Goal: Information Seeking & Learning: Learn about a topic

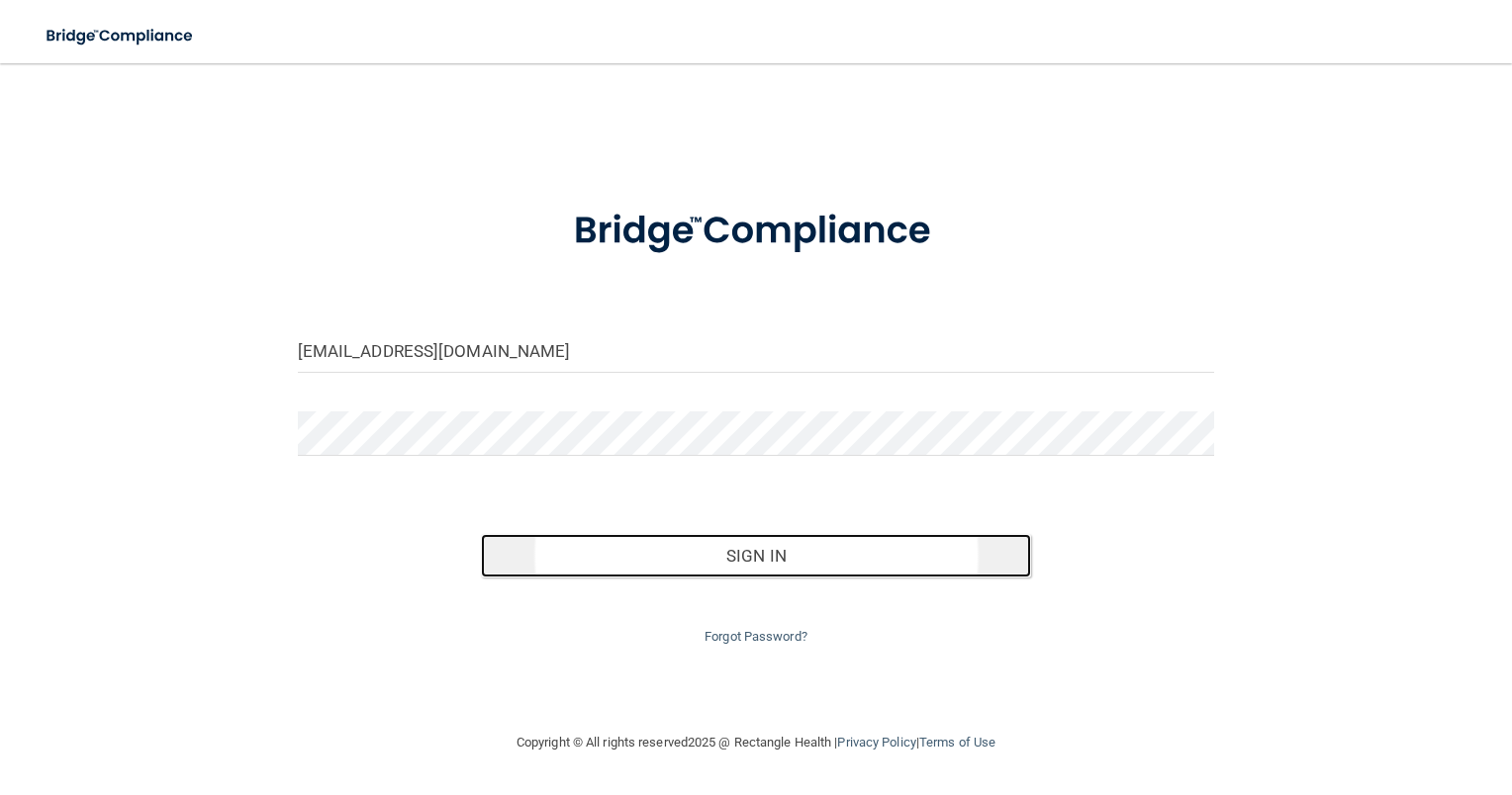
click at [631, 564] on button "Sign In" at bounding box center [756, 556] width 550 height 44
click at [817, 554] on button "Sign In" at bounding box center [756, 556] width 550 height 44
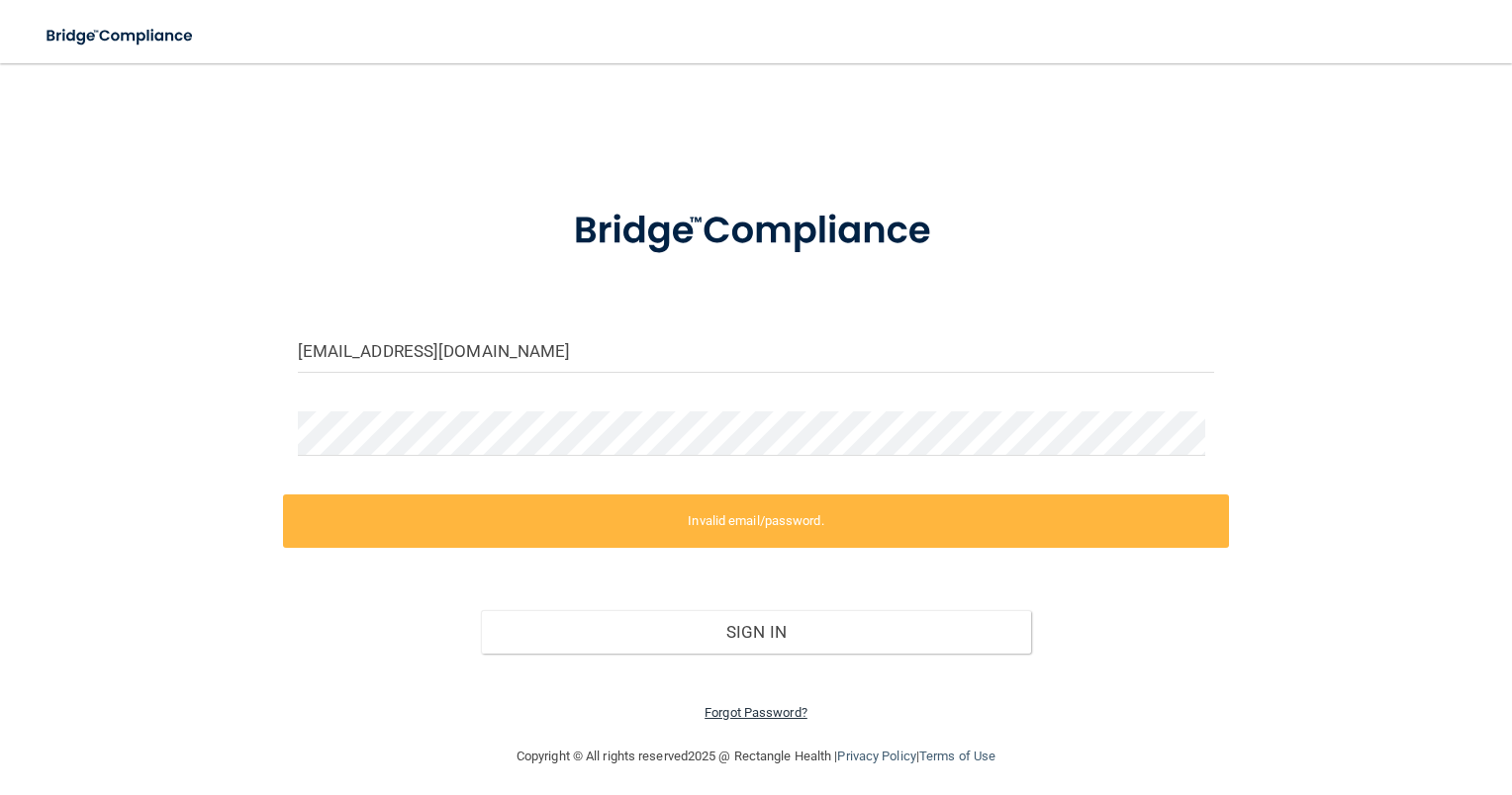
click at [761, 711] on link "Forgot Password?" at bounding box center [756, 712] width 103 height 15
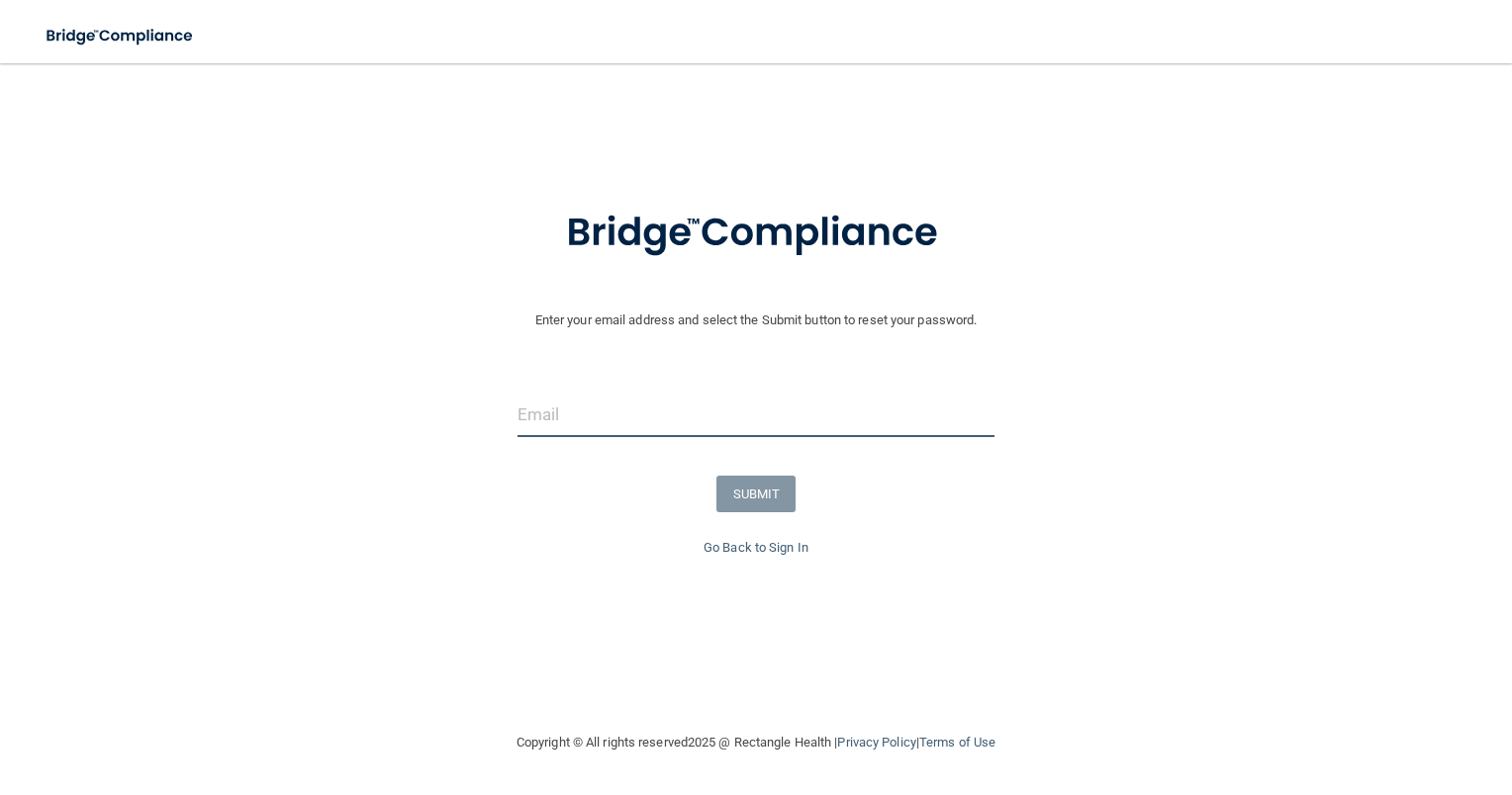
click at [622, 404] on input "email" at bounding box center [756, 415] width 478 height 45
type input "[EMAIL_ADDRESS][DOMAIN_NAME]"
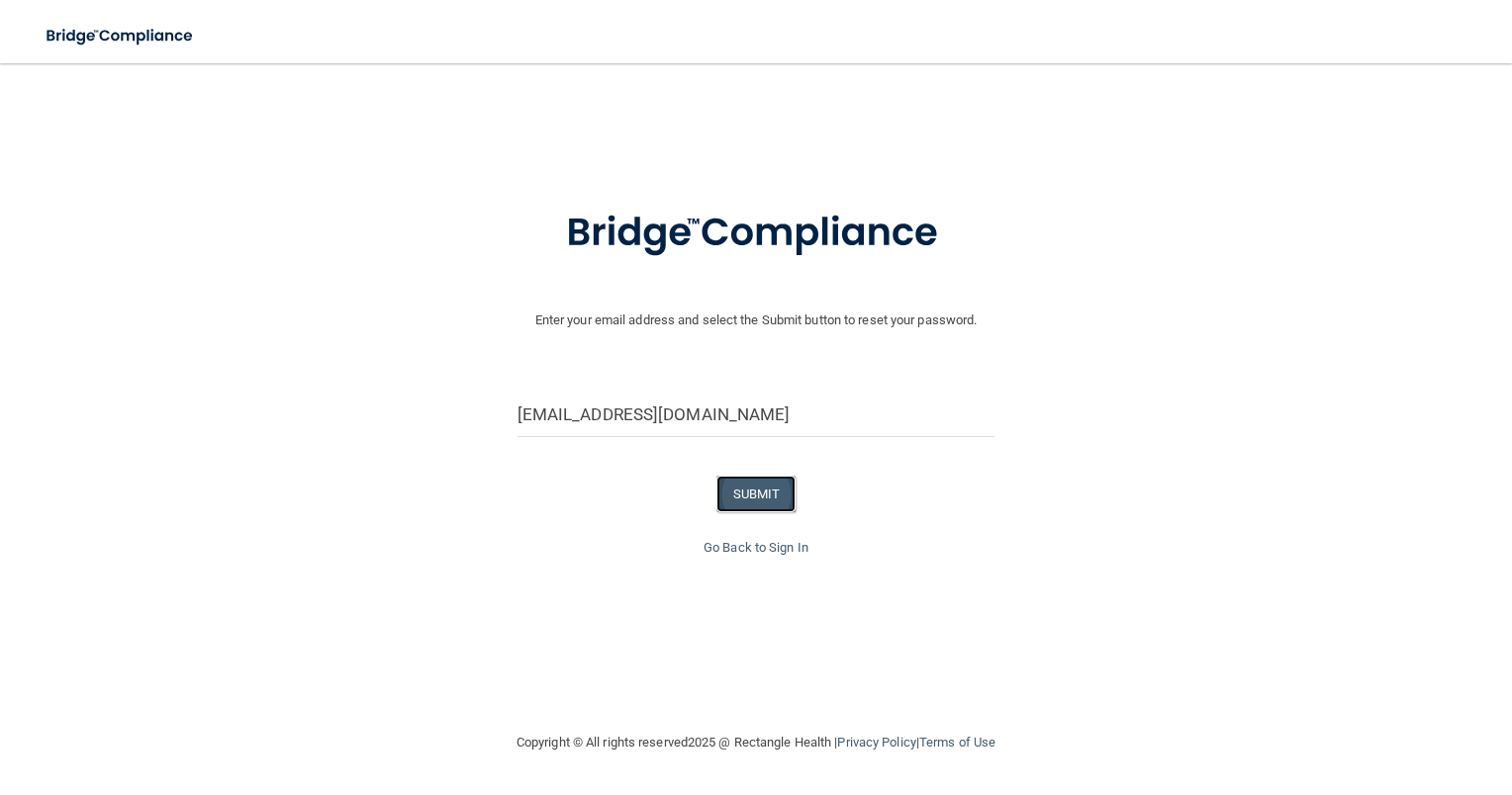
click at [766, 497] on button "SUBMIT" at bounding box center [756, 494] width 80 height 37
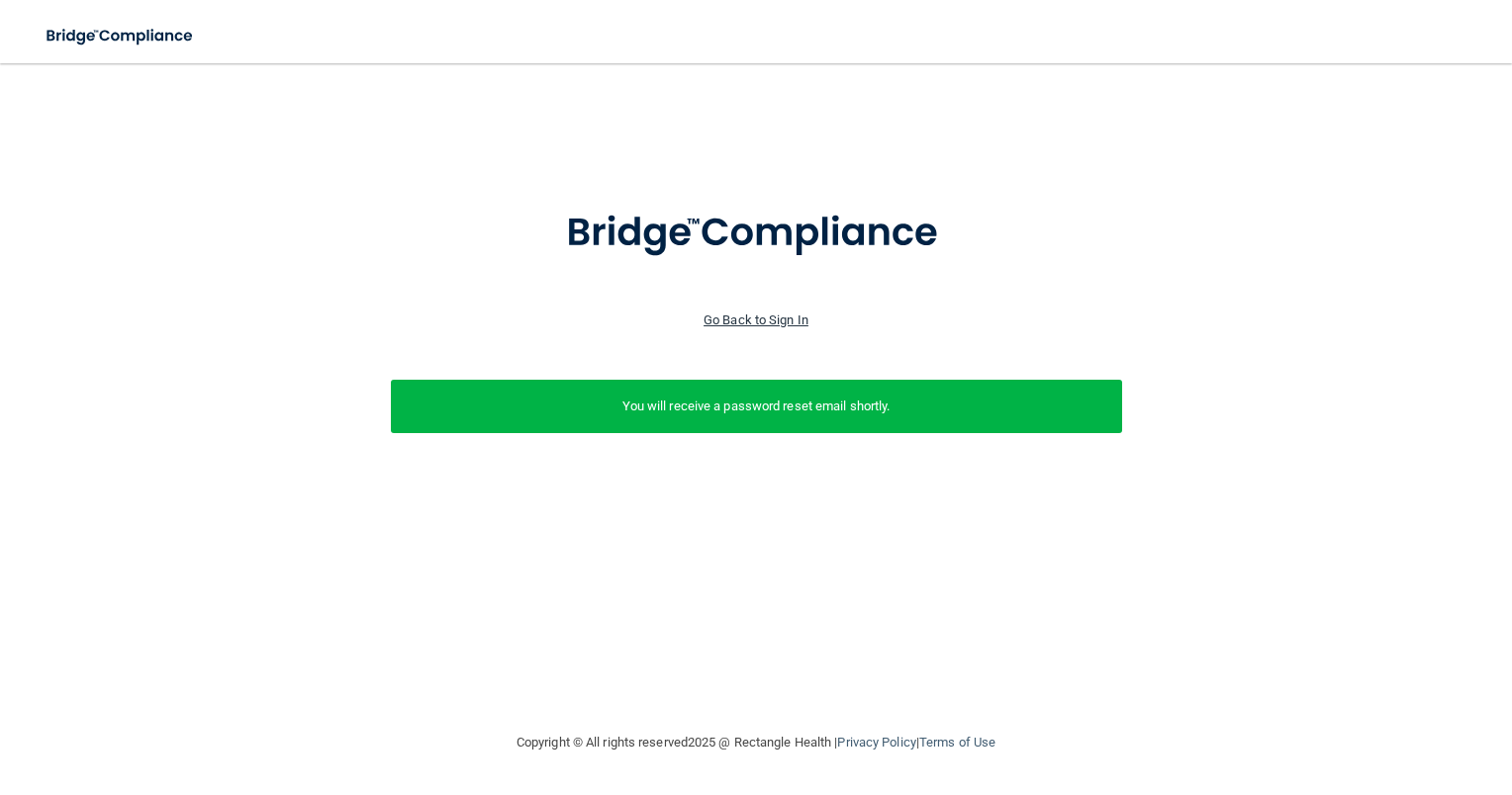
click at [779, 317] on link "Go Back to Sign In" at bounding box center [756, 319] width 105 height 15
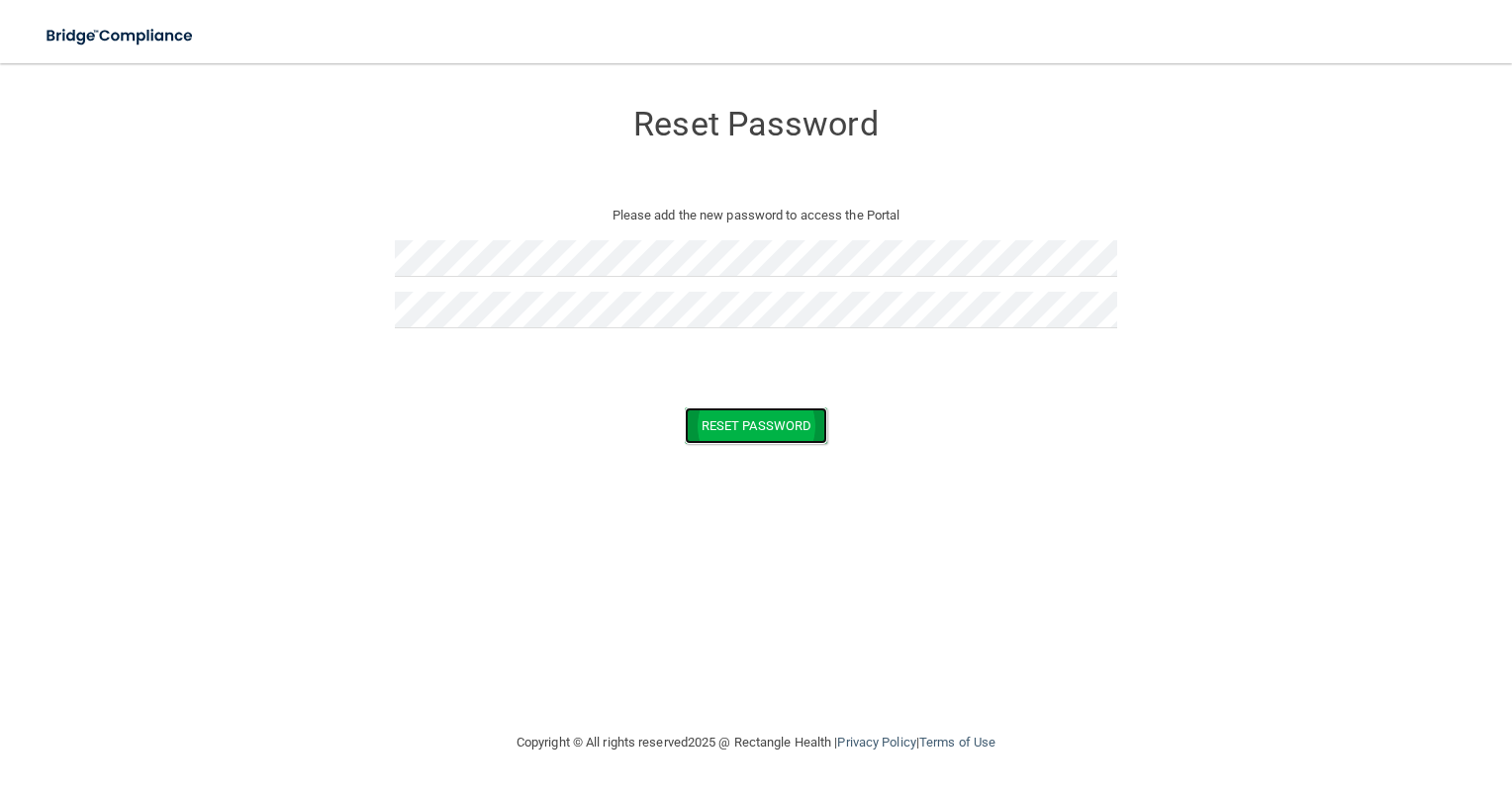
click at [771, 421] on button "Reset Password" at bounding box center [756, 425] width 143 height 37
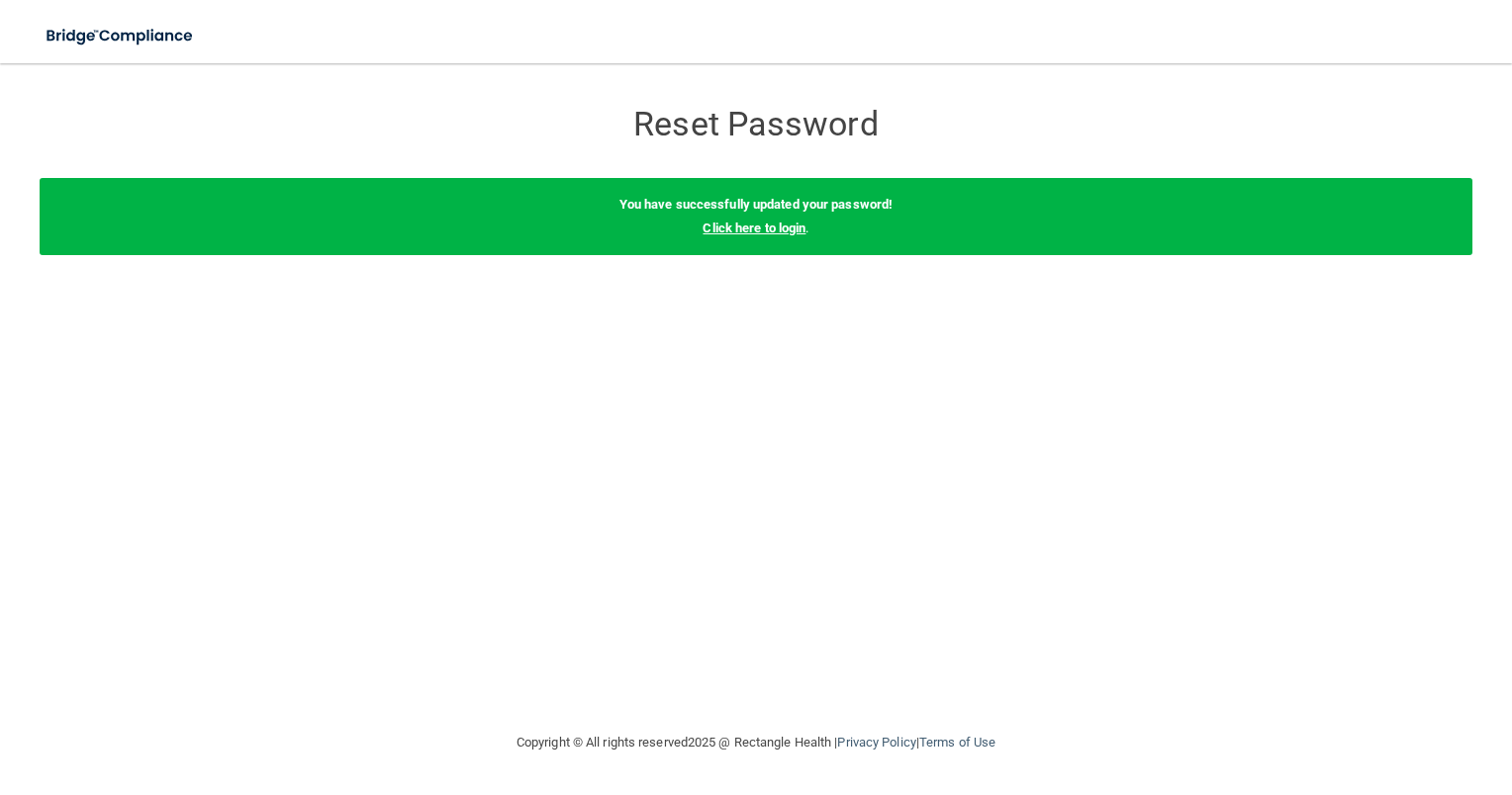
click at [783, 225] on link "Click here to login" at bounding box center [754, 227] width 103 height 15
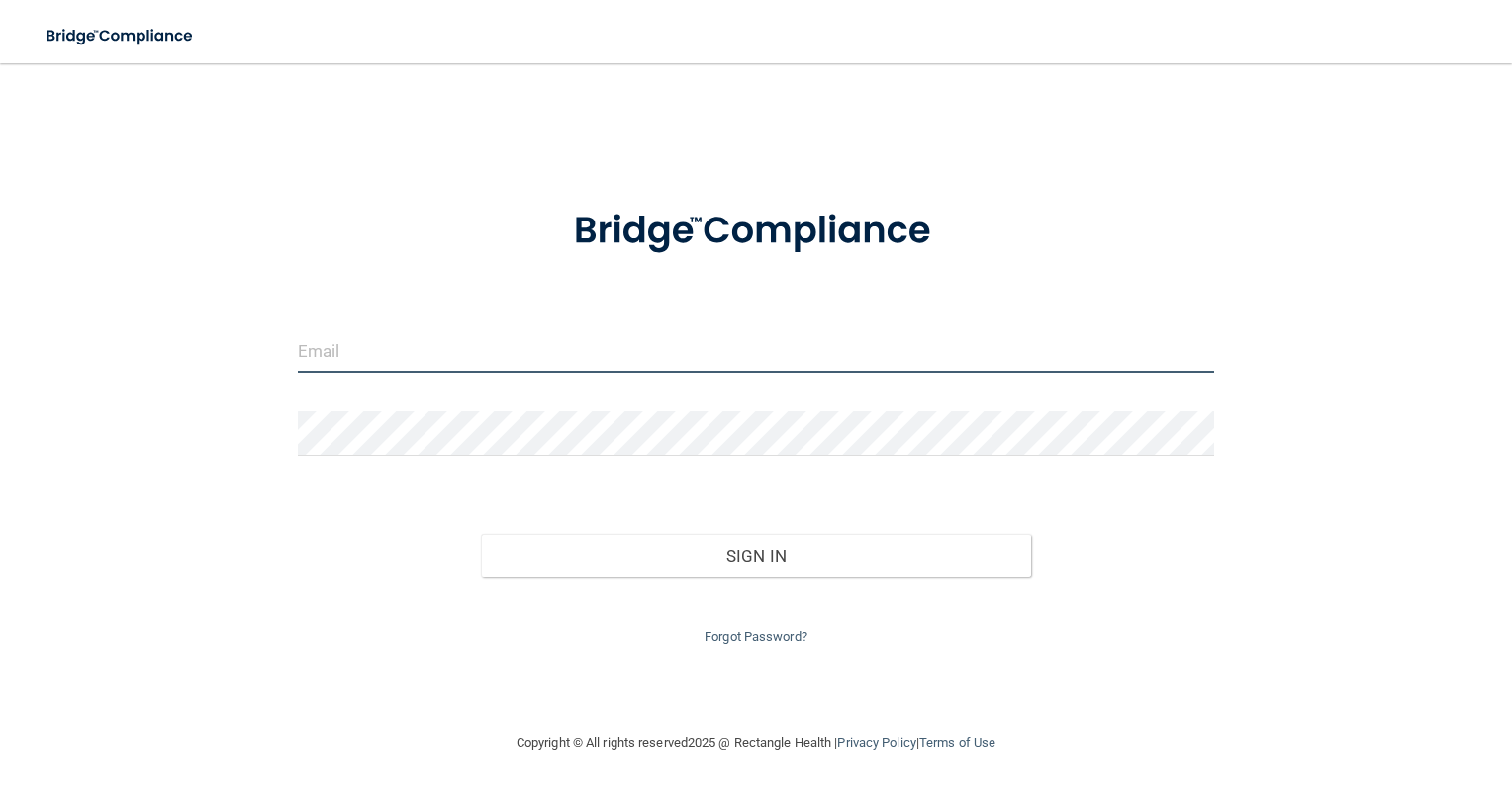
click at [485, 359] on input "email" at bounding box center [756, 350] width 917 height 45
type input "[EMAIL_ADDRESS][DOMAIN_NAME]"
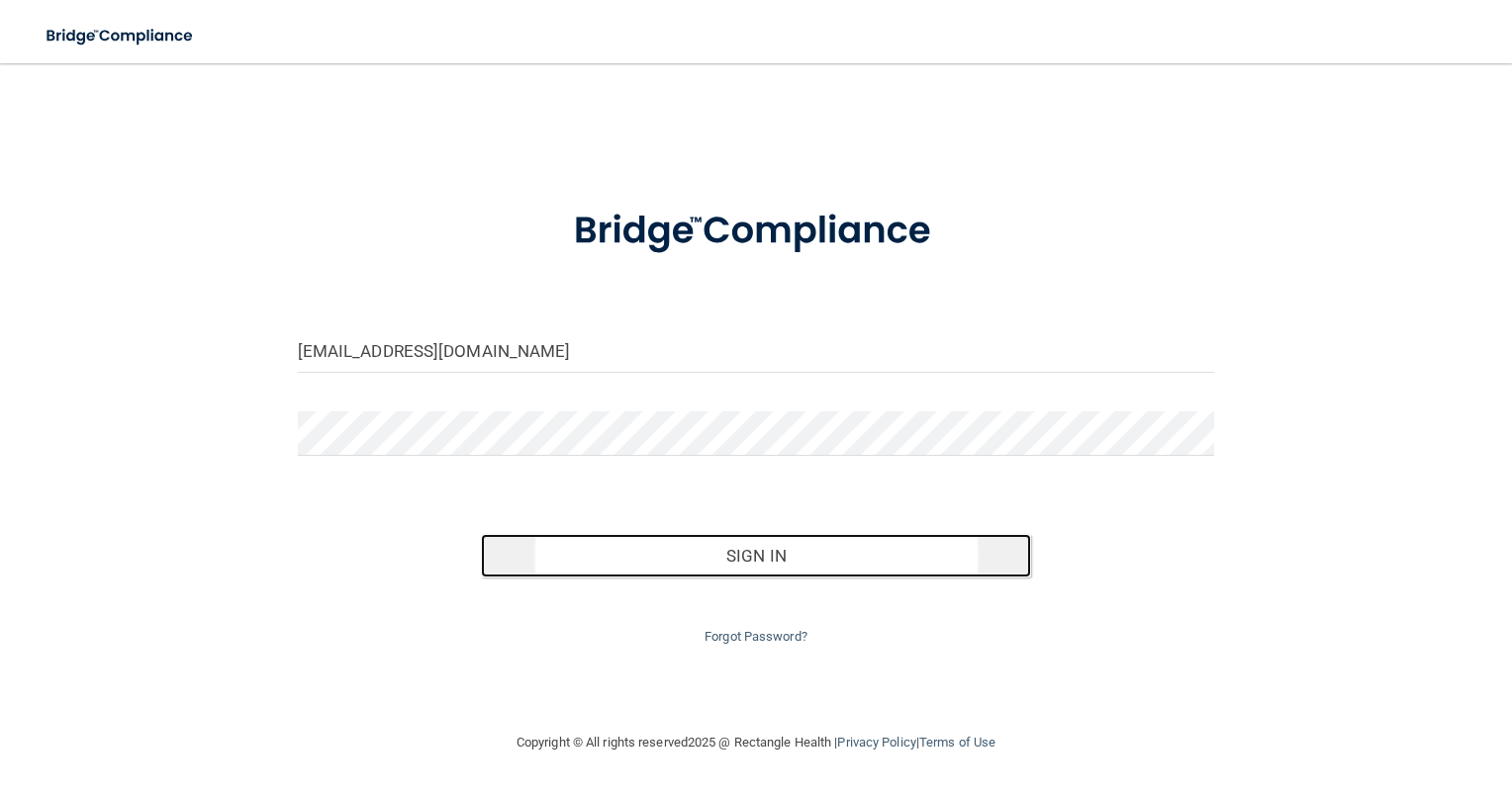
click at [771, 557] on button "Sign In" at bounding box center [756, 556] width 550 height 44
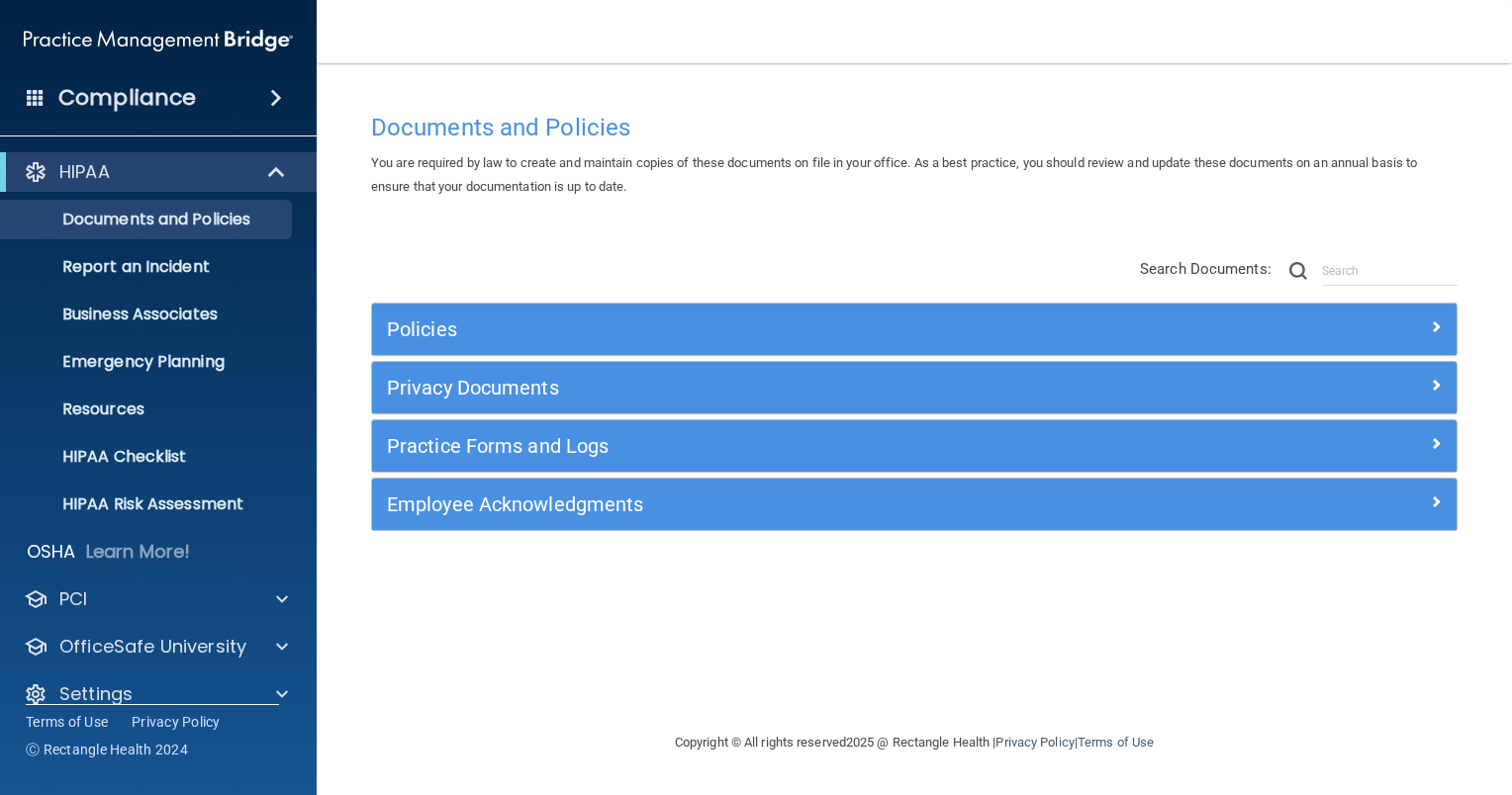
click at [273, 93] on span at bounding box center [276, 98] width 12 height 24
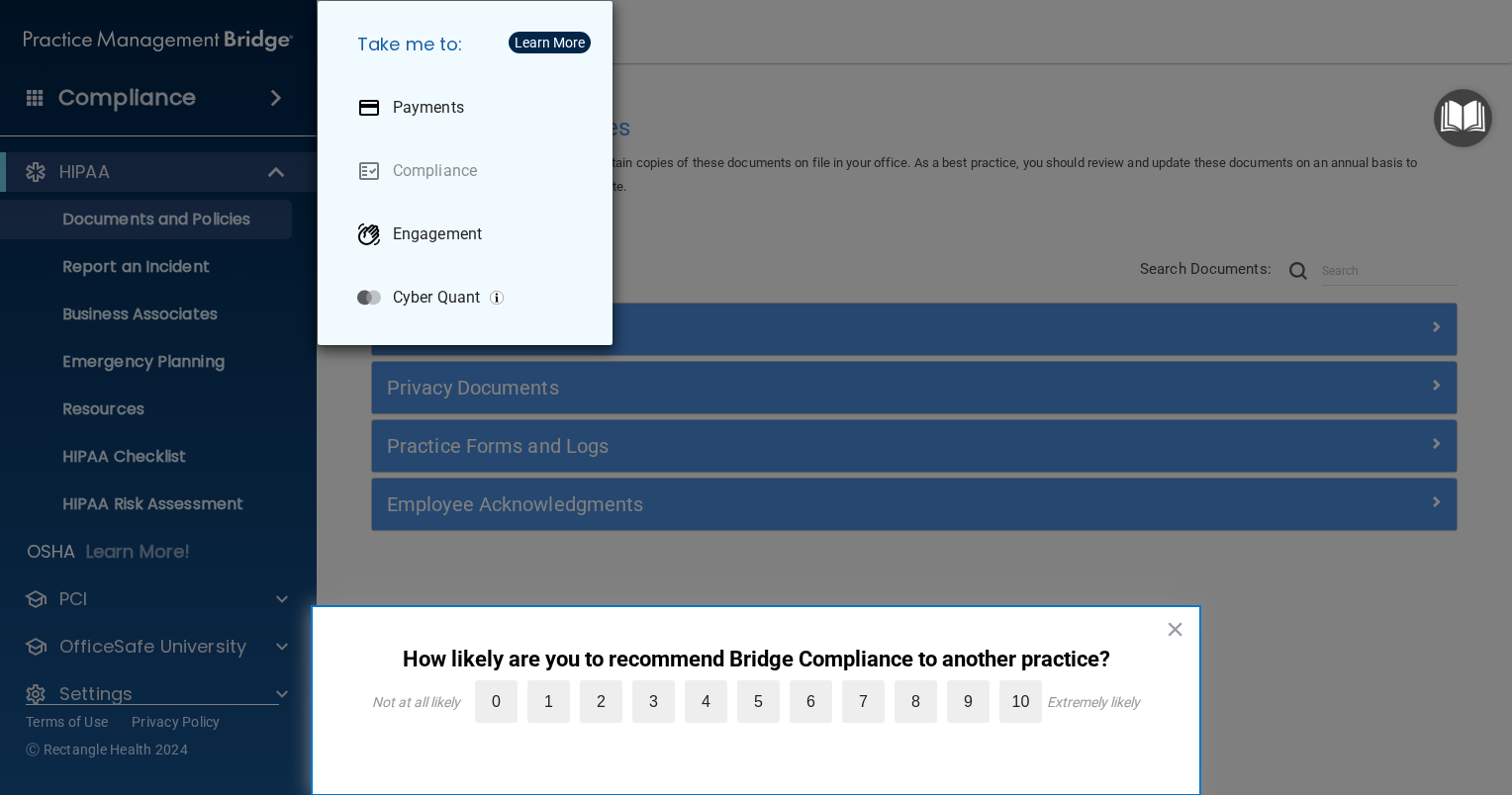
click at [283, 595] on div "Take me to: Payments Compliance Engagement Cyber Quant" at bounding box center [756, 397] width 1512 height 795
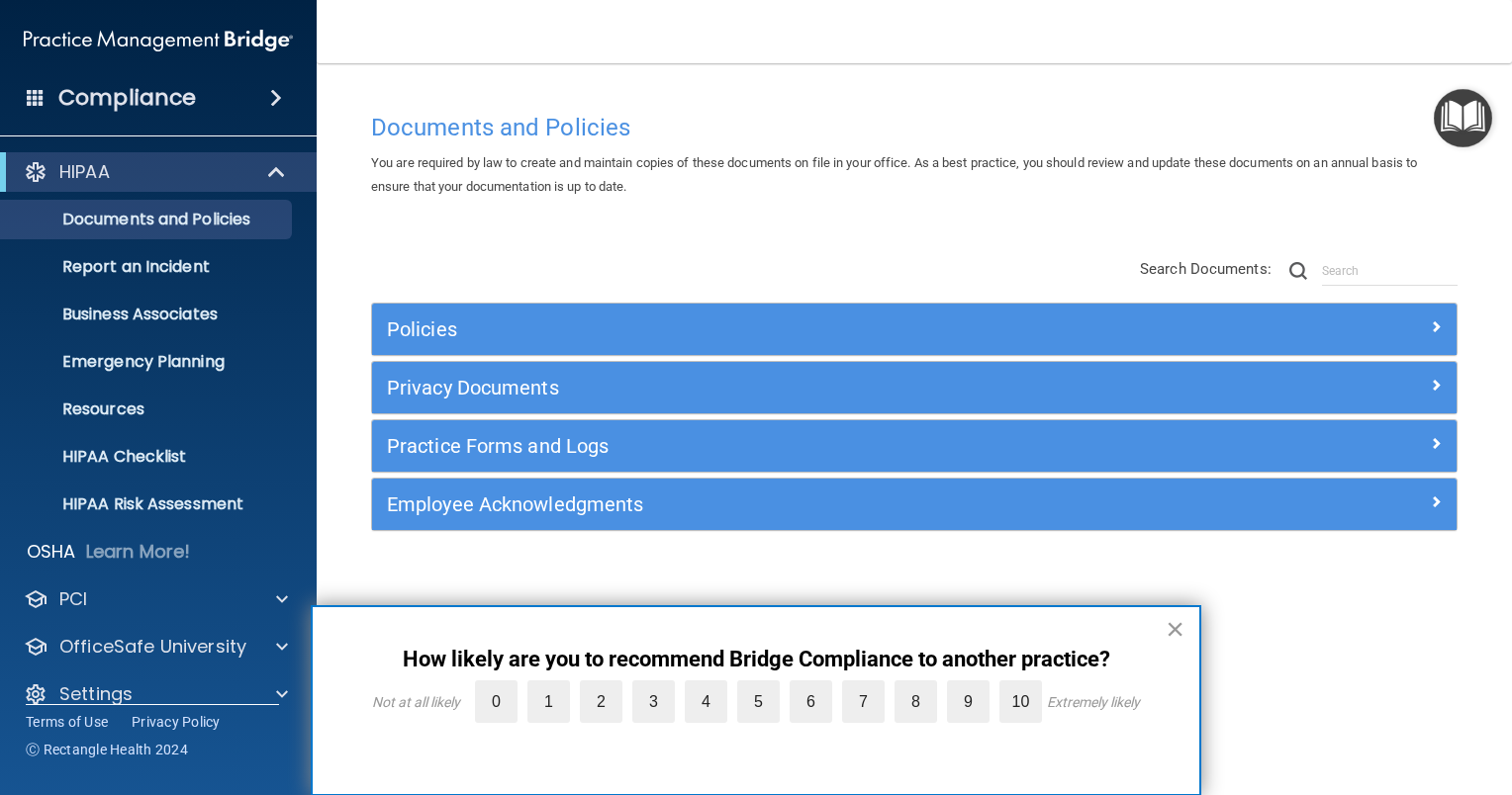
click at [1177, 628] on button "×" at bounding box center [1175, 629] width 19 height 32
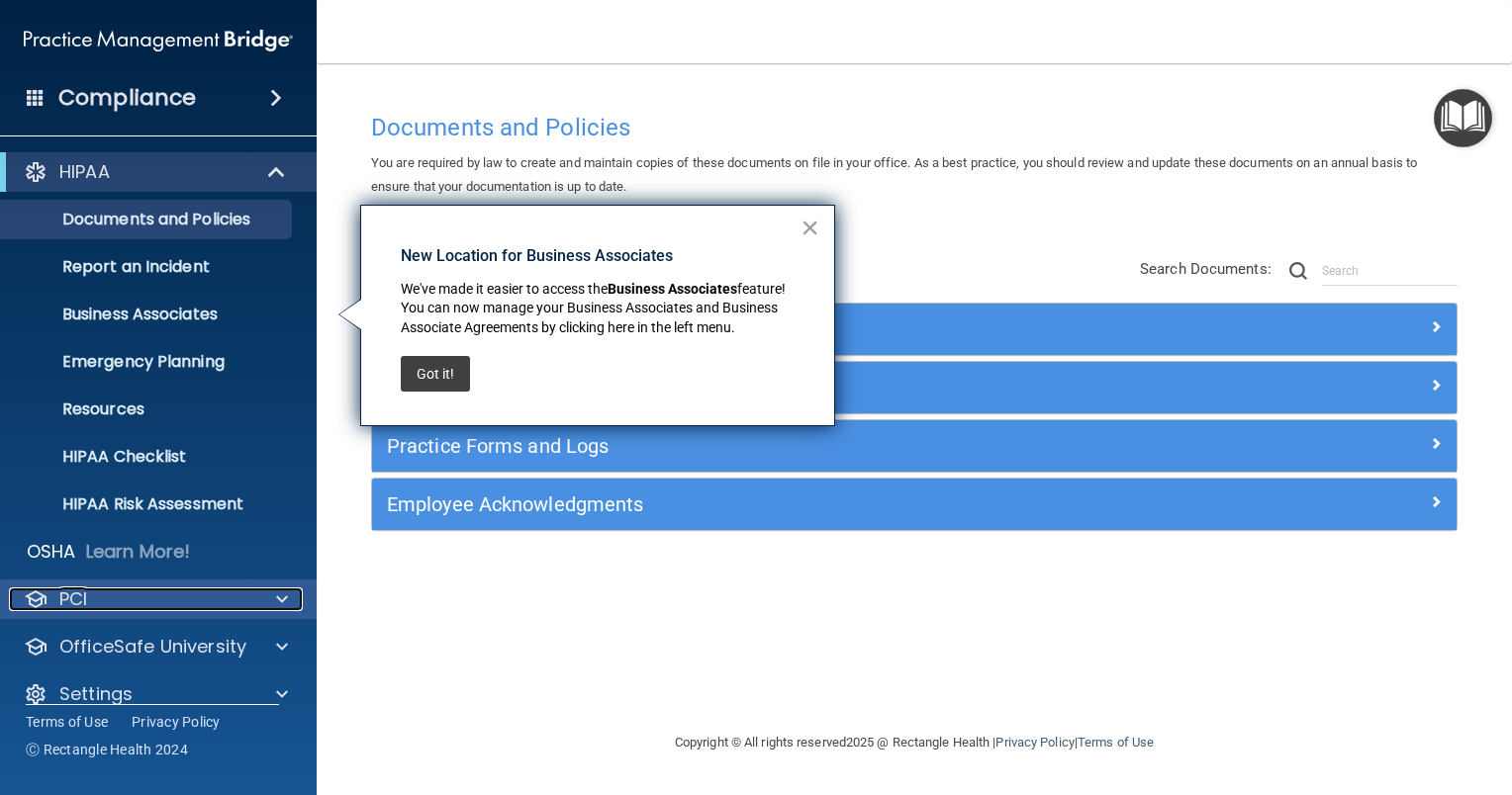
click at [192, 601] on div "PCI" at bounding box center [132, 599] width 246 height 24
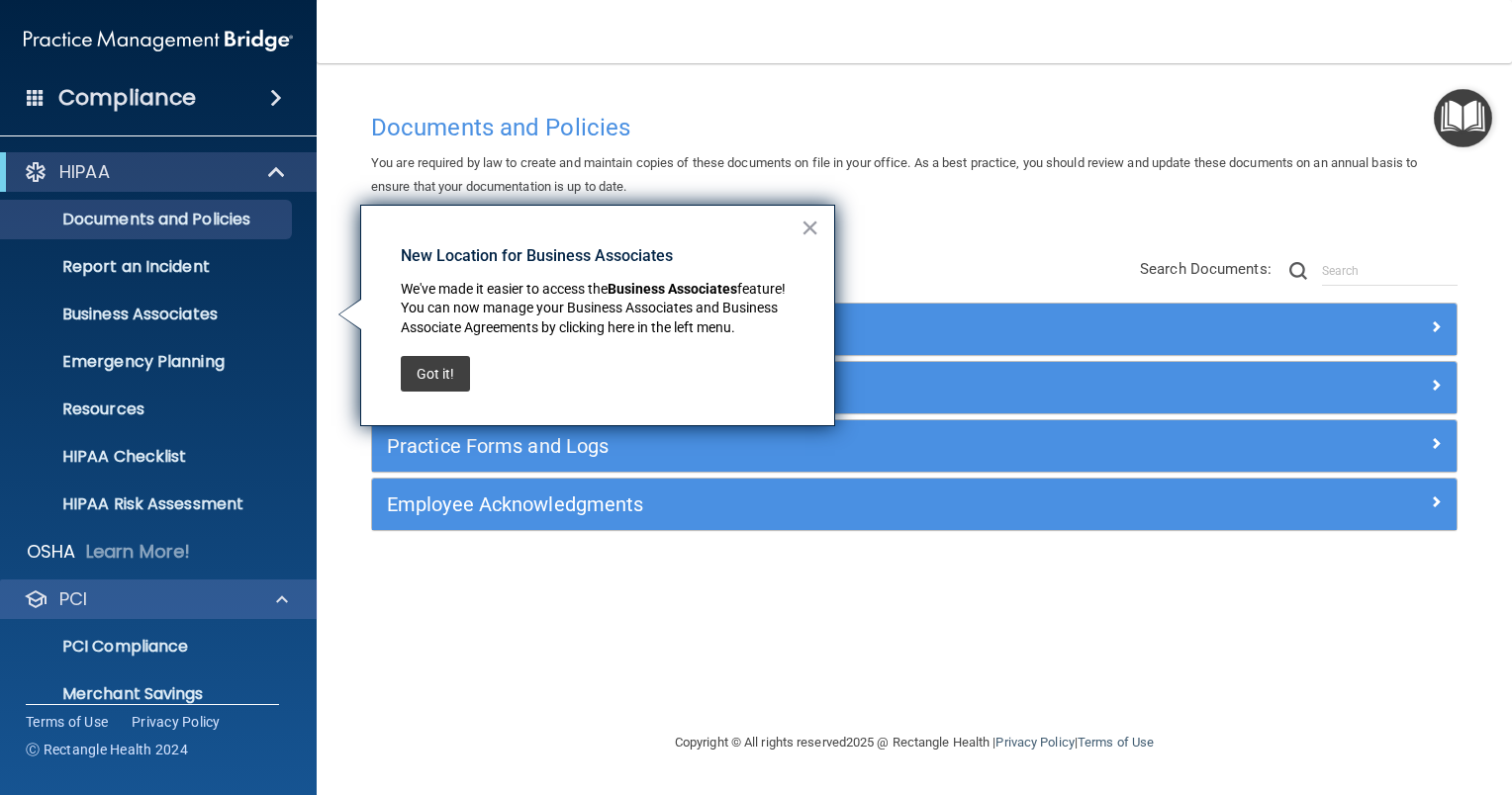
click at [295, 584] on div "PCI" at bounding box center [159, 599] width 317 height 40
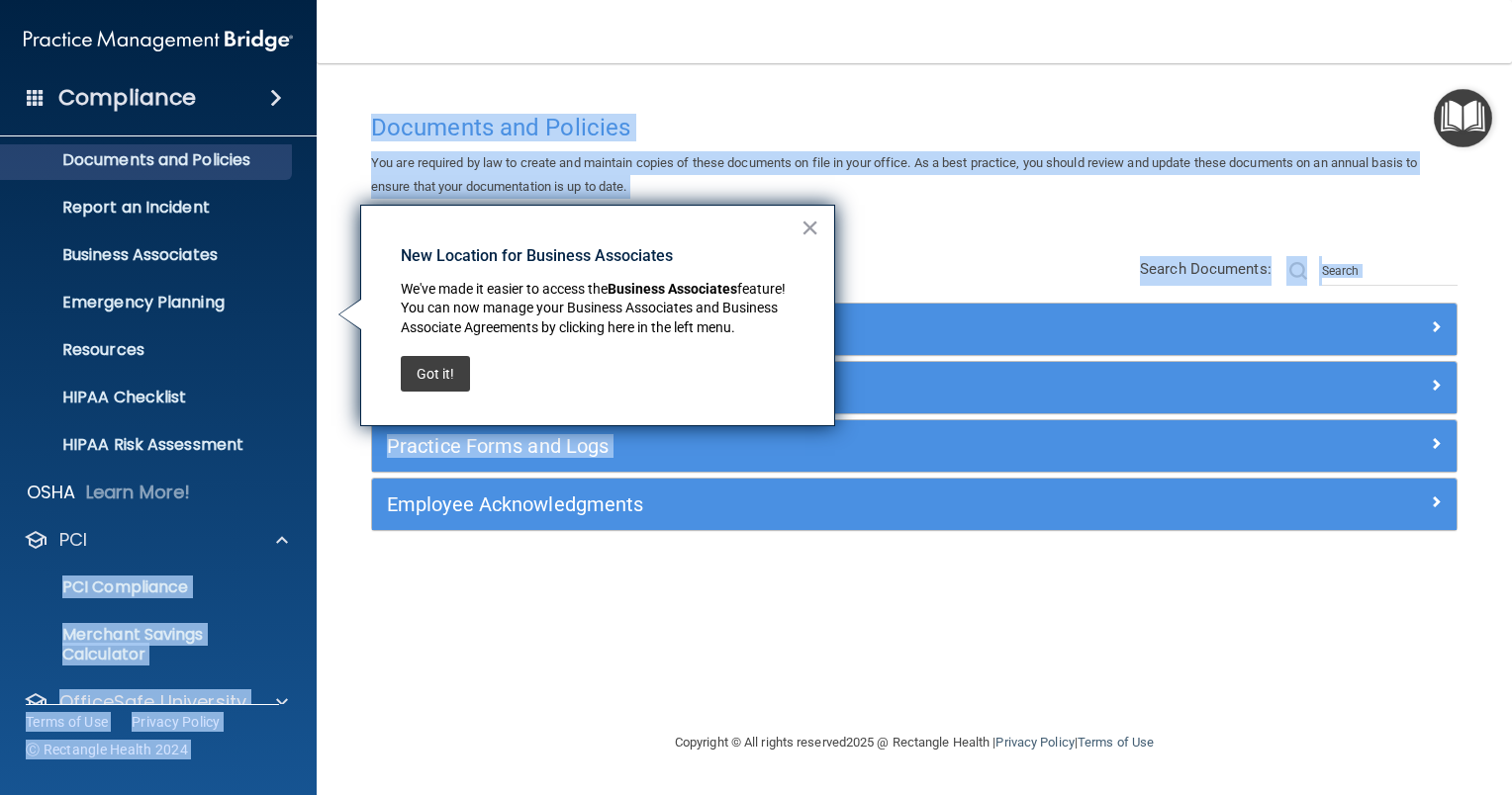
drag, startPoint x: 305, startPoint y: 597, endPoint x: 320, endPoint y: 699, distance: 103.1
click at [320, 699] on div "Compliance HIPAA Documents and Policies Report an Incident Business Associates …" at bounding box center [756, 397] width 1512 height 795
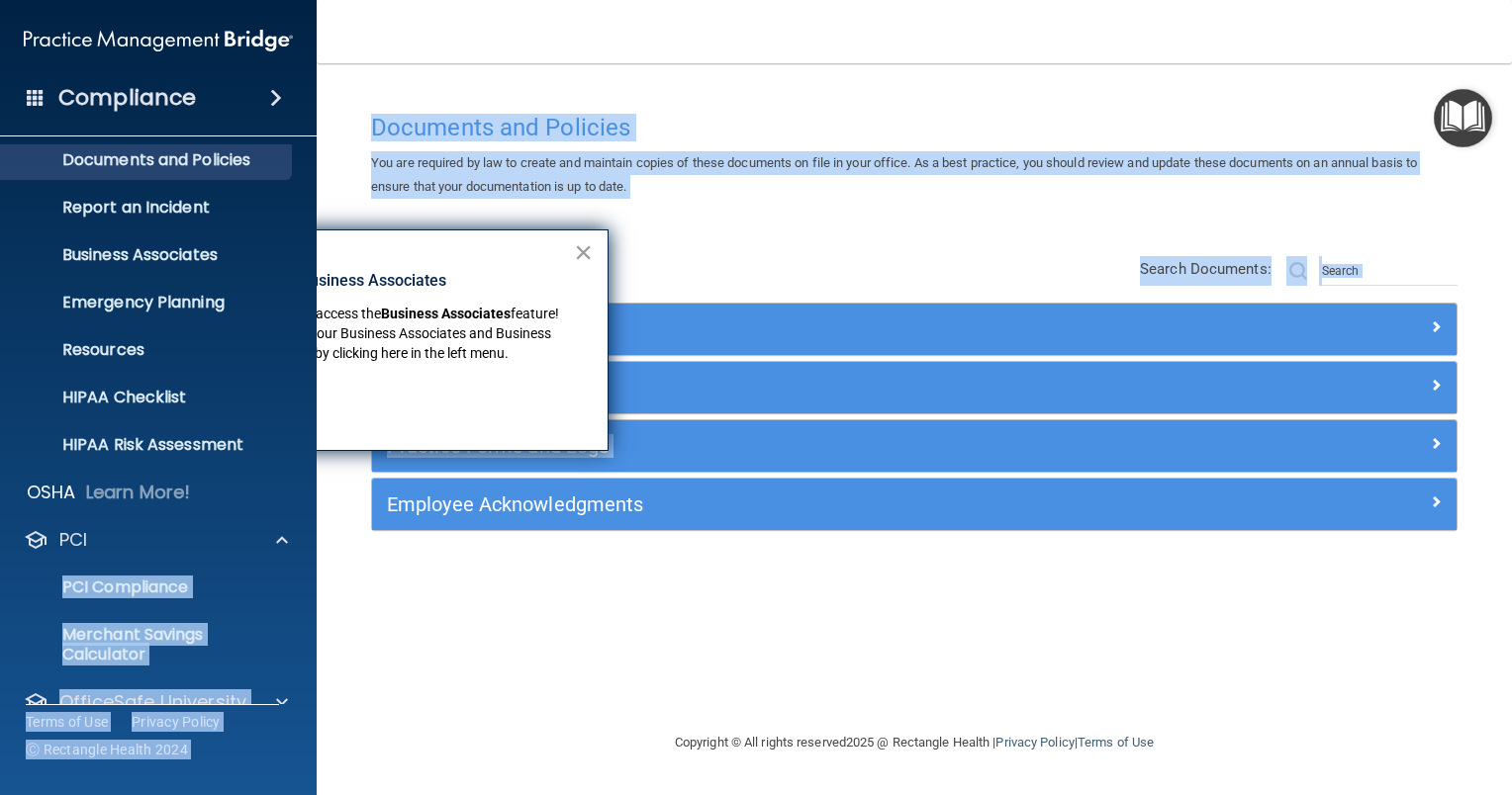
scroll to position [127, 0]
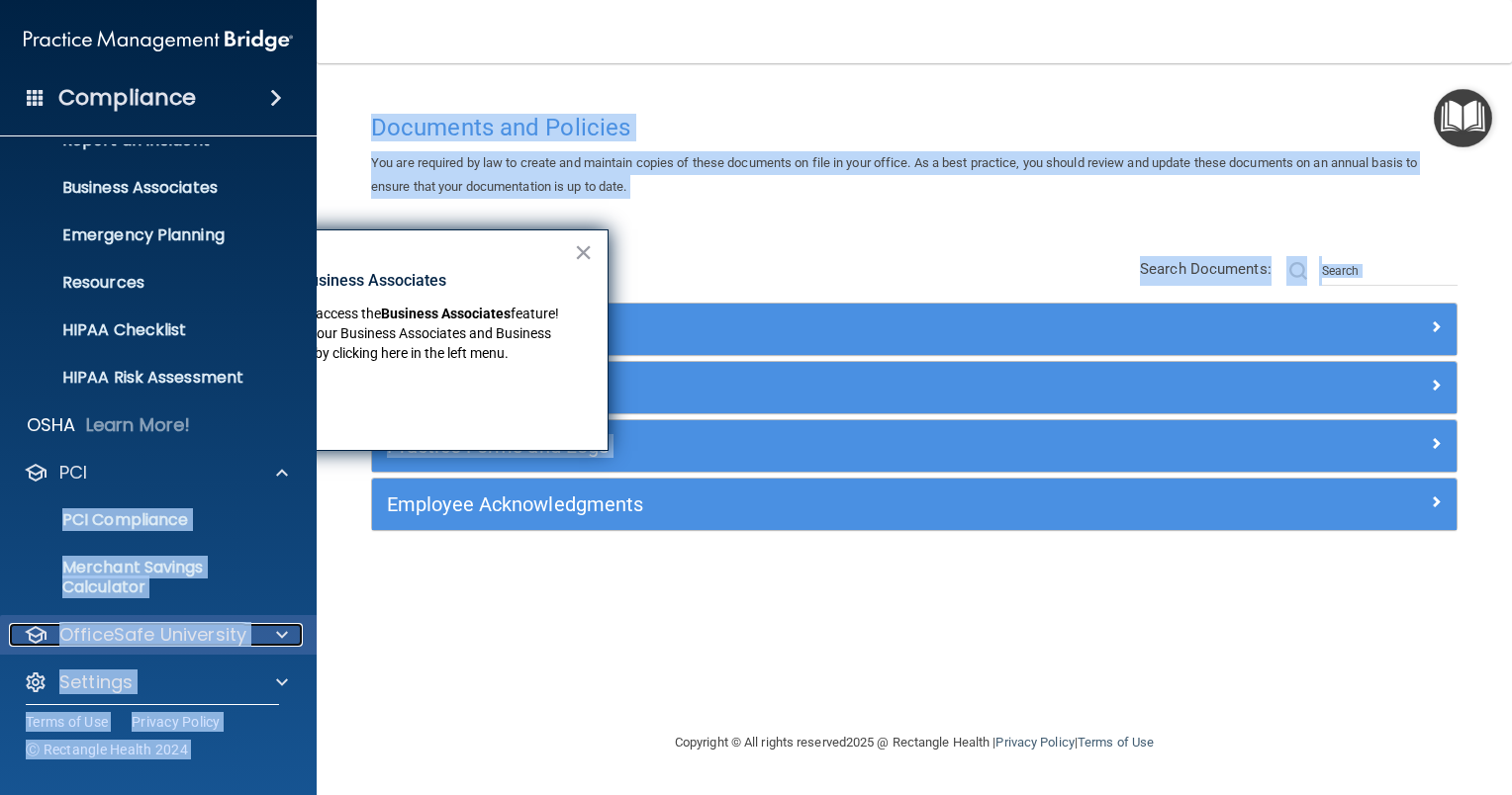
click at [151, 634] on p "OfficeSafe University" at bounding box center [152, 635] width 187 height 24
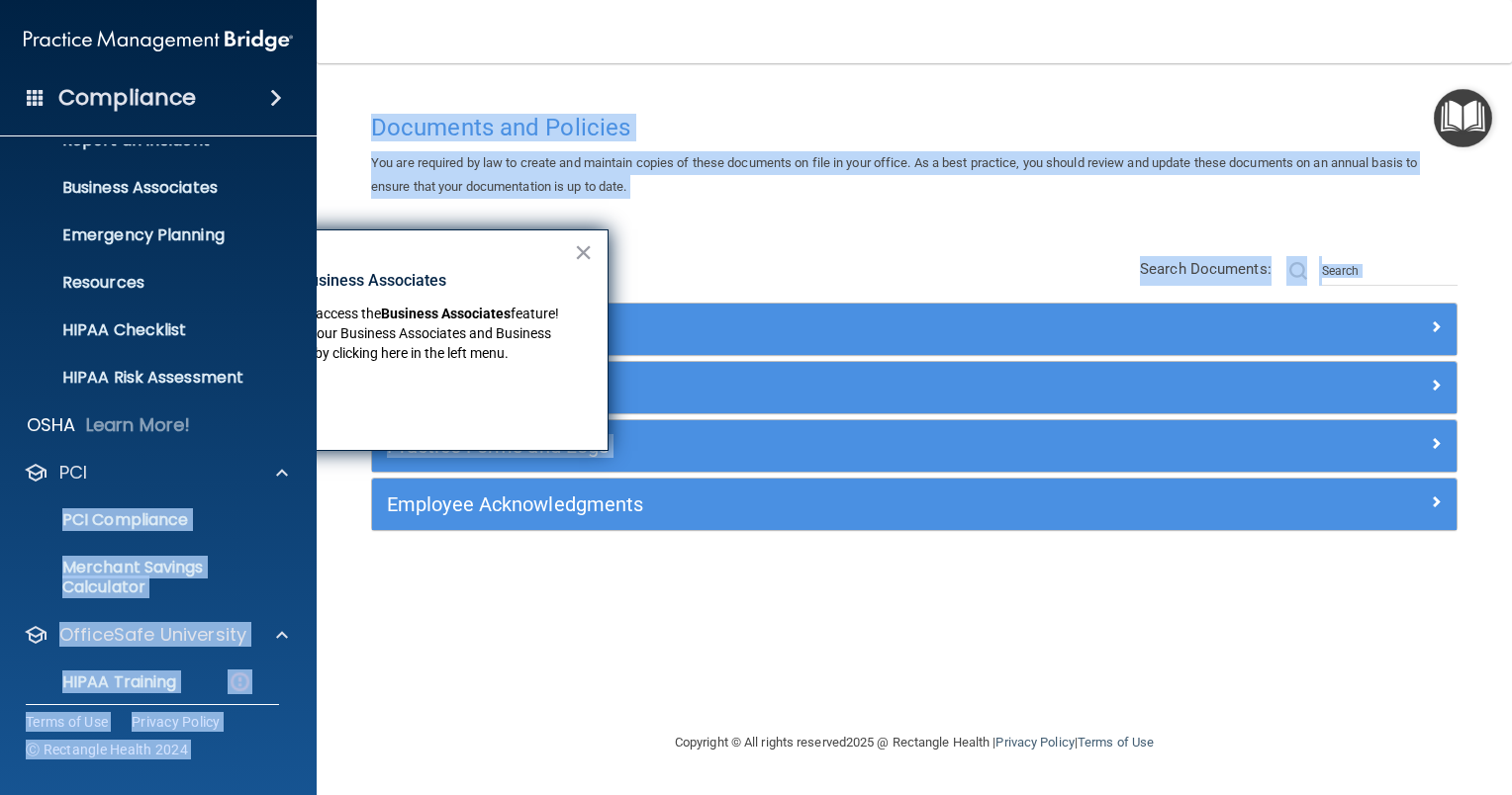
click at [350, 636] on main "Documents and Policies You are required by law to create and maintain copies of…" at bounding box center [914, 429] width 1196 height 732
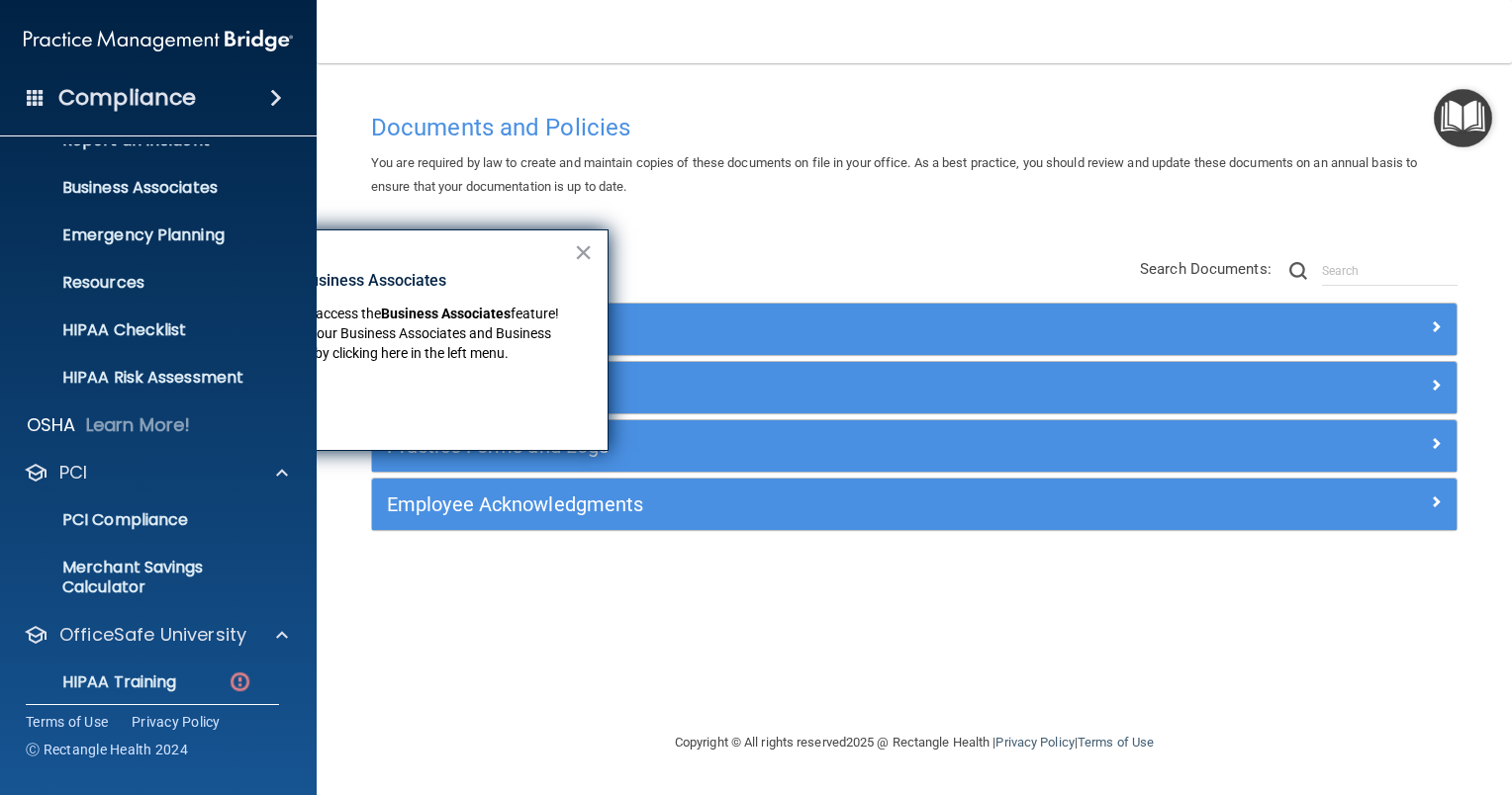
drag, startPoint x: 365, startPoint y: 594, endPoint x: 356, endPoint y: 664, distance: 70.6
click at [356, 664] on div "Documents and Policies You are required by law to create and maintain copies of…" at bounding box center [914, 417] width 1116 height 628
drag, startPoint x: 287, startPoint y: 714, endPoint x: 278, endPoint y: 783, distance: 69.6
click at [278, 783] on div "Compliance HIPAA Documents and Policies Report an Incident Business Associates …" at bounding box center [158, 397] width 316 height 795
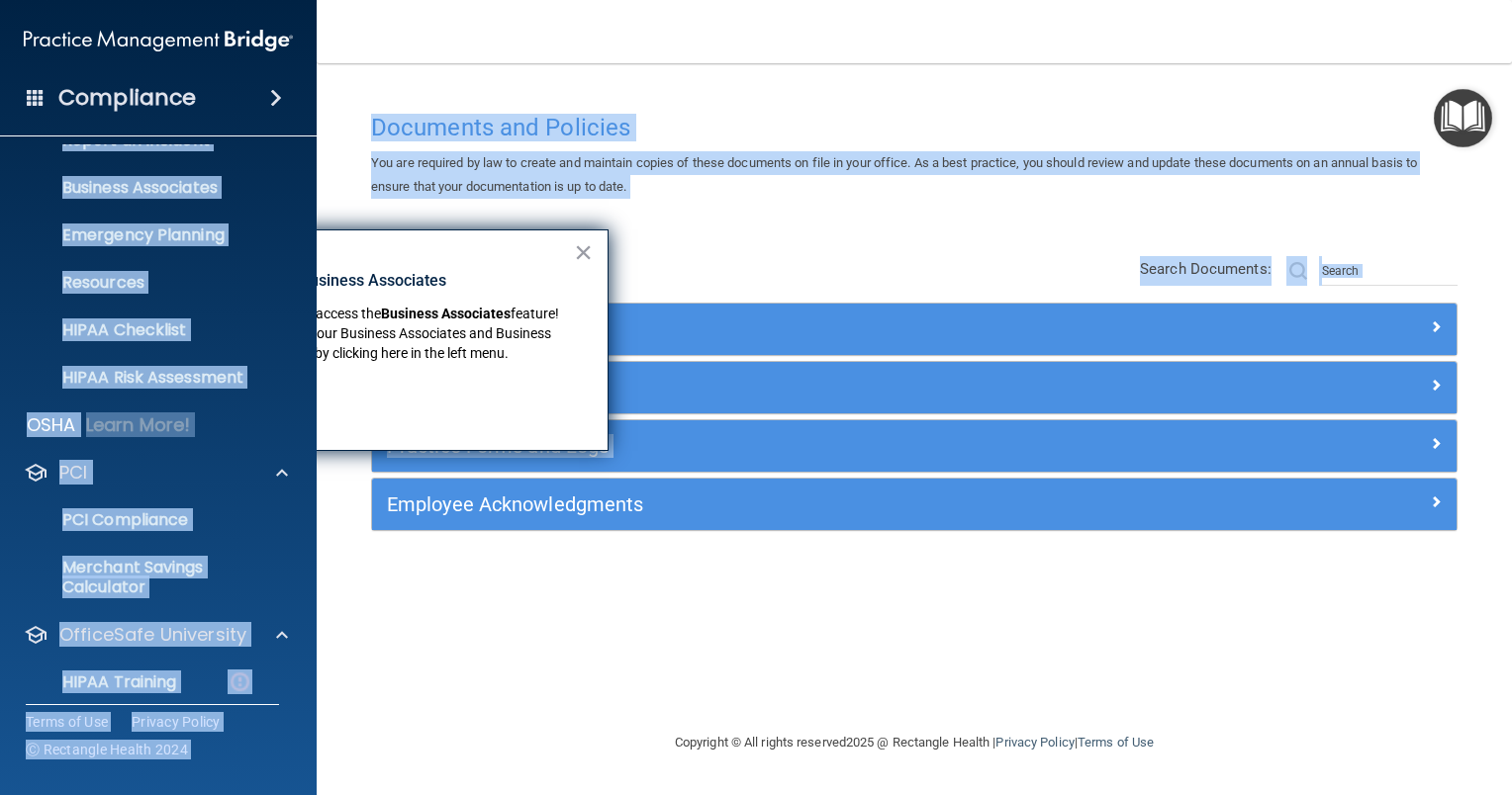
drag, startPoint x: 298, startPoint y: 83, endPoint x: 322, endPoint y: 692, distance: 609.5
click at [322, 692] on div "Compliance HIPAA Documents and Policies Report an Incident Business Associates …" at bounding box center [756, 397] width 1512 height 795
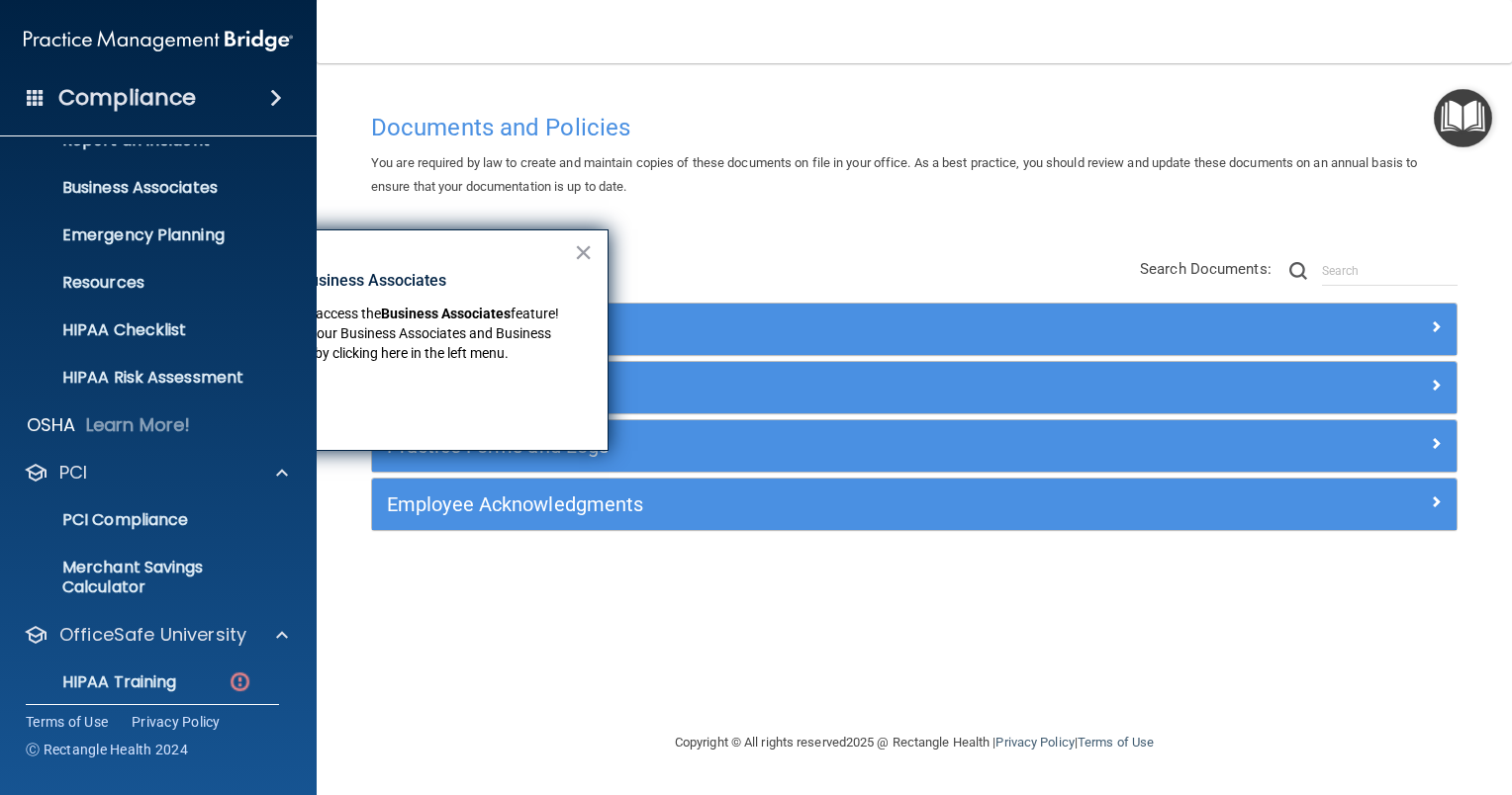
drag, startPoint x: 322, startPoint y: 692, endPoint x: 469, endPoint y: 664, distance: 149.6
click at [469, 664] on div "Documents and Policies You are required by law to create and maintain copies of…" at bounding box center [914, 417] width 1116 height 628
click at [171, 673] on p "HIPAA Training" at bounding box center [95, 682] width 164 height 20
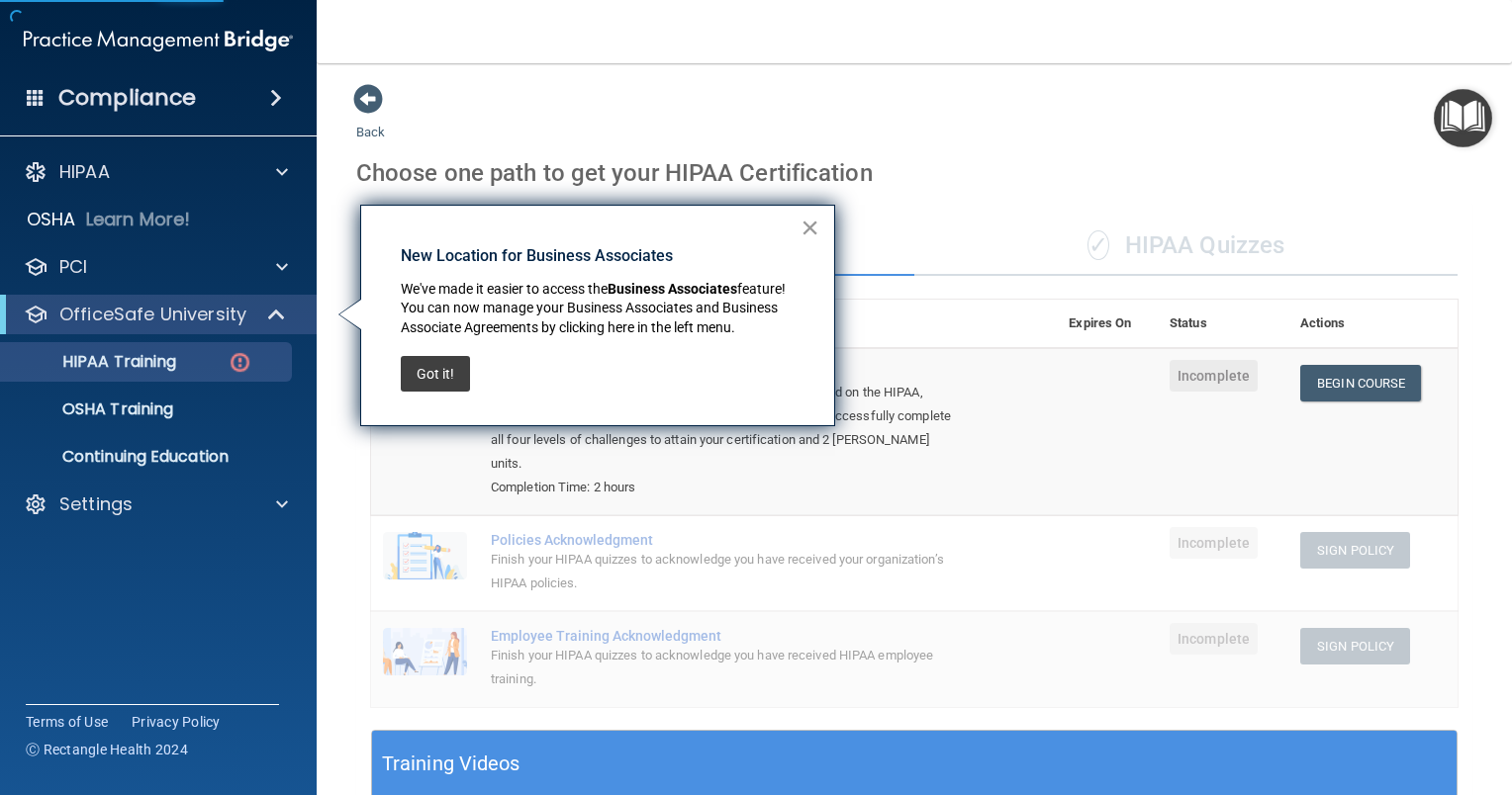
click at [806, 225] on button "×" at bounding box center [809, 227] width 19 height 32
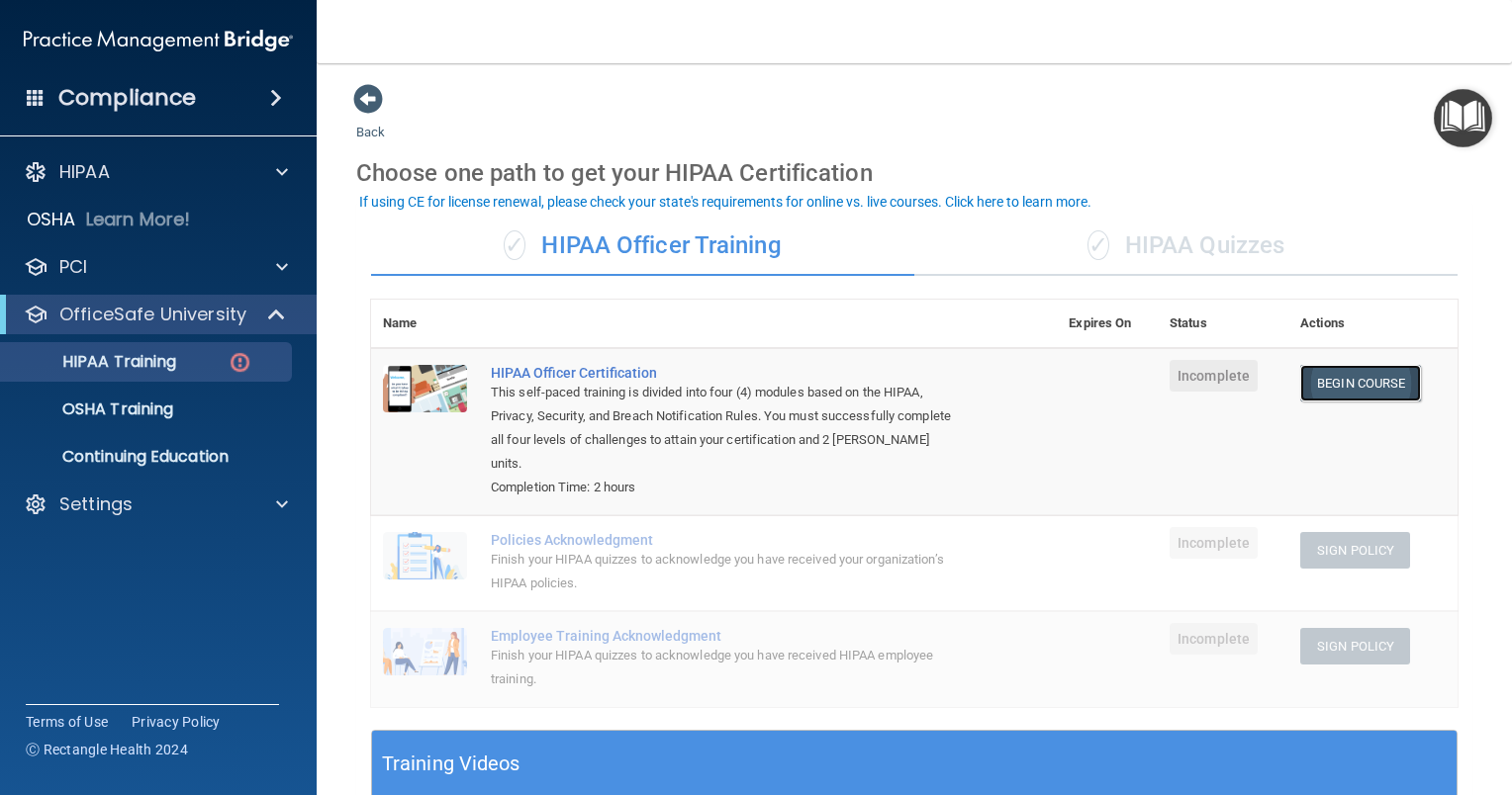
click at [1310, 377] on link "Begin Course" at bounding box center [1360, 383] width 121 height 37
click at [1164, 677] on td "Incomplete" at bounding box center [1223, 658] width 131 height 95
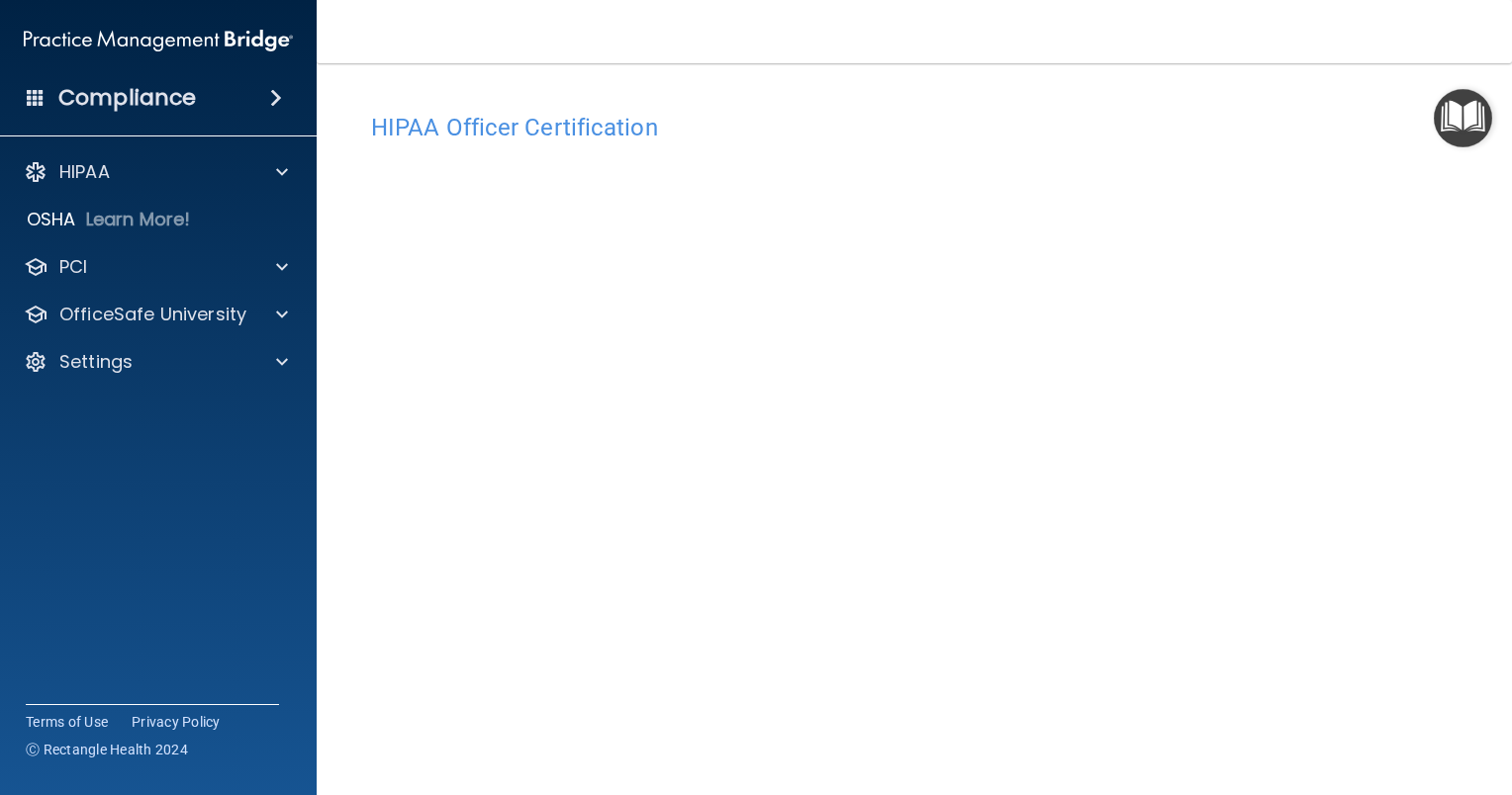
click at [1472, 116] on img "Open Resource Center" at bounding box center [1462, 118] width 58 height 58
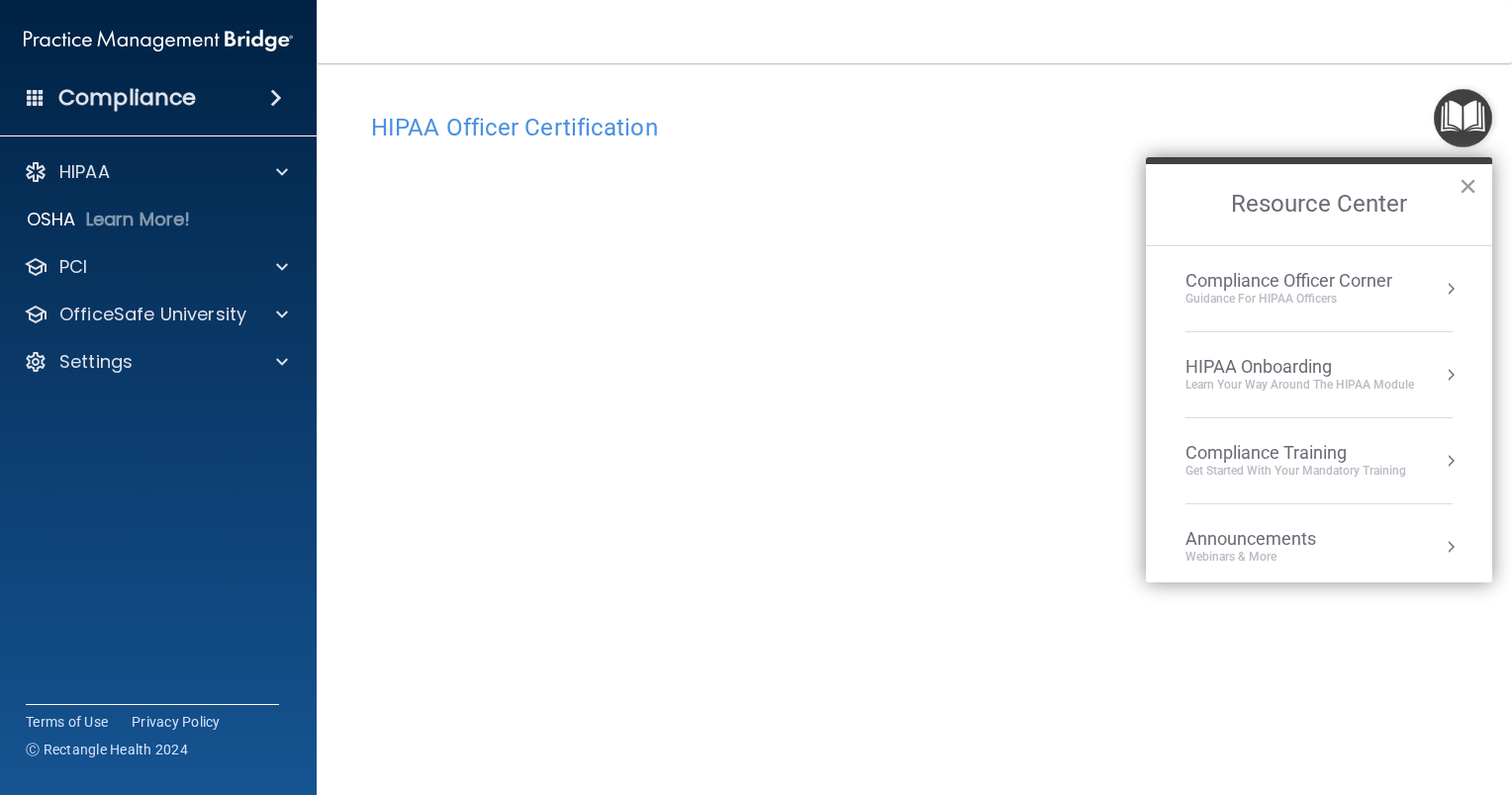
click at [1468, 190] on button "×" at bounding box center [1467, 187] width 19 height 32
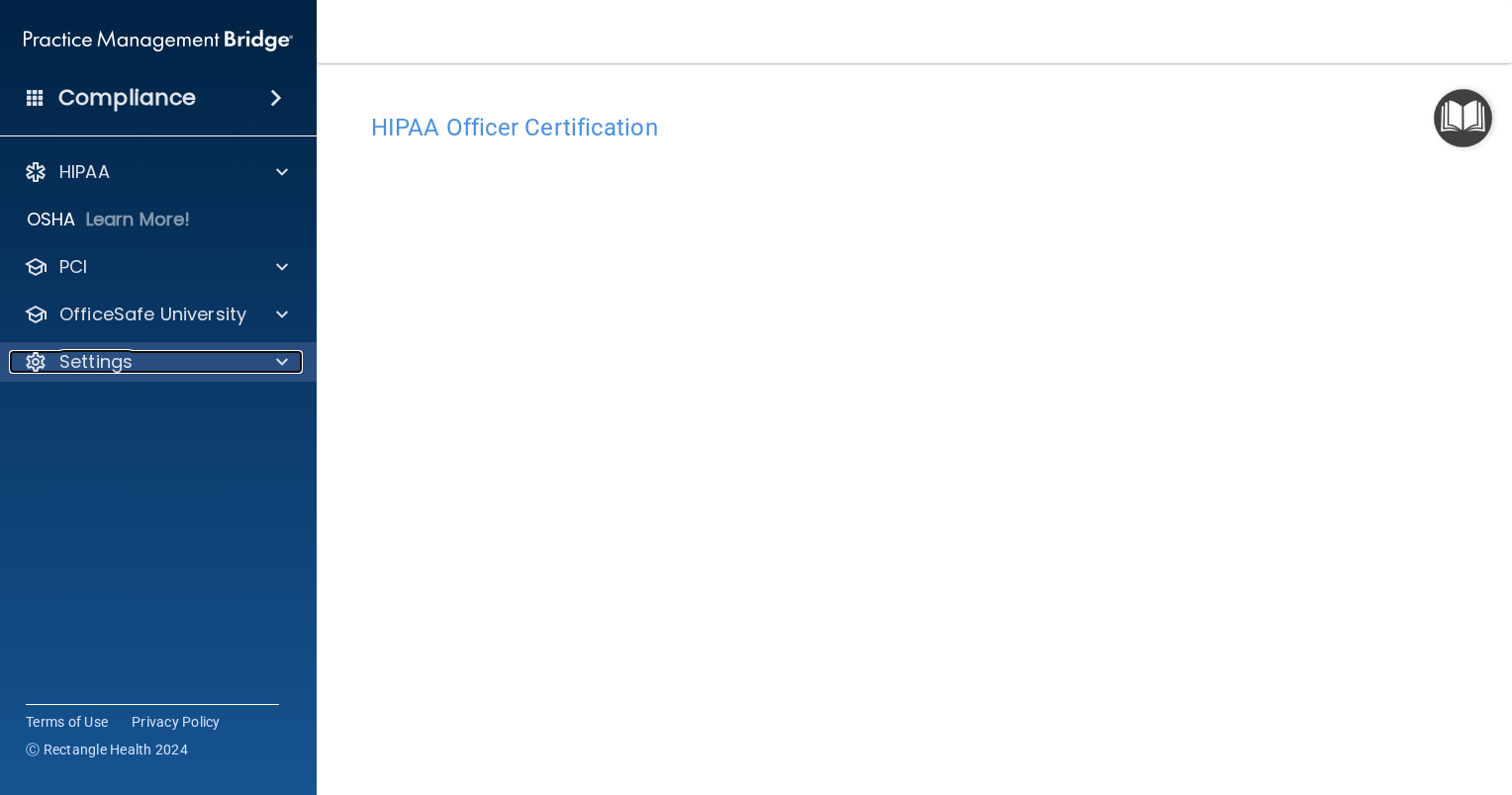
click at [138, 350] on div "Settings" at bounding box center [132, 362] width 246 height 24
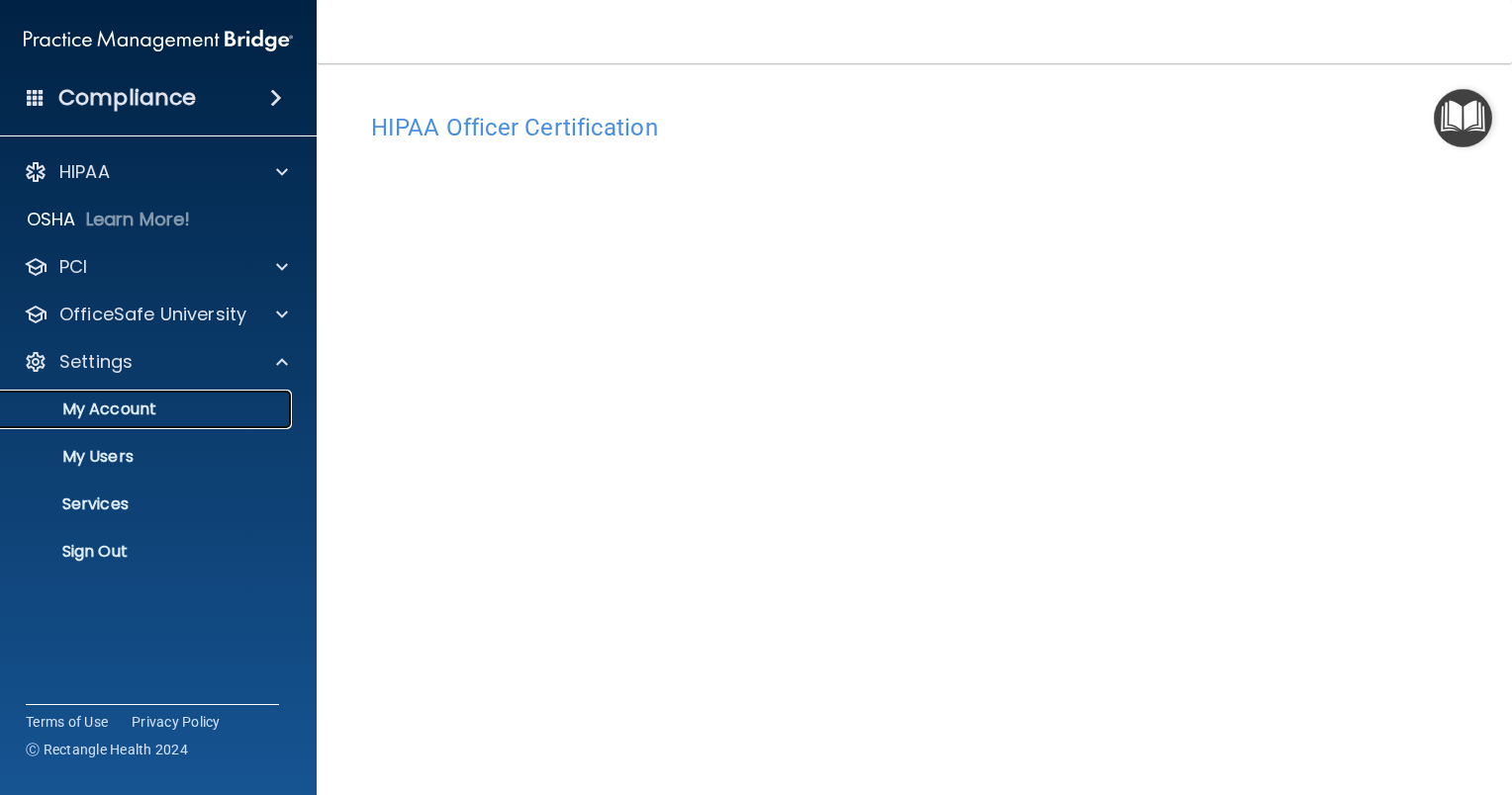
click at [127, 400] on p "My Account" at bounding box center [148, 410] width 270 height 20
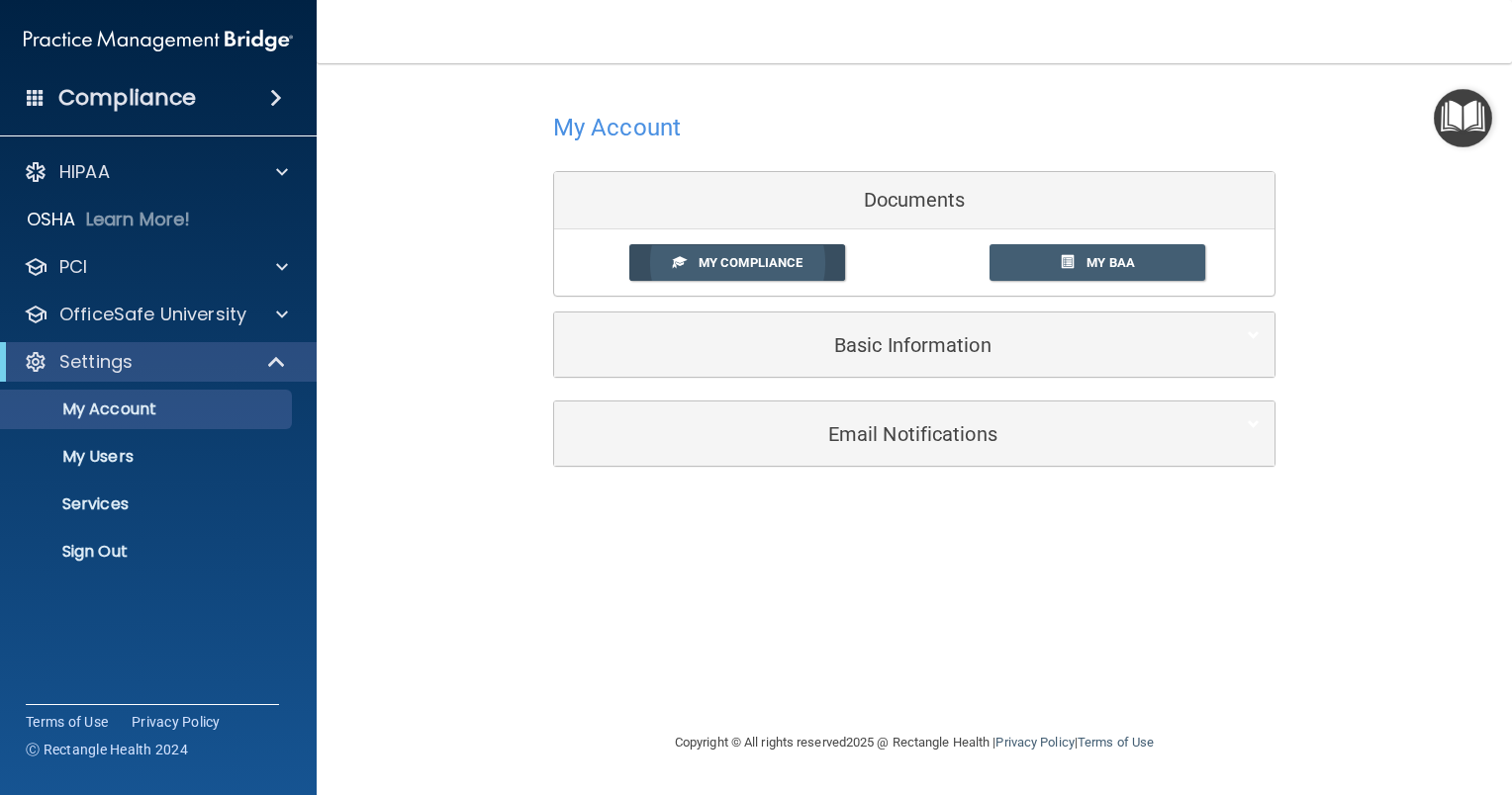
click at [781, 268] on span "My Compliance" at bounding box center [751, 262] width 104 height 15
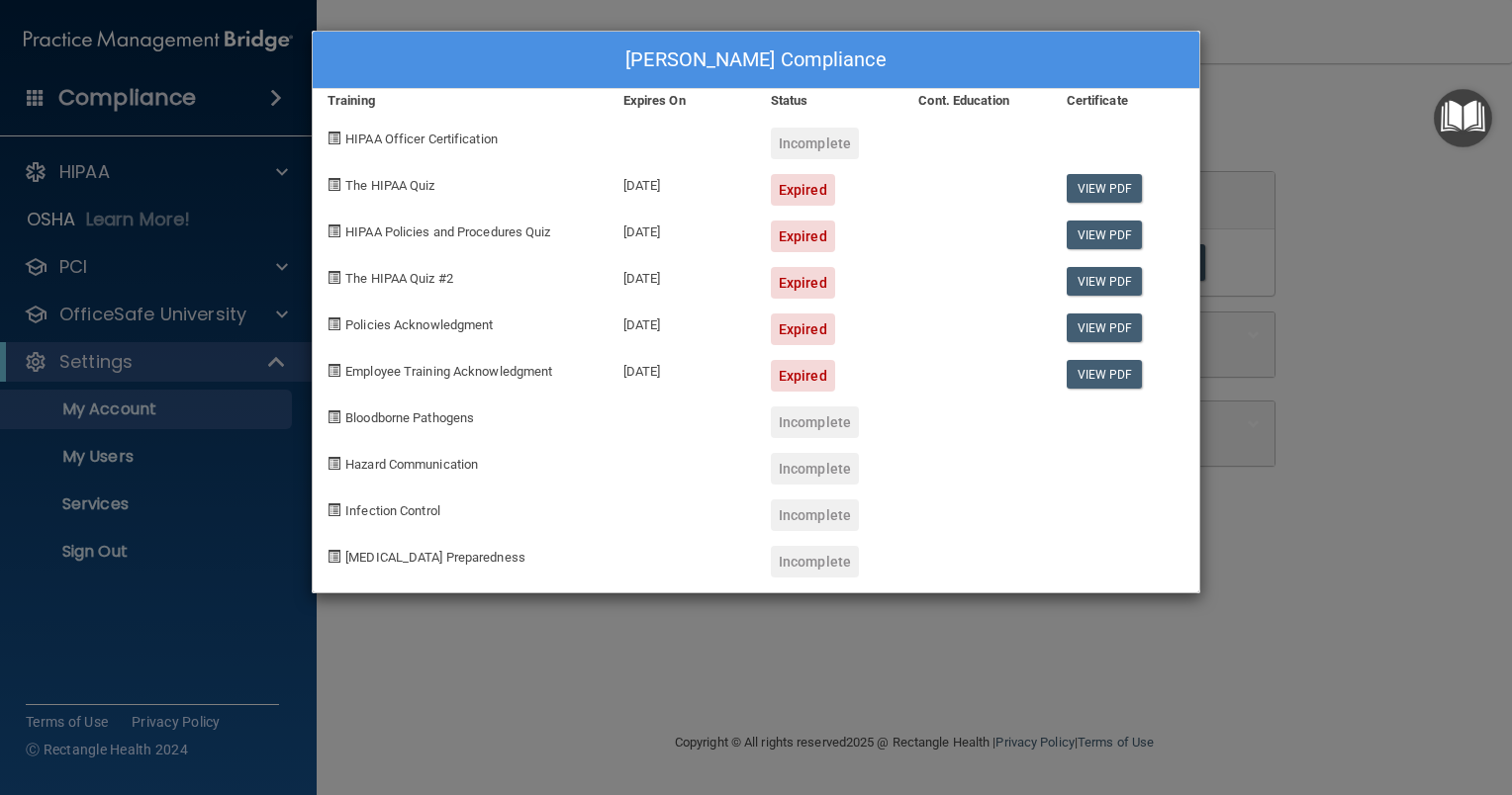
click at [206, 329] on div "Tiffany Kay's Compliance Training Expires On Status Cont. Education Certificate…" at bounding box center [756, 397] width 1512 height 795
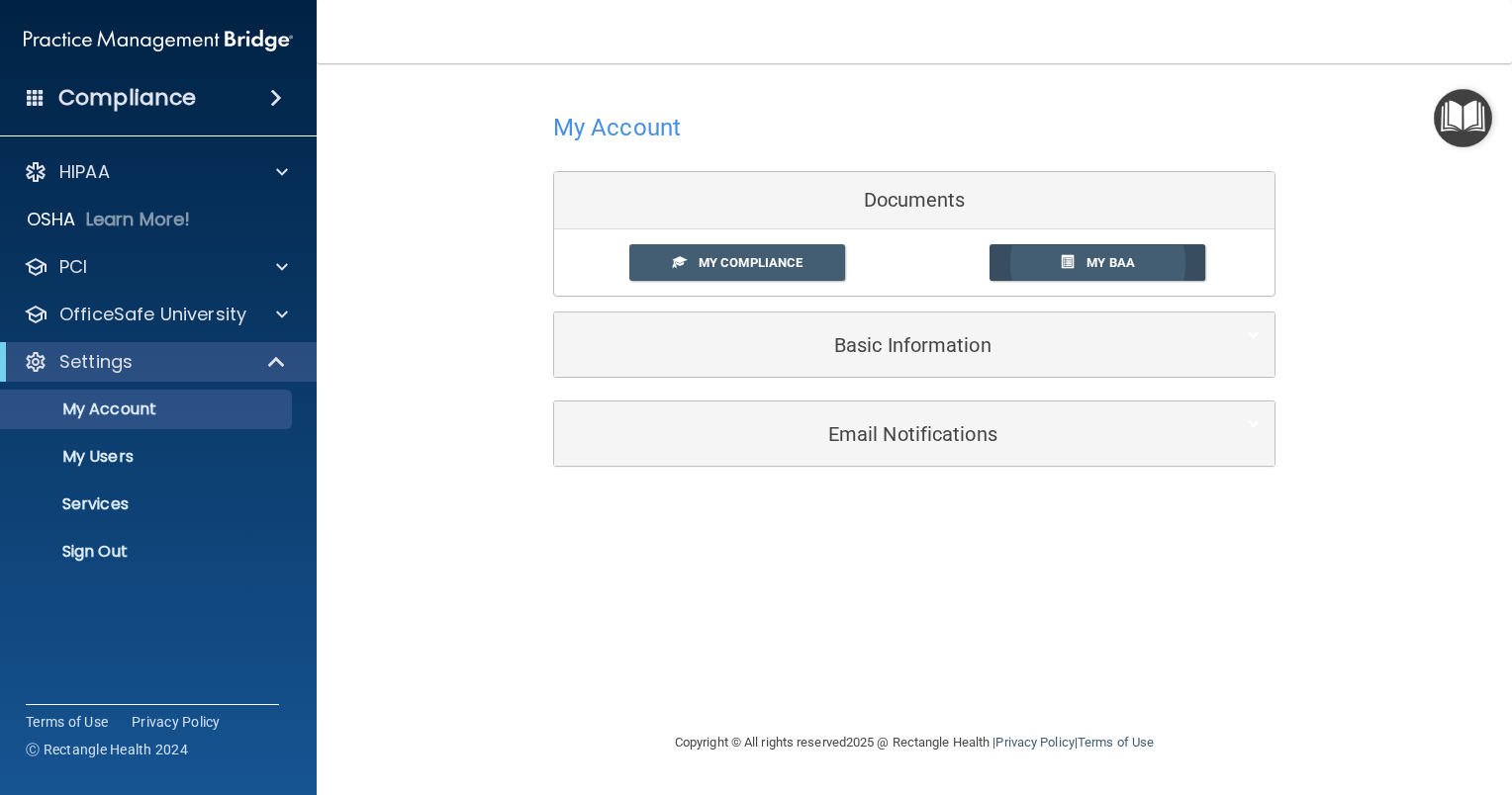
click at [1038, 256] on link "My BAA" at bounding box center [1097, 262] width 217 height 37
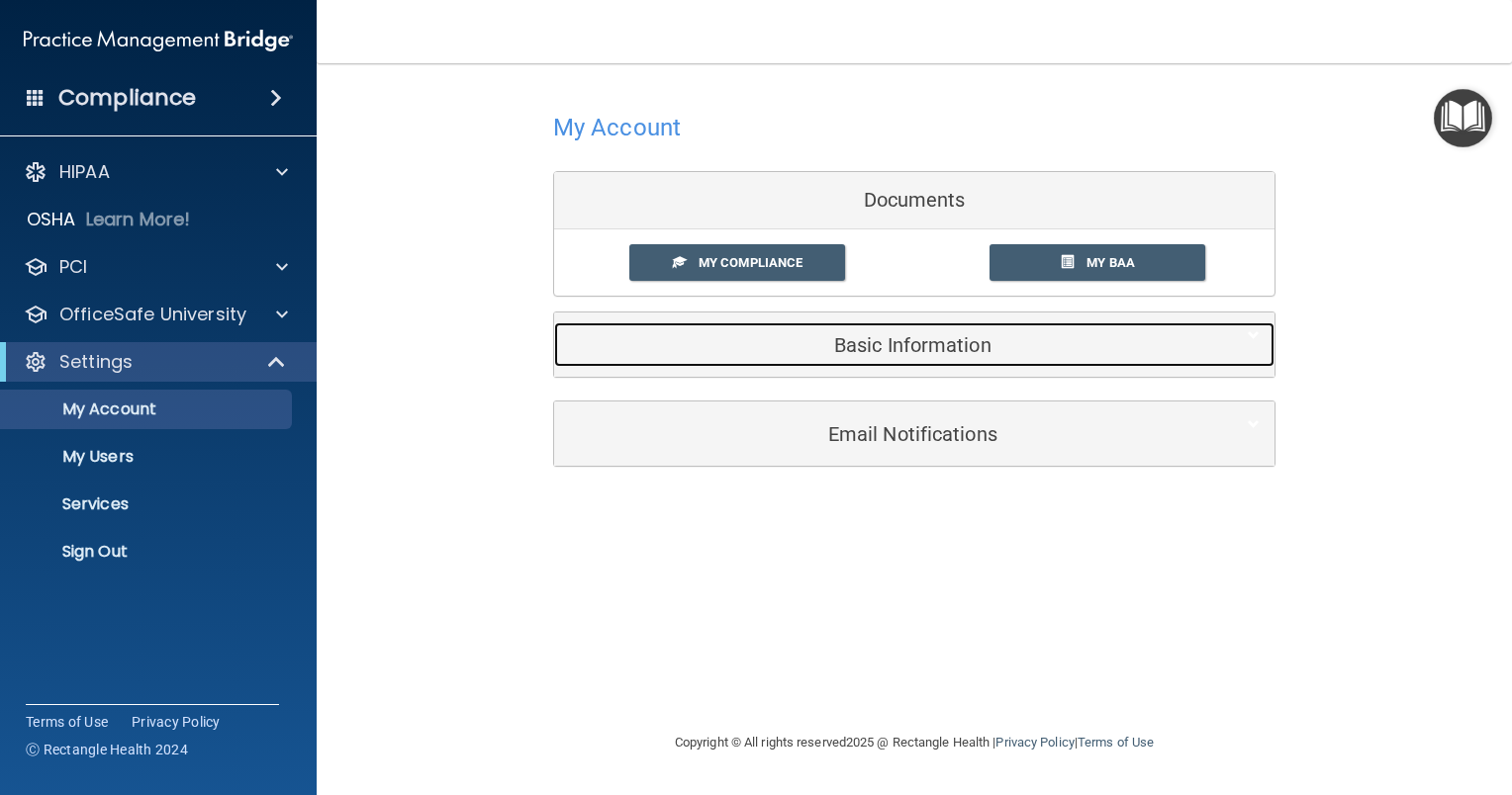
click at [871, 348] on h5 "Basic Information" at bounding box center [883, 345] width 630 height 22
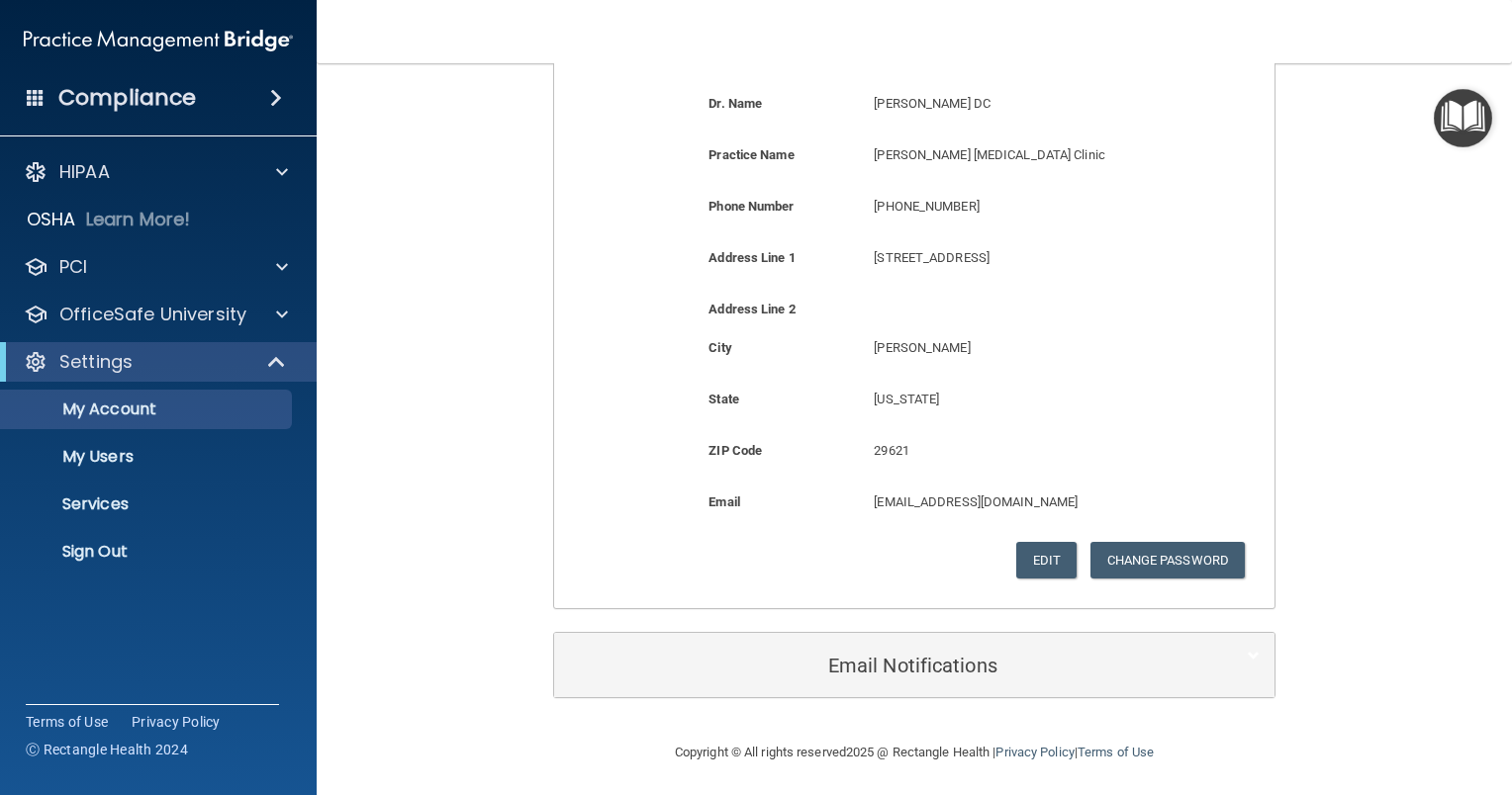
scroll to position [369, 0]
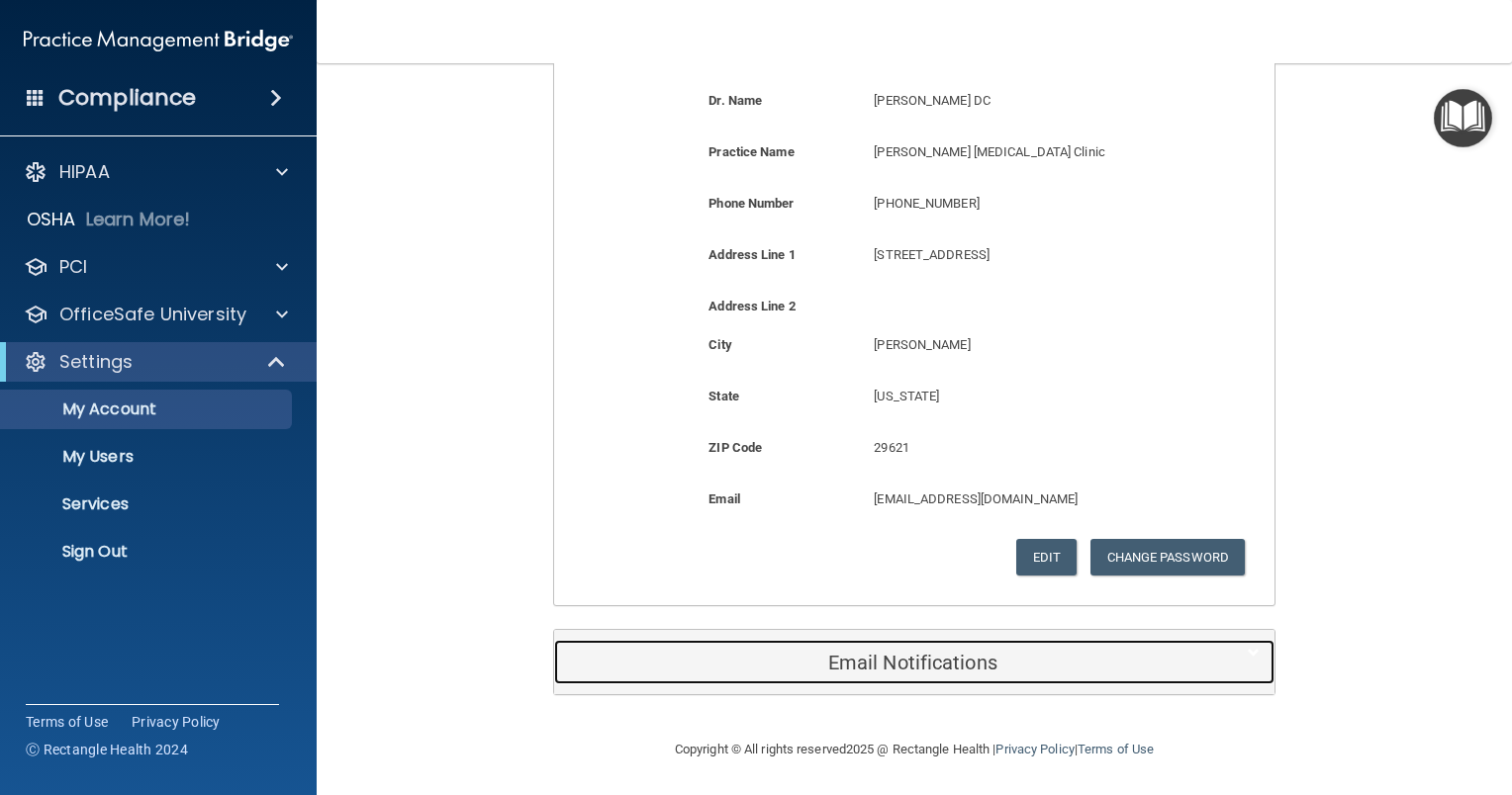
click at [906, 668] on h5 "Email Notifications" at bounding box center [883, 662] width 630 height 22
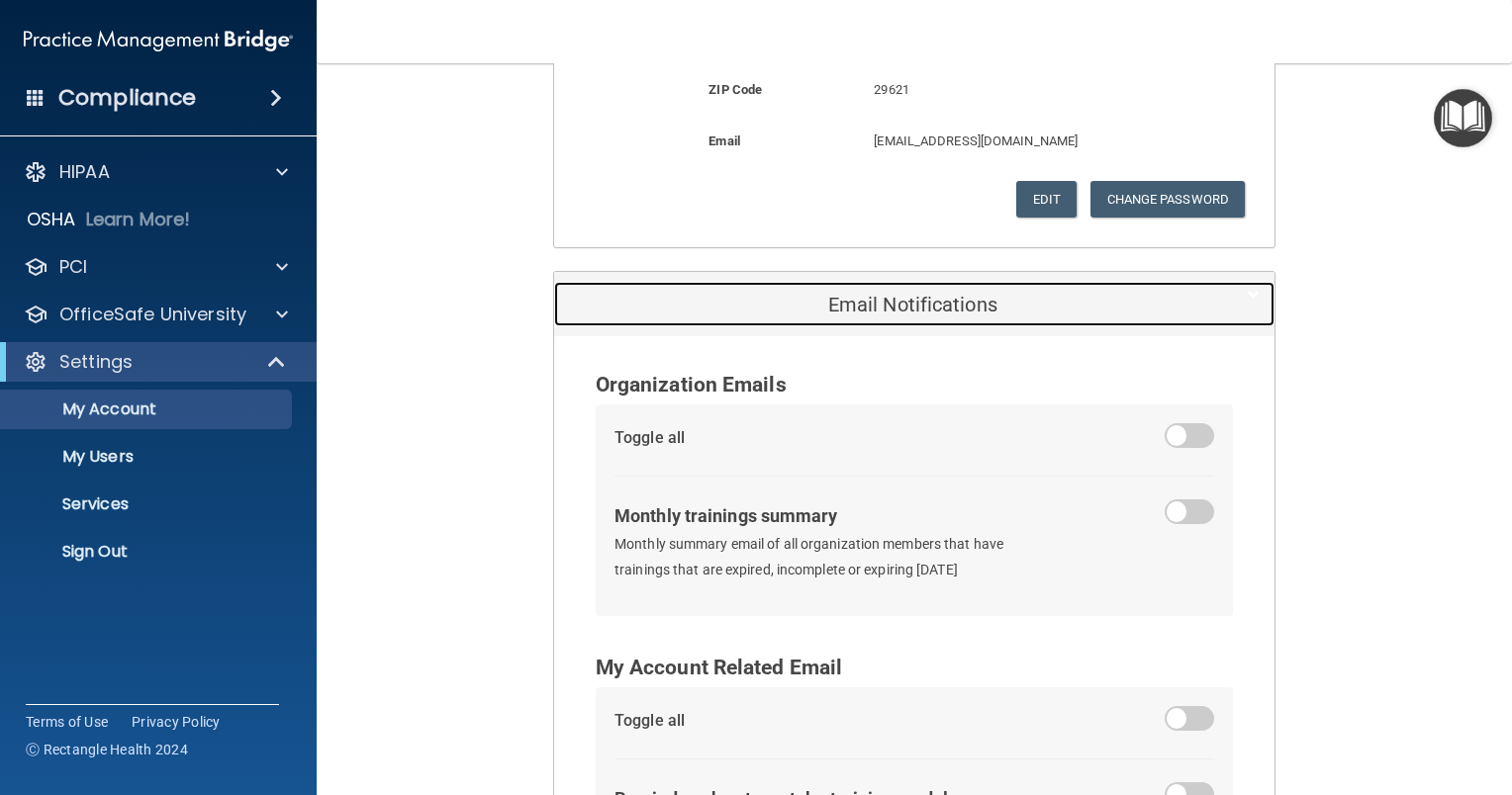
scroll to position [896, 0]
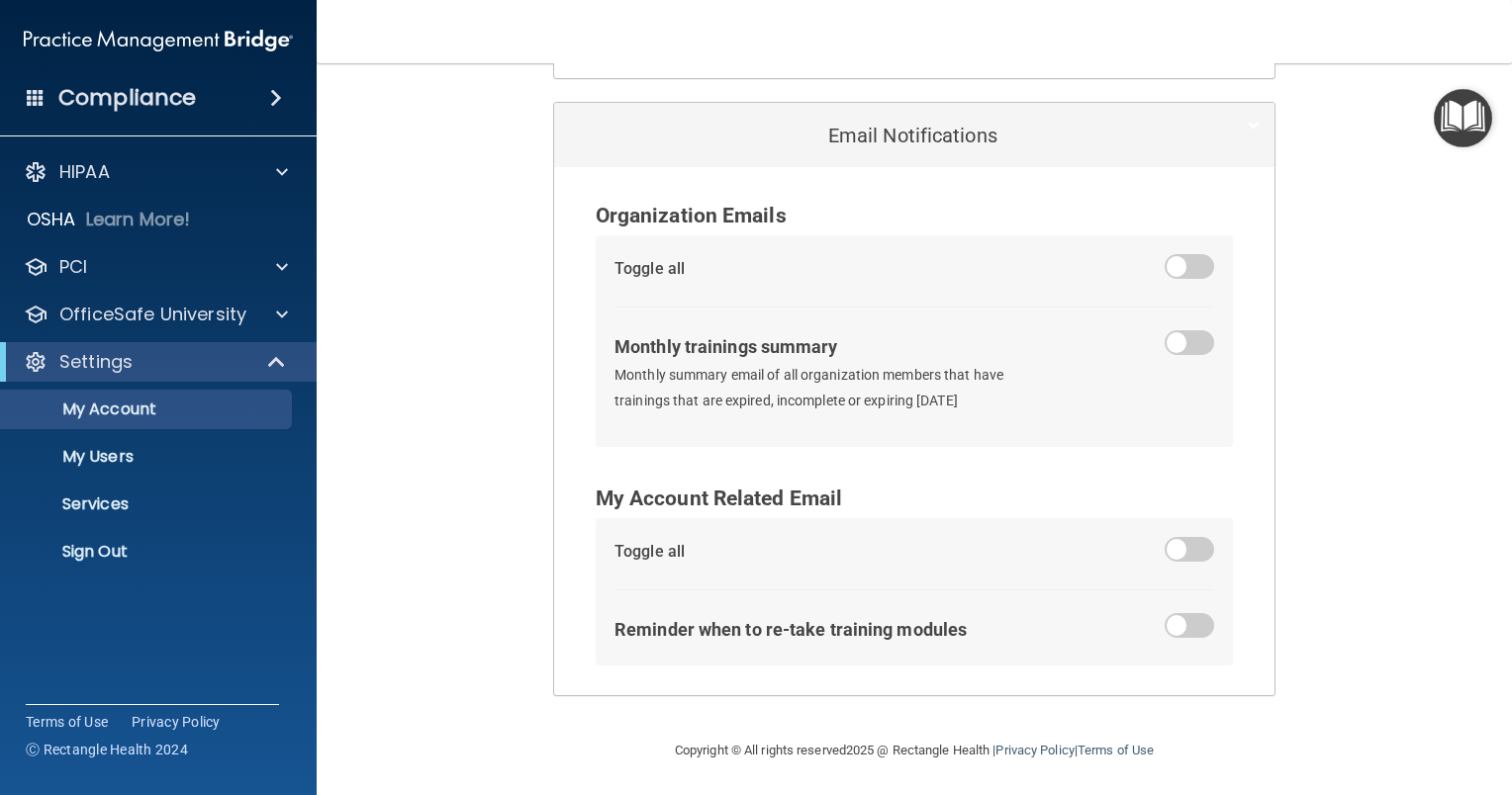
click at [1187, 628] on span at bounding box center [1190, 625] width 50 height 25
click at [1177, 628] on input "checkbox" at bounding box center [1177, 628] width 0 height 0
click at [1180, 338] on span at bounding box center [1190, 342] width 50 height 25
click at [1177, 346] on input "checkbox" at bounding box center [1177, 346] width 0 height 0
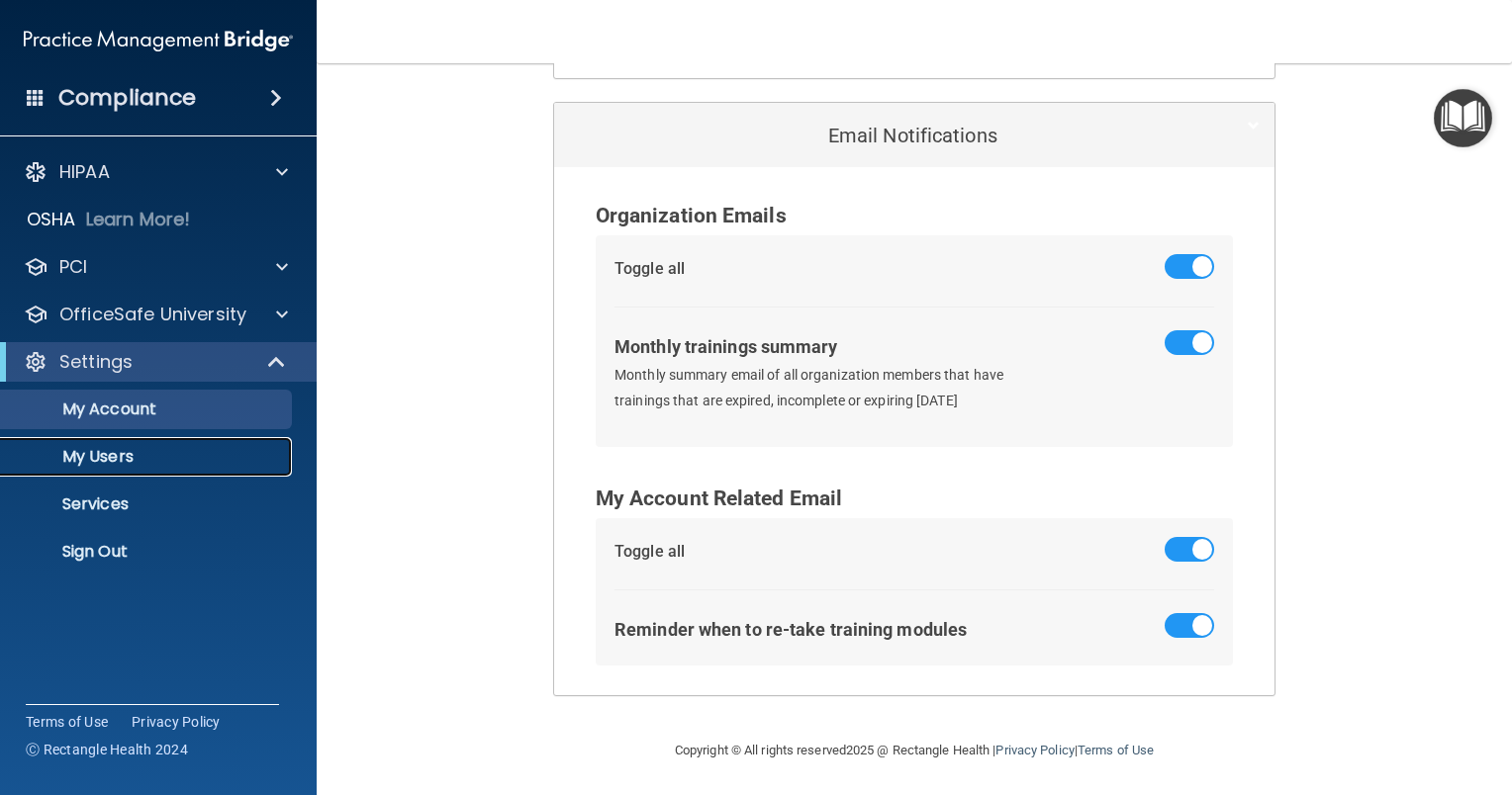
click at [163, 452] on p "My Users" at bounding box center [148, 457] width 270 height 20
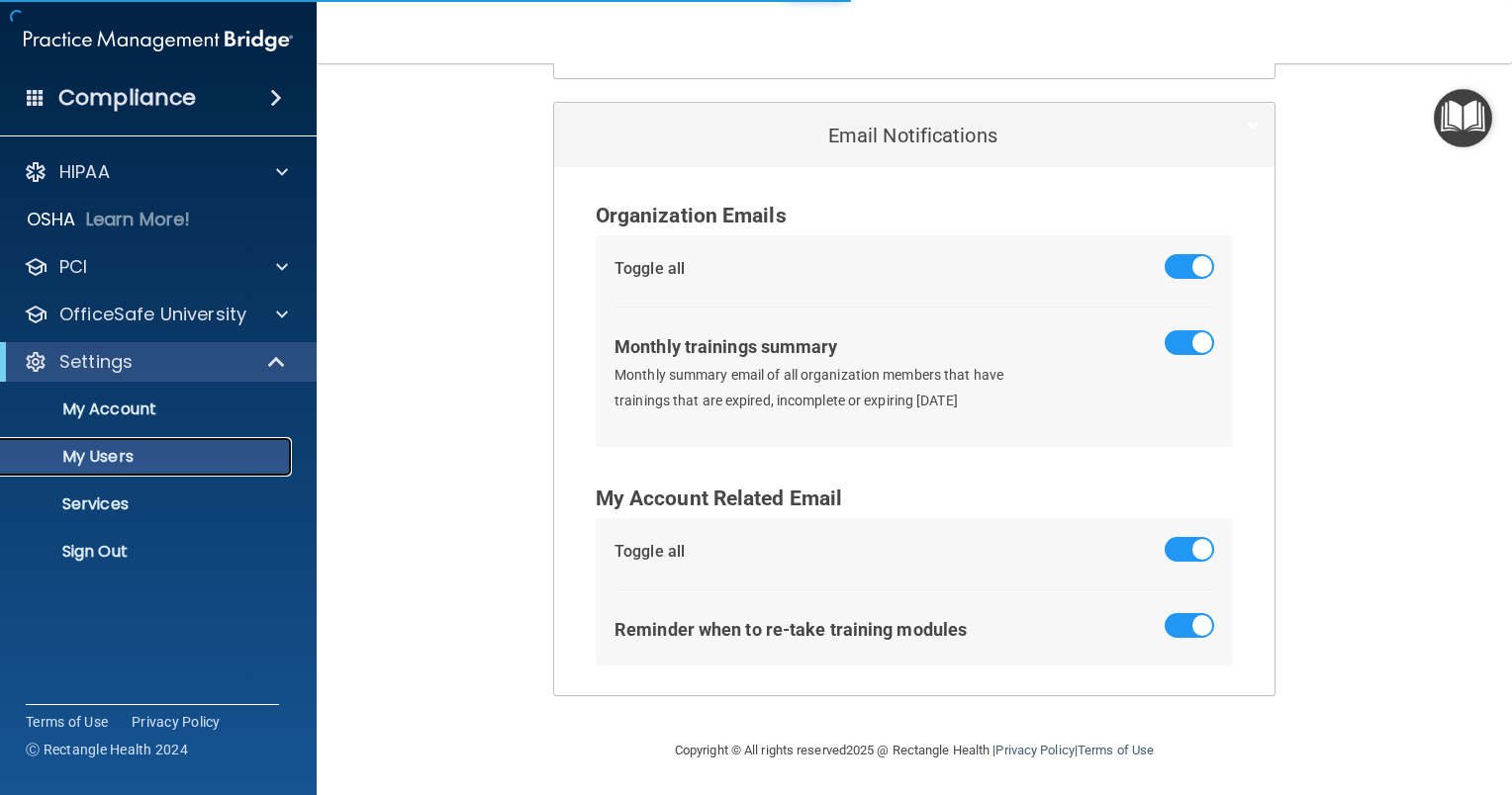
select select "20"
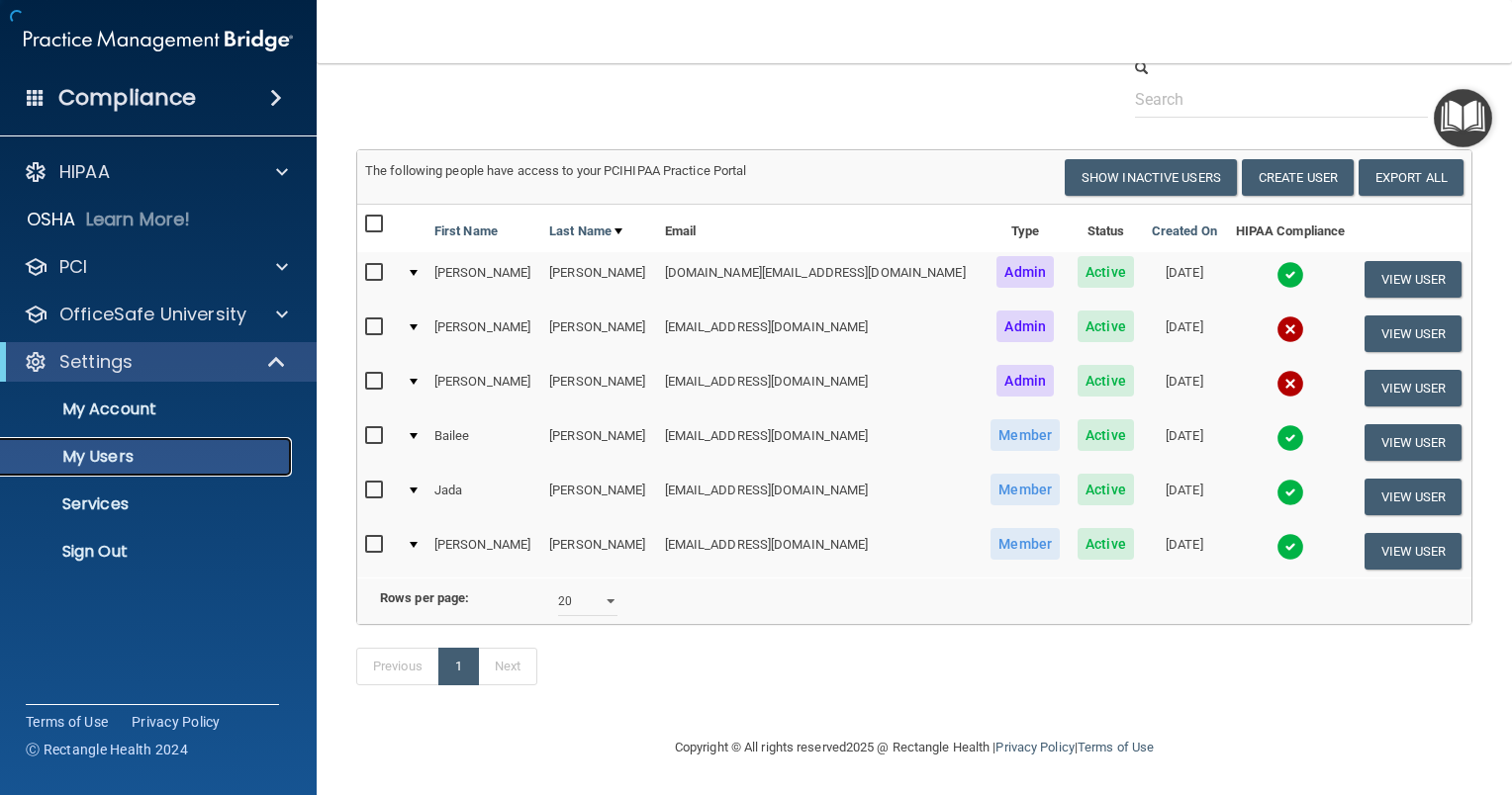
scroll to position [99, 0]
click at [1412, 315] on button "View User" at bounding box center [1413, 333] width 98 height 37
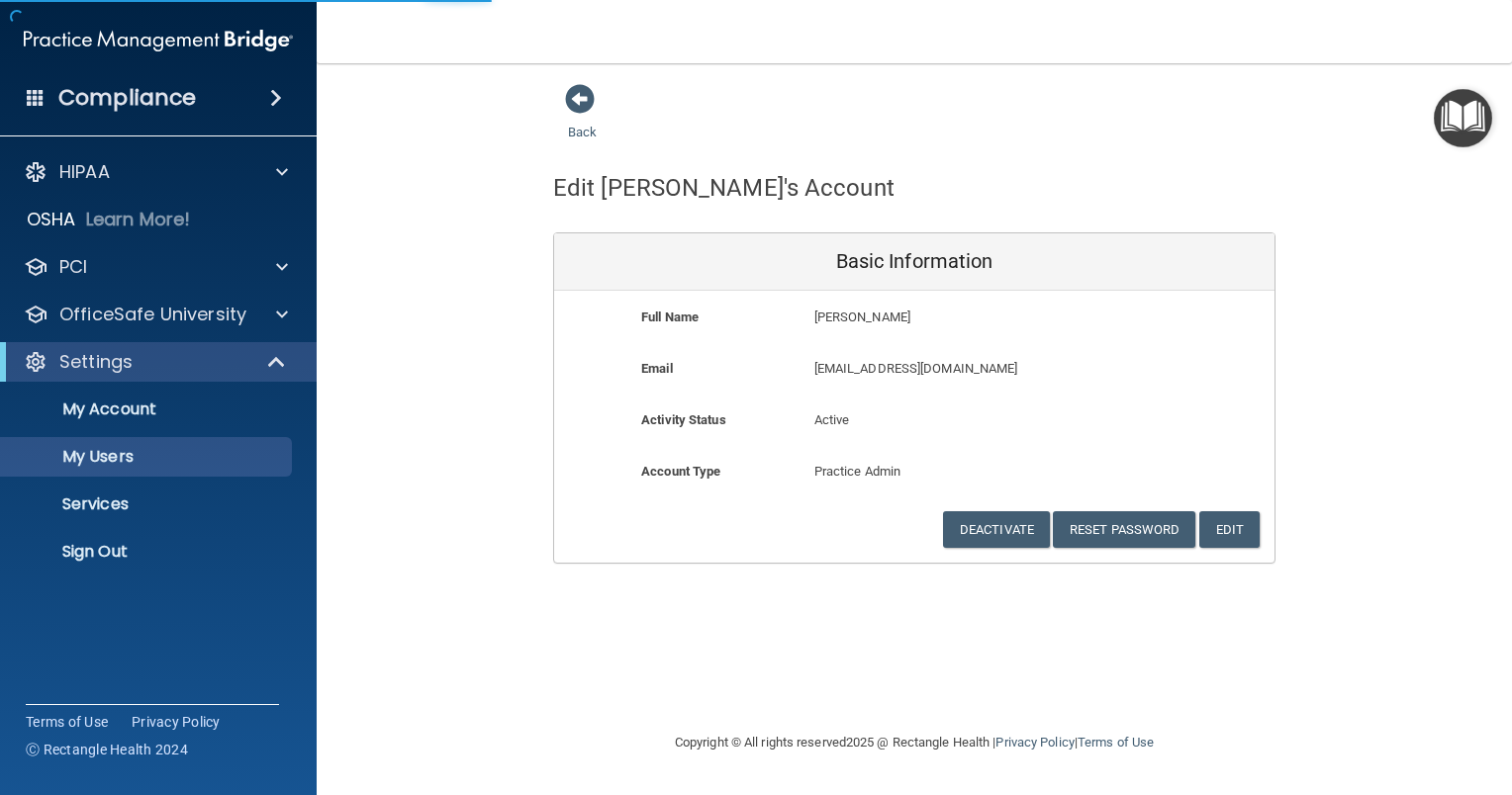
select select "20"
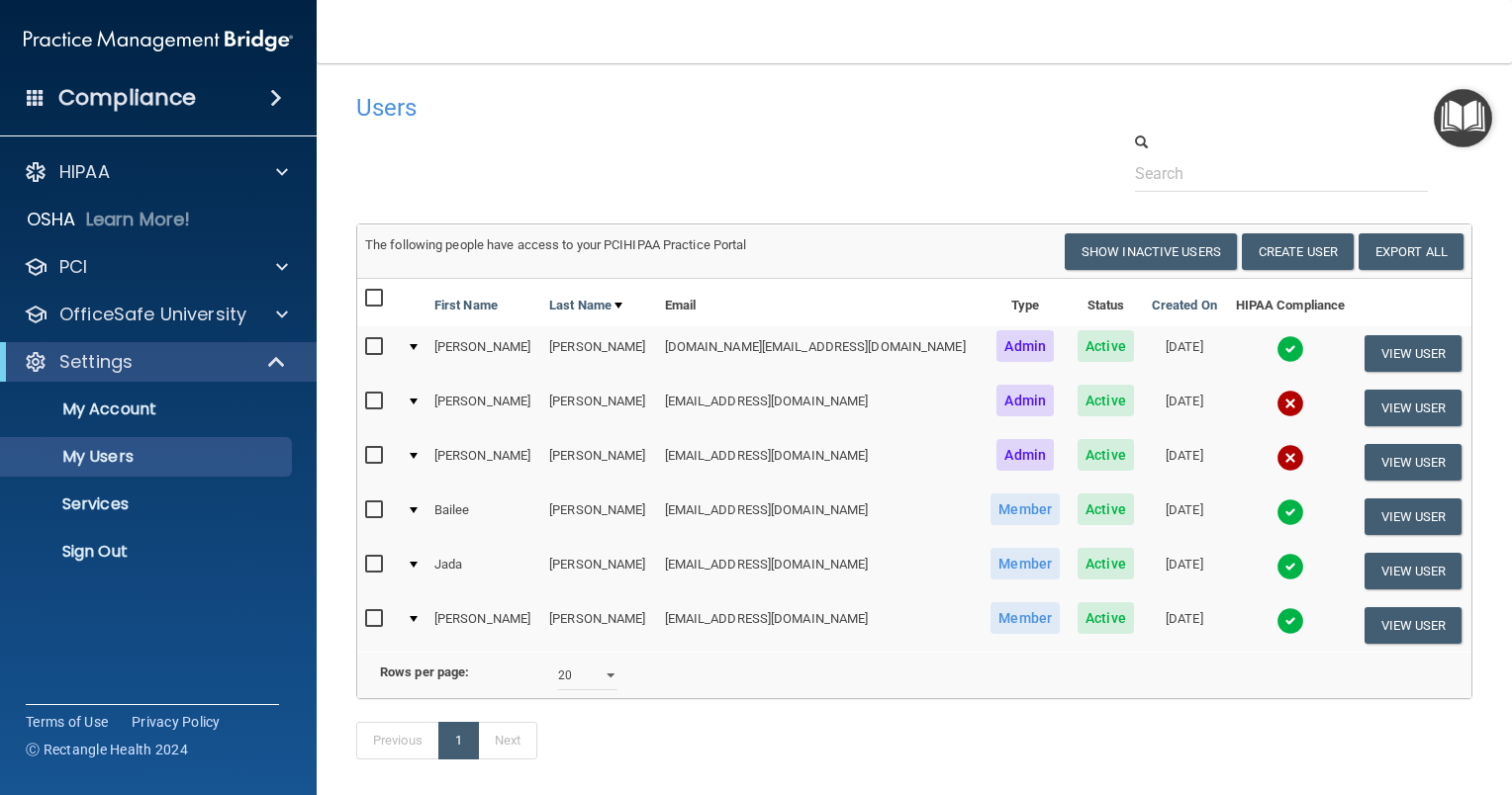
click at [374, 452] on input "checkbox" at bounding box center [376, 456] width 23 height 16
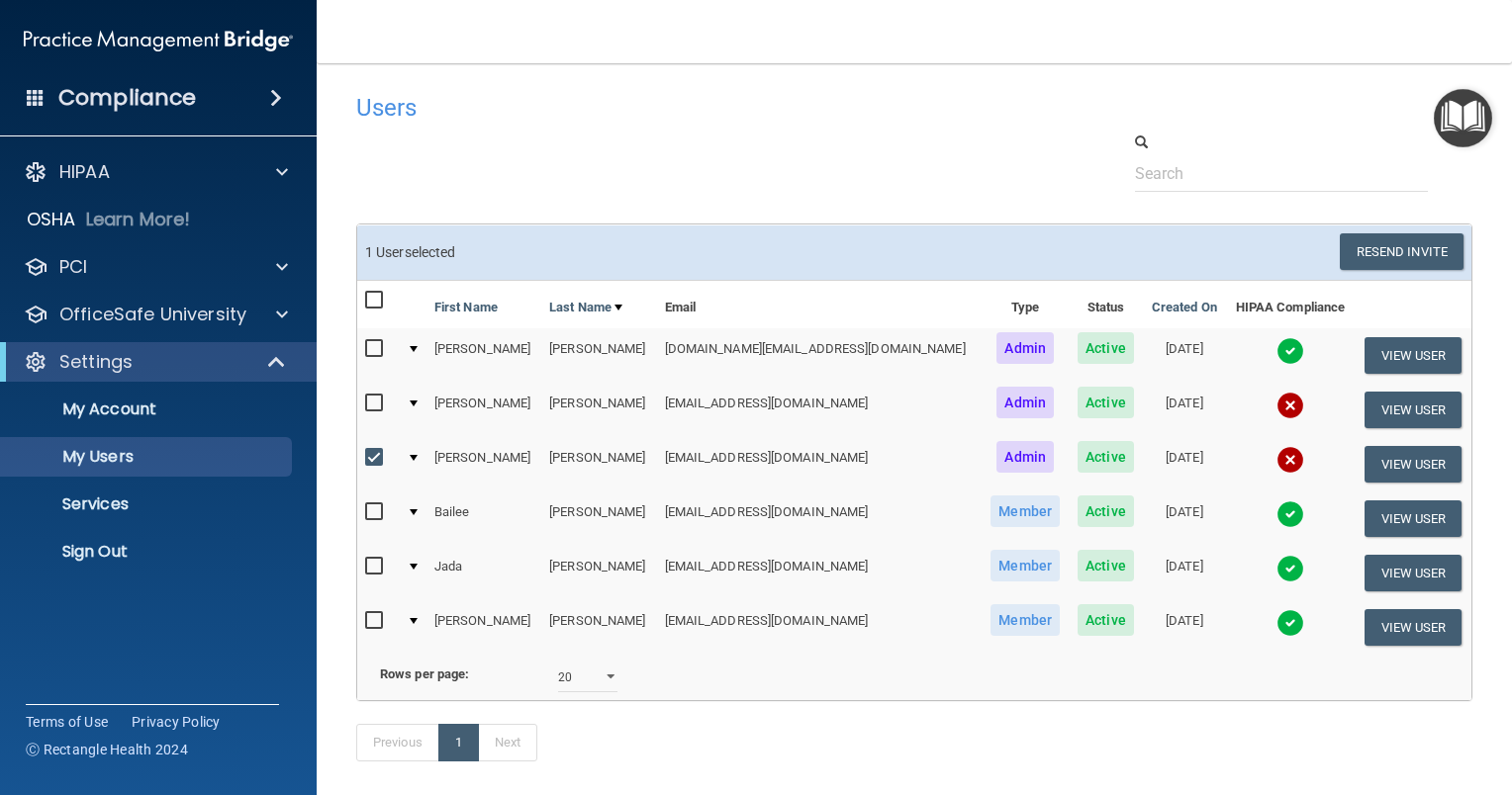
click at [371, 455] on input "checkbox" at bounding box center [376, 458] width 23 height 16
checkbox input "false"
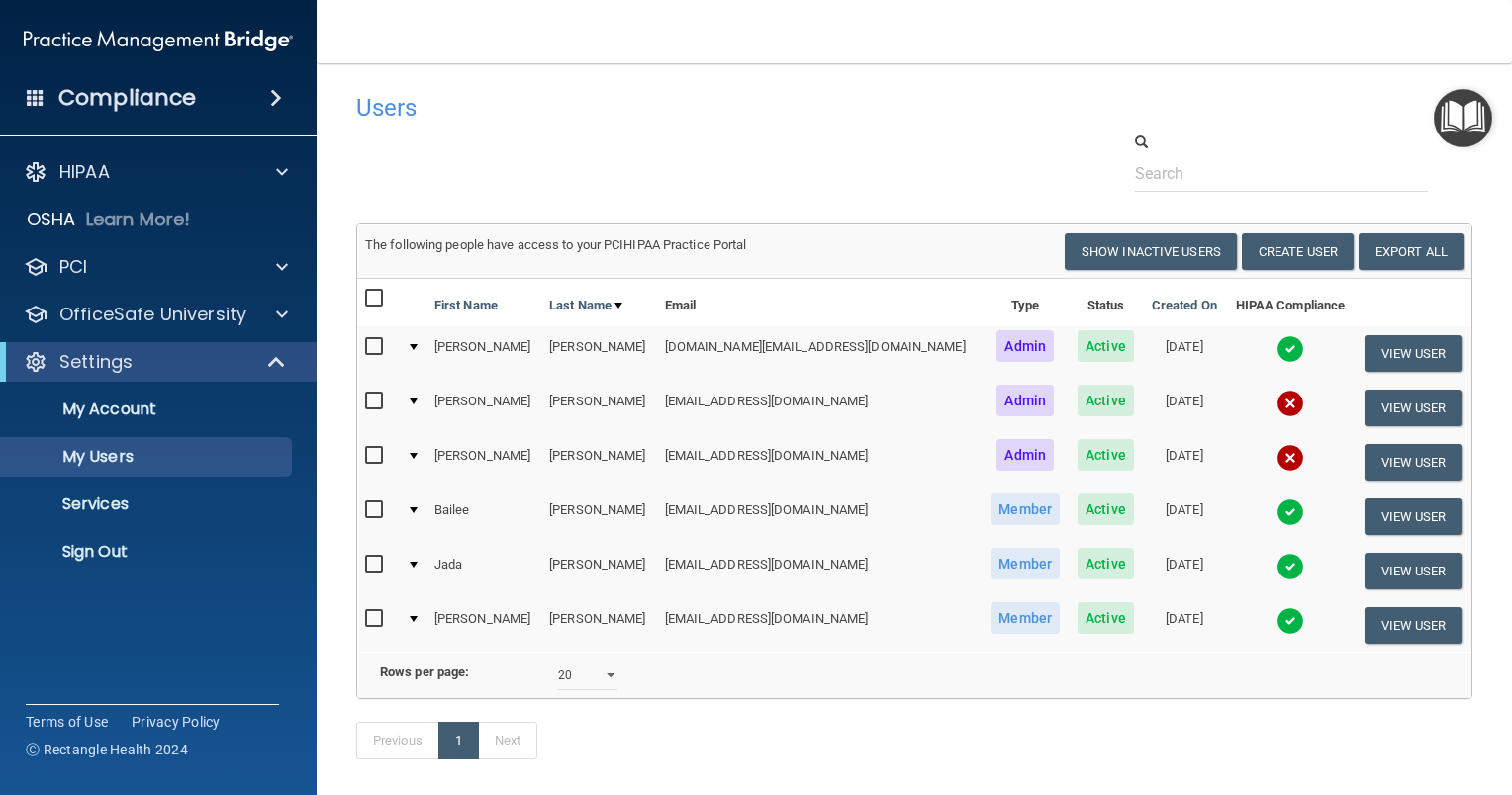
click at [371, 400] on input "checkbox" at bounding box center [376, 402] width 23 height 16
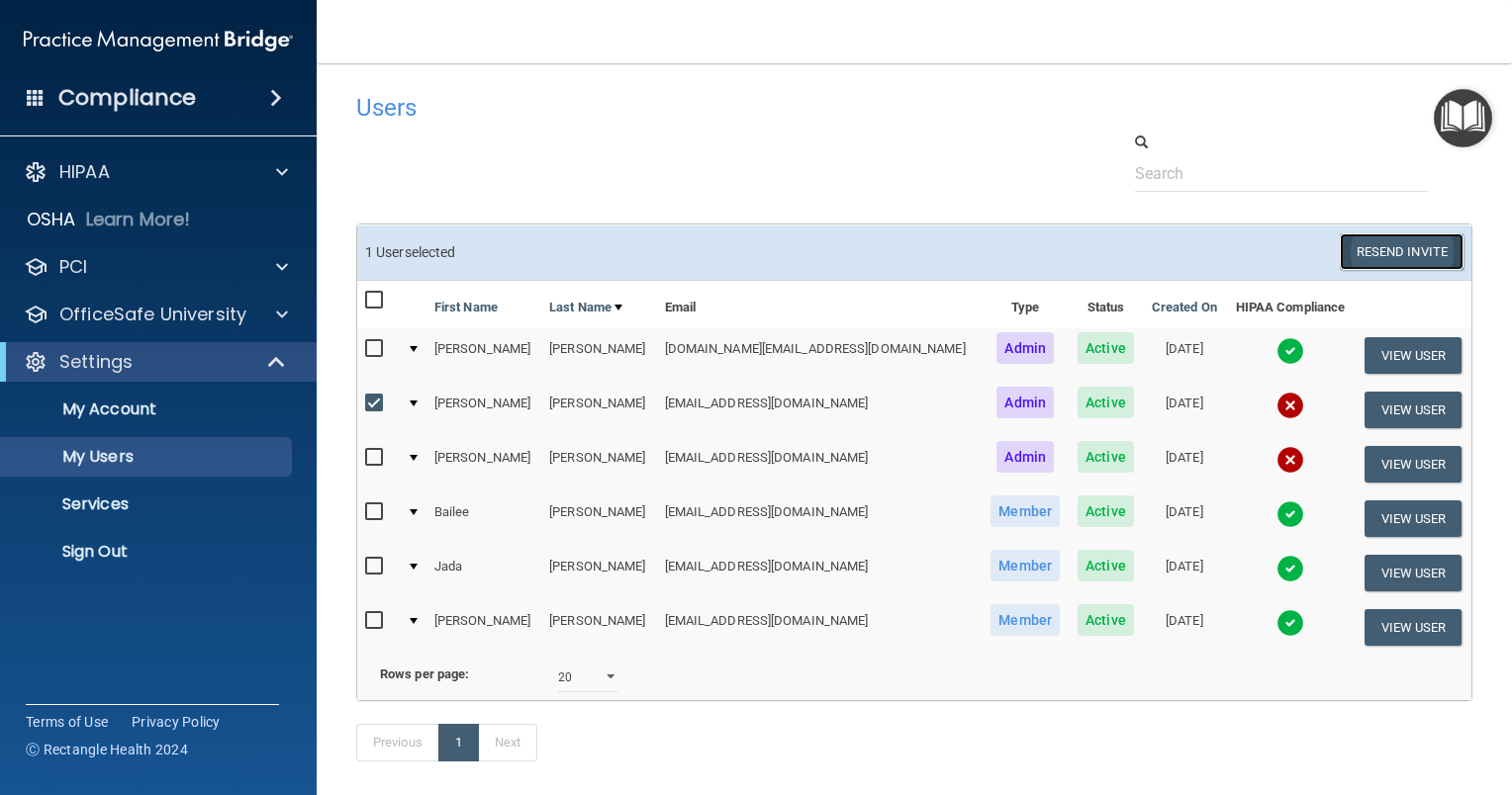
click at [1397, 247] on button "Resend Invite" at bounding box center [1401, 251] width 124 height 37
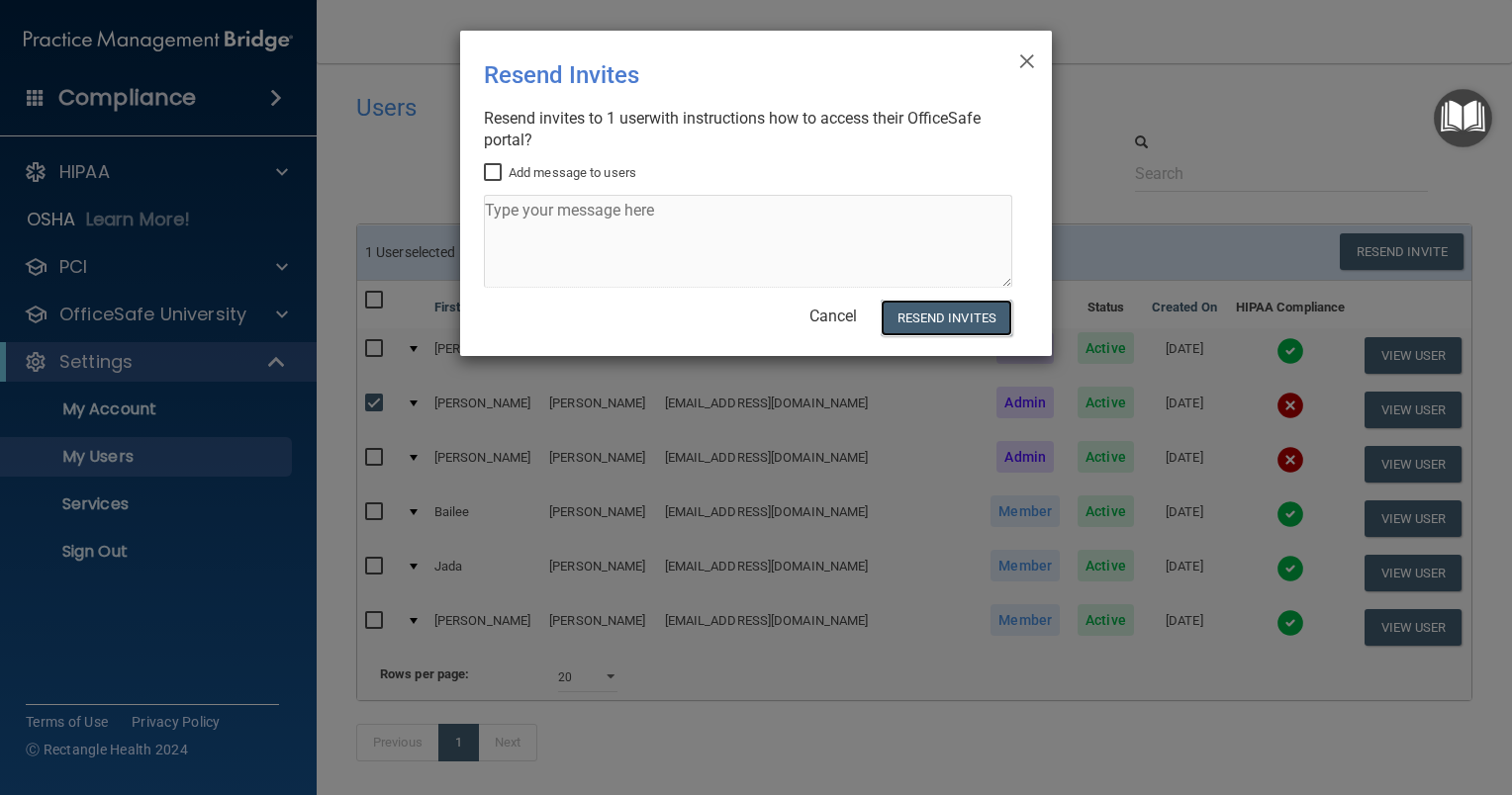
click at [584, 198] on div "× Close Resend Invites There was an error while sending the invitations ... Res…" at bounding box center [756, 194] width 592 height 325
click at [910, 311] on button "Resend Invites" at bounding box center [946, 317] width 132 height 37
click at [1027, 63] on span "×" at bounding box center [1027, 59] width 18 height 40
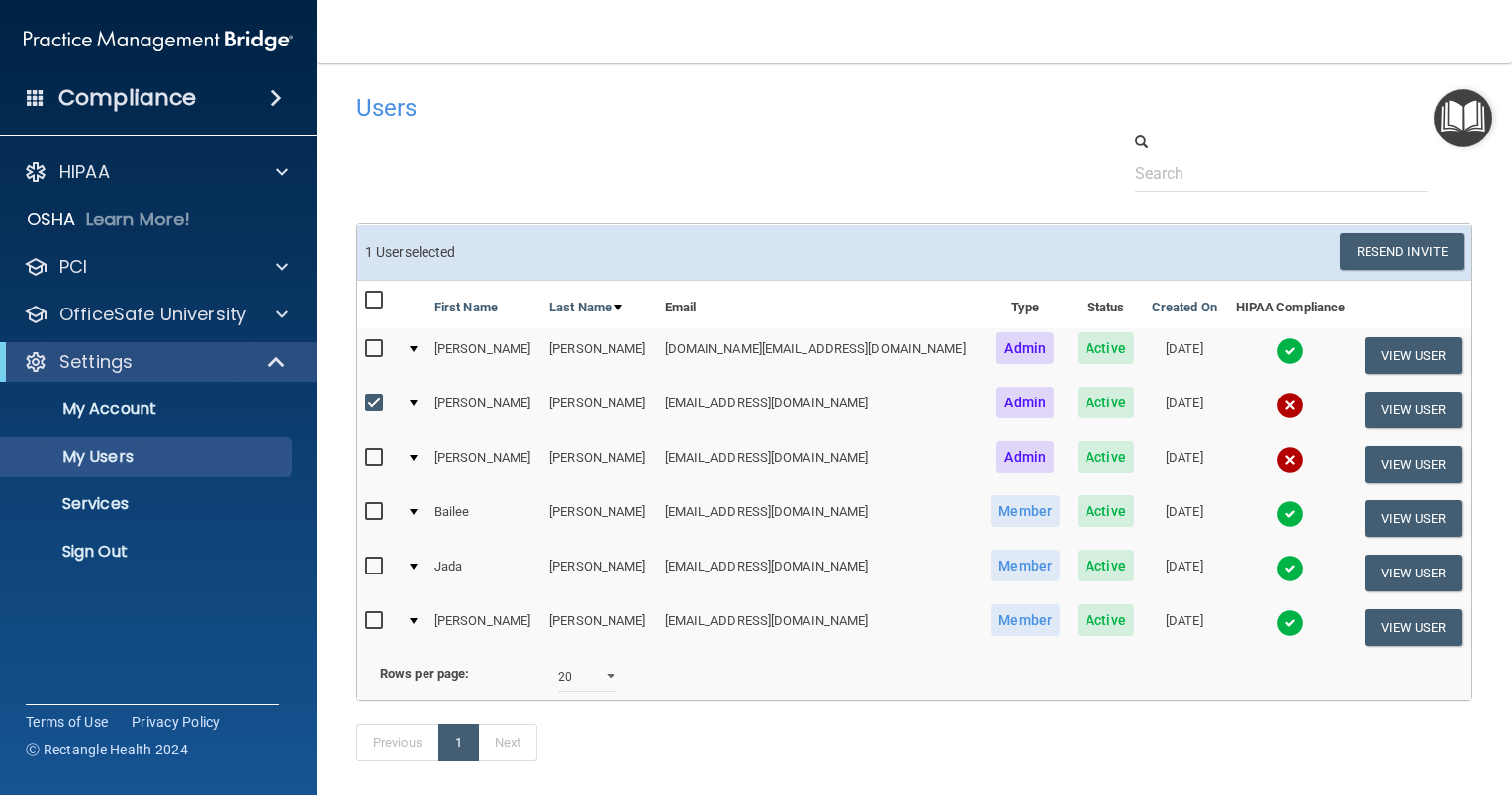
click at [378, 399] on input "checkbox" at bounding box center [376, 404] width 23 height 16
checkbox input "false"
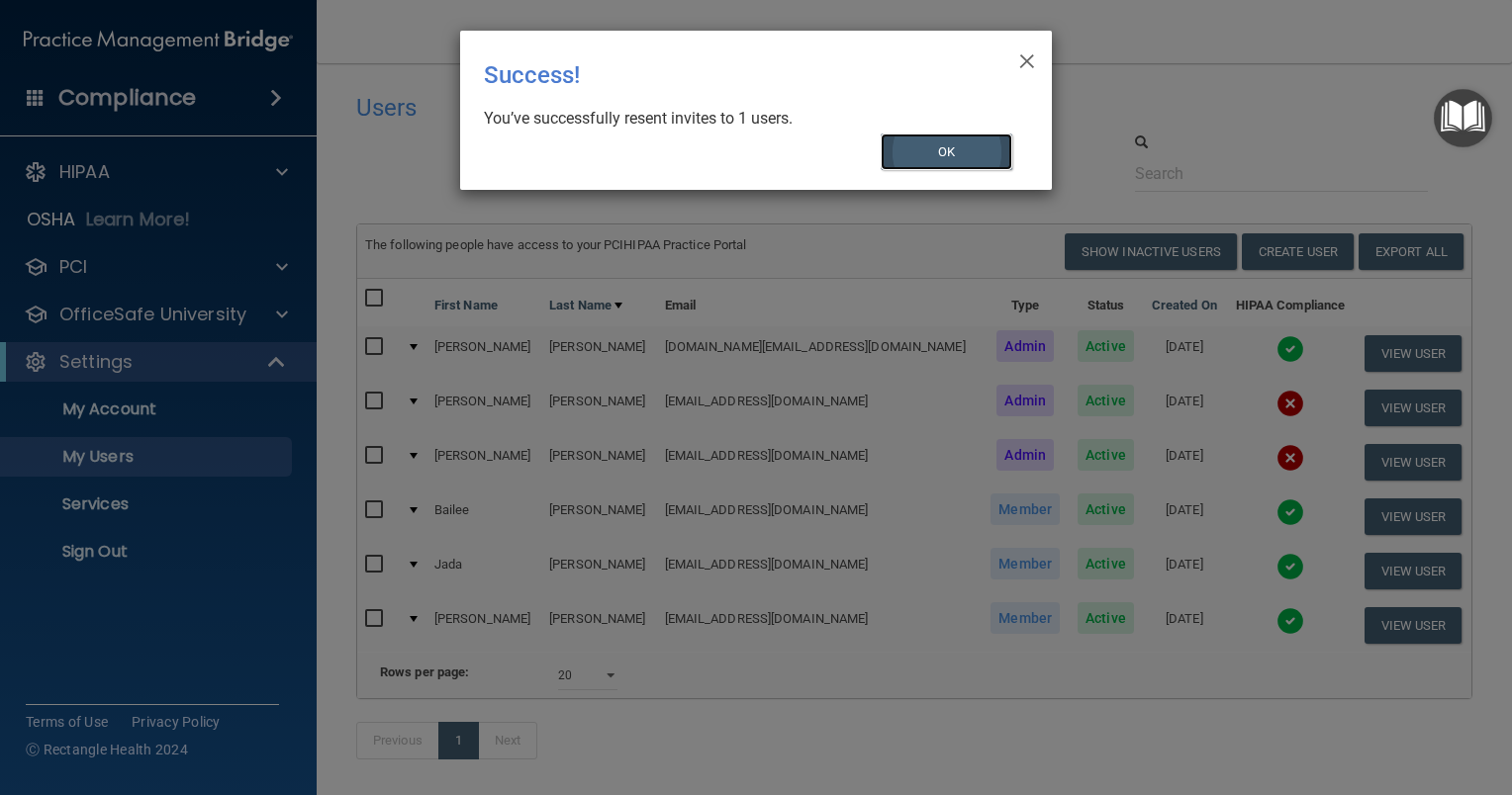
click at [914, 145] on button "OK" at bounding box center [946, 152] width 133 height 37
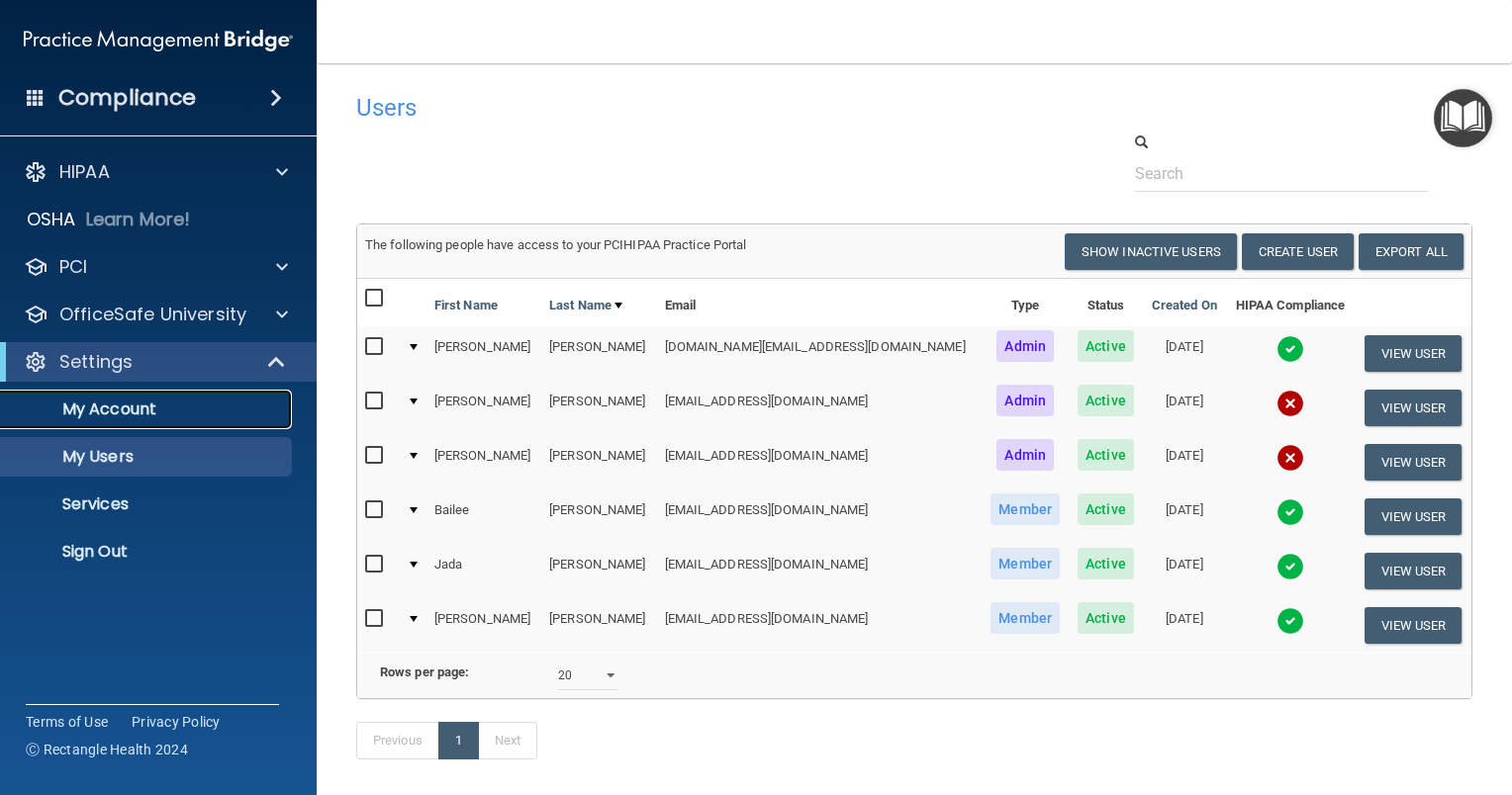
click at [160, 409] on p "My Account" at bounding box center [148, 410] width 270 height 20
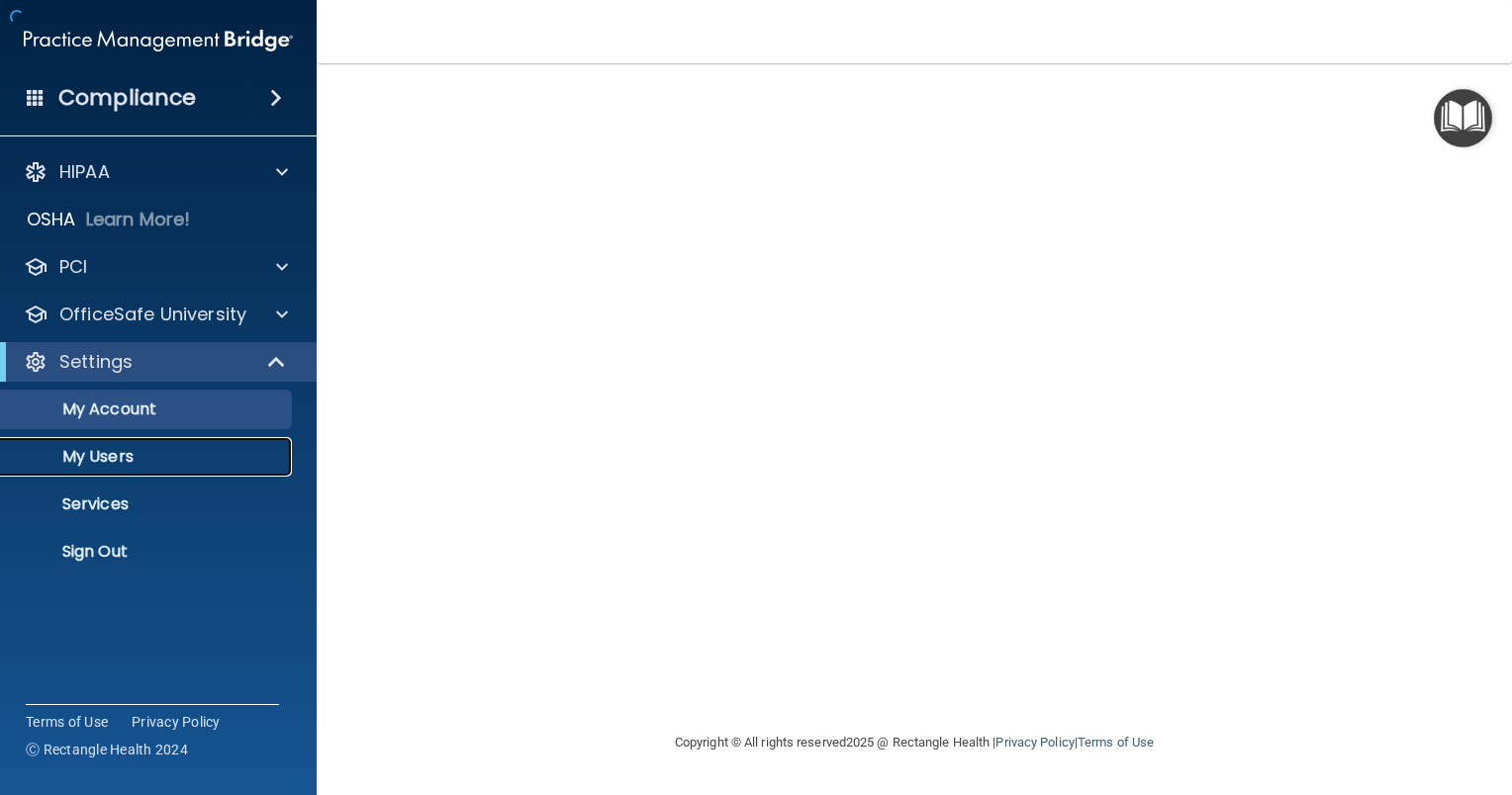
click at [159, 467] on link "My Users" at bounding box center [136, 457] width 311 height 40
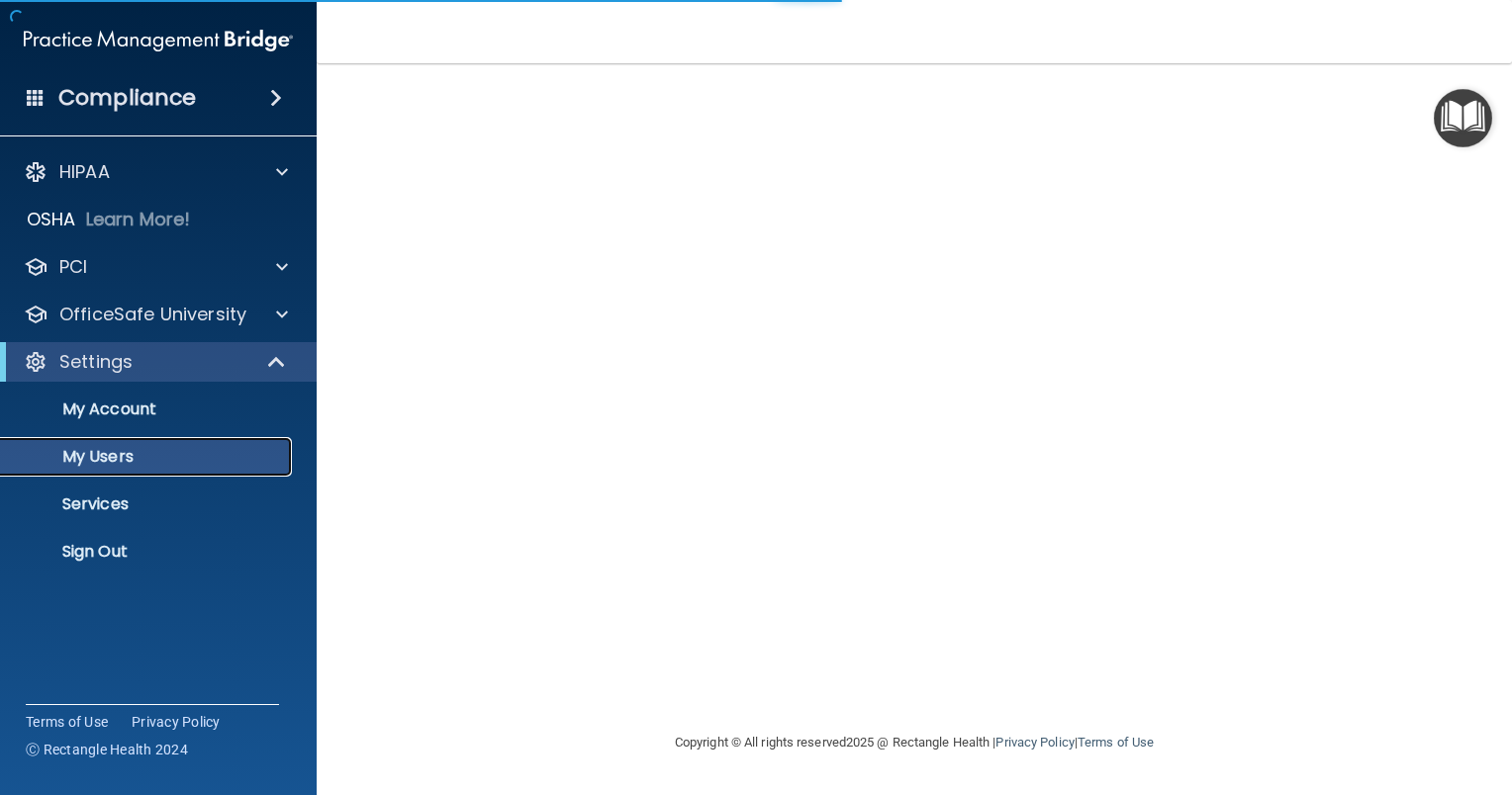
select select "20"
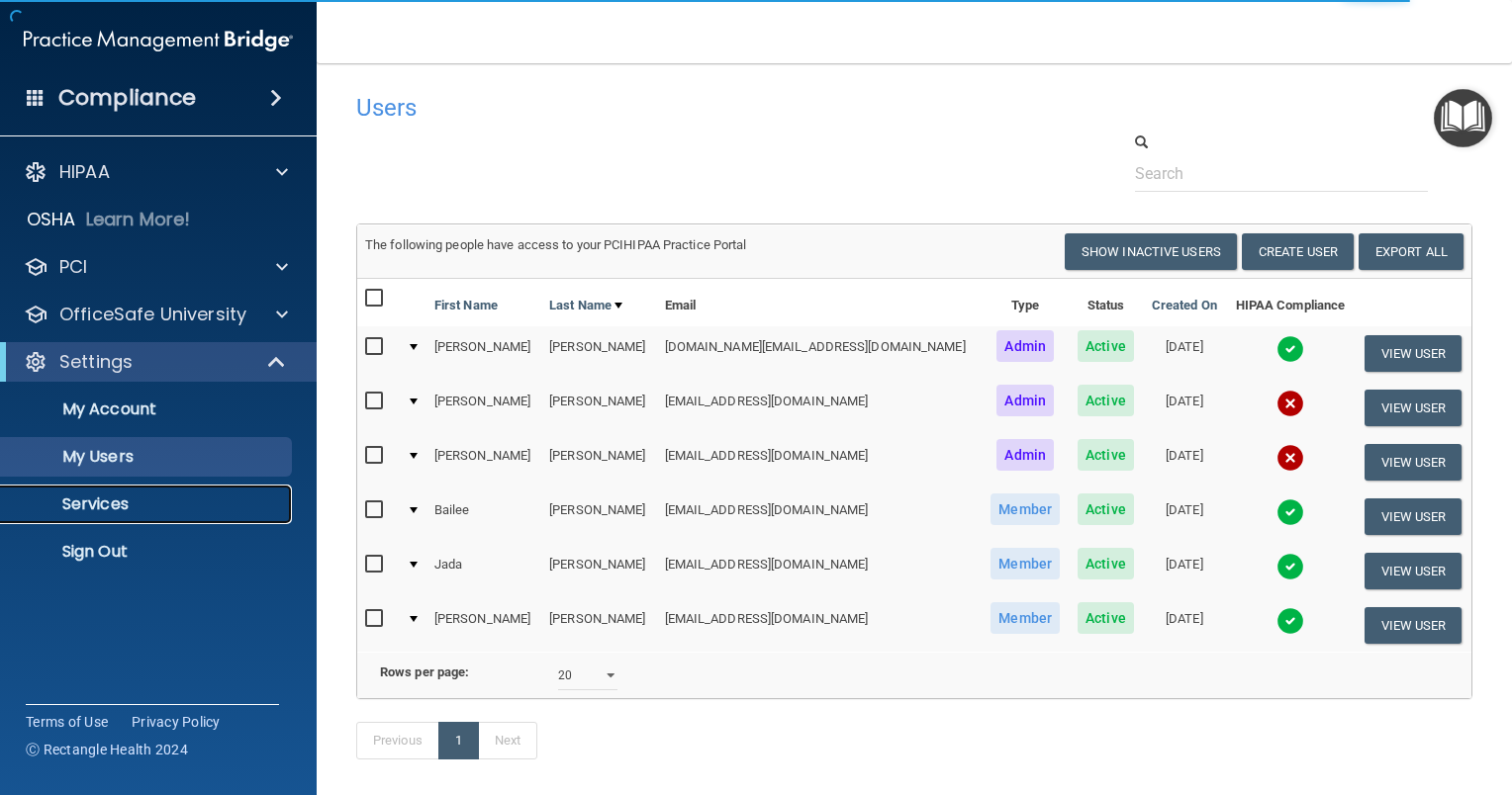
click at [152, 503] on p "Services" at bounding box center [148, 505] width 270 height 20
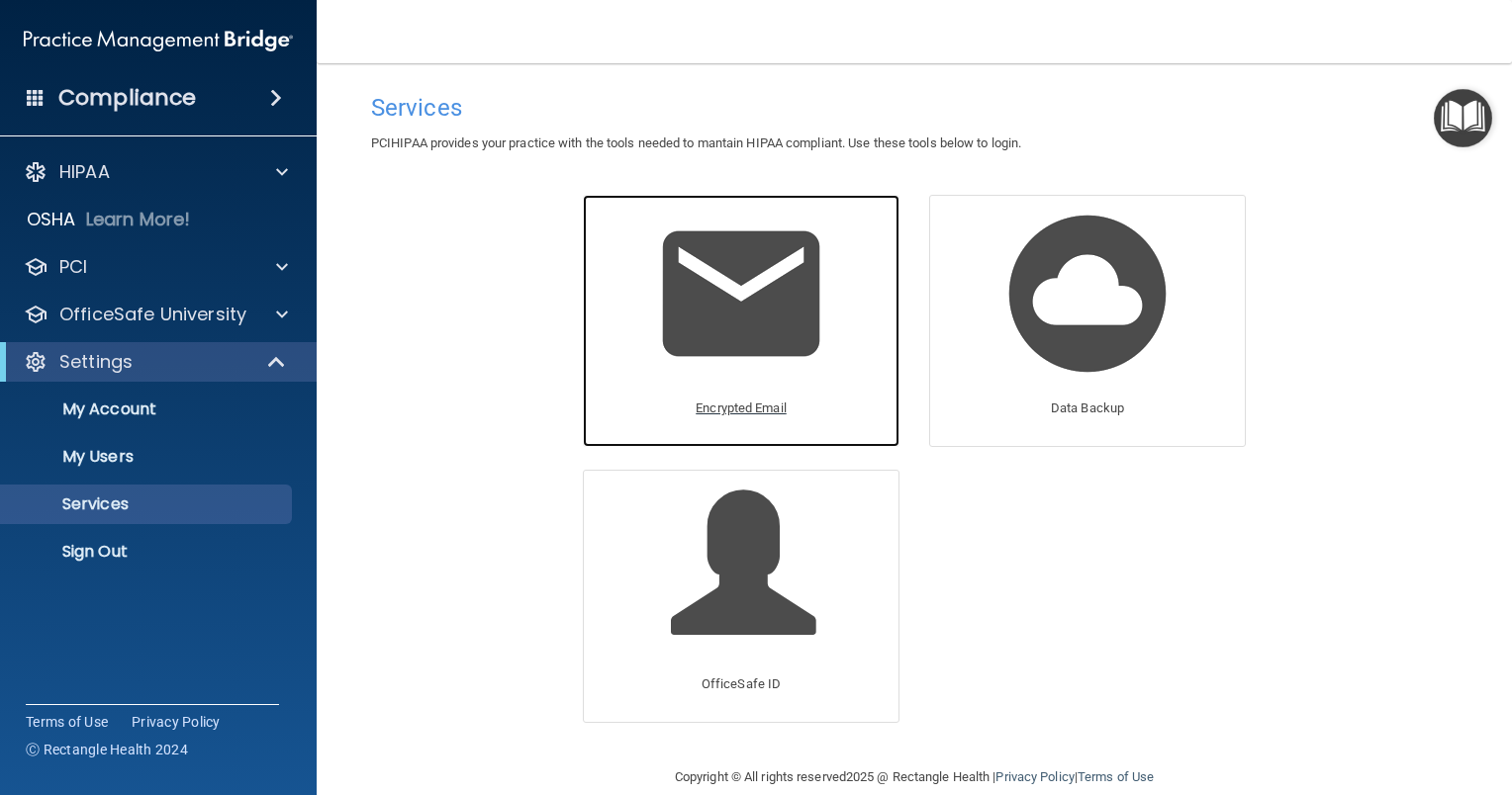
click at [770, 320] on img at bounding box center [741, 293] width 188 height 188
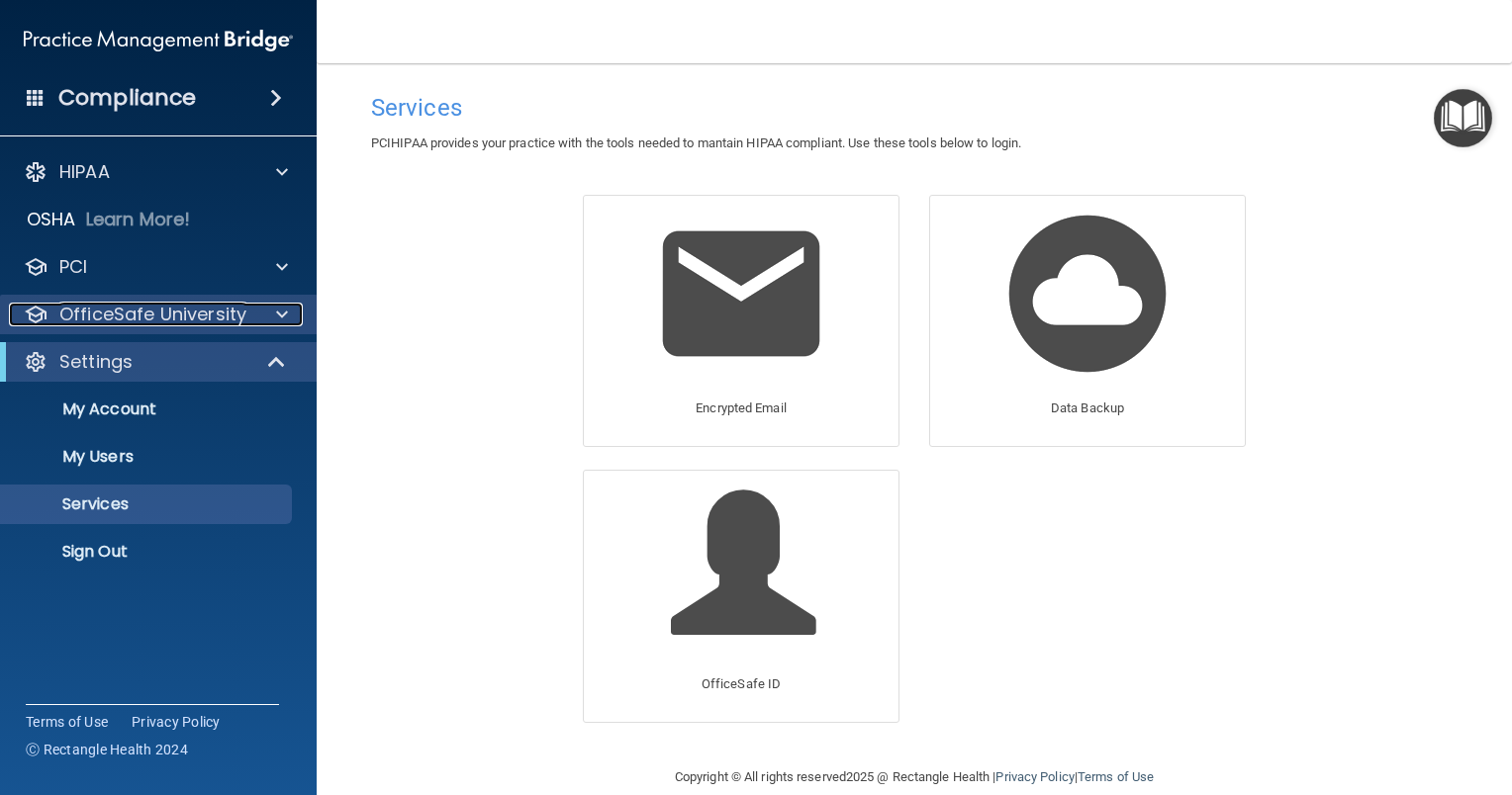
click at [182, 316] on p "OfficeSafe University" at bounding box center [152, 314] width 187 height 24
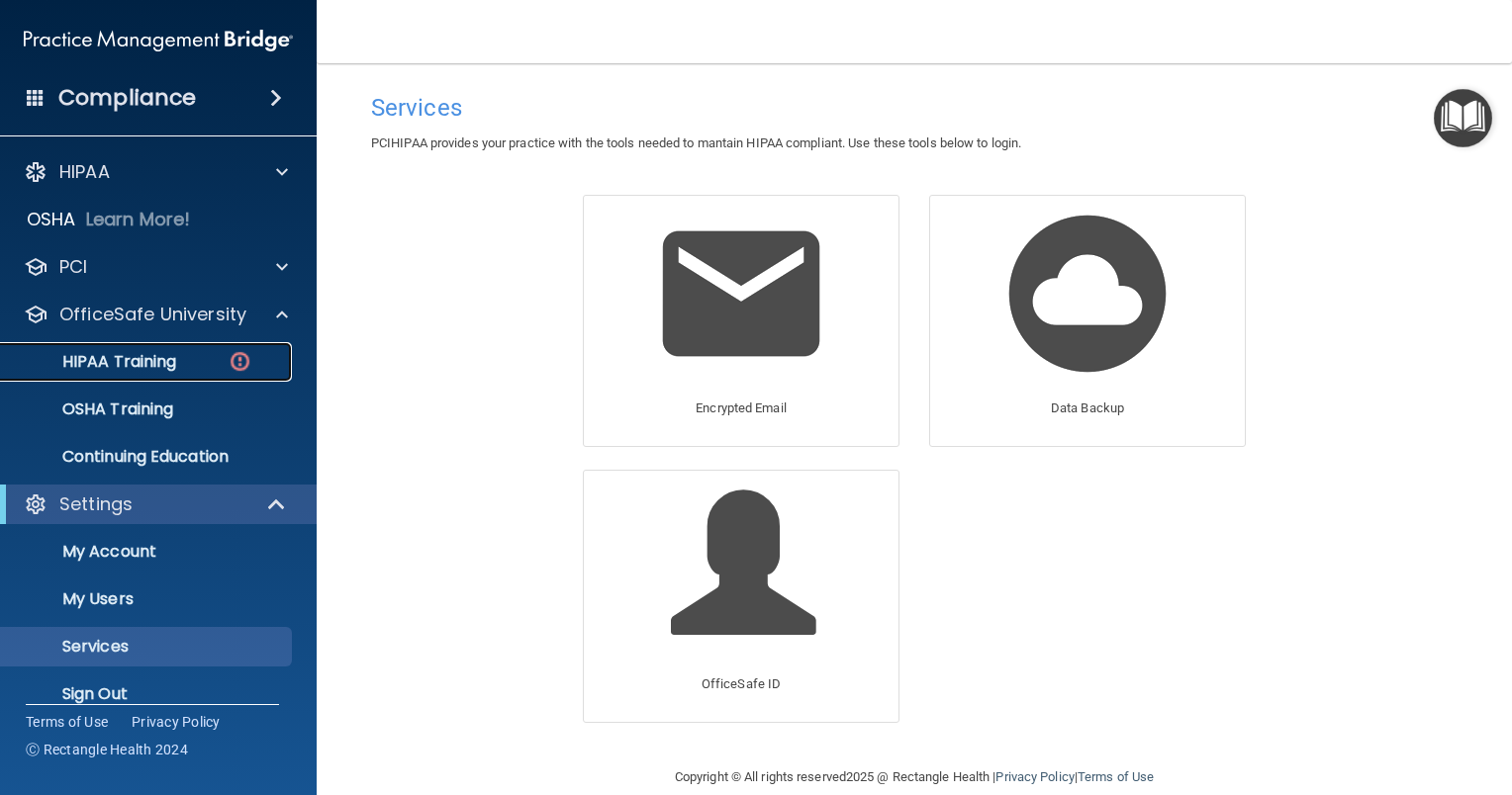
click at [224, 356] on div "HIPAA Training" at bounding box center [148, 362] width 270 height 20
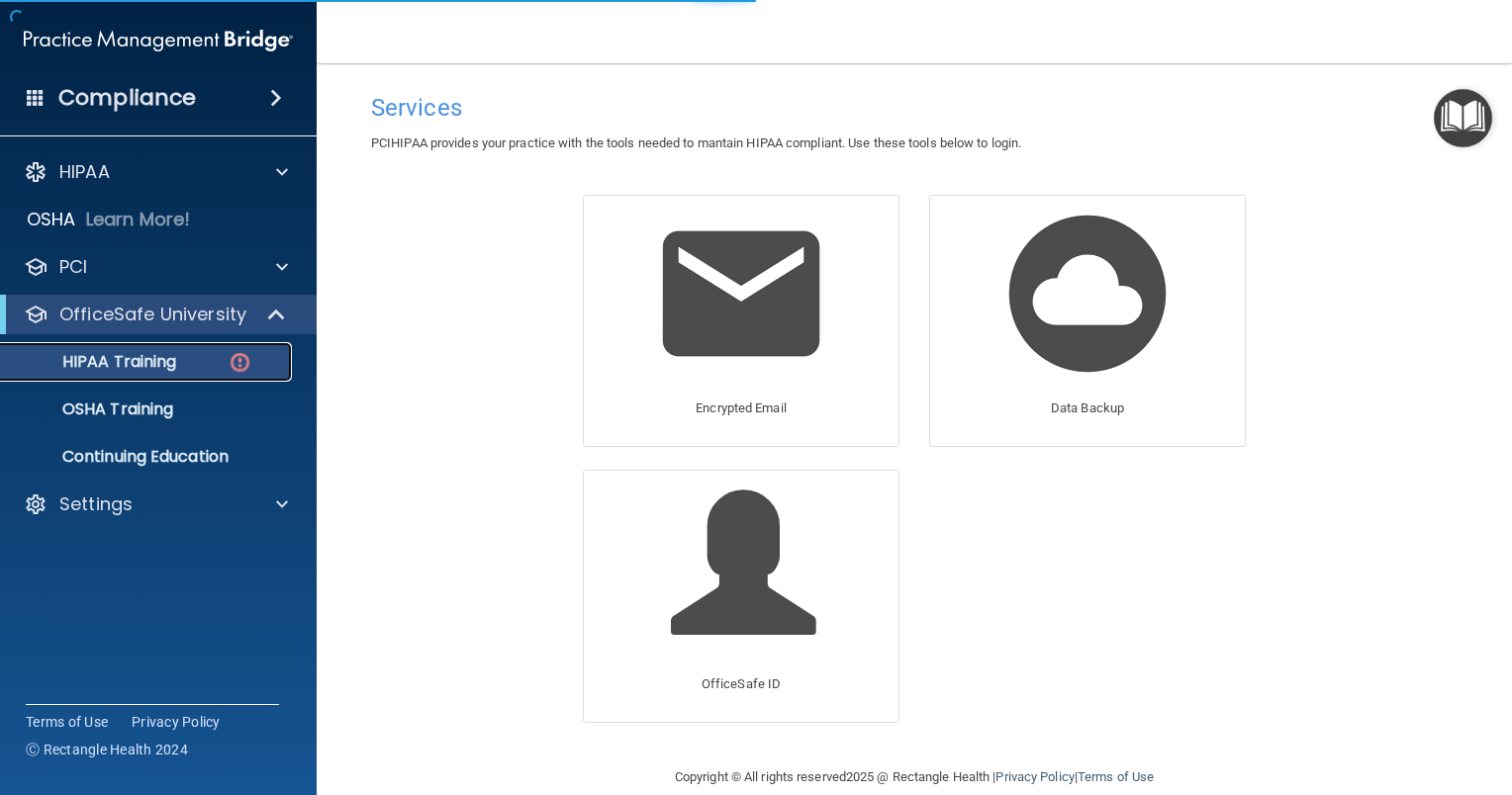
click at [246, 354] on img at bounding box center [240, 362] width 25 height 25
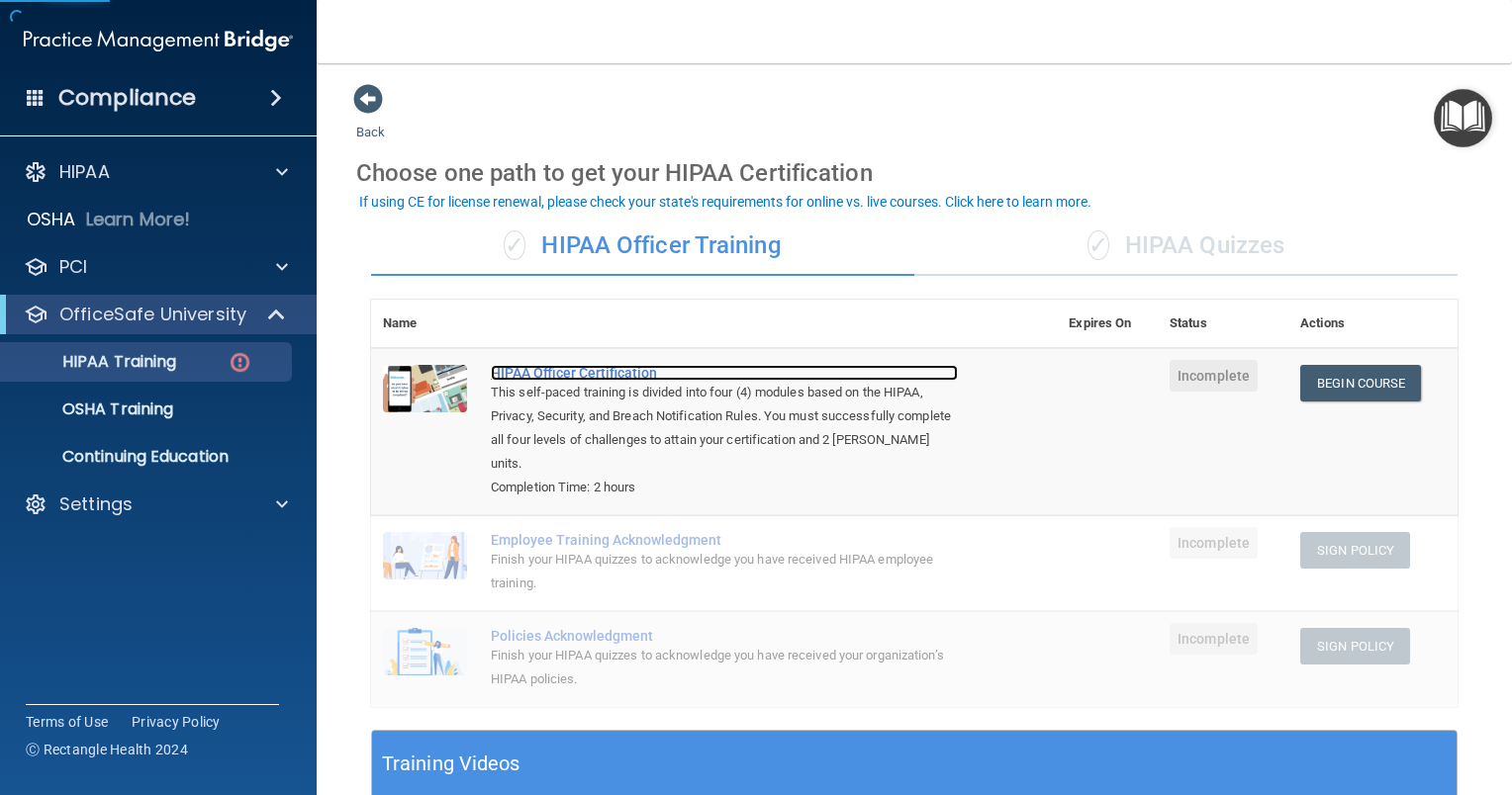
click at [558, 369] on div "HIPAA Officer Certification" at bounding box center [725, 373] width 467 height 16
click at [1244, 246] on div "✓ HIPAA Quizzes" at bounding box center [1186, 245] width 543 height 59
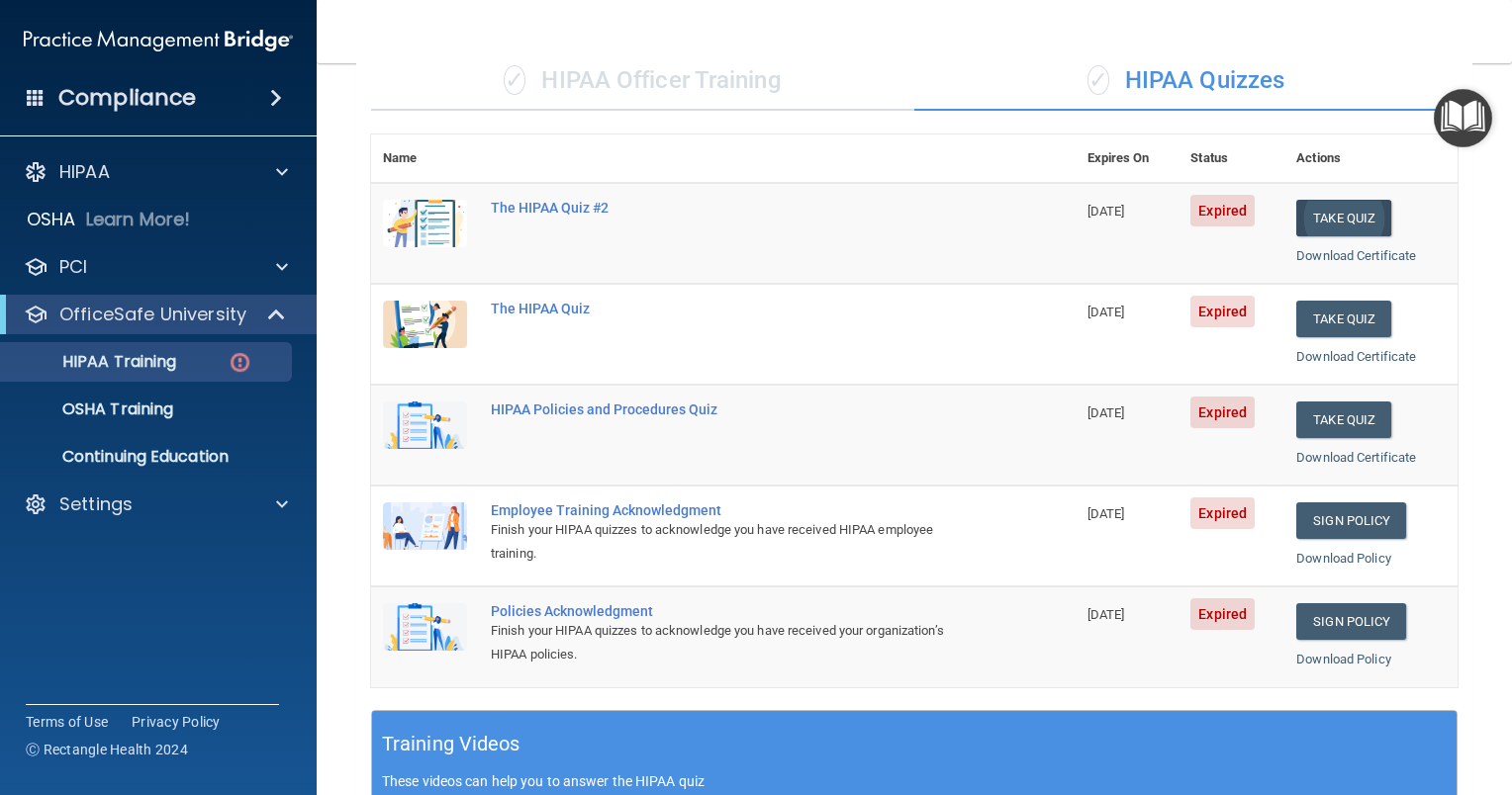
scroll to position [296, 0]
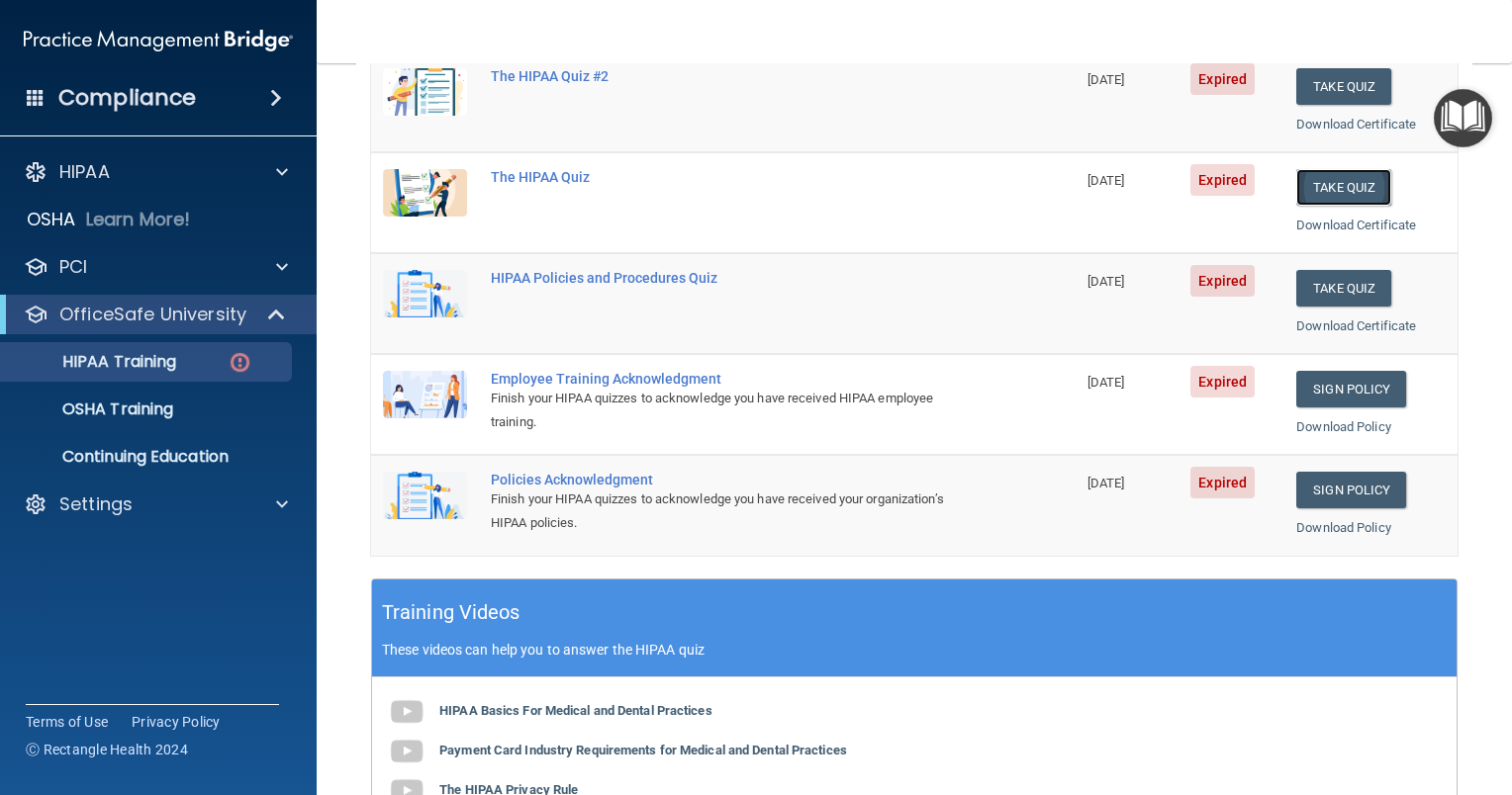
click at [1333, 181] on button "Take Quiz" at bounding box center [1343, 188] width 95 height 37
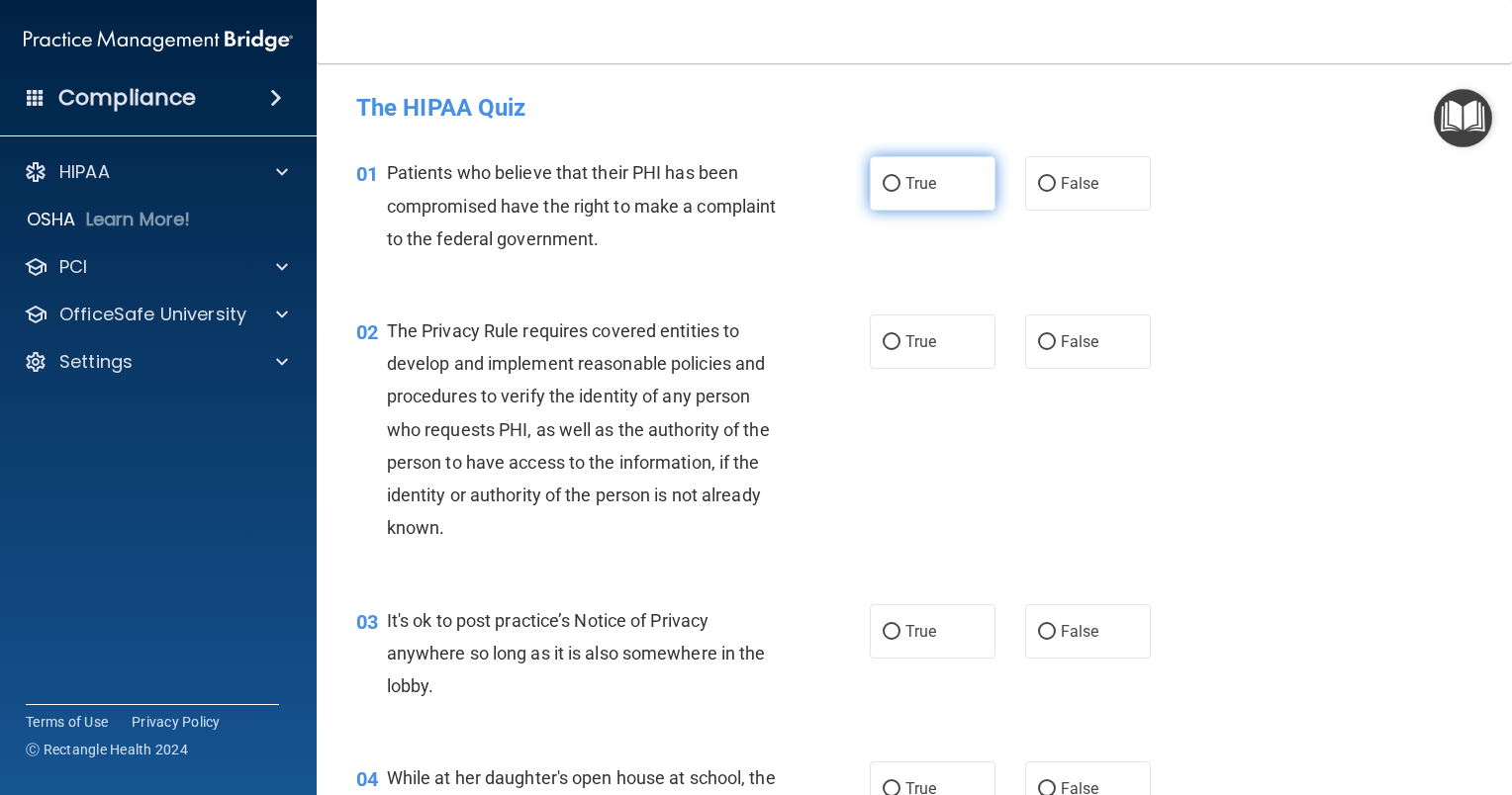
click at [886, 189] on input "True" at bounding box center [891, 184] width 18 height 15
radio input "true"
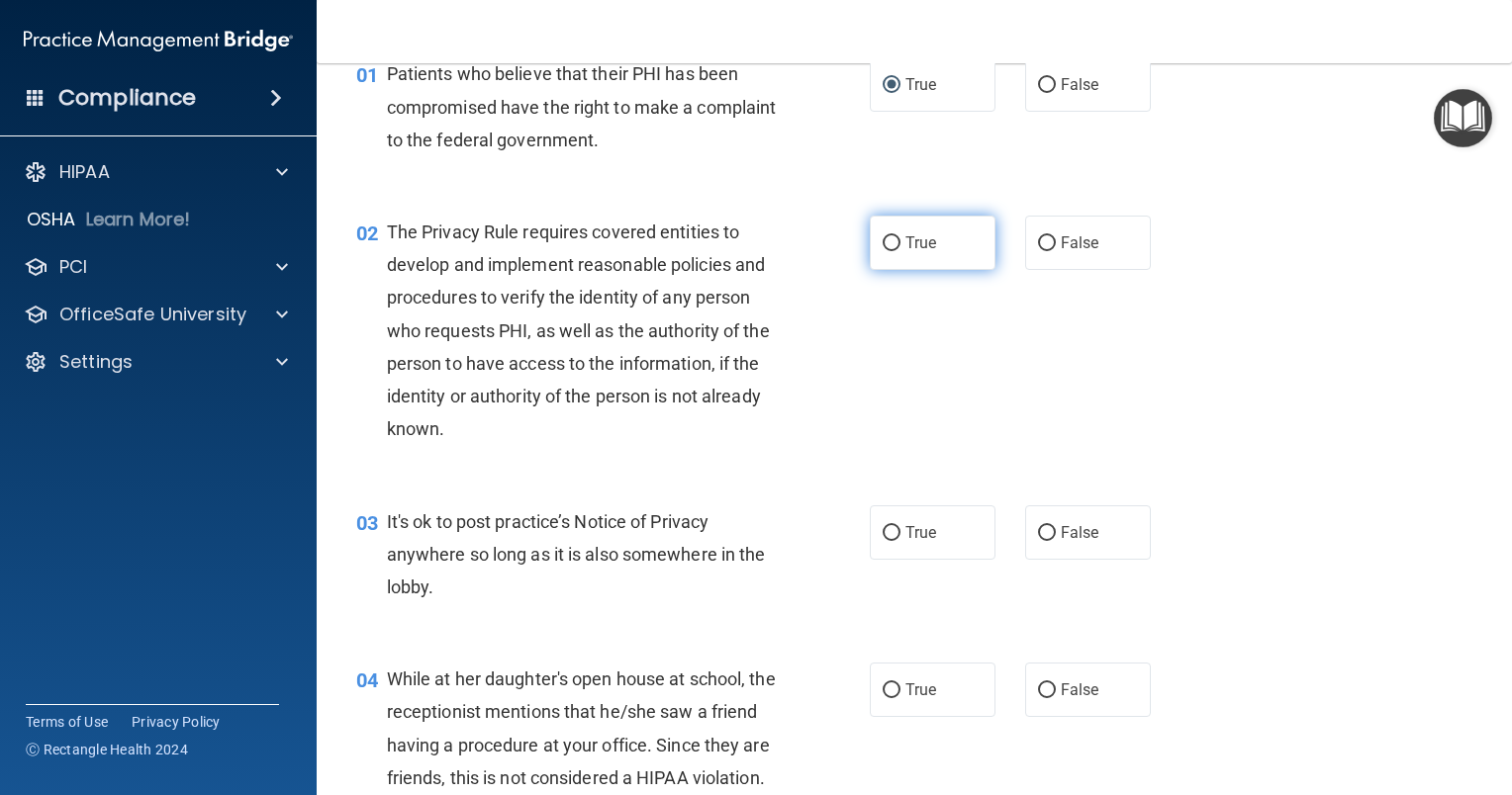
scroll to position [198, 0]
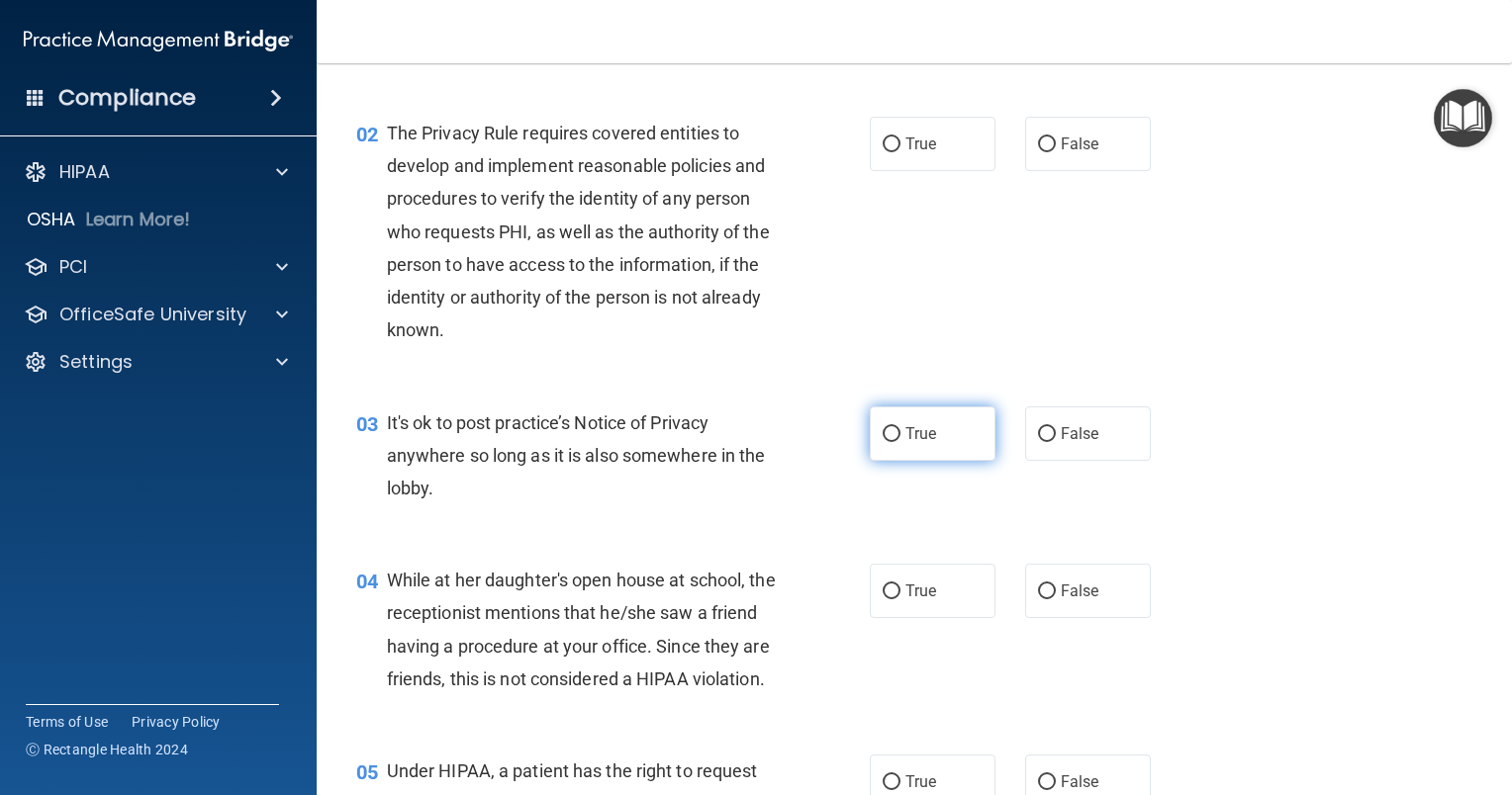
click at [888, 432] on input "True" at bounding box center [891, 434] width 18 height 15
radio input "true"
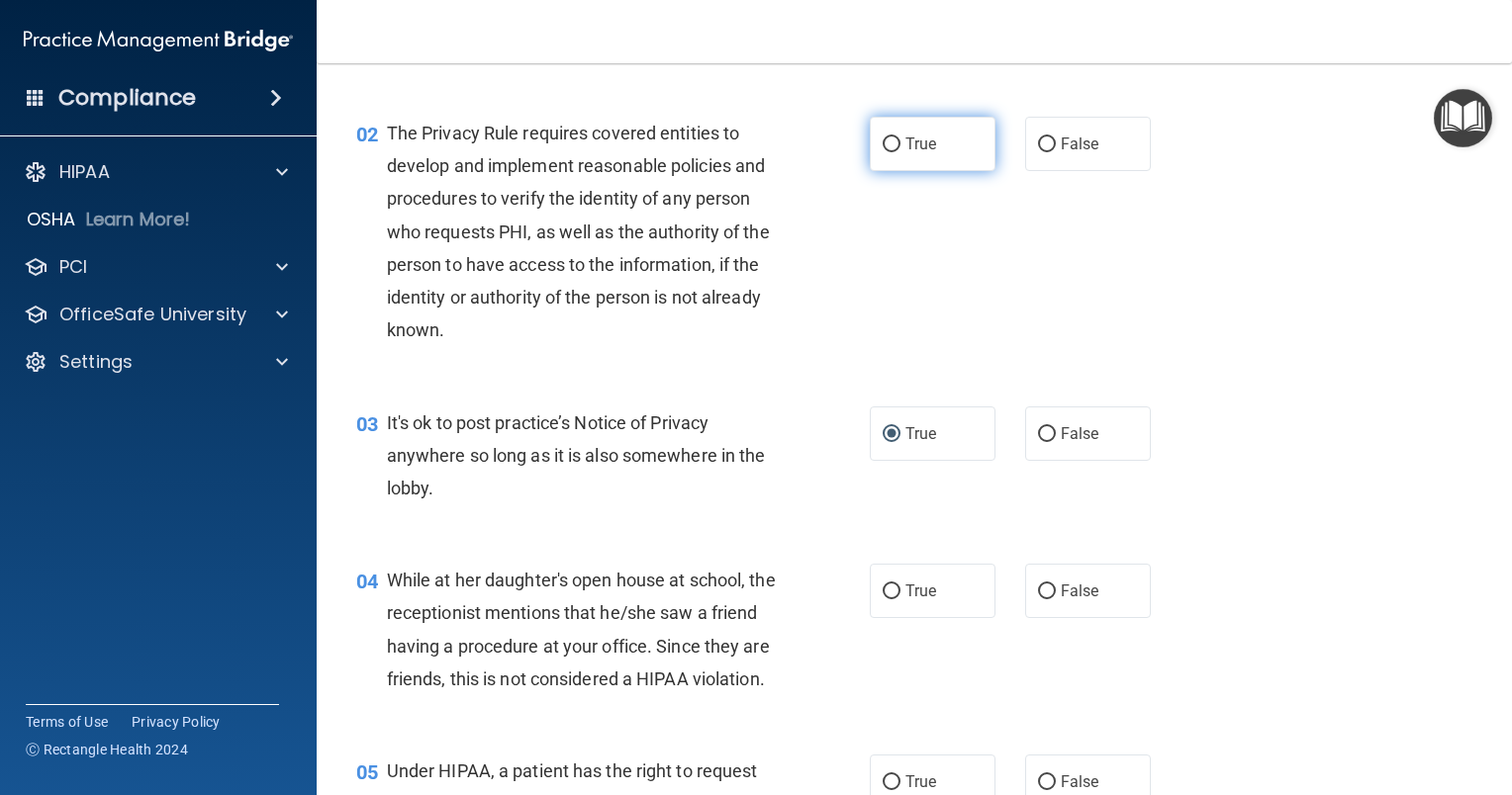
click at [882, 141] on input "True" at bounding box center [891, 145] width 18 height 15
radio input "true"
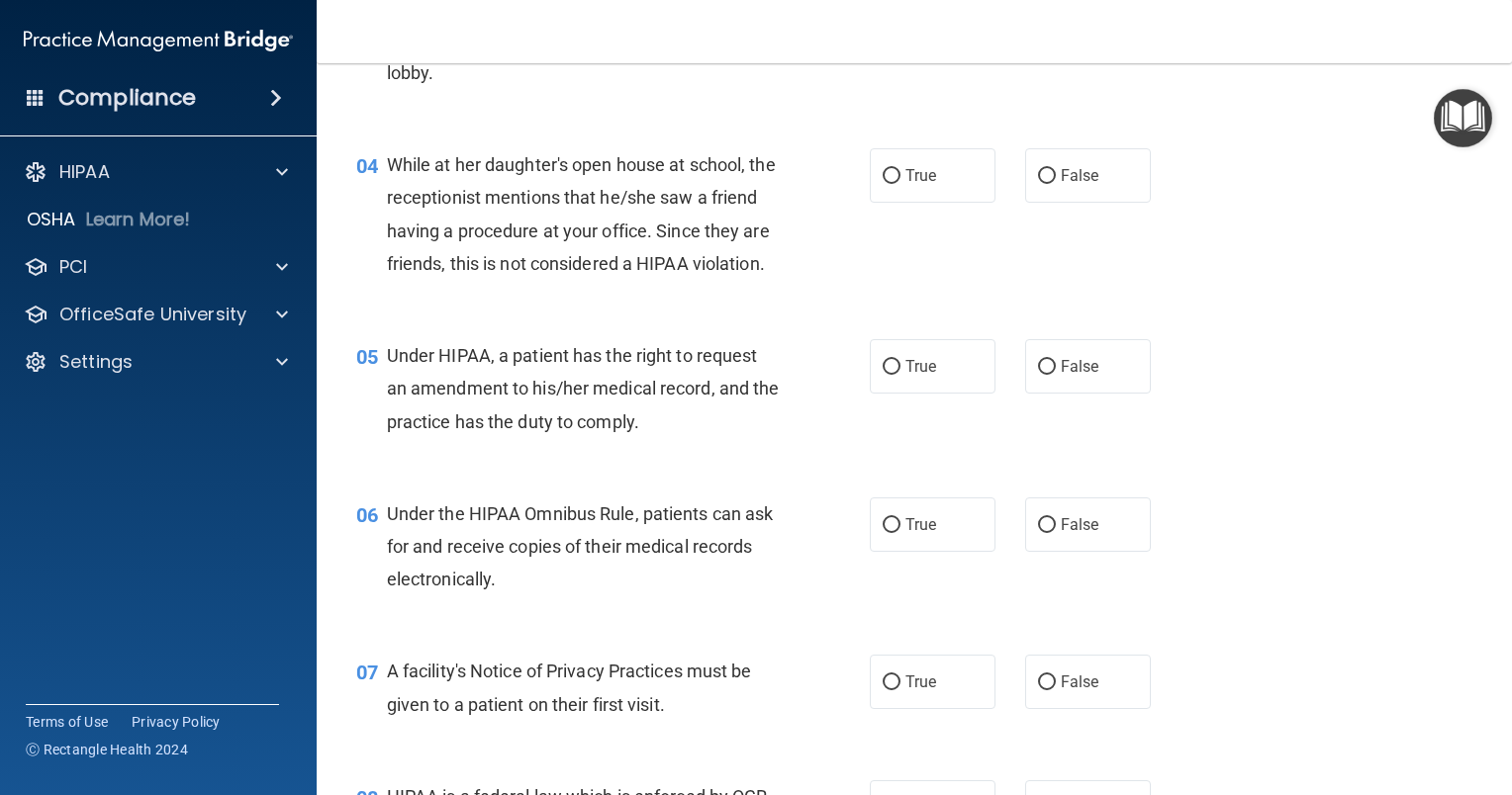
scroll to position [692, 0]
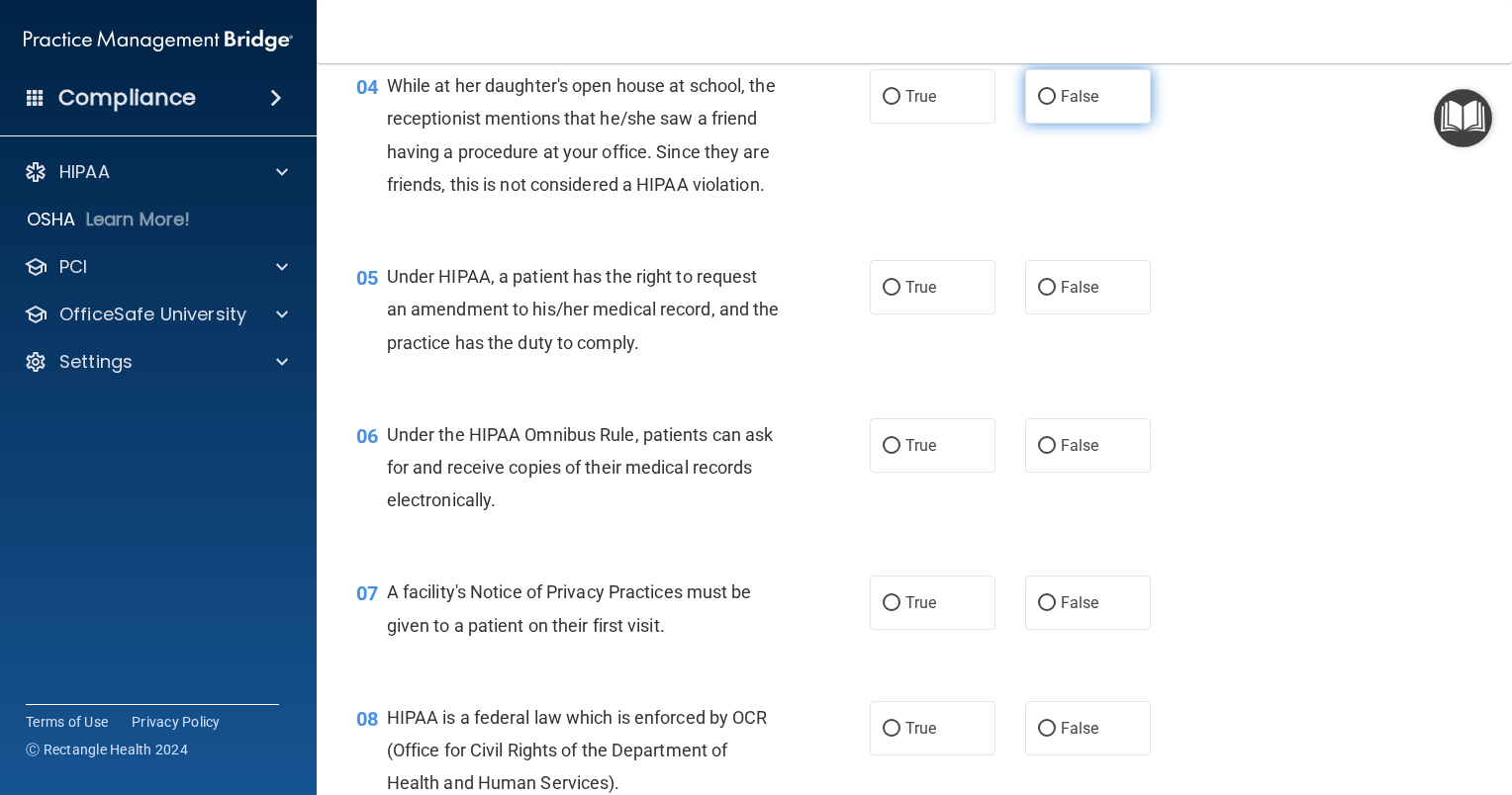
click at [1038, 103] on input "False" at bounding box center [1047, 97] width 18 height 15
radio input "true"
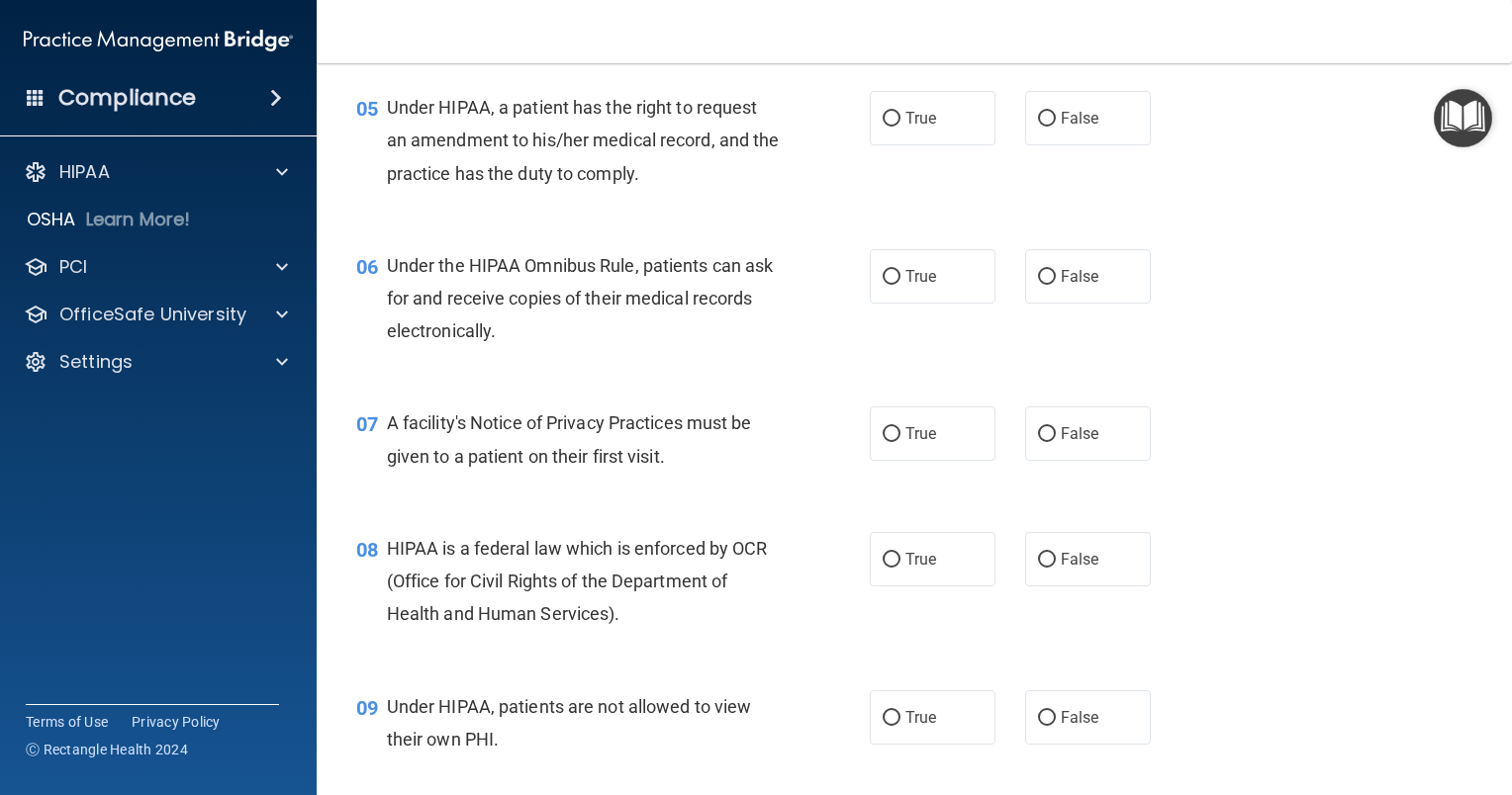
scroll to position [890, 0]
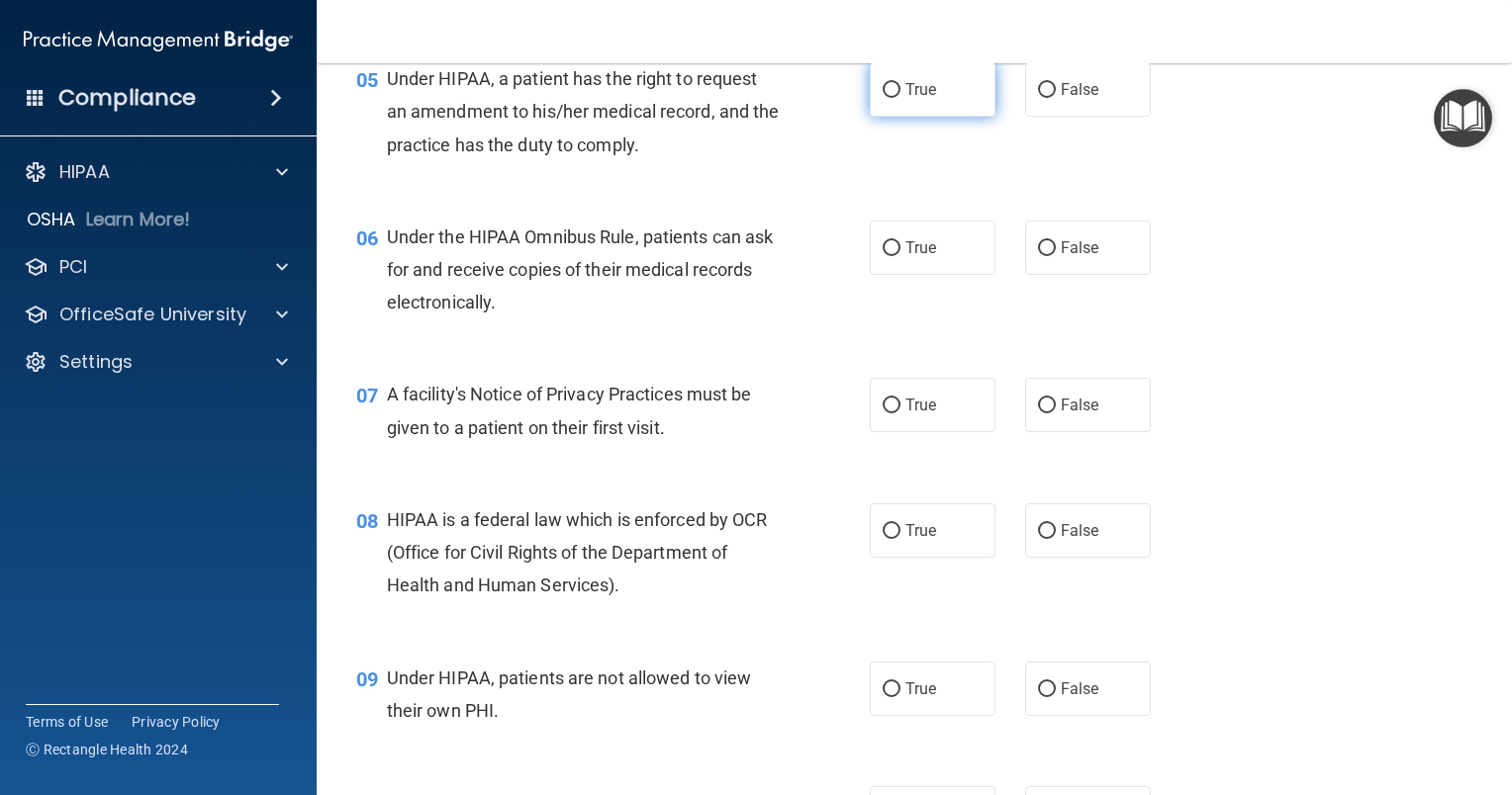
click at [886, 98] on input "True" at bounding box center [891, 90] width 18 height 15
radio input "true"
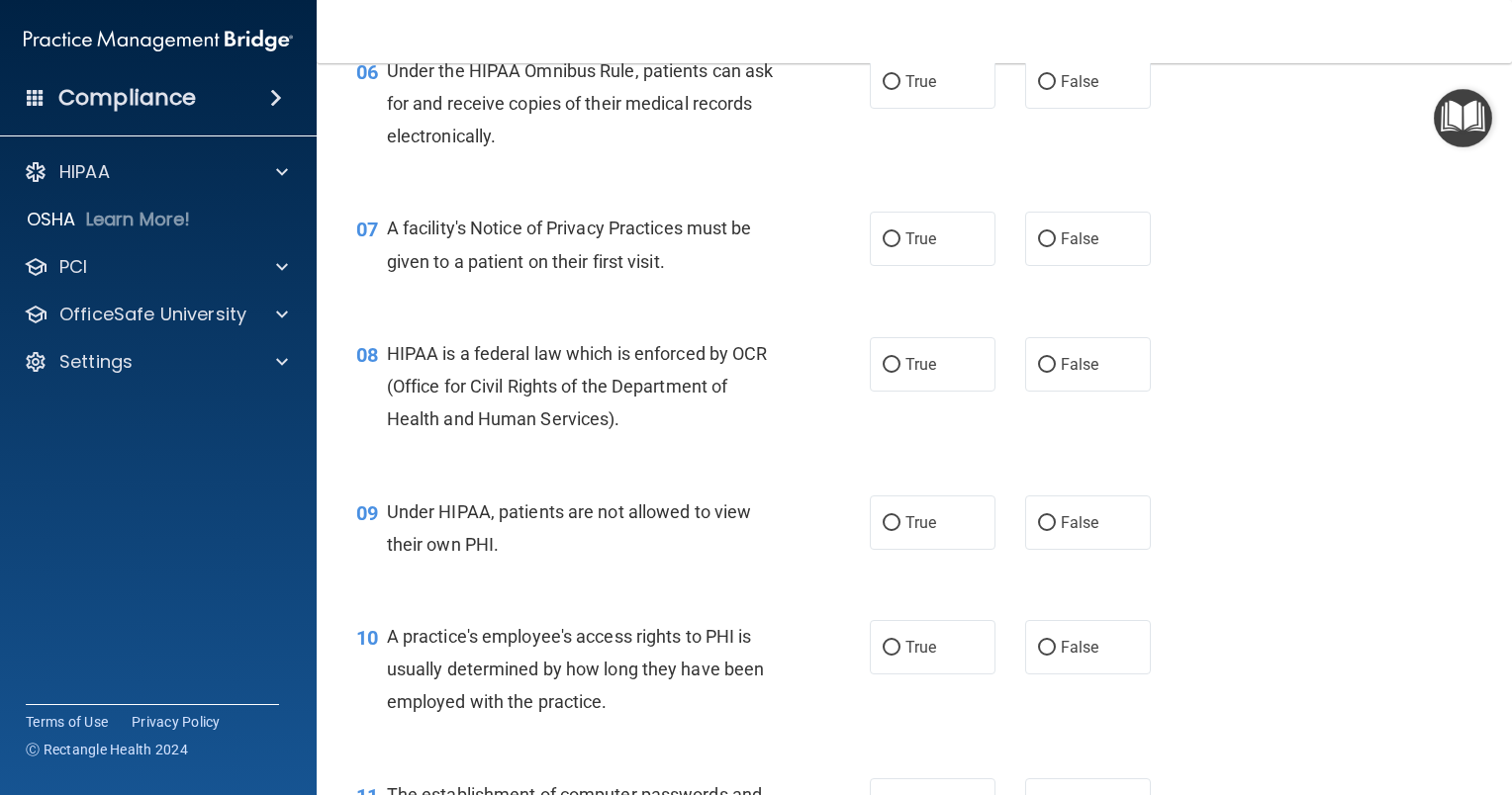
scroll to position [1087, 0]
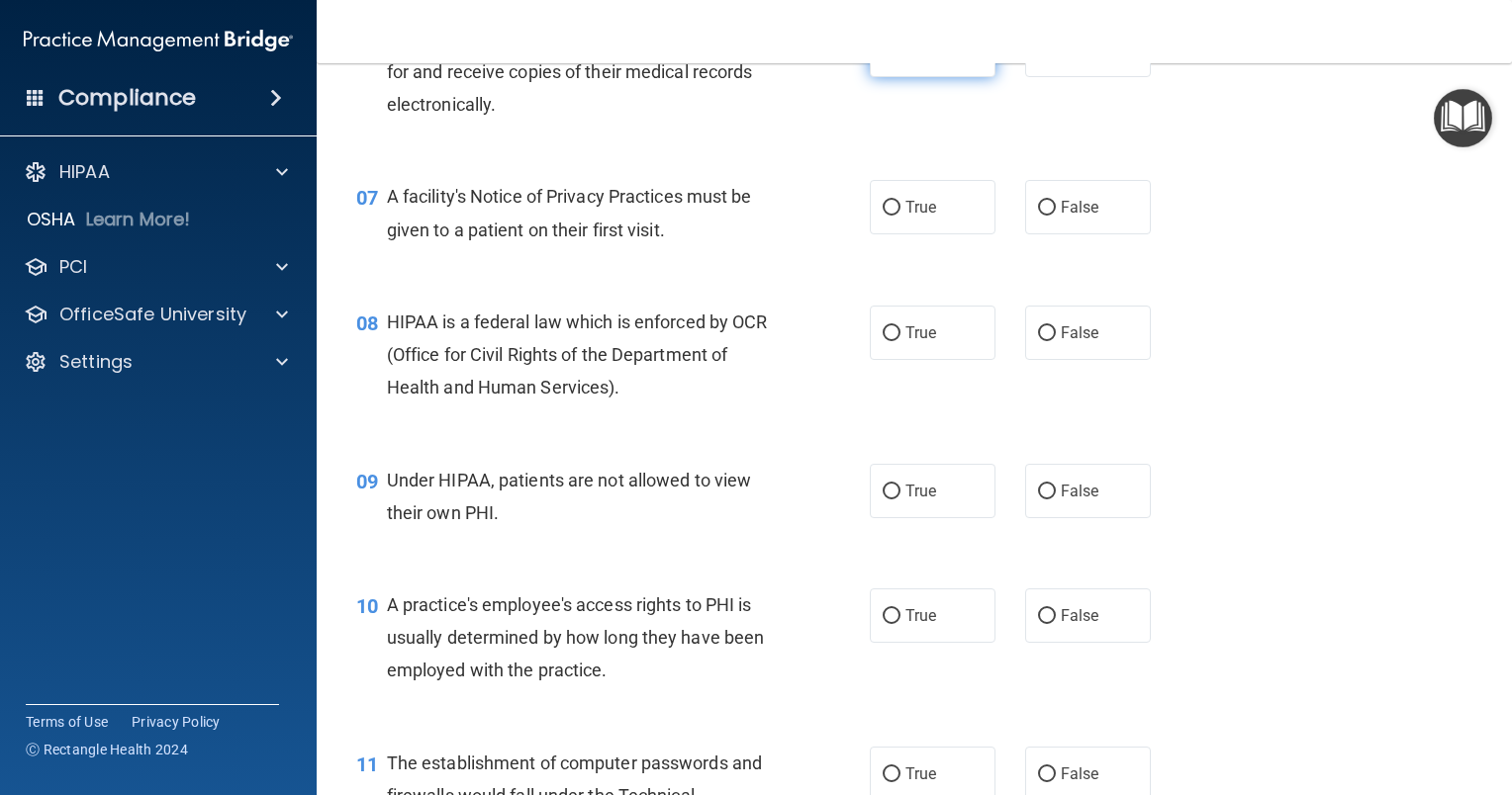
click at [884, 58] on input "True" at bounding box center [891, 51] width 18 height 15
radio input "true"
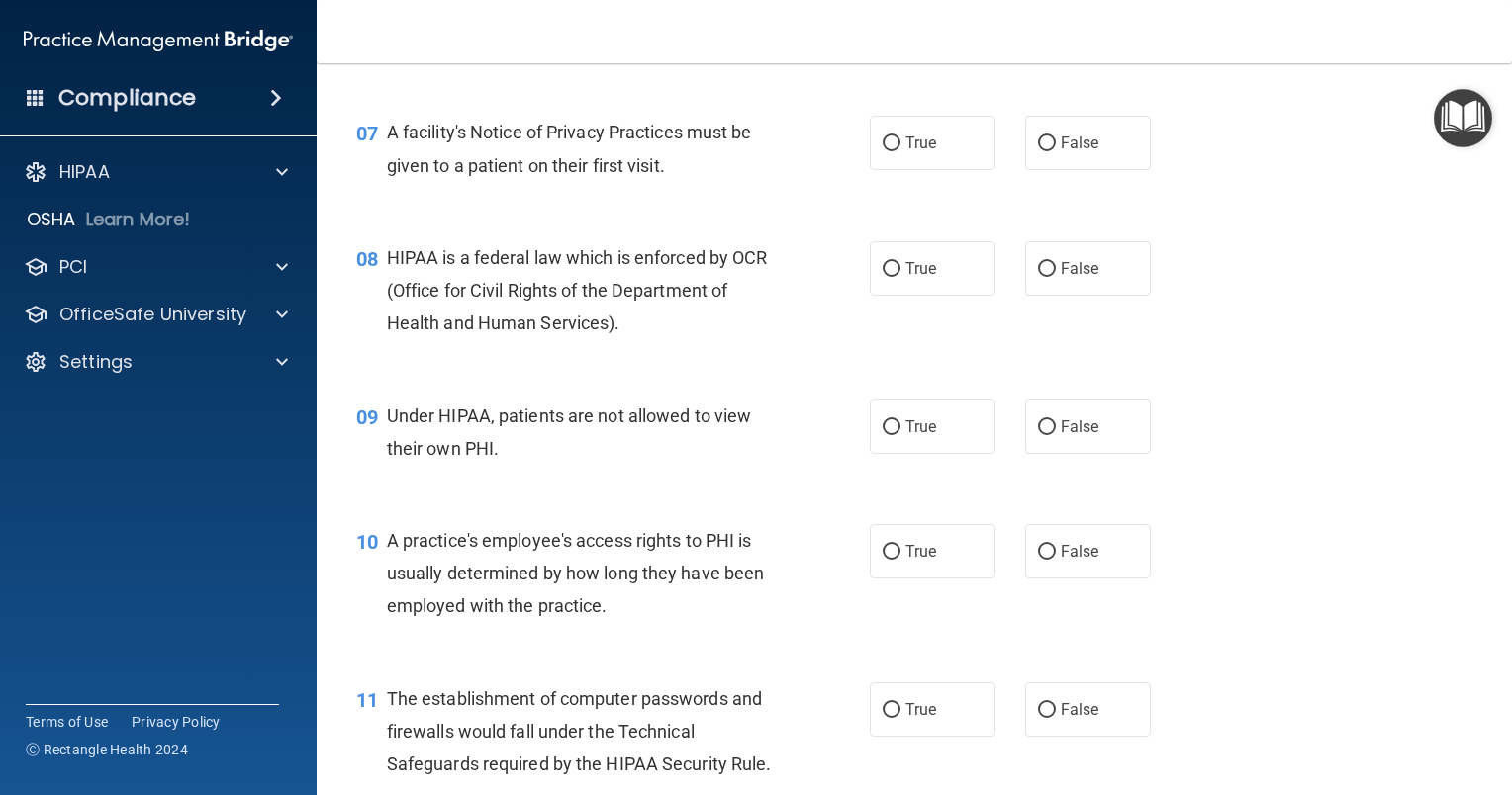
scroll to position [1187, 0]
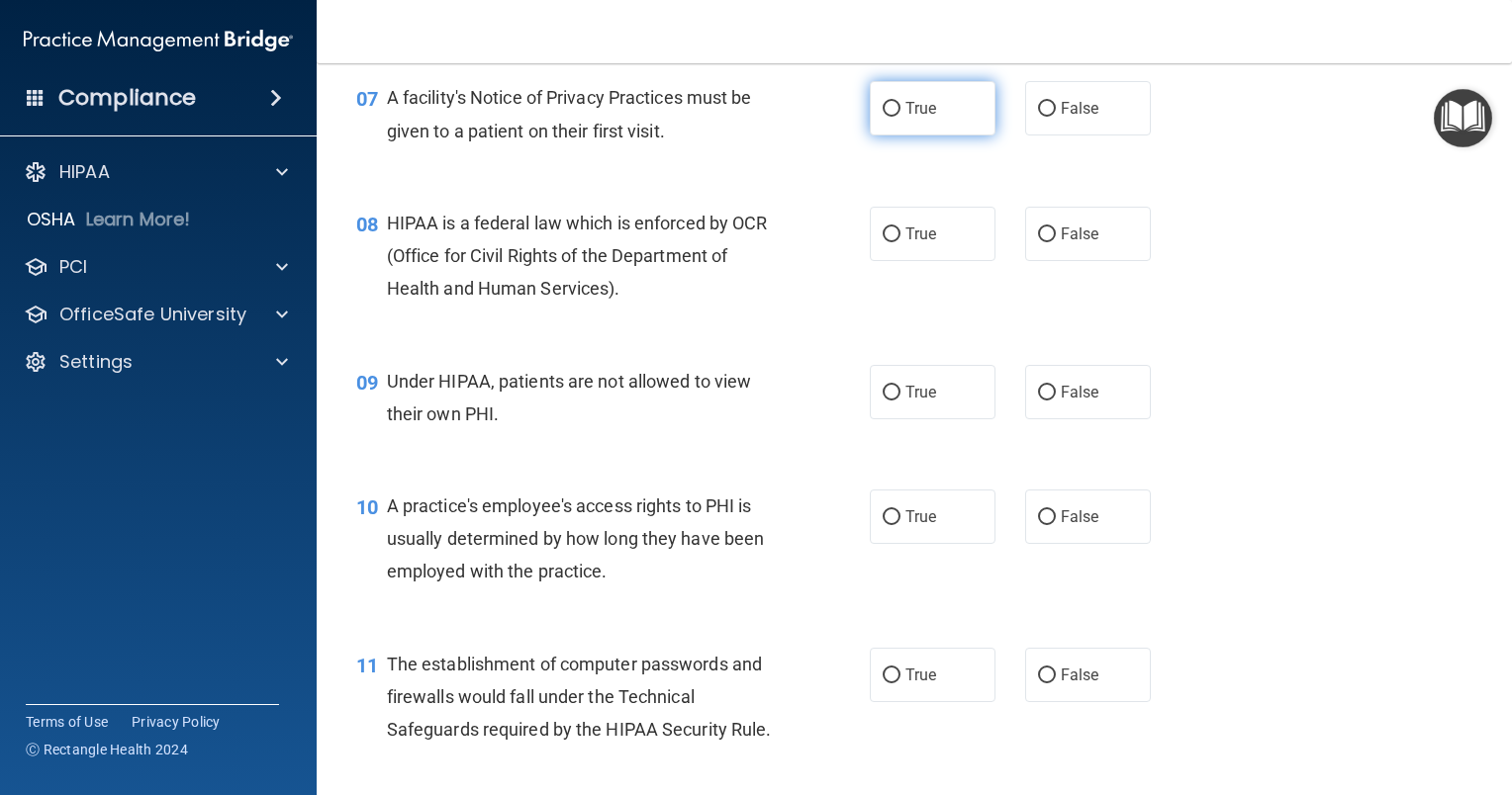
click at [883, 117] on input "True" at bounding box center [891, 109] width 18 height 15
radio input "true"
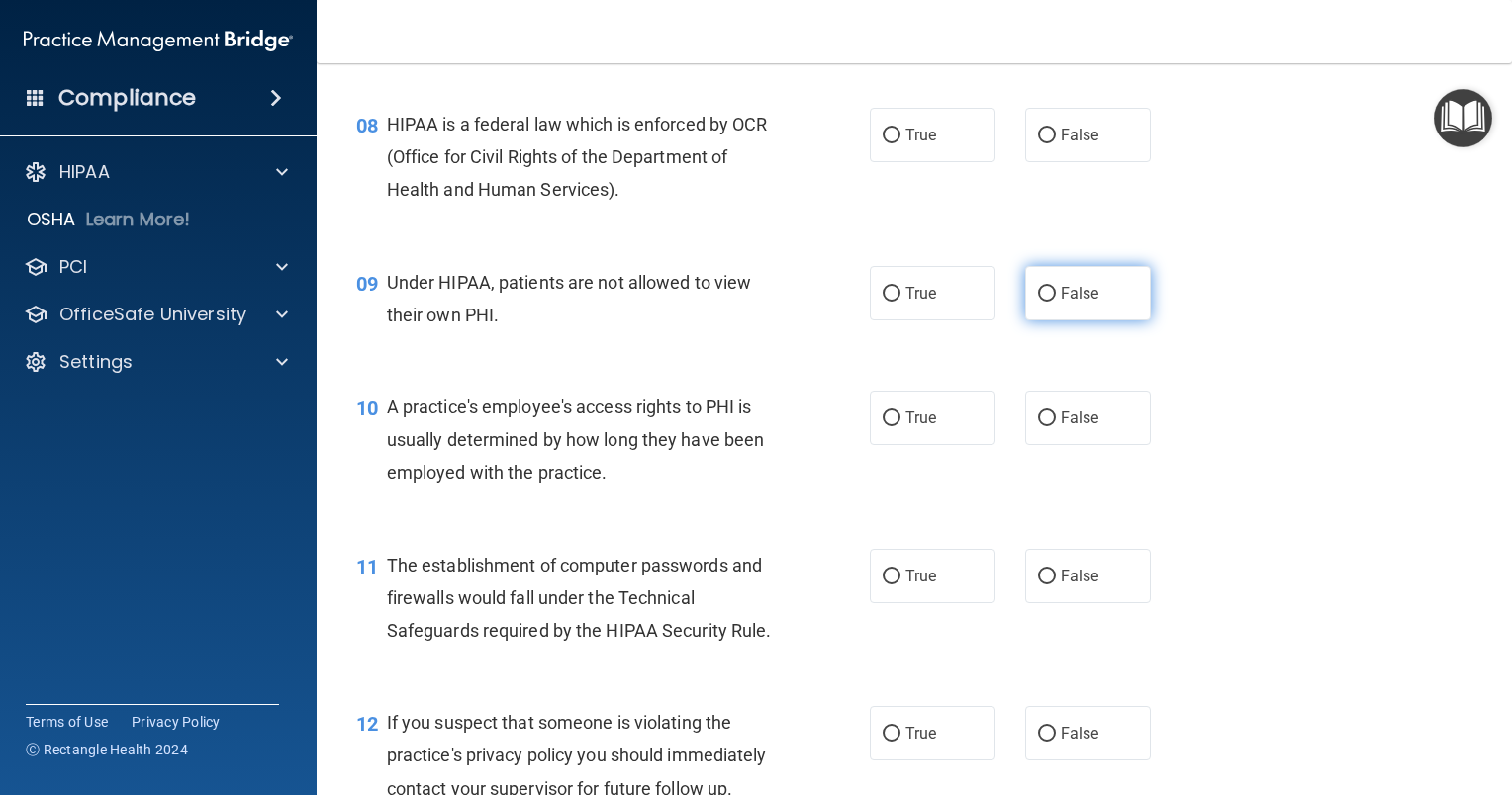
click at [1041, 301] on input "False" at bounding box center [1047, 293] width 18 height 15
radio input "true"
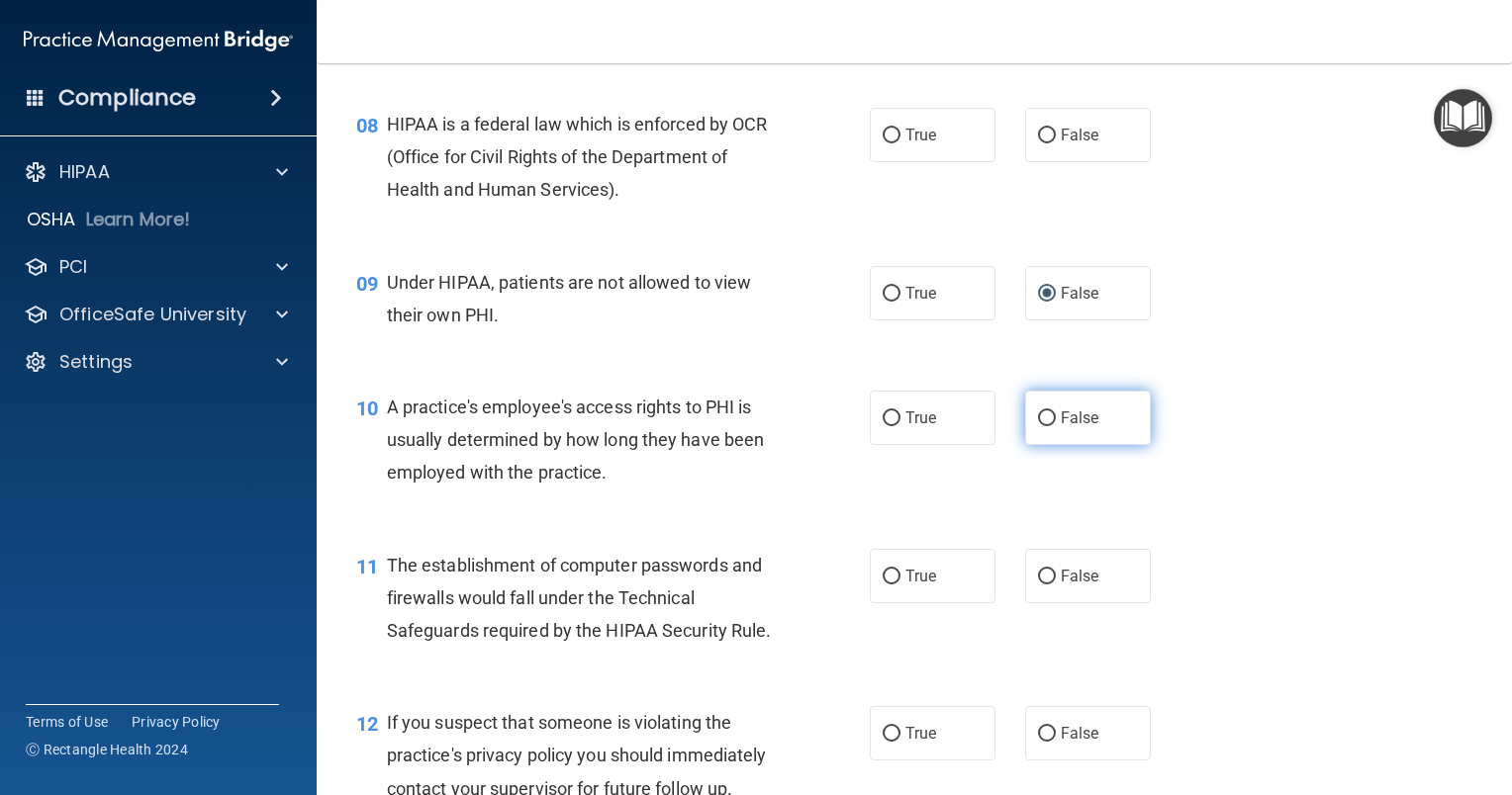
click at [1038, 426] on input "False" at bounding box center [1047, 418] width 18 height 15
radio input "true"
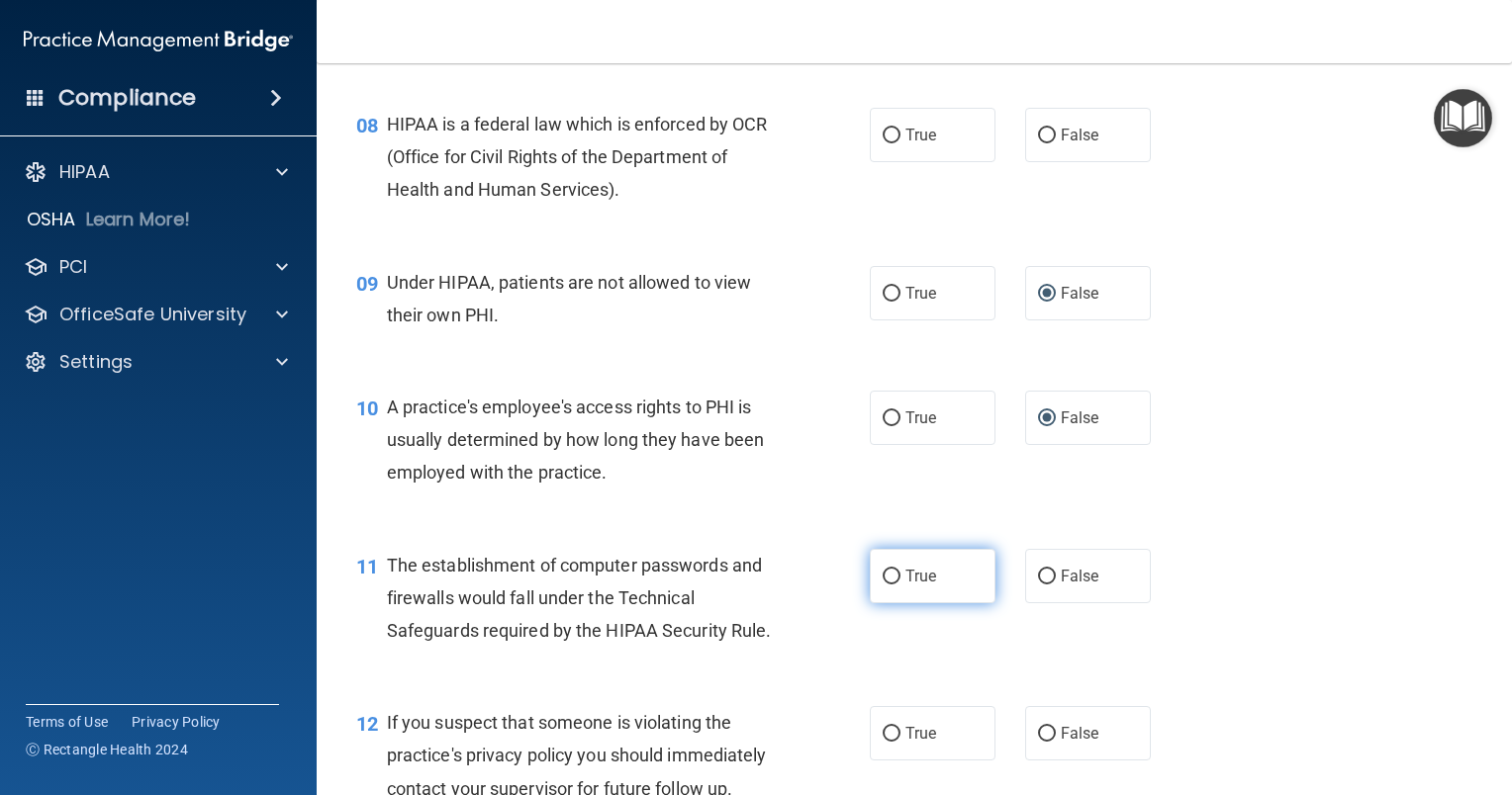
click at [882, 585] on input "True" at bounding box center [891, 577] width 18 height 15
radio input "true"
click at [888, 144] on input "True" at bounding box center [891, 136] width 18 height 15
radio input "true"
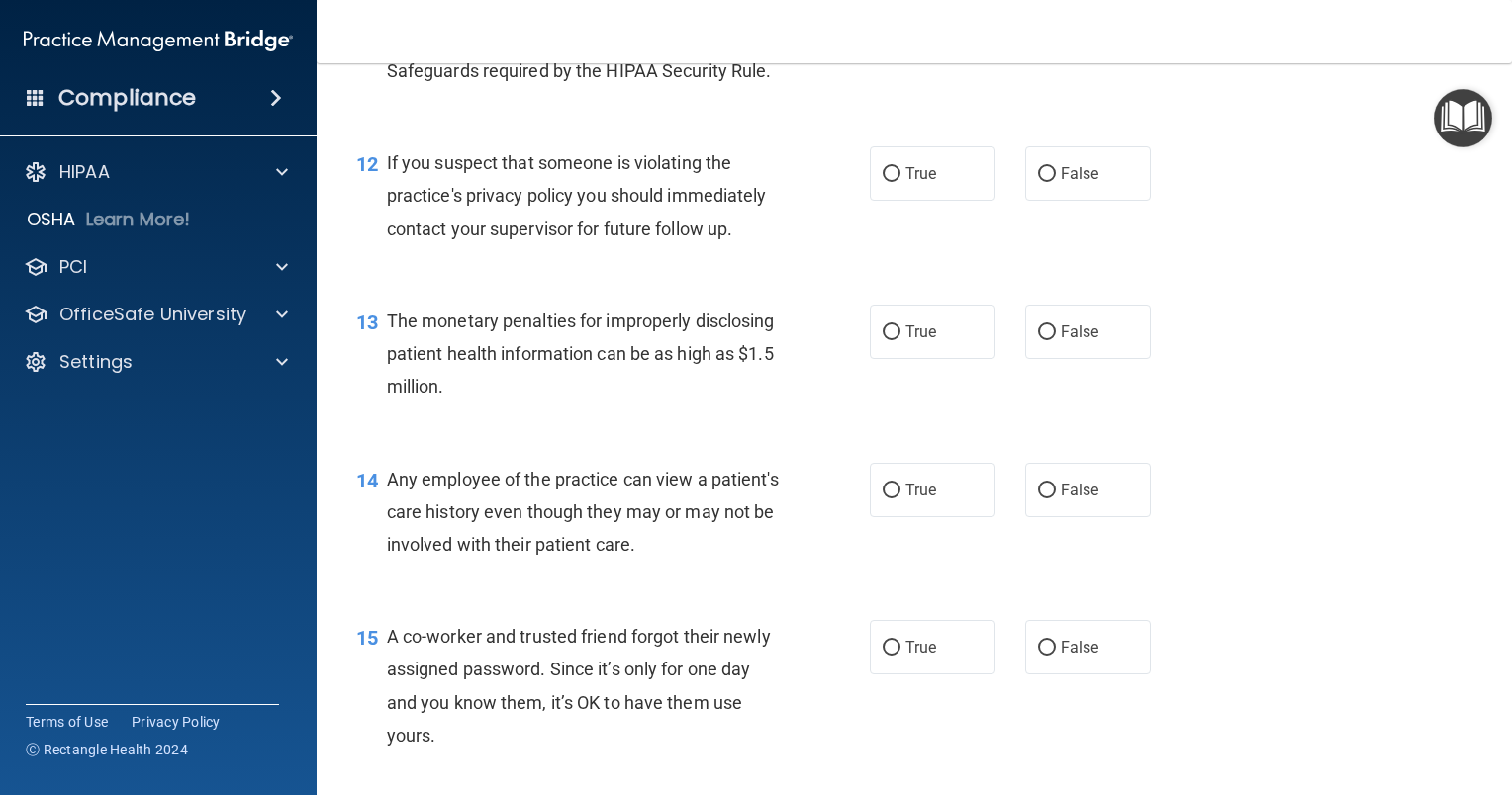
scroll to position [1879, 0]
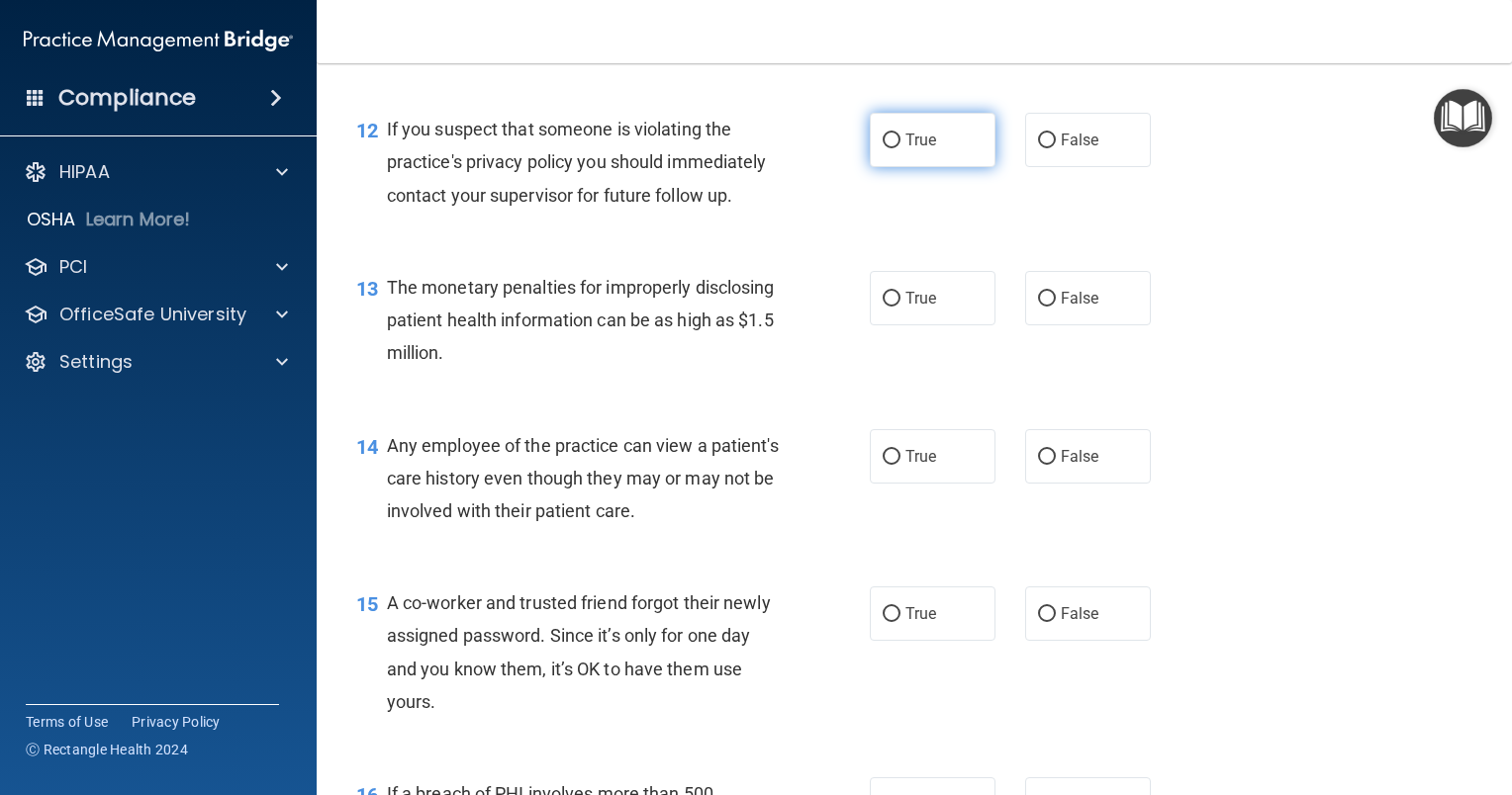
click at [882, 149] on input "True" at bounding box center [891, 141] width 18 height 15
radio input "true"
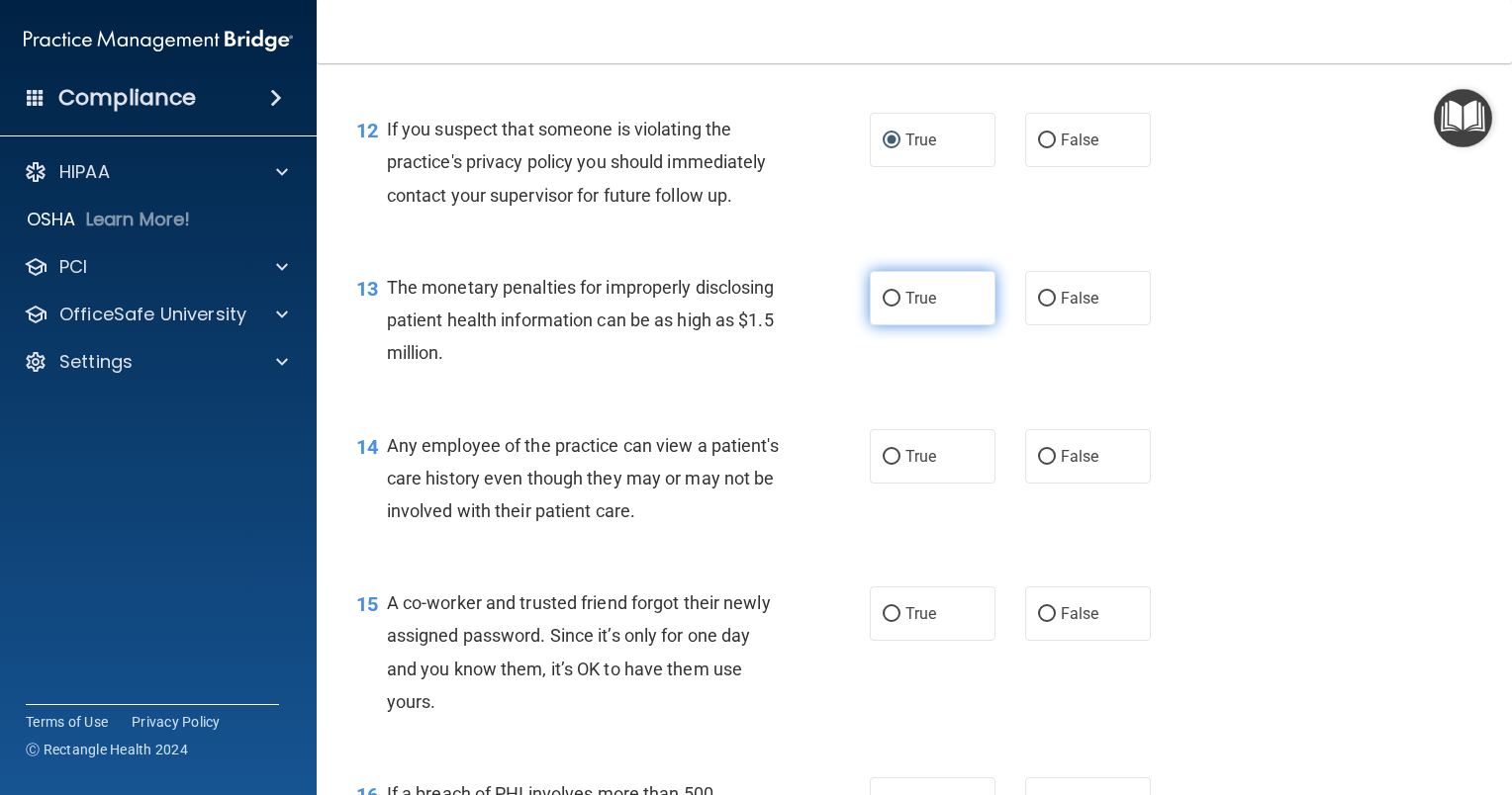
click at [882, 306] on input "True" at bounding box center [891, 298] width 18 height 15
radio input "true"
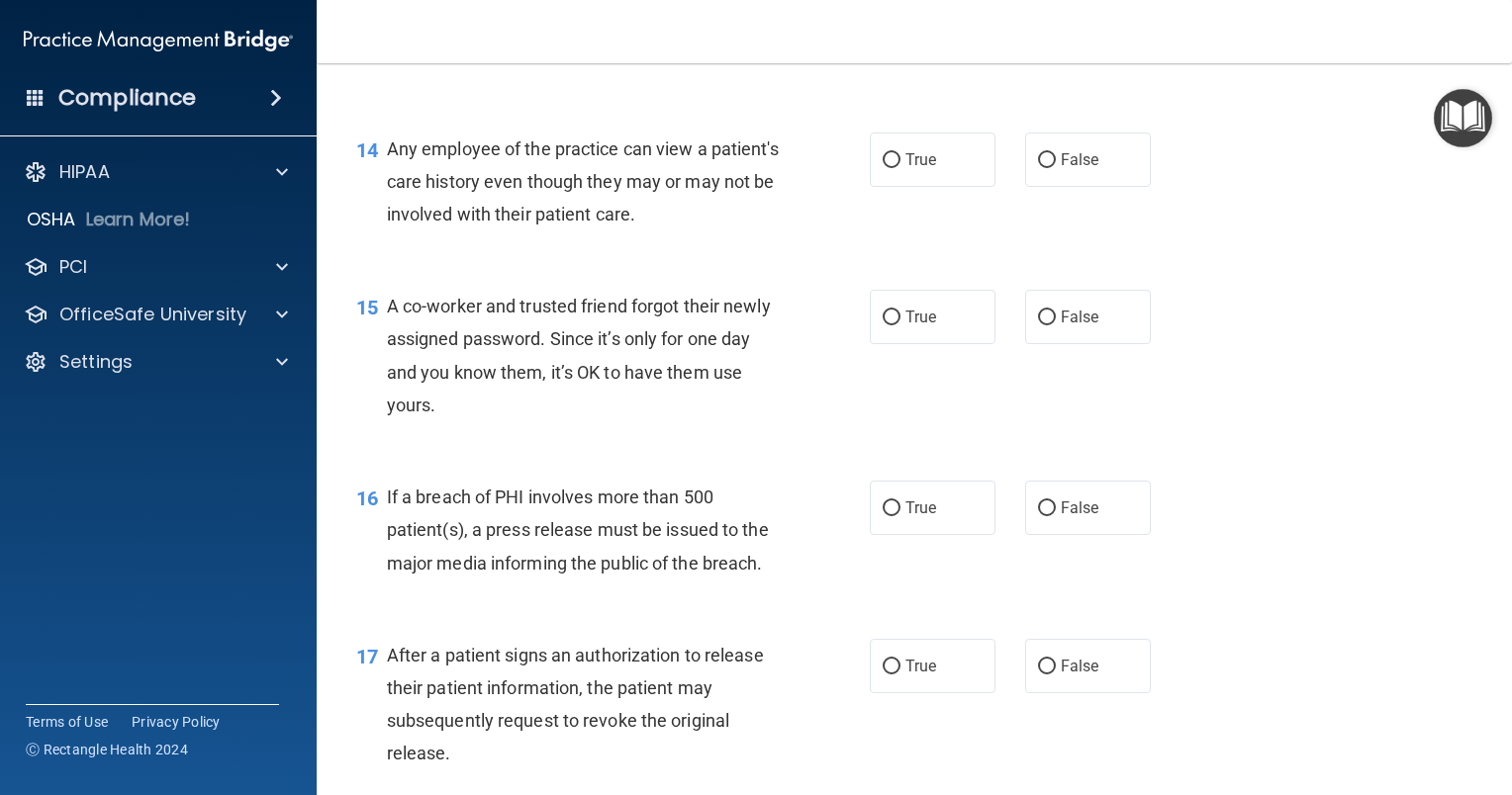
scroll to position [2274, 0]
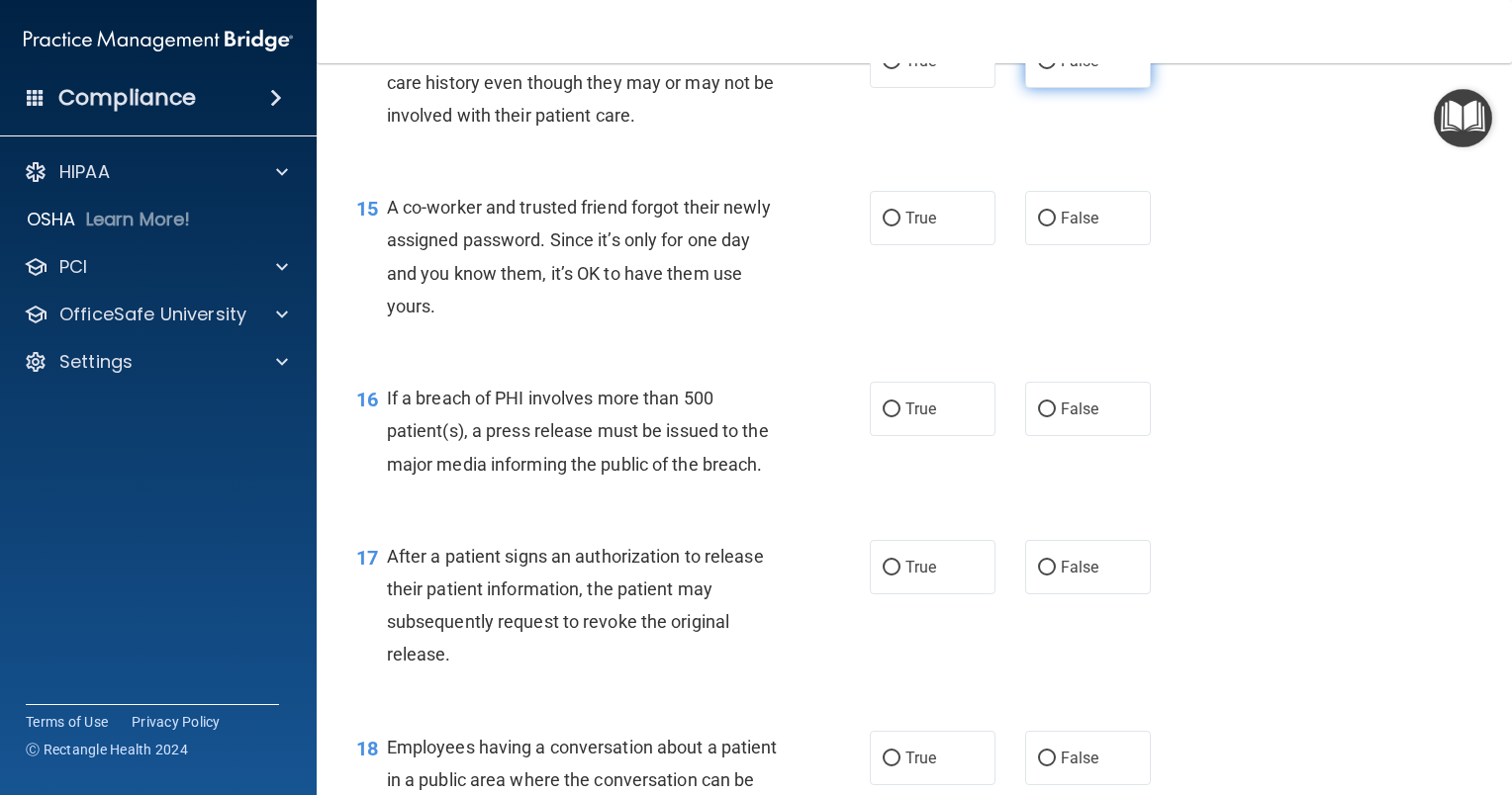
click at [1025, 79] on label "False" at bounding box center [1088, 61] width 126 height 55
click at [1038, 69] on input "False" at bounding box center [1047, 62] width 18 height 15
radio input "true"
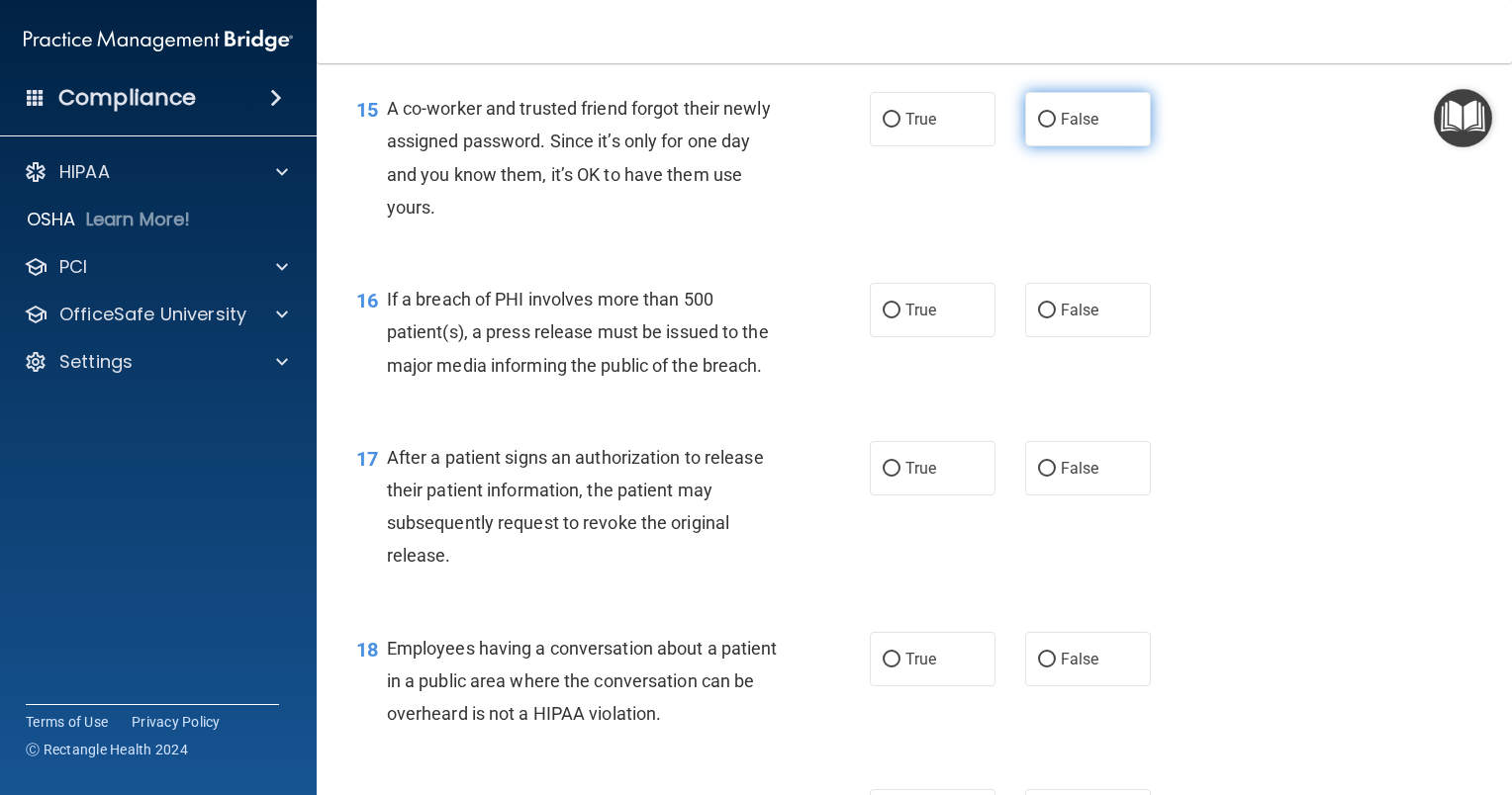
click at [1038, 128] on input "False" at bounding box center [1047, 120] width 18 height 15
radio input "true"
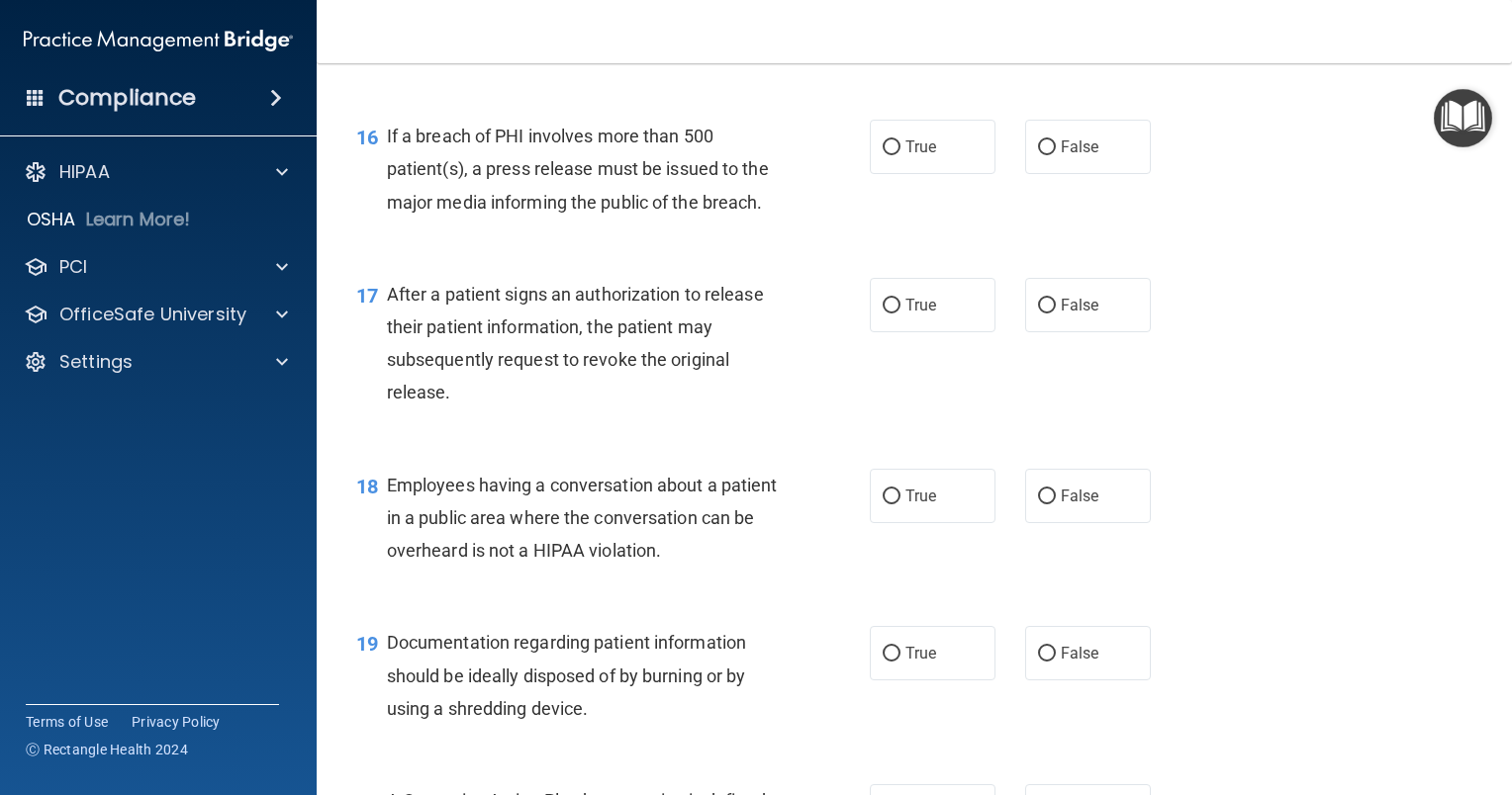
scroll to position [2571, 0]
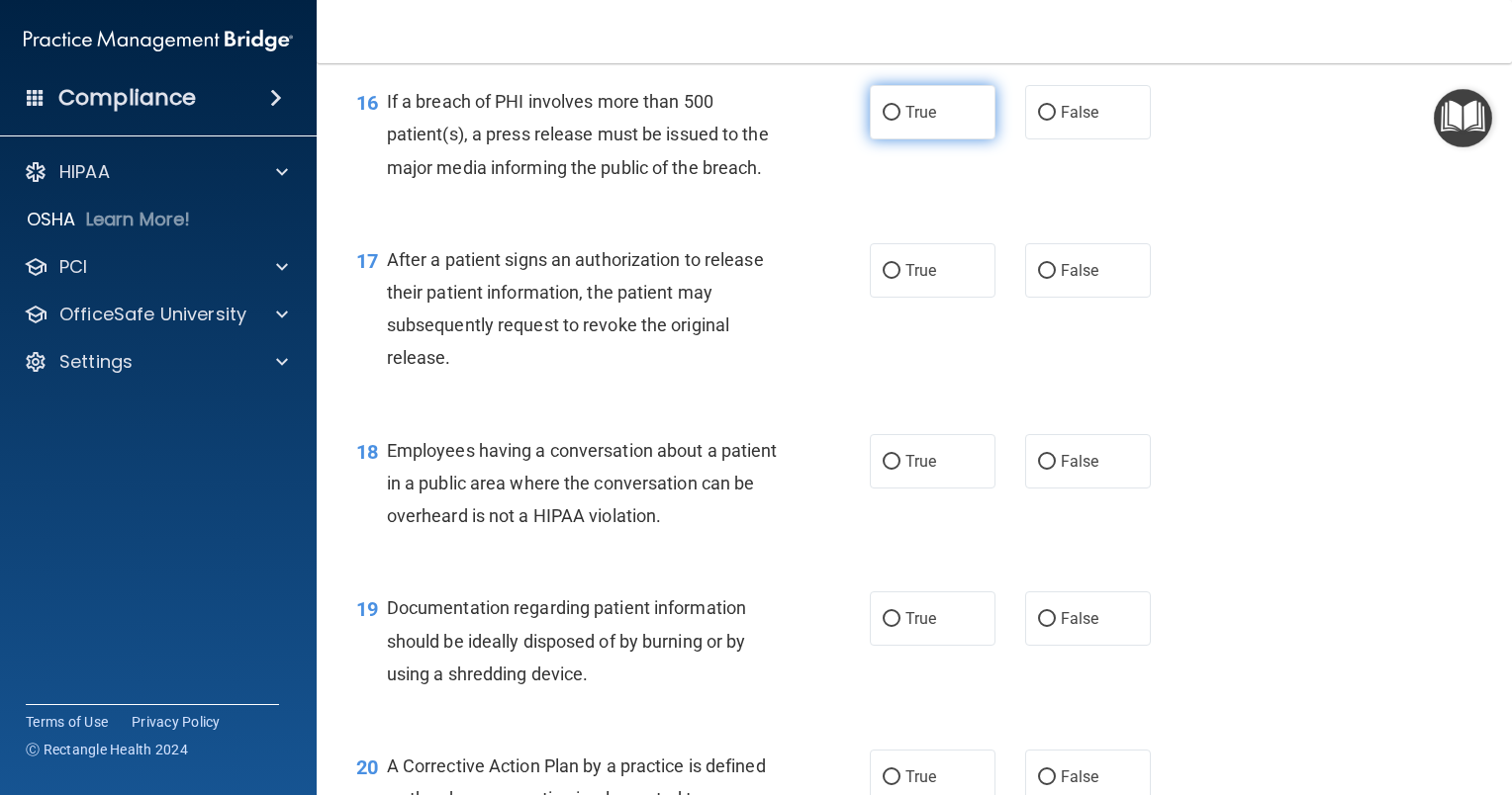
click at [893, 140] on label "True" at bounding box center [932, 112] width 126 height 55
click at [893, 121] on input "True" at bounding box center [891, 113] width 18 height 15
radio input "true"
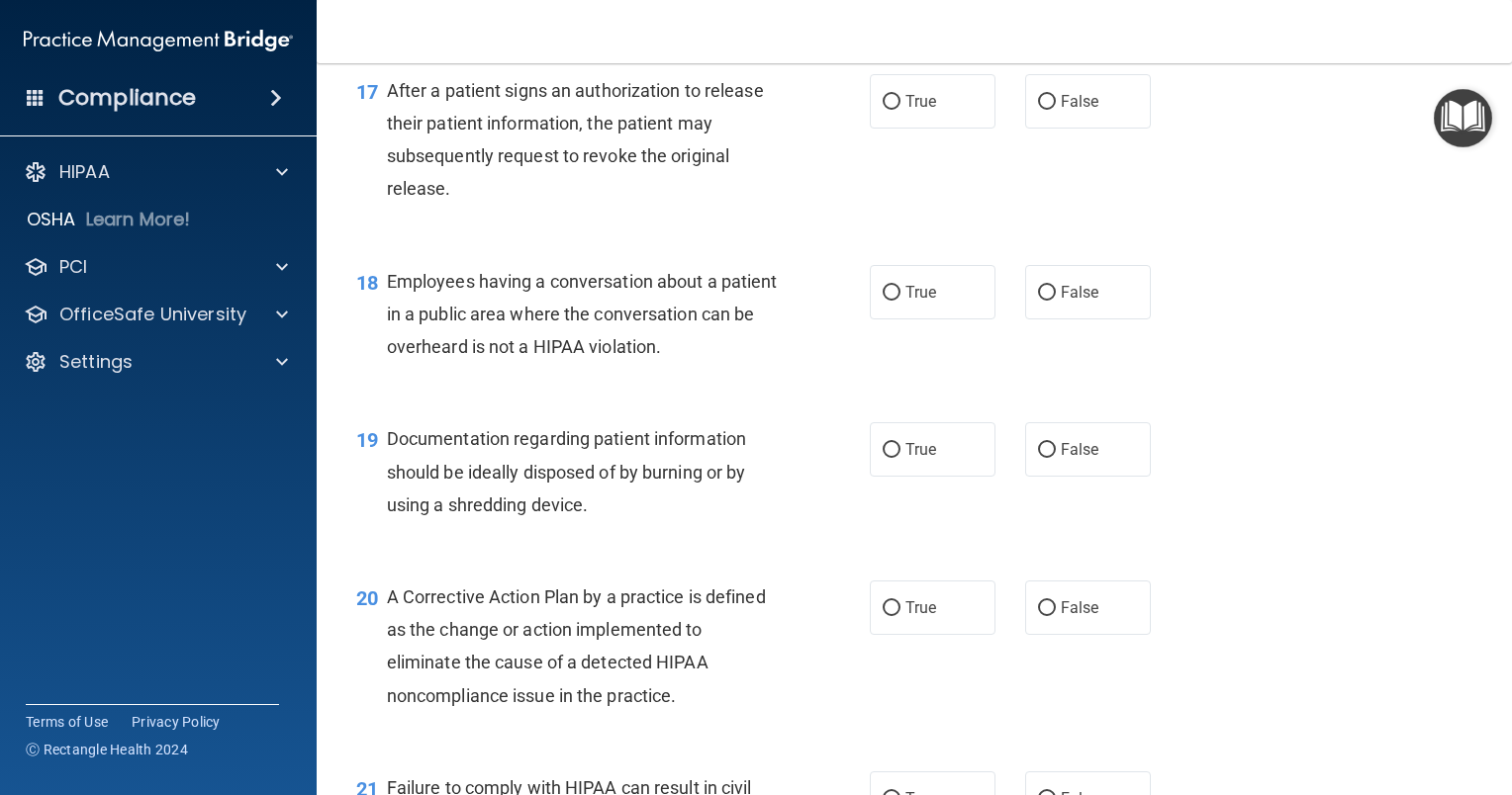
scroll to position [2769, 0]
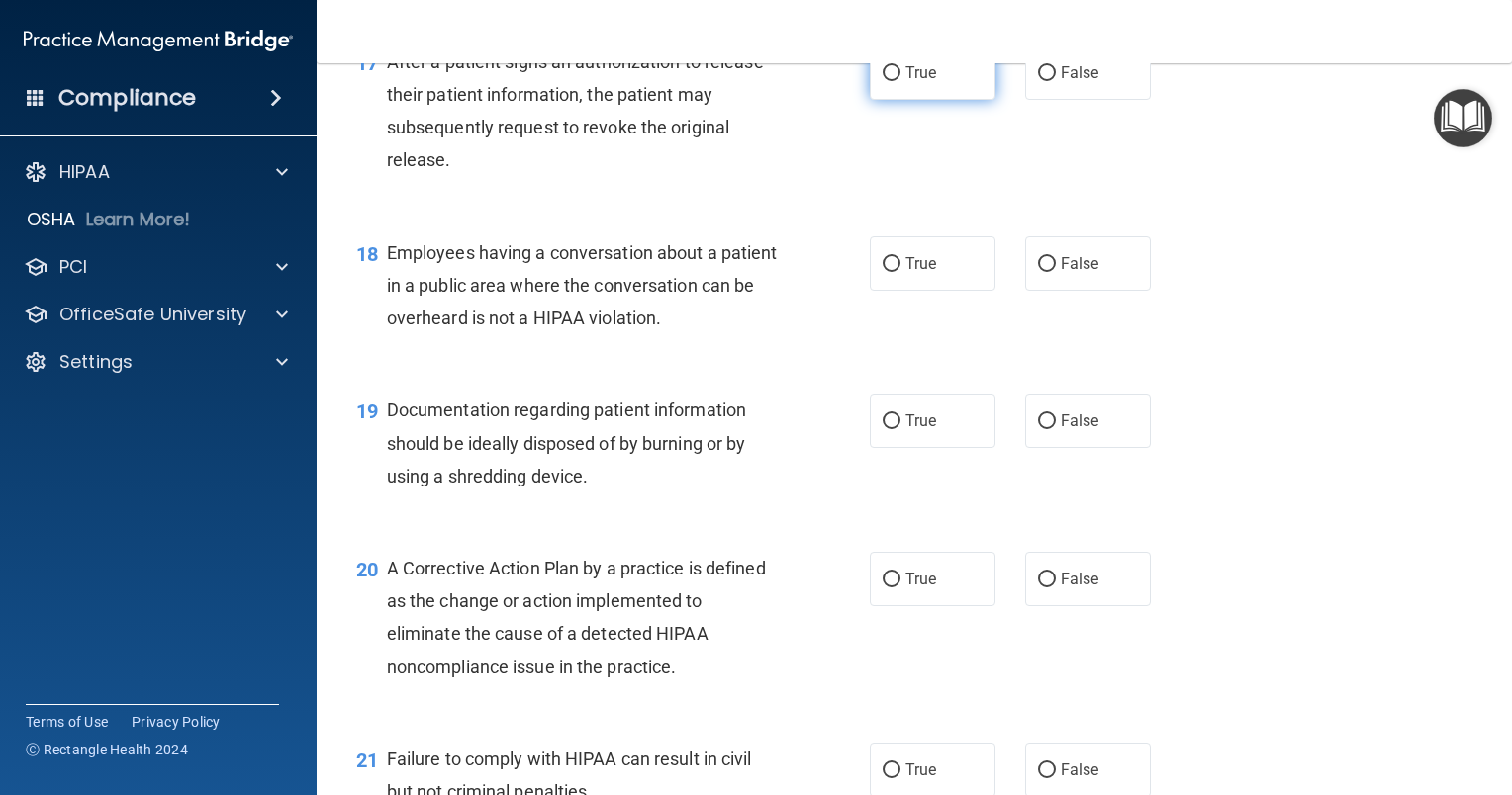
click at [888, 81] on input "True" at bounding box center [891, 73] width 18 height 15
radio input "true"
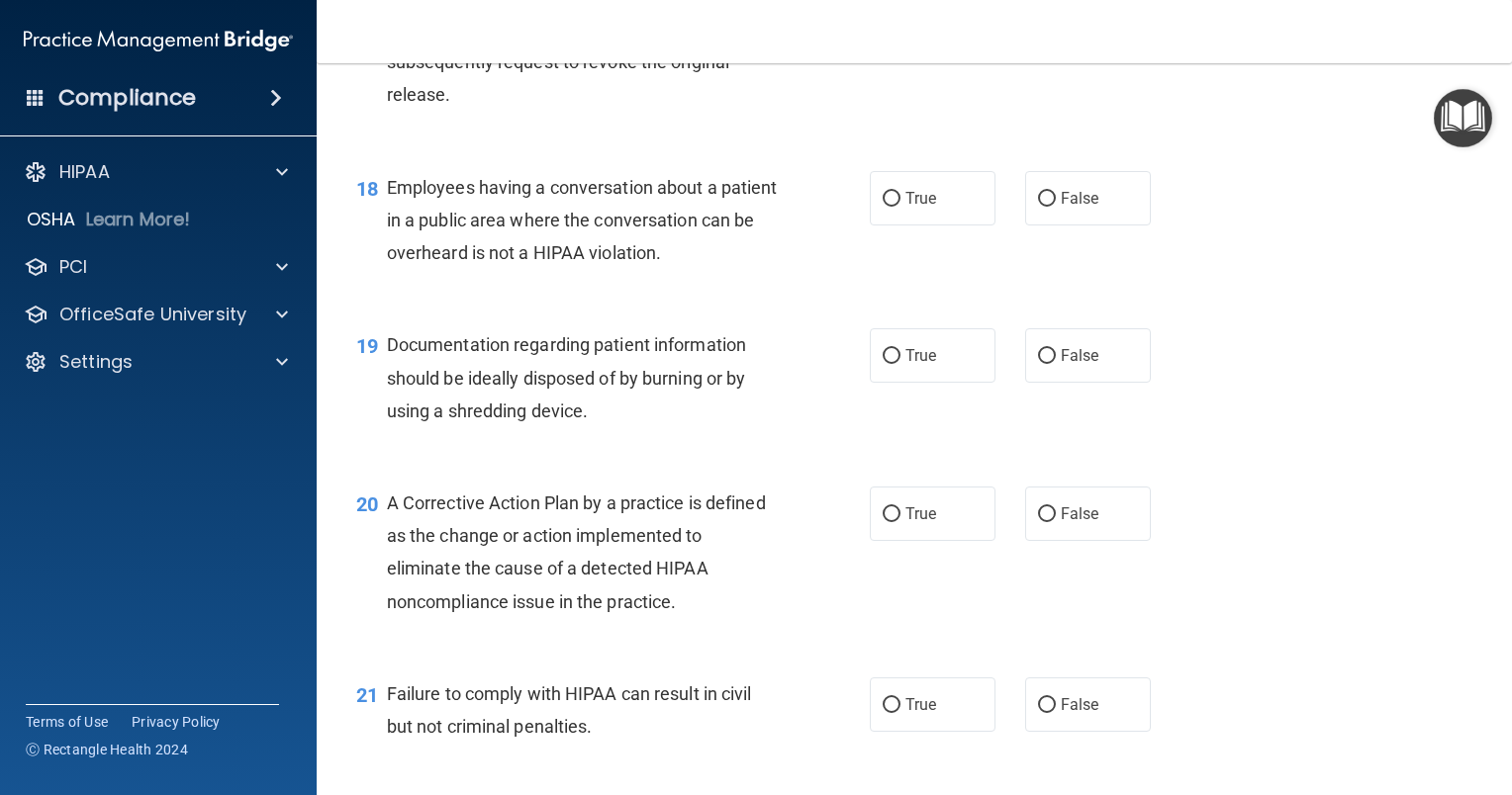
scroll to position [2967, 0]
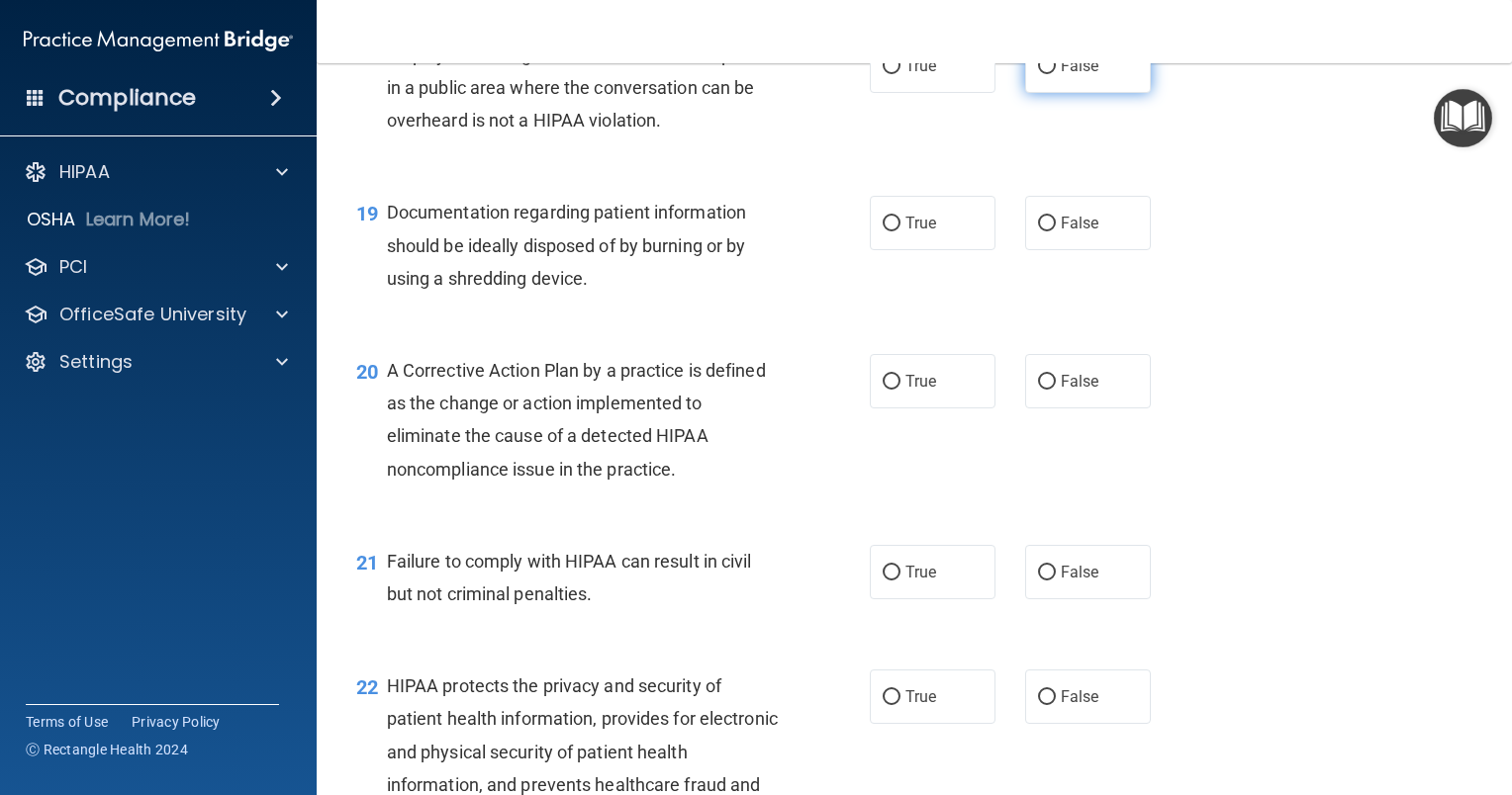
click at [1038, 74] on input "False" at bounding box center [1047, 66] width 18 height 15
radio input "true"
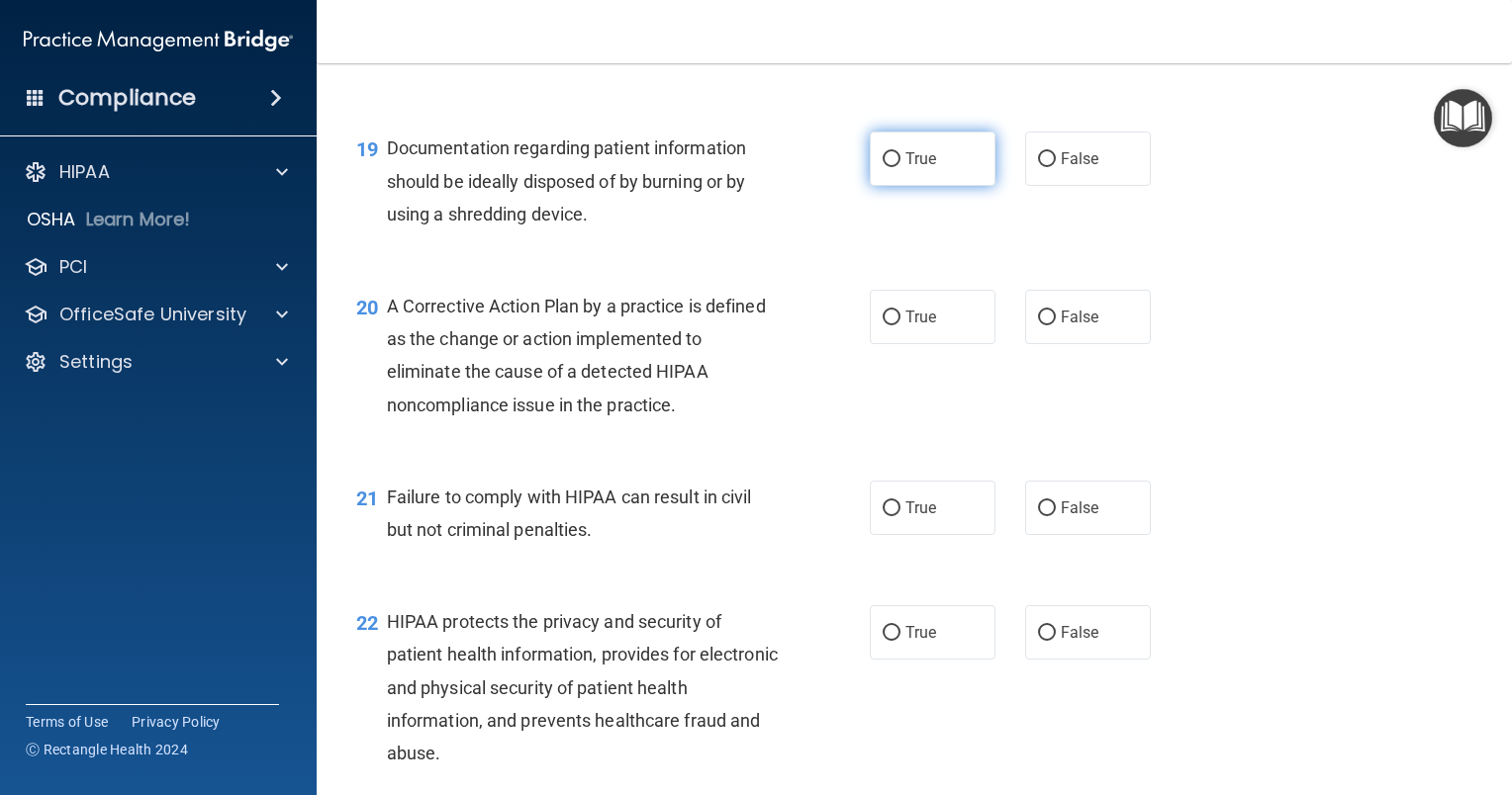
scroll to position [3065, 0]
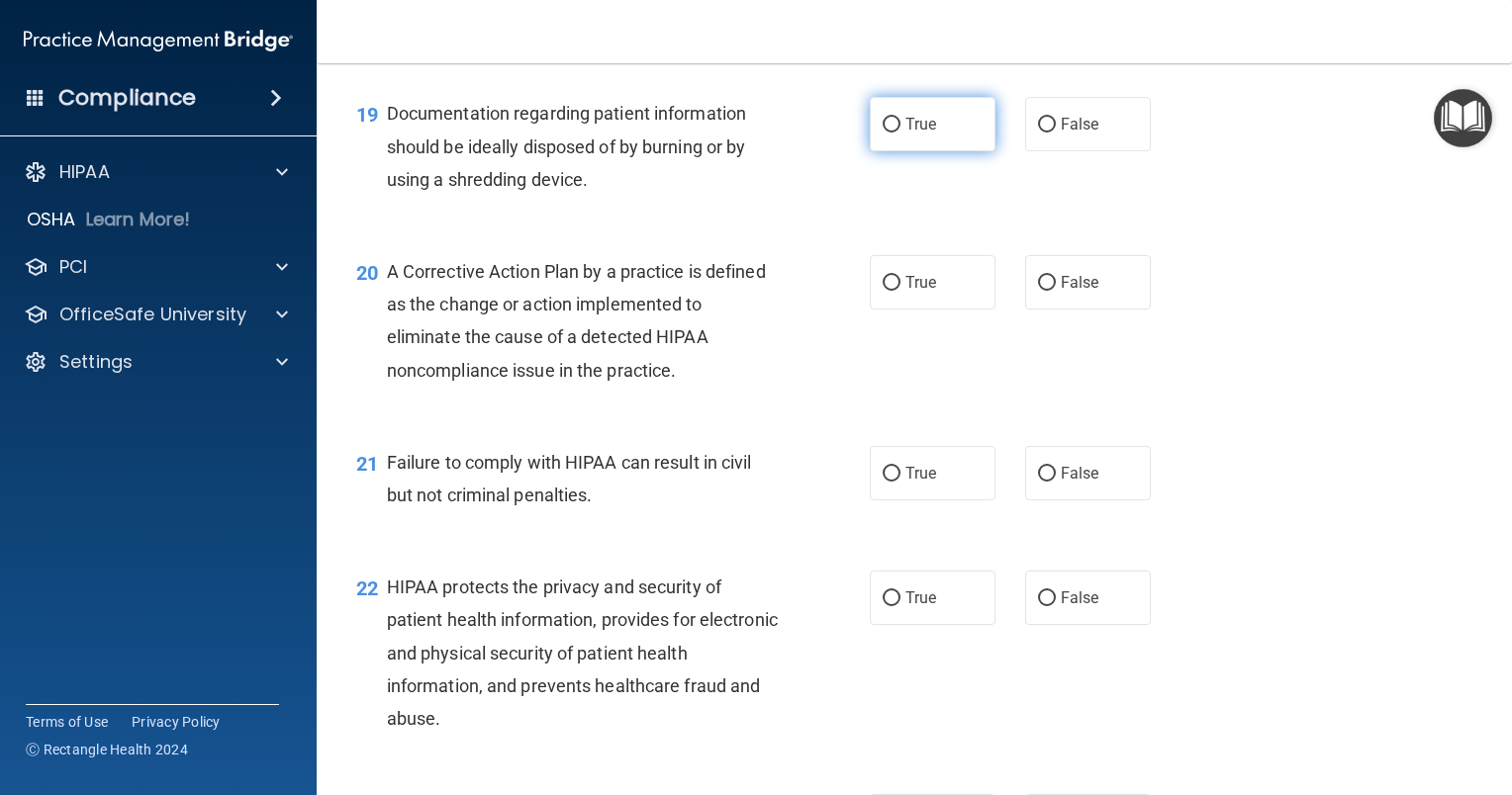
click at [884, 133] on input "True" at bounding box center [891, 125] width 18 height 15
radio input "true"
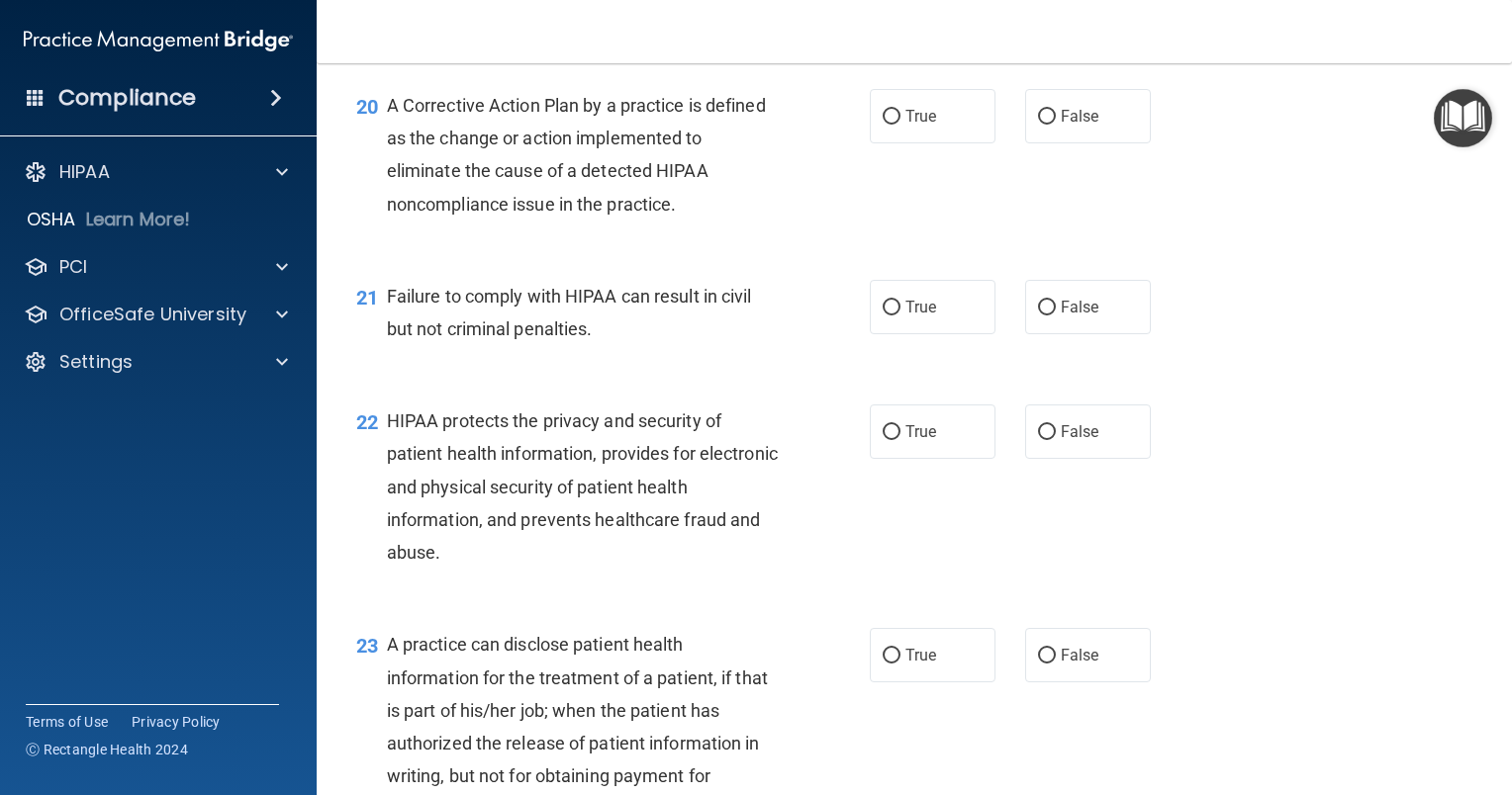
scroll to position [3263, 0]
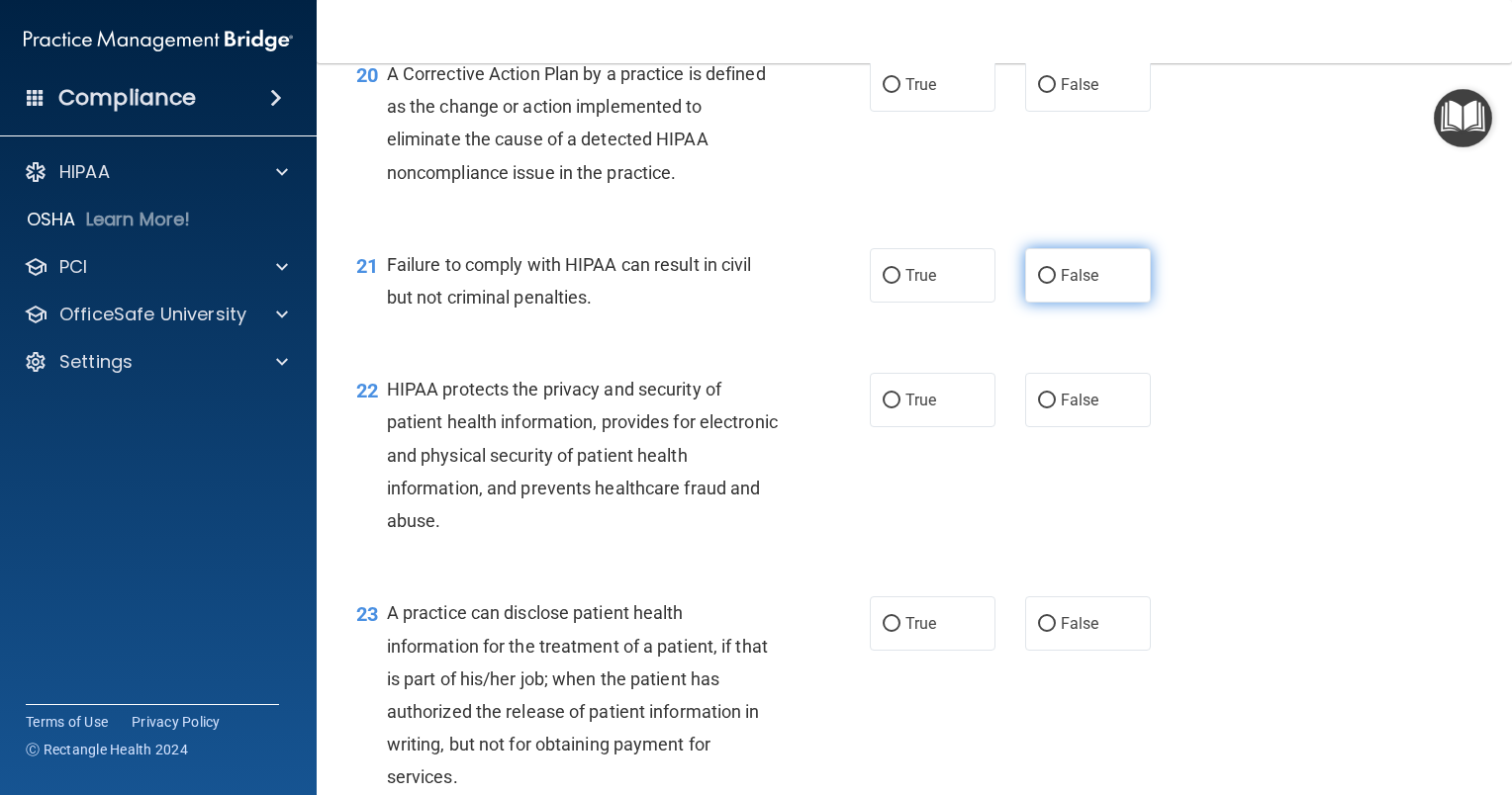
click at [1043, 284] on input "False" at bounding box center [1047, 276] width 18 height 15
radio input "true"
click at [887, 93] on input "True" at bounding box center [891, 85] width 18 height 15
radio input "true"
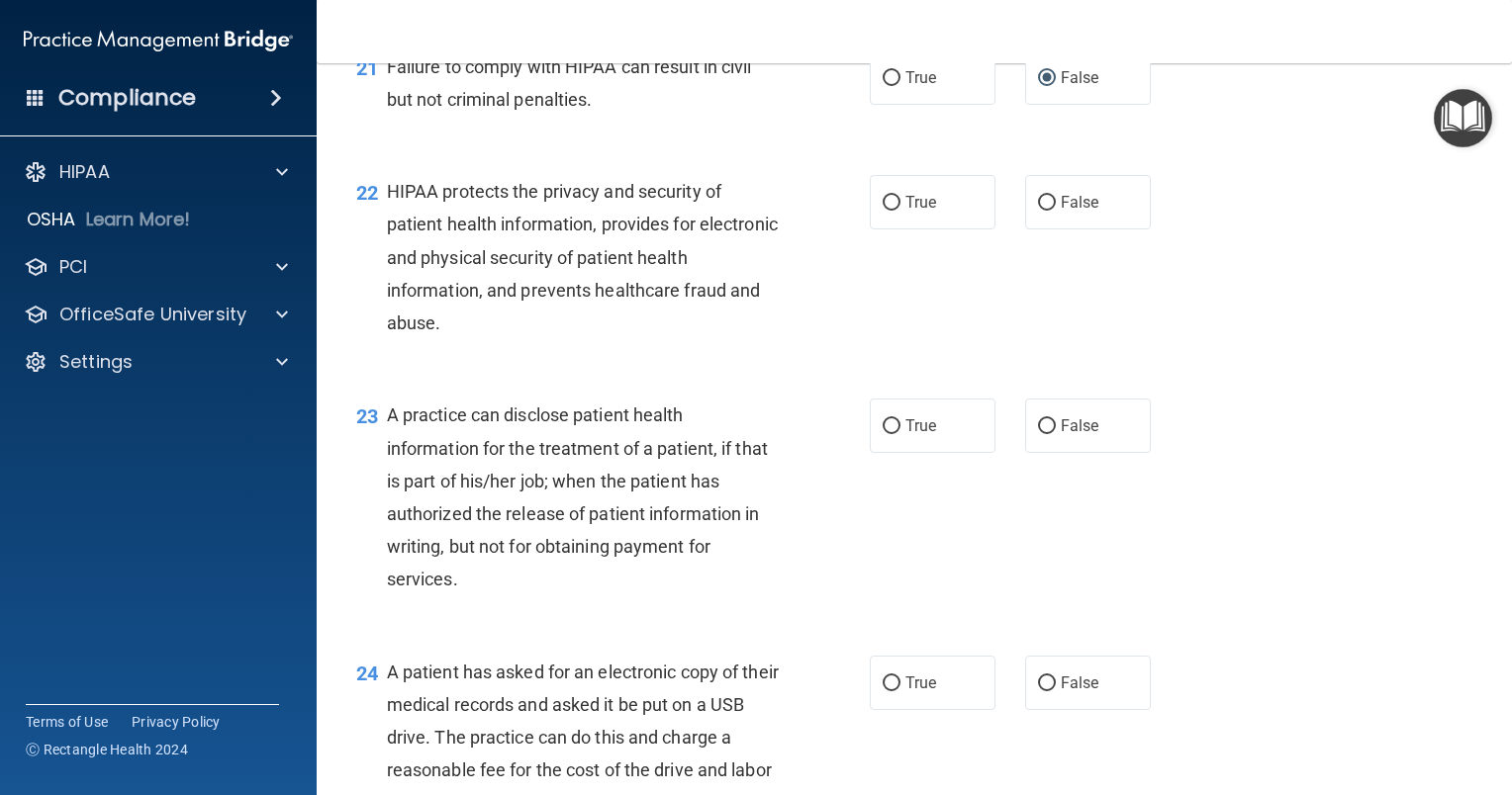
scroll to position [3560, 0]
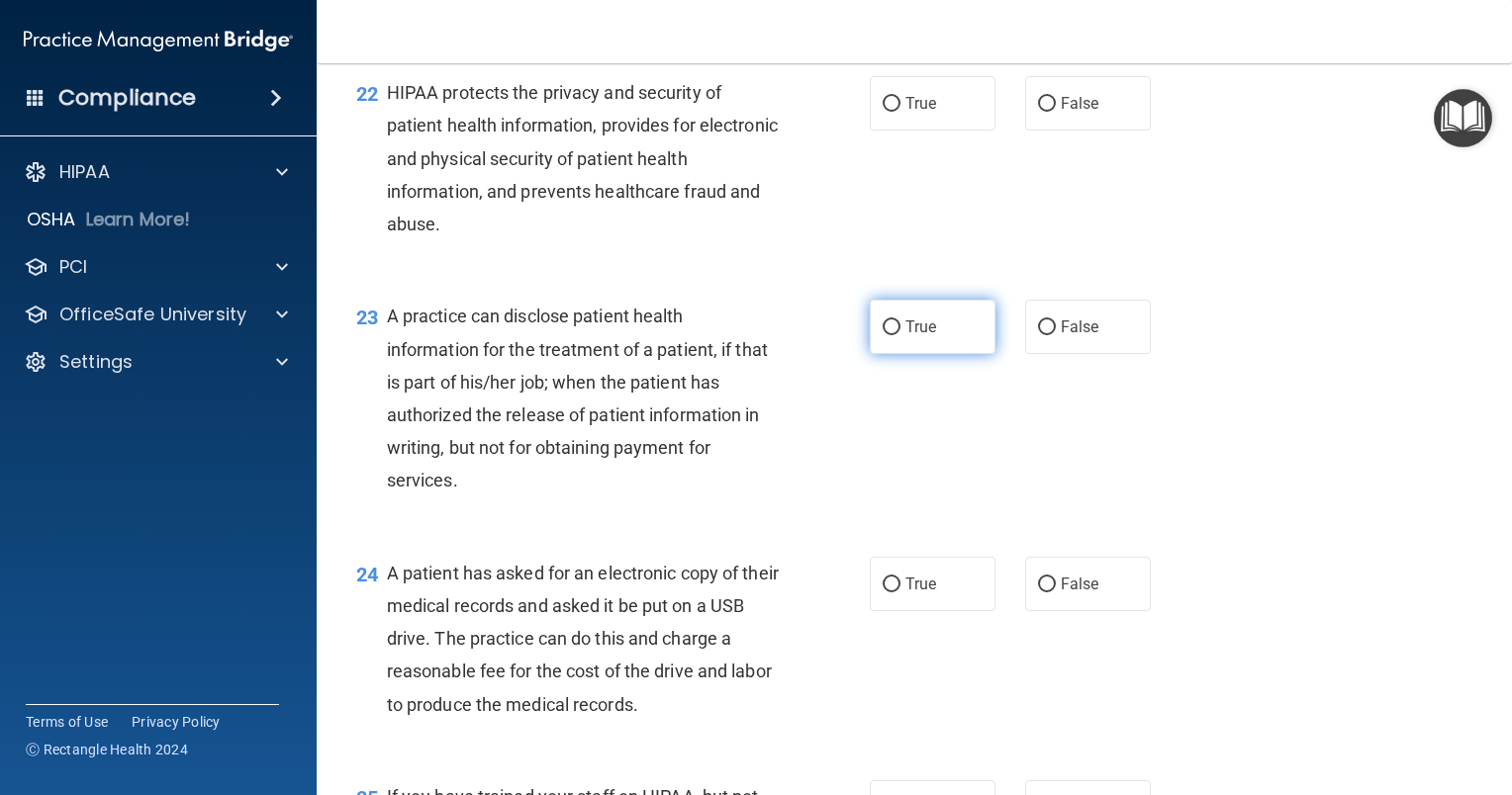
click at [892, 354] on label "True" at bounding box center [932, 326] width 126 height 55
click at [892, 335] on input "True" at bounding box center [891, 327] width 18 height 15
radio input "true"
click at [882, 593] on input "True" at bounding box center [891, 585] width 18 height 15
radio input "true"
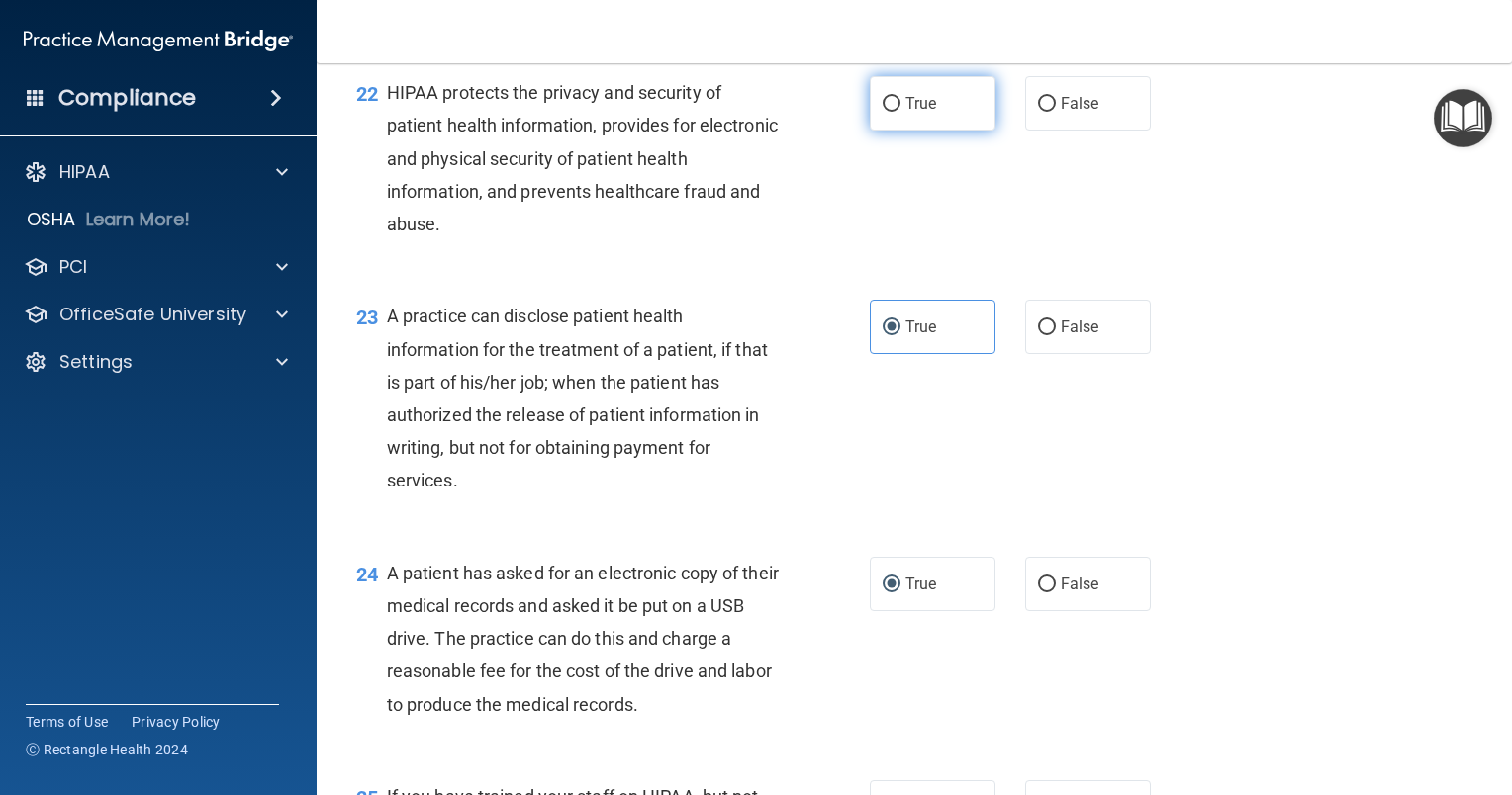
click at [886, 112] on input "True" at bounding box center [891, 104] width 18 height 15
radio input "true"
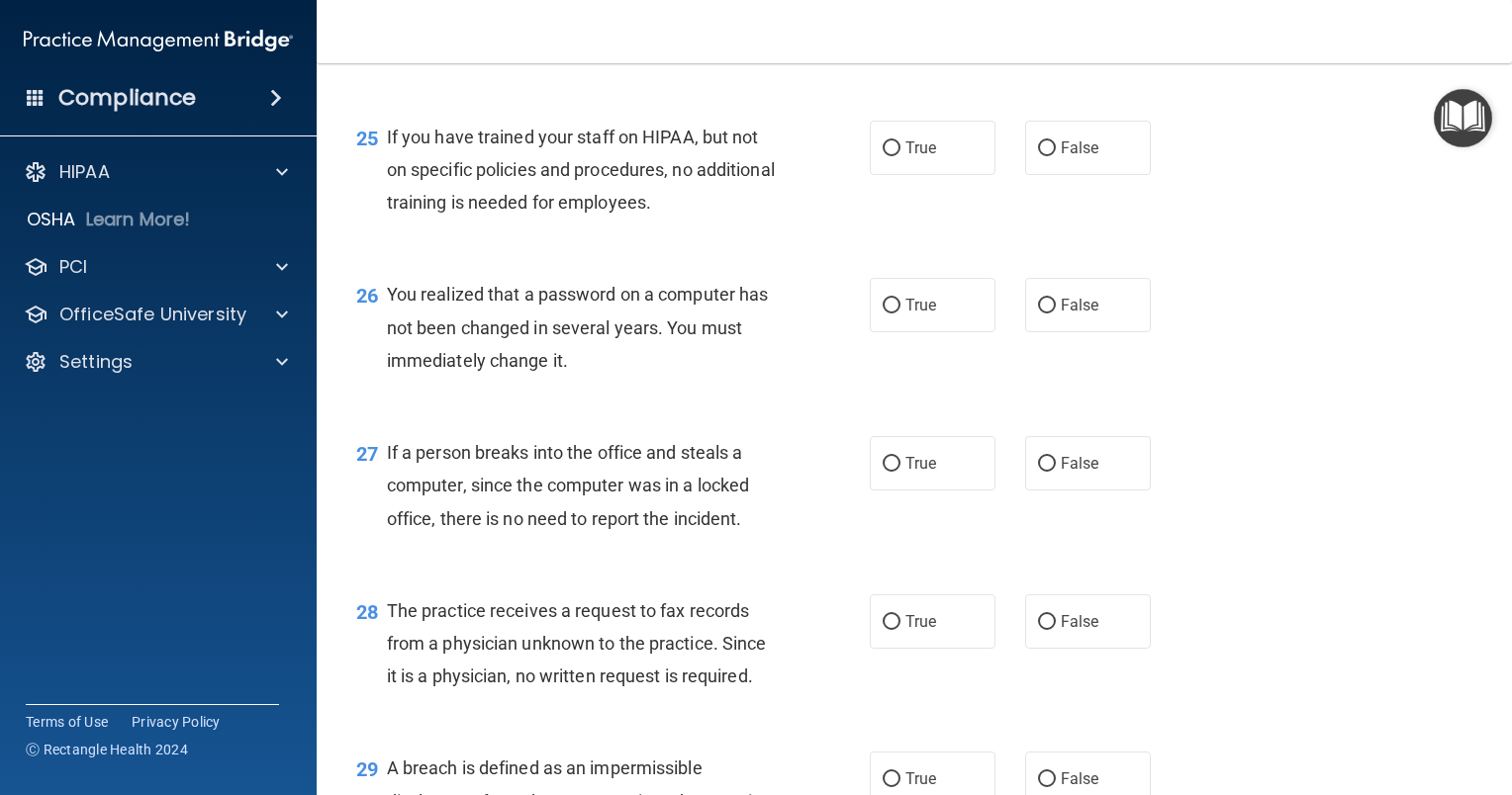
scroll to position [4252, 0]
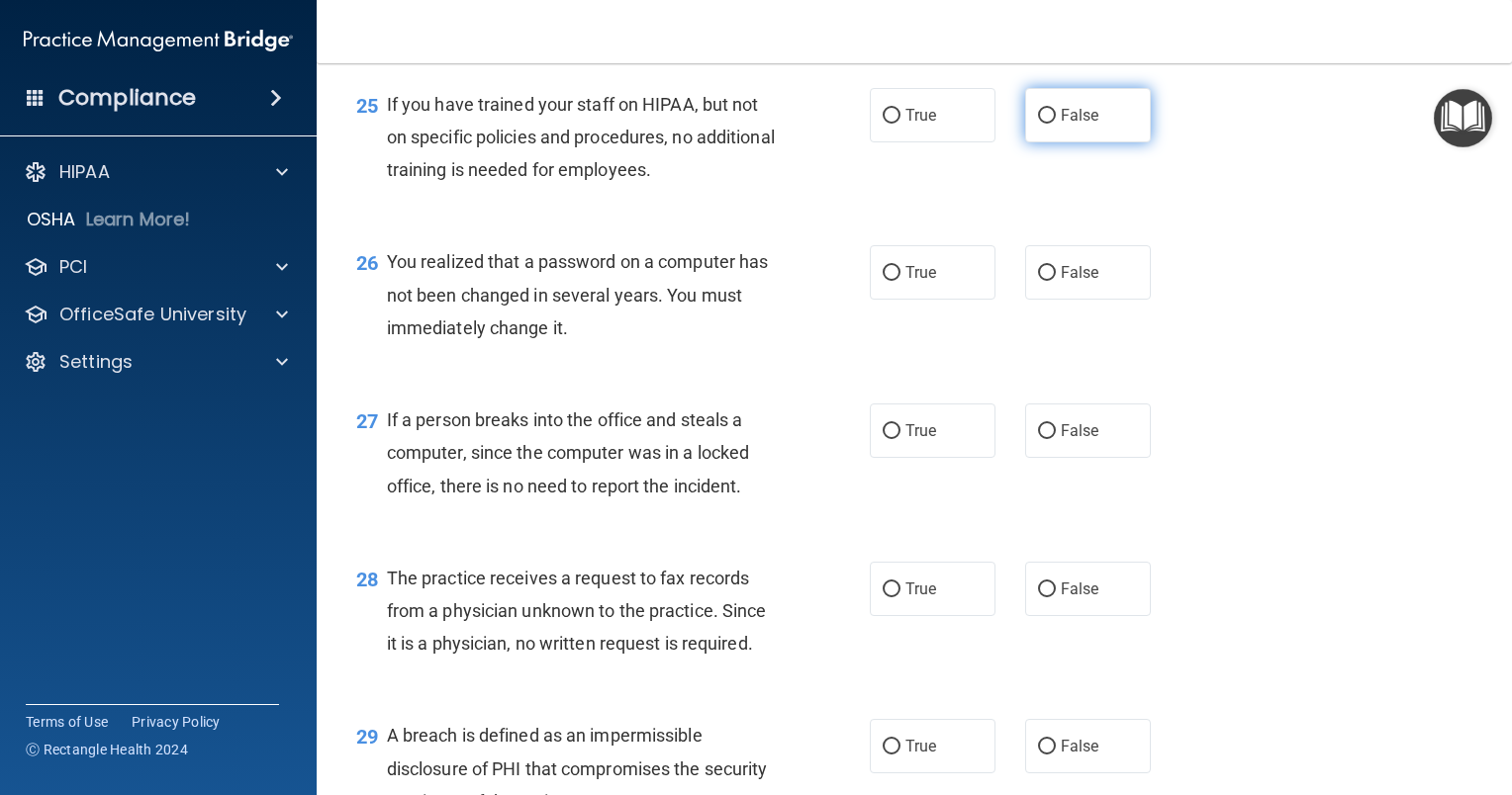
click at [1025, 143] on label "False" at bounding box center [1088, 115] width 126 height 55
click at [1038, 124] on input "False" at bounding box center [1047, 116] width 18 height 15
radio input "true"
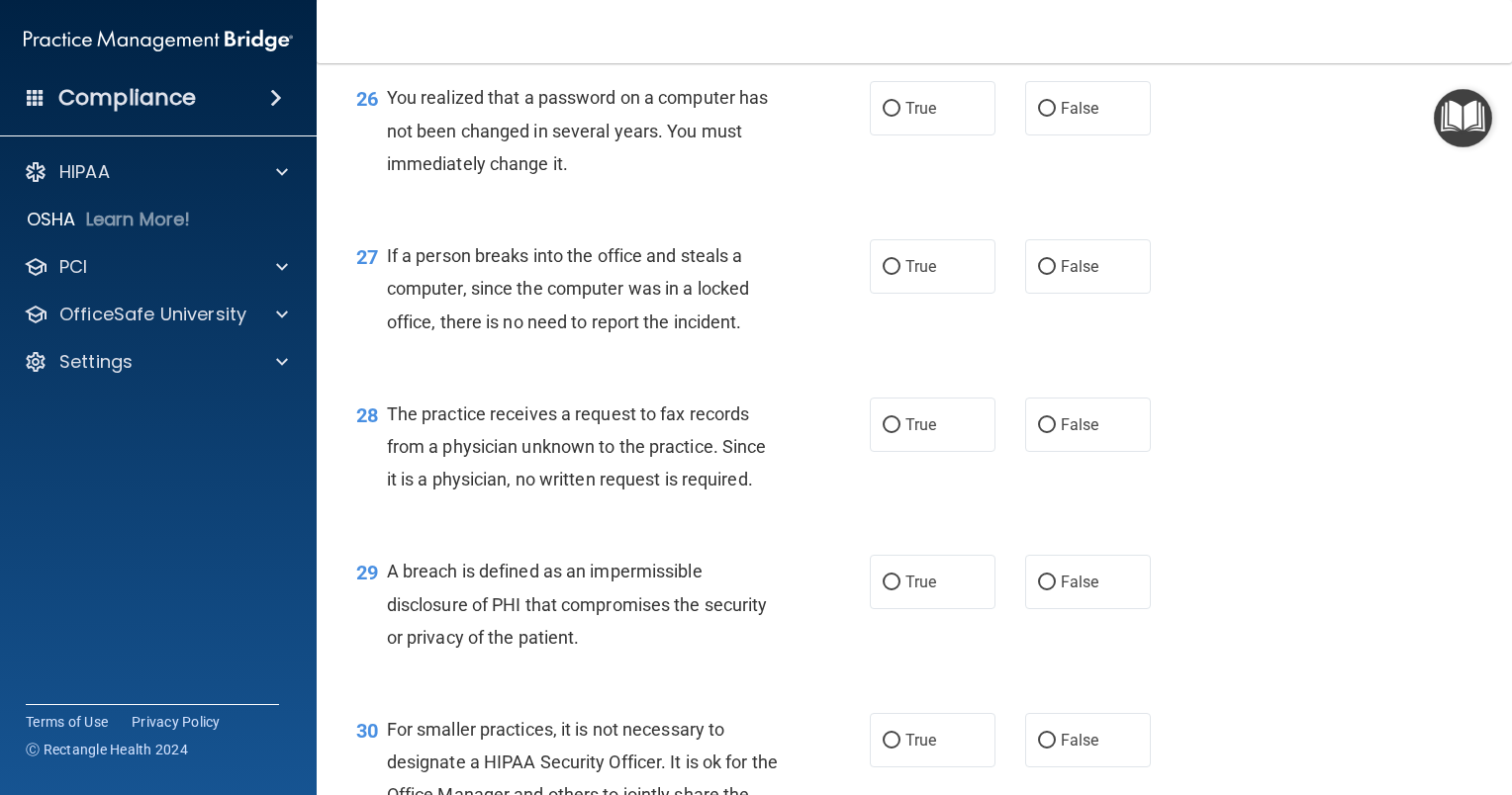
scroll to position [4450, 0]
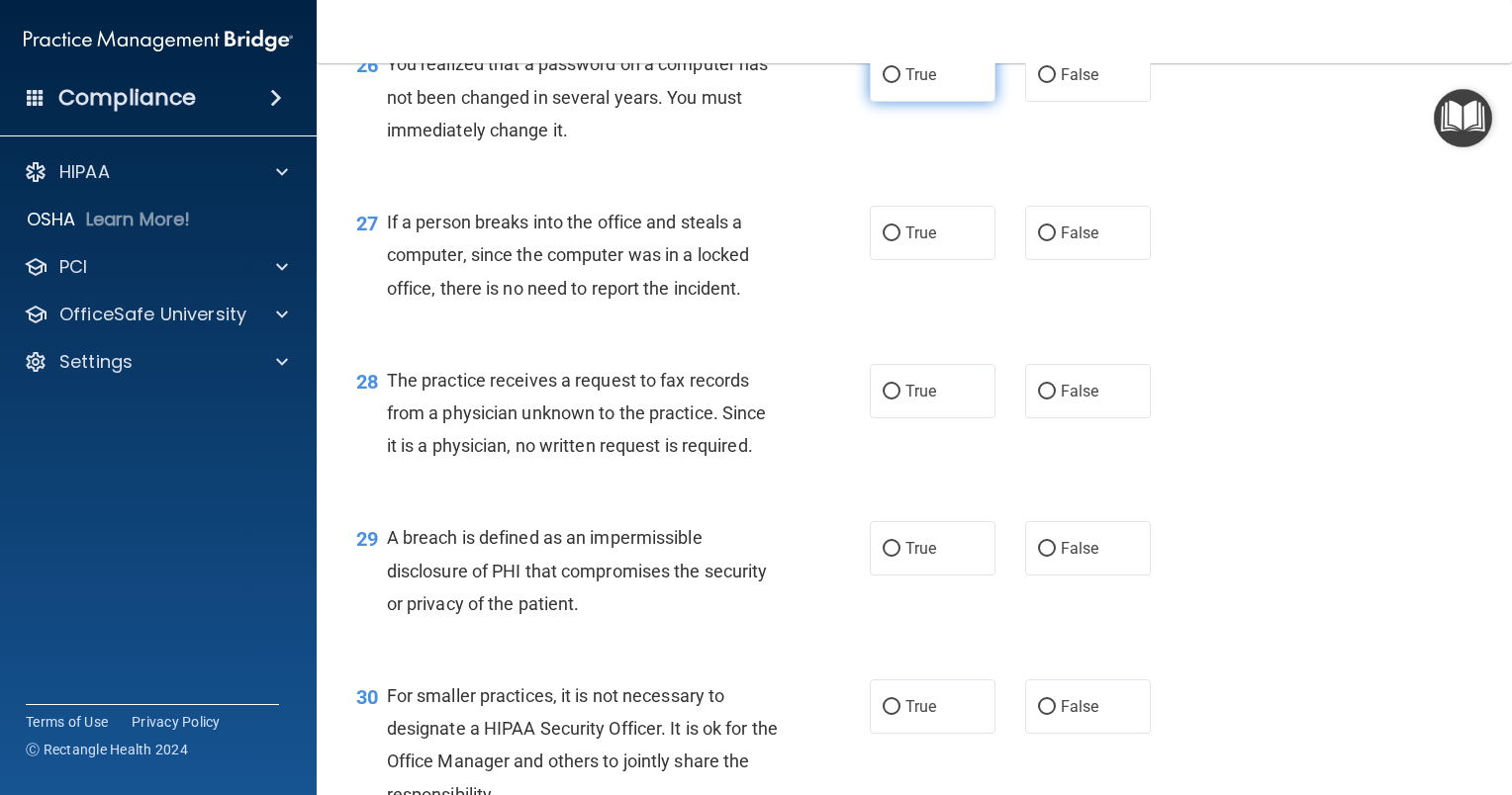
click at [882, 83] on input "True" at bounding box center [891, 75] width 18 height 15
radio input "true"
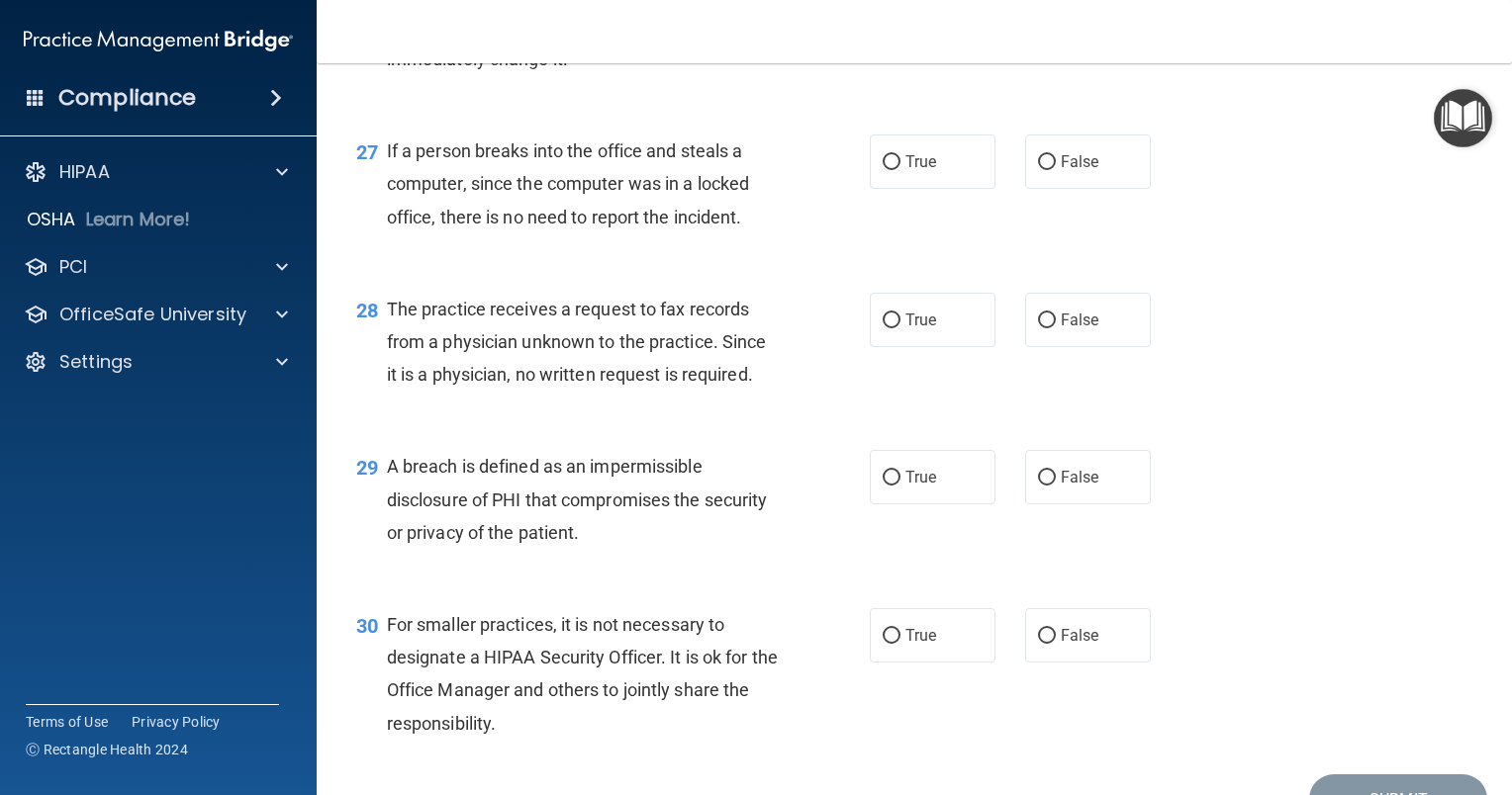
scroll to position [4549, 0]
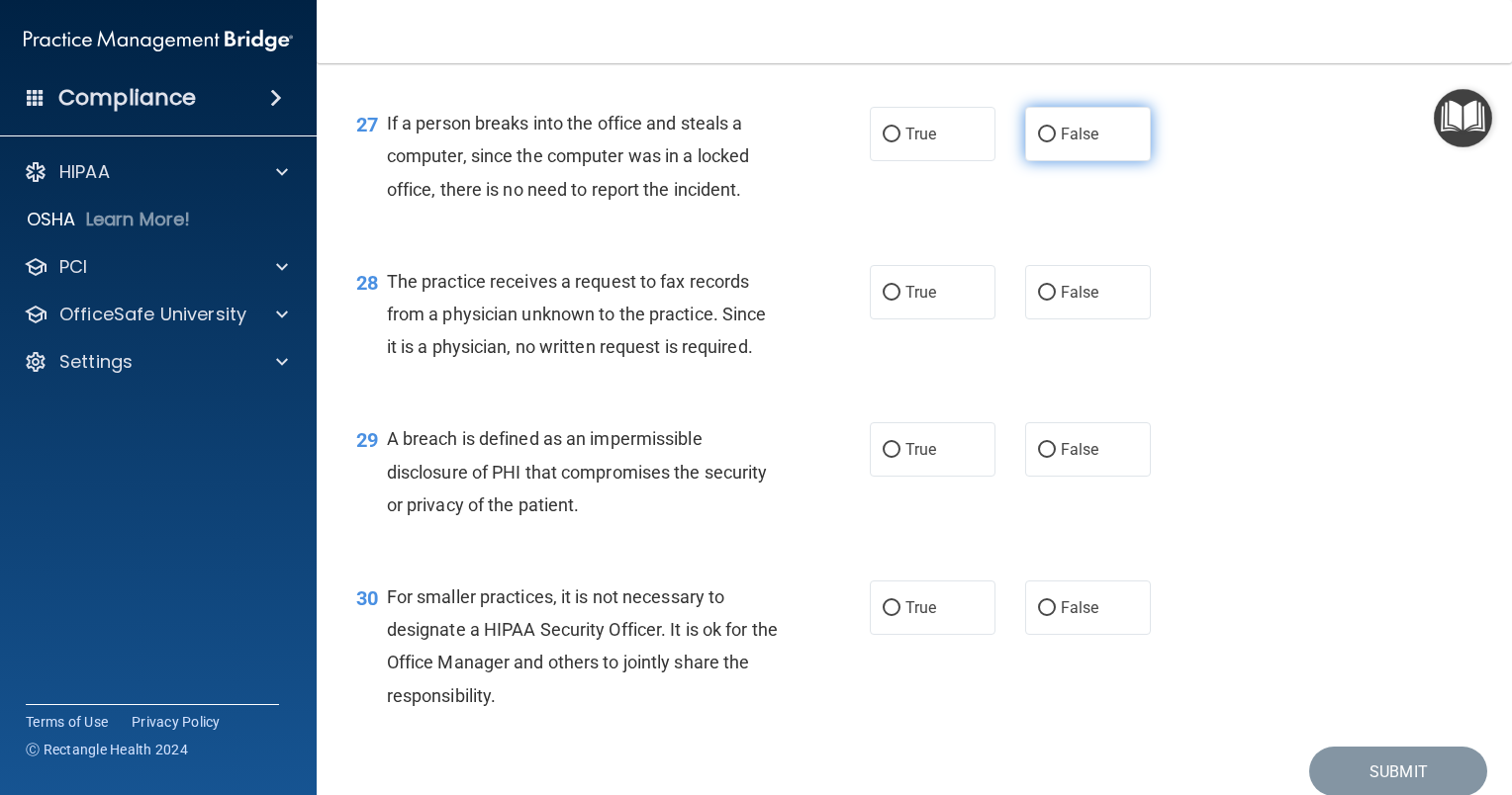
click at [1041, 143] on input "False" at bounding box center [1047, 135] width 18 height 15
radio input "true"
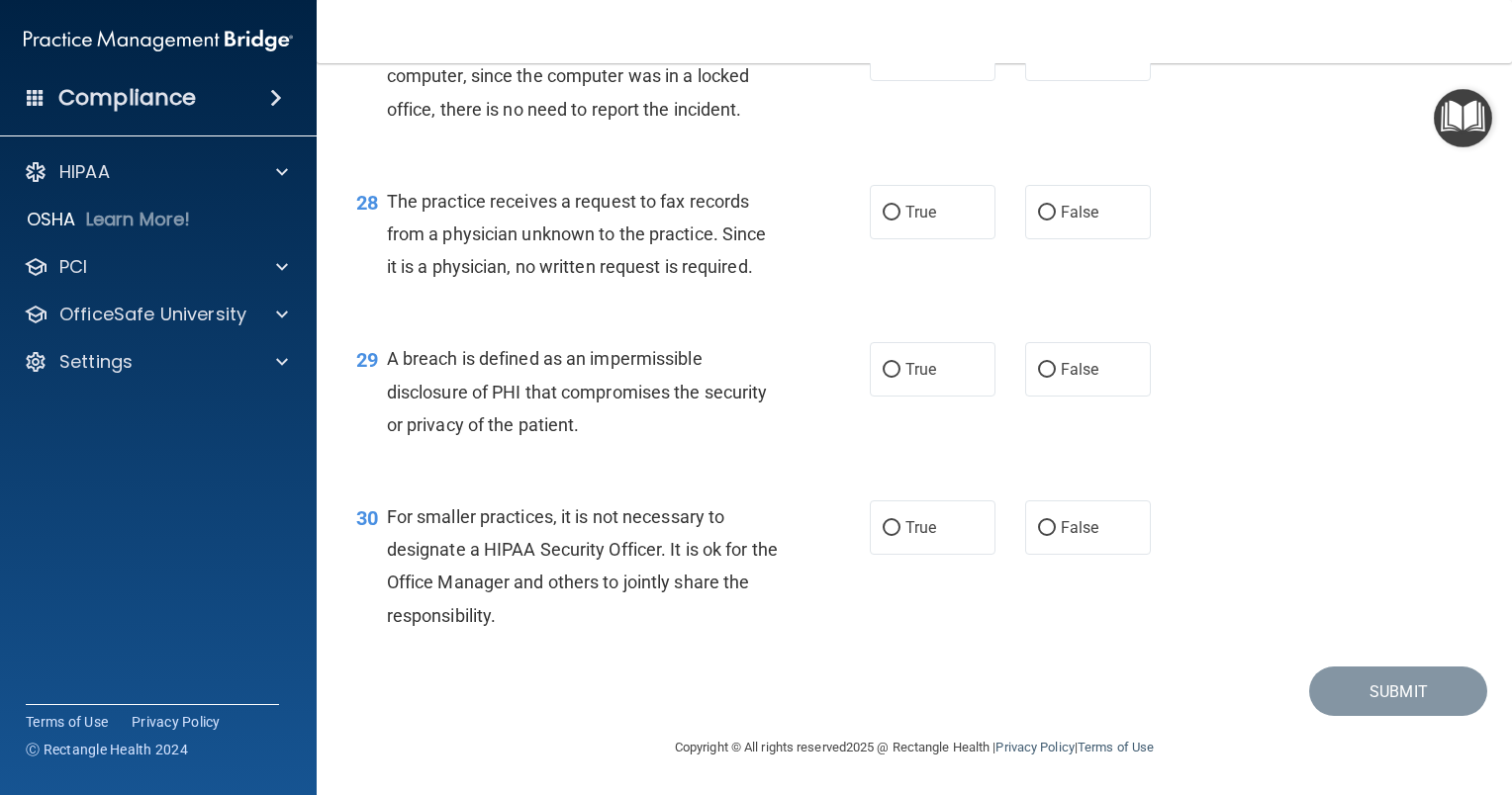
scroll to position [4662, 0]
click at [1026, 197] on label "False" at bounding box center [1088, 211] width 126 height 55
click at [1038, 205] on input "False" at bounding box center [1047, 212] width 18 height 15
radio input "true"
click at [882, 367] on input "True" at bounding box center [891, 370] width 18 height 15
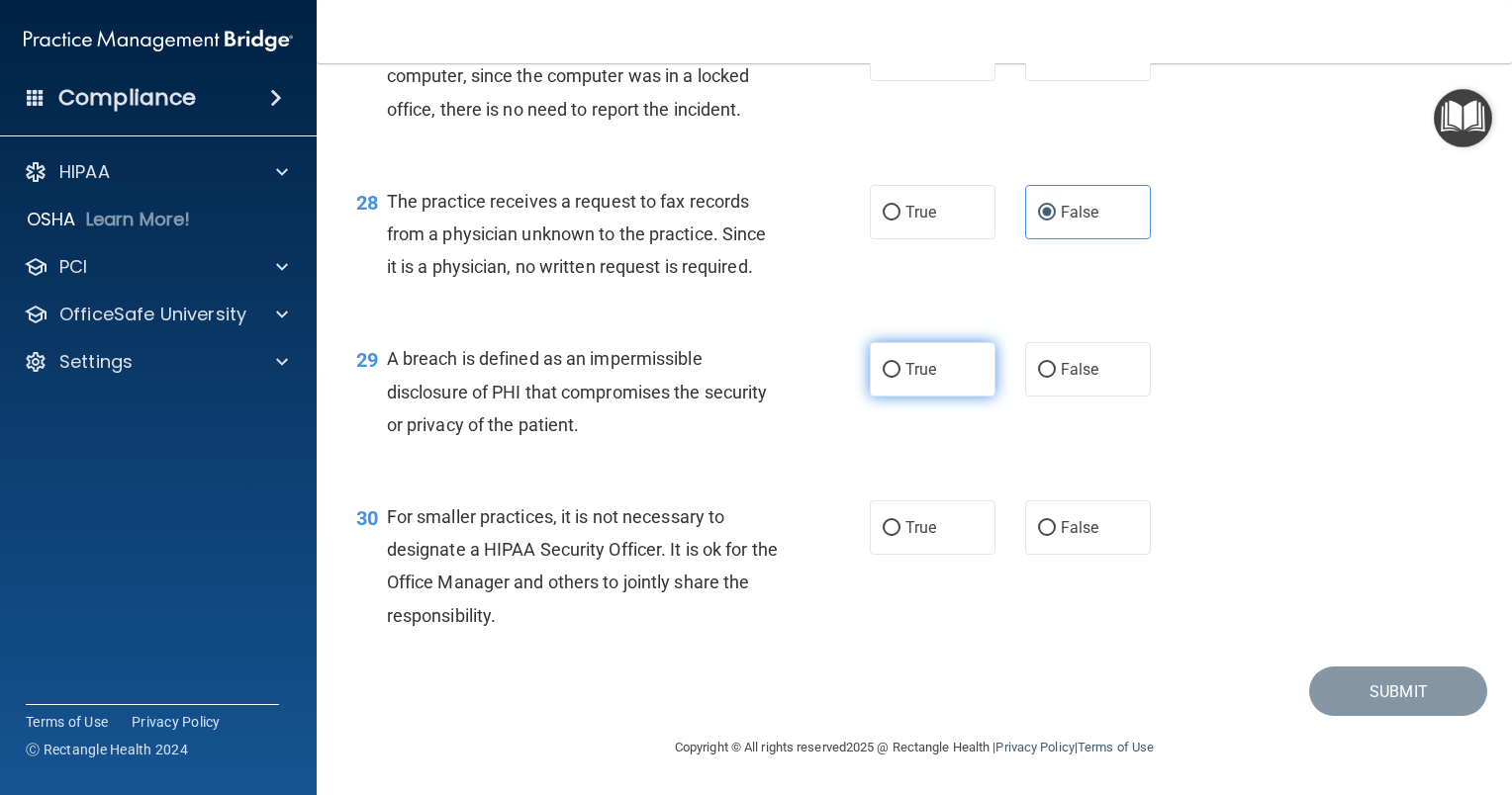
radio input "true"
click at [1047, 527] on label "False" at bounding box center [1088, 528] width 126 height 55
click at [1047, 527] on input "False" at bounding box center [1047, 528] width 18 height 15
radio input "true"
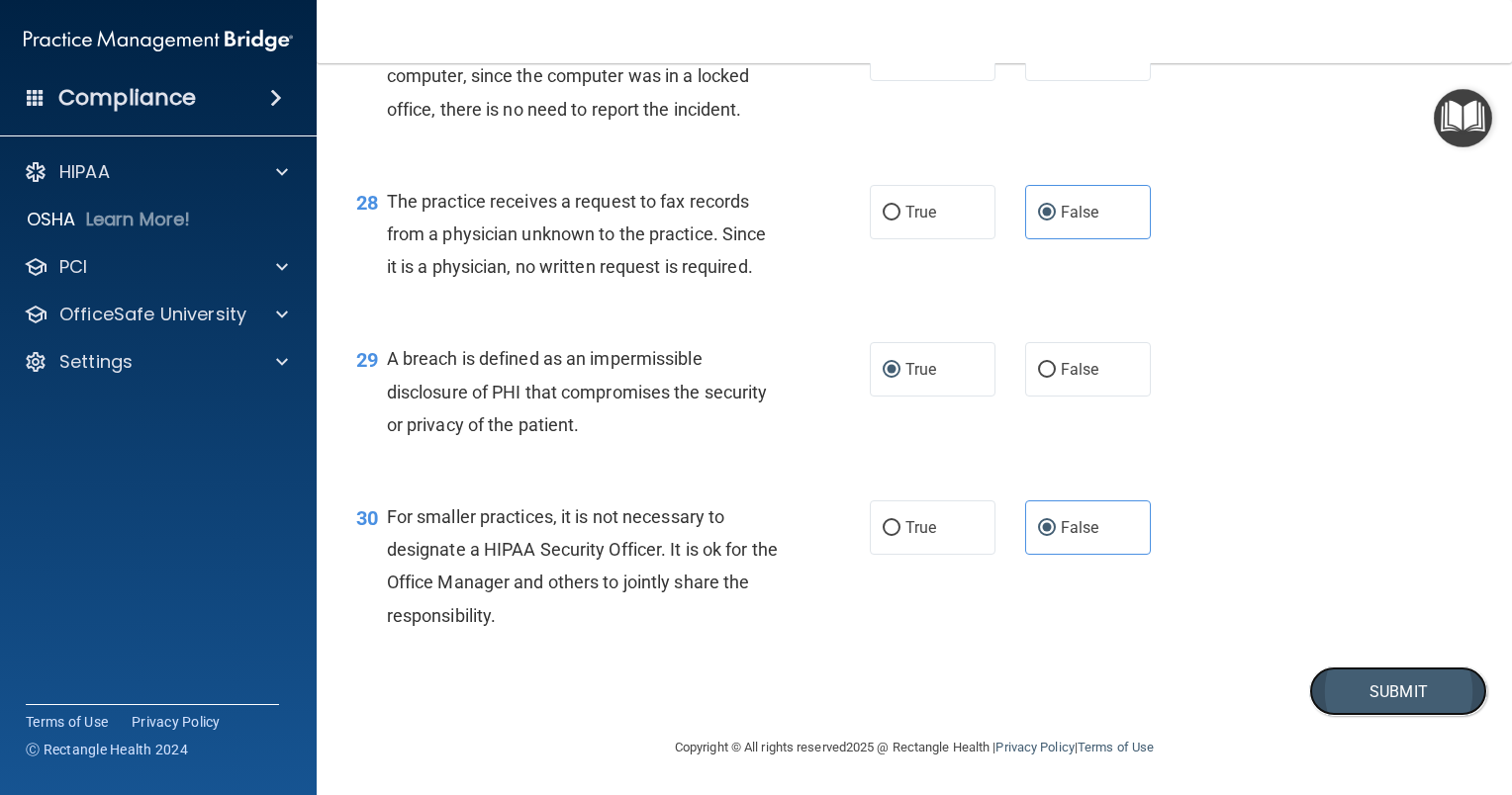
click at [1399, 704] on button "Submit" at bounding box center [1398, 691] width 178 height 51
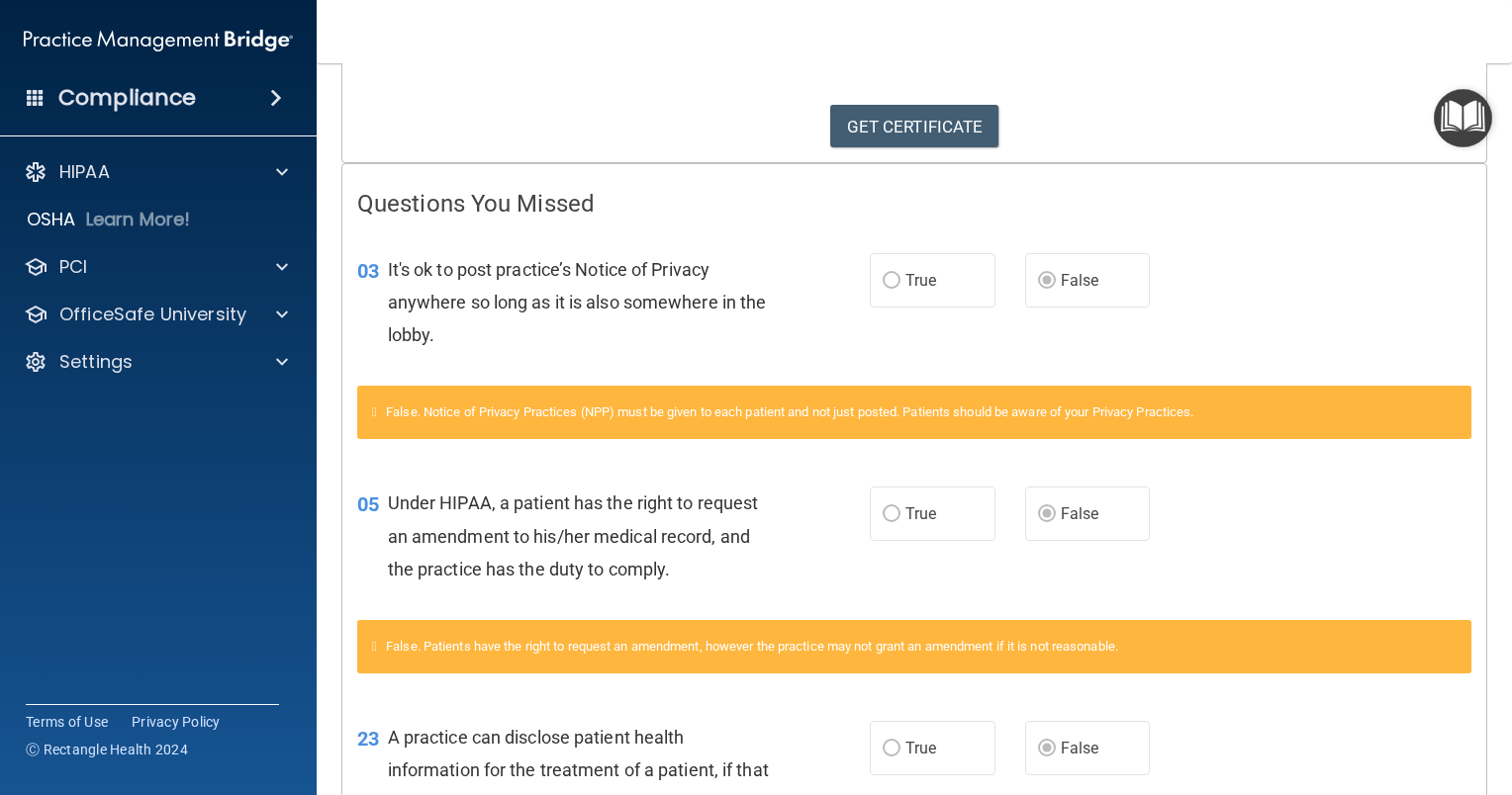
scroll to position [198, 0]
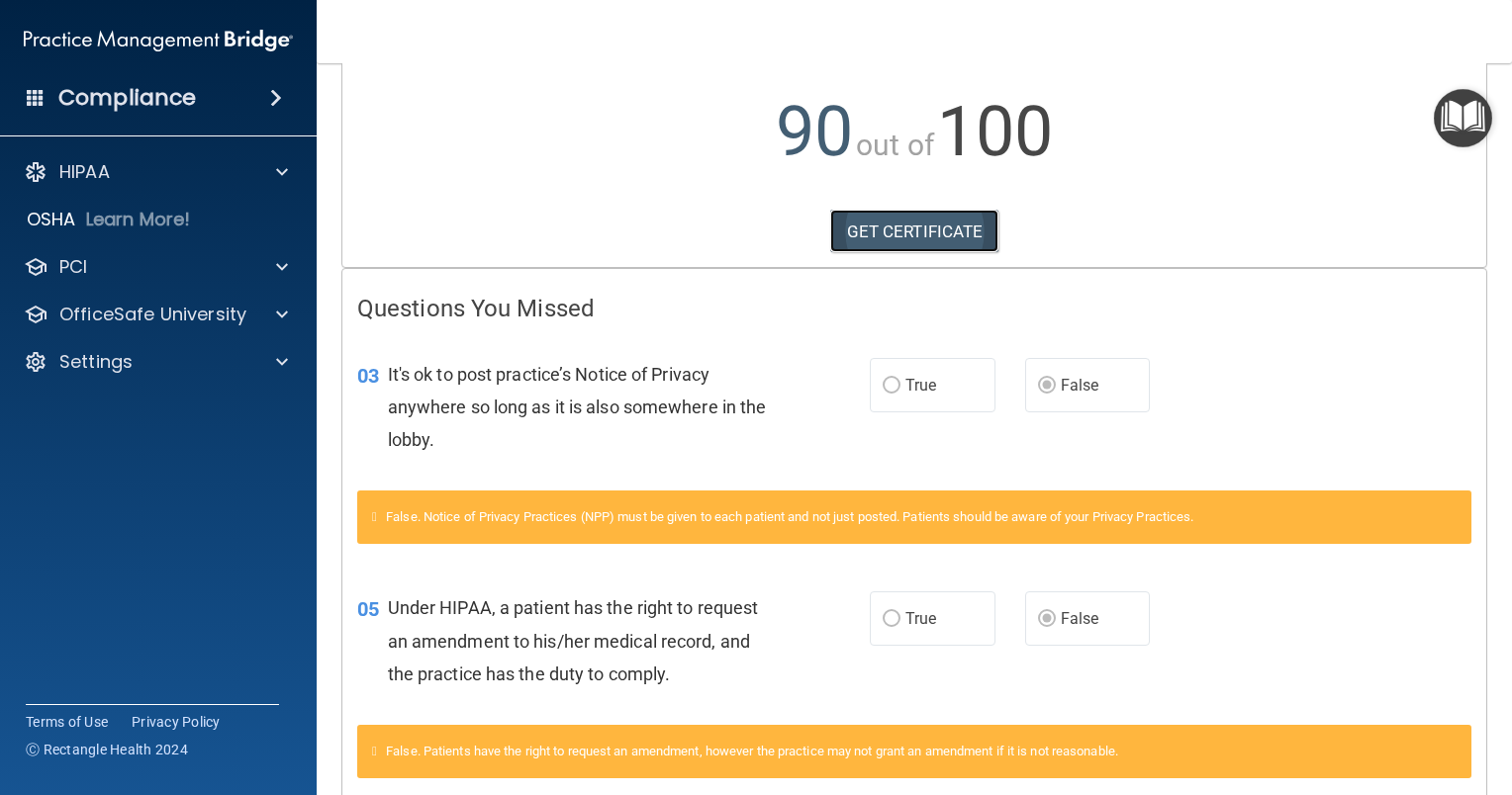
click at [872, 226] on link "GET CERTIFICATE" at bounding box center [915, 231] width 170 height 44
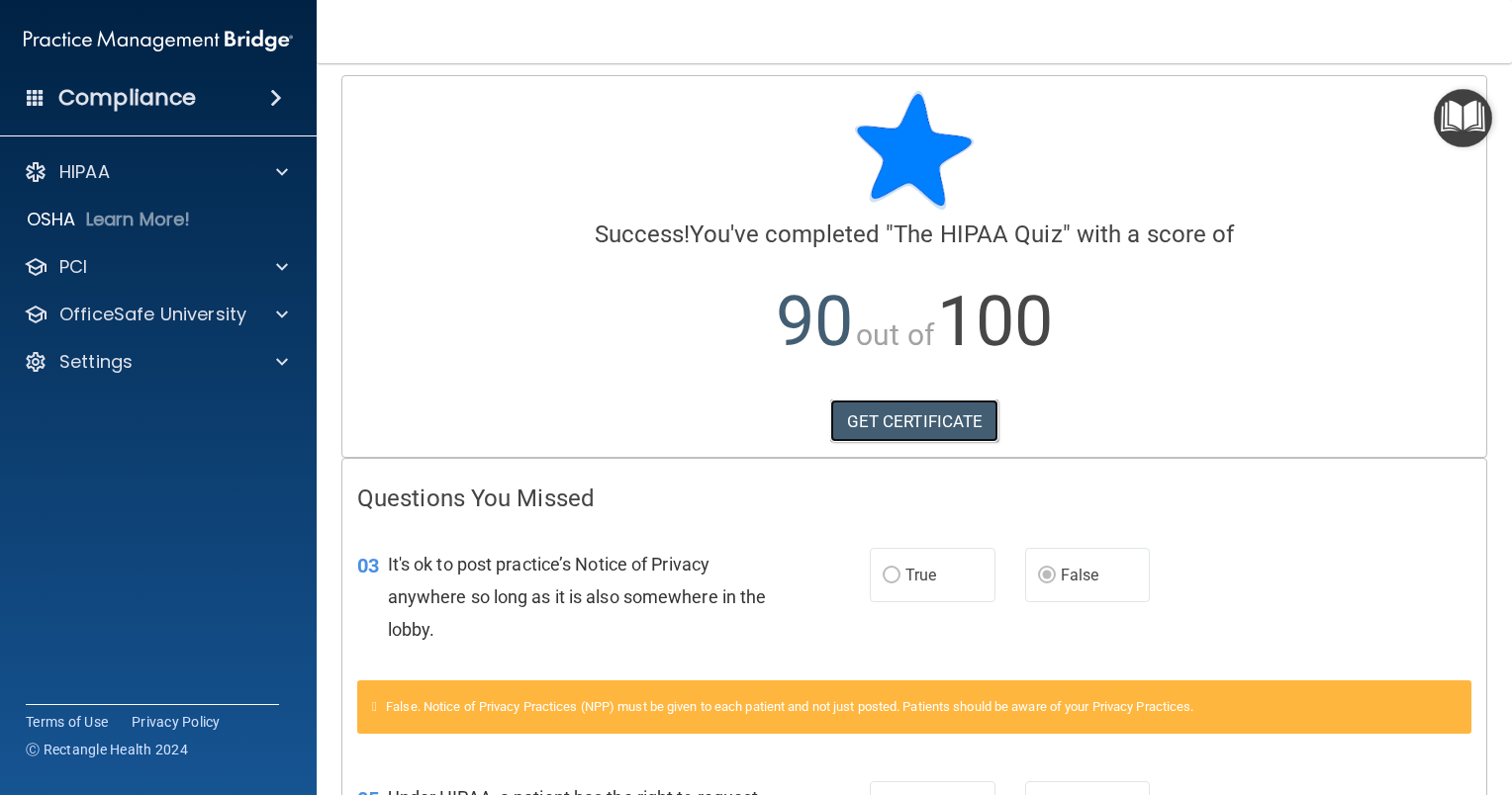
scroll to position [0, 0]
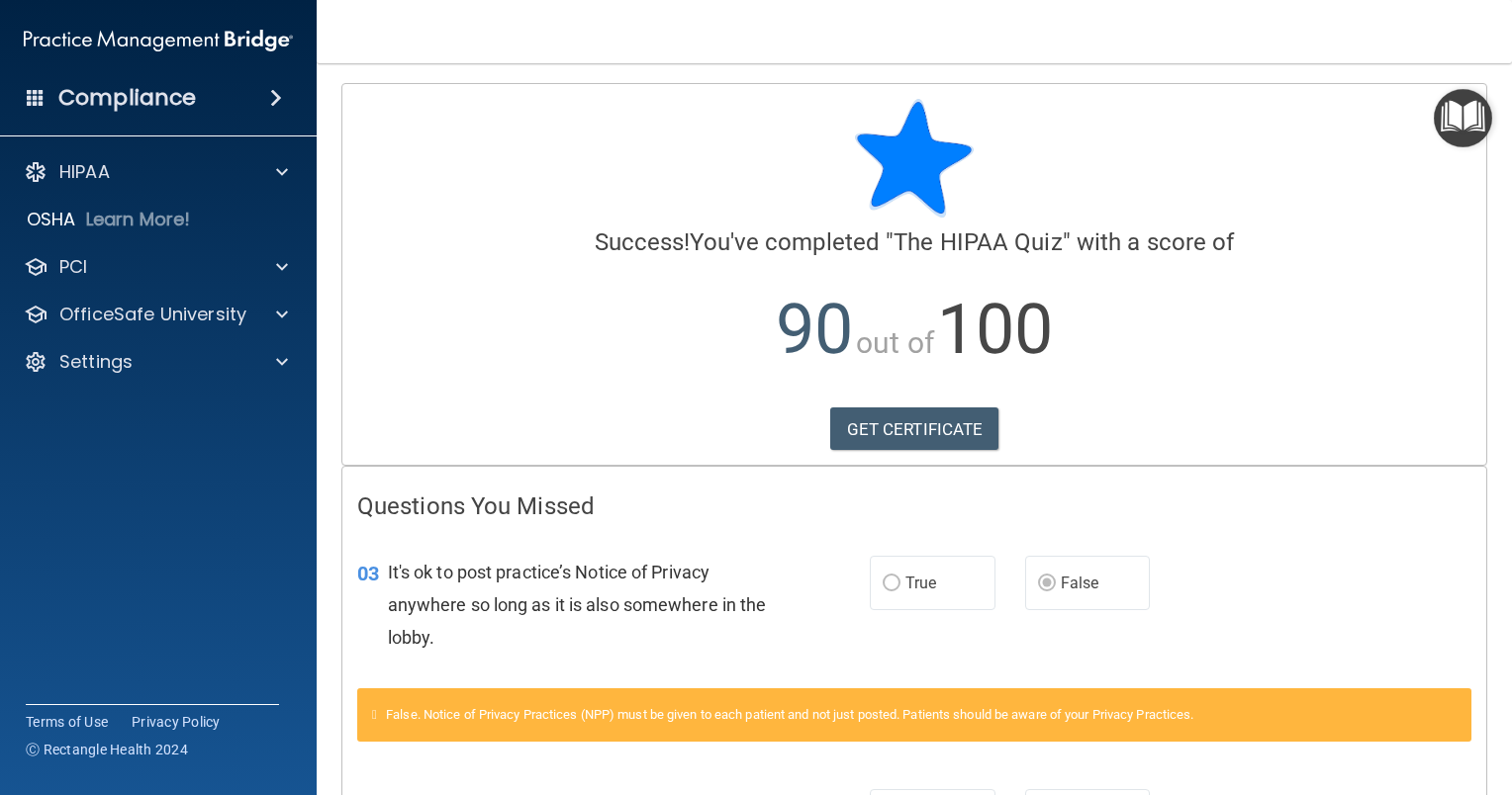
click at [164, 103] on h4 "Compliance" at bounding box center [127, 98] width 138 height 28
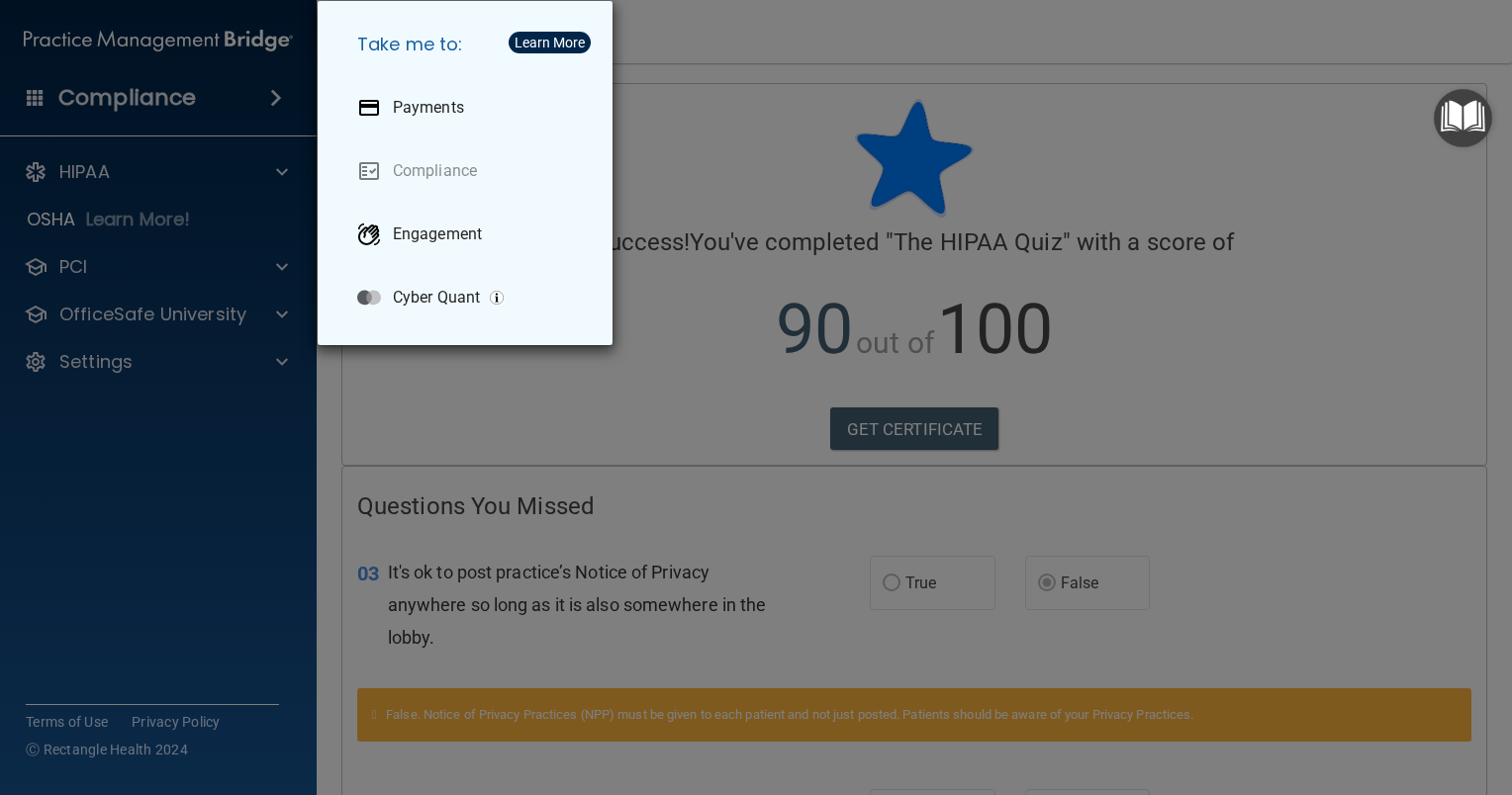
click at [206, 167] on div "Take me to: Payments Compliance Engagement Cyber Quant" at bounding box center [756, 397] width 1512 height 795
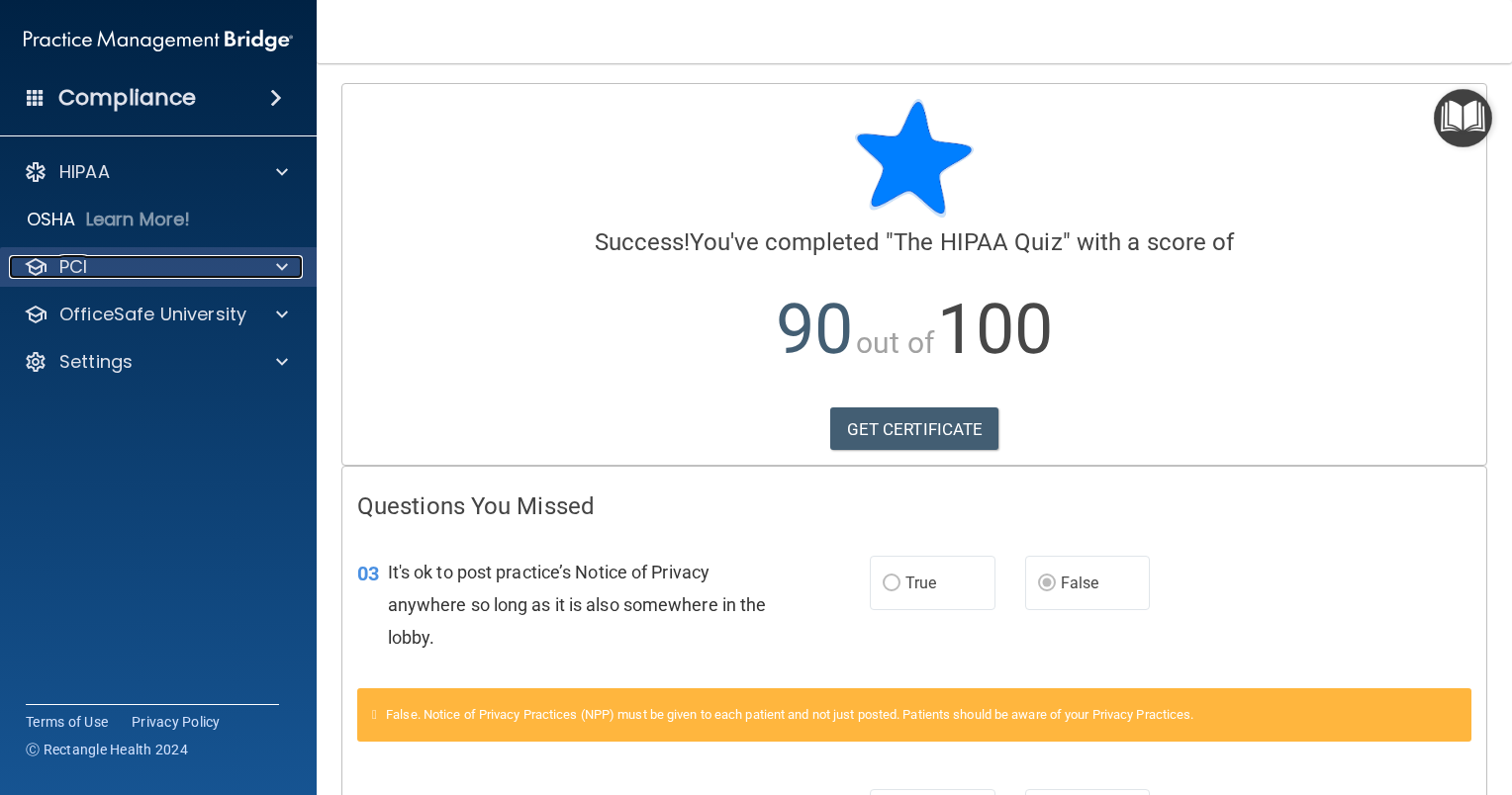
click at [157, 255] on div "PCI" at bounding box center [132, 267] width 246 height 24
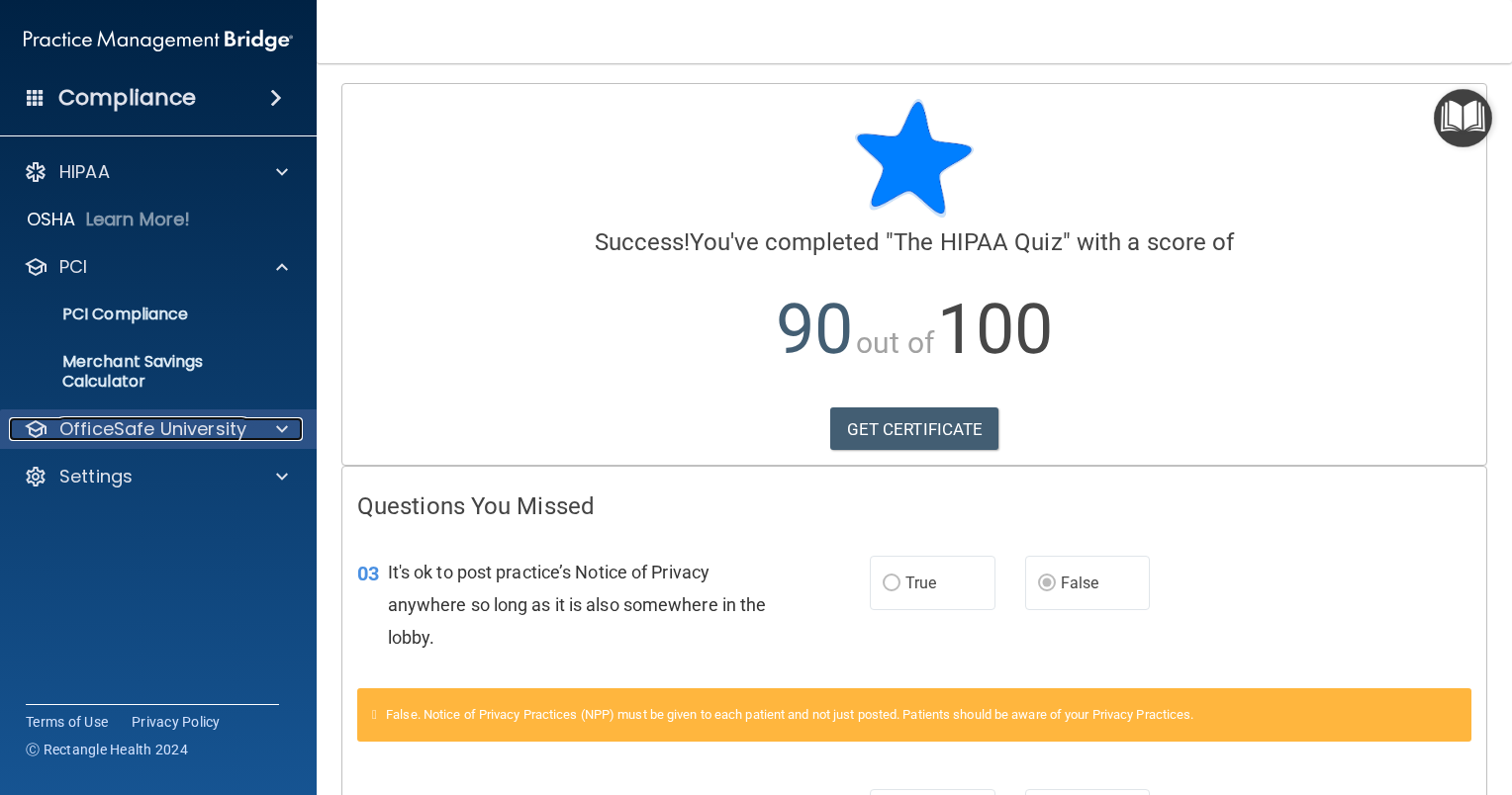
click at [214, 431] on p "OfficeSafe University" at bounding box center [152, 429] width 187 height 24
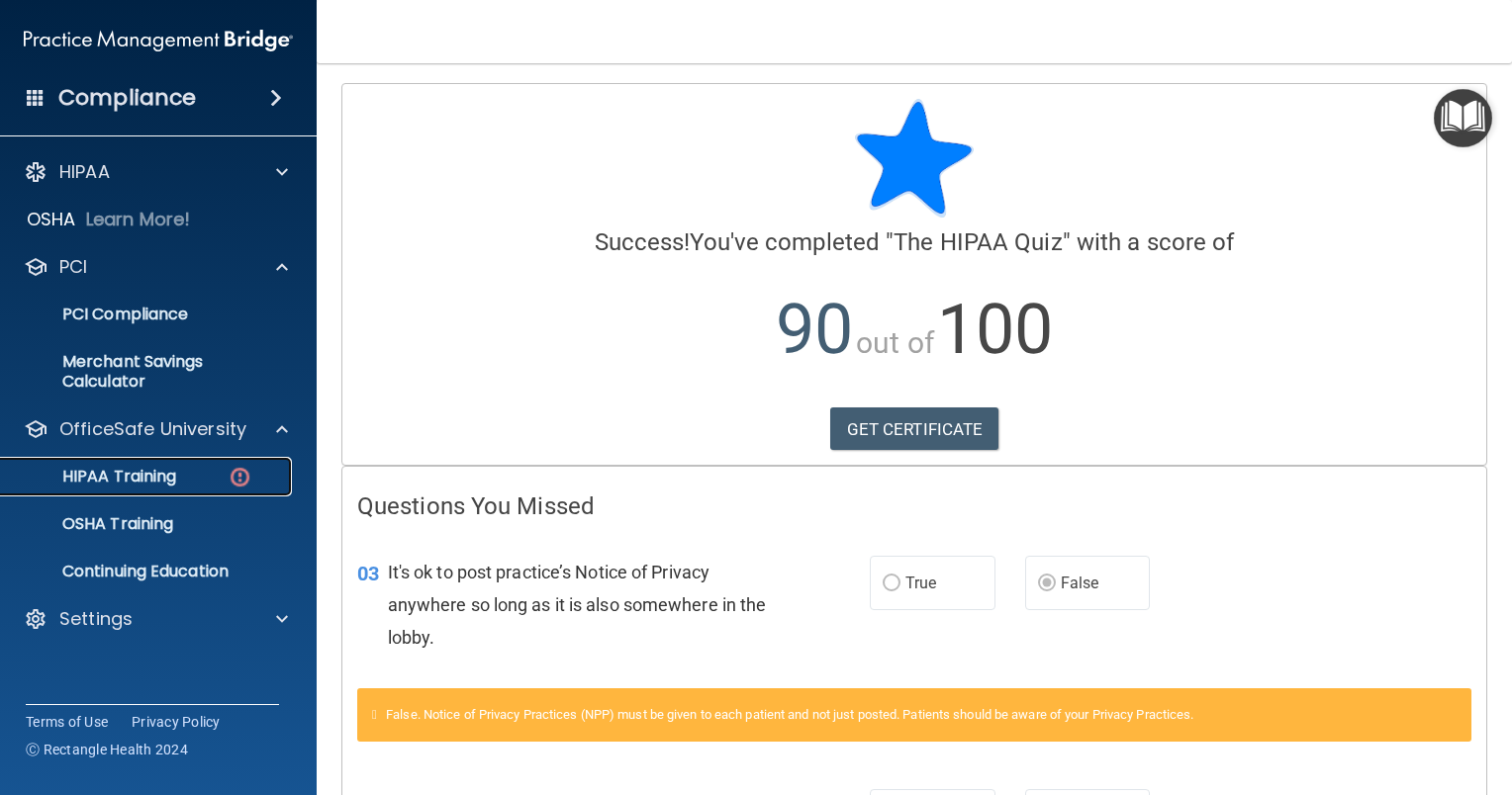
click at [242, 484] on img at bounding box center [240, 477] width 25 height 25
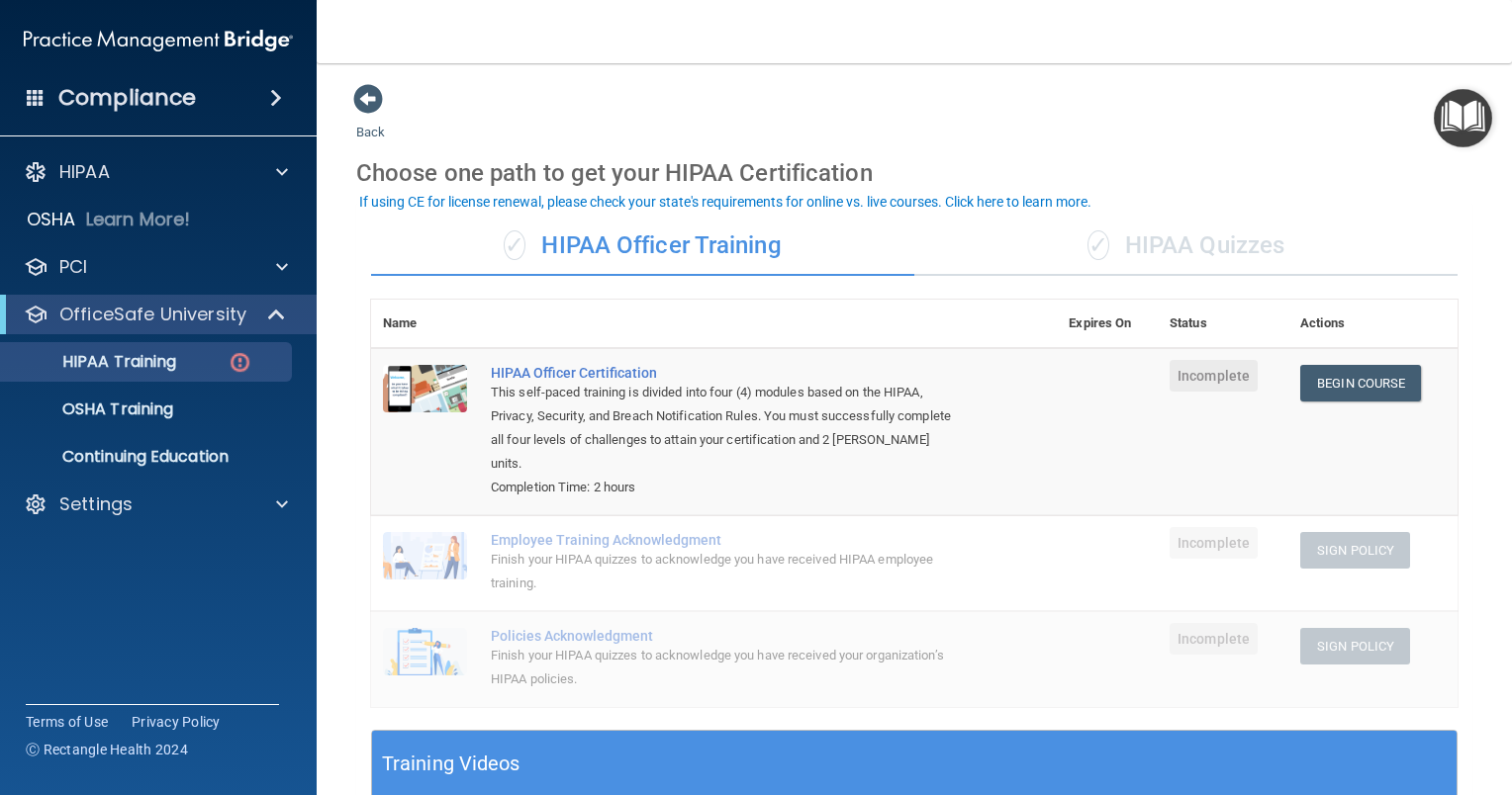
click at [1130, 253] on div "✓ HIPAA Quizzes" at bounding box center [1186, 245] width 543 height 59
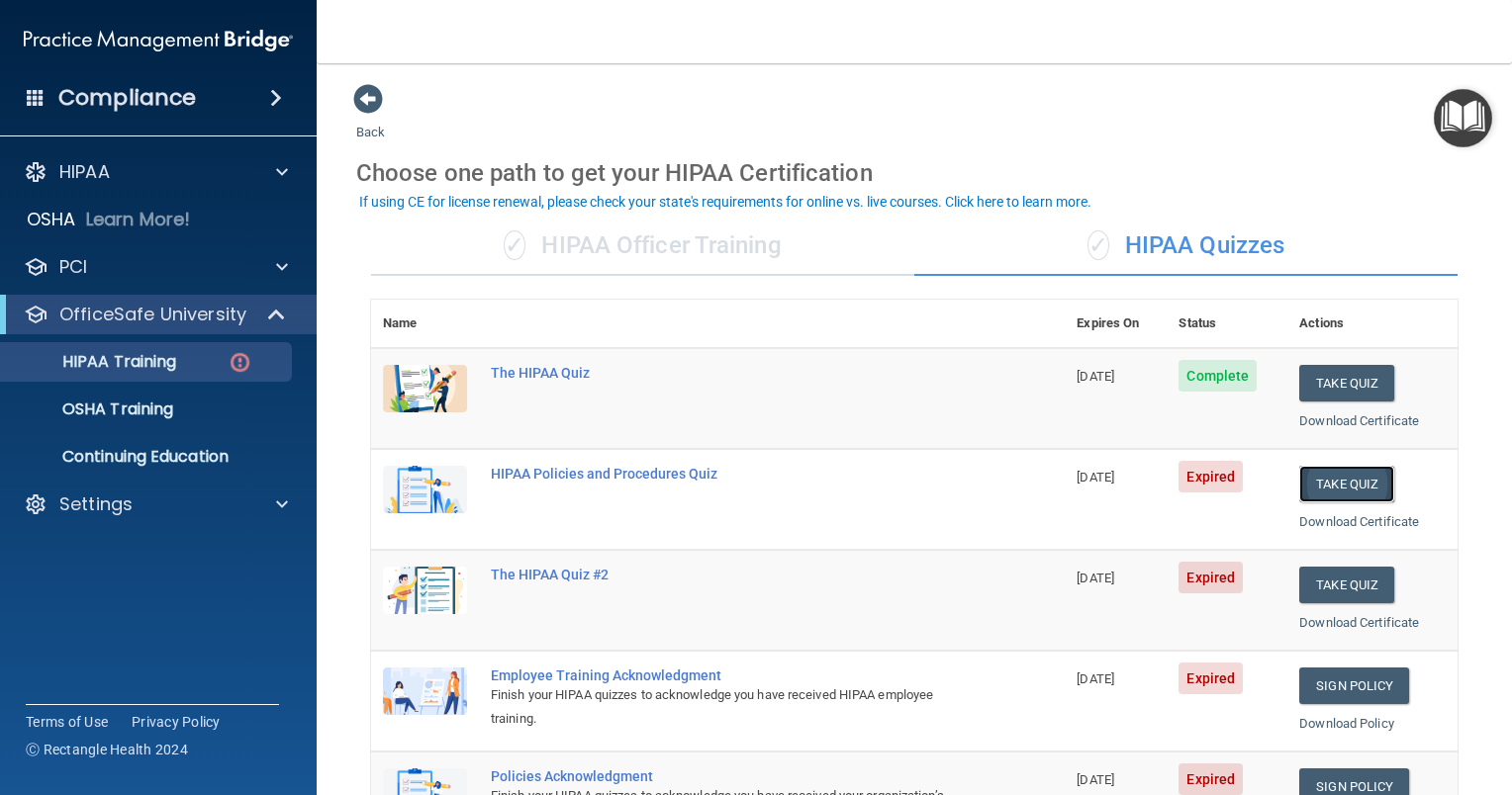
click at [1327, 476] on button "Take Quiz" at bounding box center [1346, 484] width 95 height 37
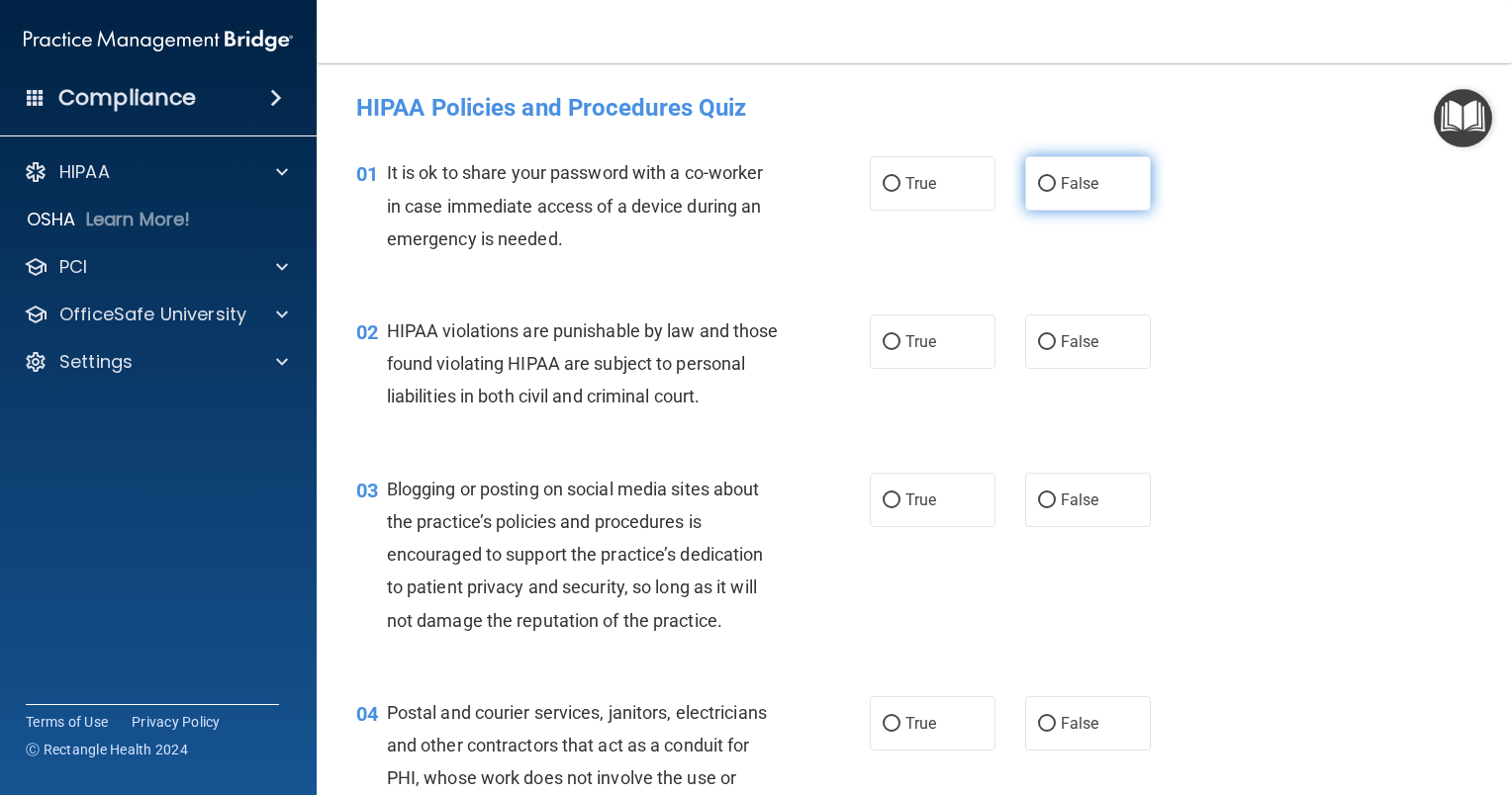
click at [1043, 180] on input "False" at bounding box center [1047, 184] width 18 height 15
radio input "true"
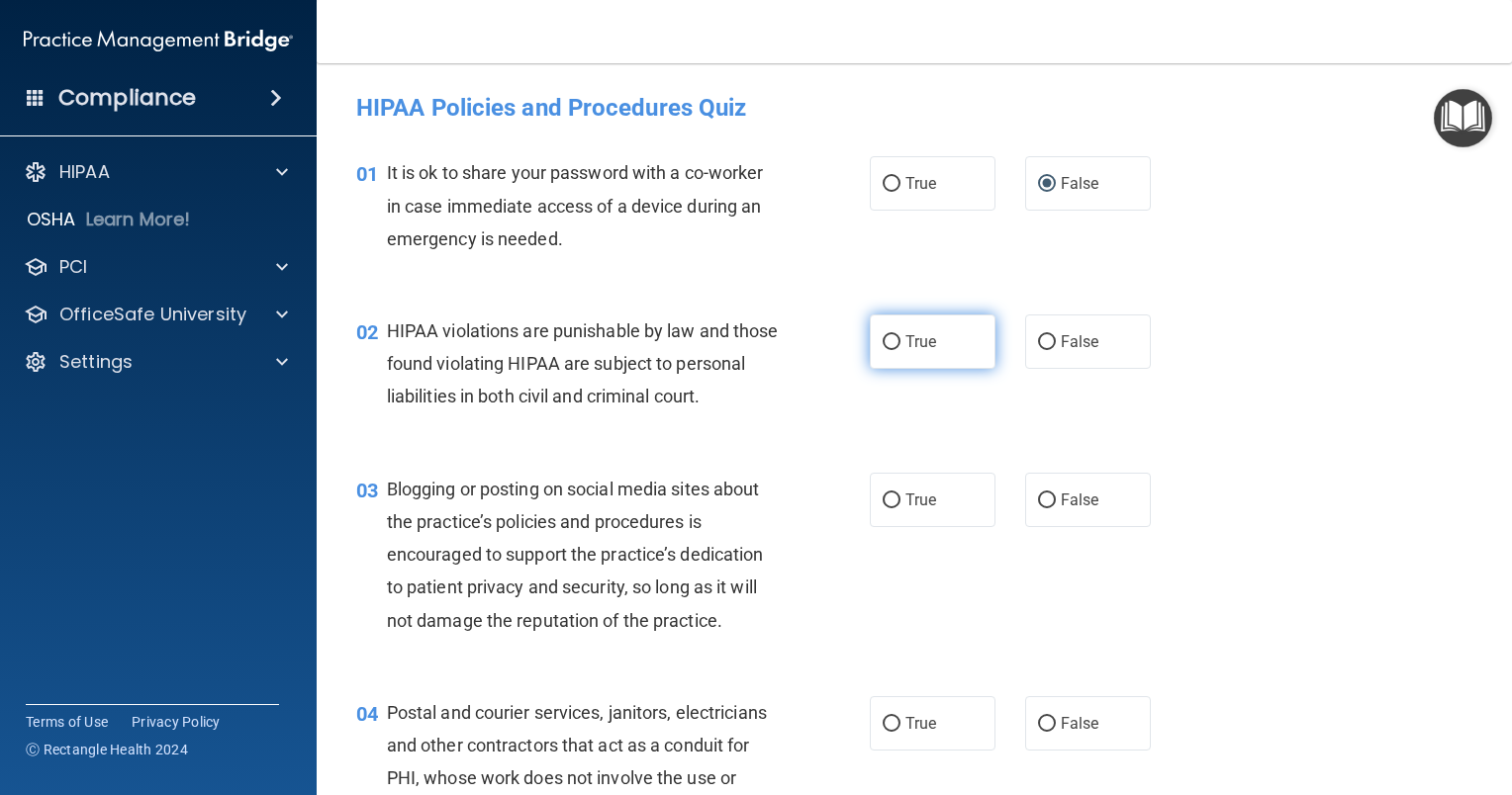
click at [882, 339] on input "True" at bounding box center [891, 342] width 18 height 15
radio input "true"
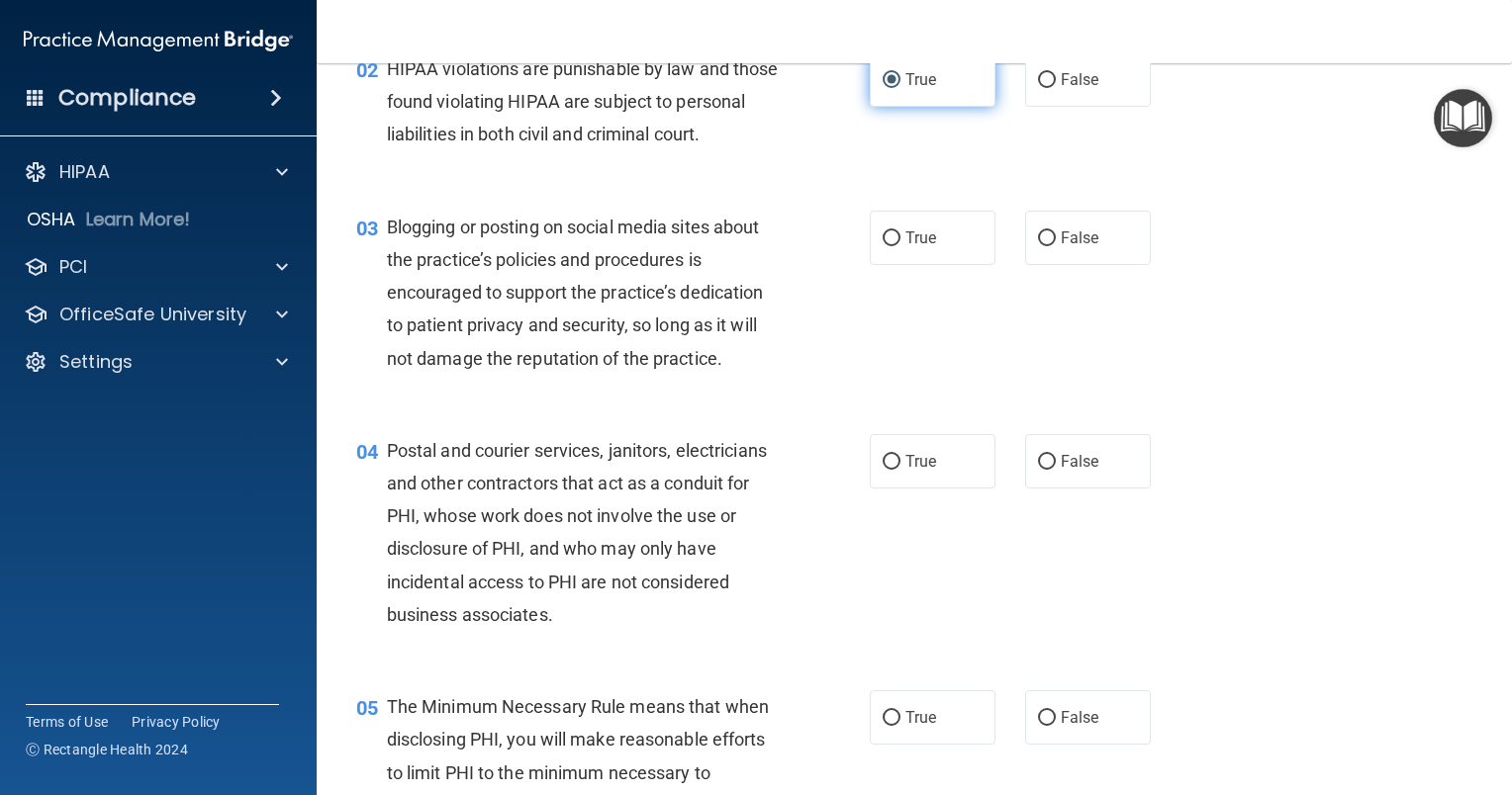
scroll to position [296, 0]
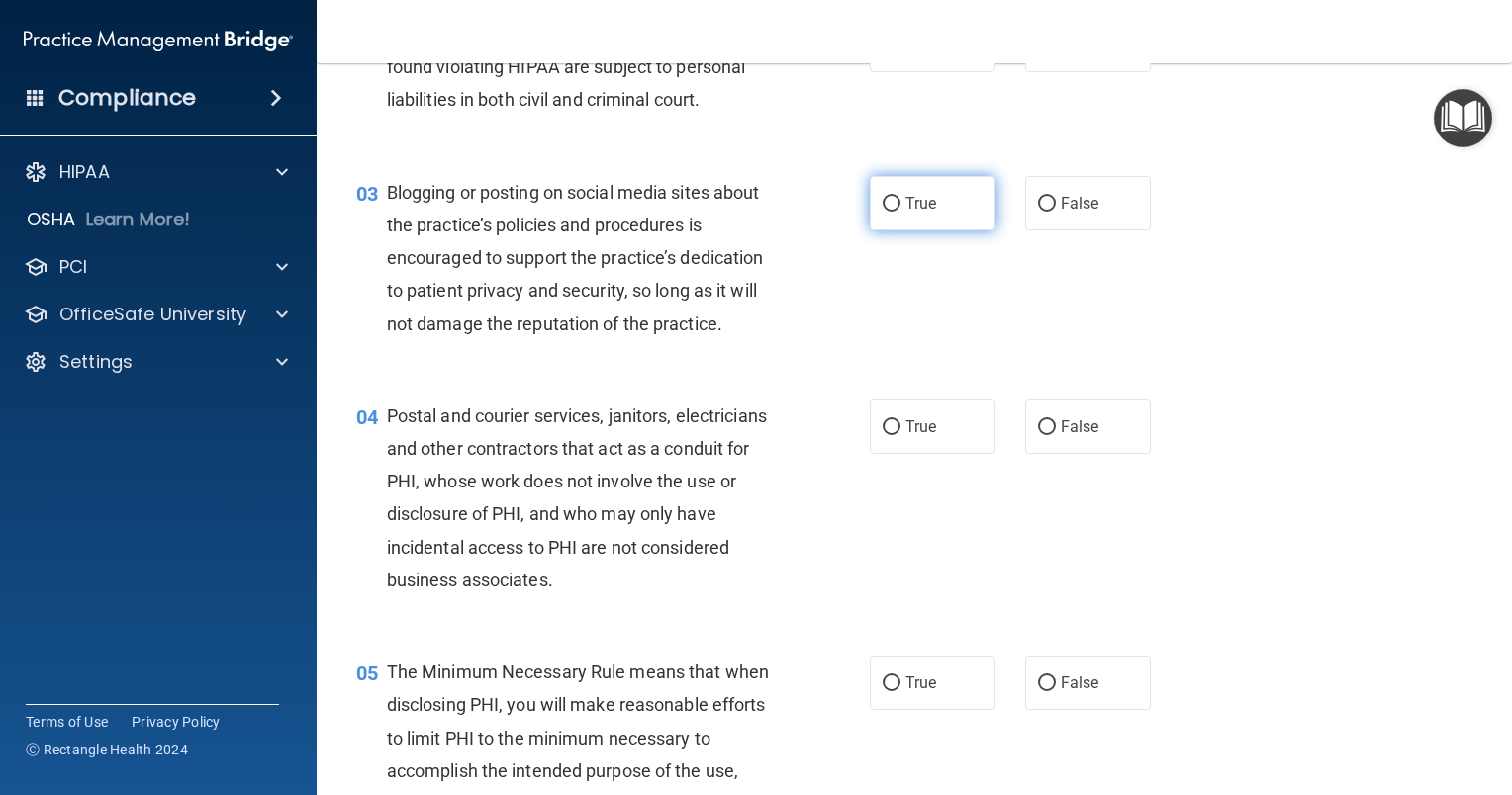
click at [886, 211] on input "True" at bounding box center [891, 203] width 18 height 15
radio input "true"
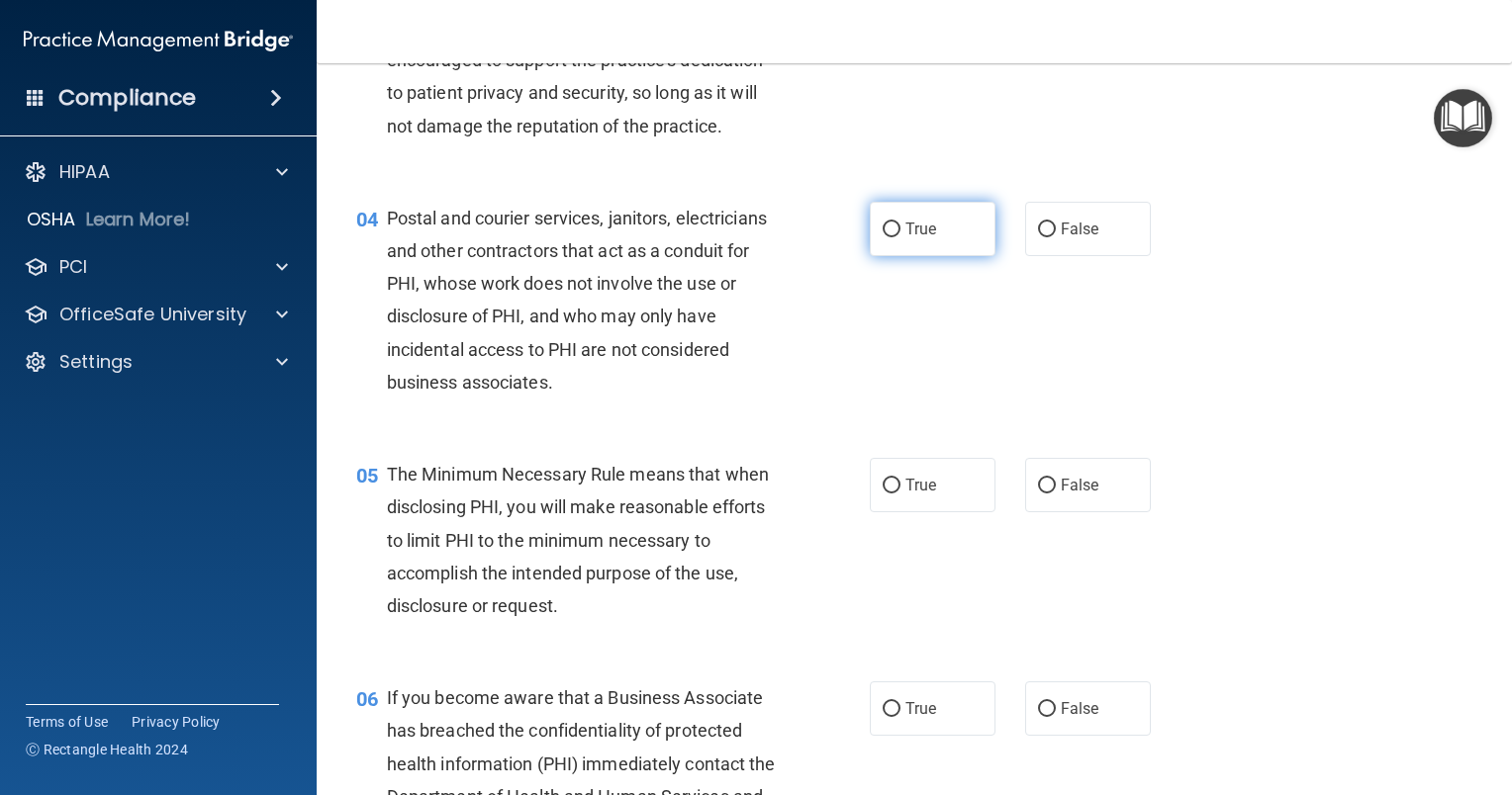
scroll to position [594, 0]
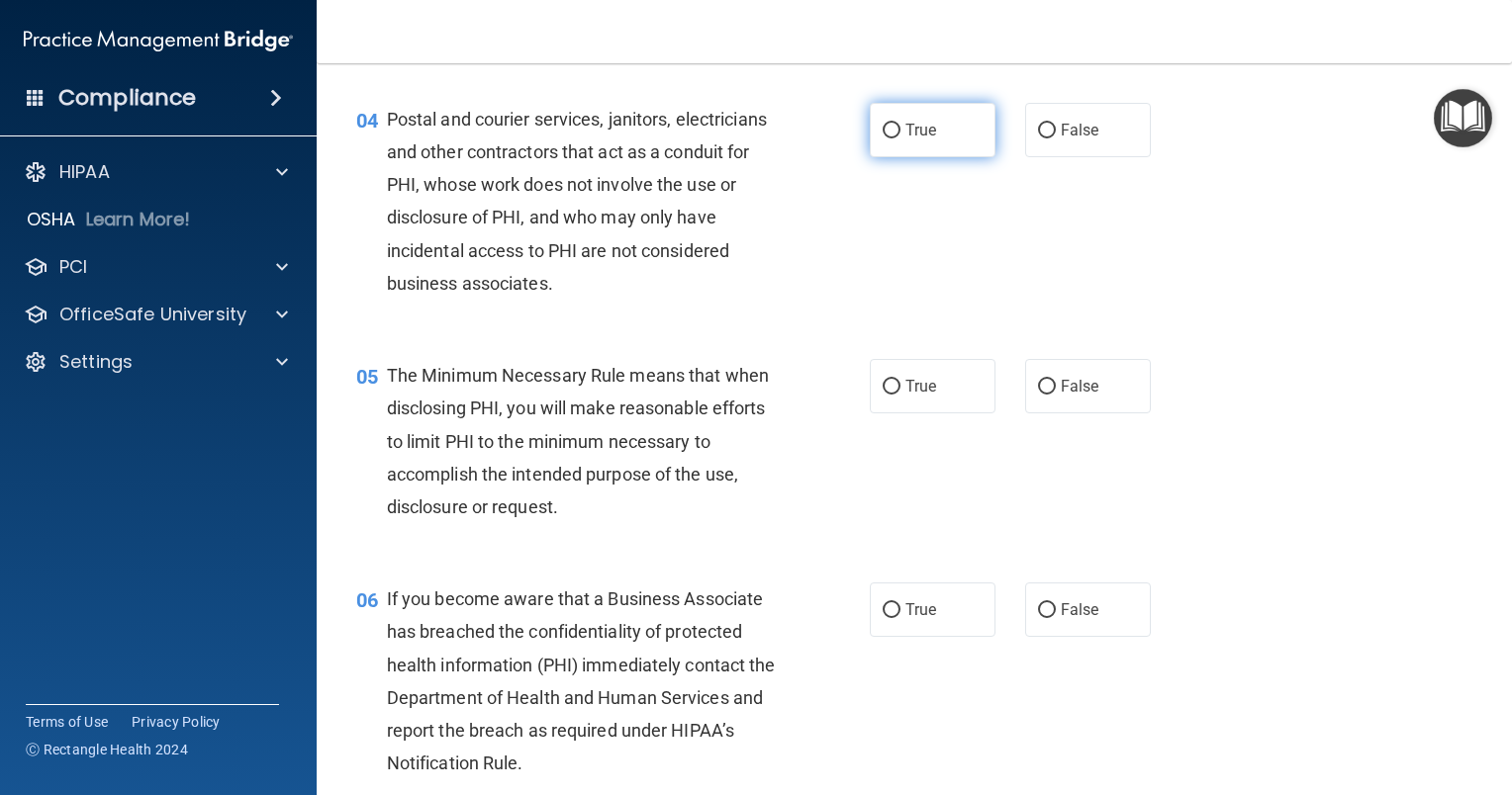
click at [896, 158] on label "True" at bounding box center [932, 130] width 126 height 55
click at [896, 139] on input "True" at bounding box center [891, 131] width 18 height 15
radio input "true"
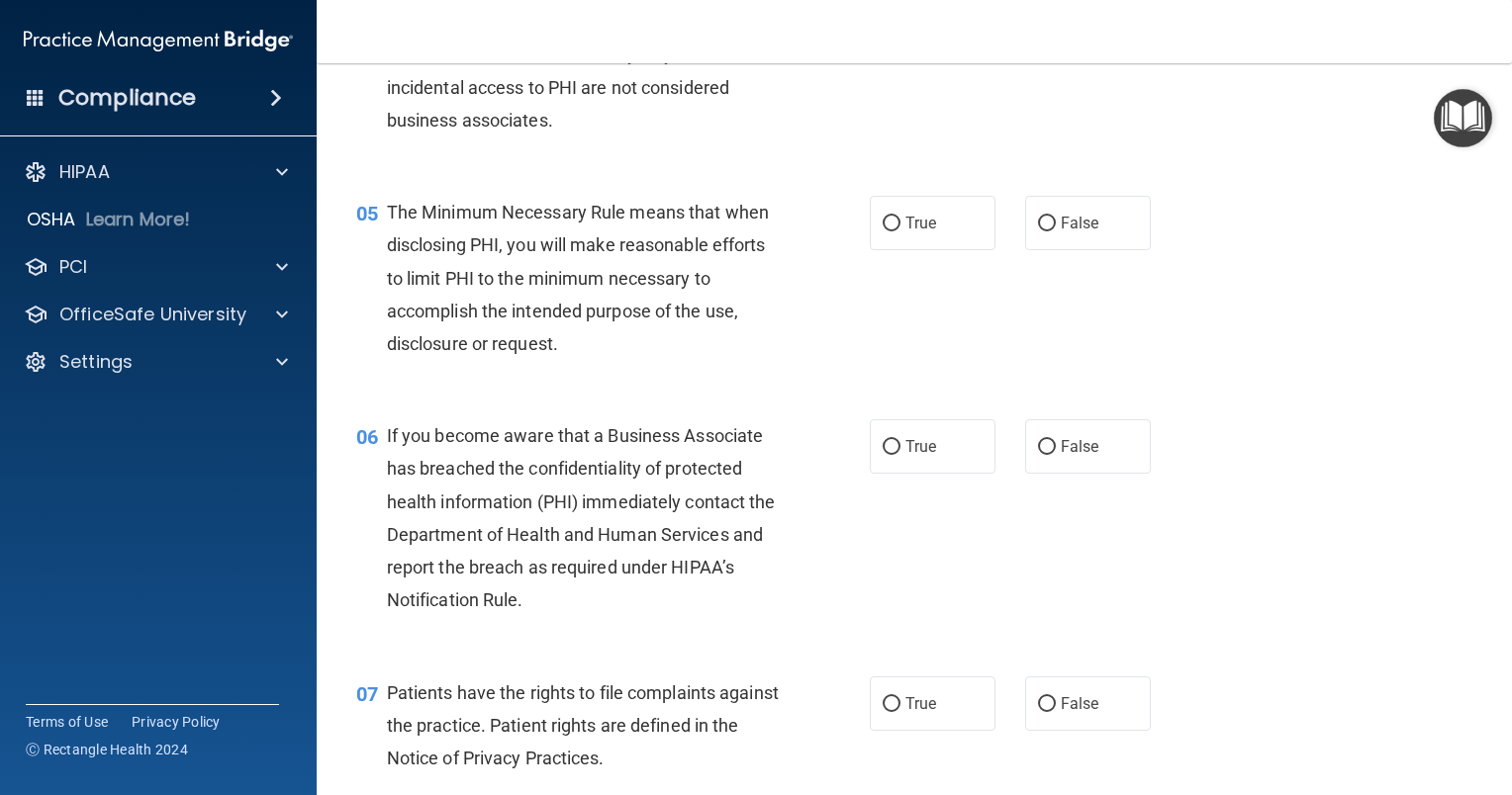
scroll to position [791, 0]
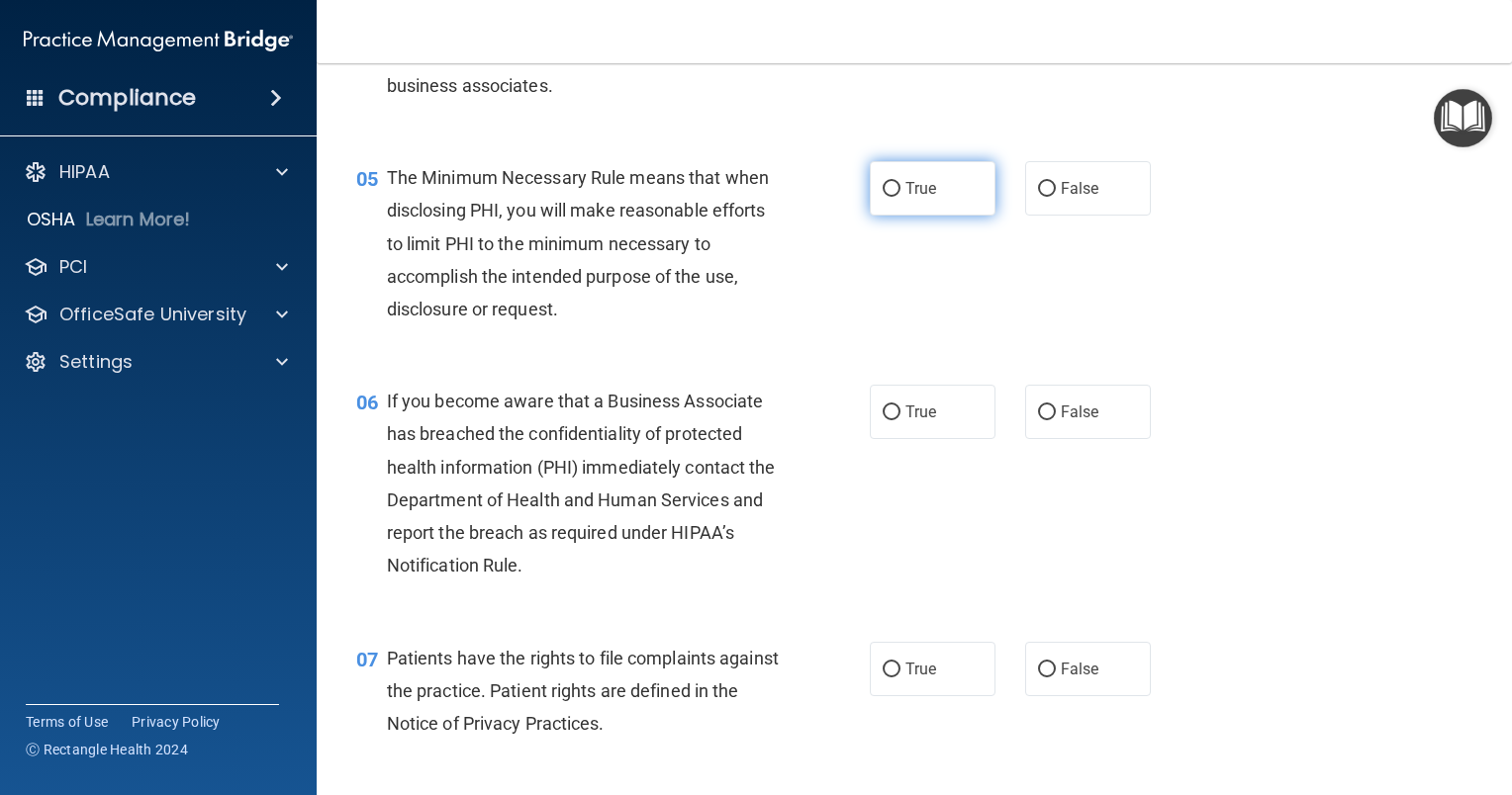
click at [885, 197] on input "True" at bounding box center [891, 189] width 18 height 15
radio input "true"
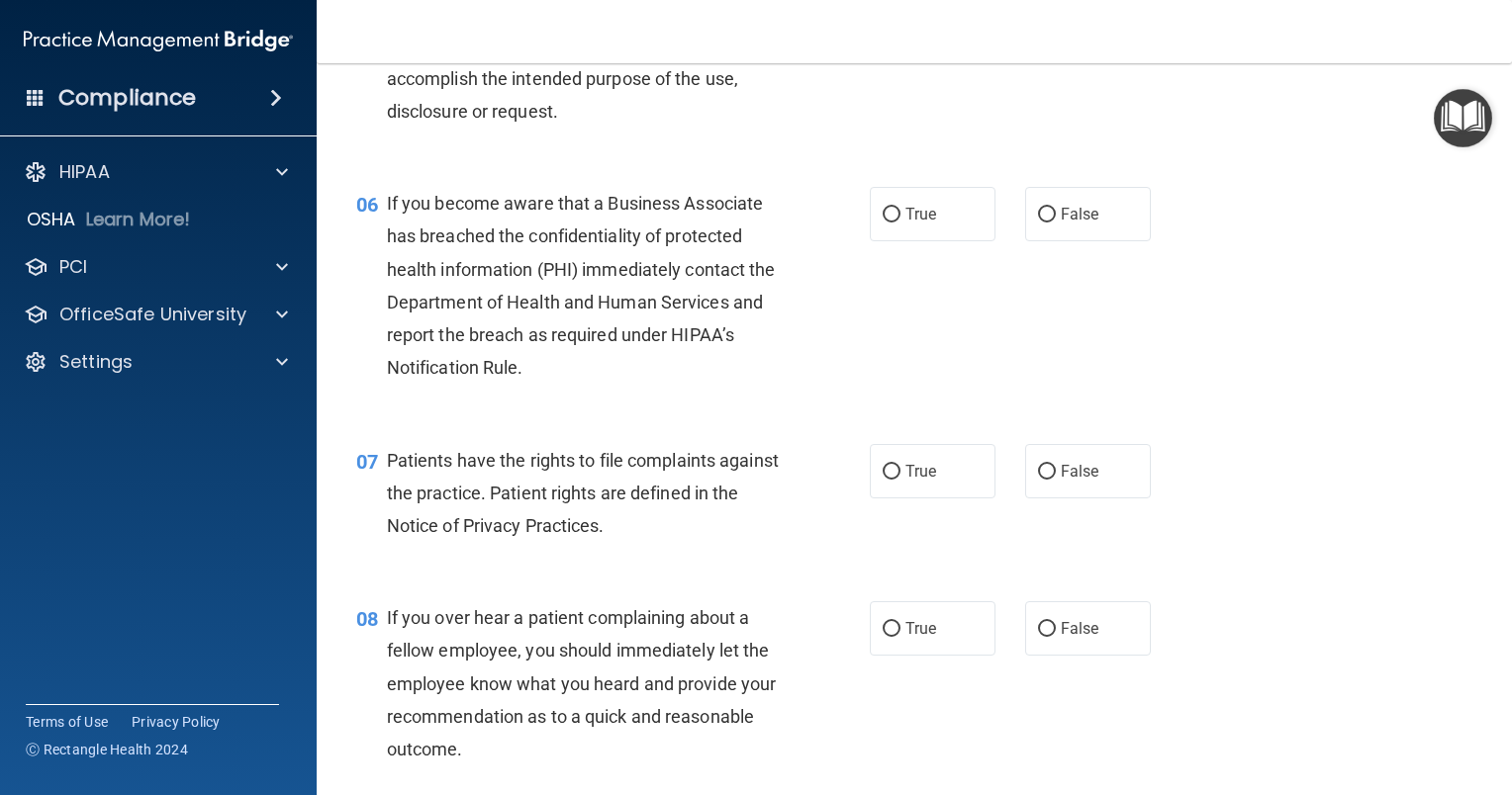
scroll to position [1087, 0]
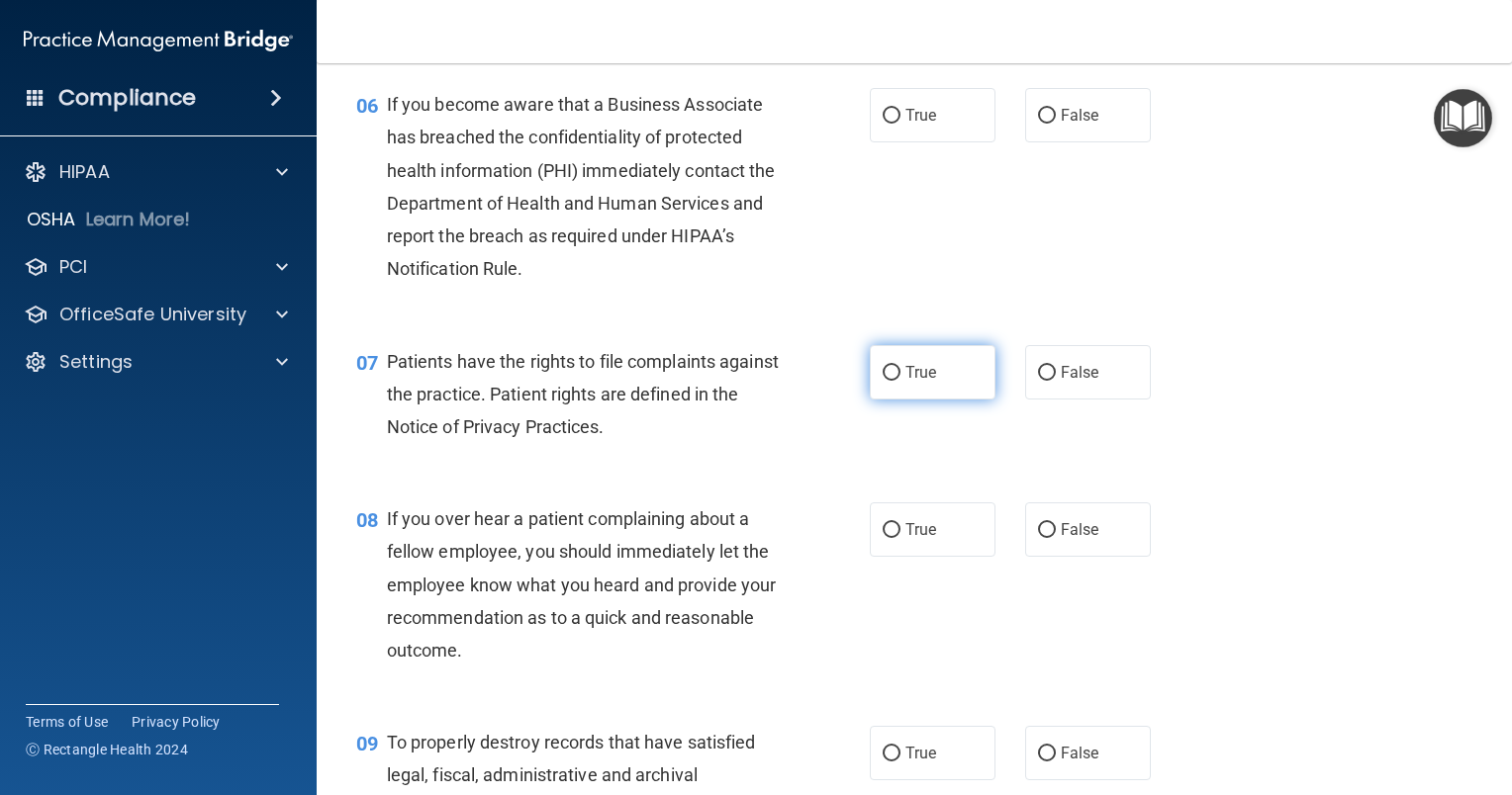
click at [882, 381] on input "True" at bounding box center [891, 373] width 18 height 15
radio input "true"
click at [882, 124] on input "True" at bounding box center [891, 116] width 18 height 15
radio input "true"
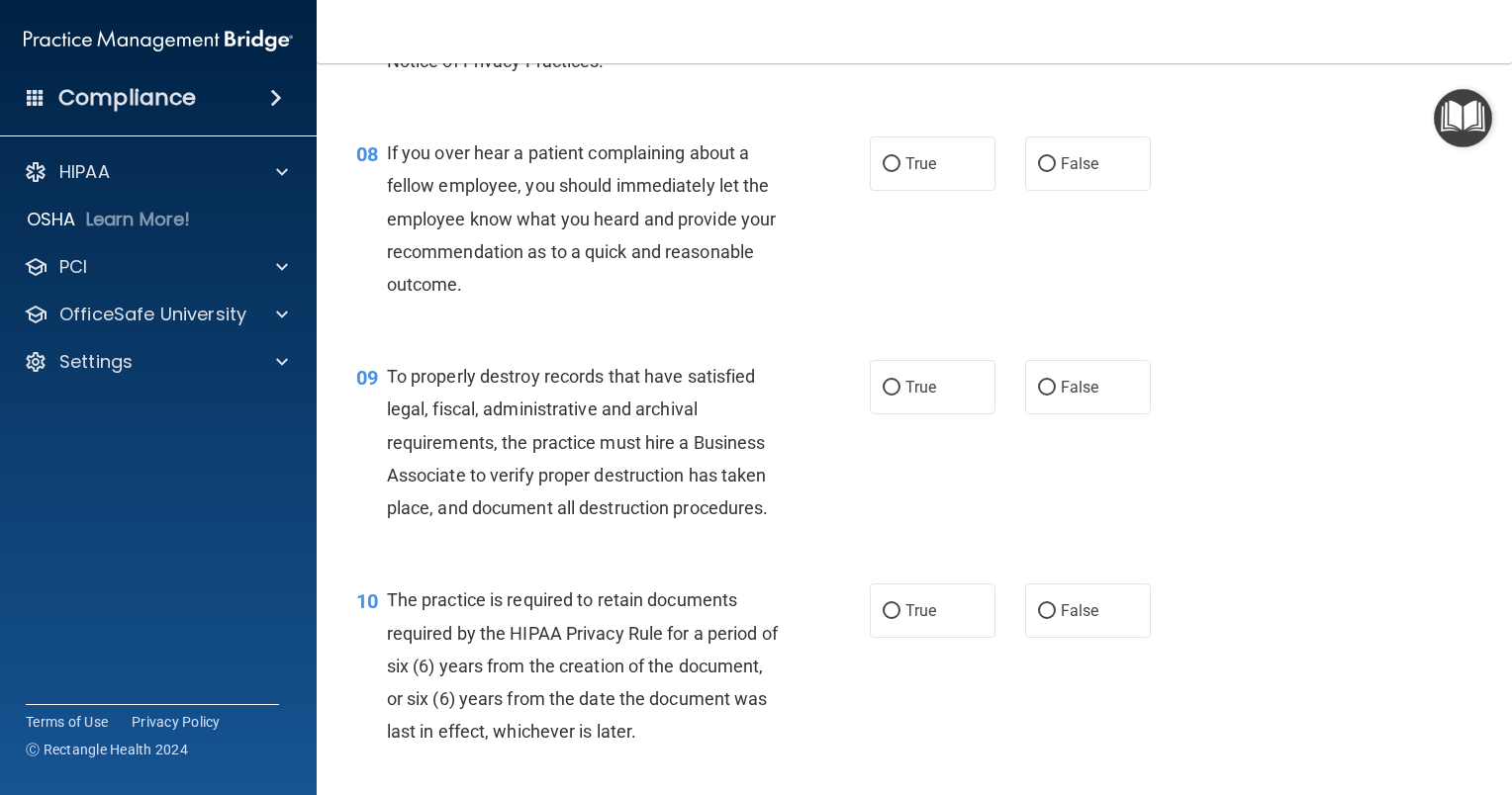
scroll to position [1483, 0]
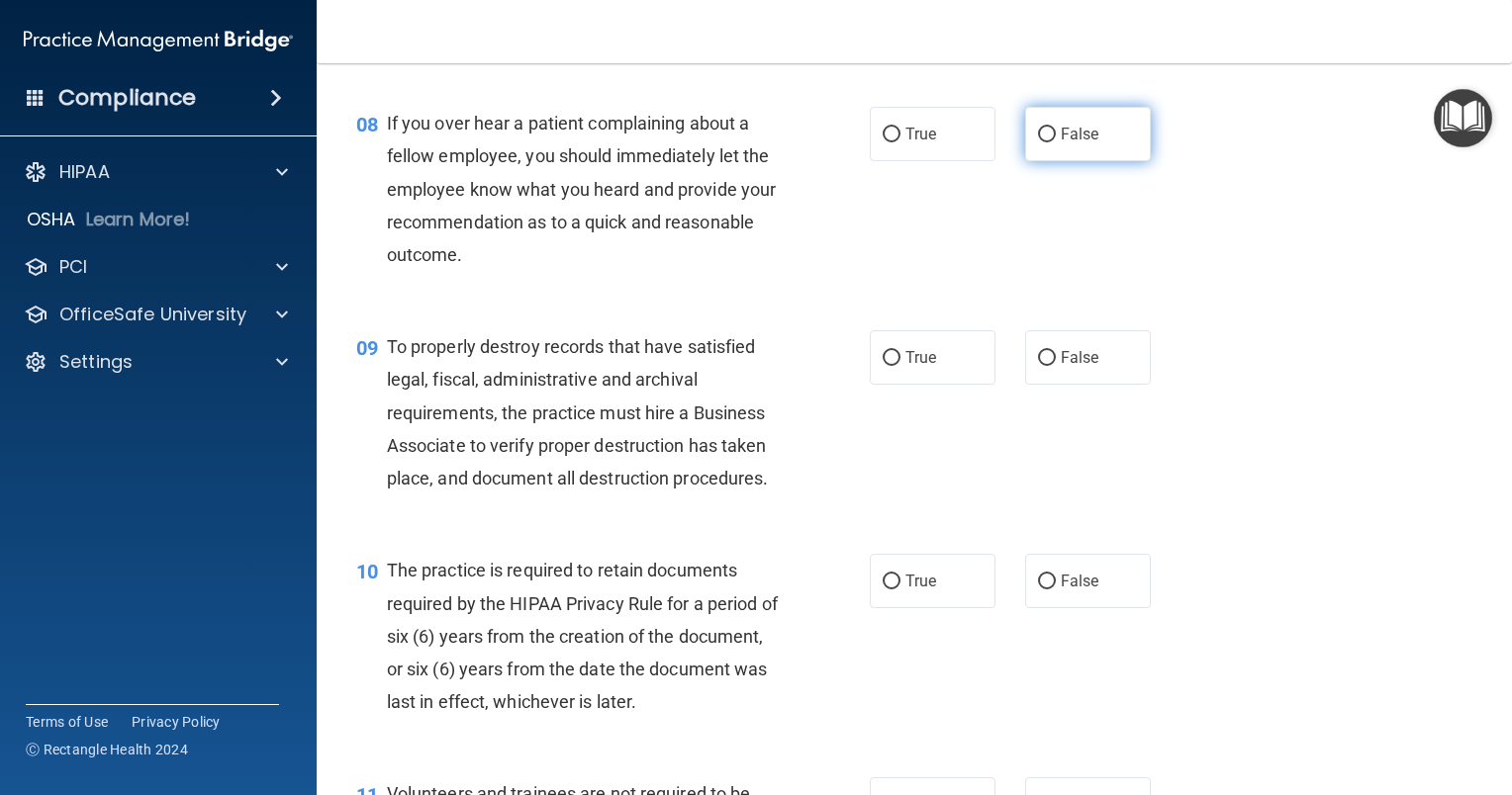
click at [1038, 143] on input "False" at bounding box center [1047, 135] width 18 height 15
radio input "true"
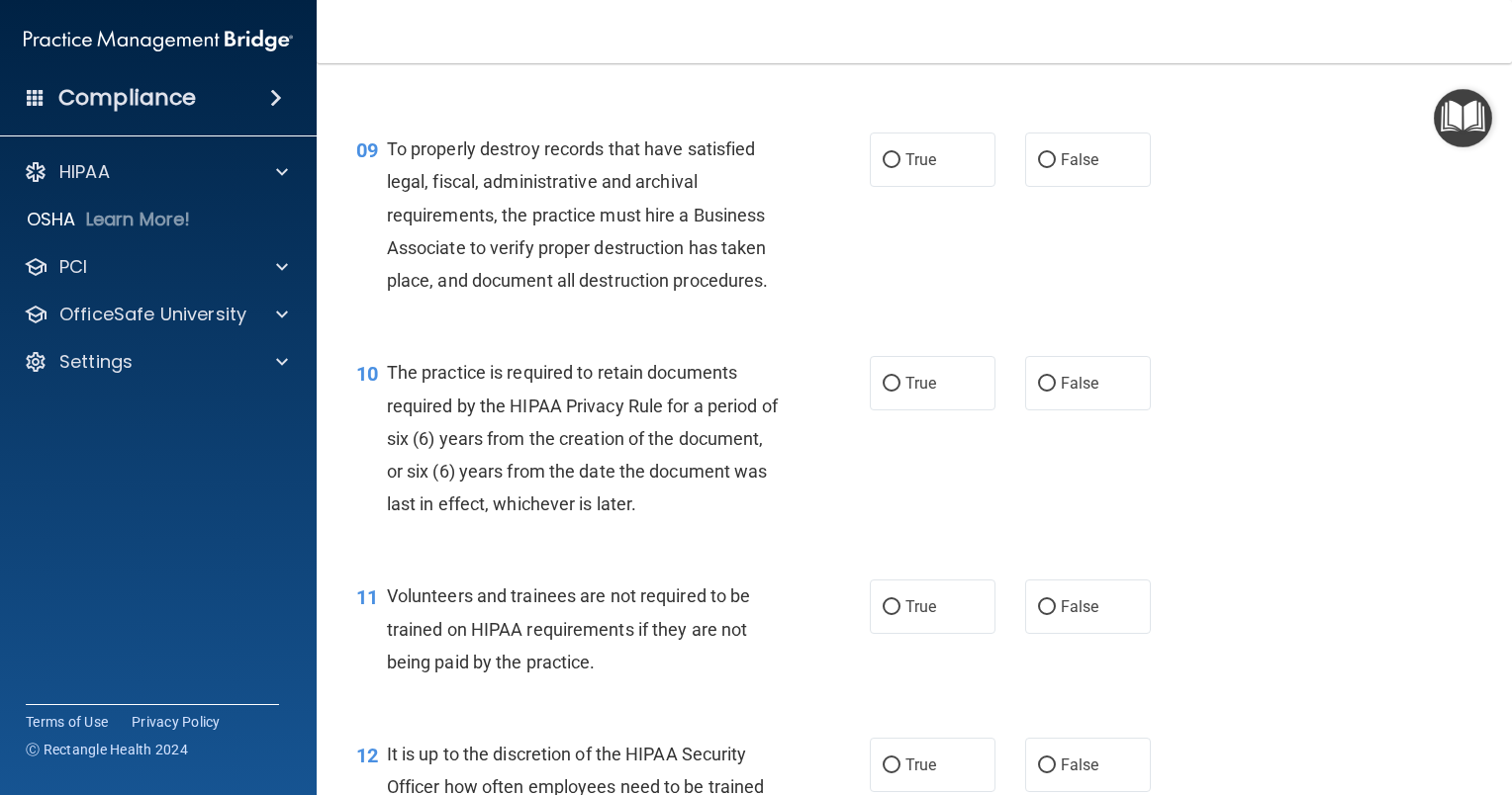
scroll to position [1780, 0]
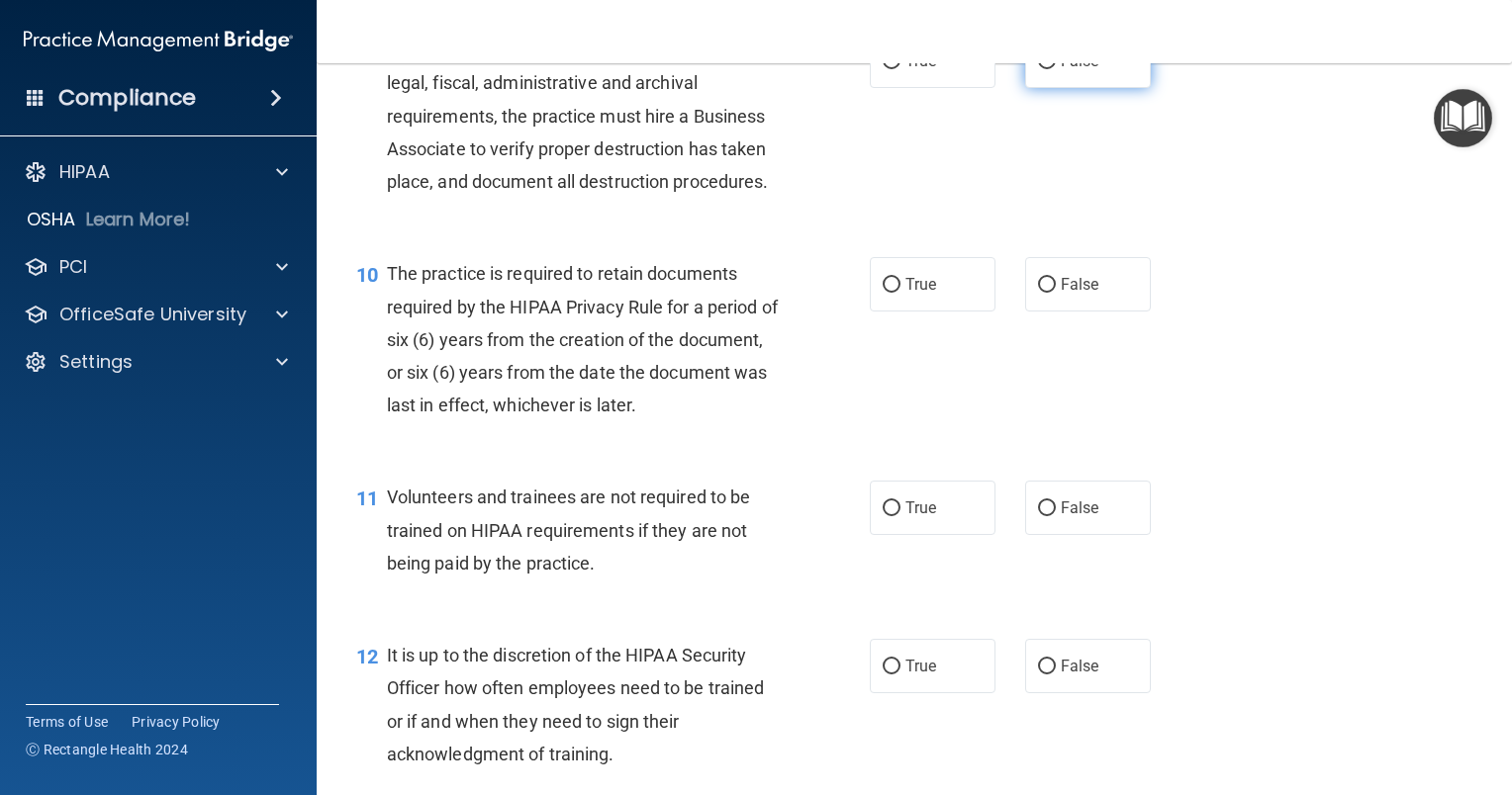
click at [1041, 69] on input "False" at bounding box center [1047, 62] width 18 height 15
radio input "true"
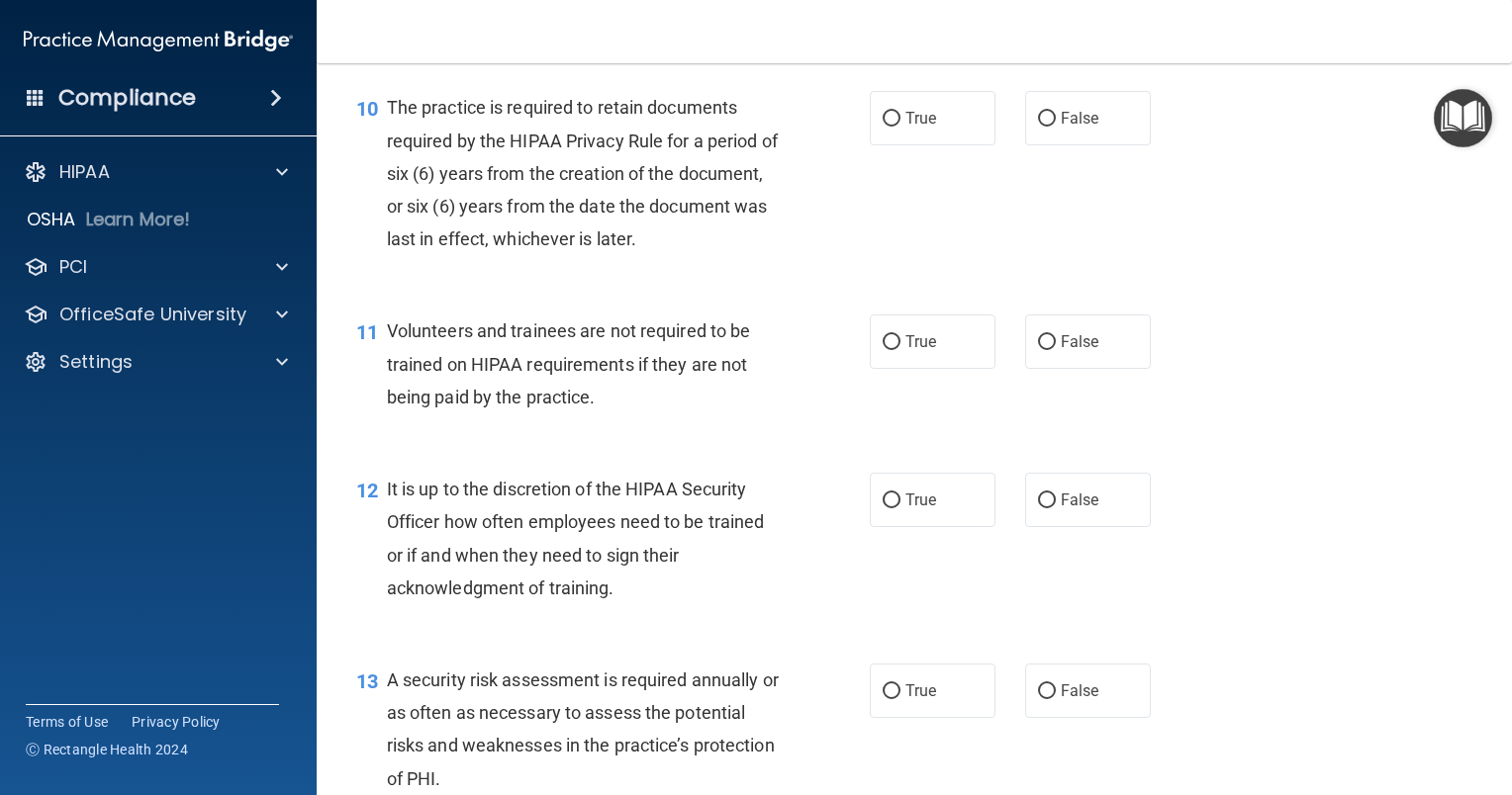
scroll to position [1978, 0]
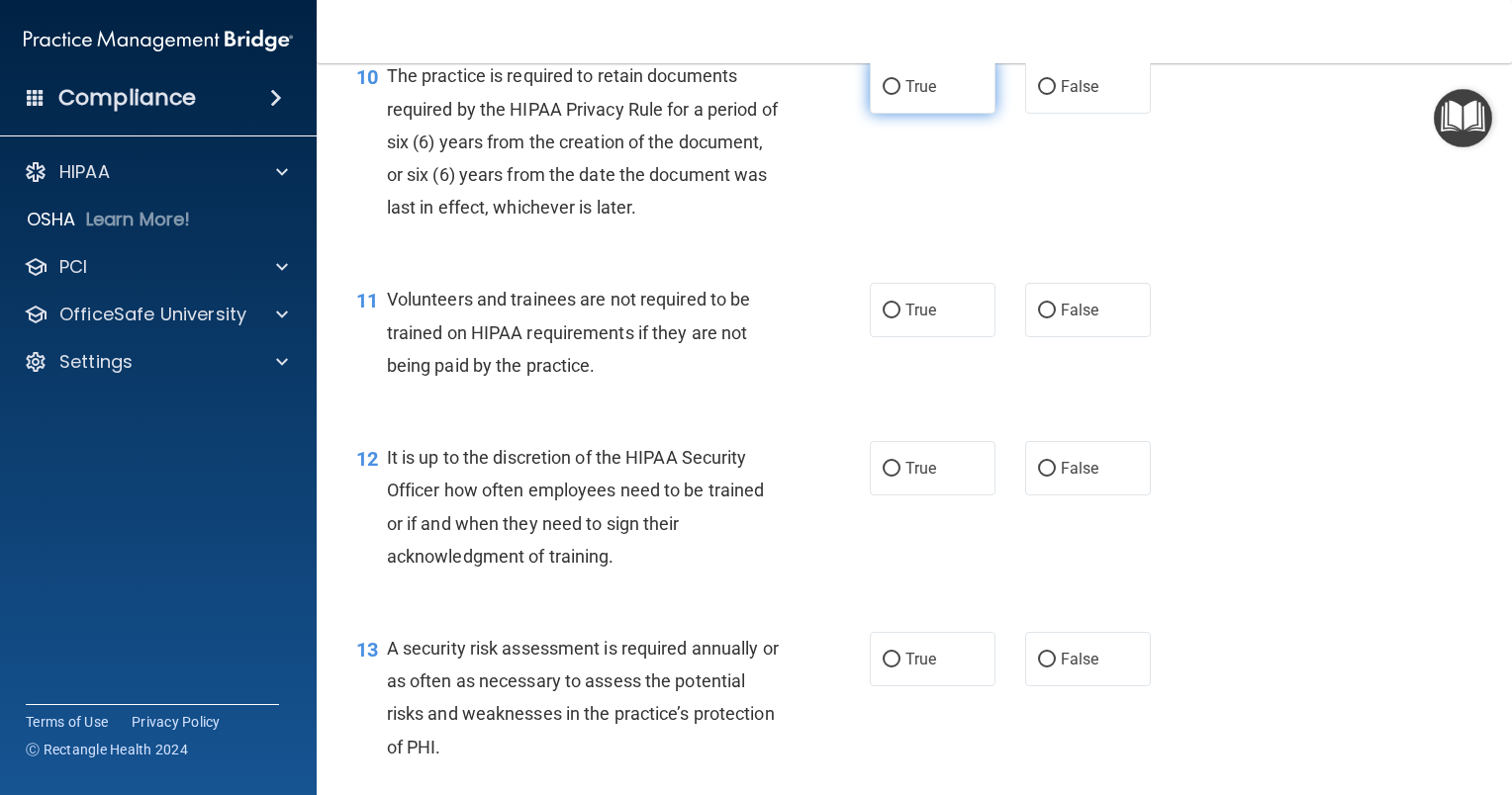
click at [890, 95] on input "True" at bounding box center [891, 87] width 18 height 15
radio input "true"
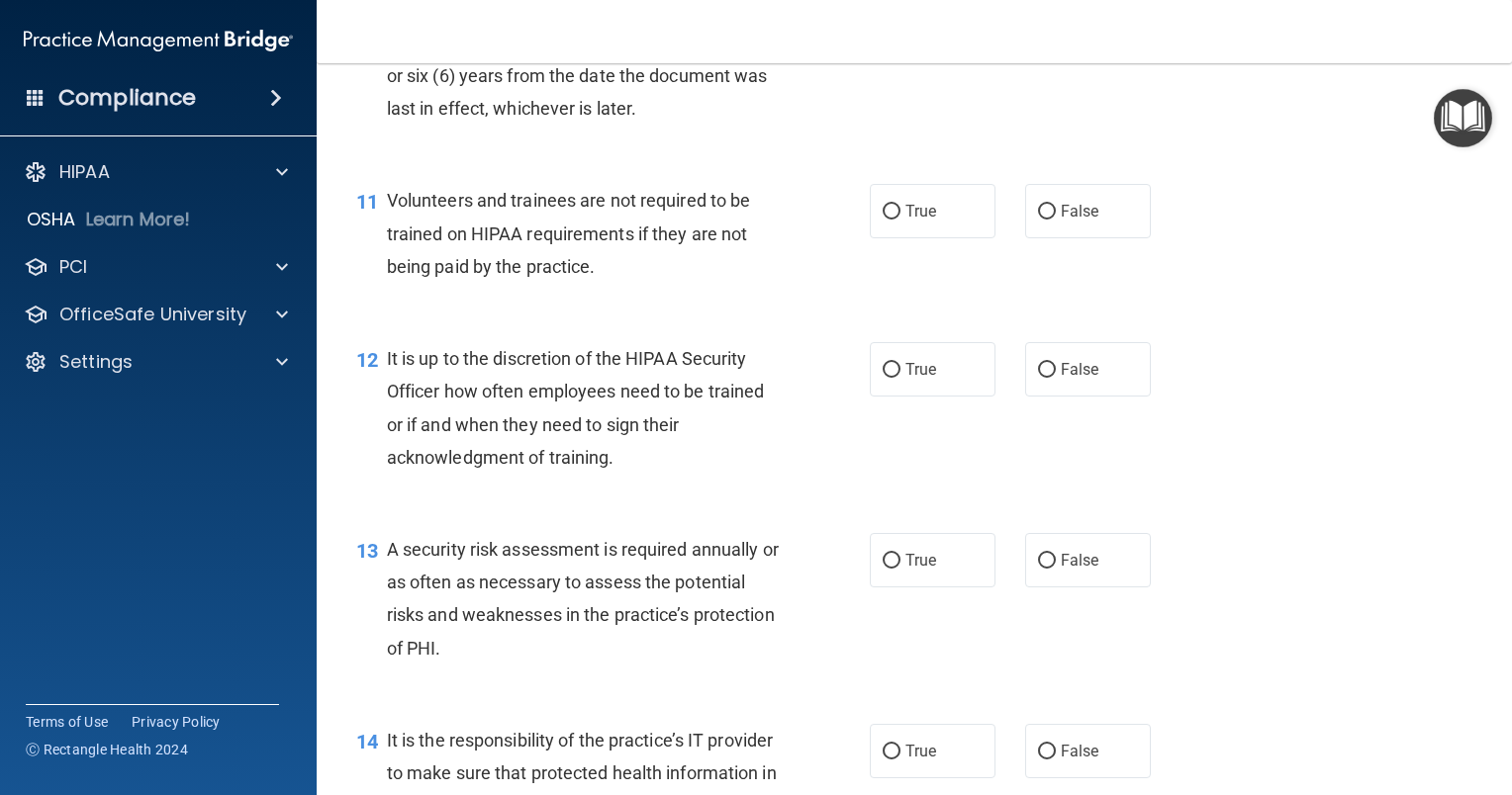
scroll to position [2176, 0]
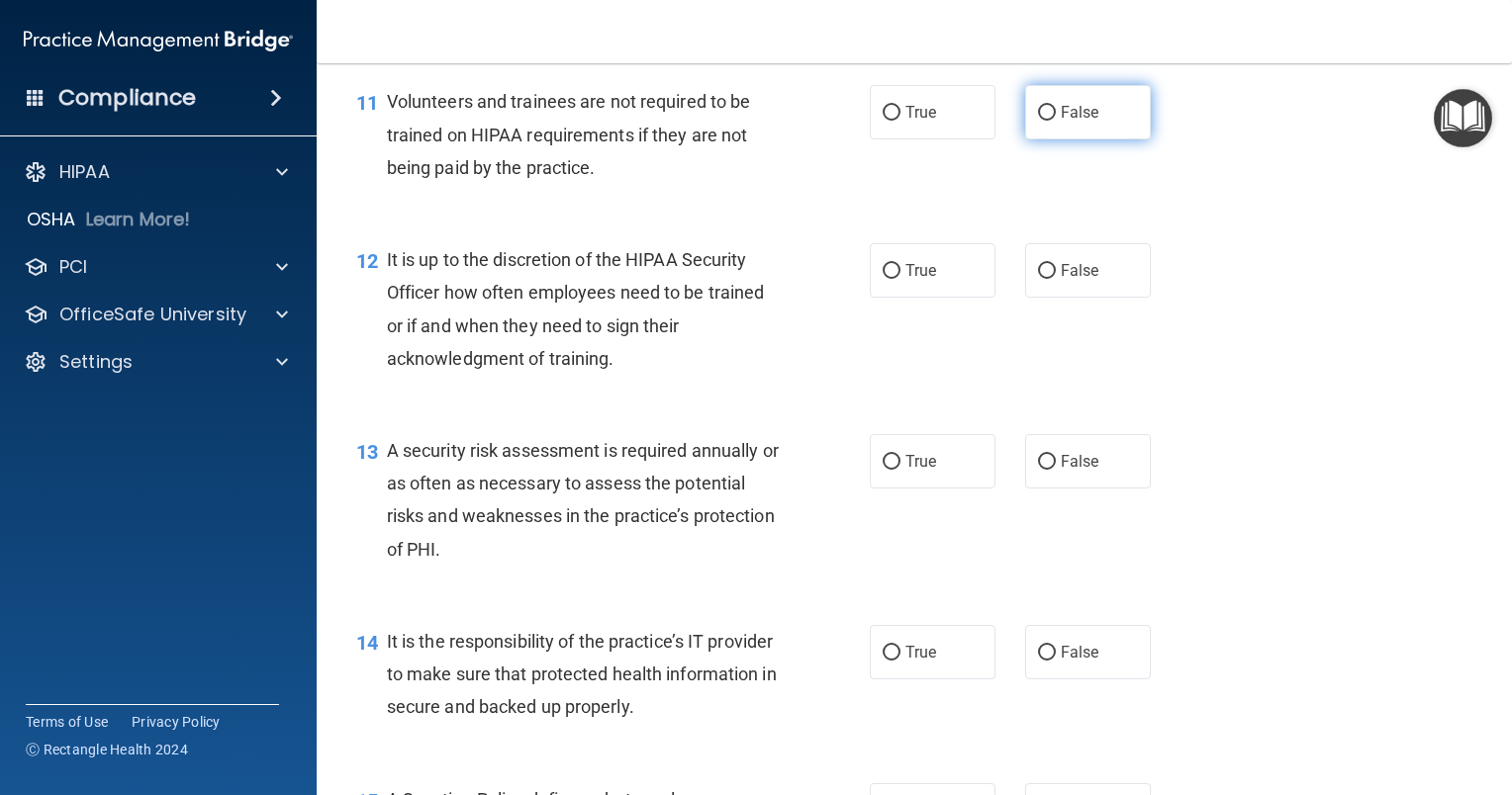
click at [1038, 121] on input "False" at bounding box center [1047, 113] width 18 height 15
radio input "true"
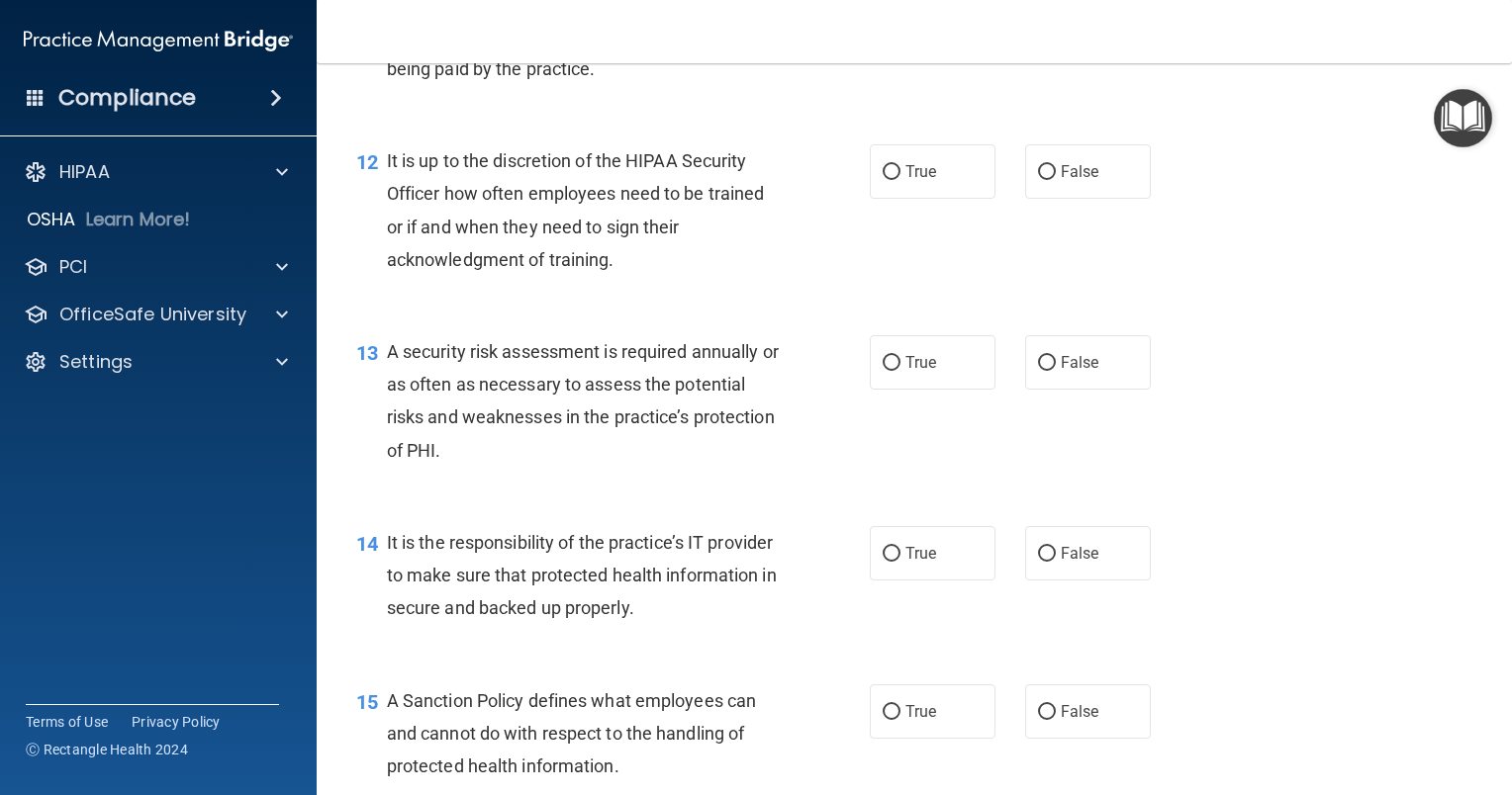
scroll to position [2373, 0]
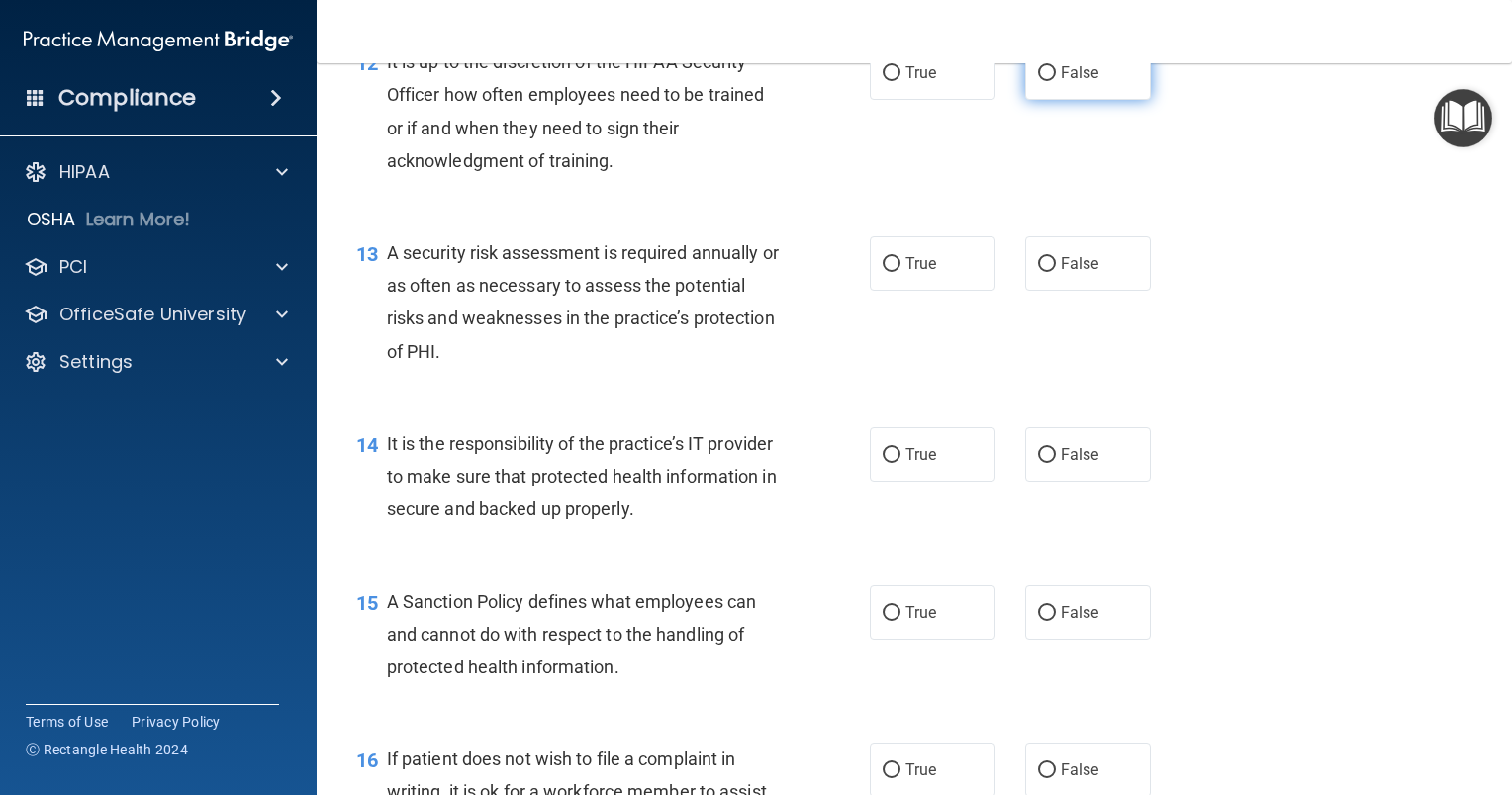
click at [1038, 81] on input "False" at bounding box center [1047, 73] width 18 height 15
radio input "true"
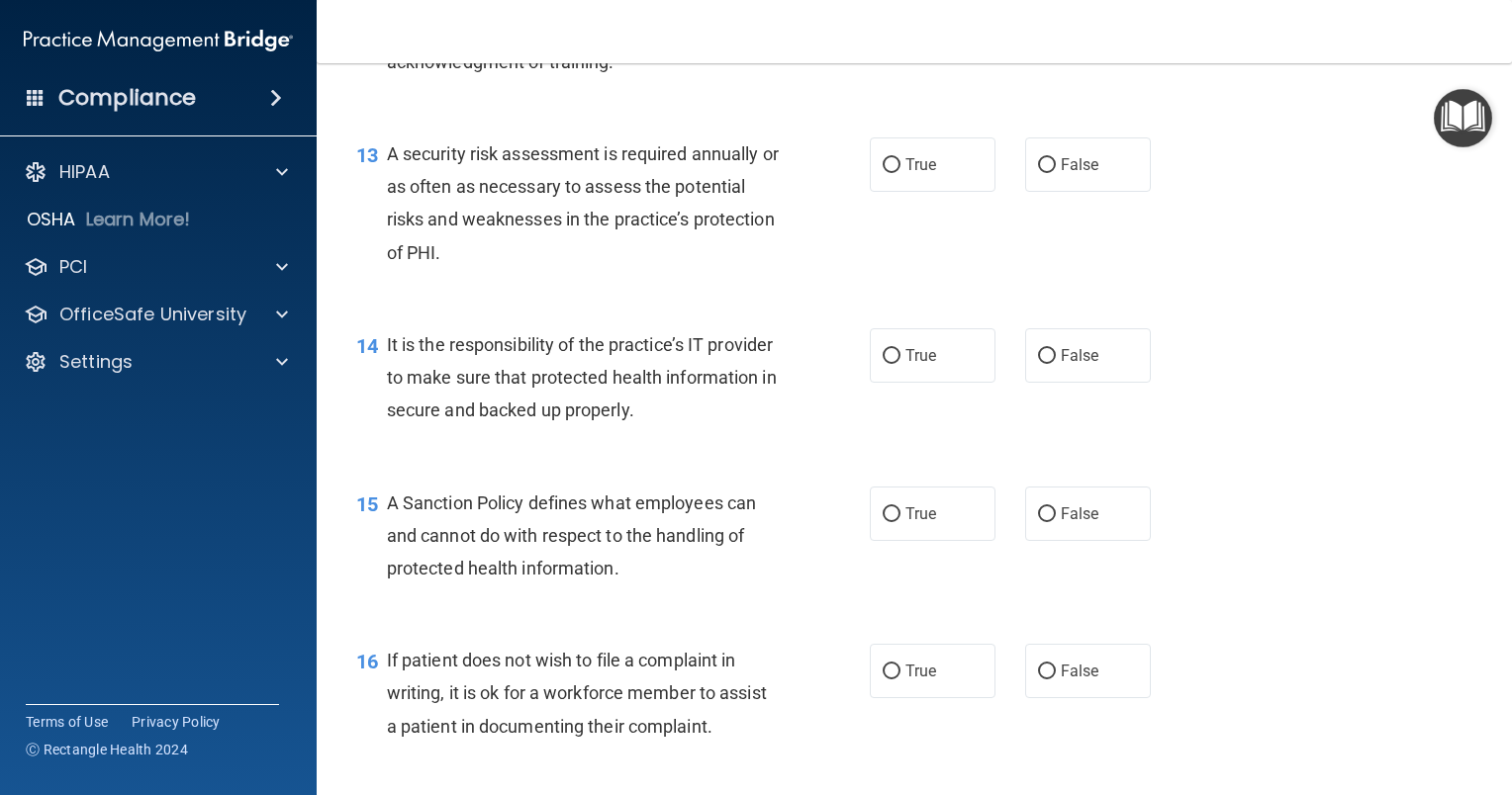
scroll to position [2571, 0]
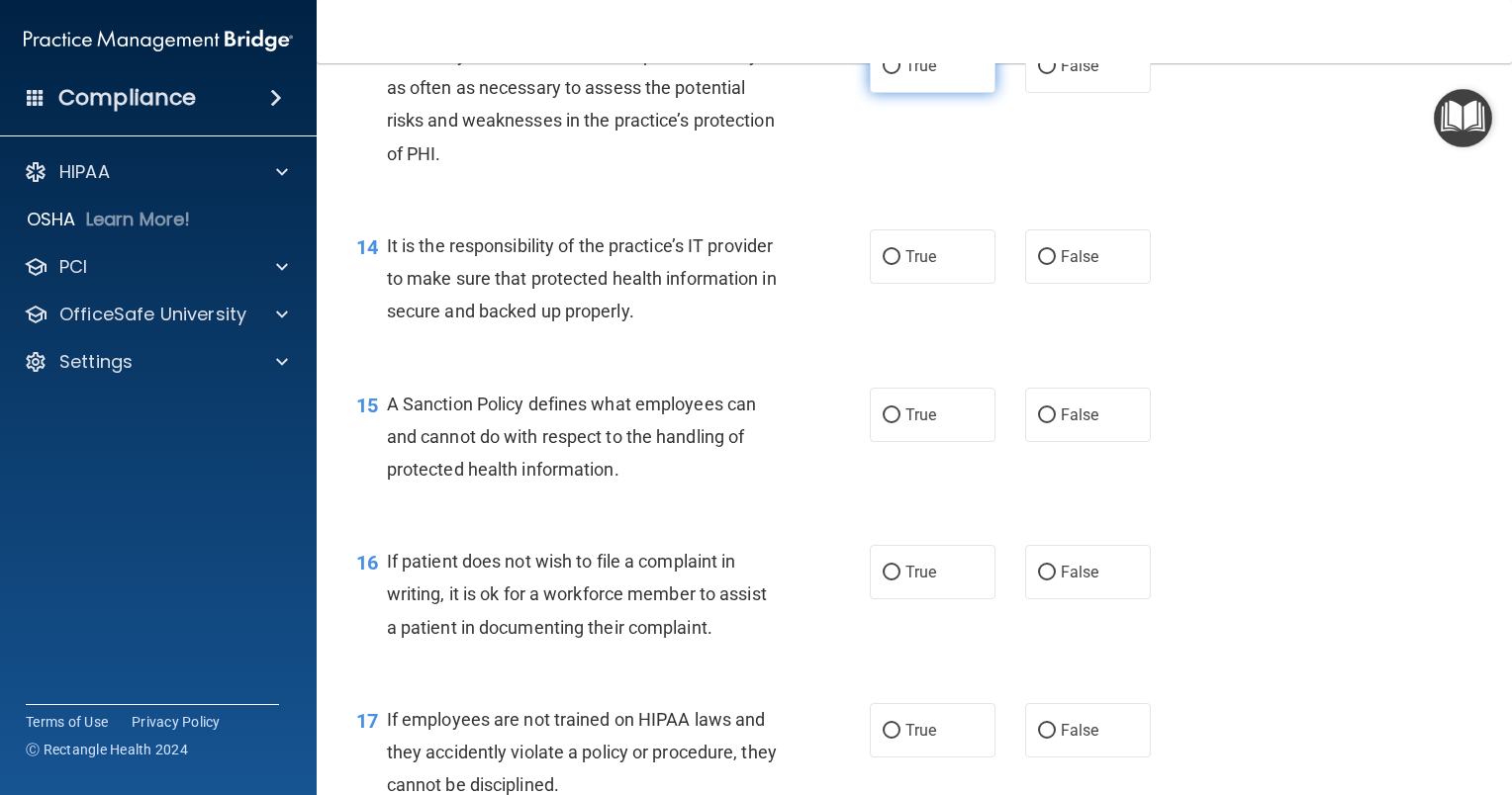
click at [890, 74] on input "True" at bounding box center [891, 66] width 18 height 15
radio input "true"
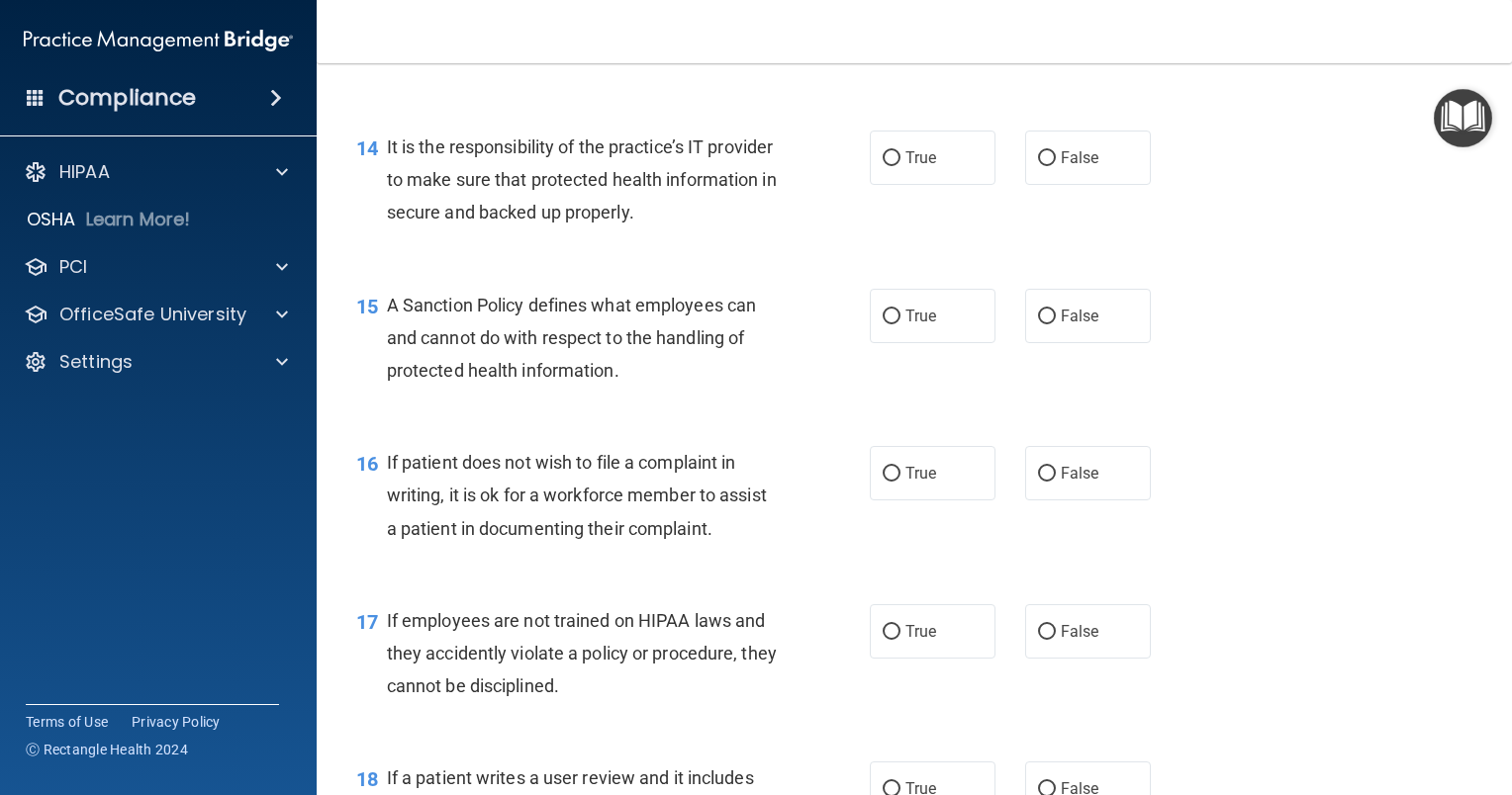
scroll to position [2769, 0]
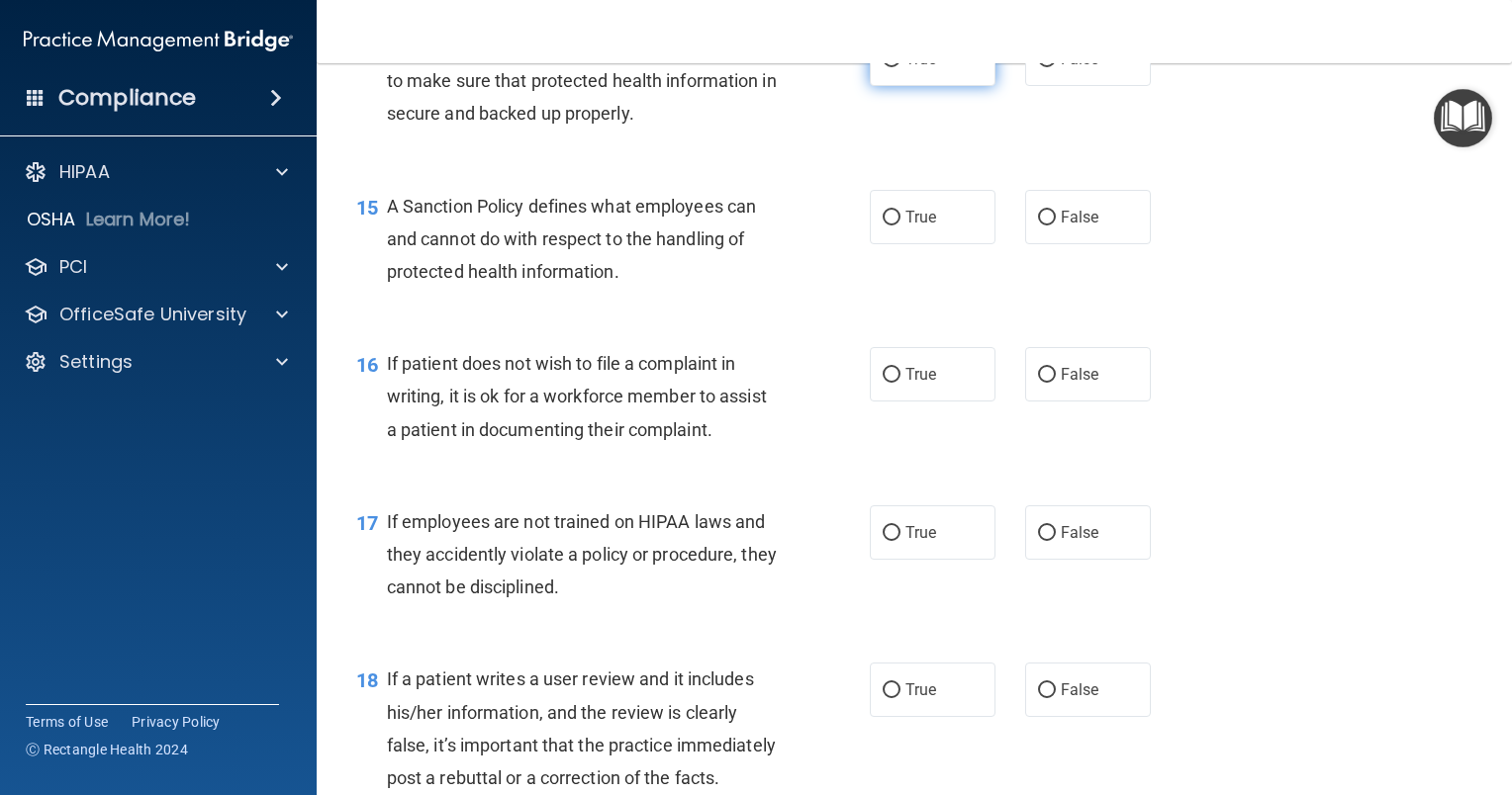
click at [882, 67] on input "True" at bounding box center [891, 60] width 18 height 15
radio input "true"
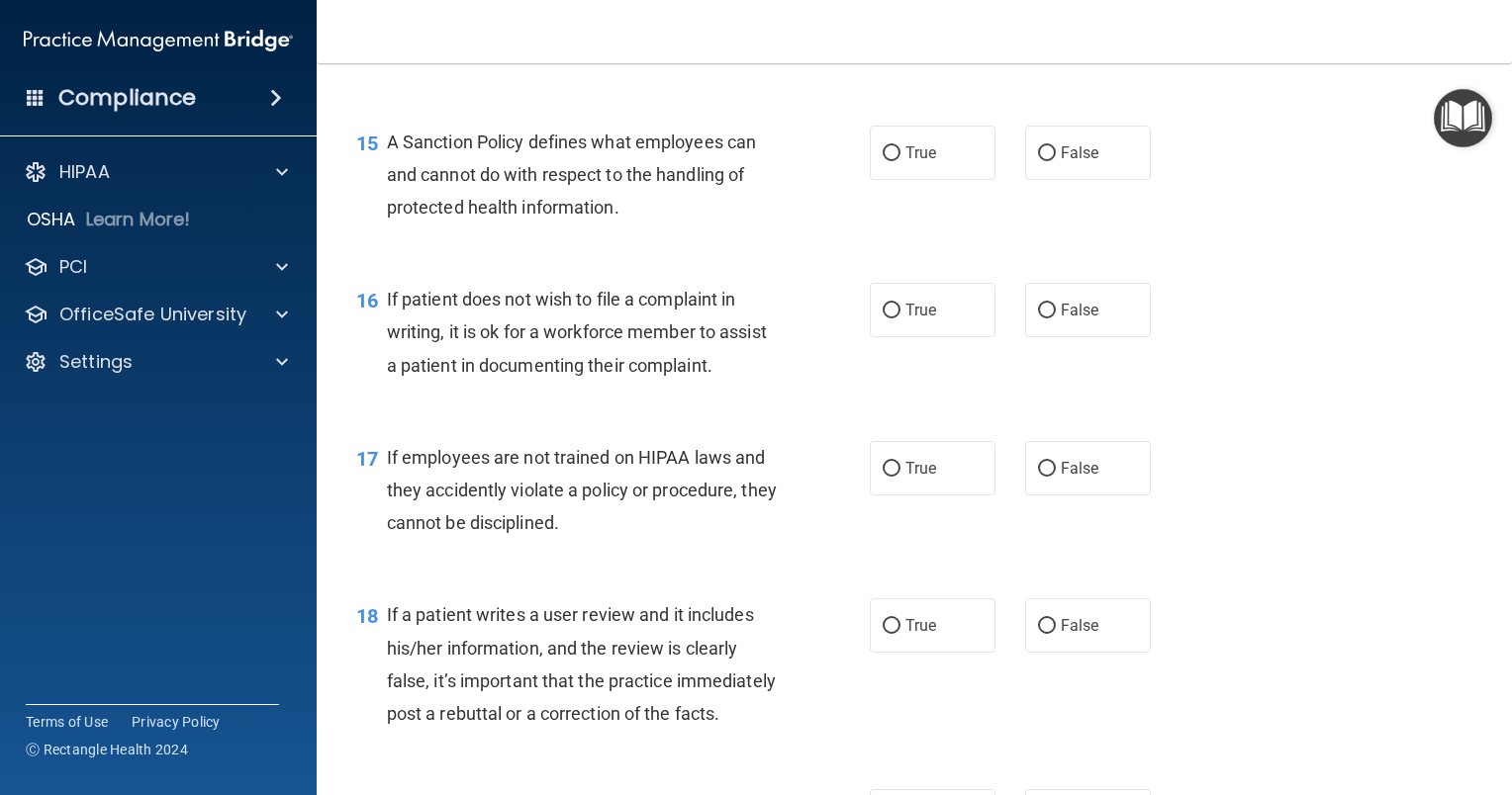
scroll to position [2868, 0]
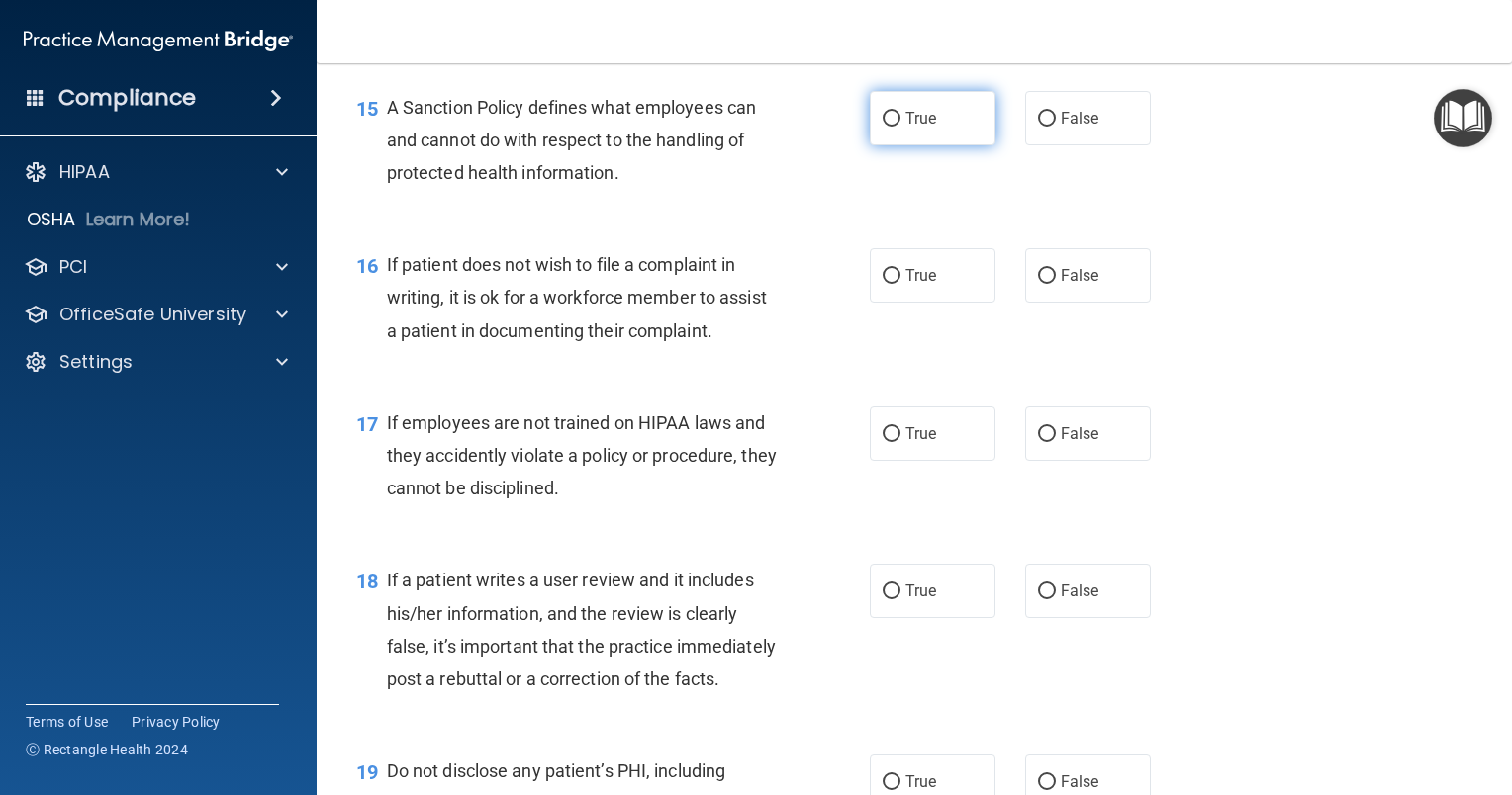
click at [882, 127] on input "True" at bounding box center [891, 119] width 18 height 15
radio input "true"
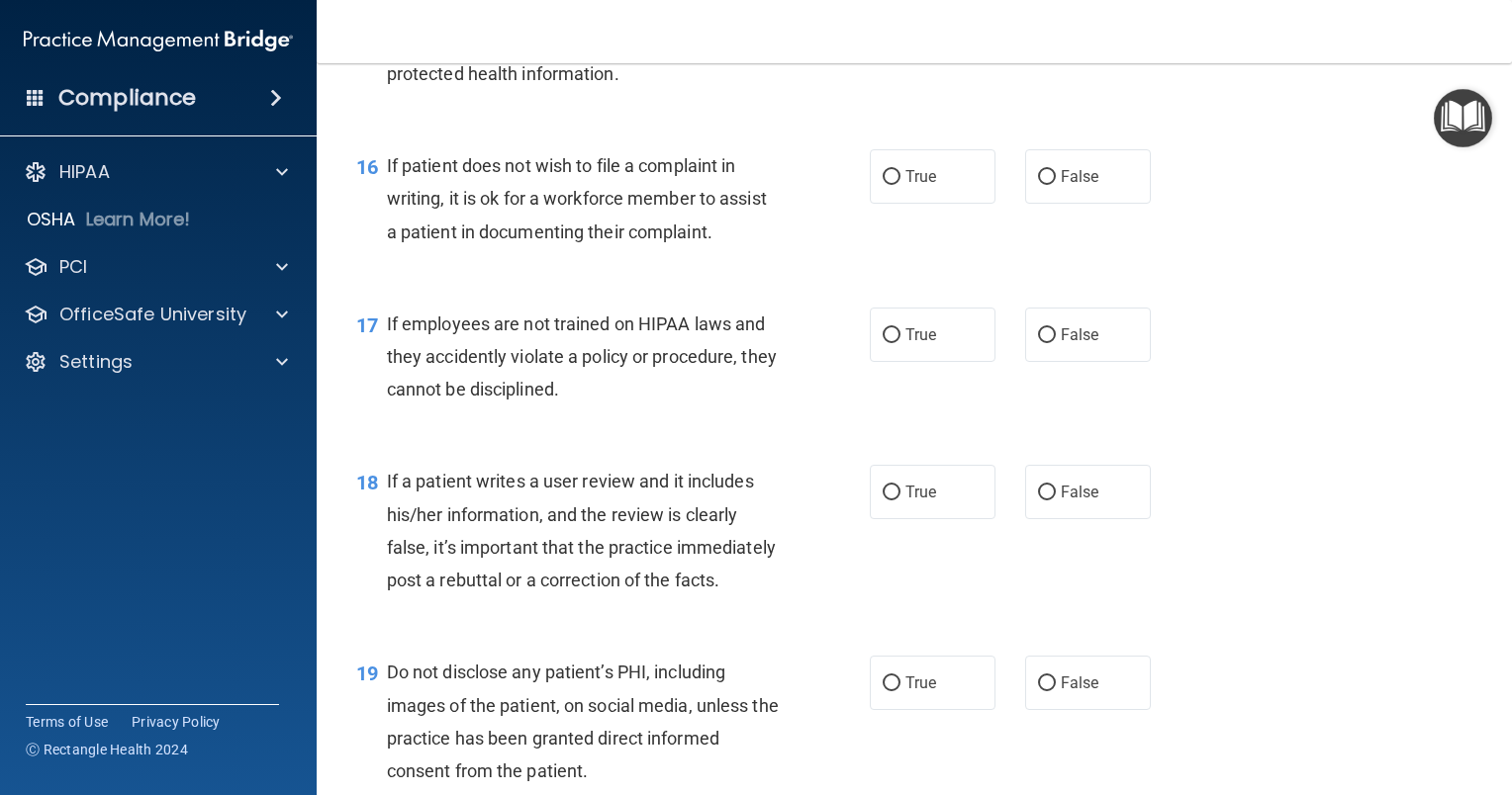
scroll to position [3065, 0]
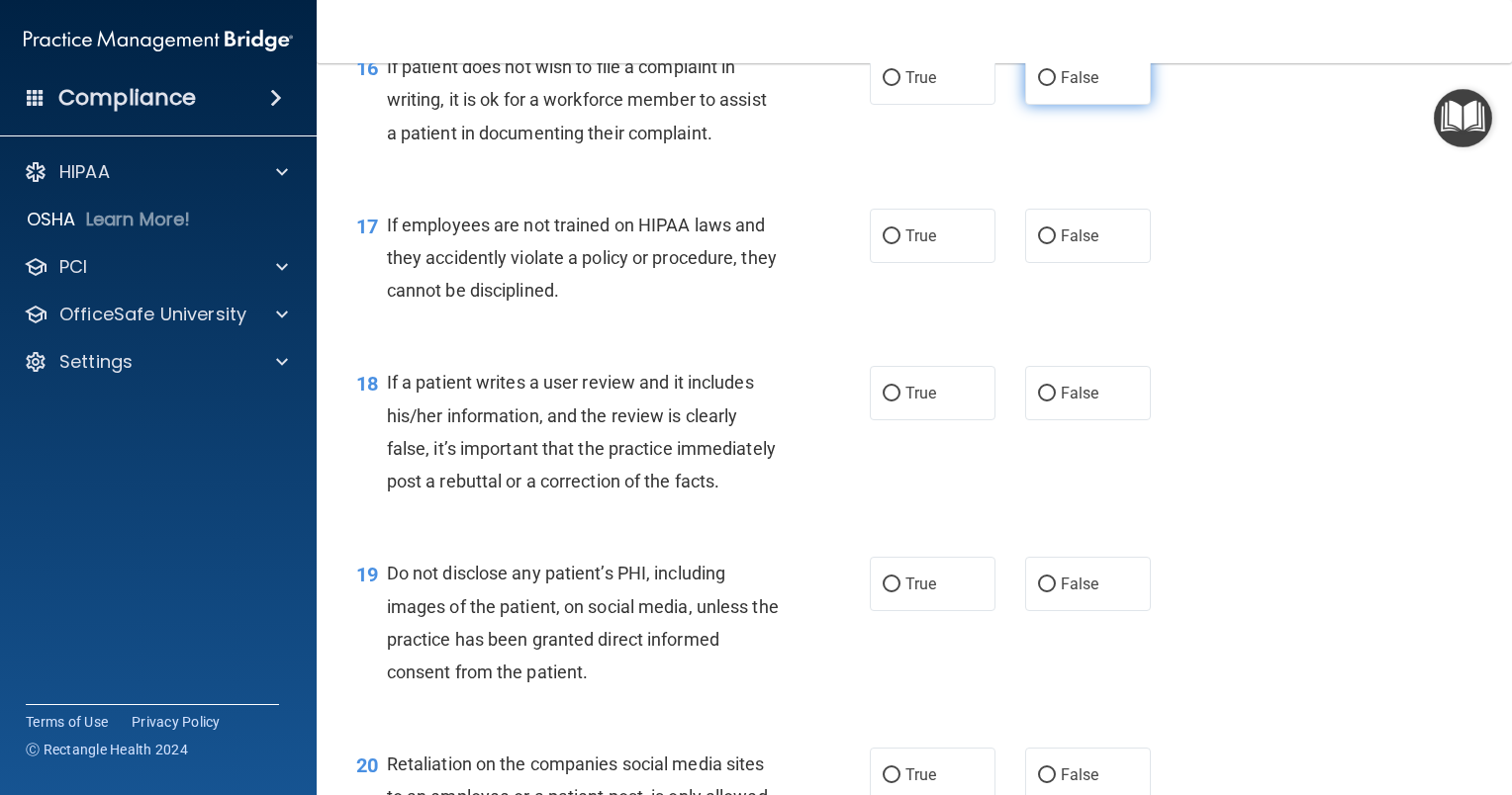
click at [1038, 86] on input "False" at bounding box center [1047, 78] width 18 height 15
radio input "true"
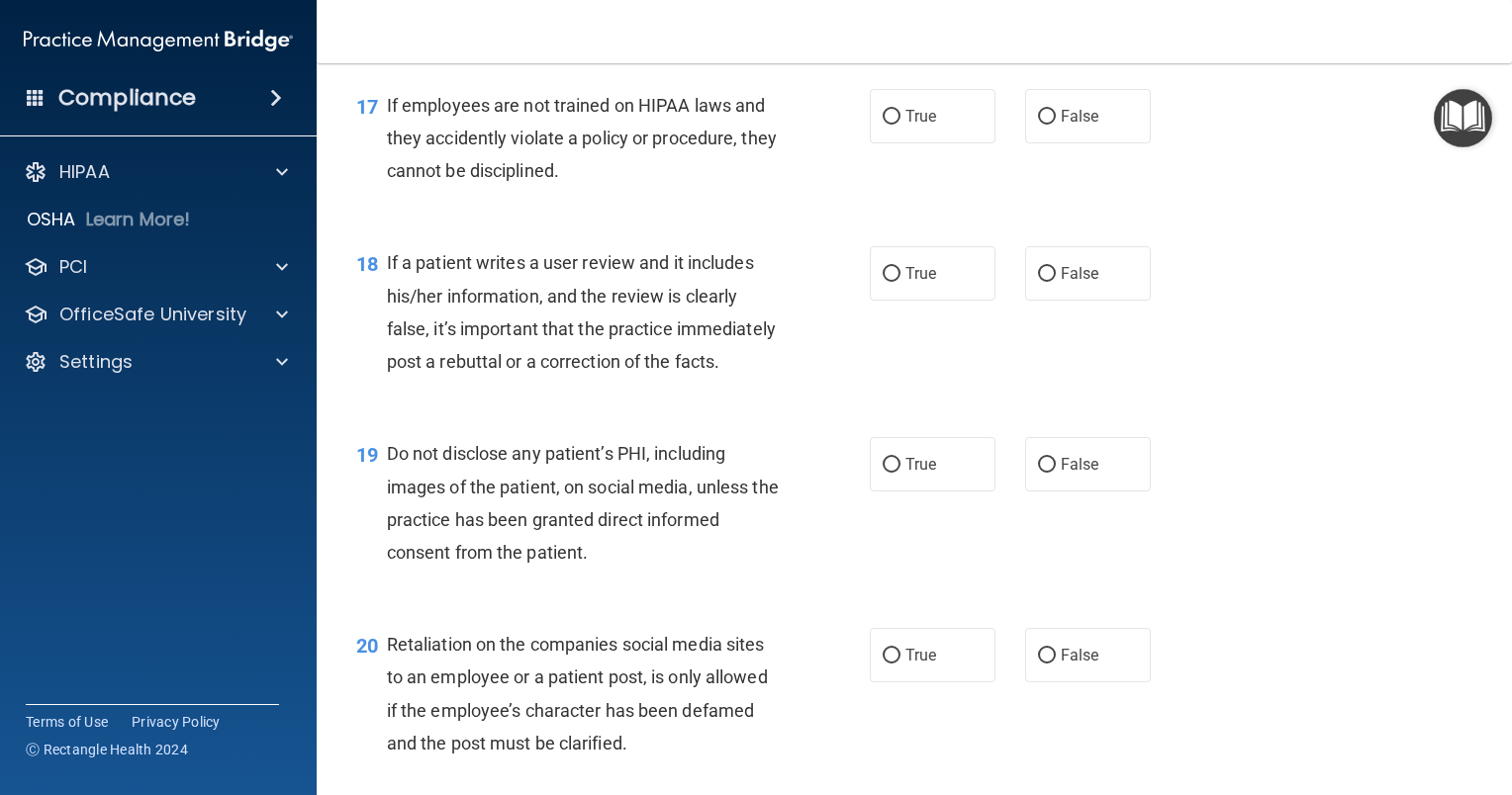
scroll to position [3164, 0]
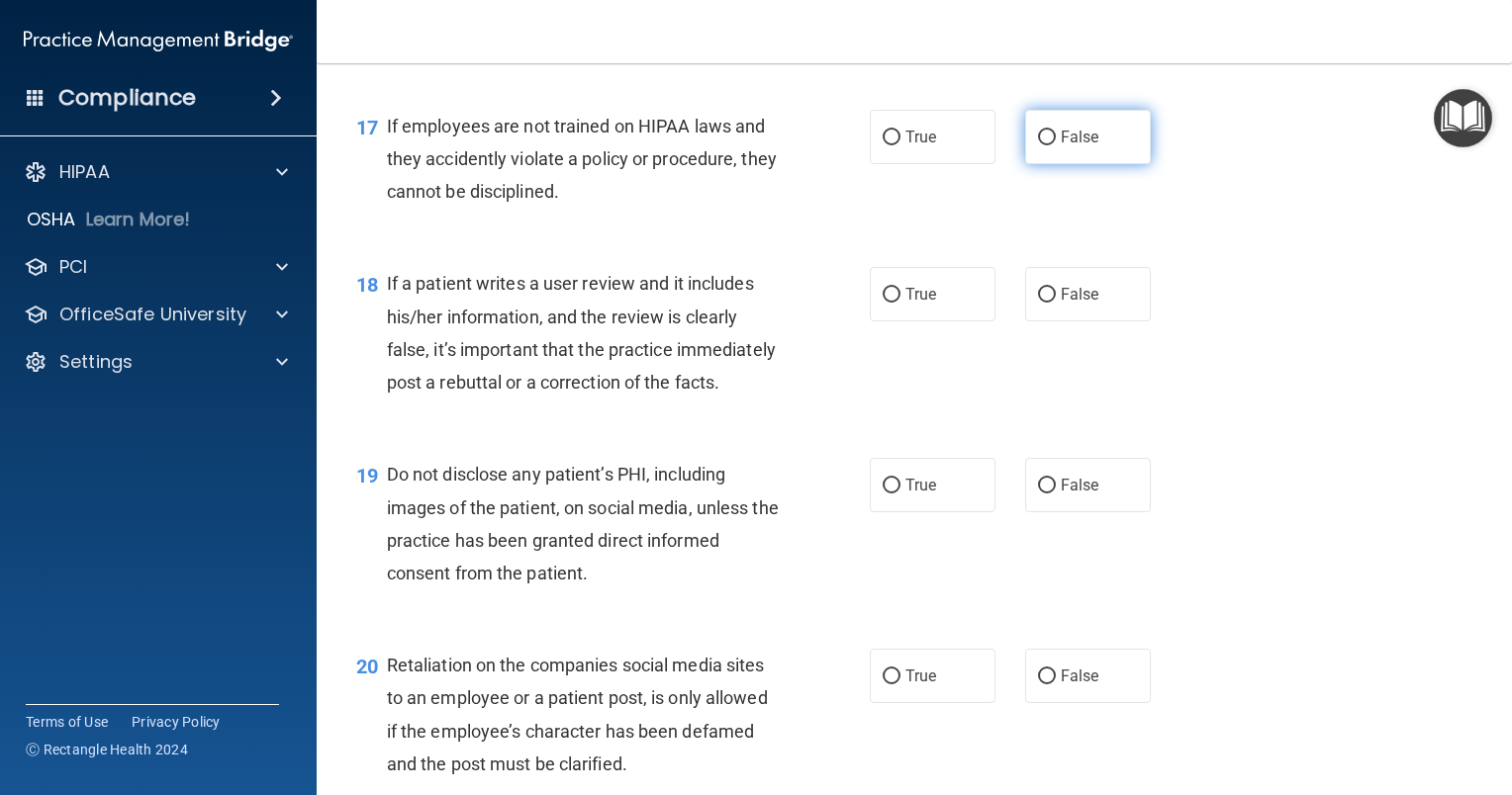
click at [1038, 146] on input "False" at bounding box center [1047, 138] width 18 height 15
radio input "true"
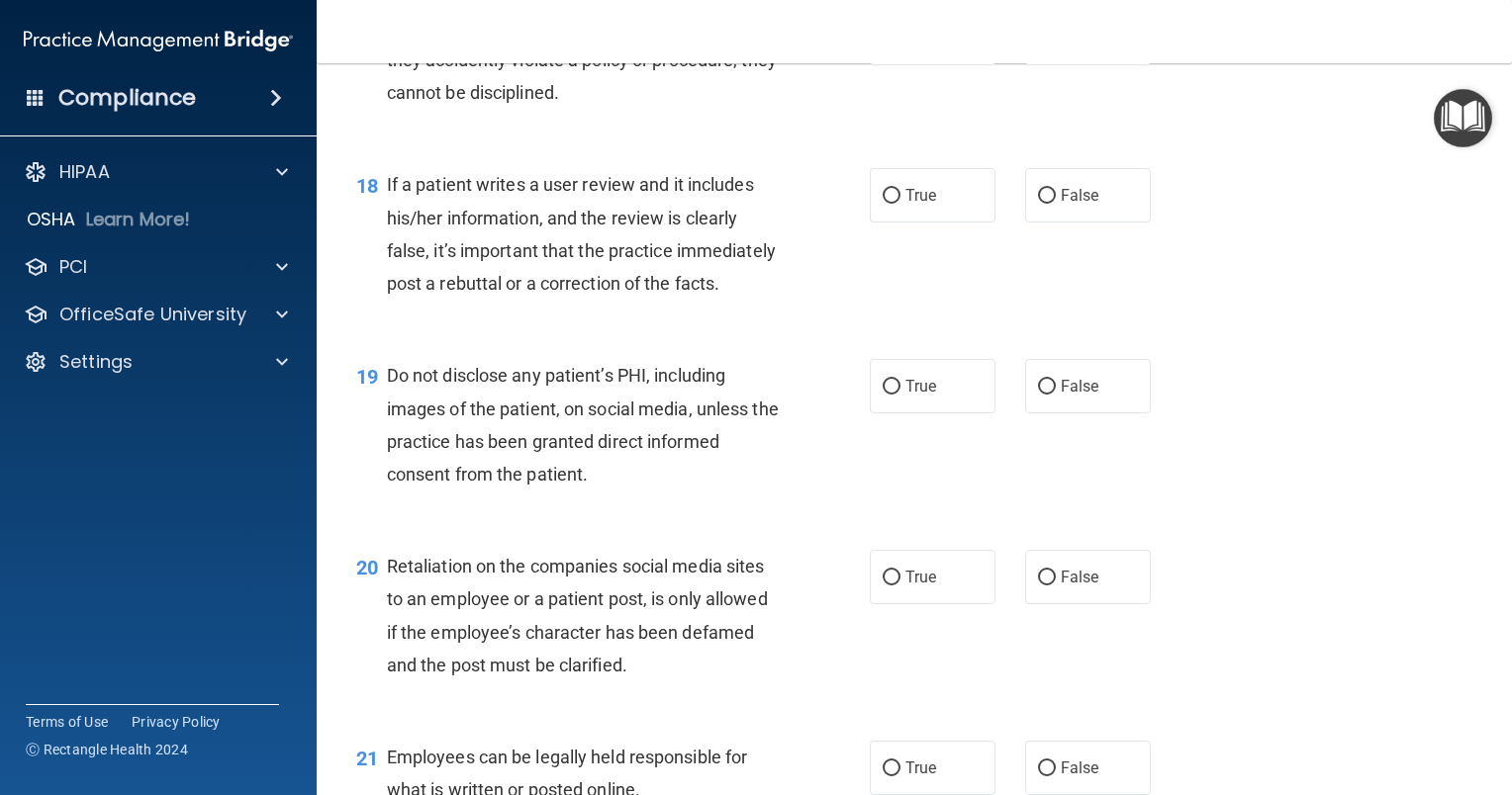
scroll to position [3363, 0]
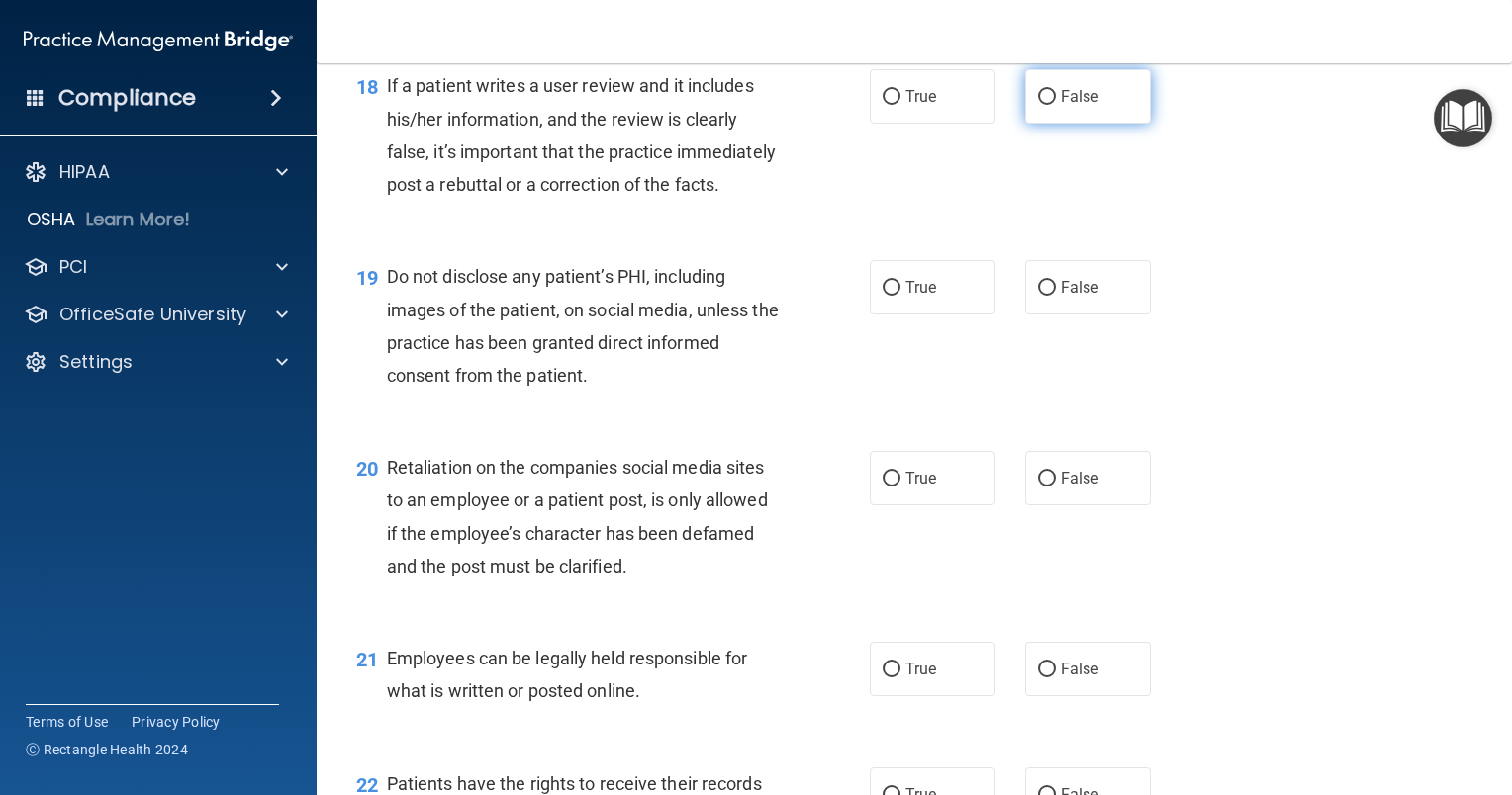
click at [1038, 105] on input "False" at bounding box center [1047, 97] width 18 height 15
radio input "true"
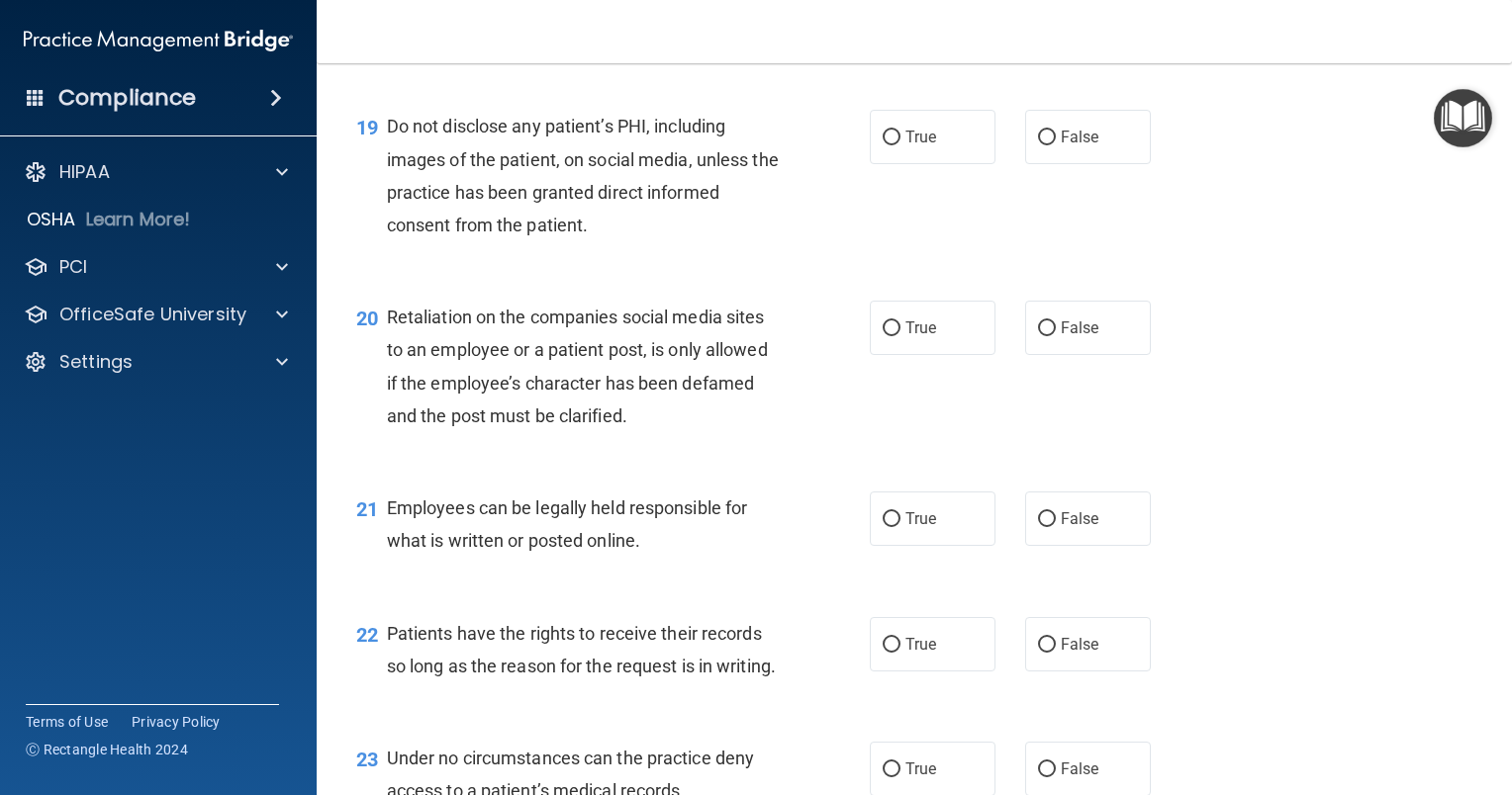
scroll to position [3560, 0]
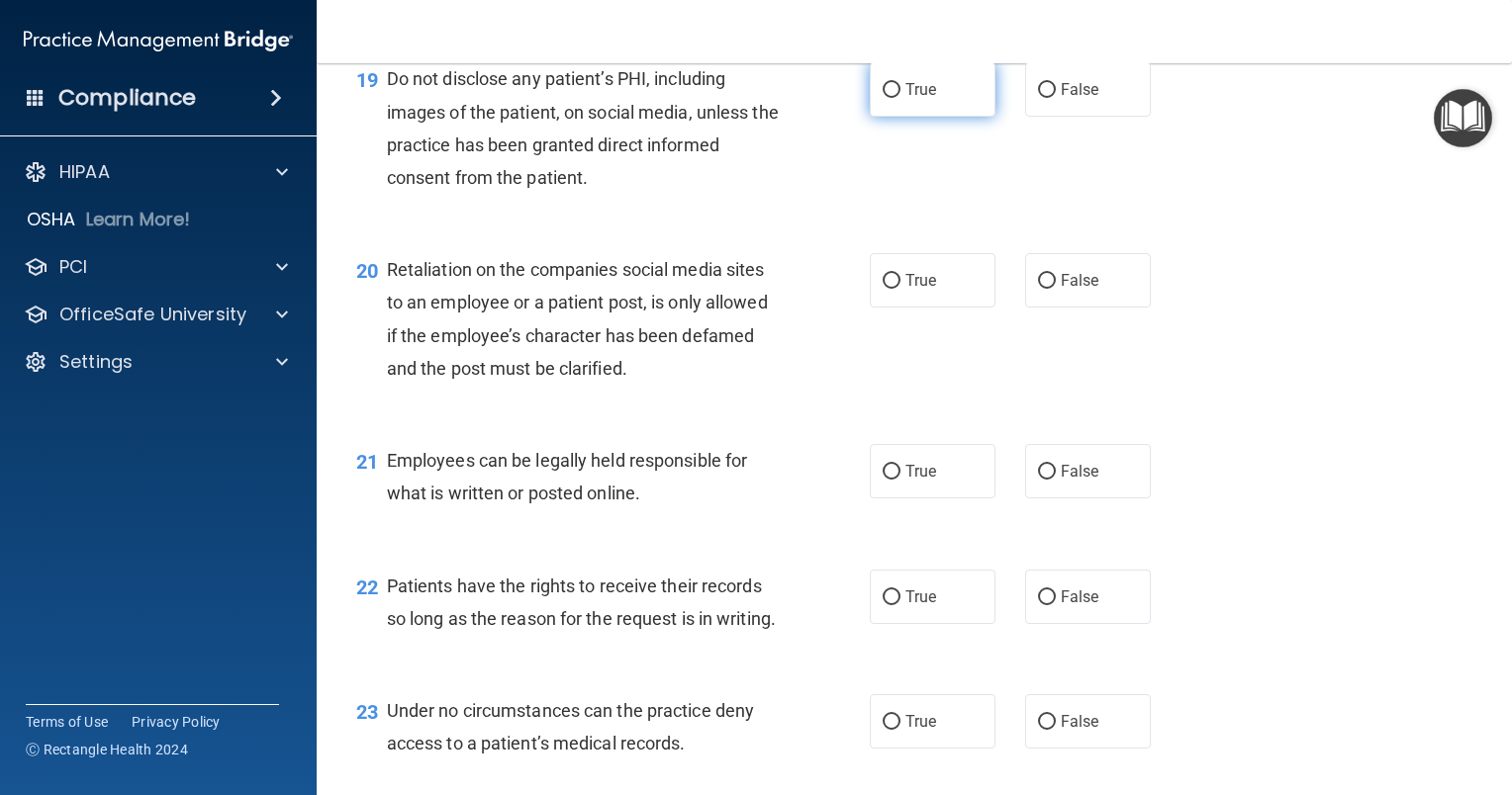
click at [885, 98] on input "True" at bounding box center [891, 90] width 18 height 15
radio input "true"
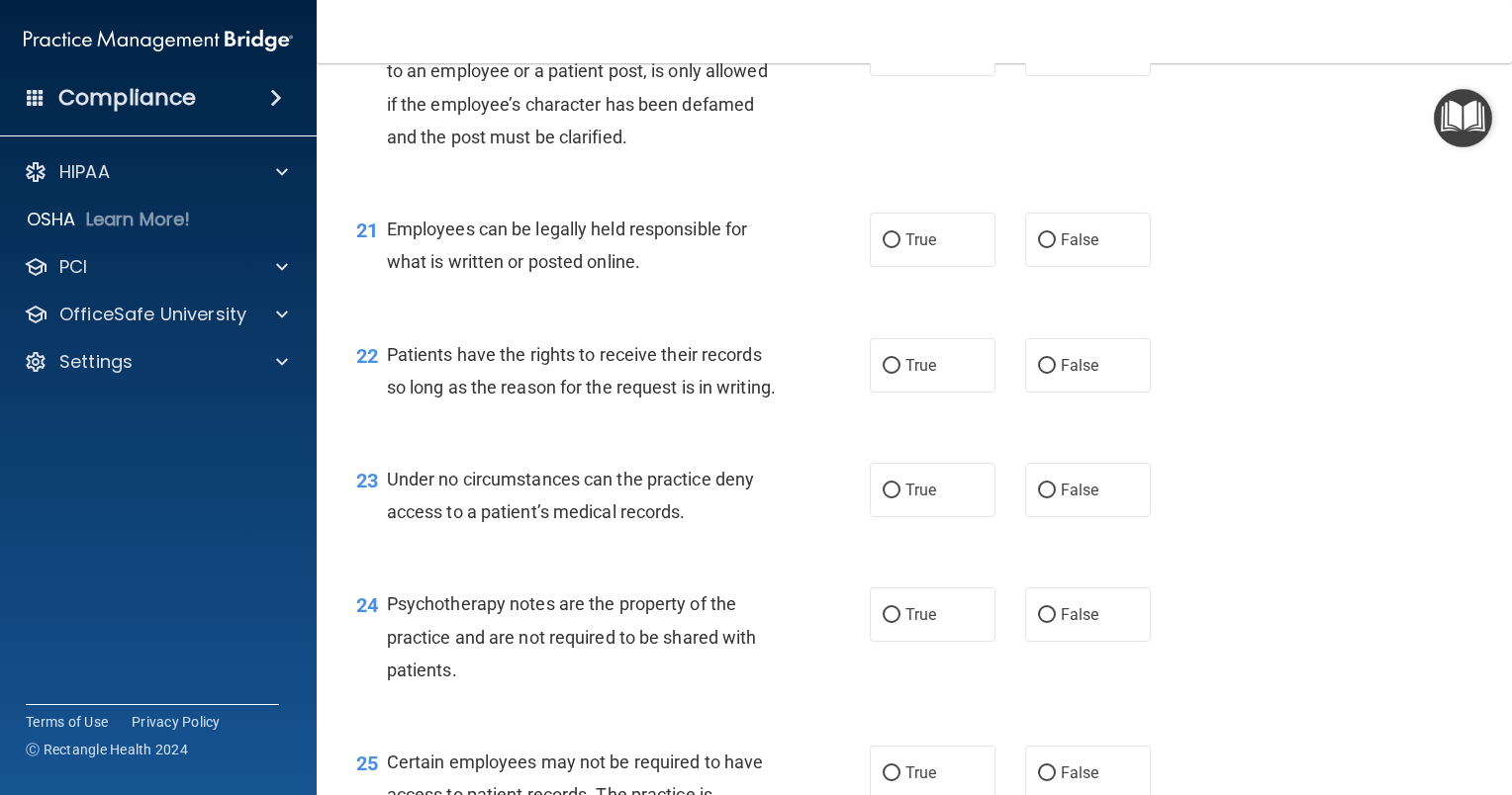
scroll to position [3758, 0]
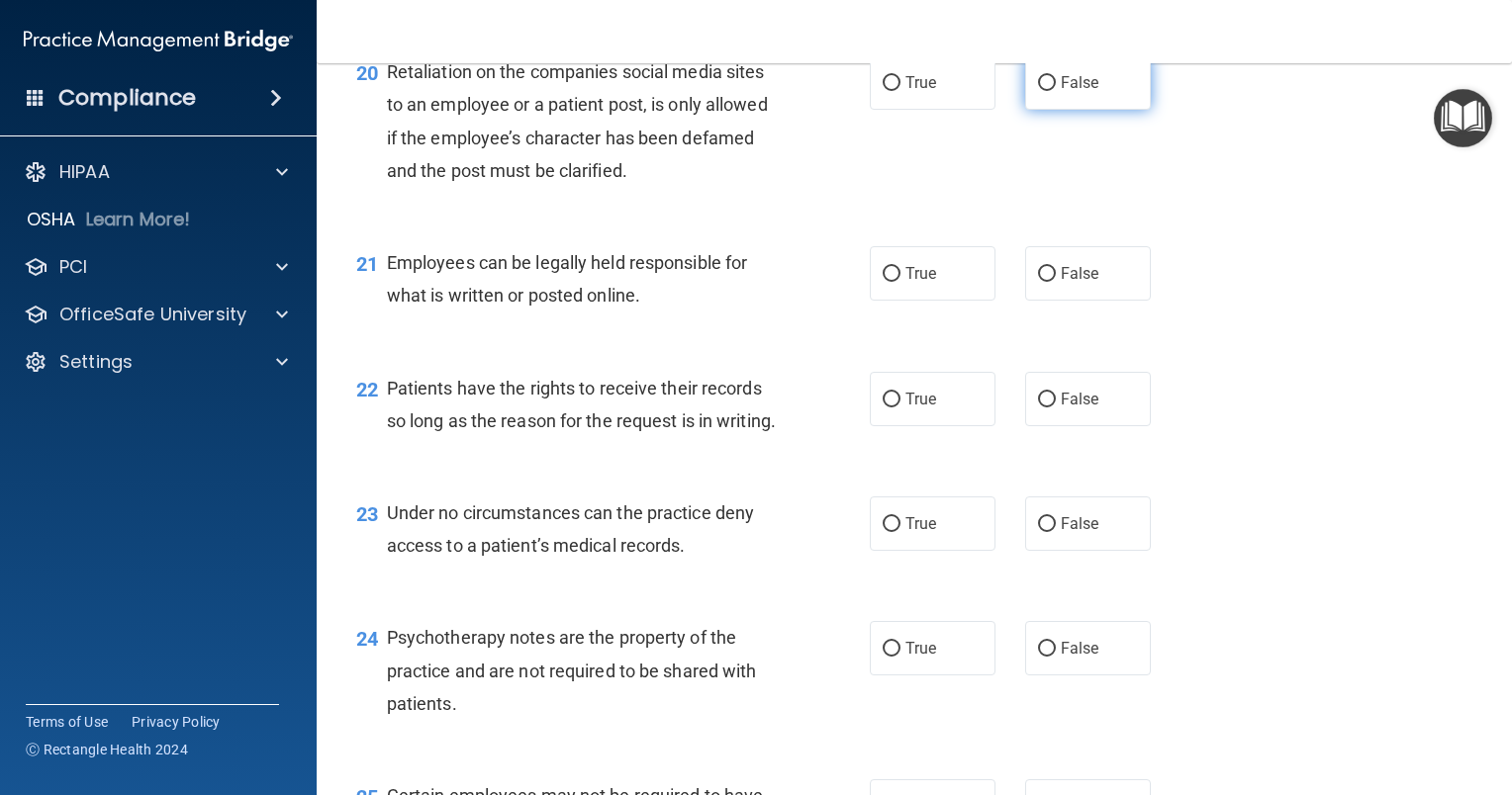
click at [1038, 91] on input "False" at bounding box center [1047, 83] width 18 height 15
radio input "true"
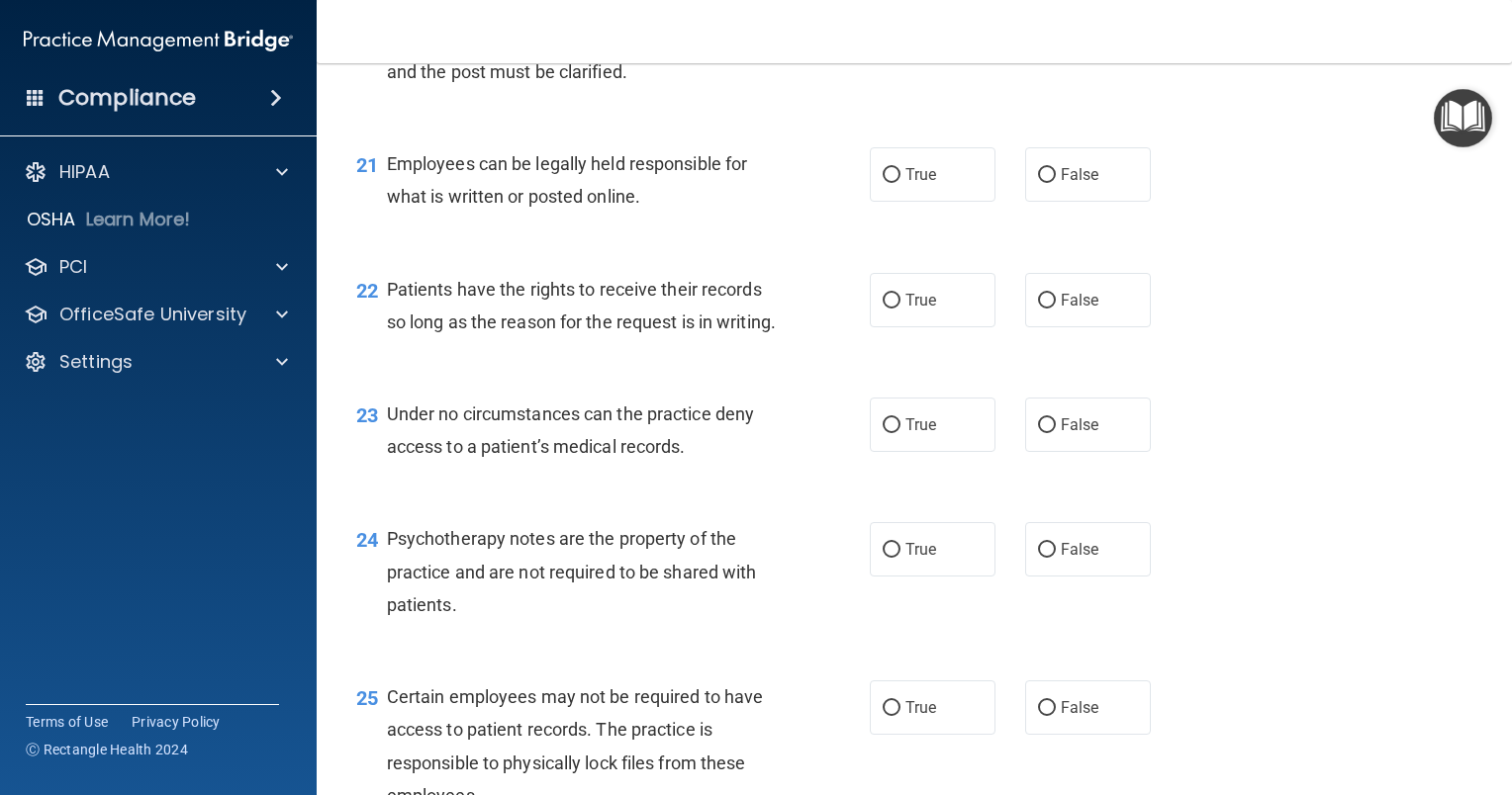
scroll to position [3955, 0]
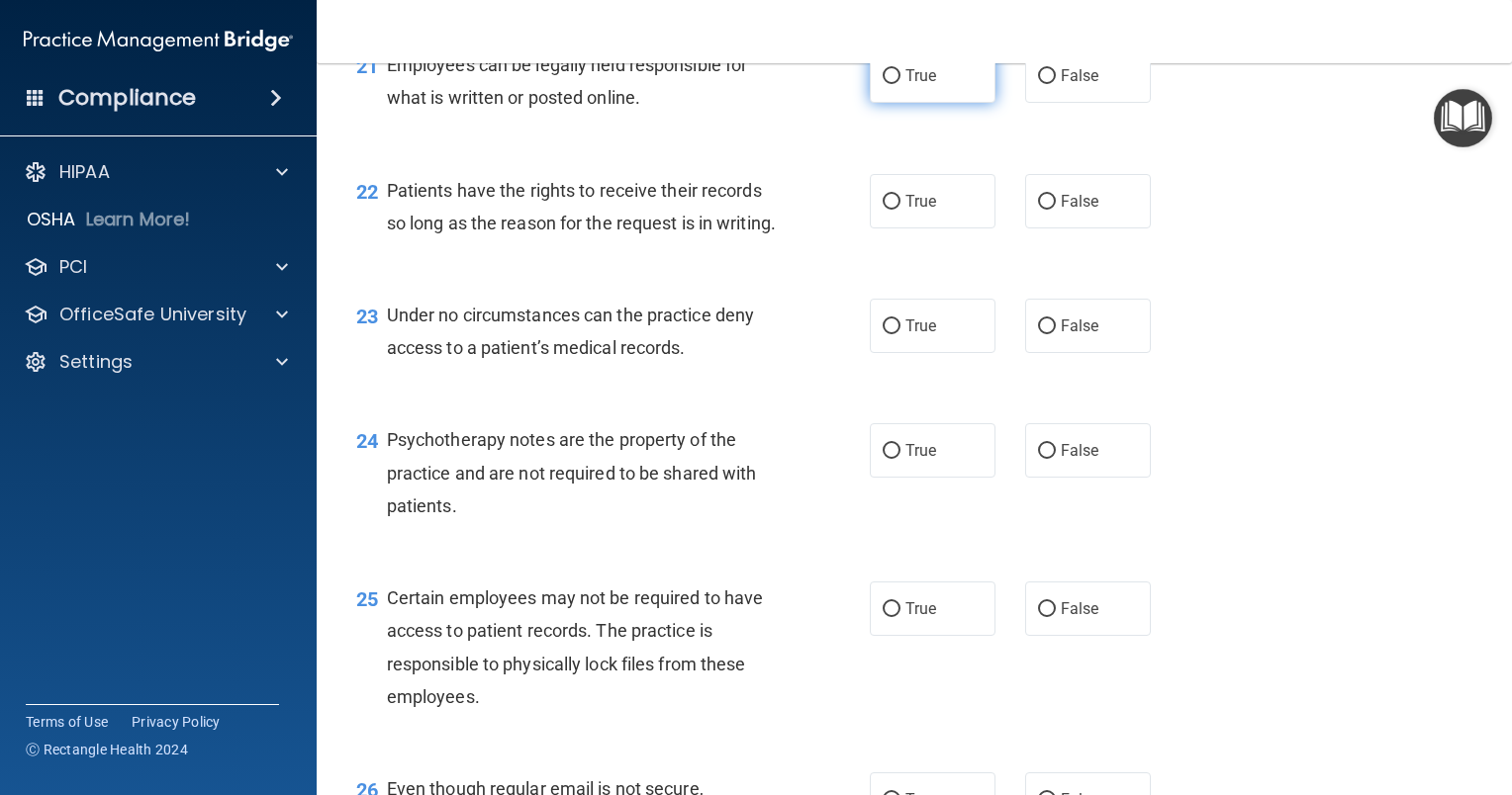
click at [882, 84] on input "True" at bounding box center [891, 76] width 18 height 15
radio input "true"
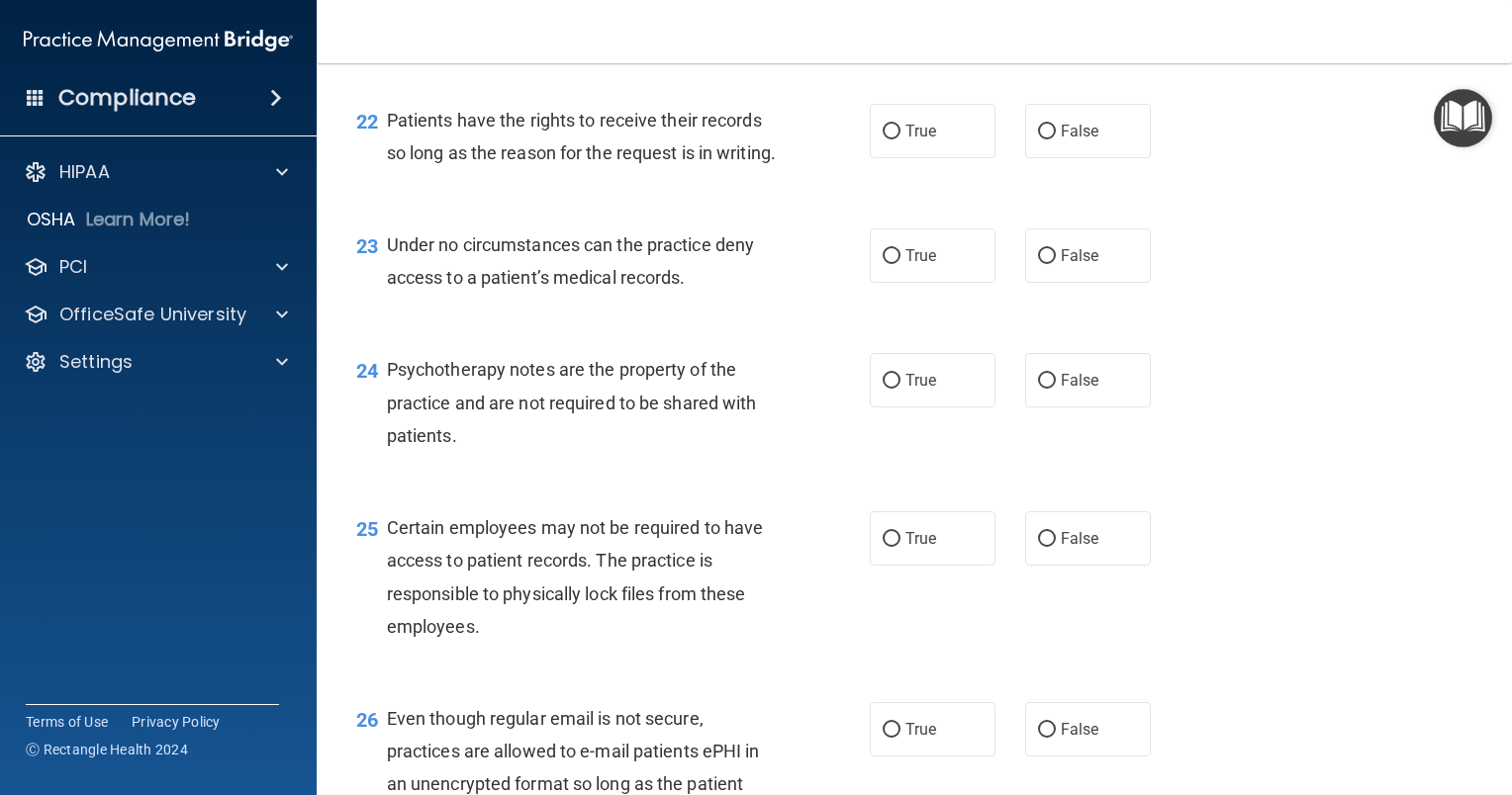
scroll to position [4055, 0]
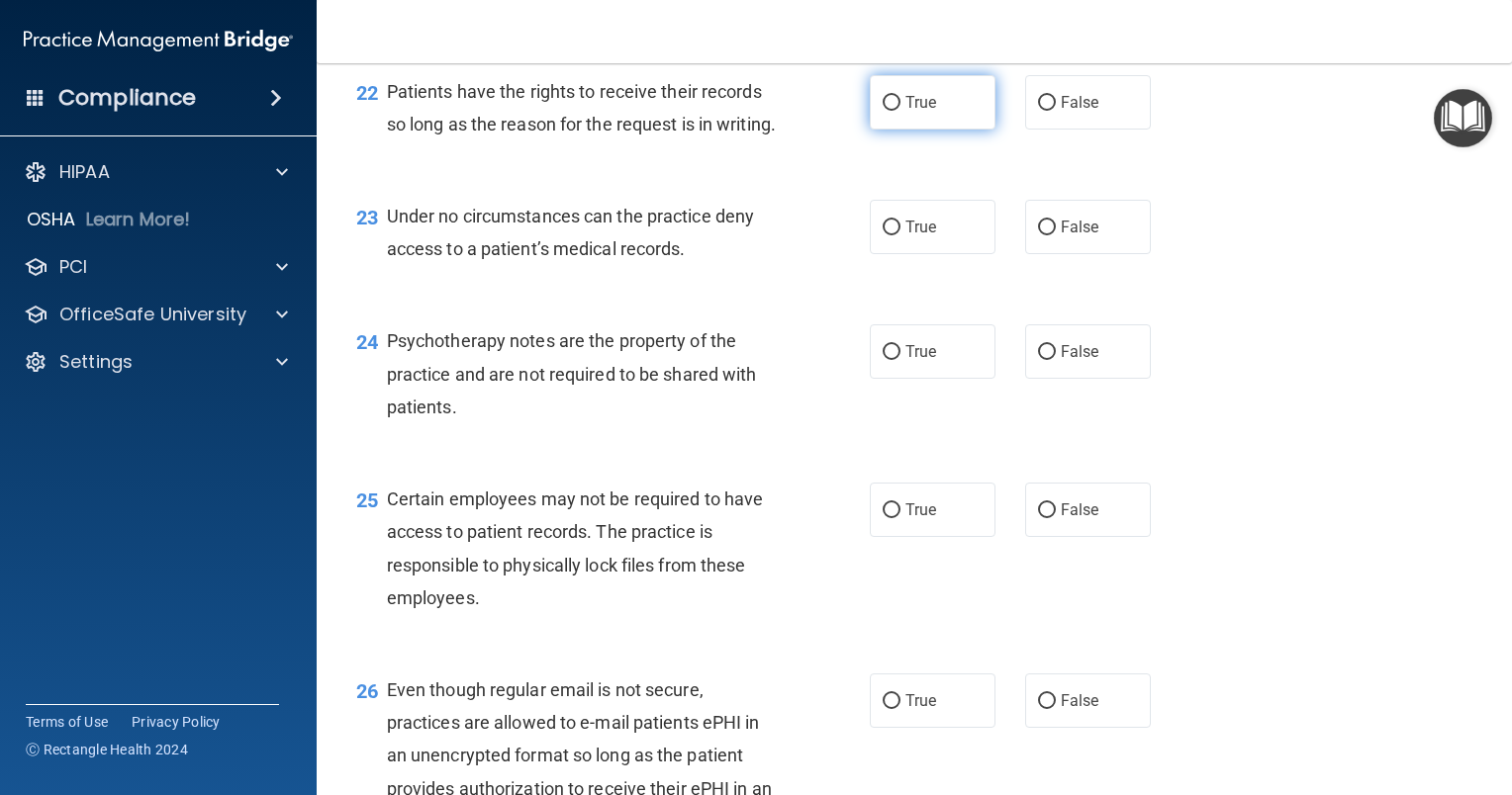
click at [882, 111] on input "True" at bounding box center [891, 103] width 18 height 15
radio input "true"
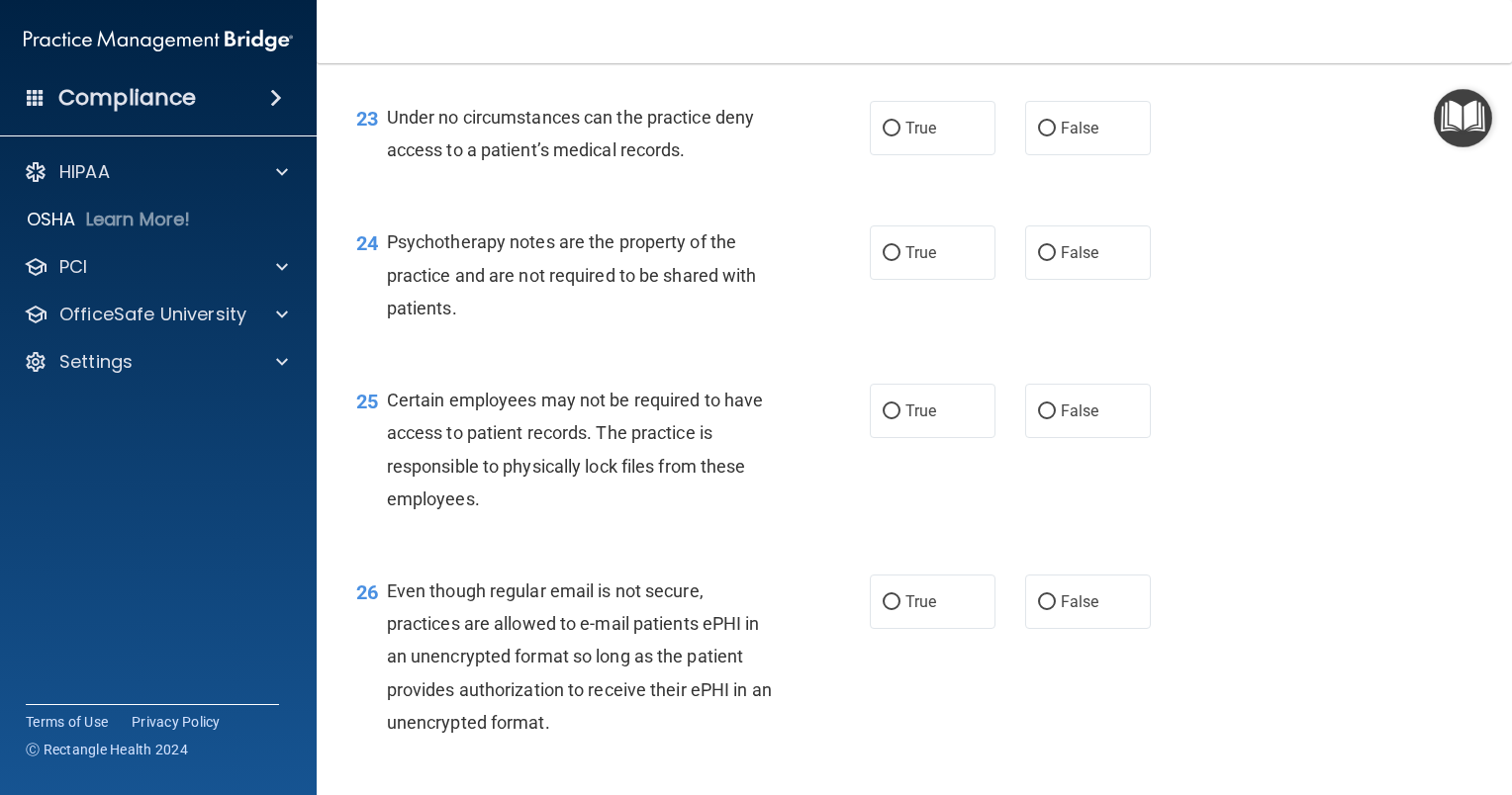
scroll to position [4252, 0]
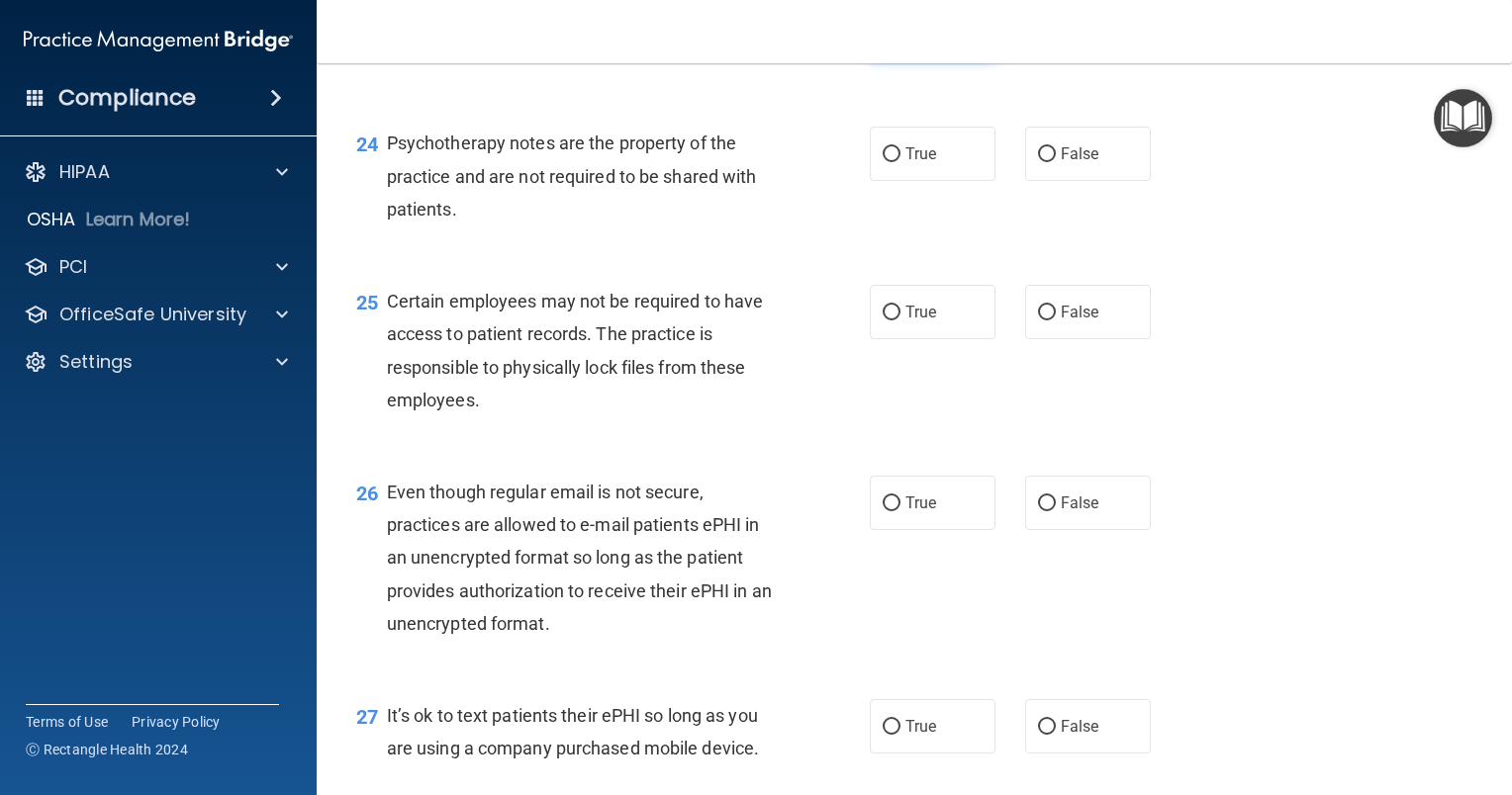
click at [882, 38] on input "True" at bounding box center [891, 30] width 18 height 15
radio input "true"
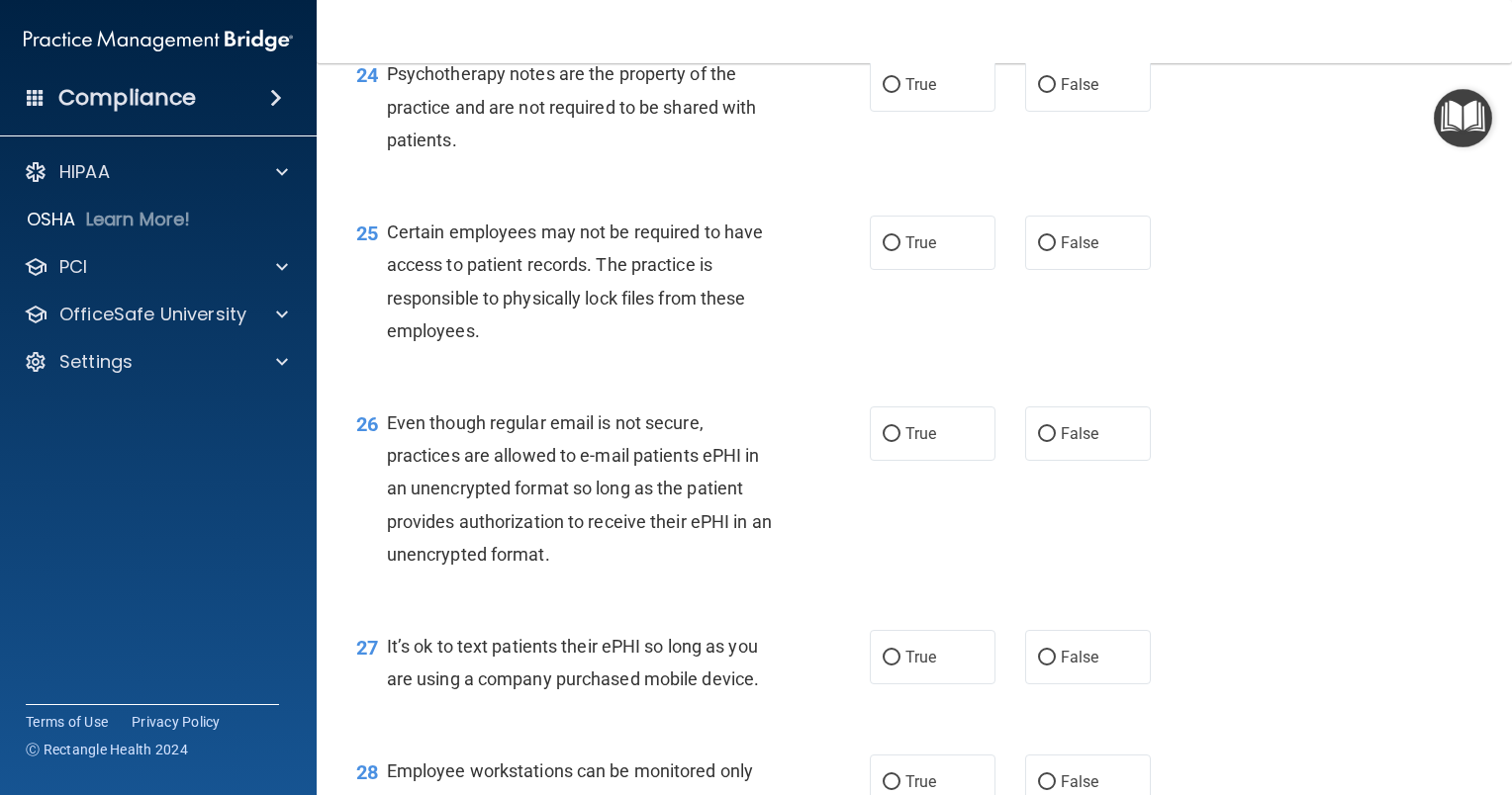
scroll to position [4351, 0]
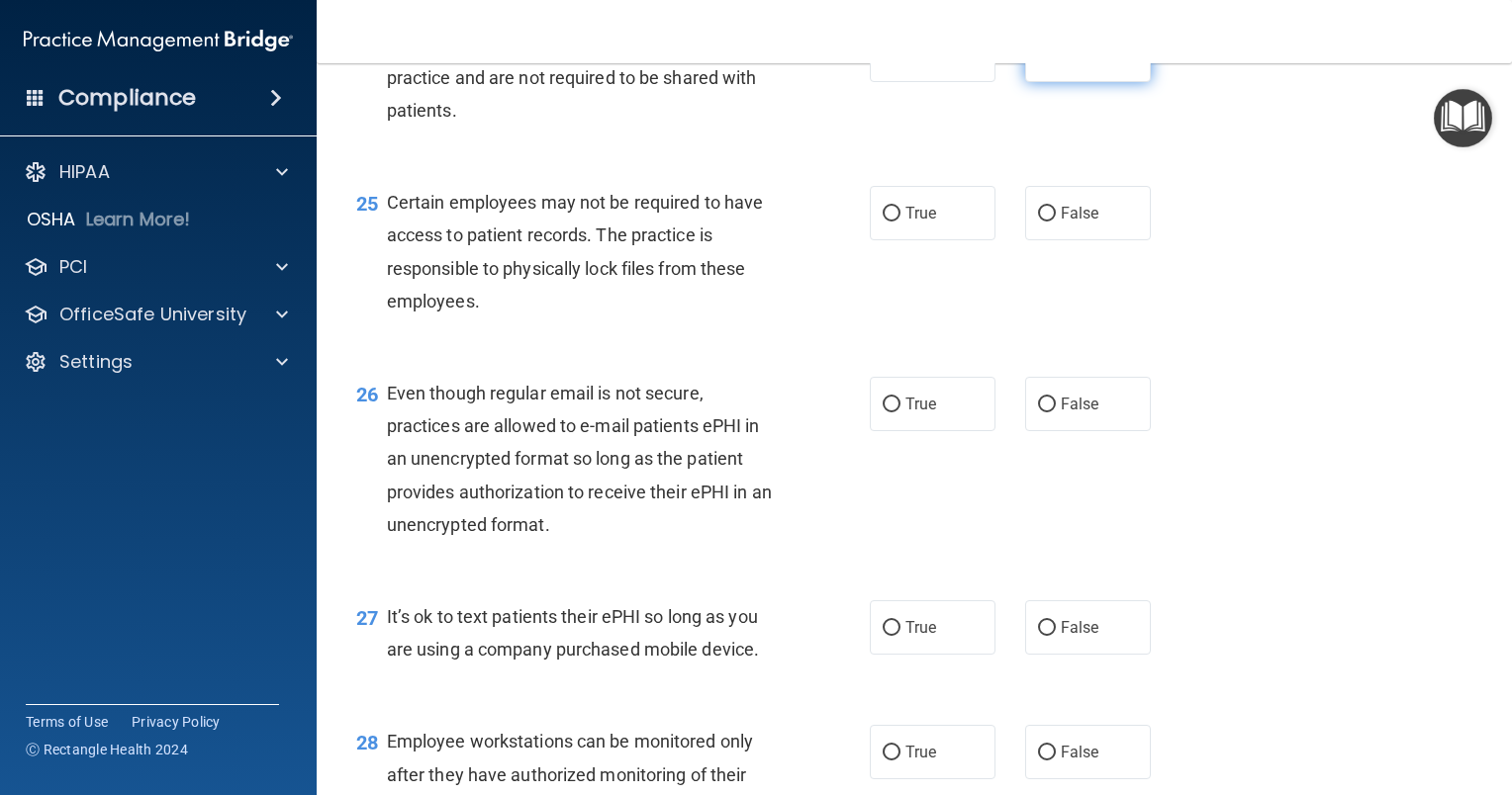
click at [1038, 63] on input "False" at bounding box center [1047, 56] width 18 height 15
radio input "true"
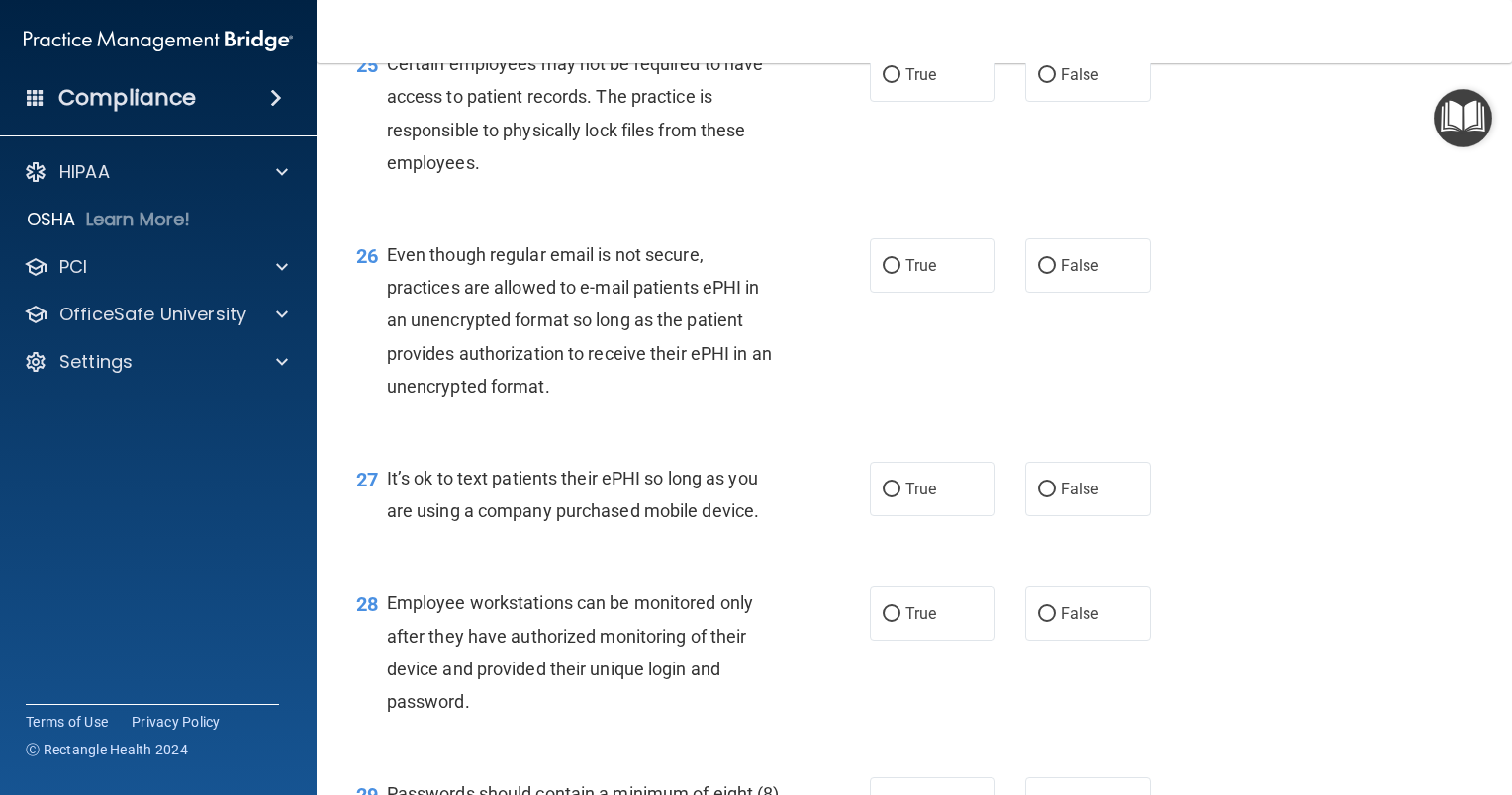
scroll to position [4549, 0]
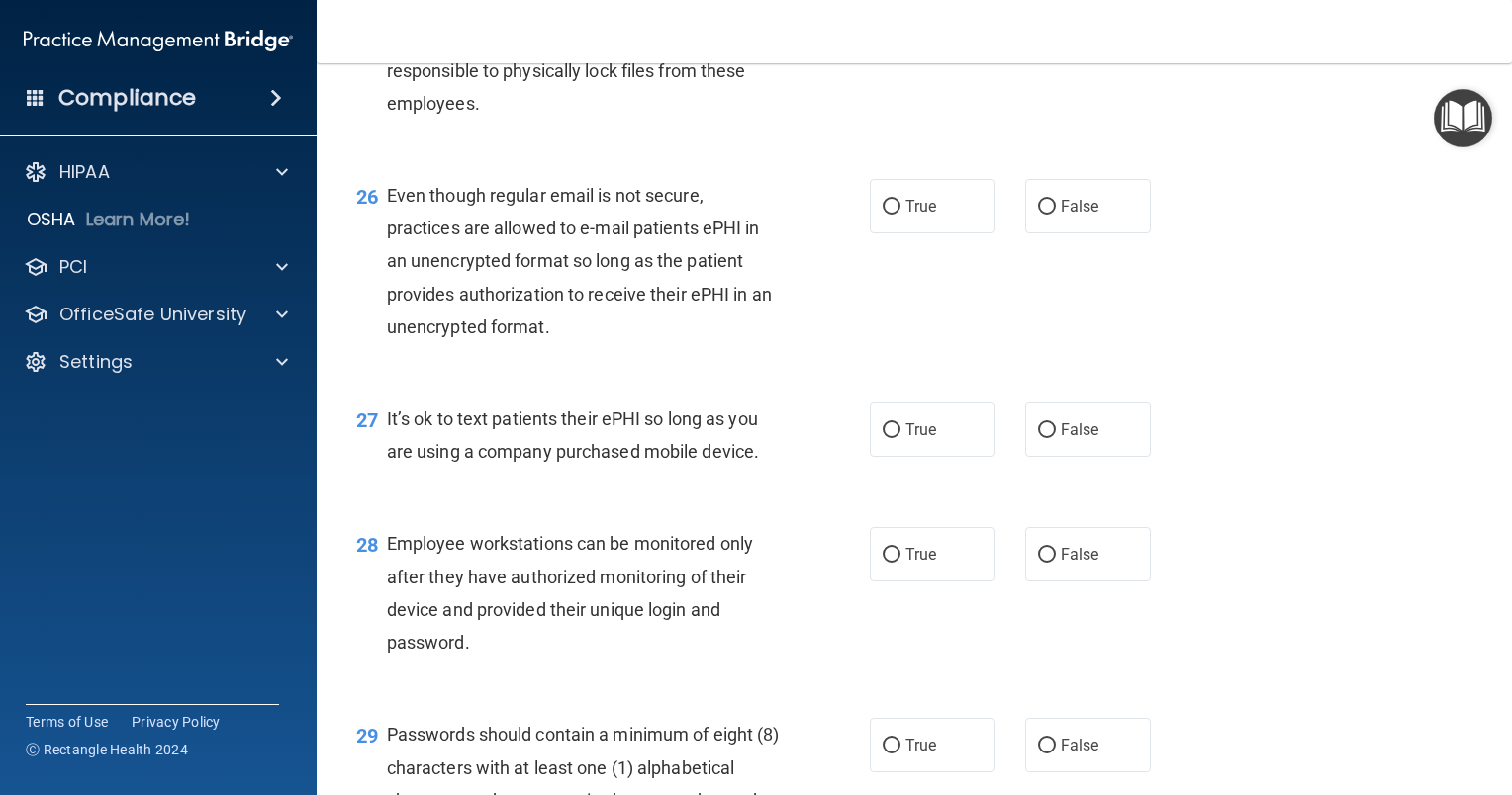
click at [882, 43] on label "True" at bounding box center [932, 15] width 126 height 55
click at [882, 24] on input "True" at bounding box center [891, 16] width 18 height 15
radio input "true"
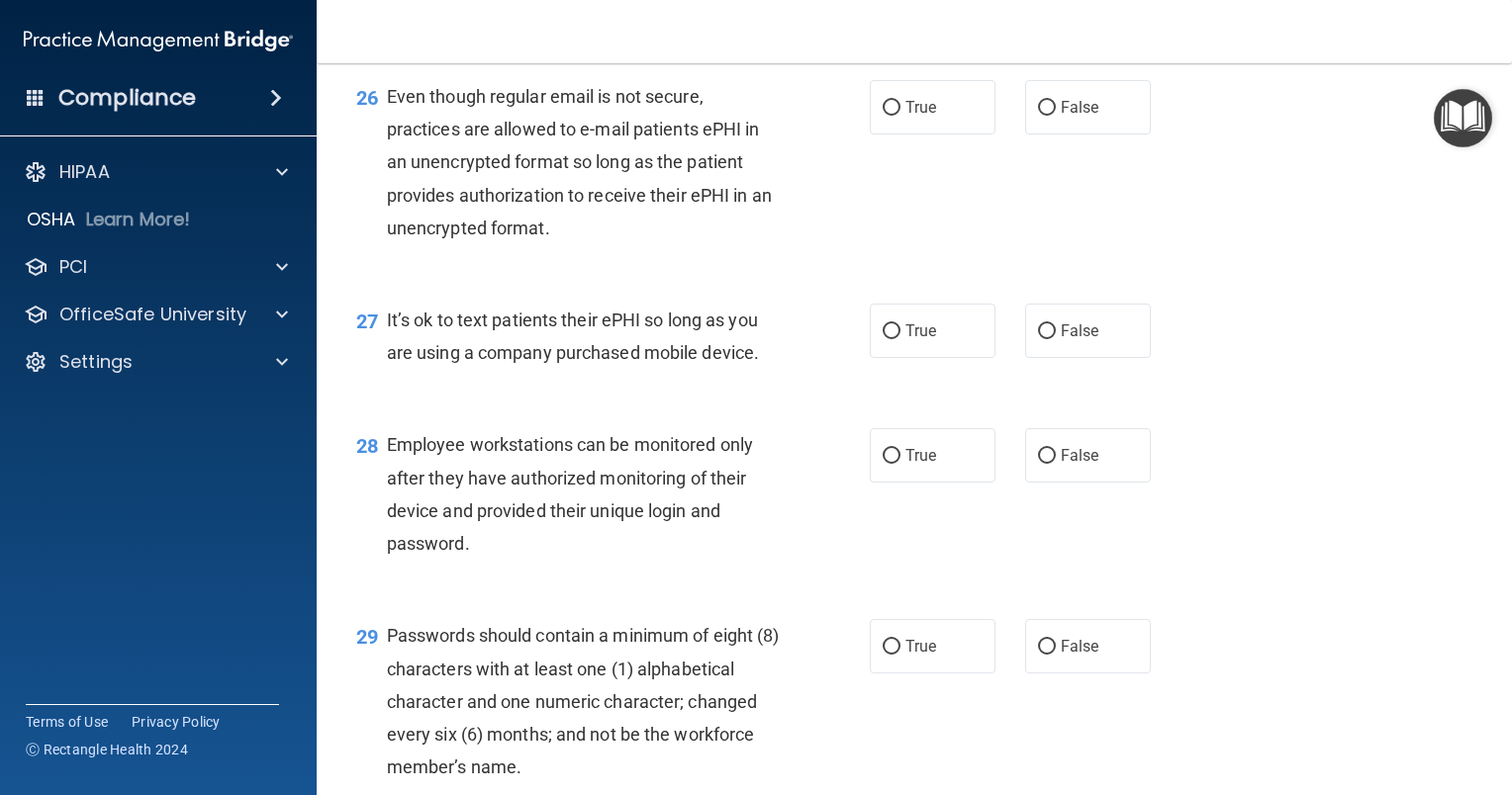
scroll to position [4746, 0]
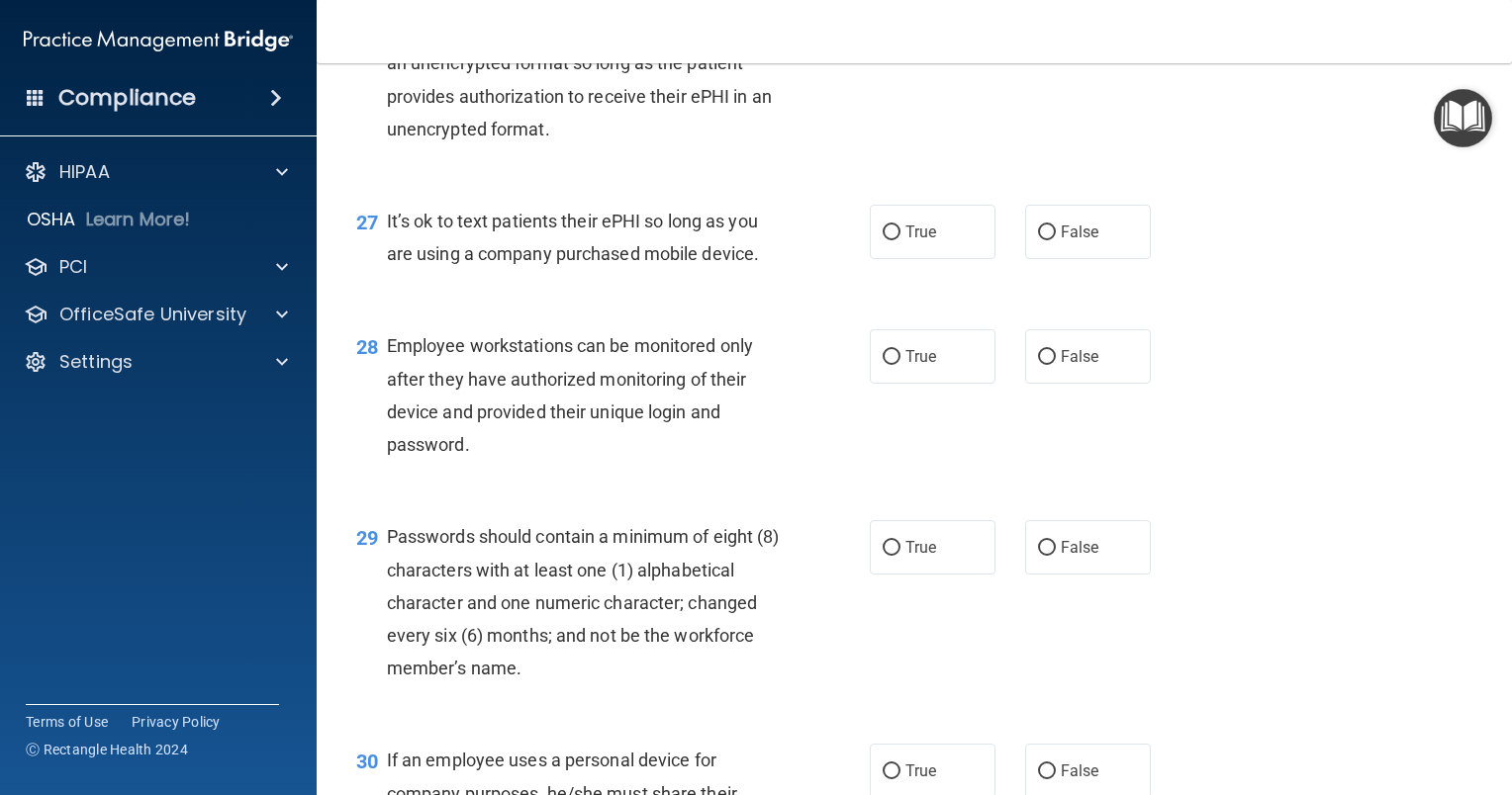
click at [1061, 18] on span "False" at bounding box center [1080, 8] width 39 height 19
click at [1051, 17] on input "False" at bounding box center [1047, 9] width 18 height 15
radio input "true"
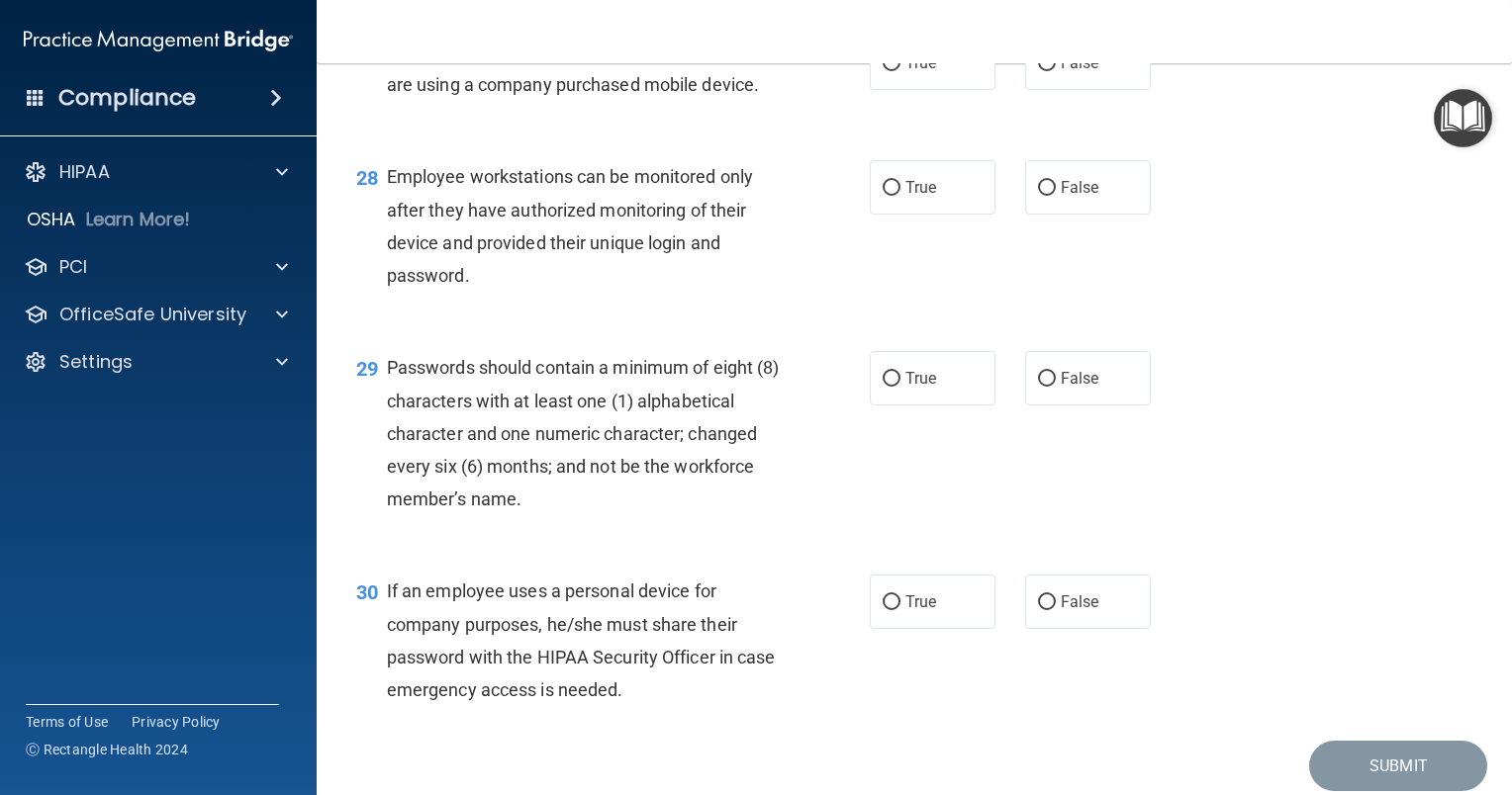
scroll to position [4945, 0]
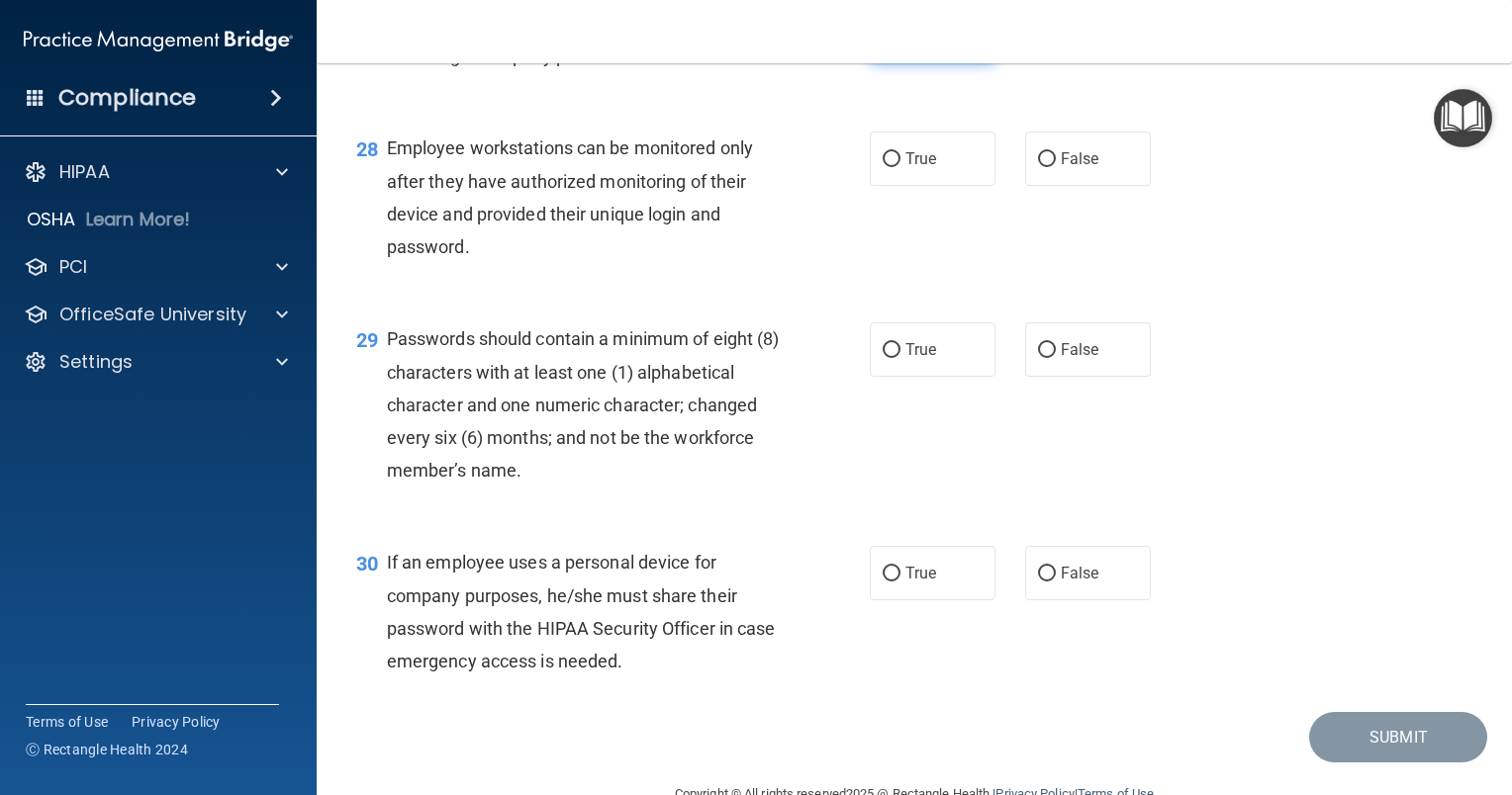
click at [885, 43] on input "True" at bounding box center [891, 35] width 18 height 15
radio input "true"
click at [882, 168] on input "True" at bounding box center [891, 160] width 18 height 15
radio input "true"
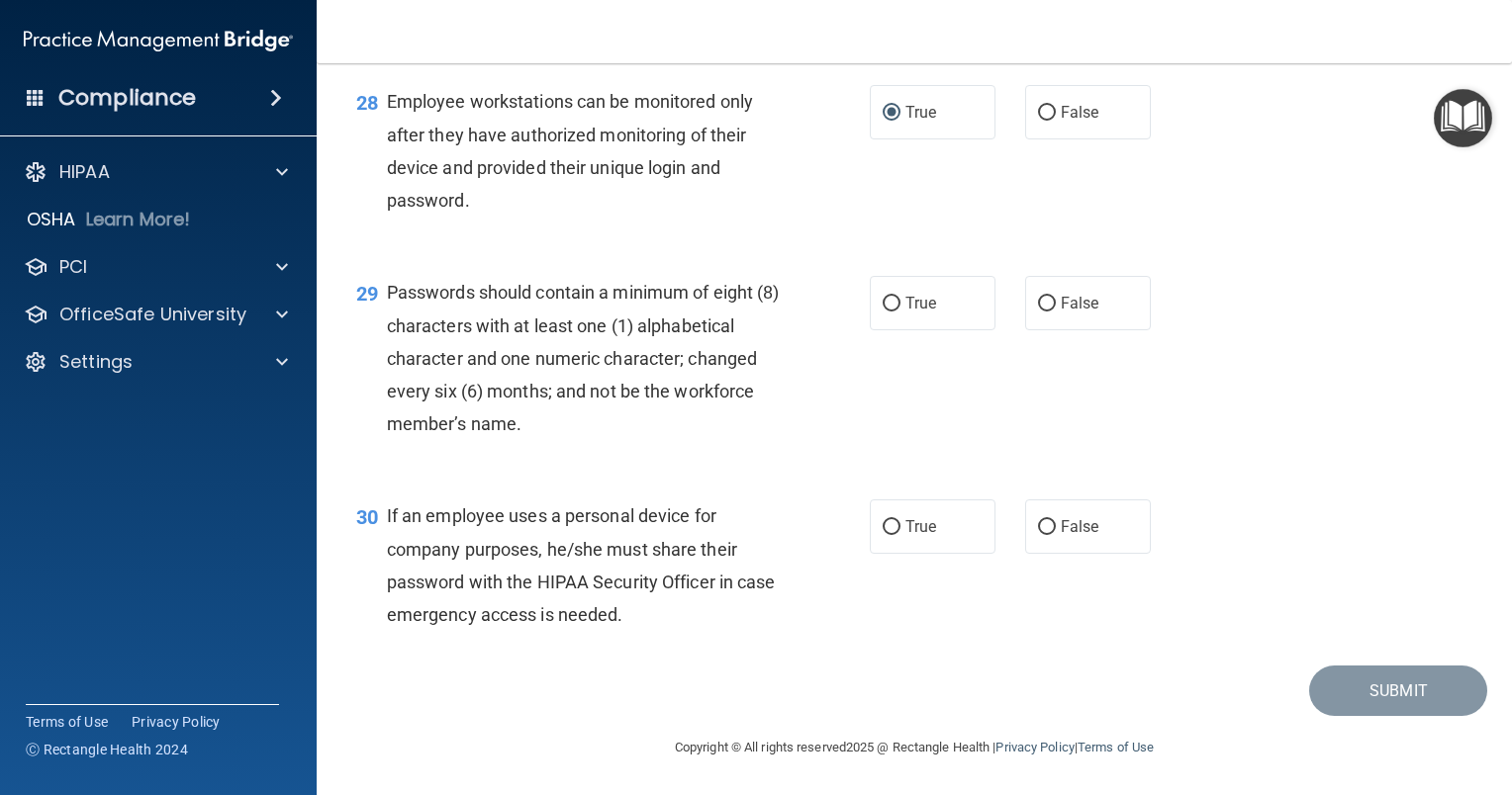
scroll to position [5043, 0]
click at [1042, 121] on input "False" at bounding box center [1047, 113] width 18 height 15
radio input "true"
radio input "false"
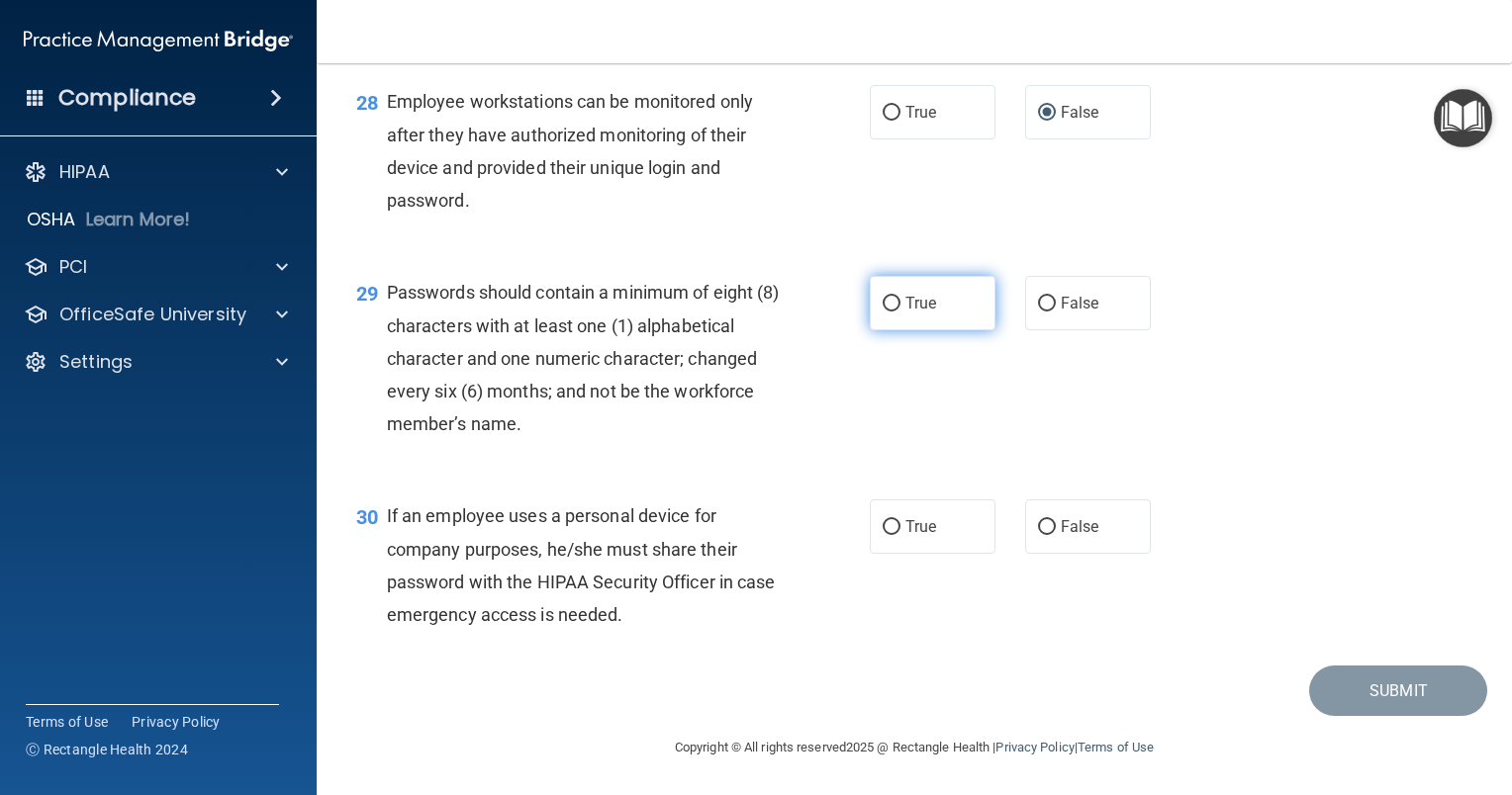
click at [882, 304] on input "True" at bounding box center [891, 303] width 18 height 15
radio input "true"
click at [905, 530] on span "True" at bounding box center [920, 526] width 31 height 19
click at [898, 530] on input "True" at bounding box center [891, 527] width 18 height 15
radio input "true"
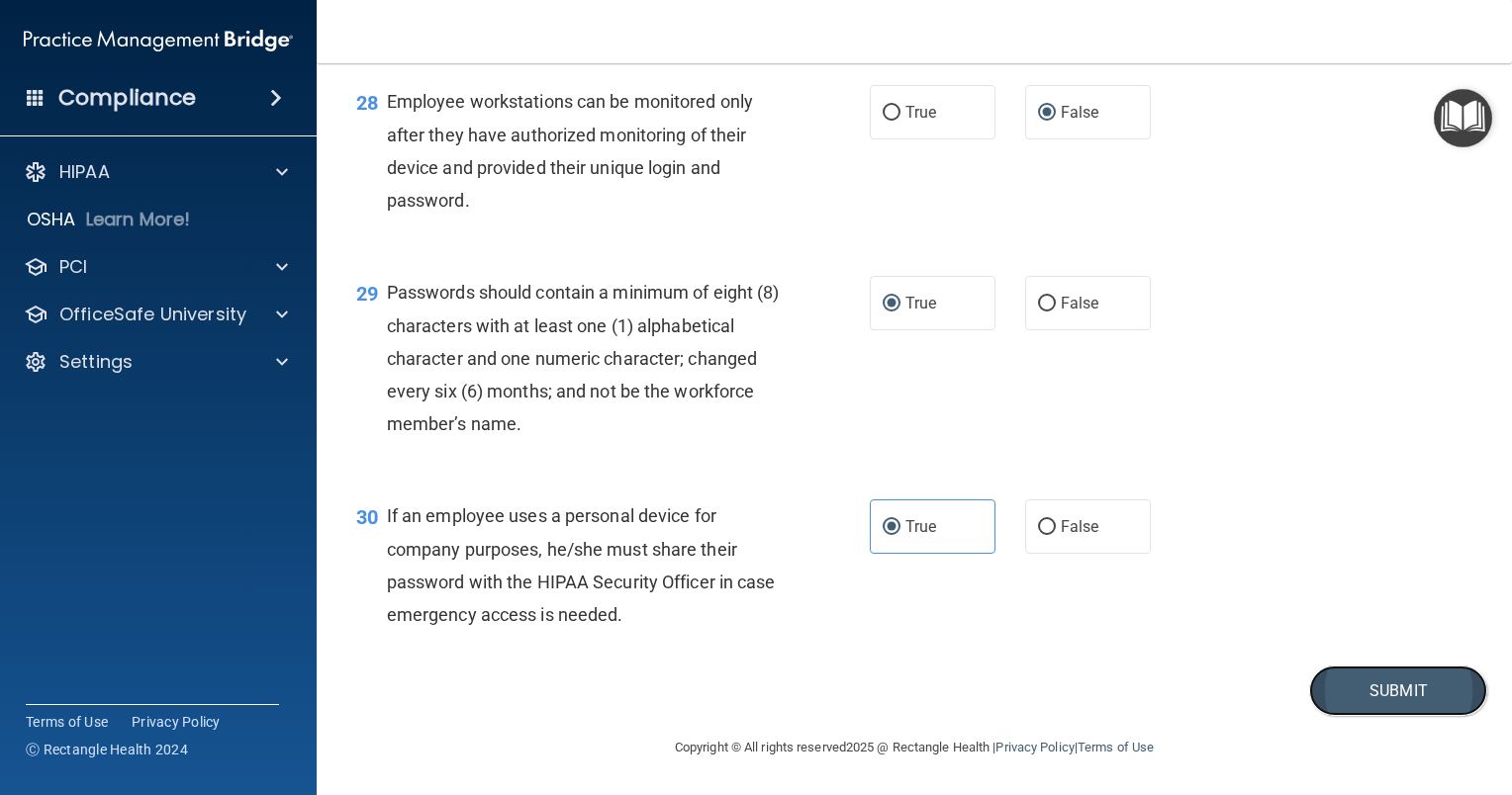
click at [1354, 703] on button "Submit" at bounding box center [1398, 690] width 178 height 51
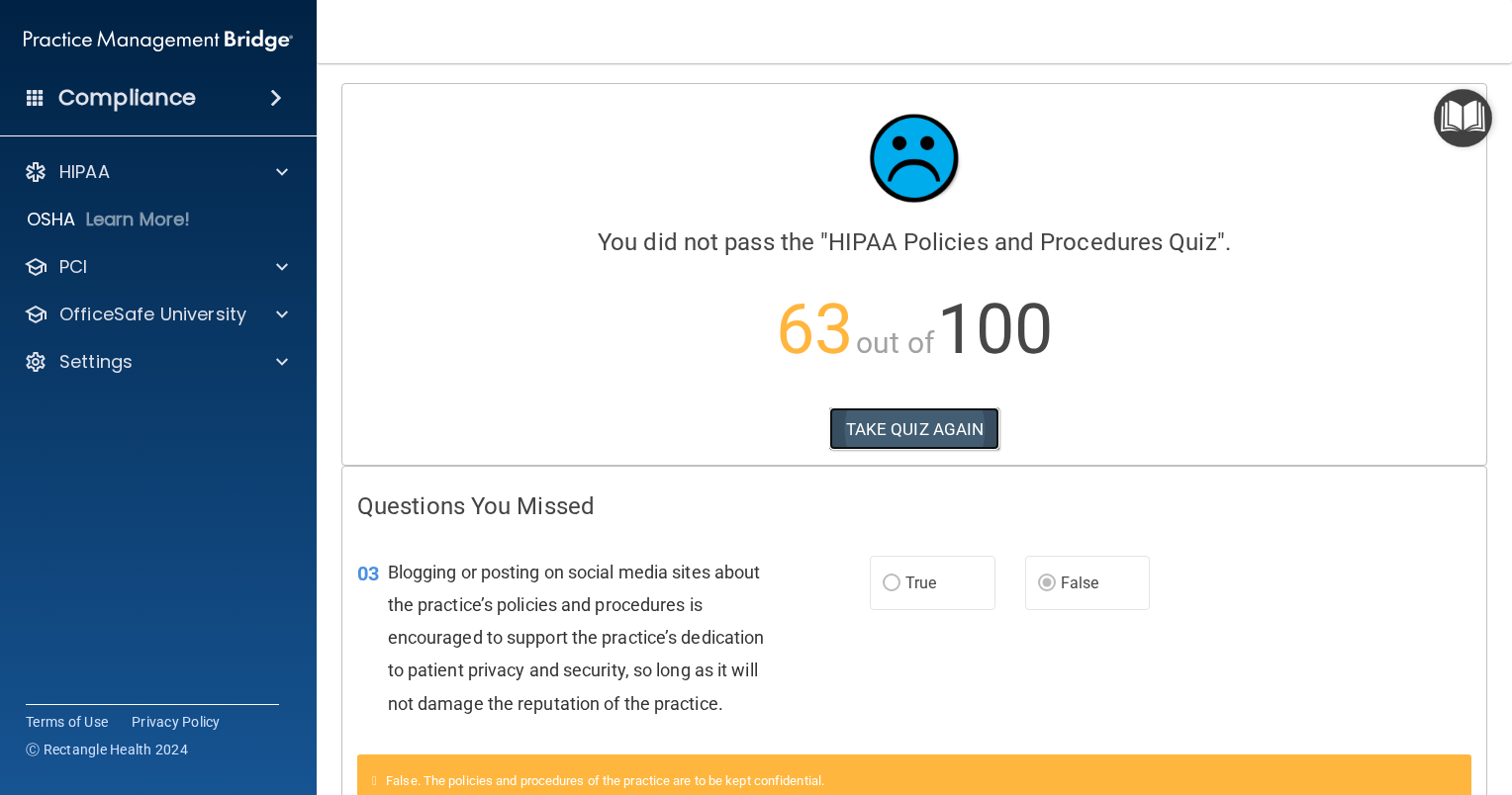
click at [891, 420] on button "TAKE QUIZ AGAIN" at bounding box center [915, 429] width 172 height 44
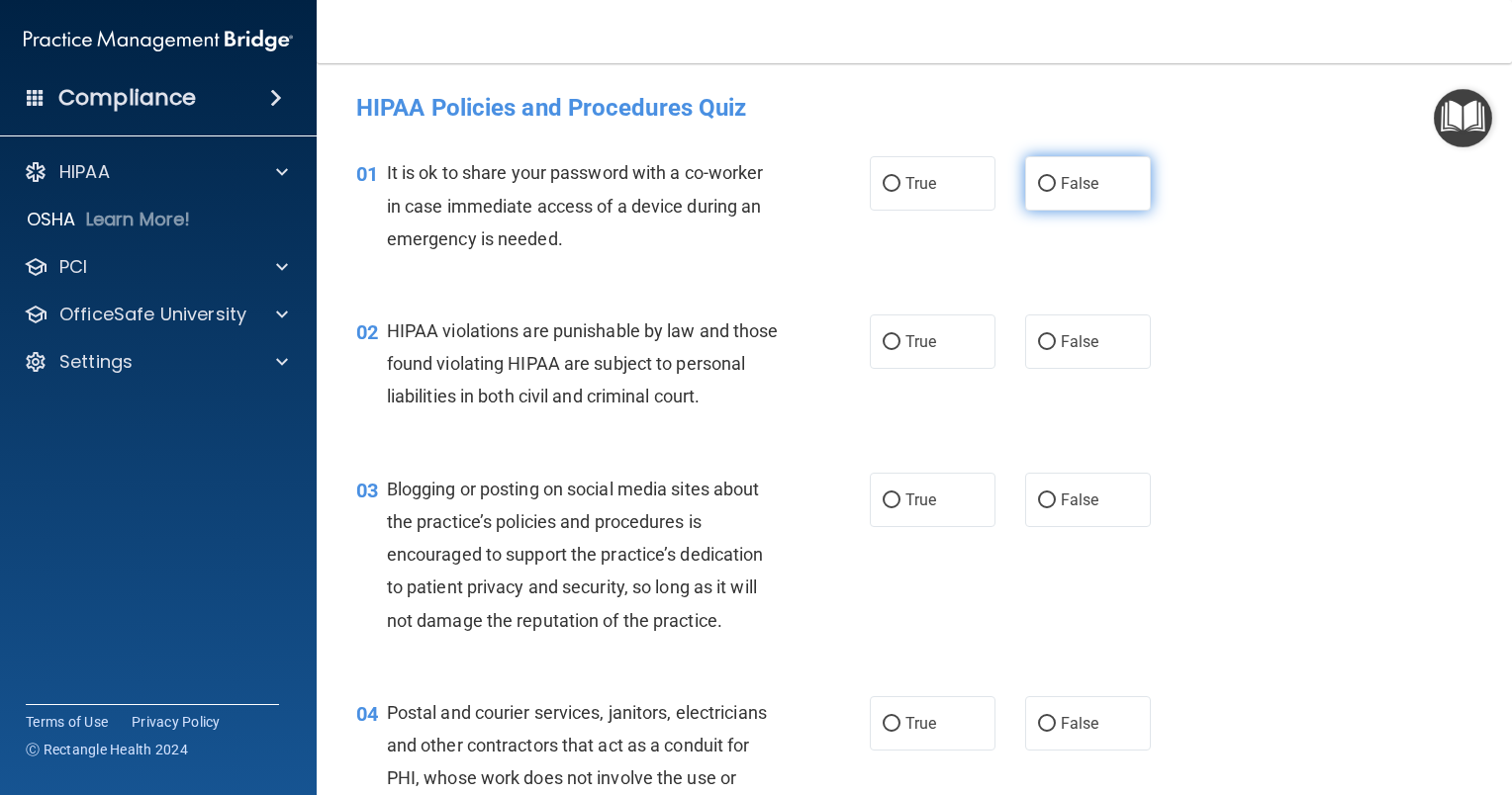
click at [1042, 190] on input "False" at bounding box center [1047, 184] width 18 height 15
radio input "true"
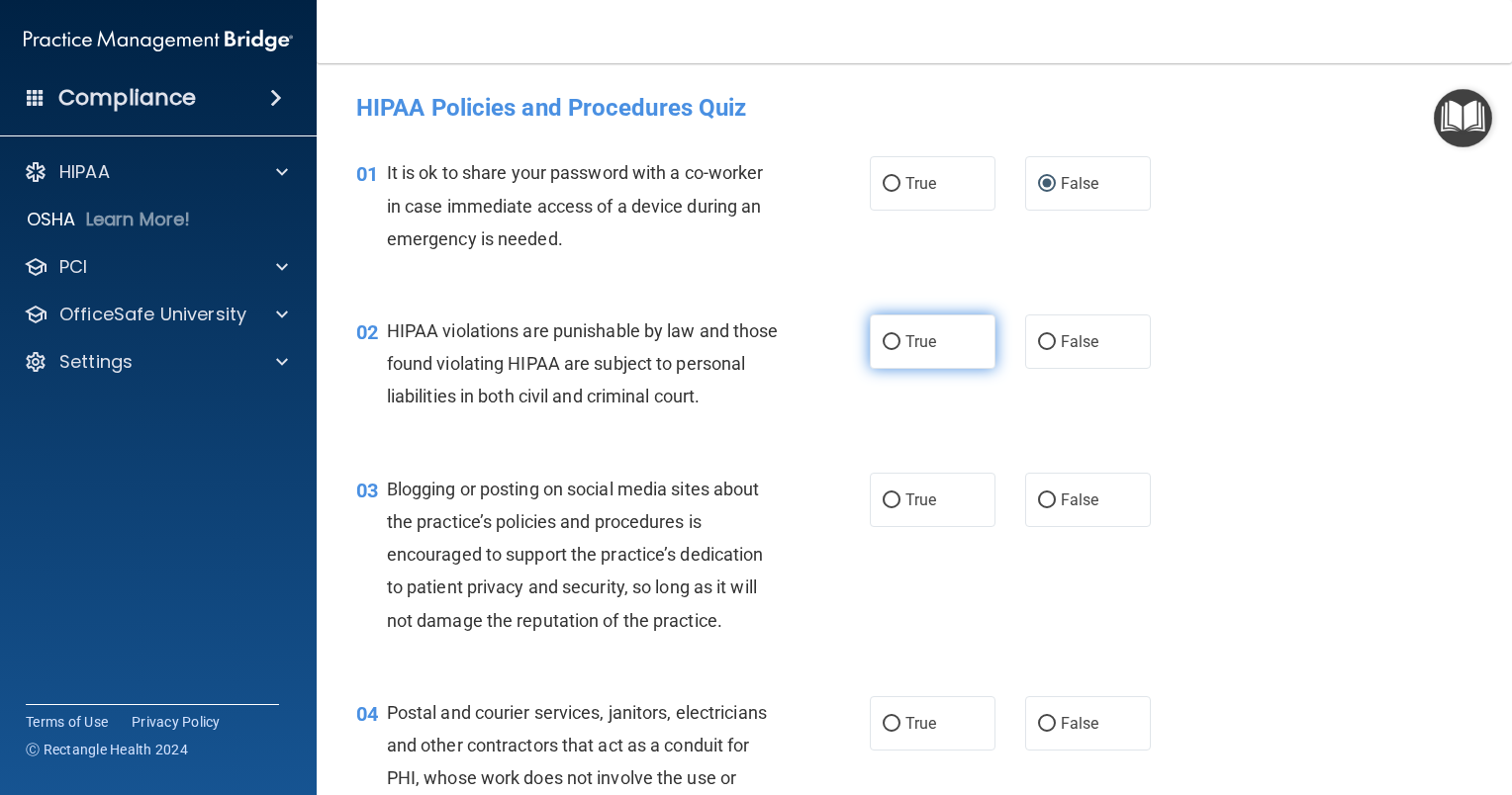
click at [882, 336] on input "True" at bounding box center [891, 342] width 18 height 15
radio input "true"
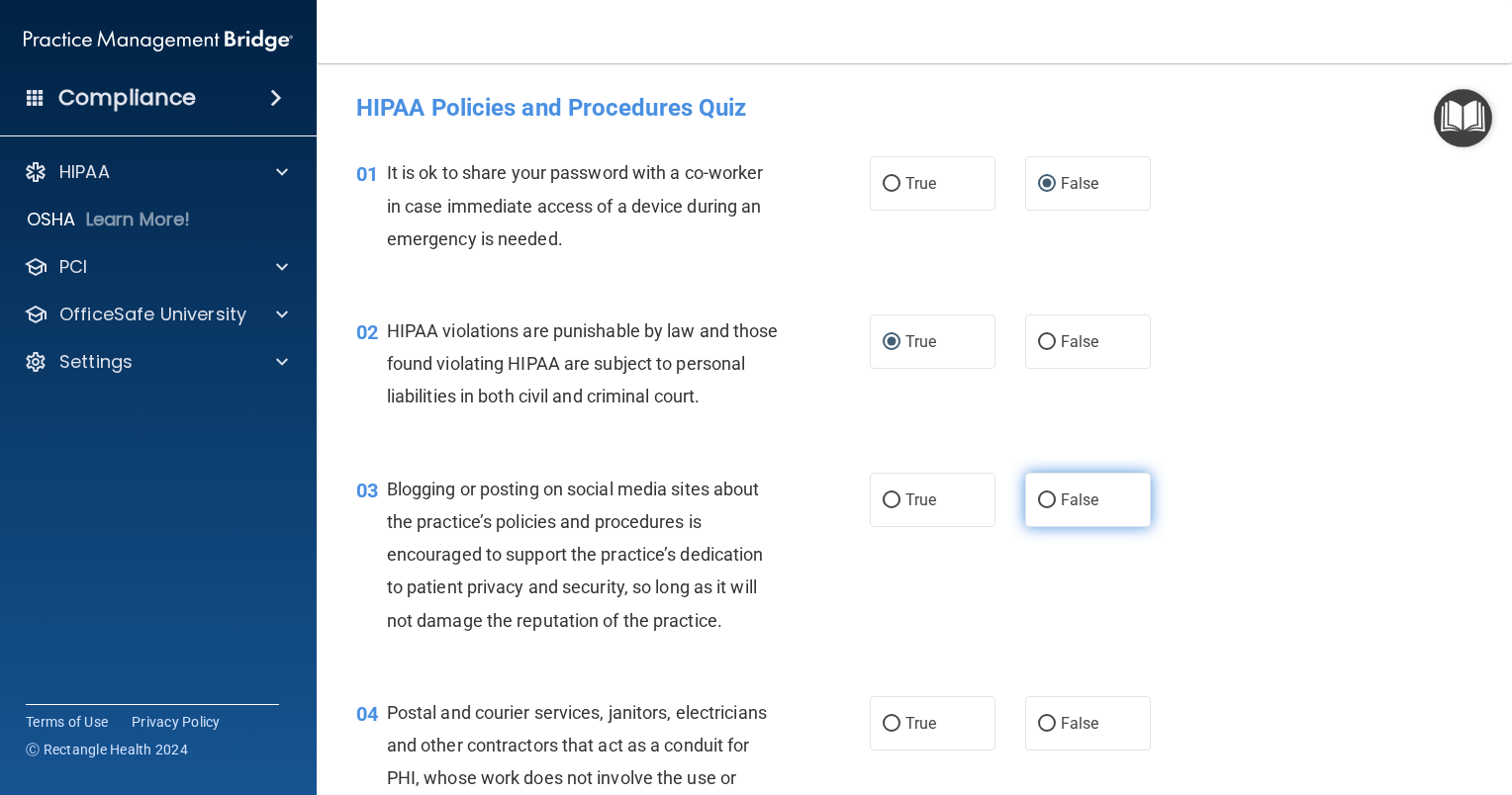
click at [1042, 509] on input "False" at bounding box center [1047, 501] width 18 height 15
radio input "true"
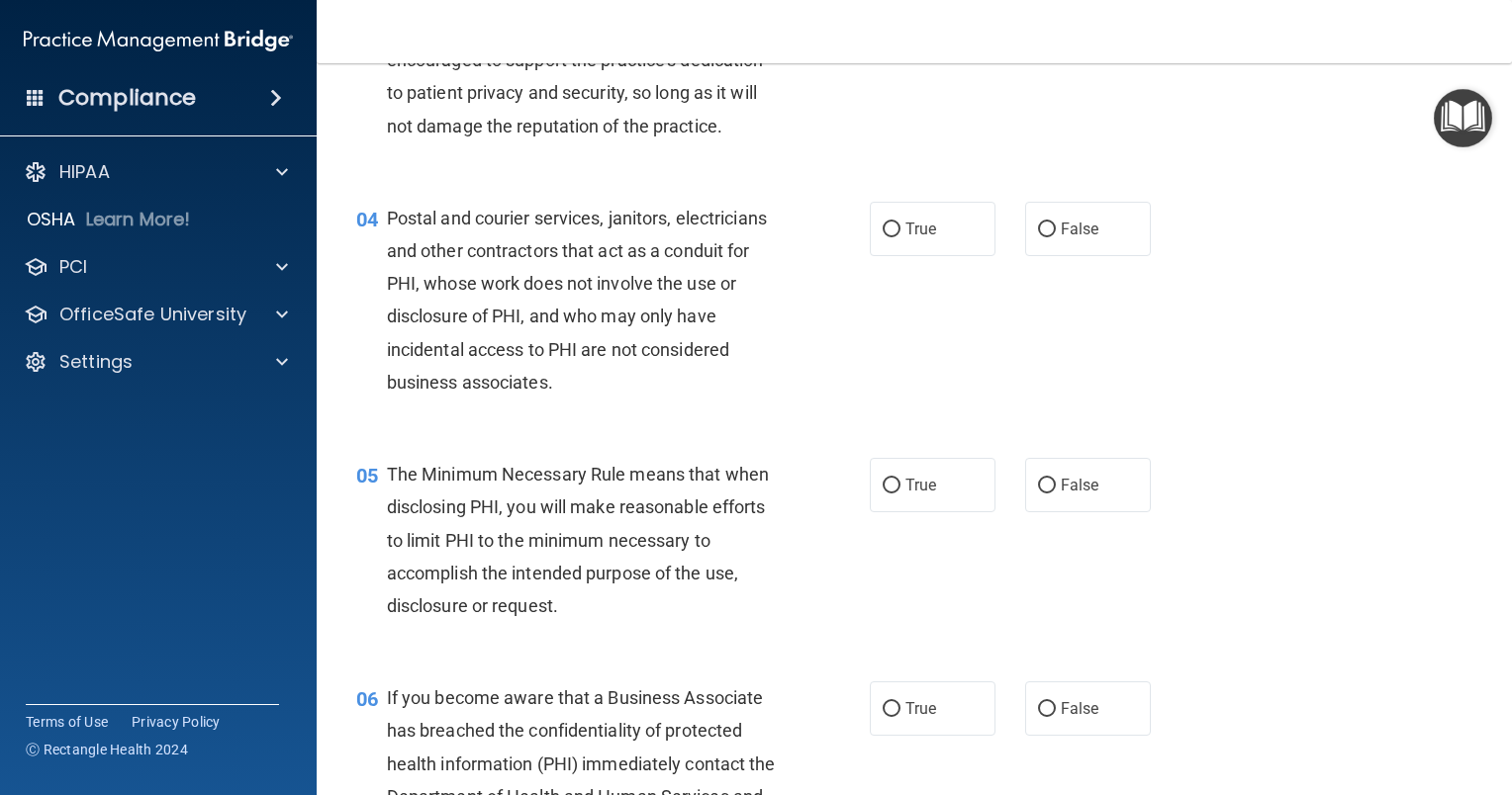
scroll to position [594, 0]
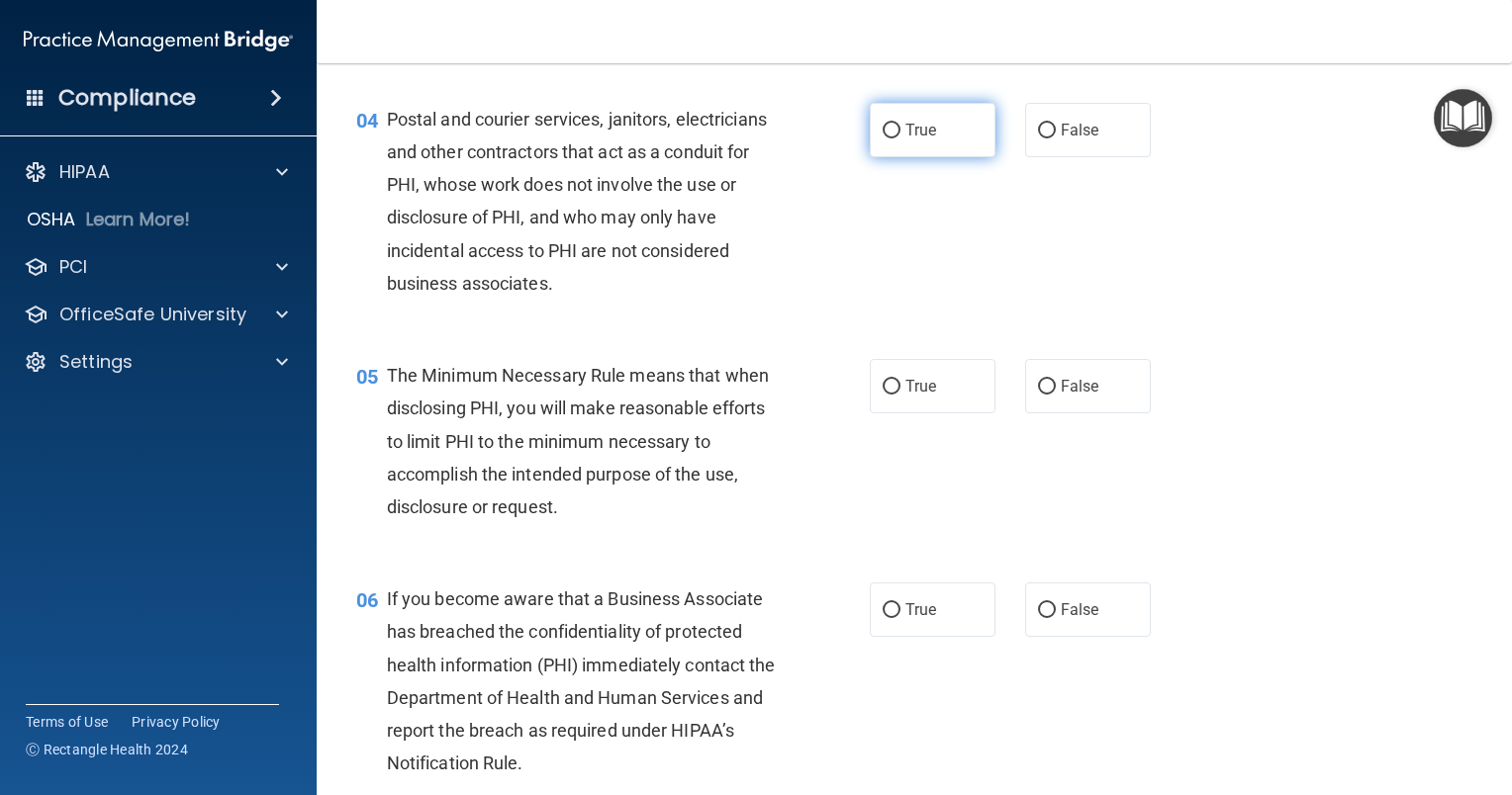
click at [883, 139] on input "True" at bounding box center [891, 131] width 18 height 15
radio input "true"
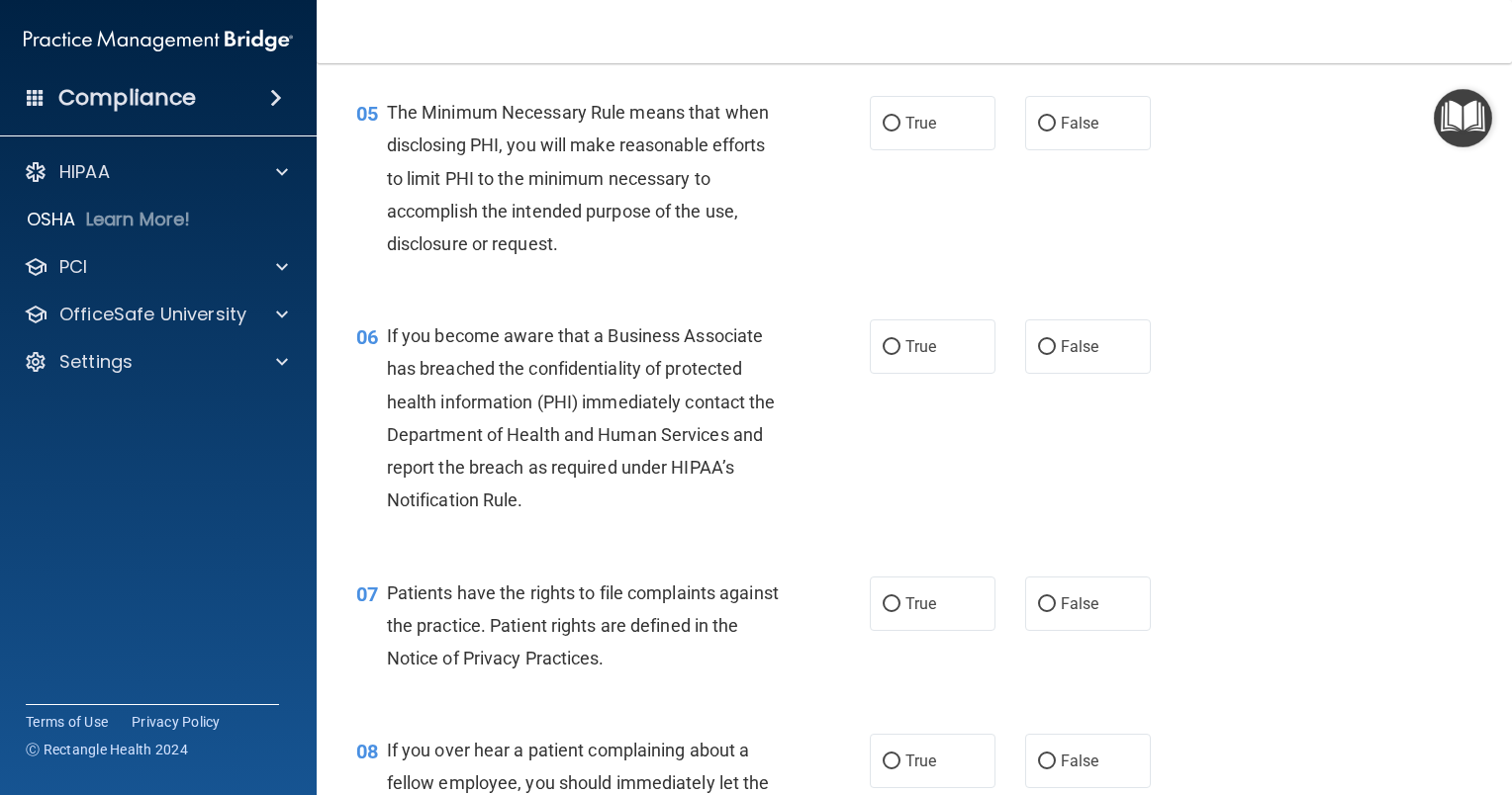
scroll to position [890, 0]
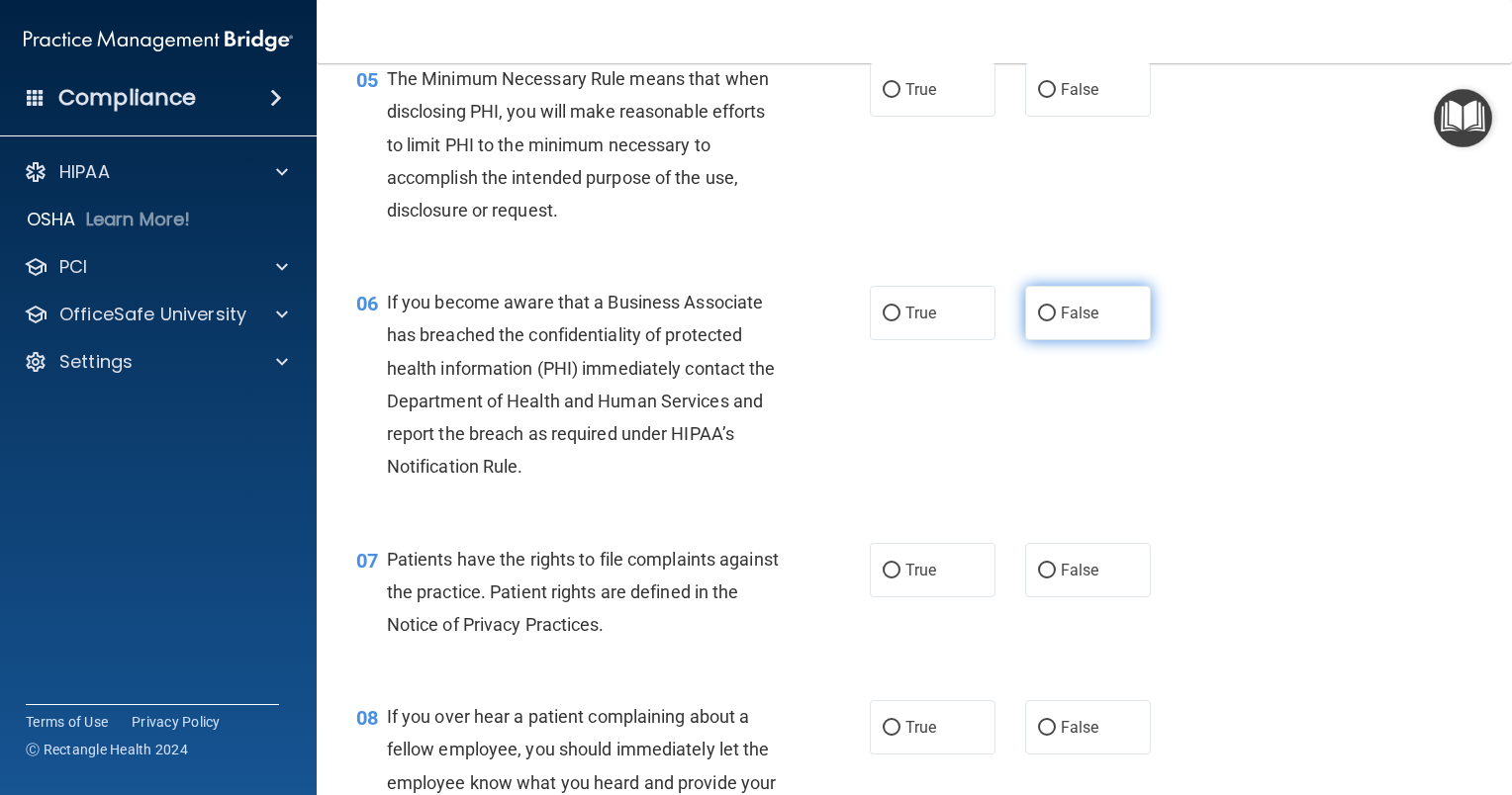
click at [1038, 321] on input "False" at bounding box center [1047, 313] width 18 height 15
radio input "true"
click at [882, 98] on input "True" at bounding box center [891, 90] width 18 height 15
radio input "true"
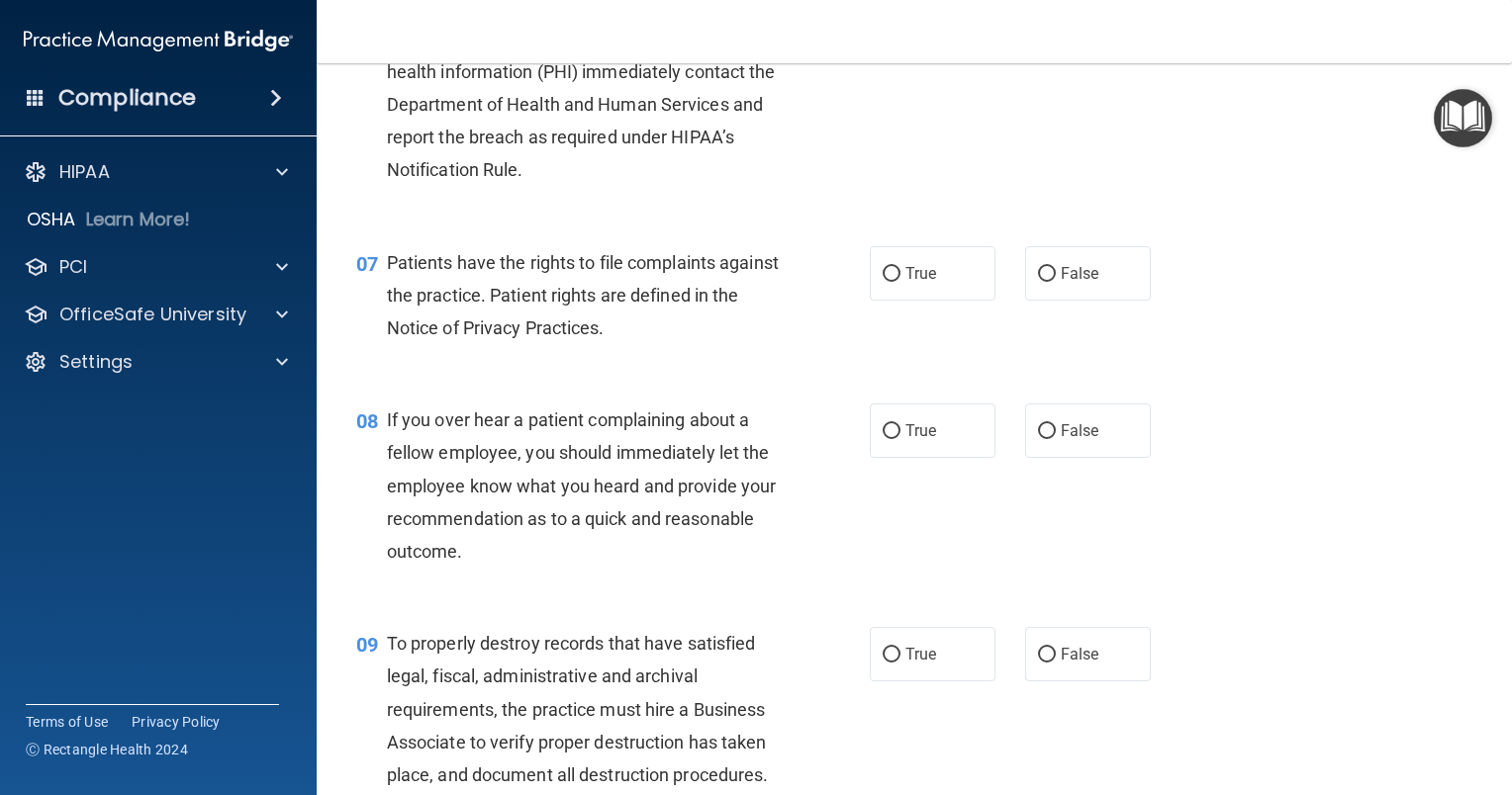
scroll to position [1286, 0]
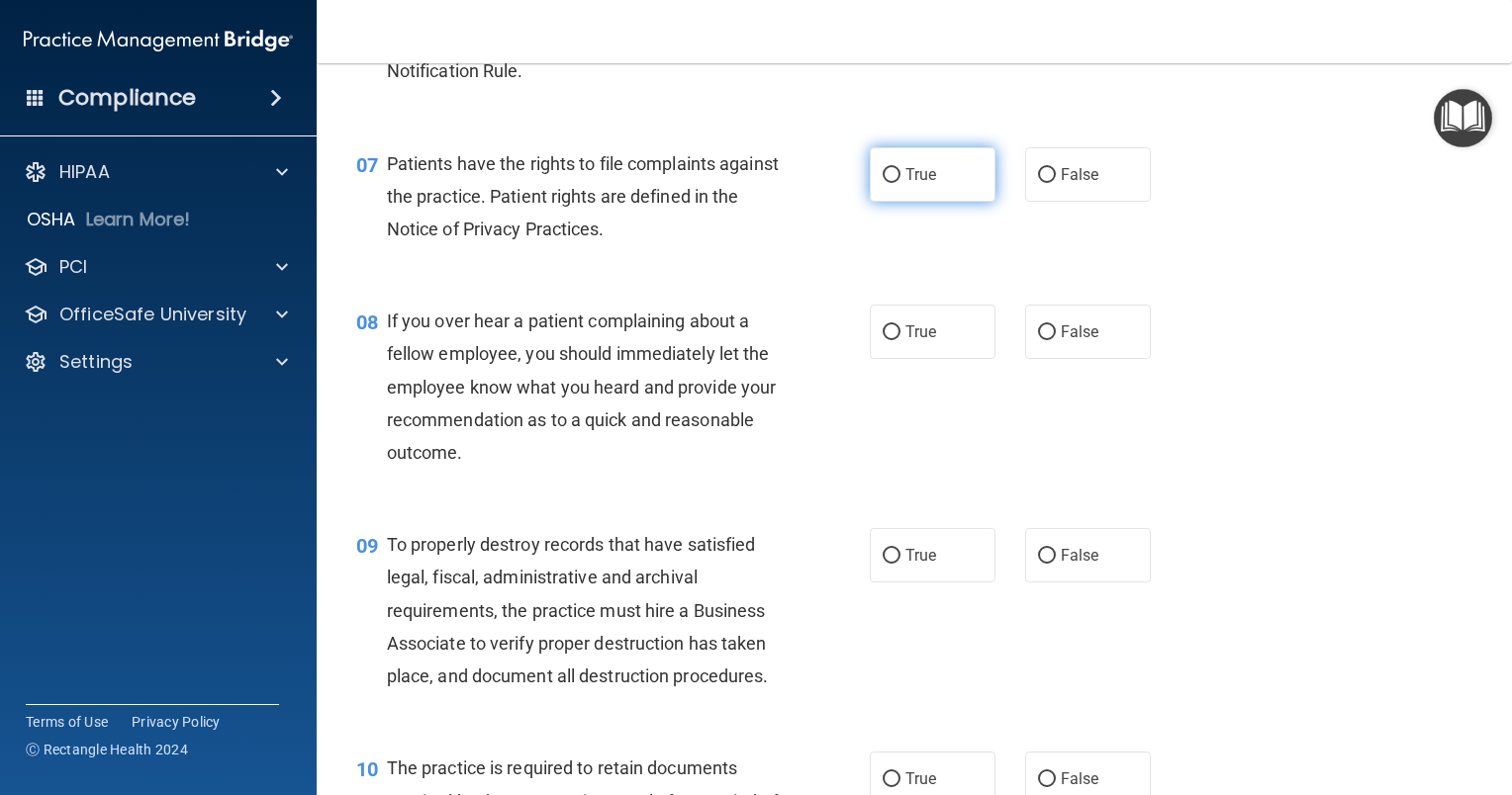
click at [882, 183] on input "True" at bounding box center [891, 176] width 18 height 15
radio input "true"
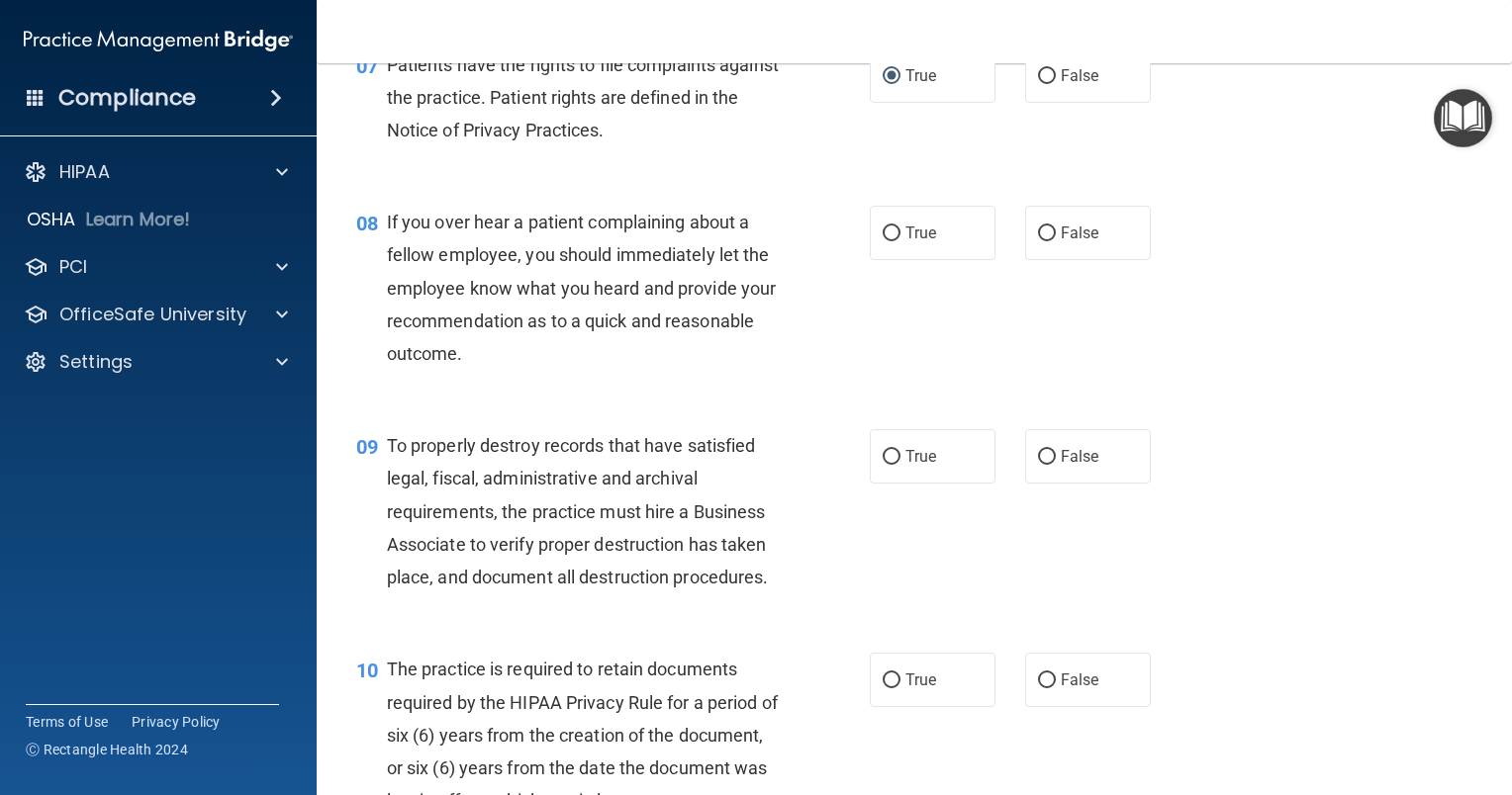
scroll to position [1483, 0]
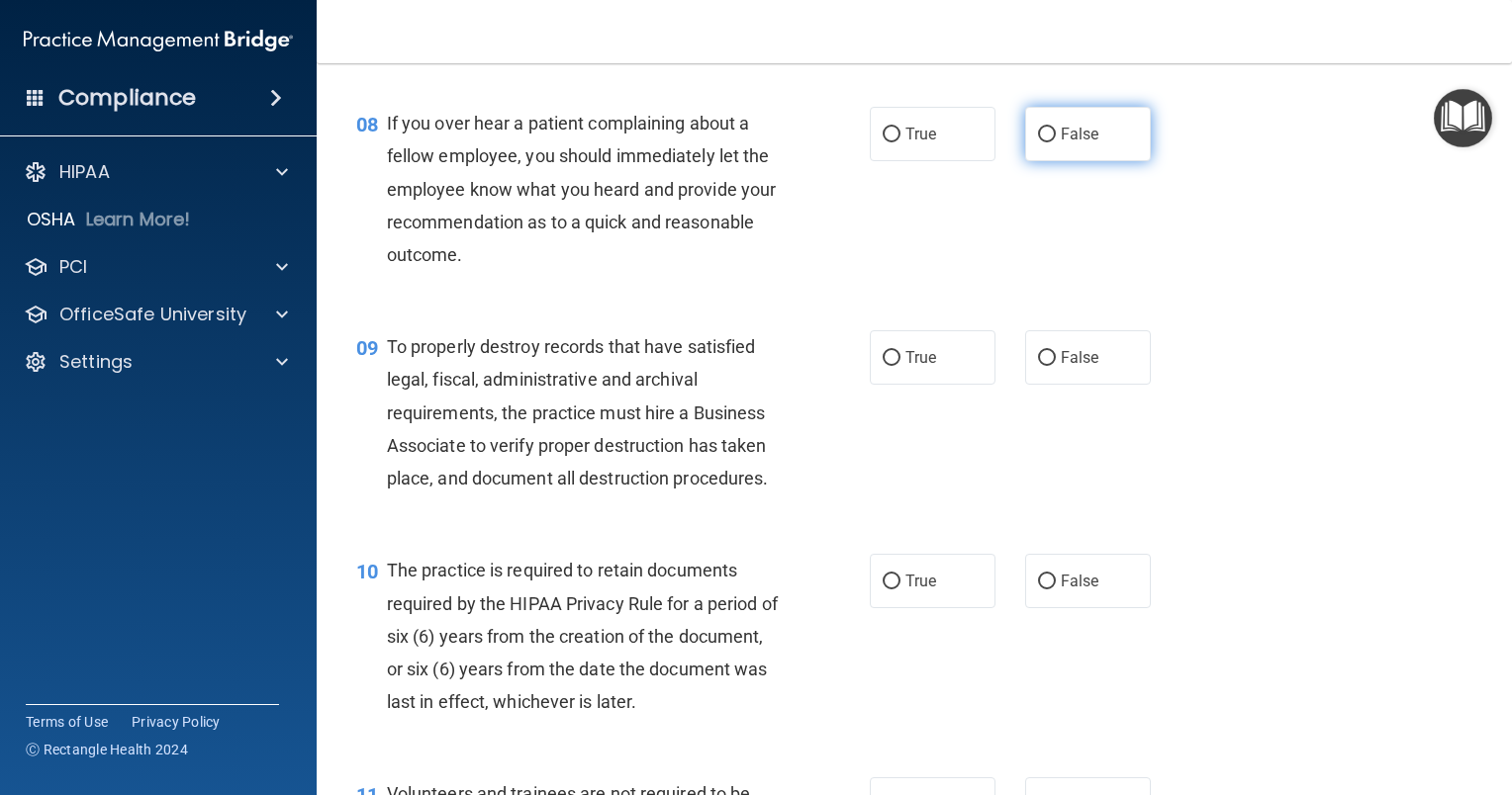
click at [1039, 143] on input "False" at bounding box center [1047, 135] width 18 height 15
radio input "true"
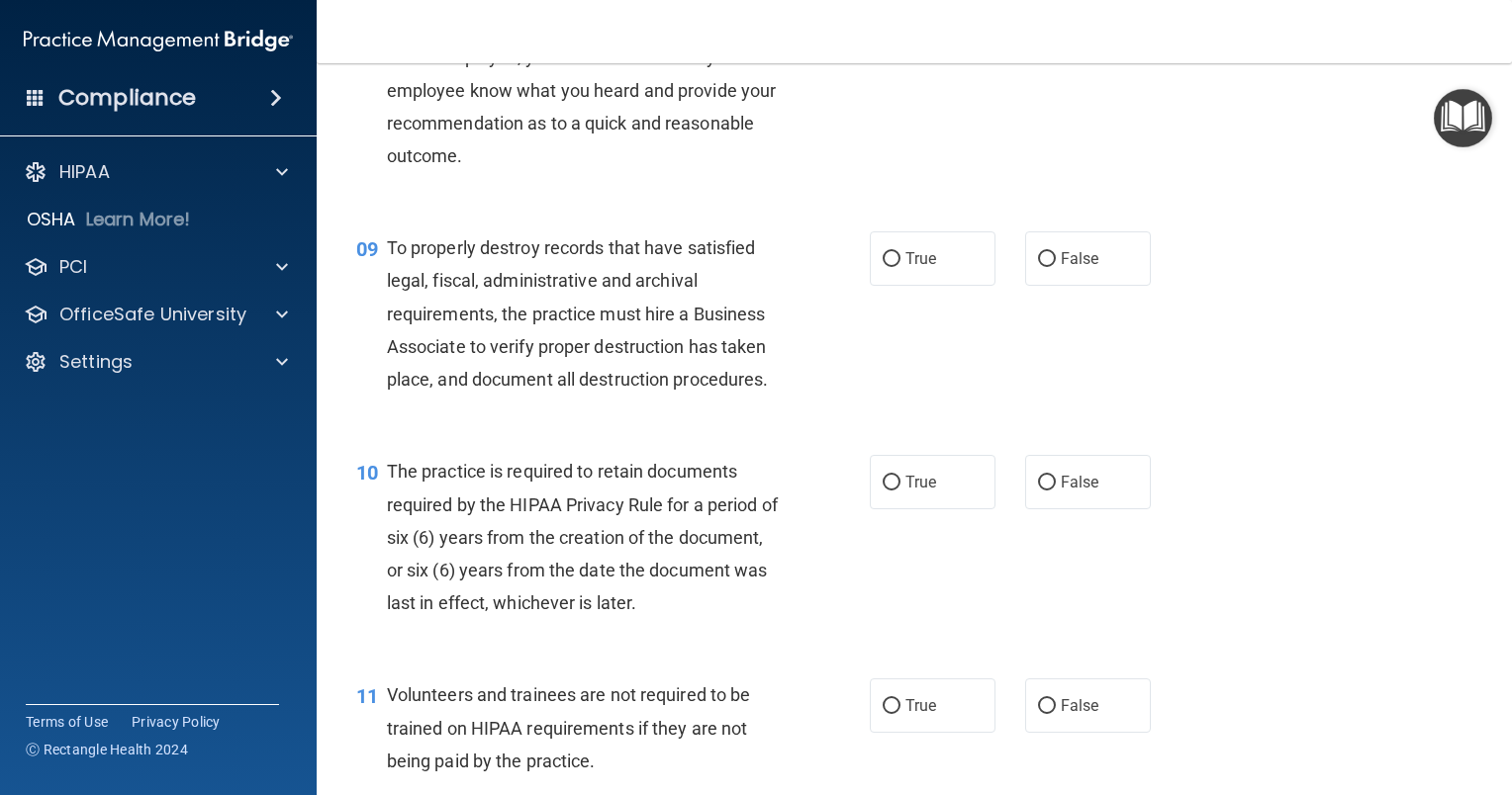
scroll to position [1681, 0]
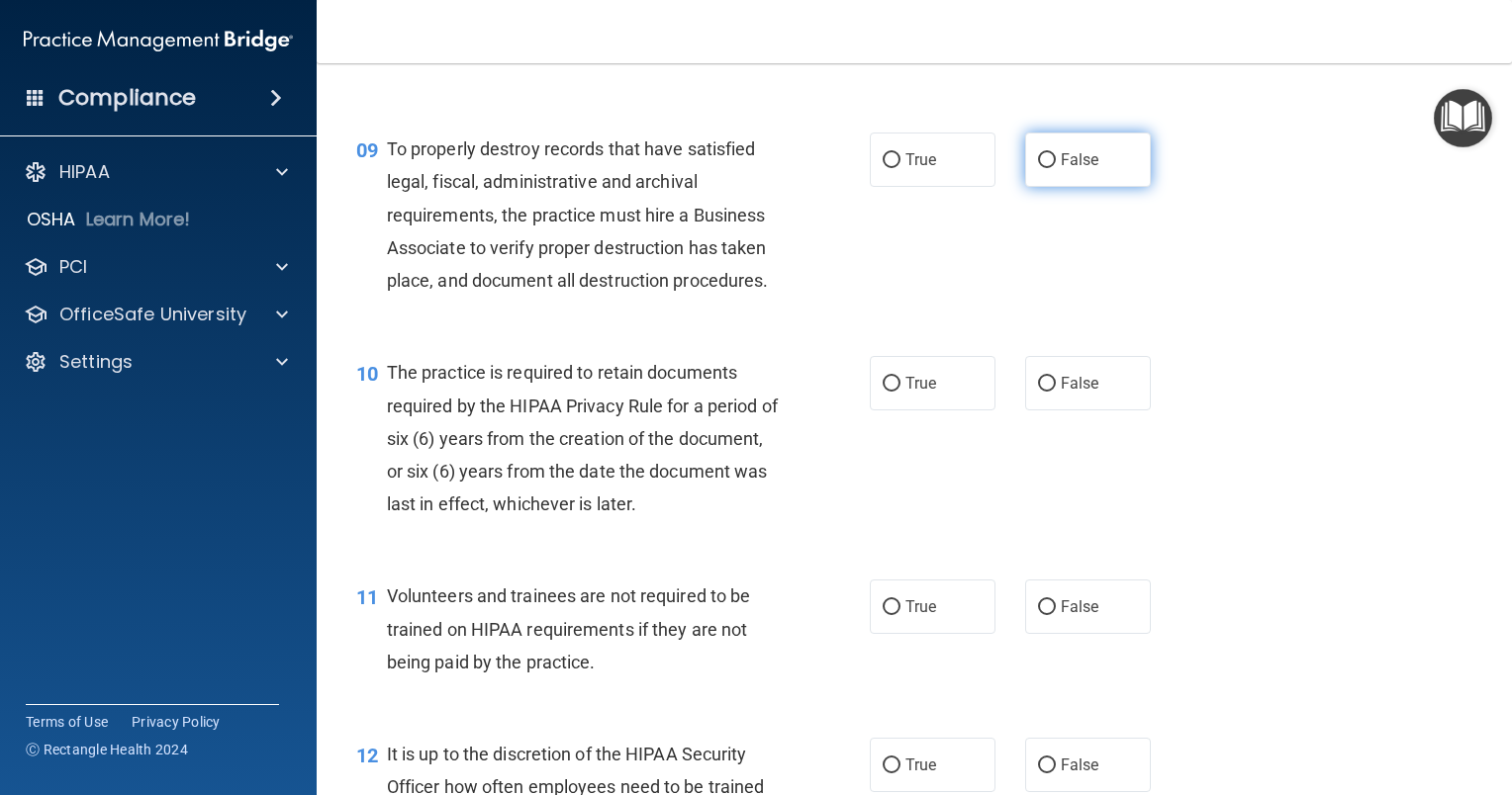
click at [1038, 169] on input "False" at bounding box center [1047, 161] width 18 height 15
radio input "true"
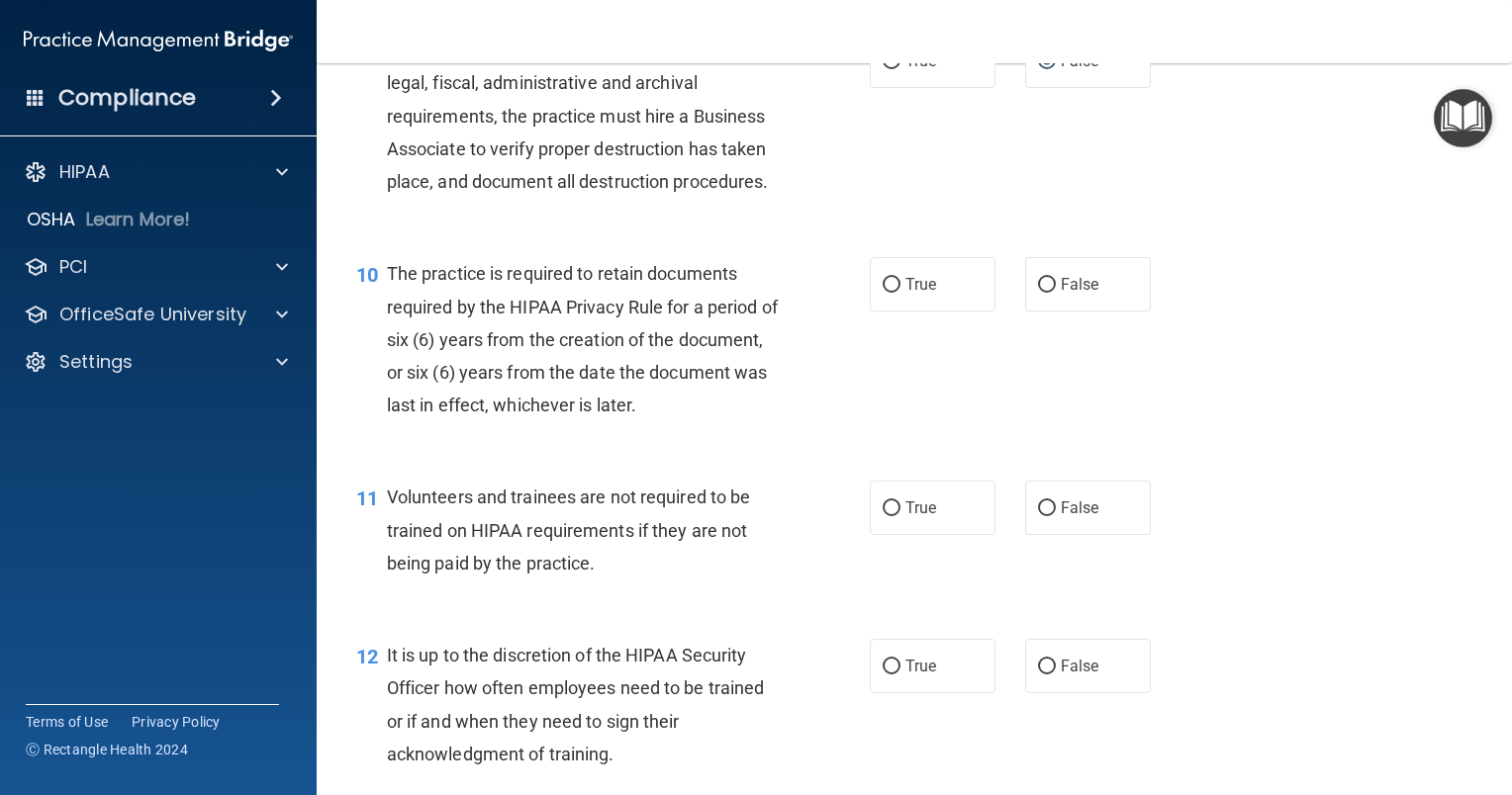
scroll to position [1879, 0]
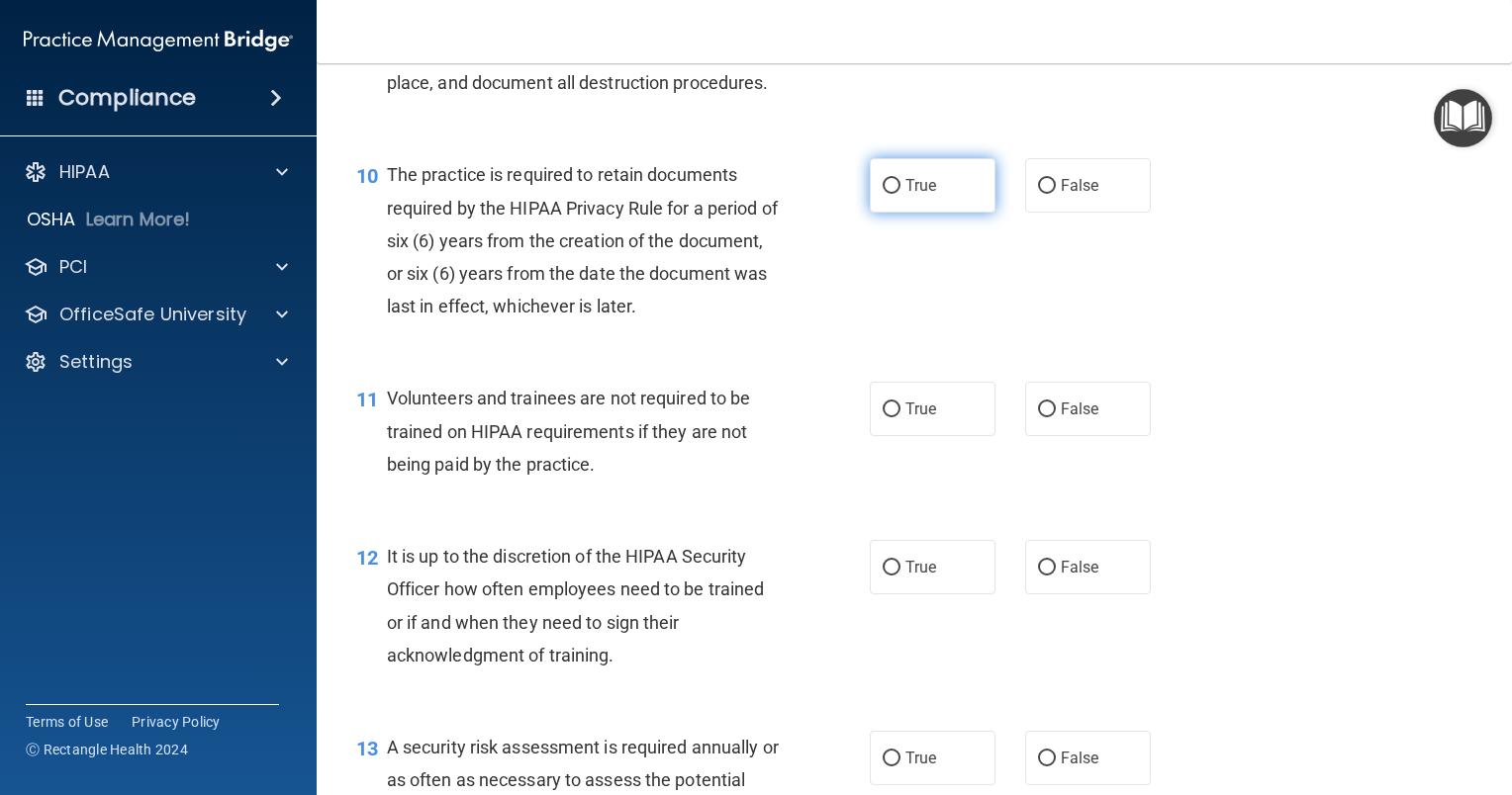
click at [882, 194] on input "True" at bounding box center [891, 186] width 18 height 15
radio input "true"
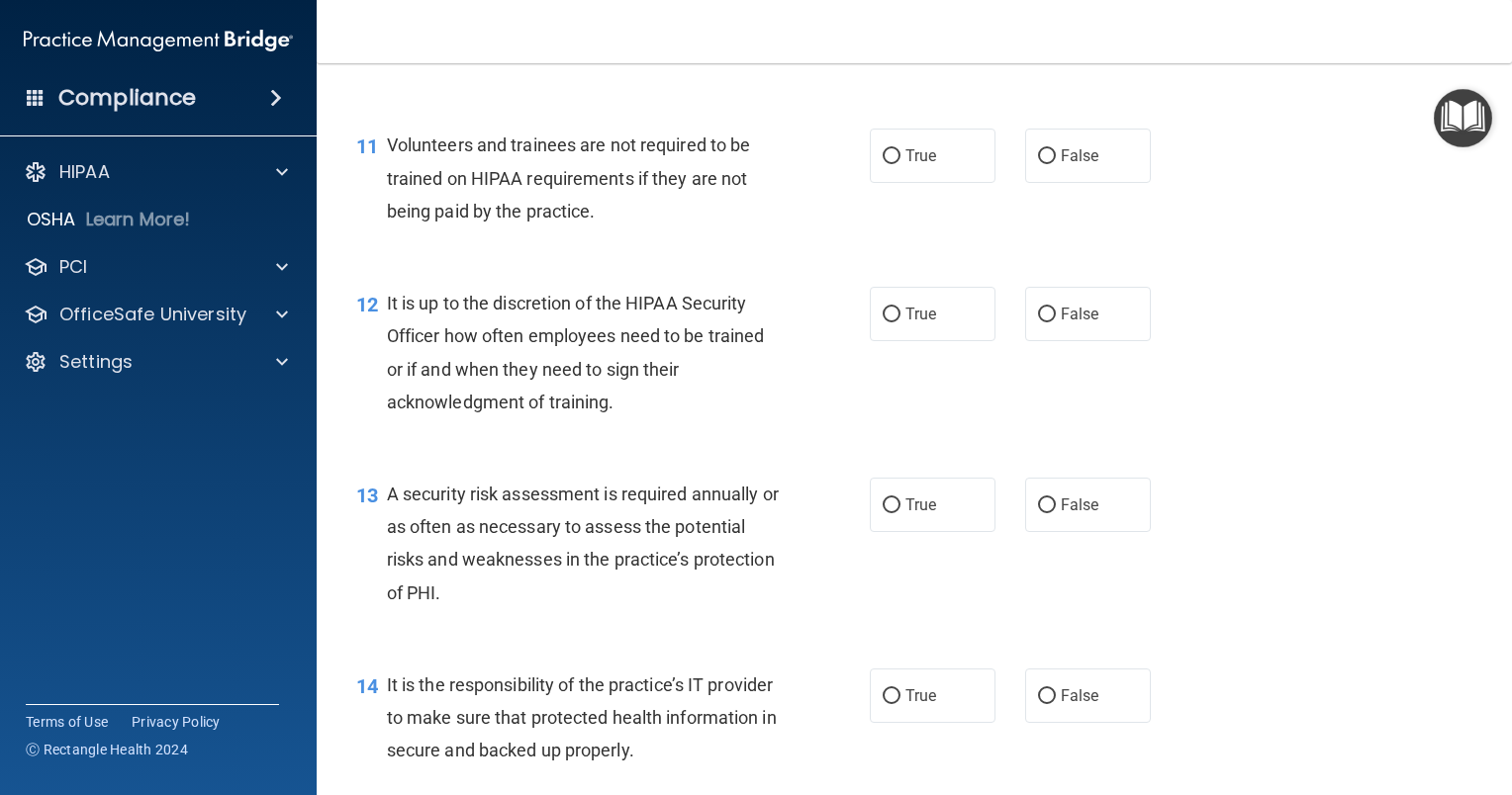
scroll to position [2176, 0]
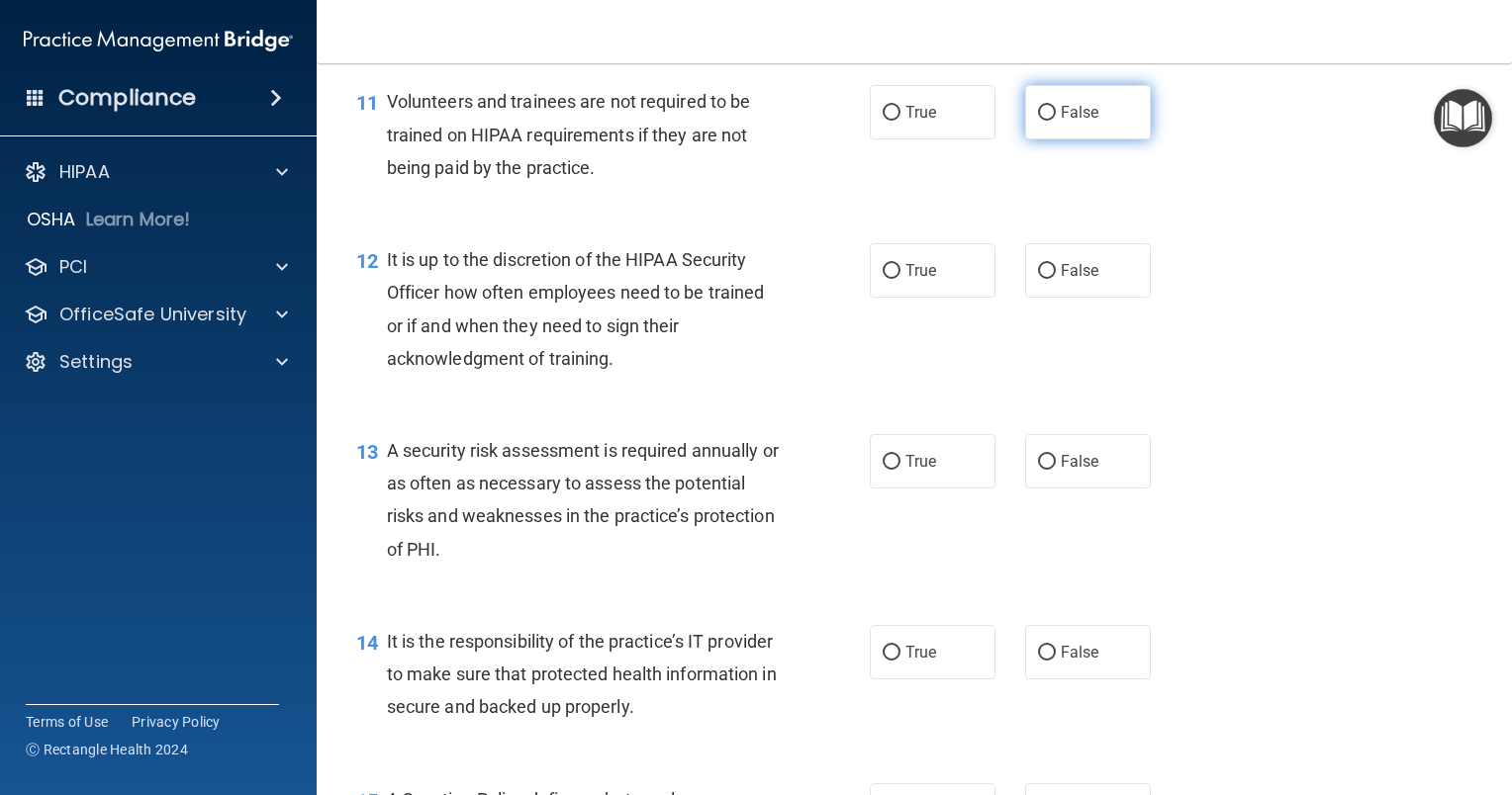
click at [1038, 121] on input "False" at bounding box center [1047, 113] width 18 height 15
radio input "true"
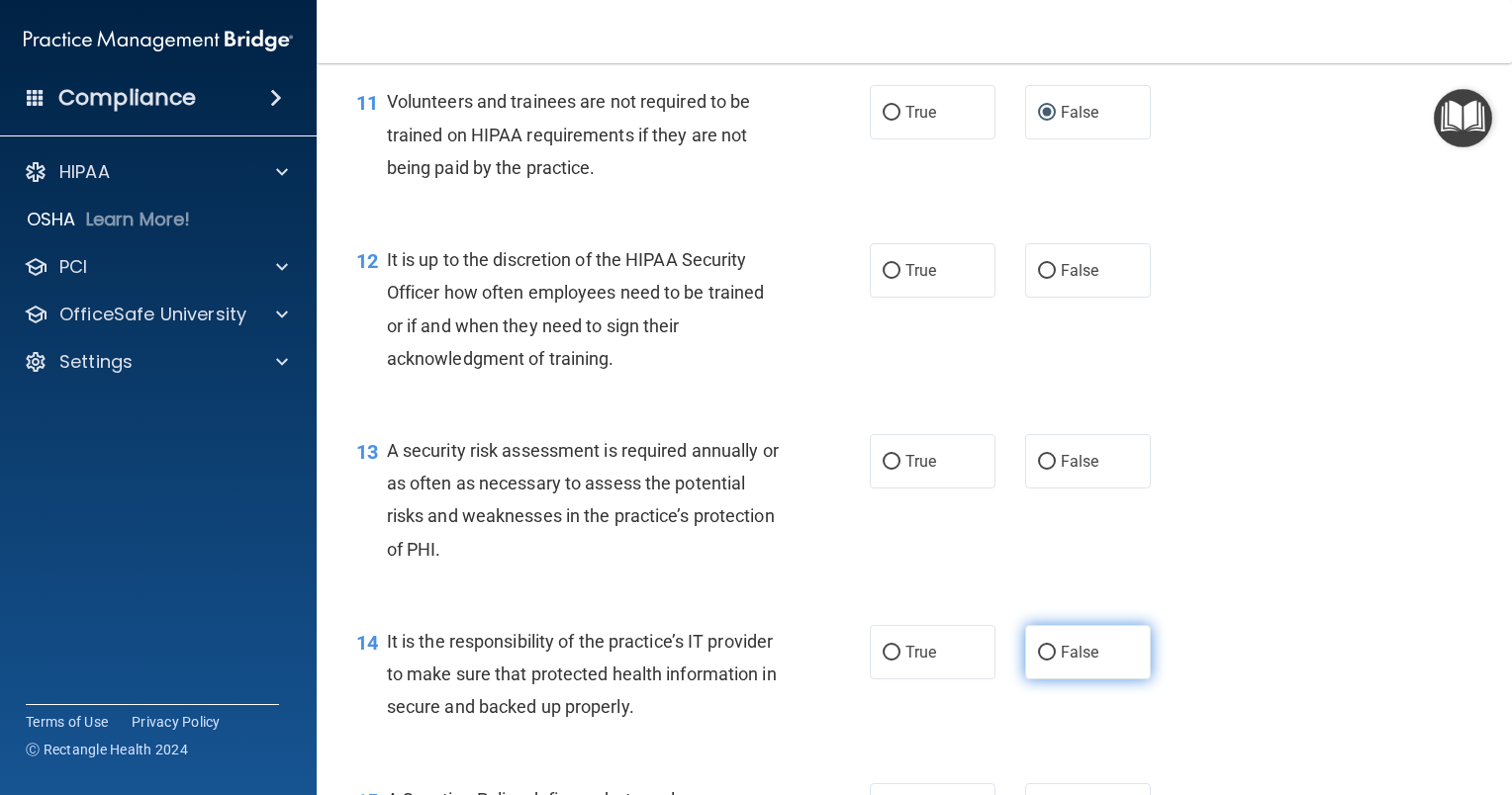
click at [1041, 660] on input "False" at bounding box center [1047, 652] width 18 height 15
radio input "true"
click at [884, 470] on input "True" at bounding box center [891, 462] width 18 height 15
radio input "true"
click at [882, 279] on input "True" at bounding box center [891, 271] width 18 height 15
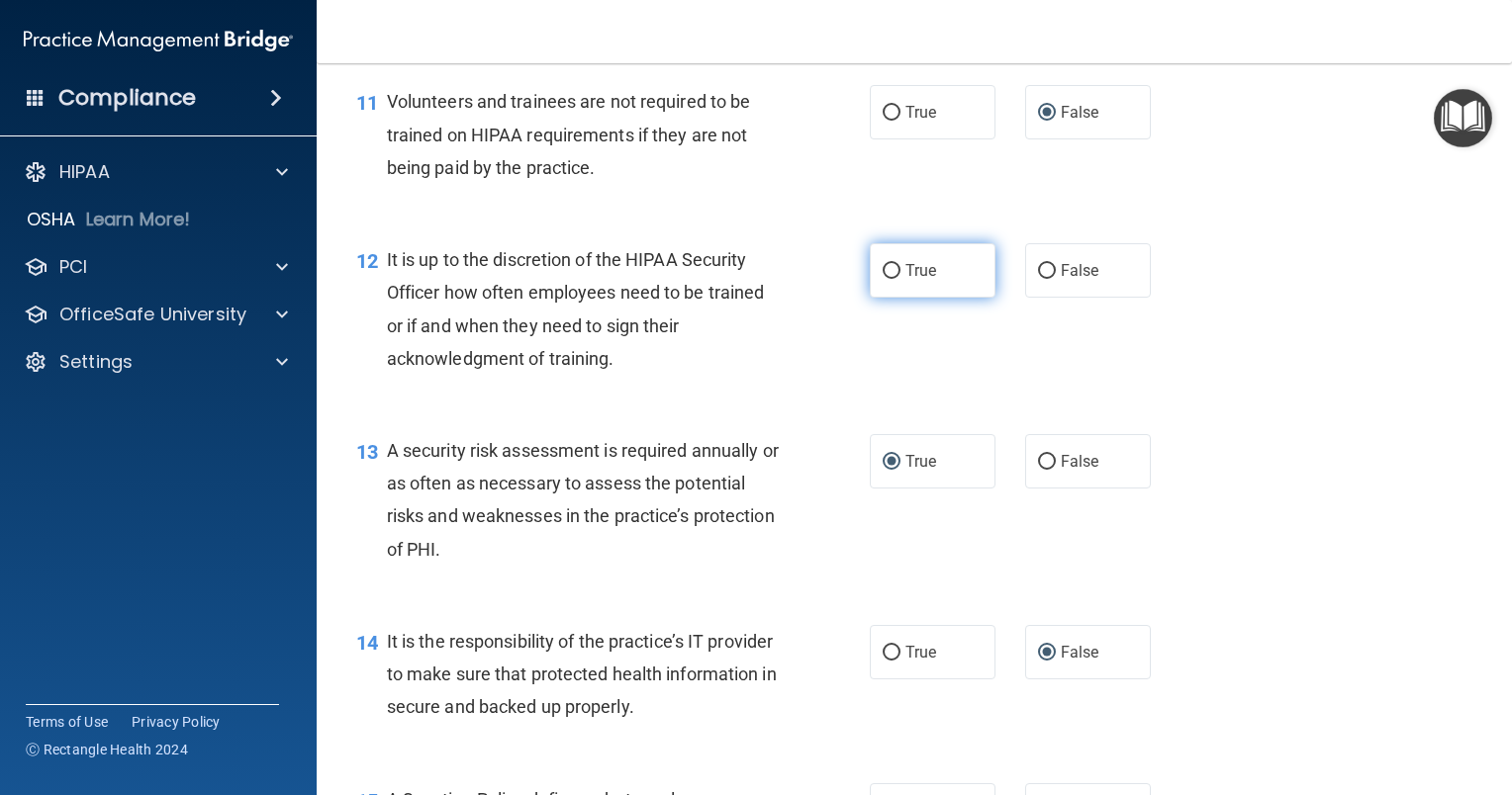
radio input "true"
click at [1027, 297] on label "False" at bounding box center [1088, 270] width 126 height 55
click at [1038, 279] on input "False" at bounding box center [1047, 271] width 18 height 15
radio input "true"
radio input "false"
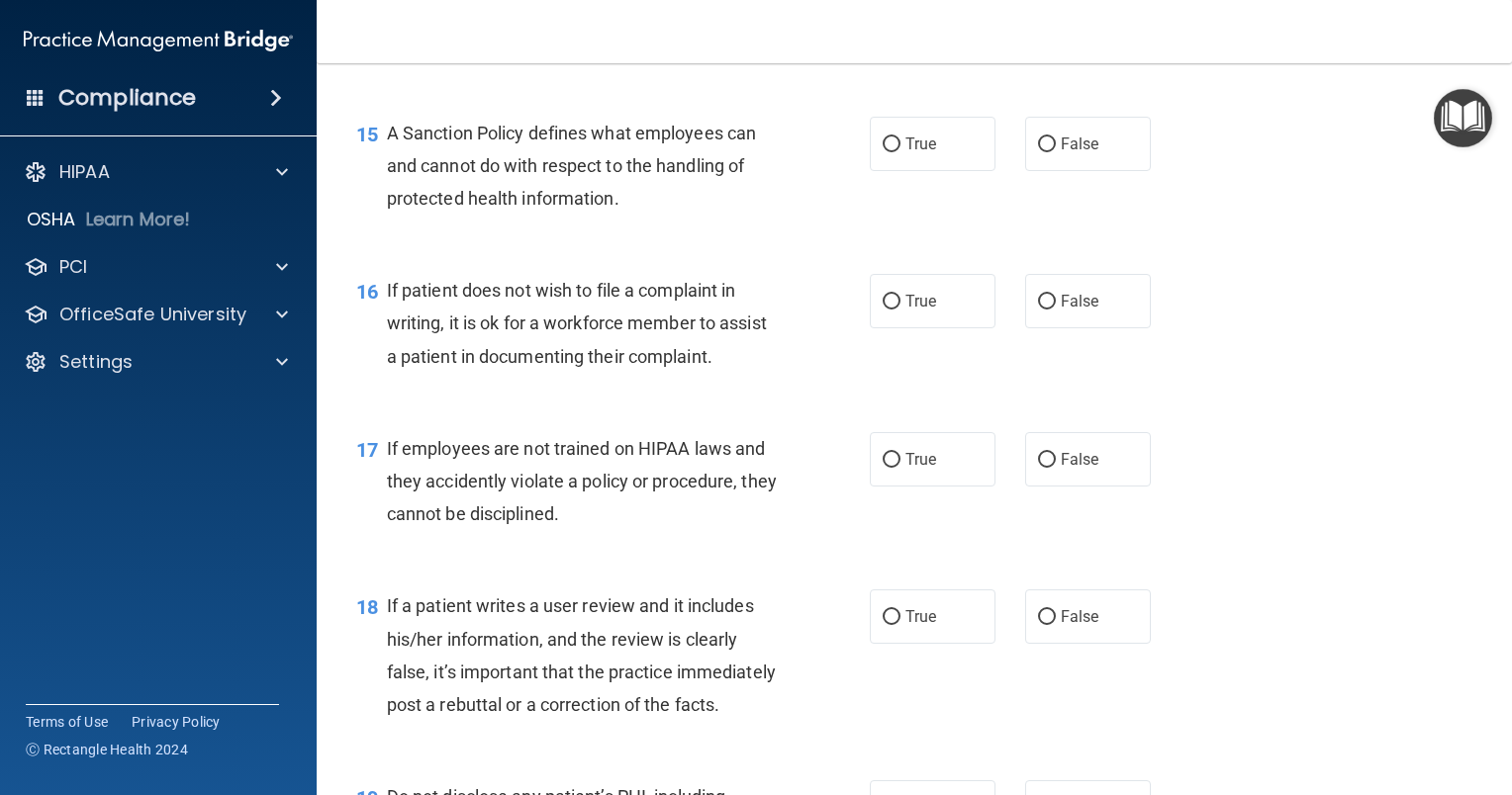
scroll to position [2868, 0]
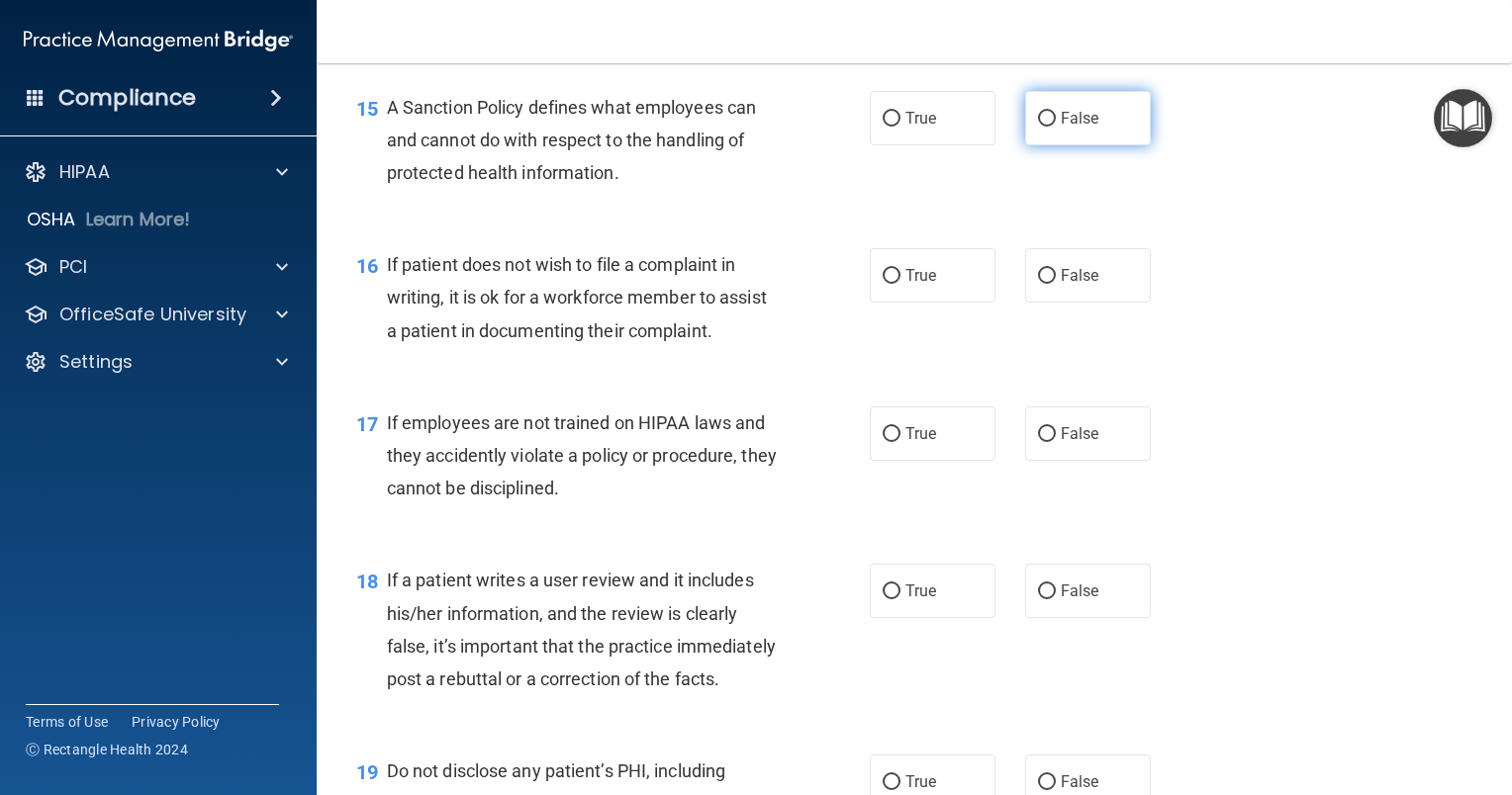
click at [1042, 127] on input "False" at bounding box center [1047, 119] width 18 height 15
radio input "true"
click at [887, 284] on input "True" at bounding box center [891, 276] width 18 height 15
radio input "true"
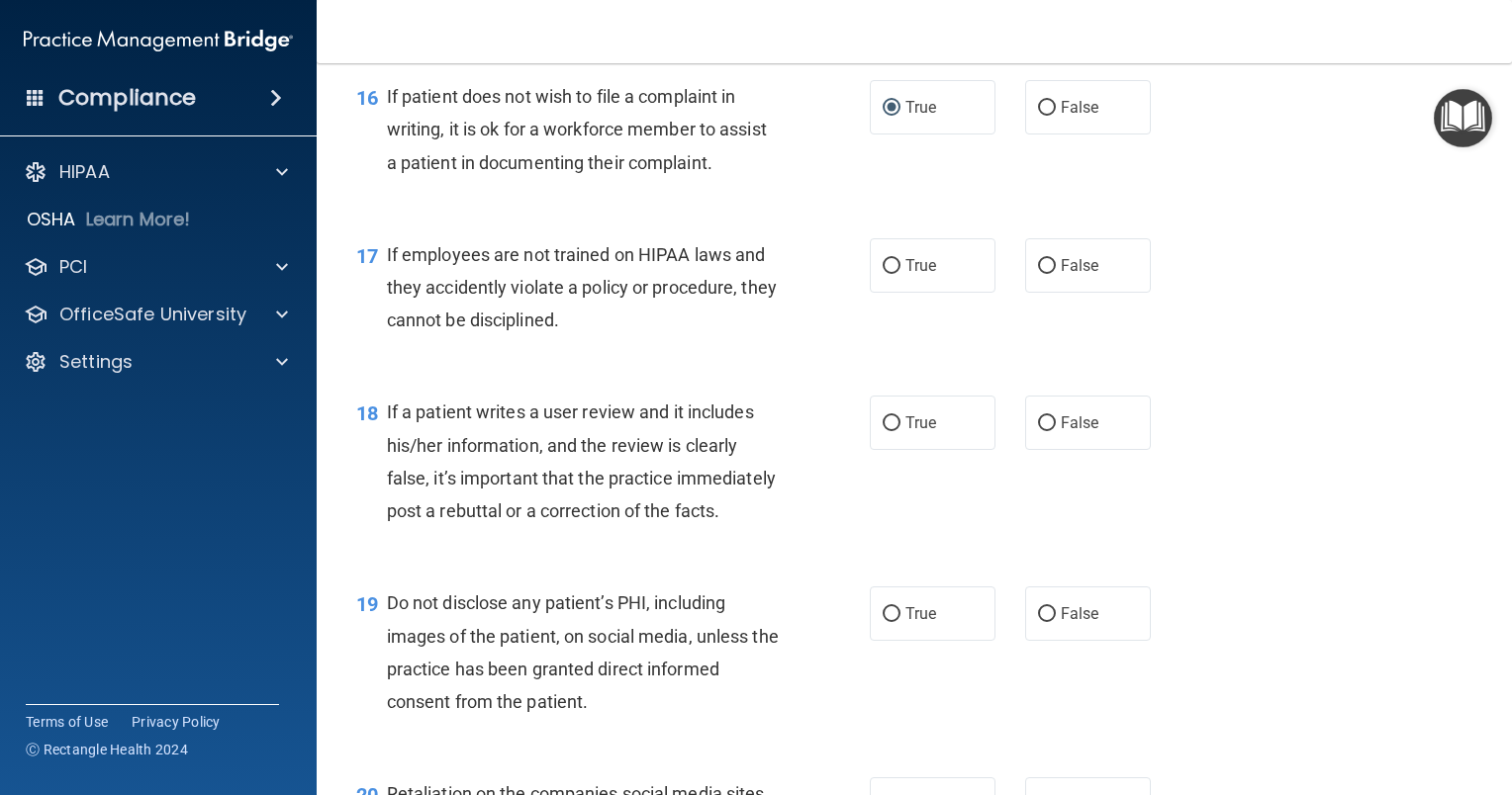
scroll to position [3065, 0]
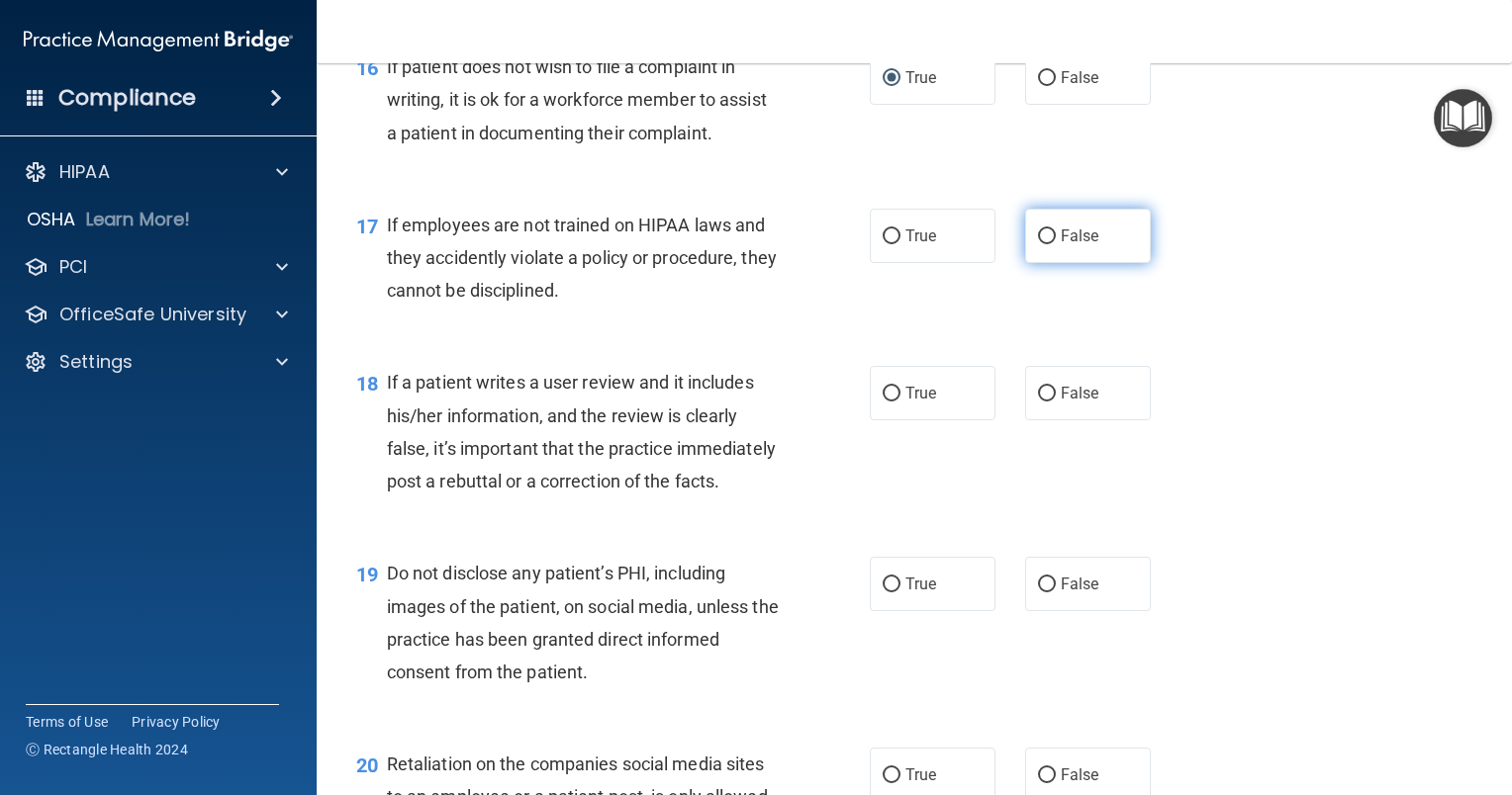
click at [1038, 244] on input "False" at bounding box center [1047, 236] width 18 height 15
radio input "true"
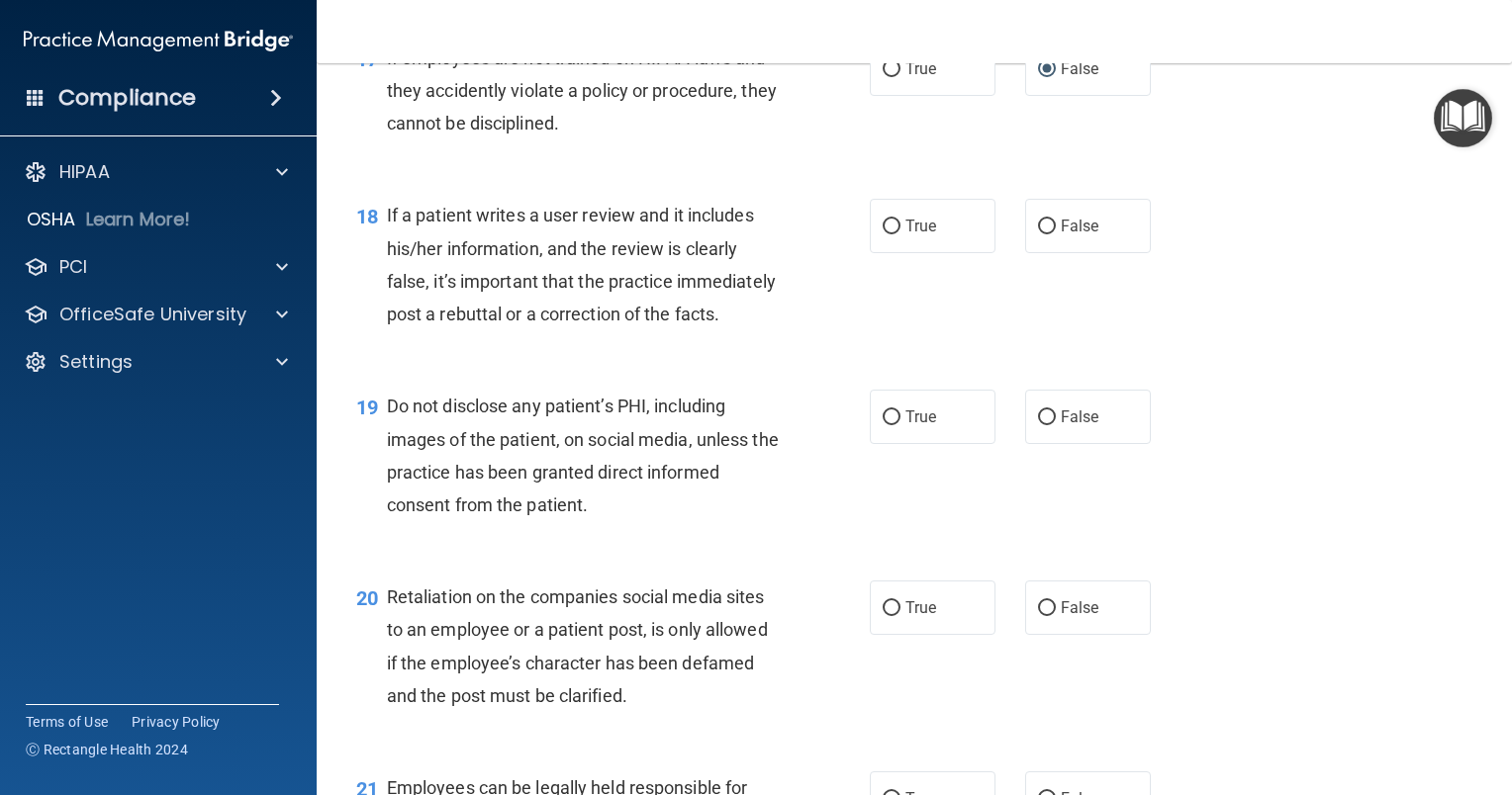
scroll to position [3263, 0]
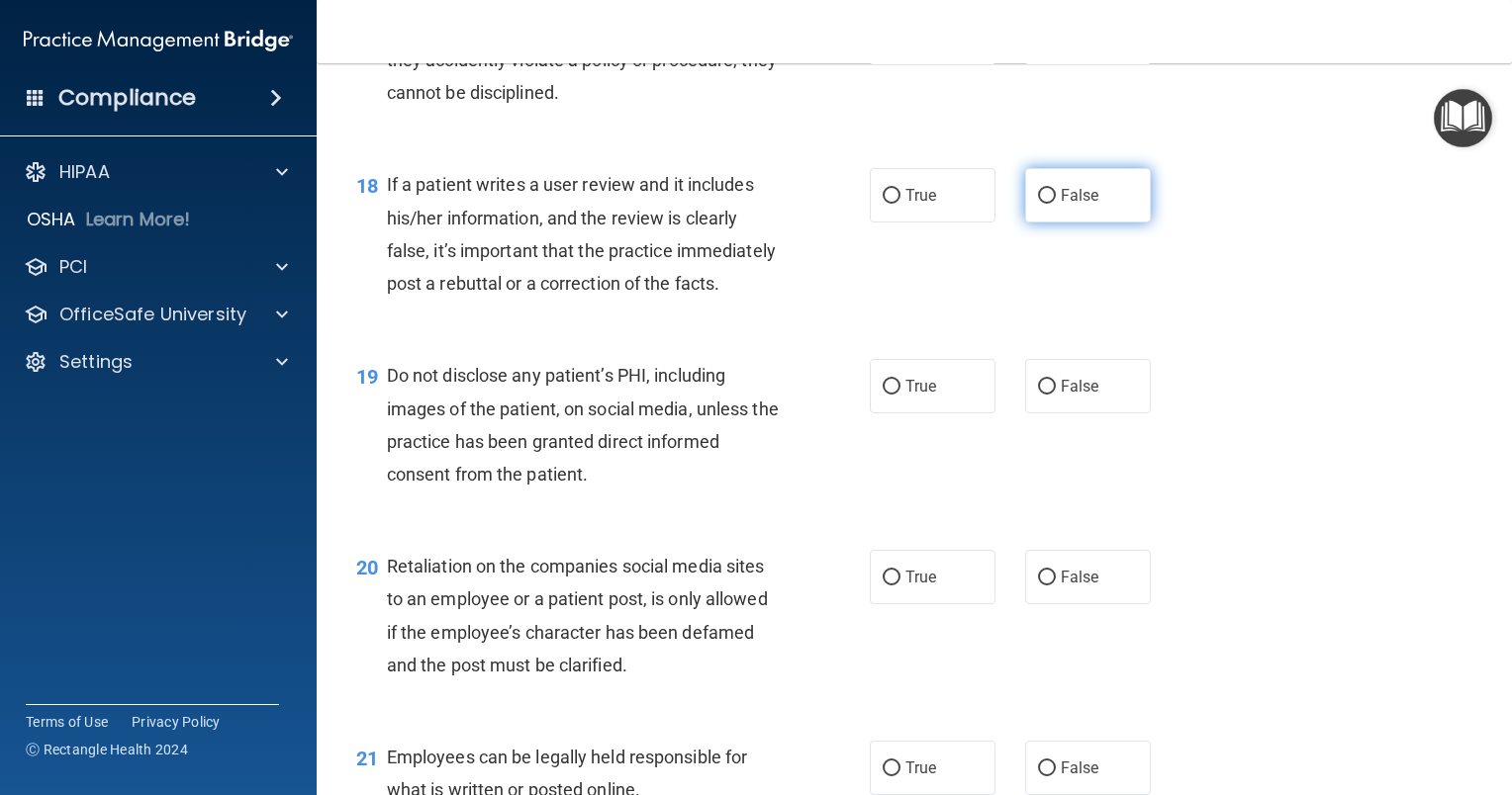
click at [1038, 203] on input "False" at bounding box center [1047, 196] width 18 height 15
radio input "true"
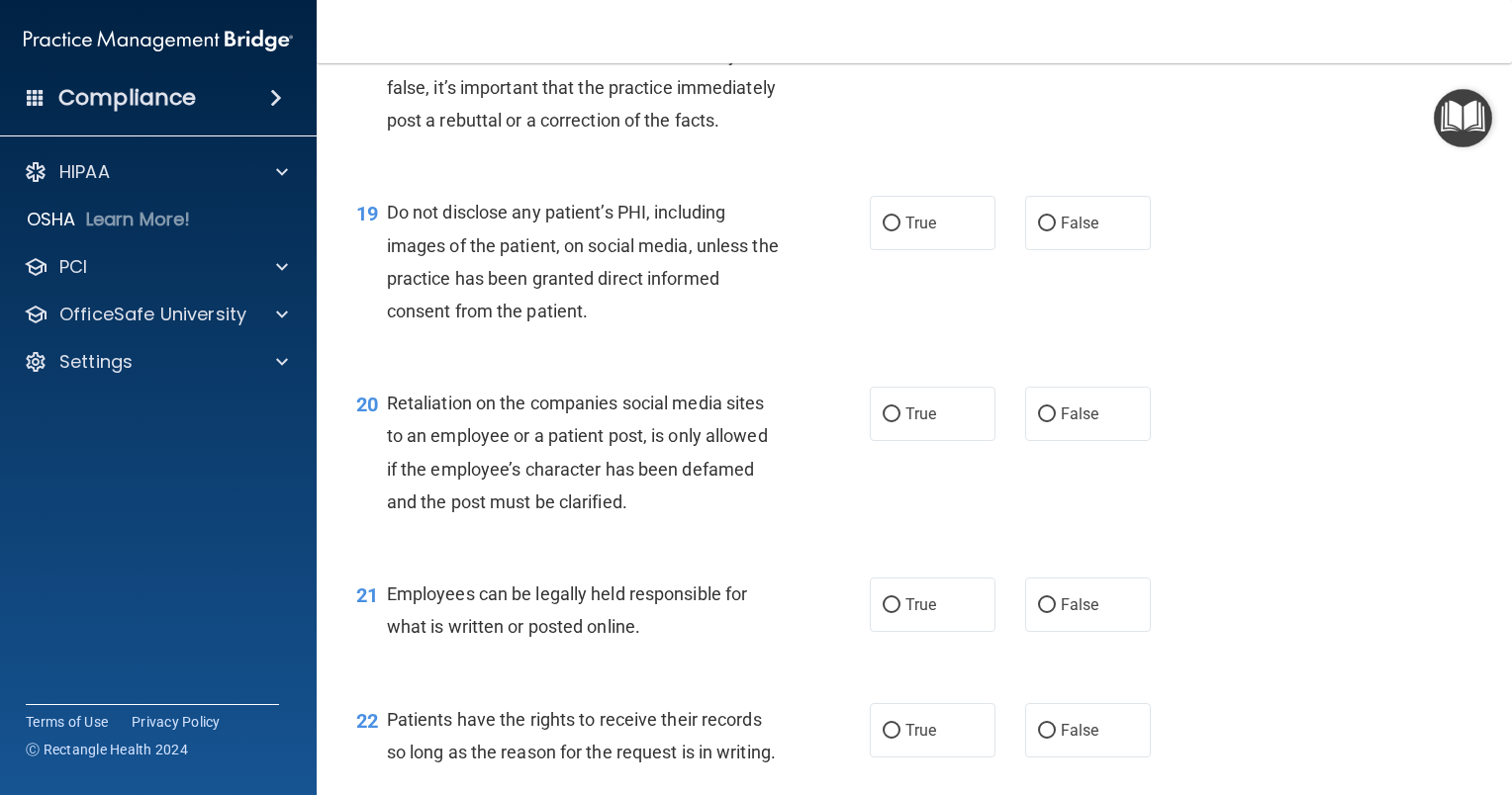
scroll to position [3461, 0]
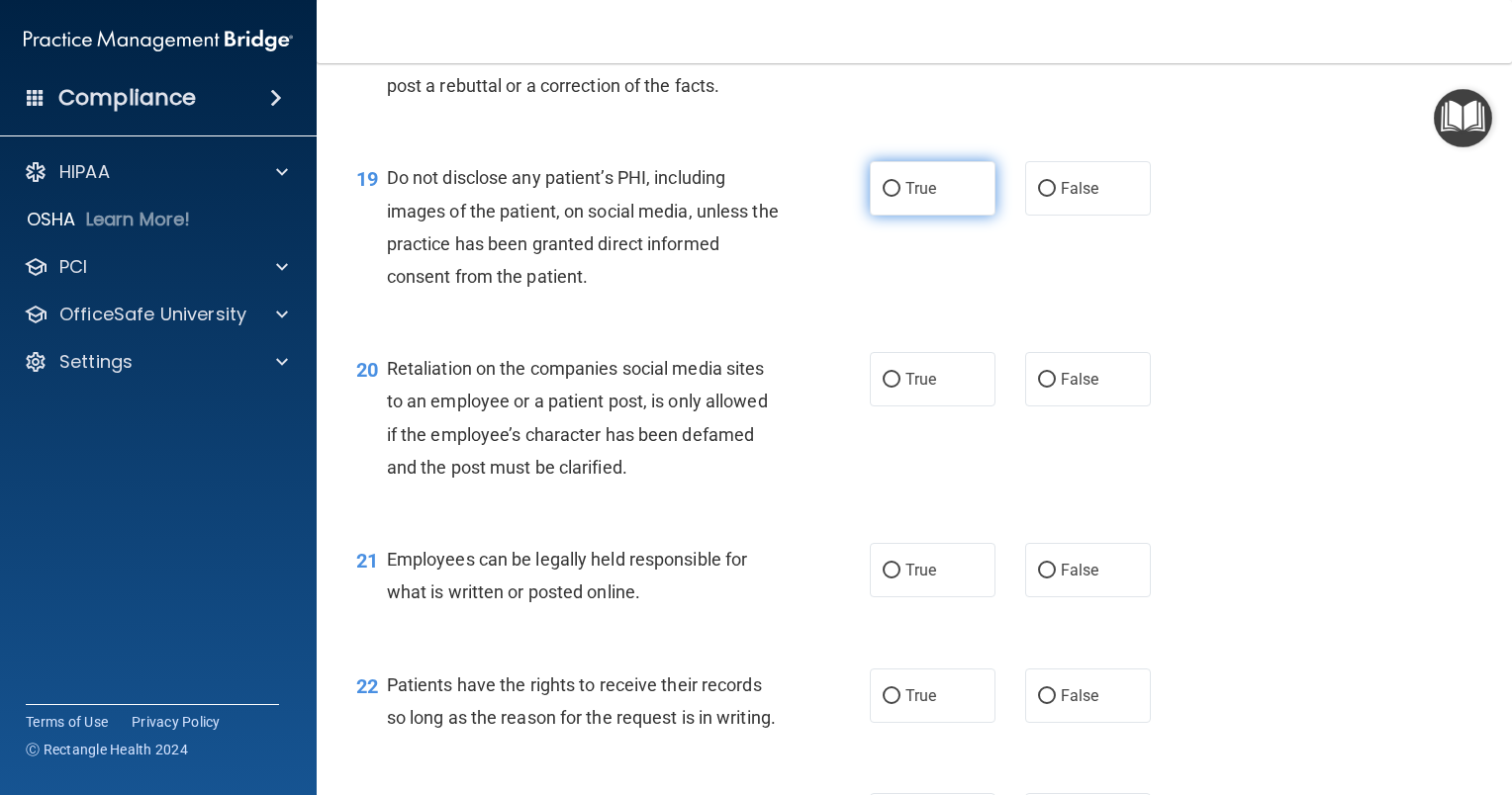
click at [882, 197] on input "True" at bounding box center [891, 189] width 18 height 15
radio input "true"
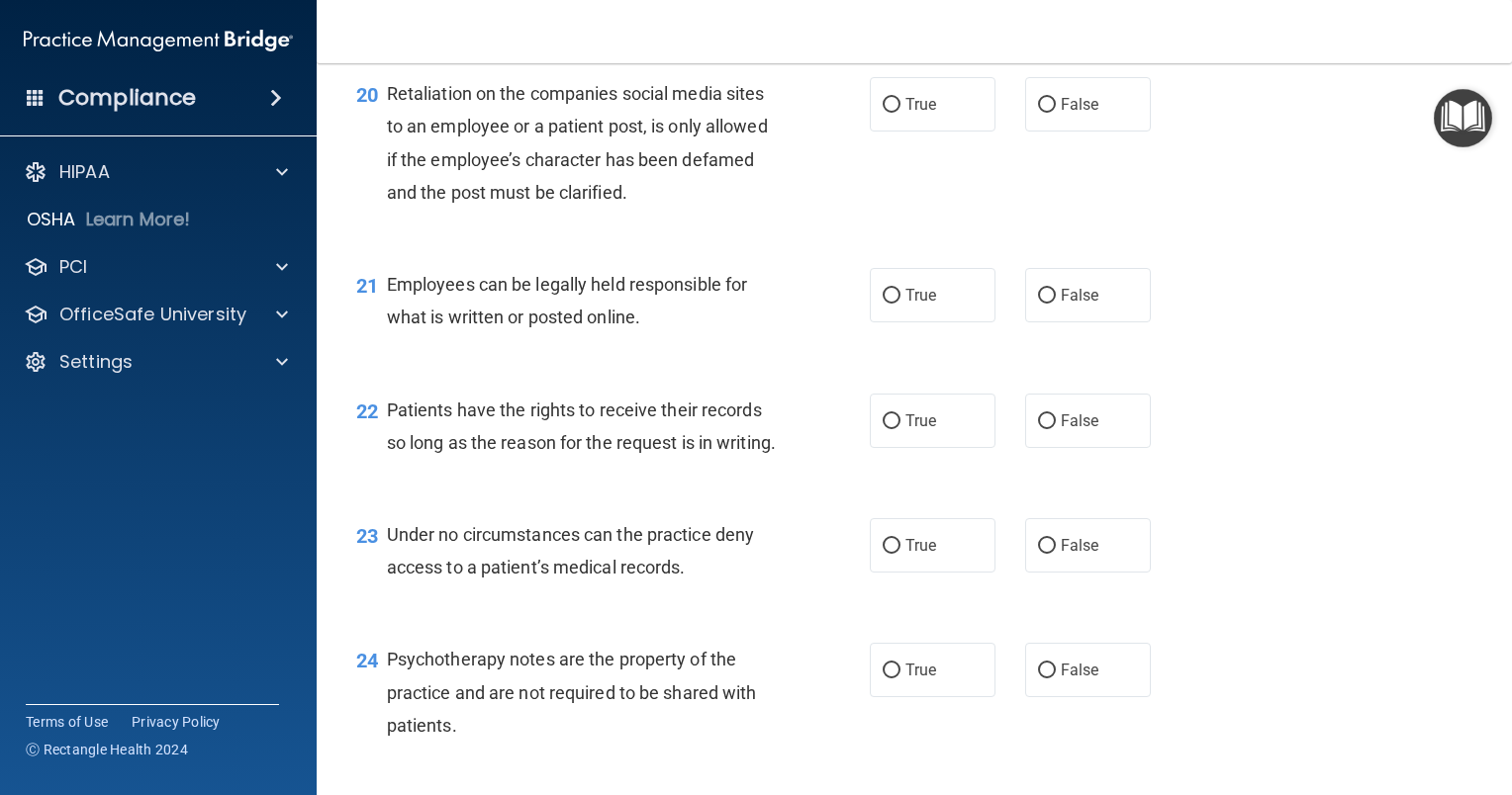
scroll to position [3758, 0]
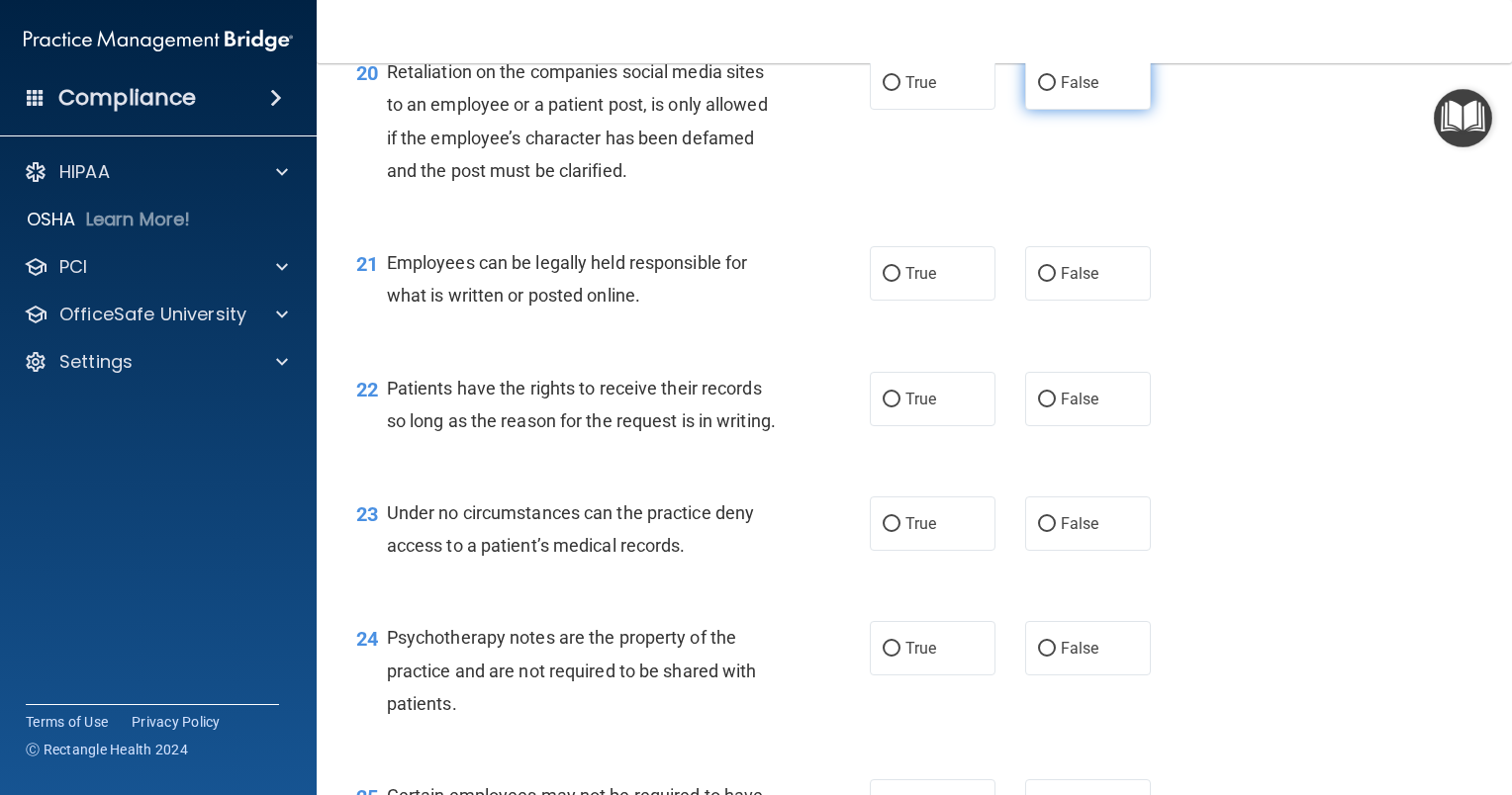
click at [1039, 91] on input "False" at bounding box center [1047, 83] width 18 height 15
radio input "true"
click at [1038, 407] on input "False" at bounding box center [1047, 400] width 18 height 15
radio input "true"
click at [1040, 532] on input "False" at bounding box center [1047, 524] width 18 height 15
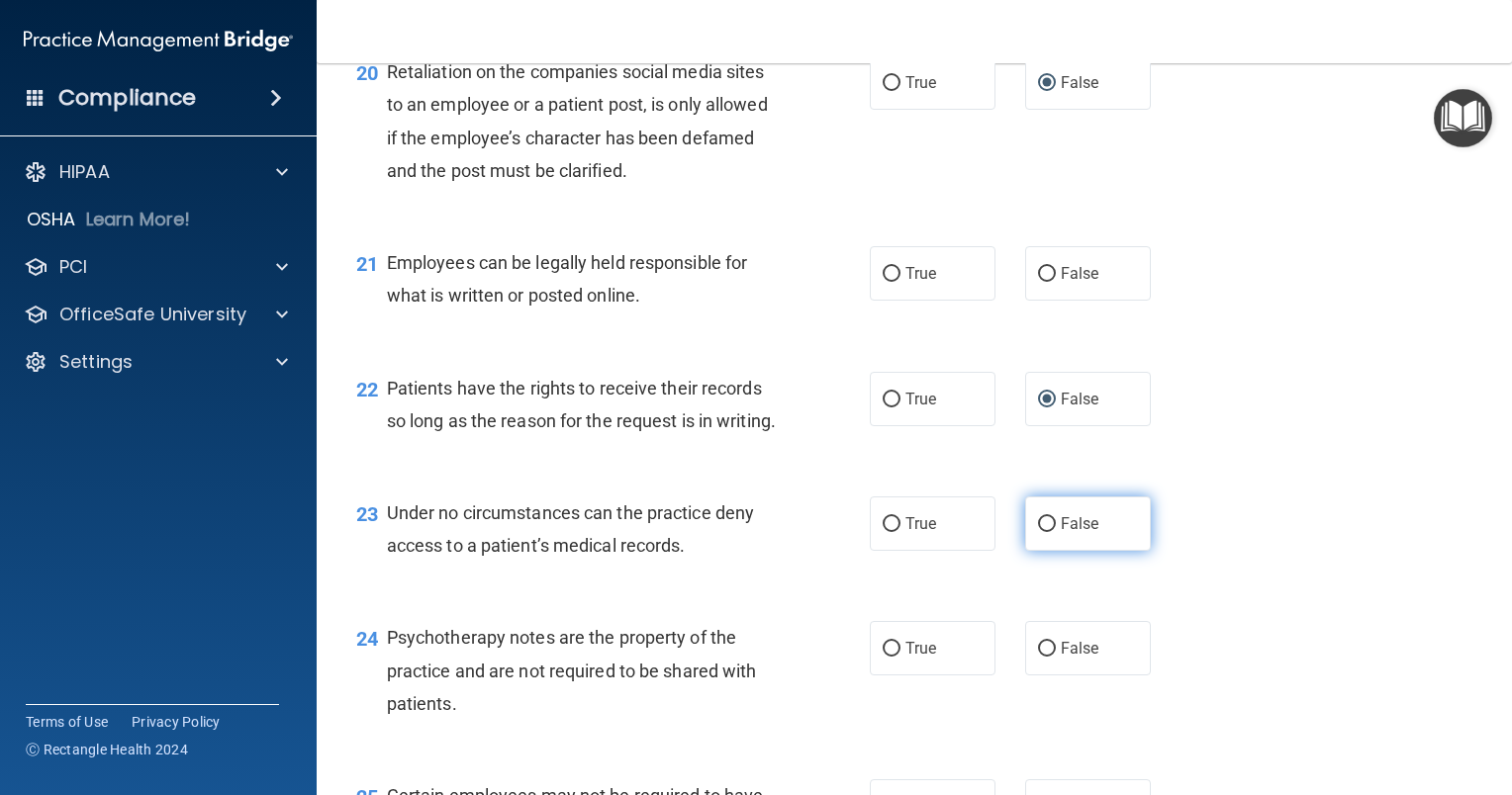
radio input "true"
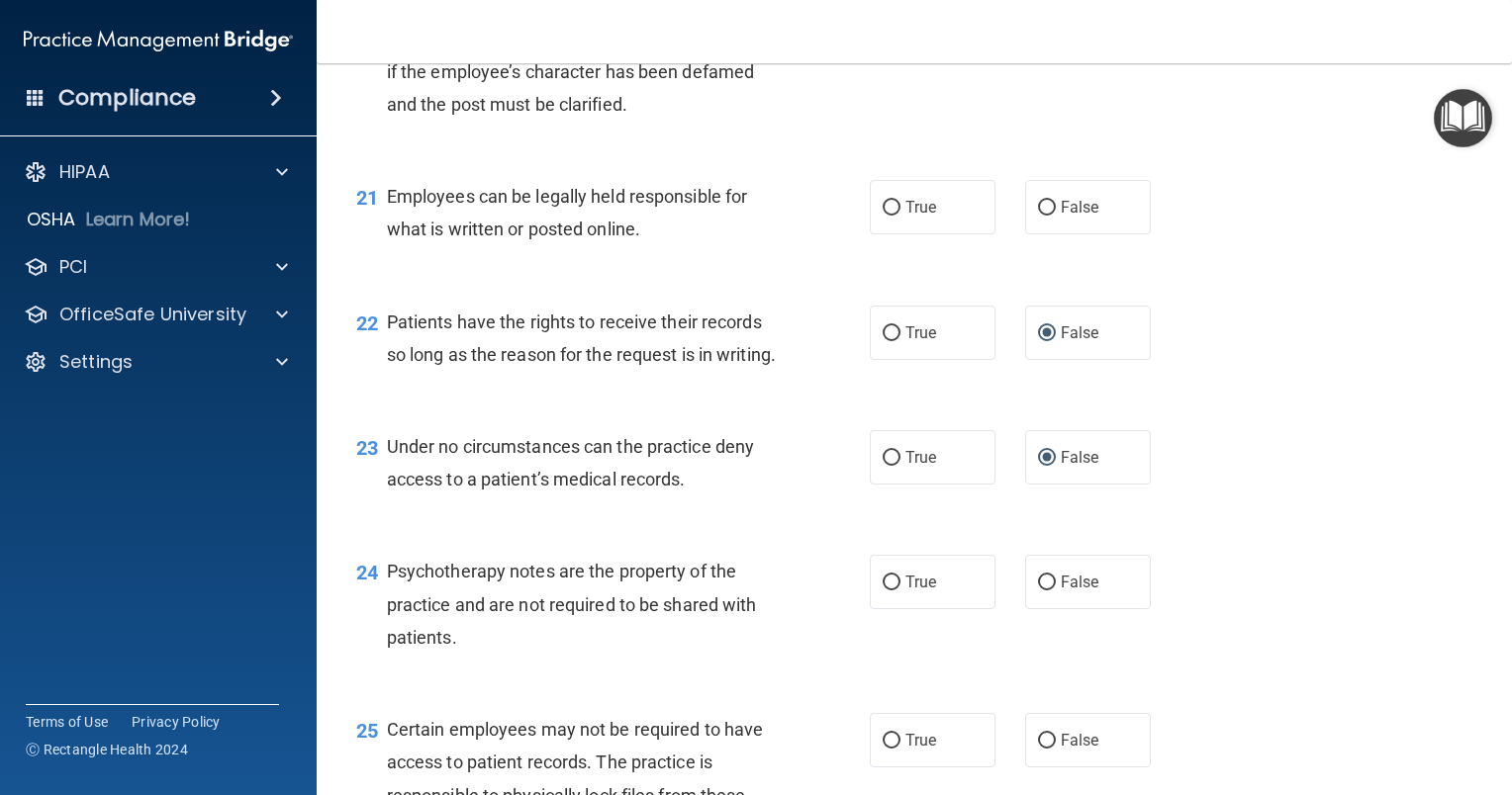
scroll to position [3856, 0]
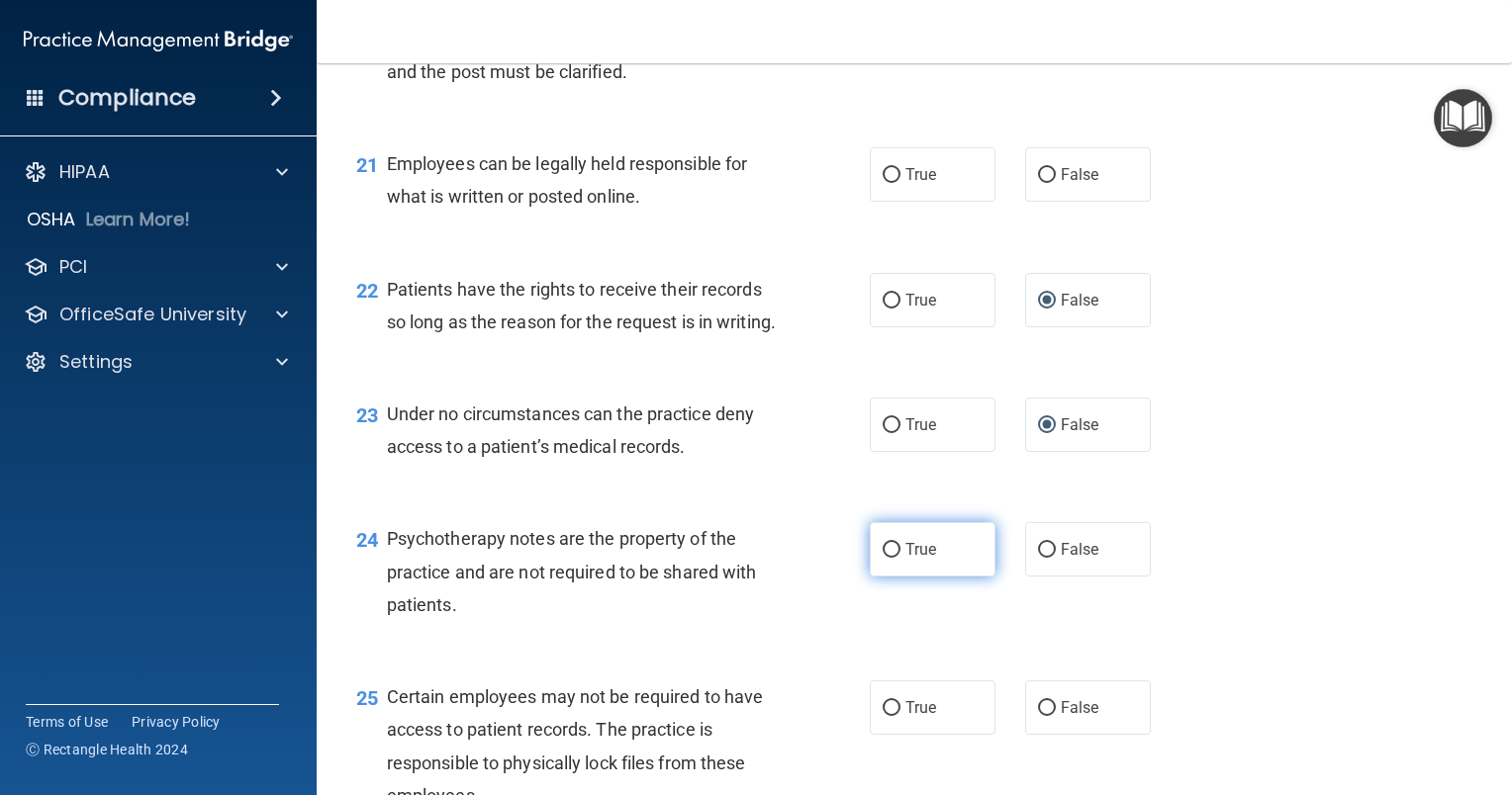
click at [882, 558] on input "True" at bounding box center [891, 550] width 18 height 15
radio input "true"
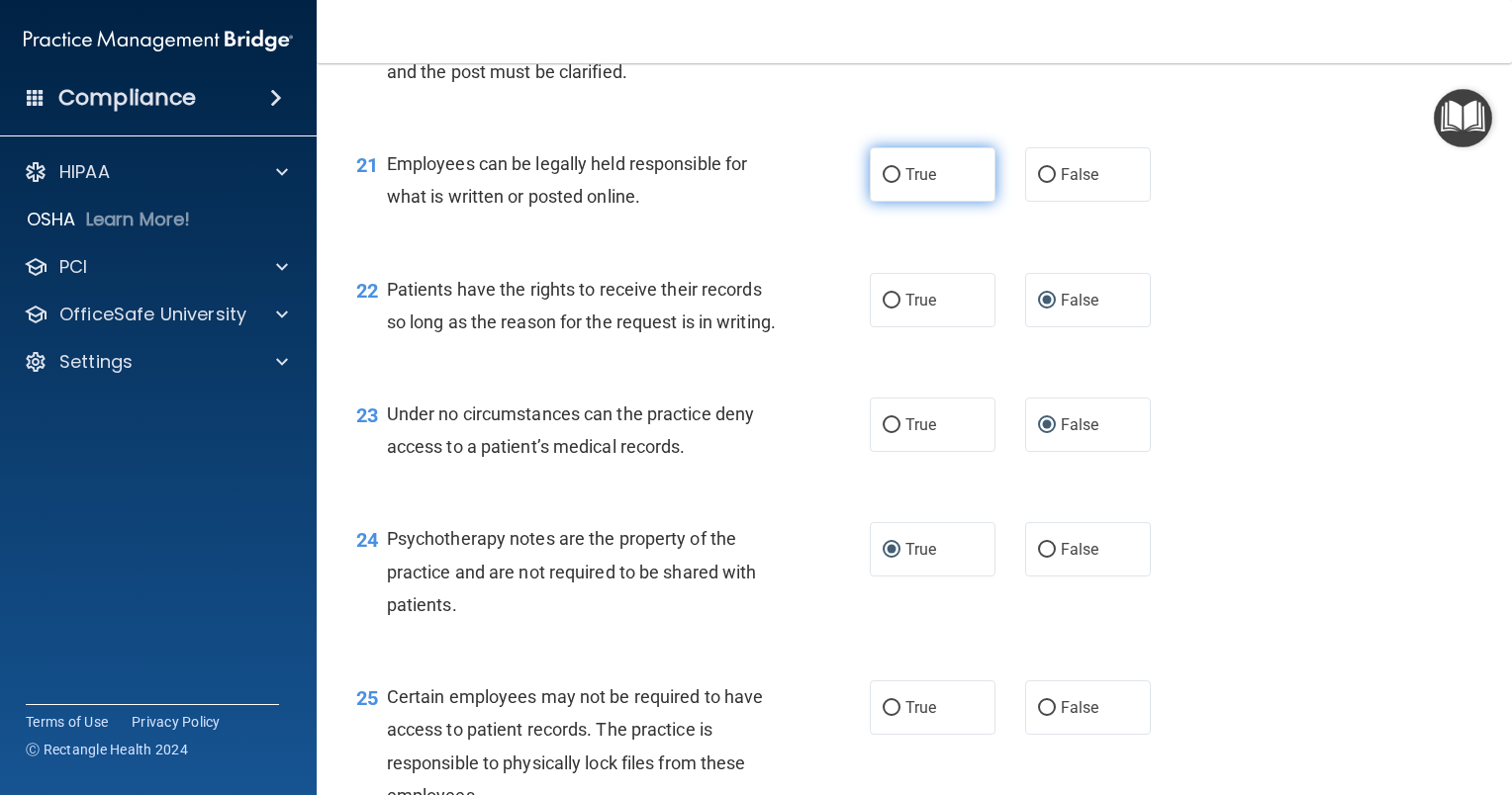
click at [886, 183] on input "True" at bounding box center [891, 176] width 18 height 15
radio input "true"
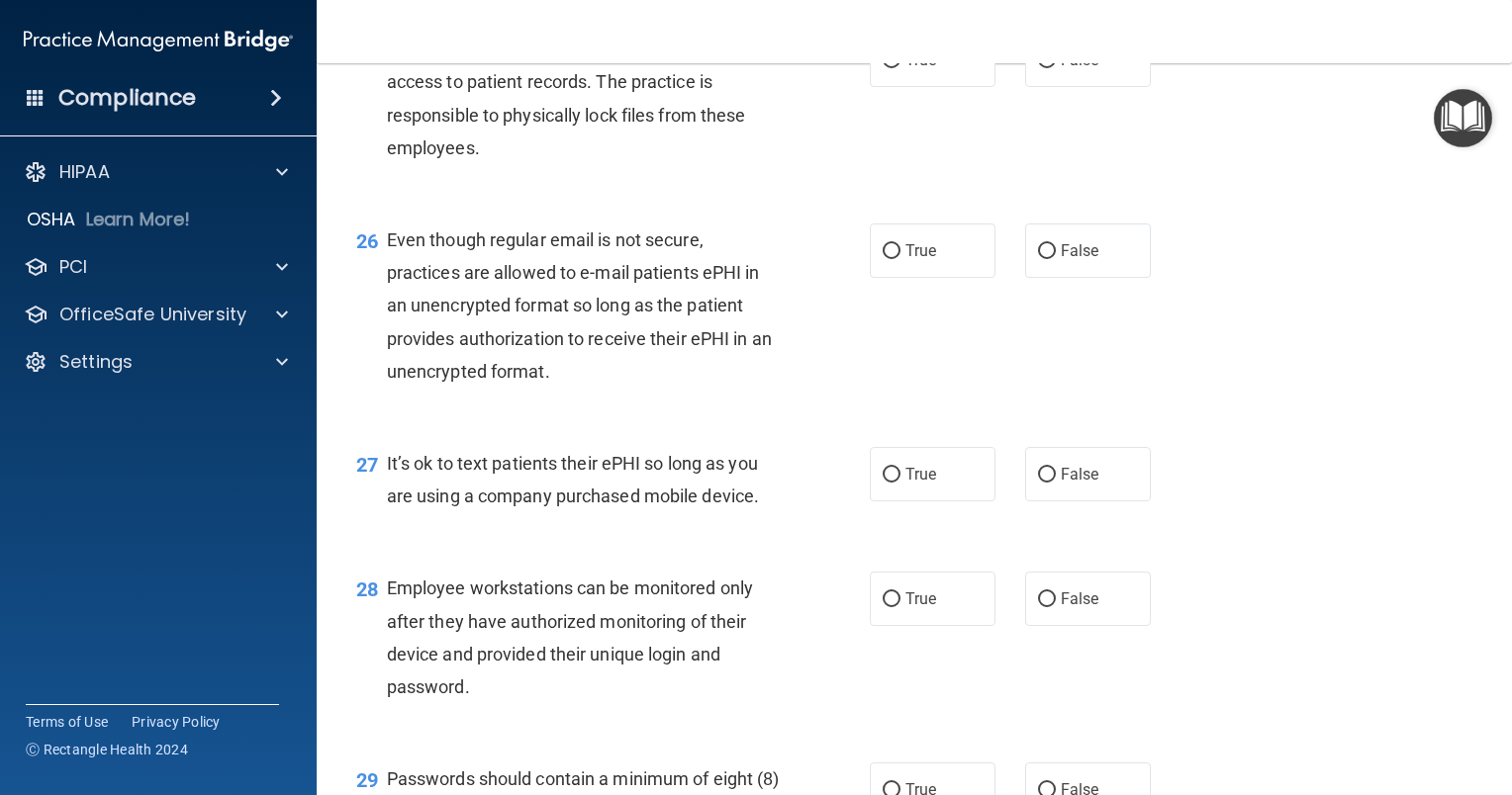
scroll to position [4549, 0]
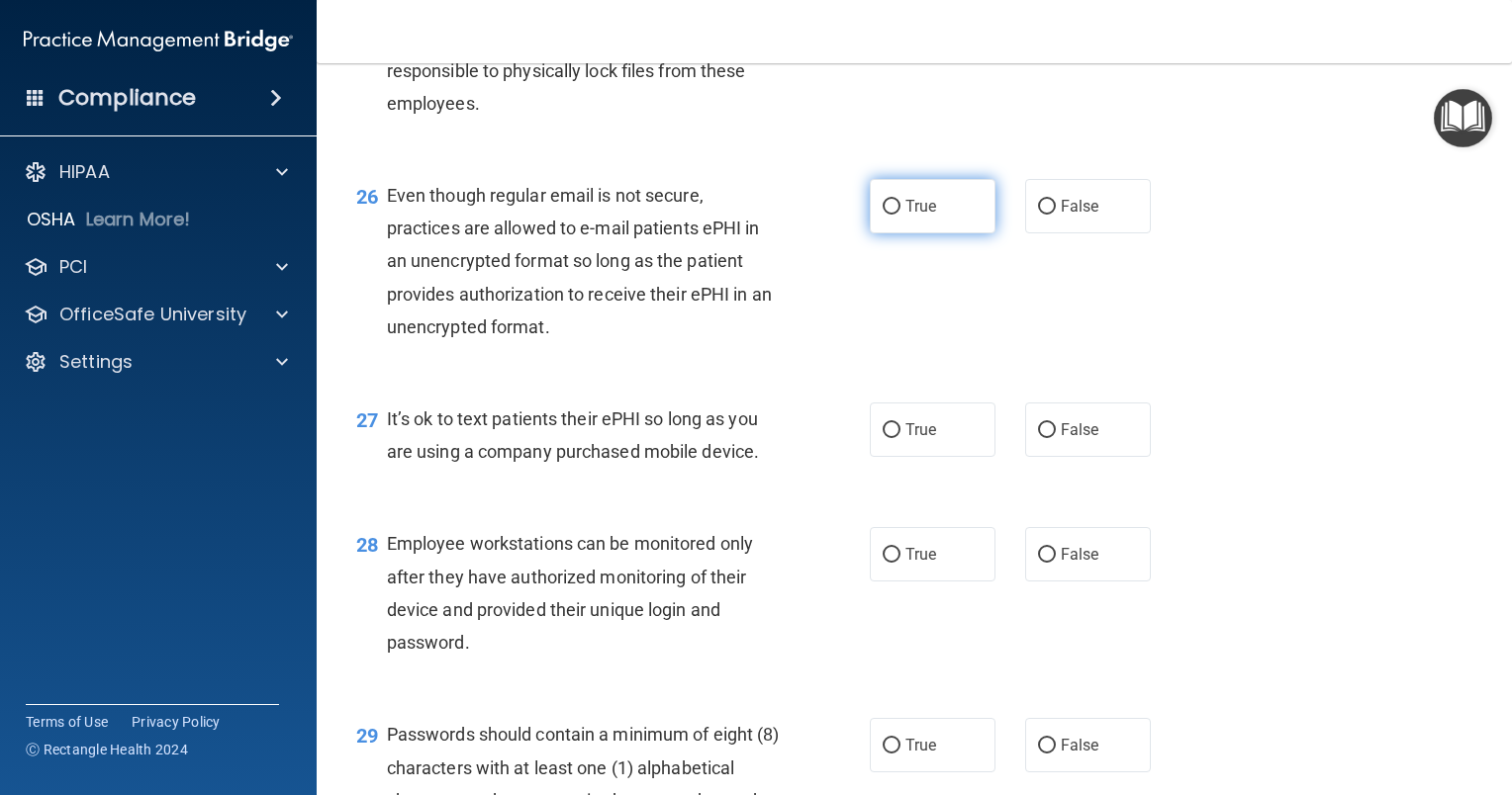
click at [884, 214] on input "True" at bounding box center [891, 206] width 18 height 15
radio input "true"
click at [882, 24] on input "True" at bounding box center [891, 16] width 18 height 15
radio input "true"
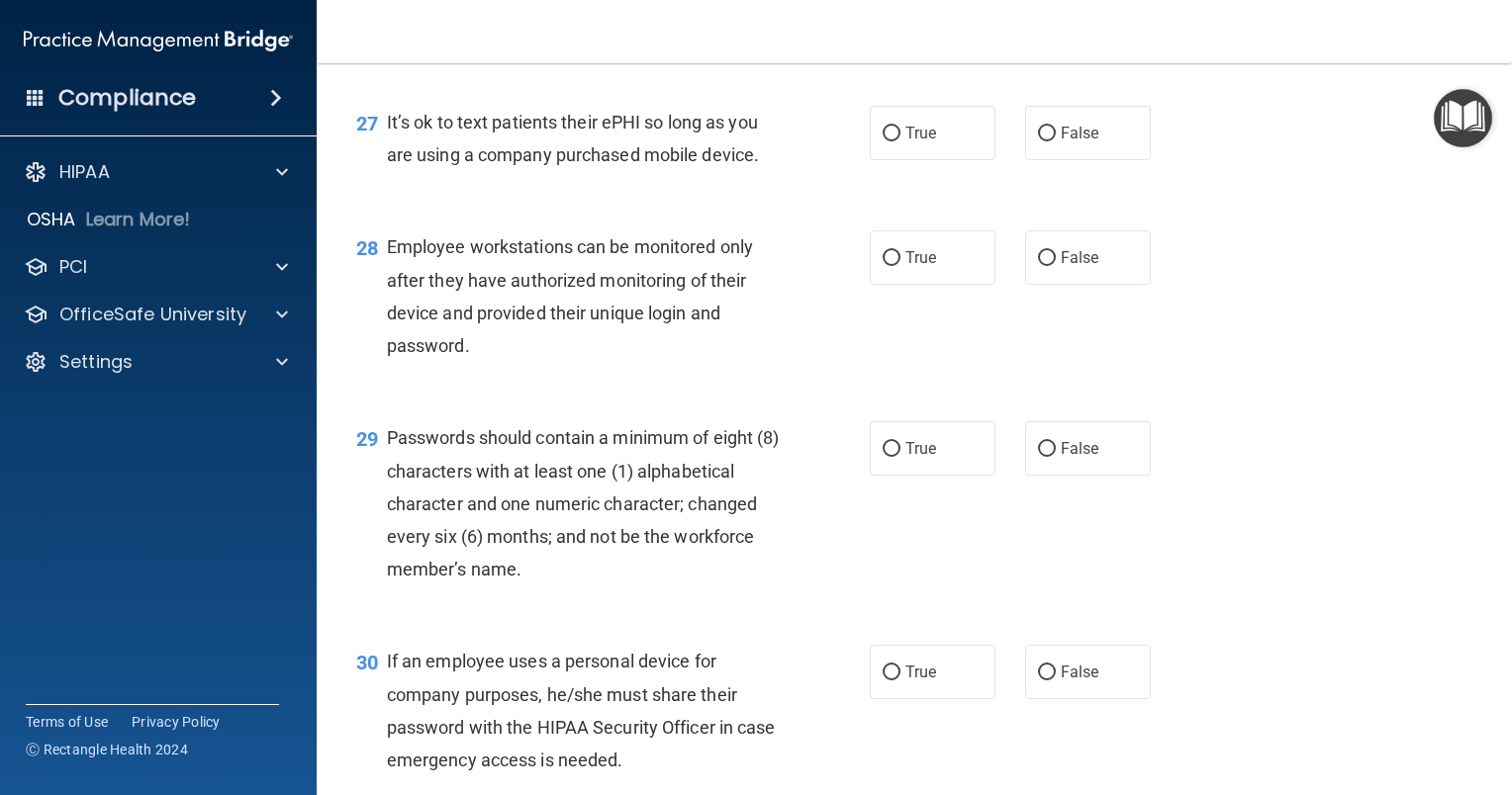
scroll to position [4945, 0]
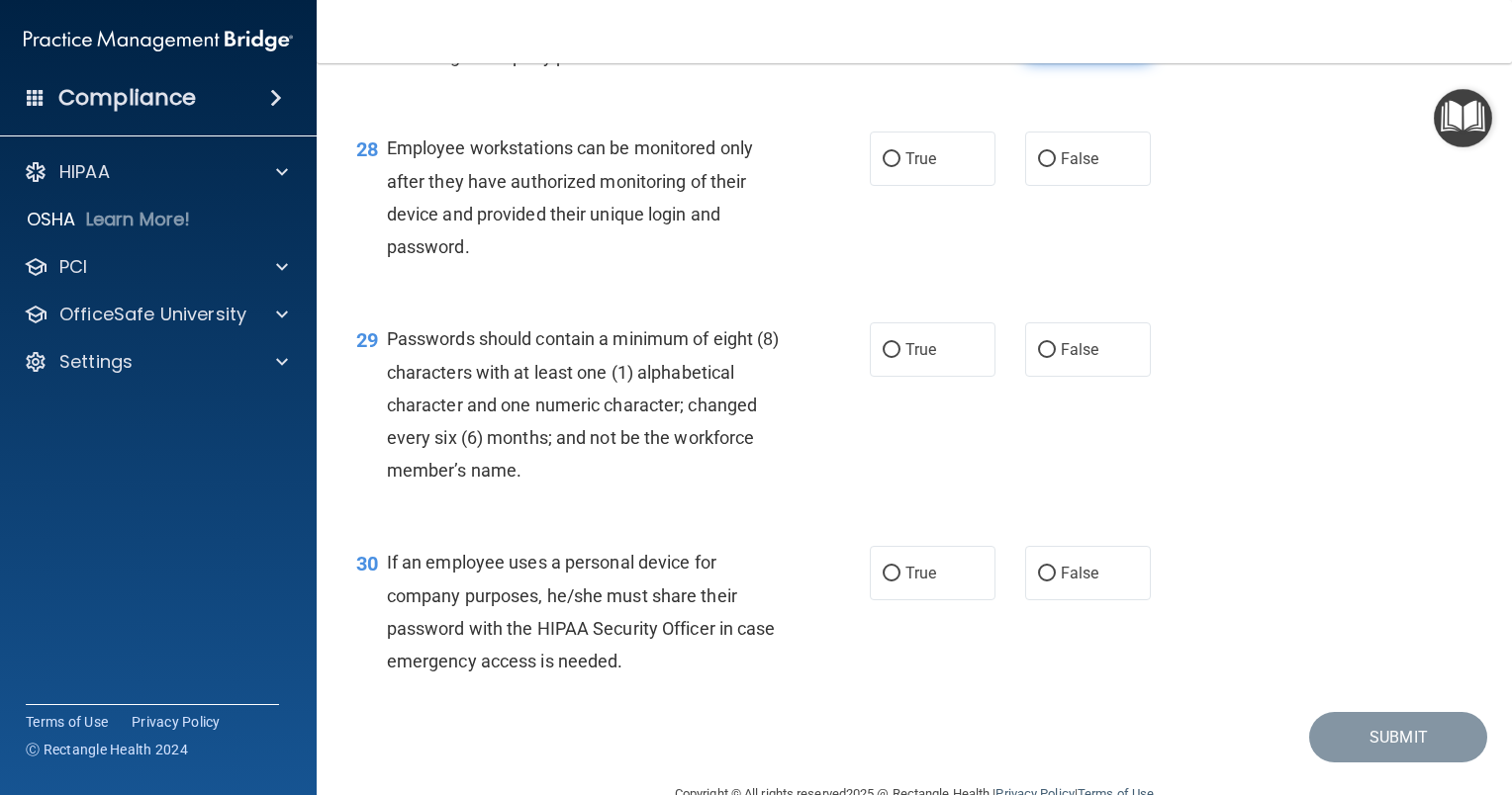
click at [1039, 43] on input "False" at bounding box center [1047, 35] width 18 height 15
radio input "true"
click at [1038, 582] on input "False" at bounding box center [1047, 574] width 18 height 15
radio input "true"
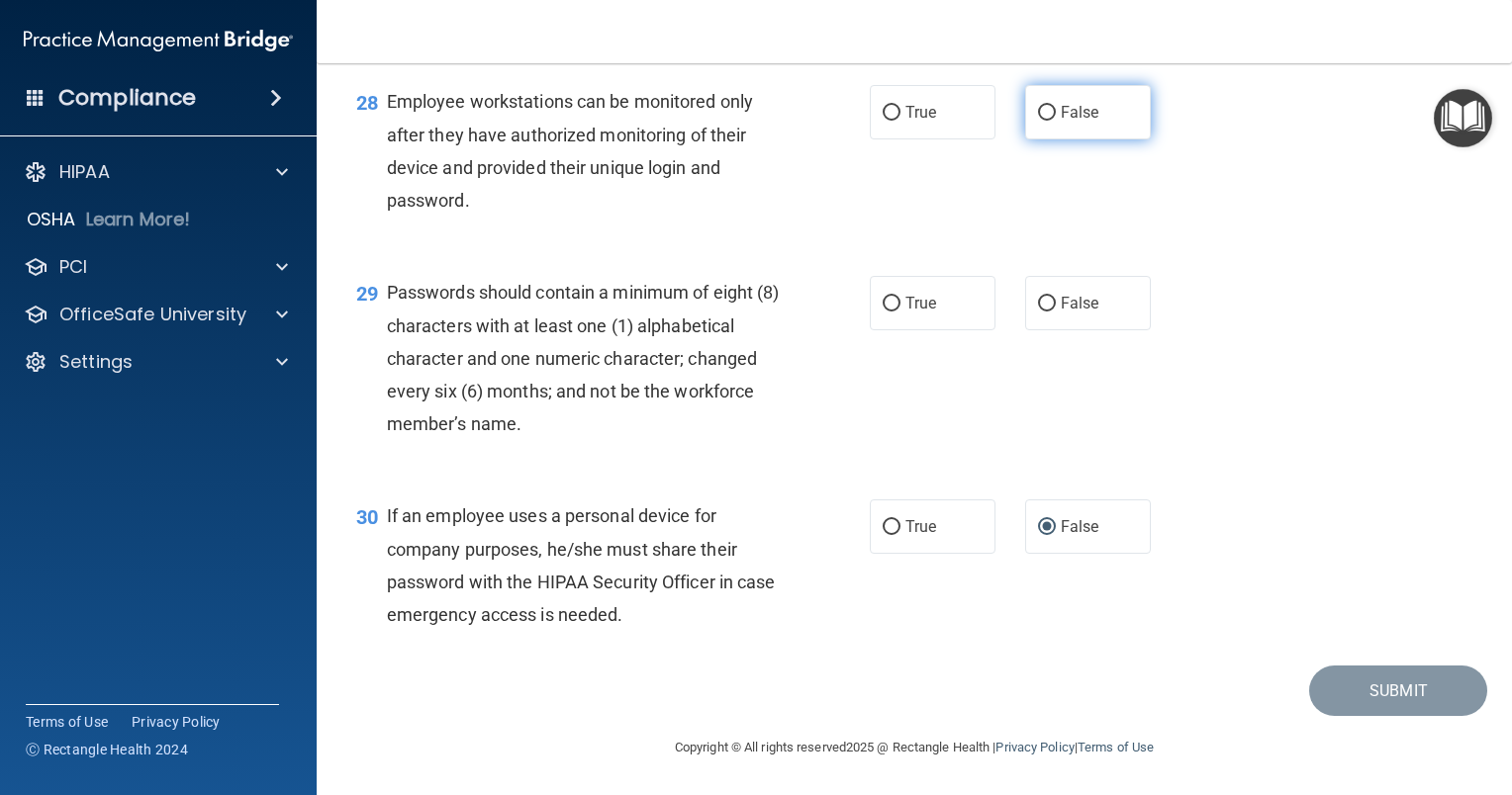
click at [1038, 121] on input "False" at bounding box center [1047, 113] width 18 height 15
radio input "true"
click at [882, 311] on input "True" at bounding box center [891, 303] width 18 height 15
radio input "true"
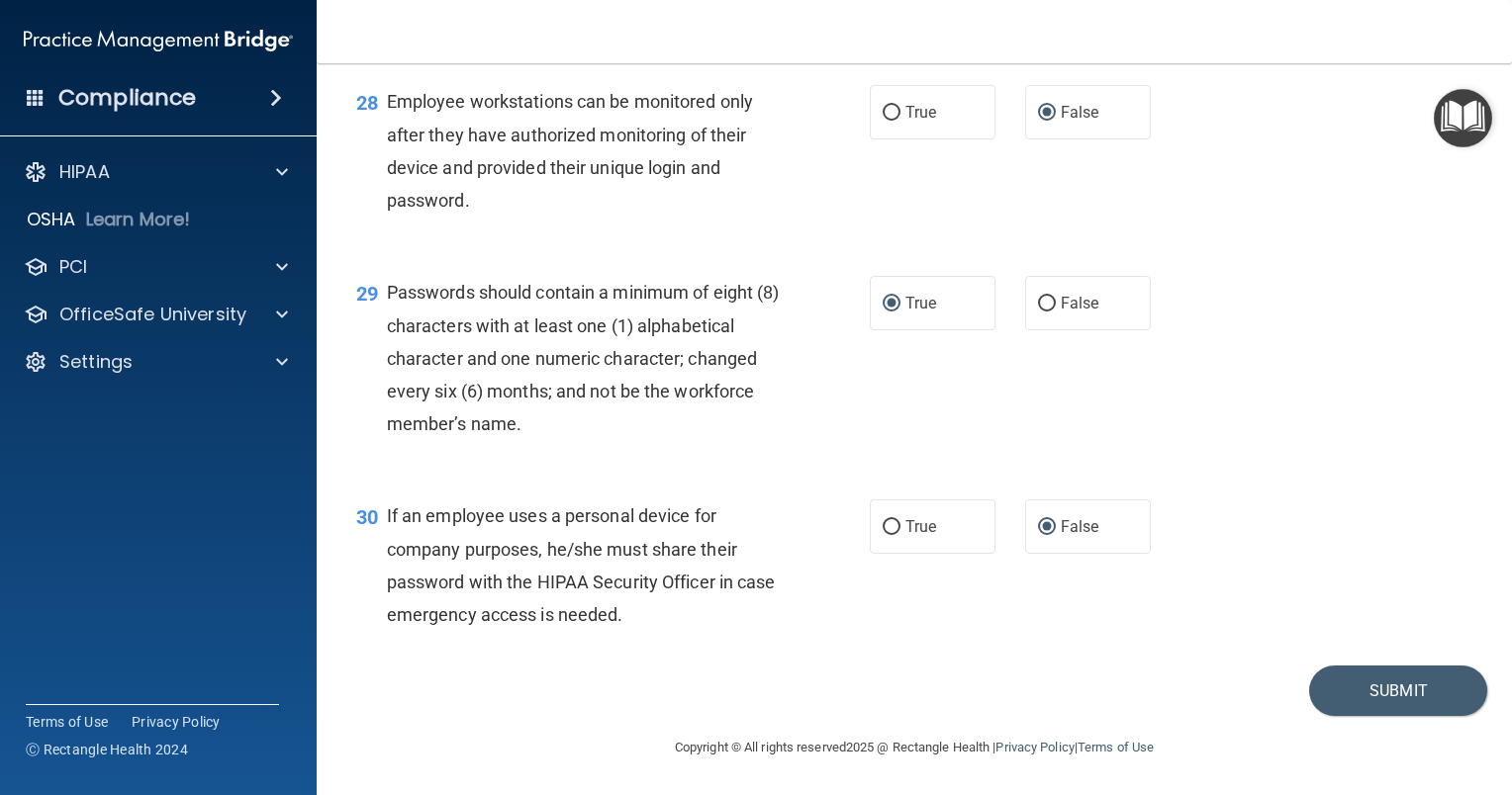
scroll to position [5089, 0]
click at [1317, 688] on button "Submit" at bounding box center [1398, 690] width 178 height 51
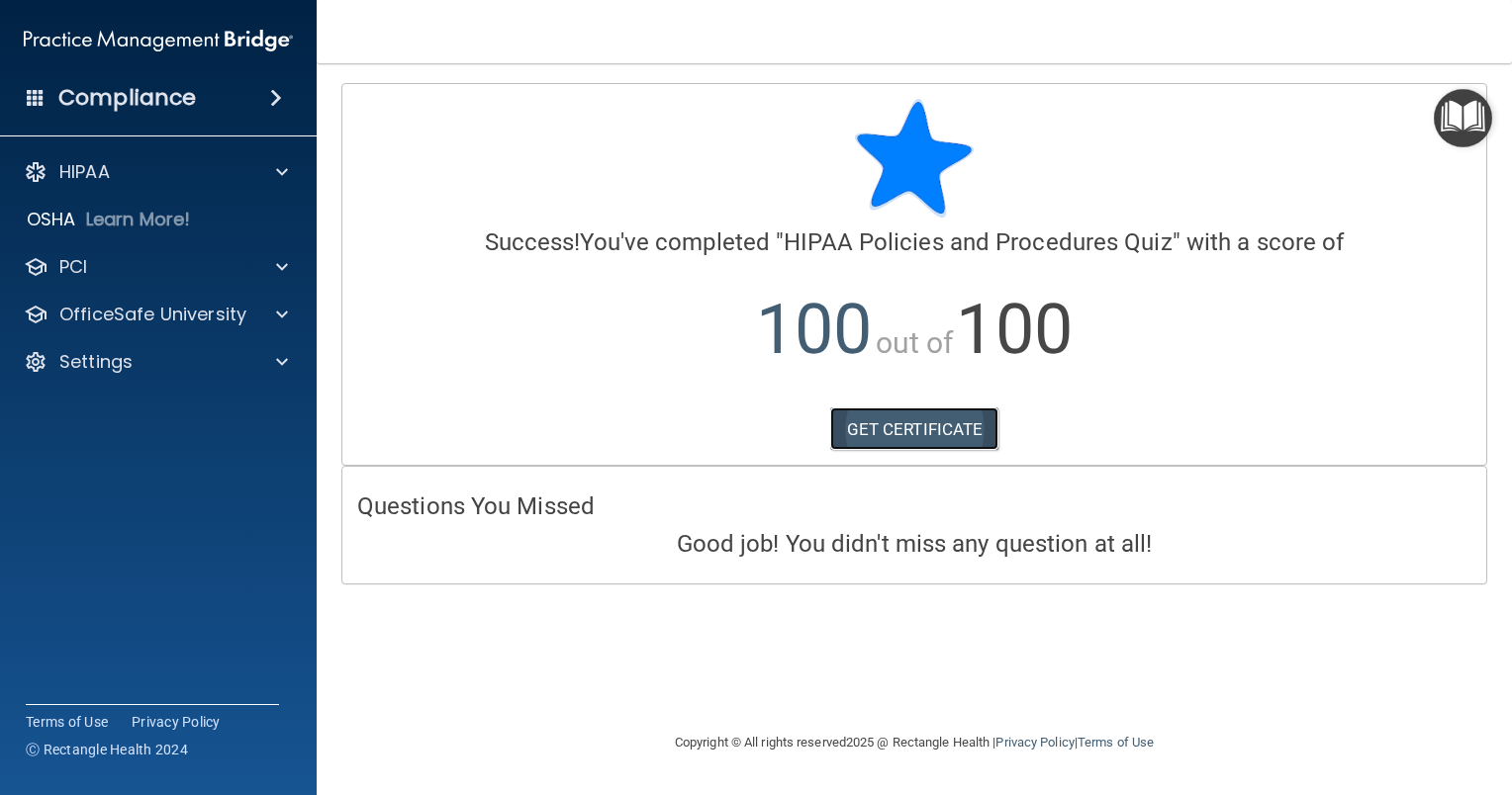
click at [922, 427] on link "GET CERTIFICATE" at bounding box center [915, 429] width 170 height 44
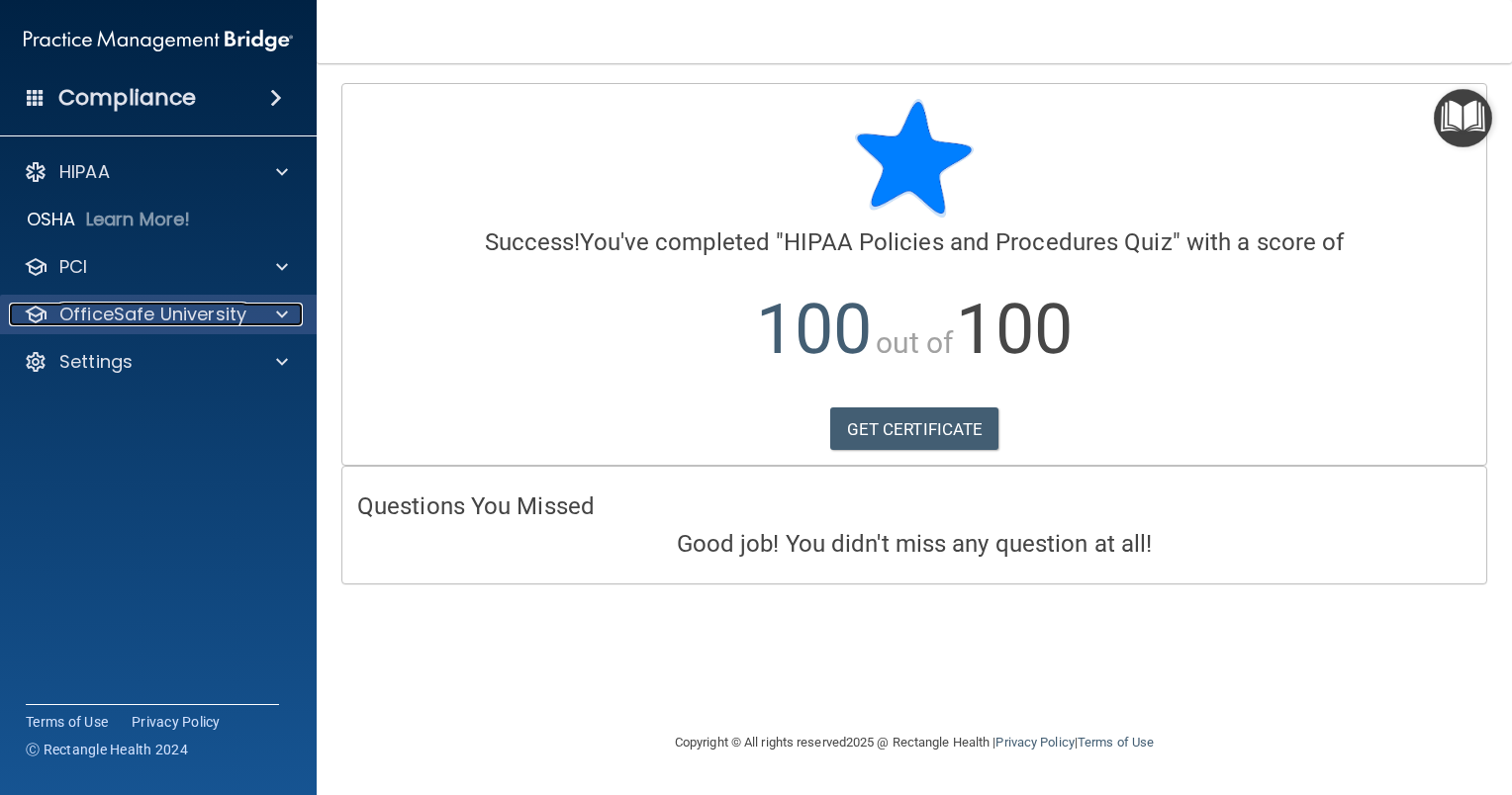
click at [257, 308] on div at bounding box center [279, 314] width 50 height 24
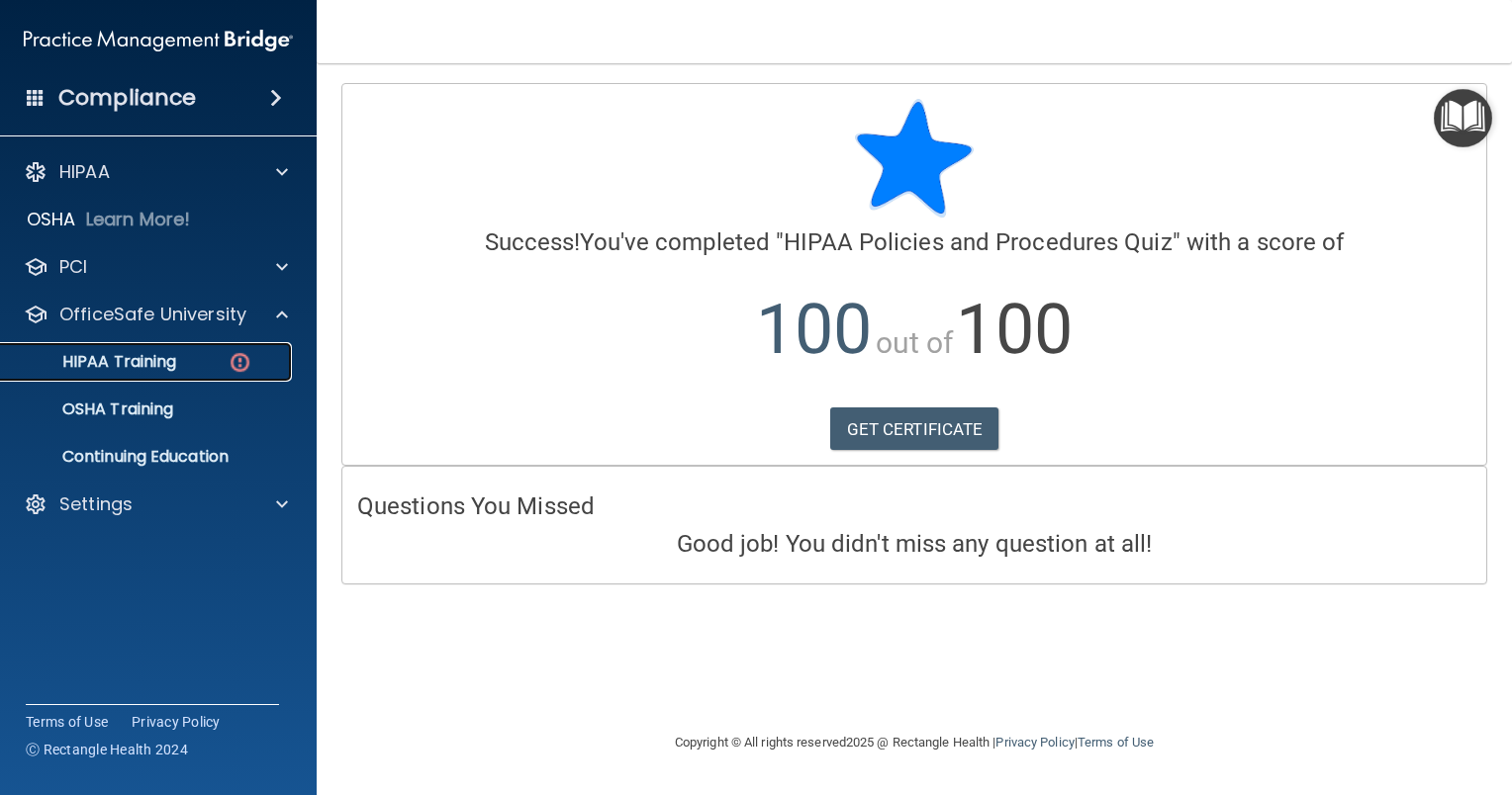
click at [252, 352] on div "HIPAA Training" at bounding box center [148, 362] width 270 height 20
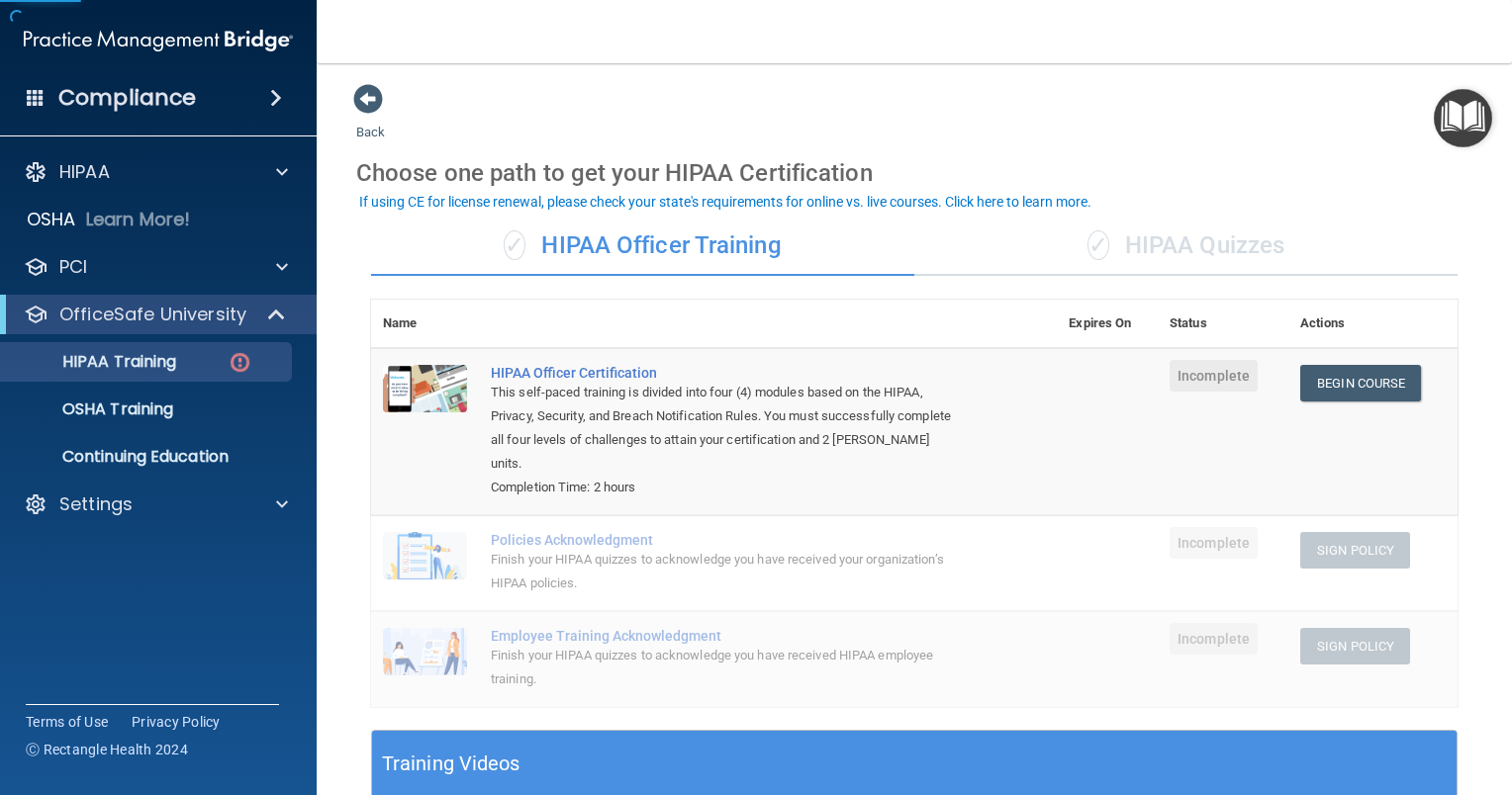
click at [1200, 258] on div "✓ HIPAA Quizzes" at bounding box center [1186, 245] width 543 height 59
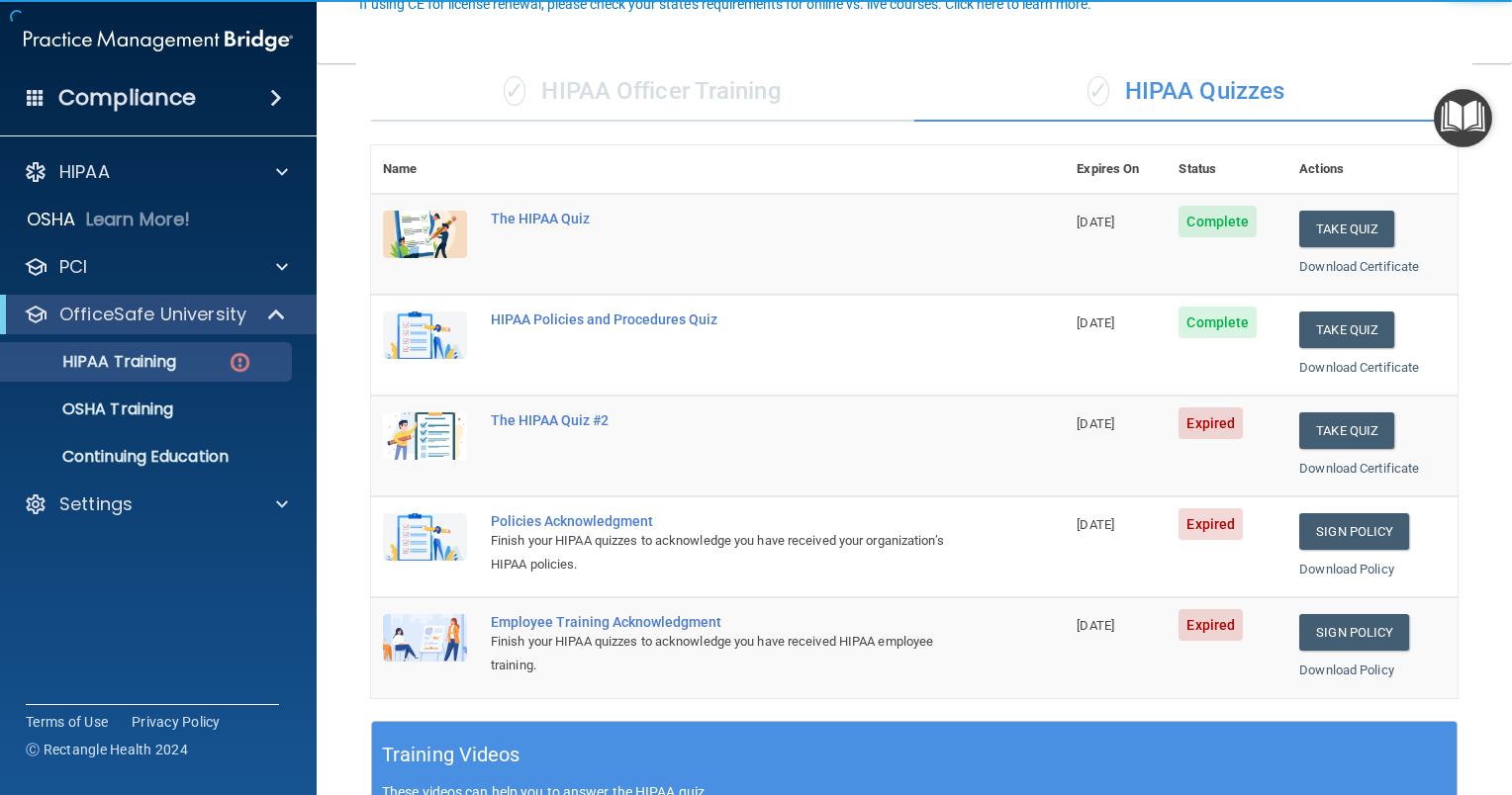
scroll to position [198, 0]
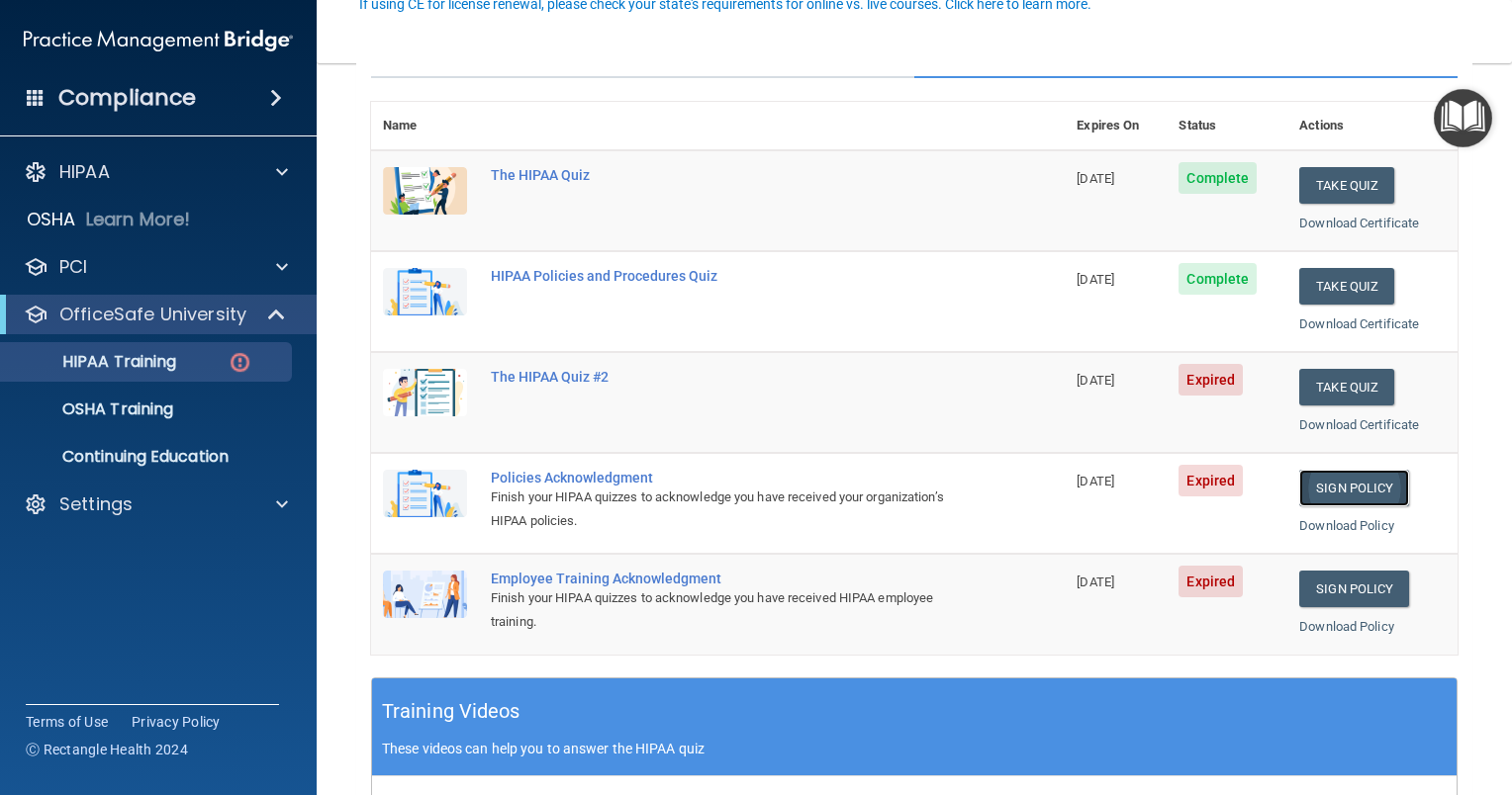
click at [1318, 487] on link "Sign Policy" at bounding box center [1354, 488] width 110 height 37
click at [1319, 590] on link "Sign Policy" at bounding box center [1354, 589] width 110 height 37
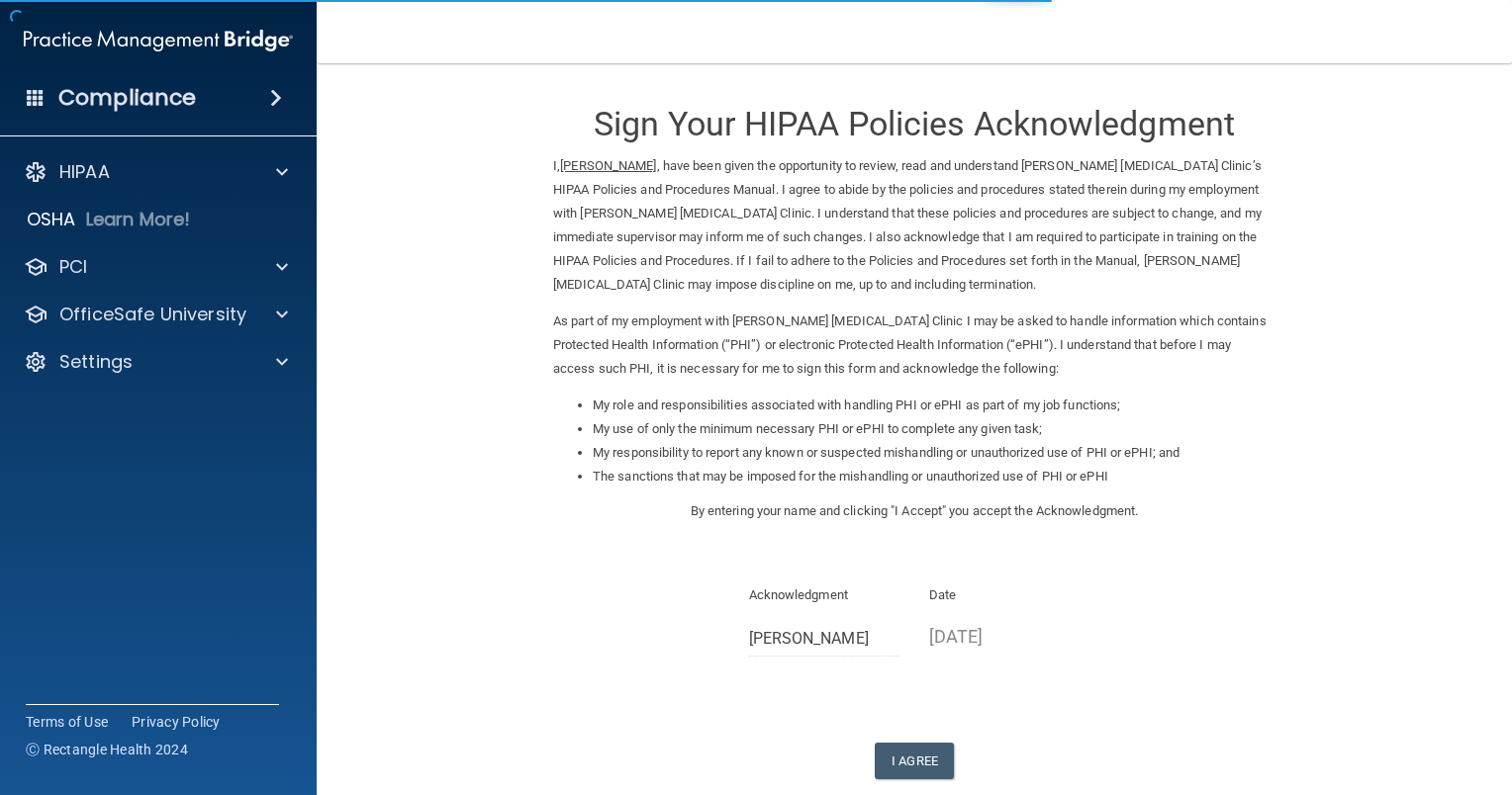
click at [894, 755] on button "I Agree" at bounding box center [913, 760] width 79 height 37
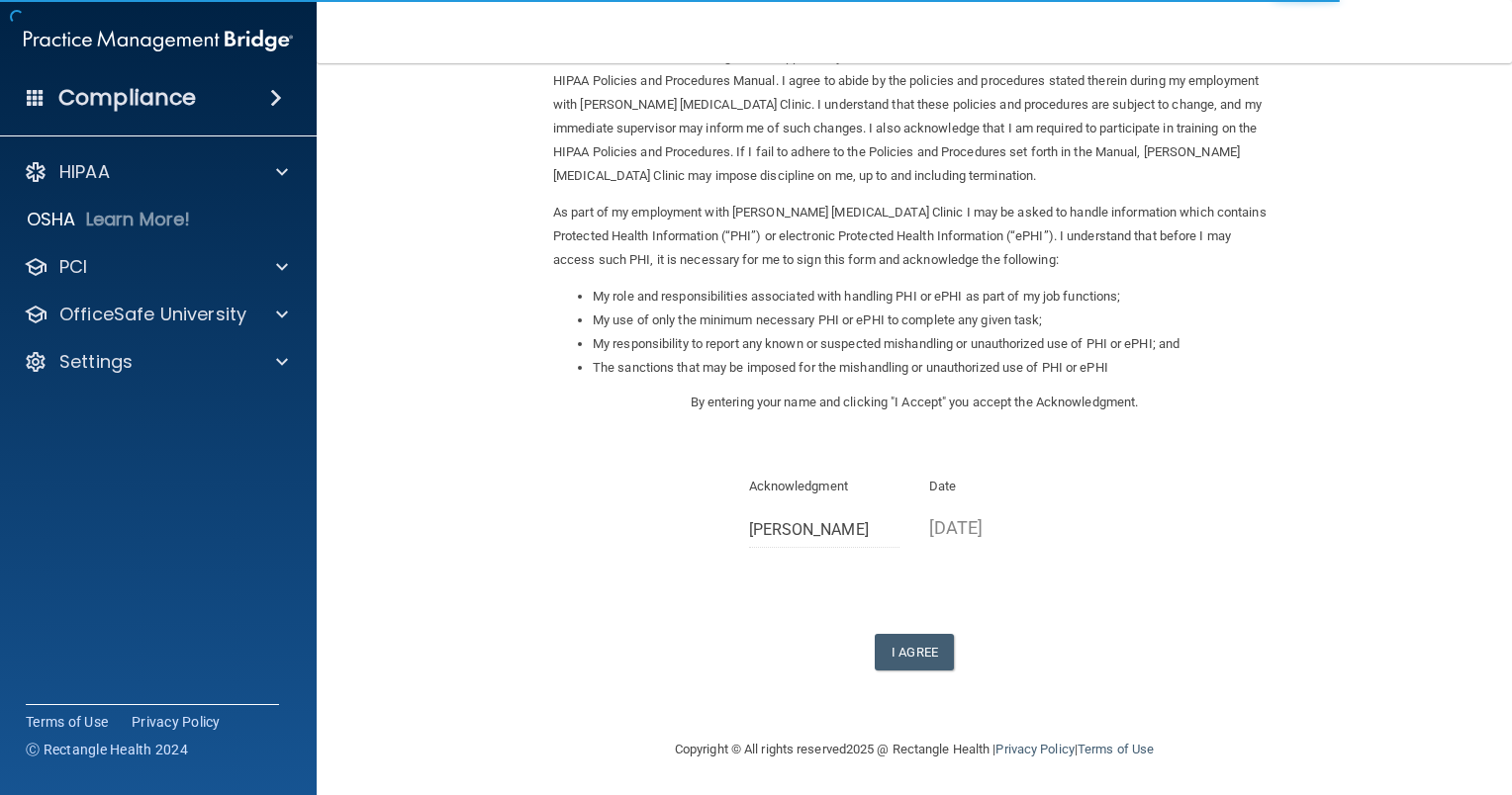
scroll to position [111, 0]
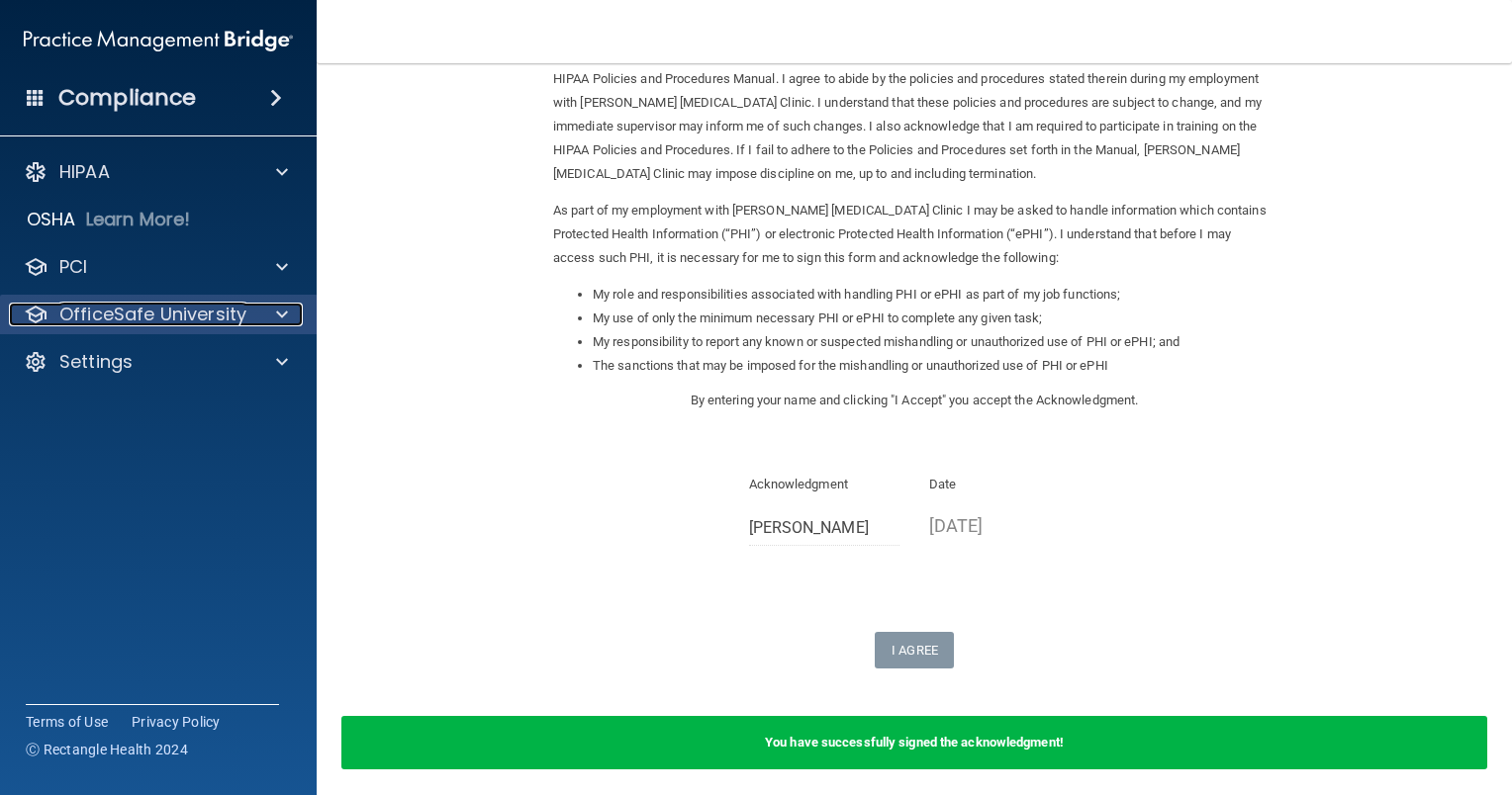
click at [206, 312] on p "OfficeSafe University" at bounding box center [152, 314] width 187 height 24
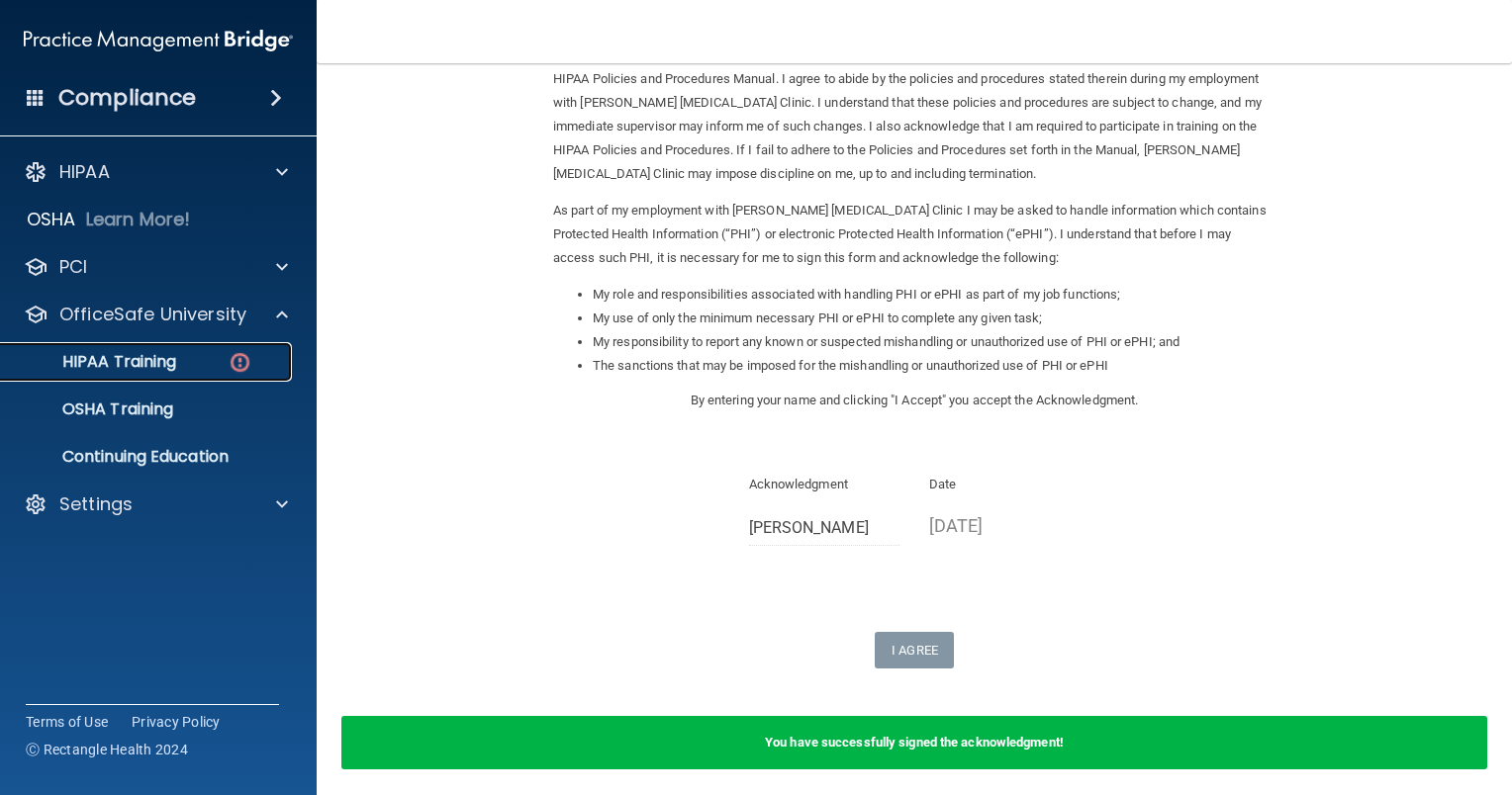
click at [272, 358] on div "HIPAA Training" at bounding box center [148, 362] width 270 height 20
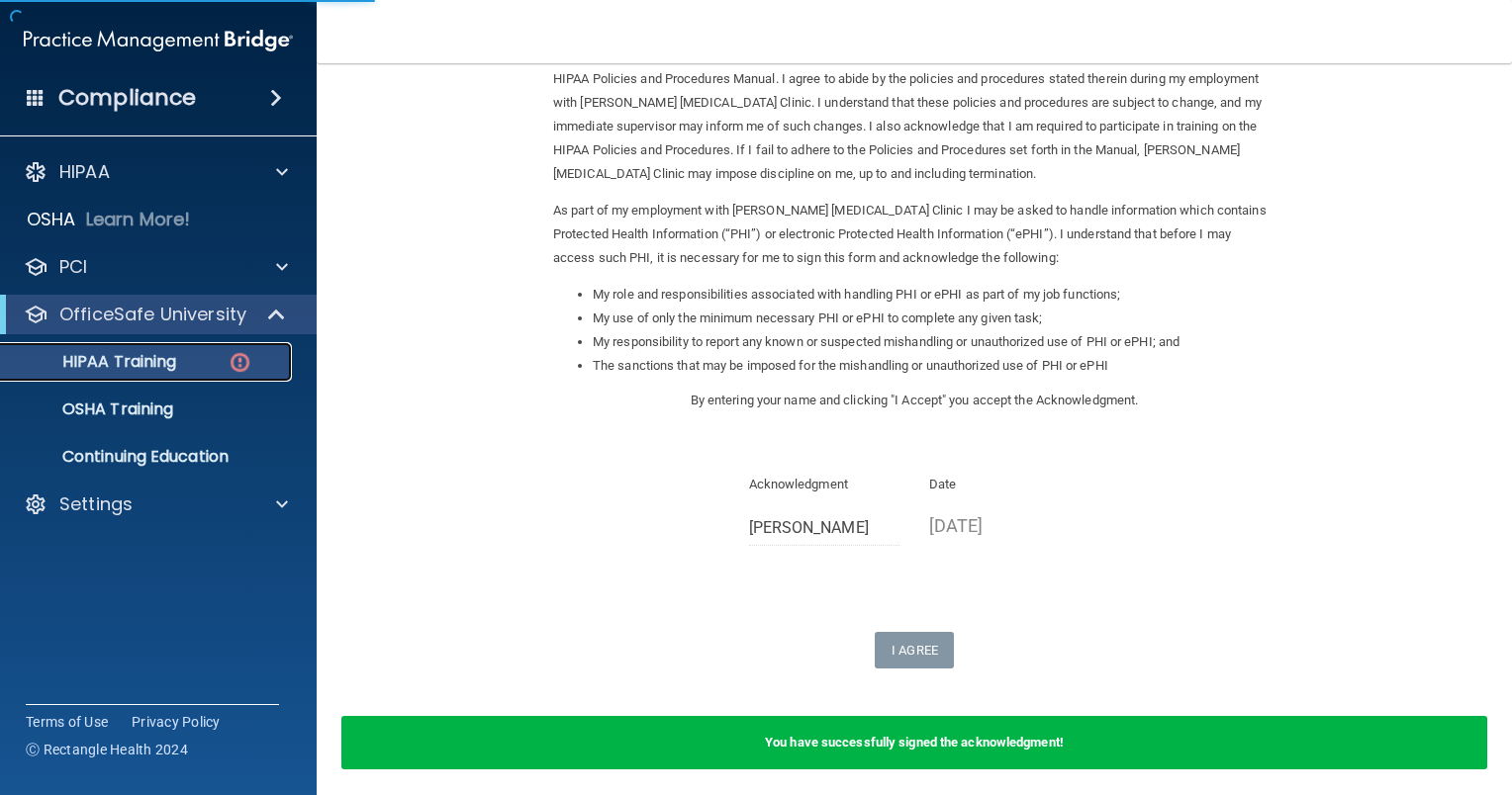
click at [217, 365] on div "HIPAA Training" at bounding box center [148, 362] width 270 height 20
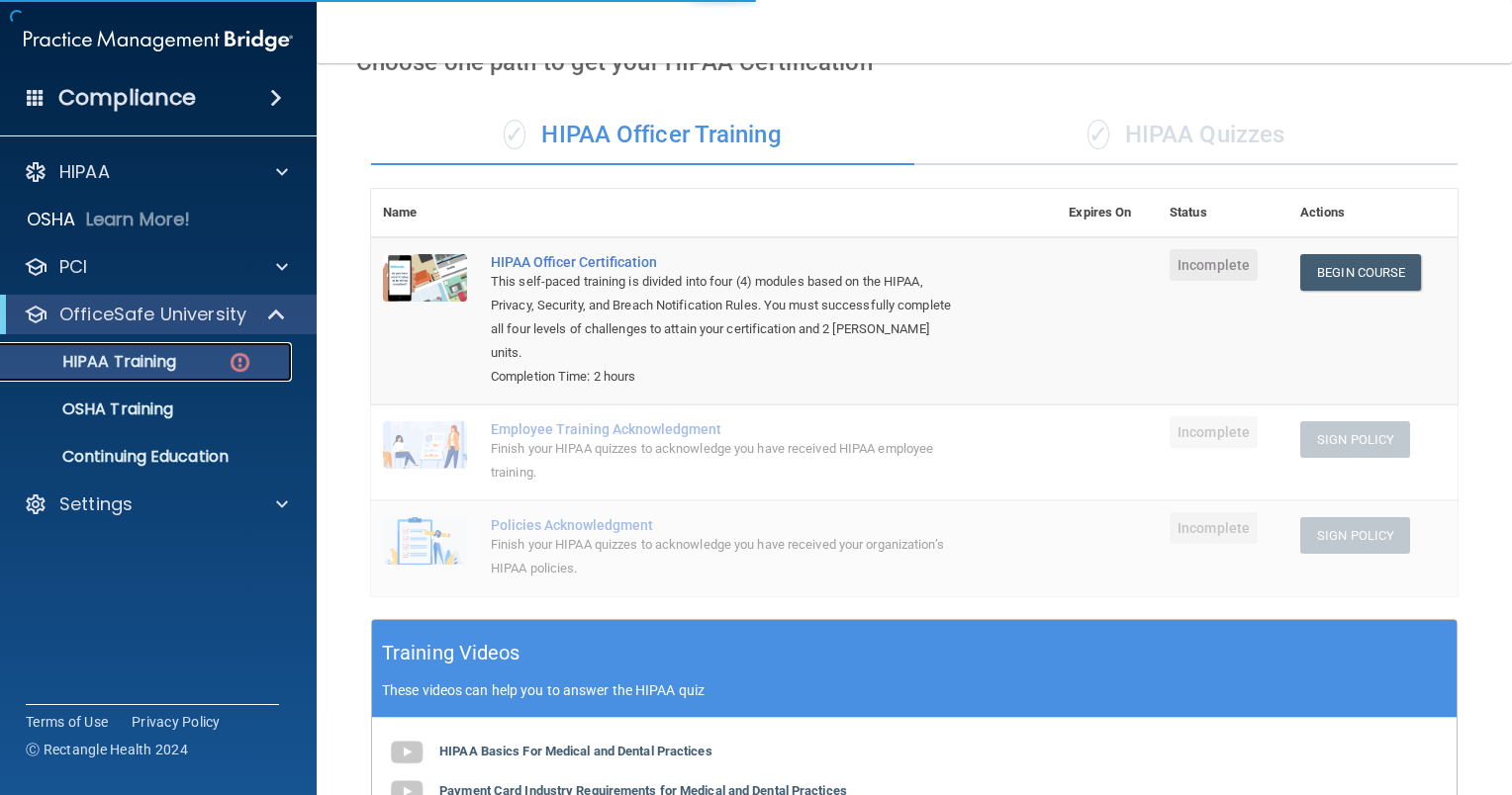
scroll to position [471, 0]
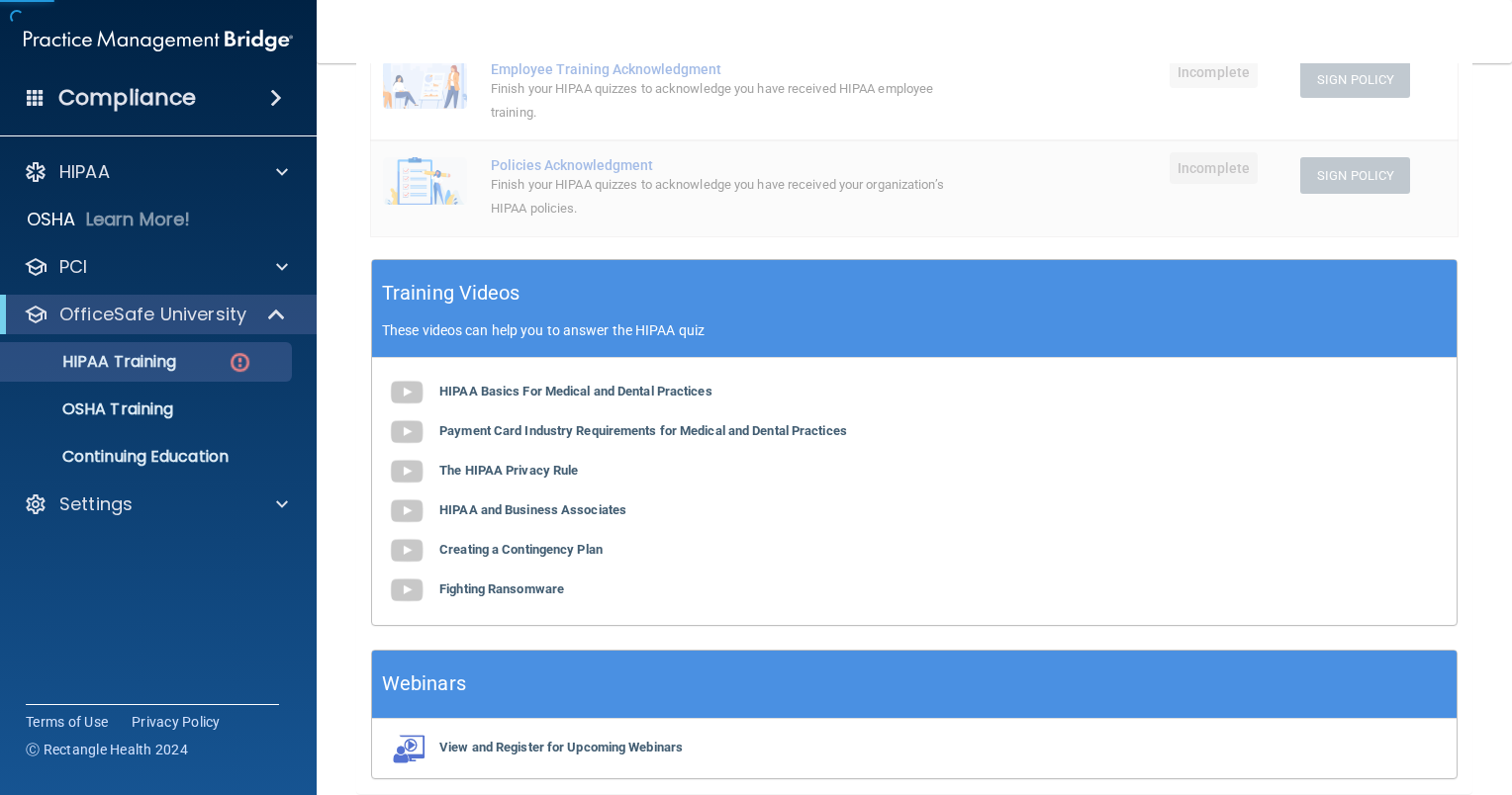
click at [1271, 145] on td "Incomplete" at bounding box center [1223, 188] width 131 height 95
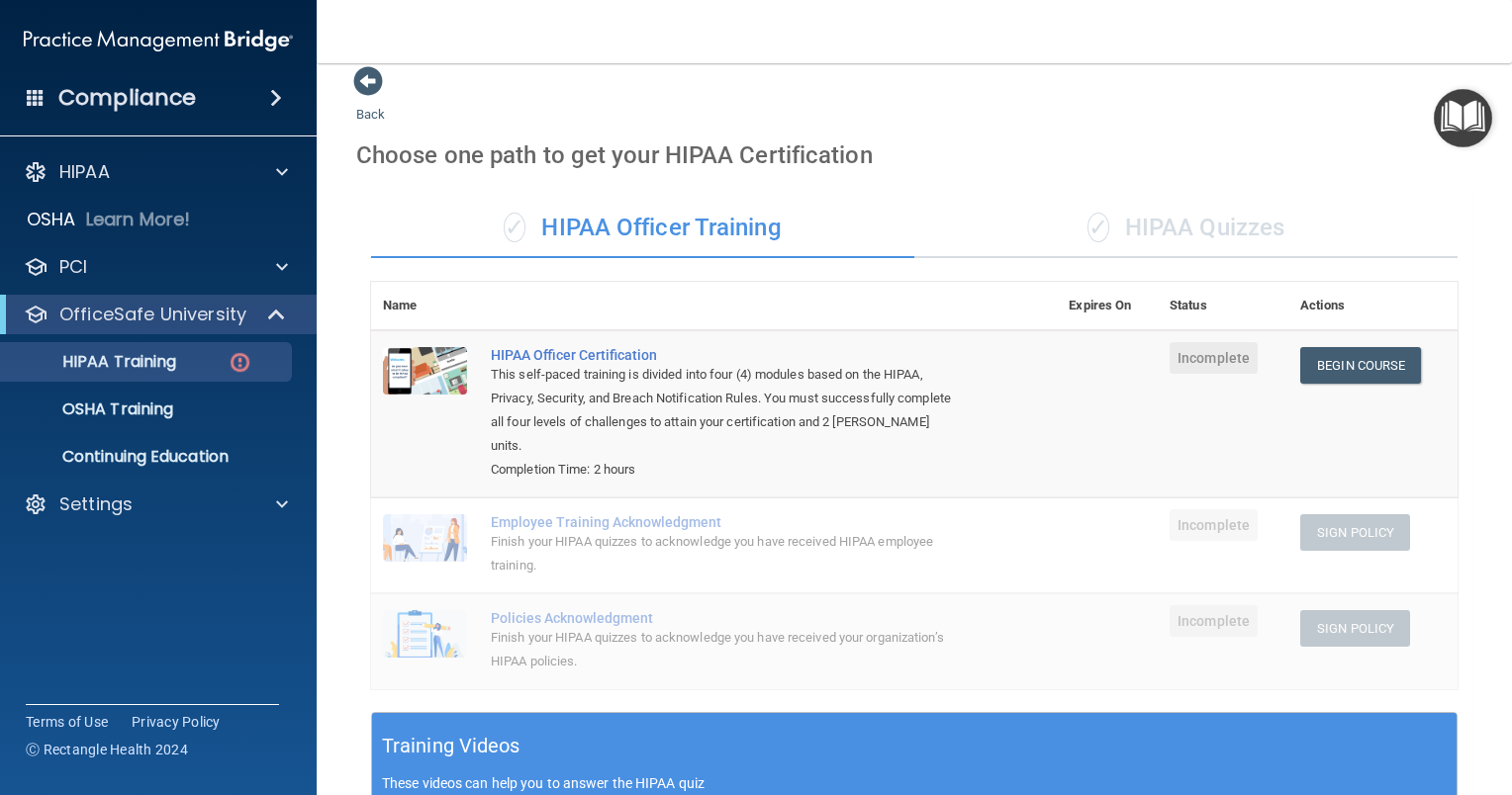
scroll to position [0, 0]
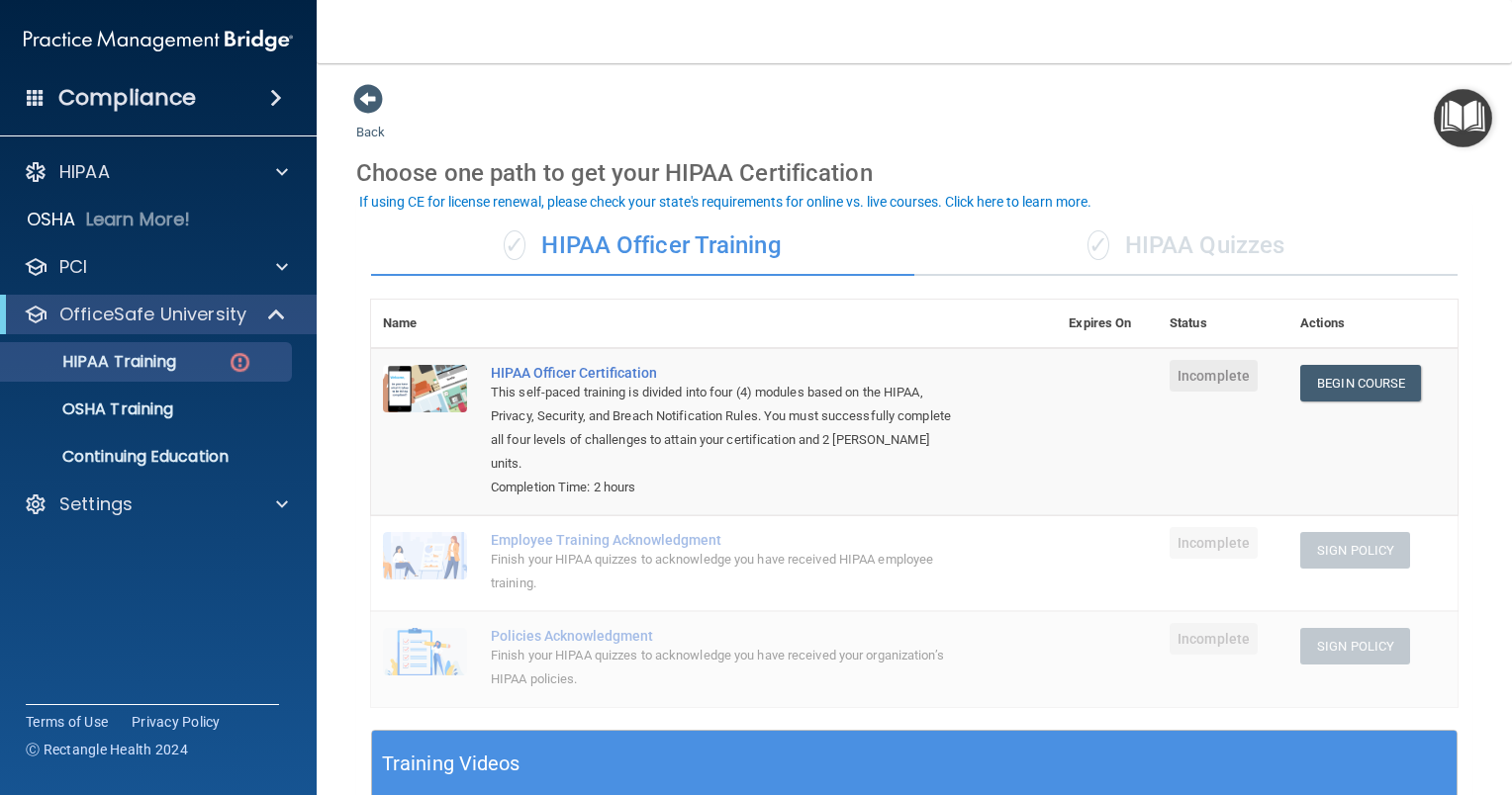
click at [1148, 256] on div "✓ HIPAA Quizzes" at bounding box center [1186, 245] width 543 height 59
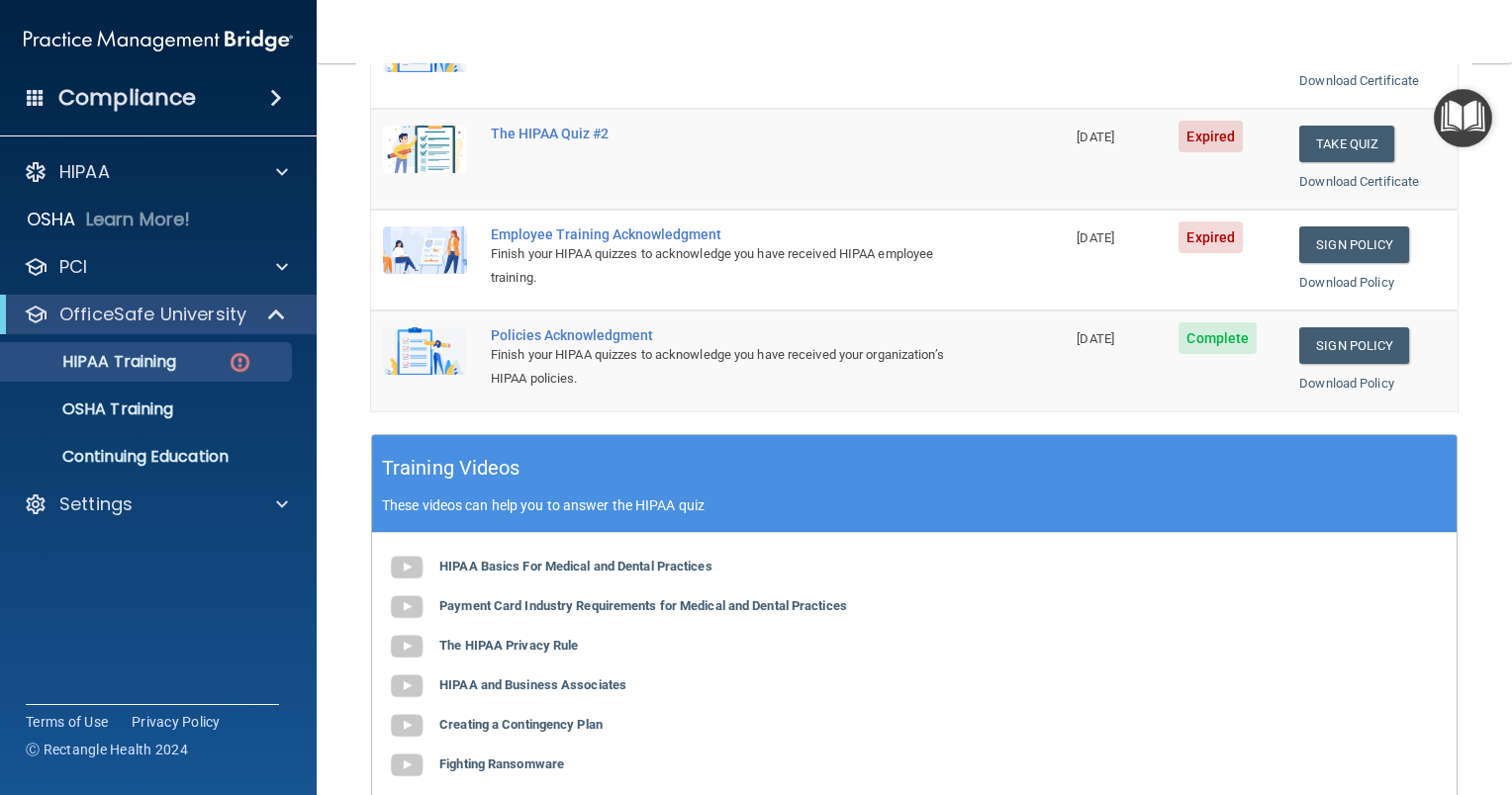
scroll to position [396, 0]
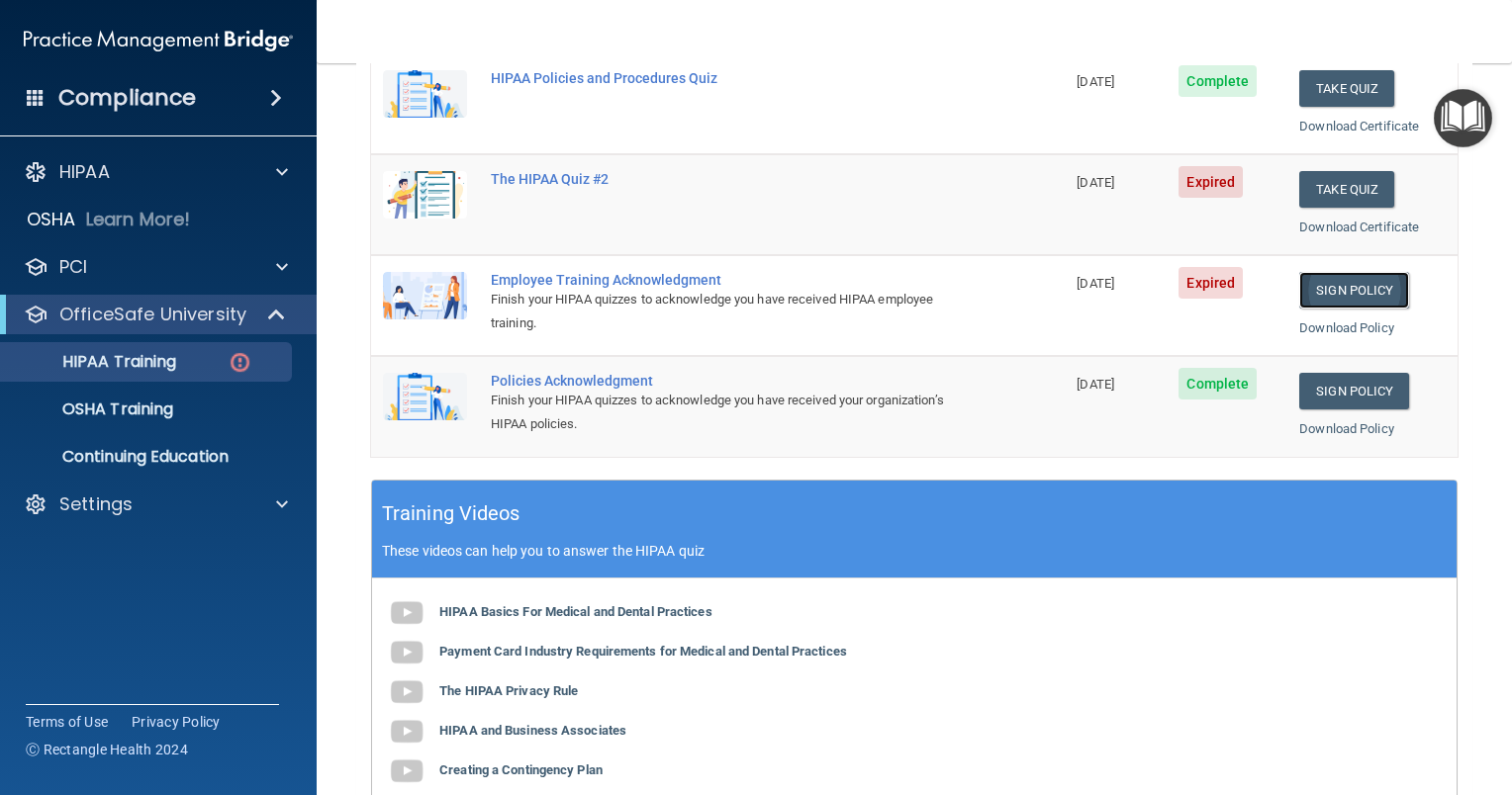
click at [1344, 276] on link "Sign Policy" at bounding box center [1354, 290] width 110 height 37
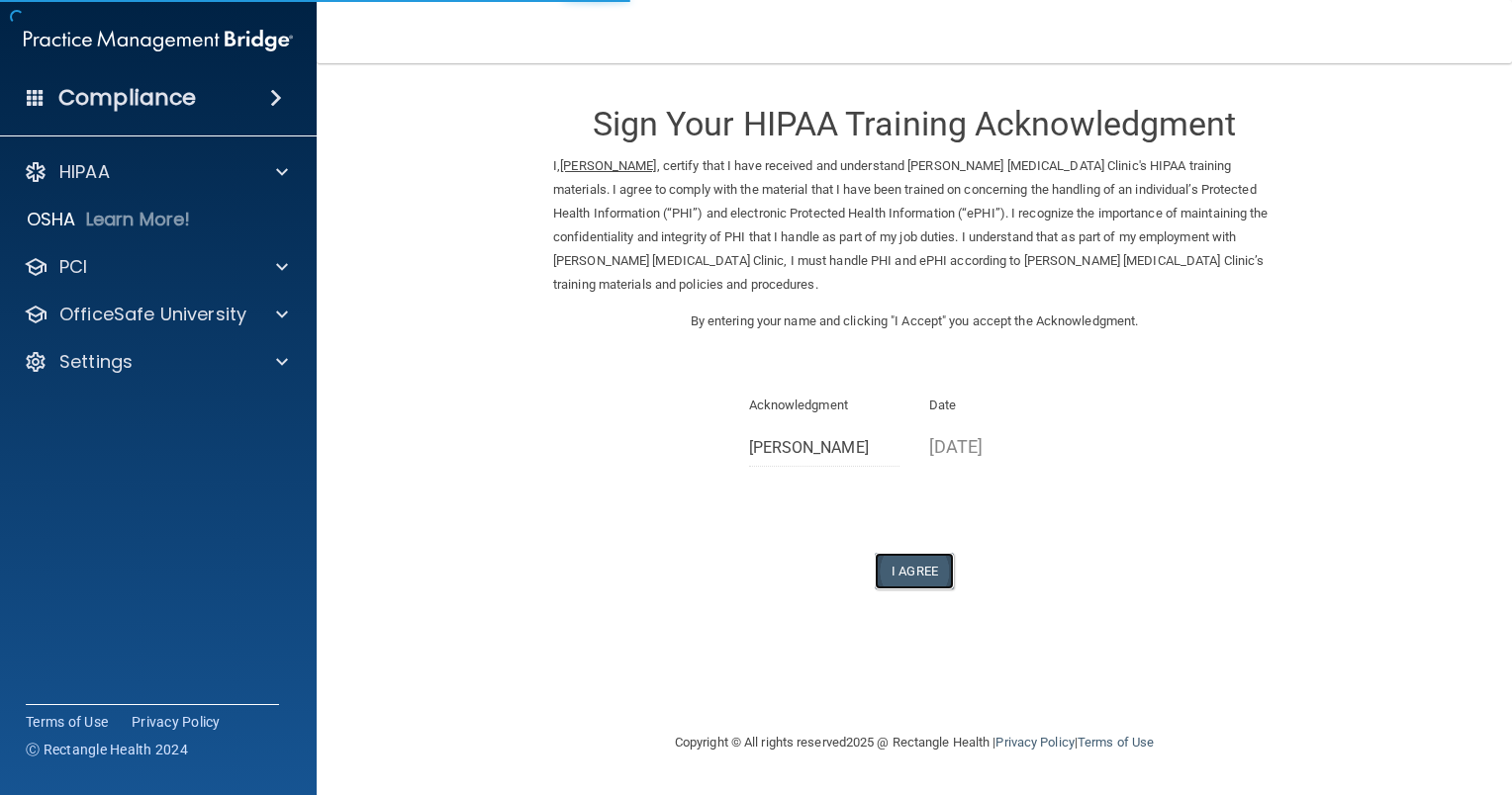
click at [923, 567] on button "I Agree" at bounding box center [913, 571] width 79 height 37
click at [893, 560] on button "I Agree" at bounding box center [913, 571] width 79 height 37
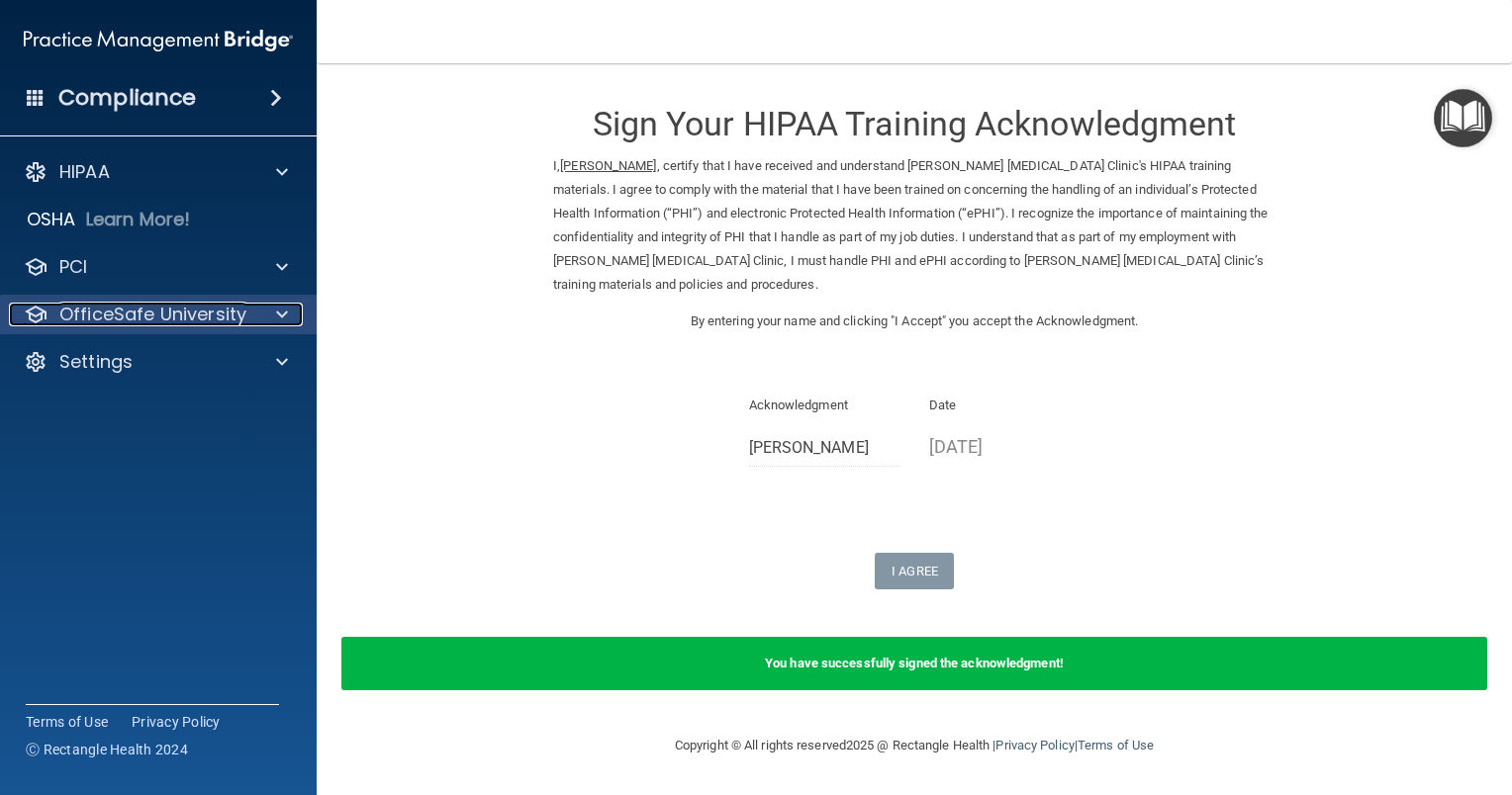
click at [135, 321] on p "OfficeSafe University" at bounding box center [152, 314] width 187 height 24
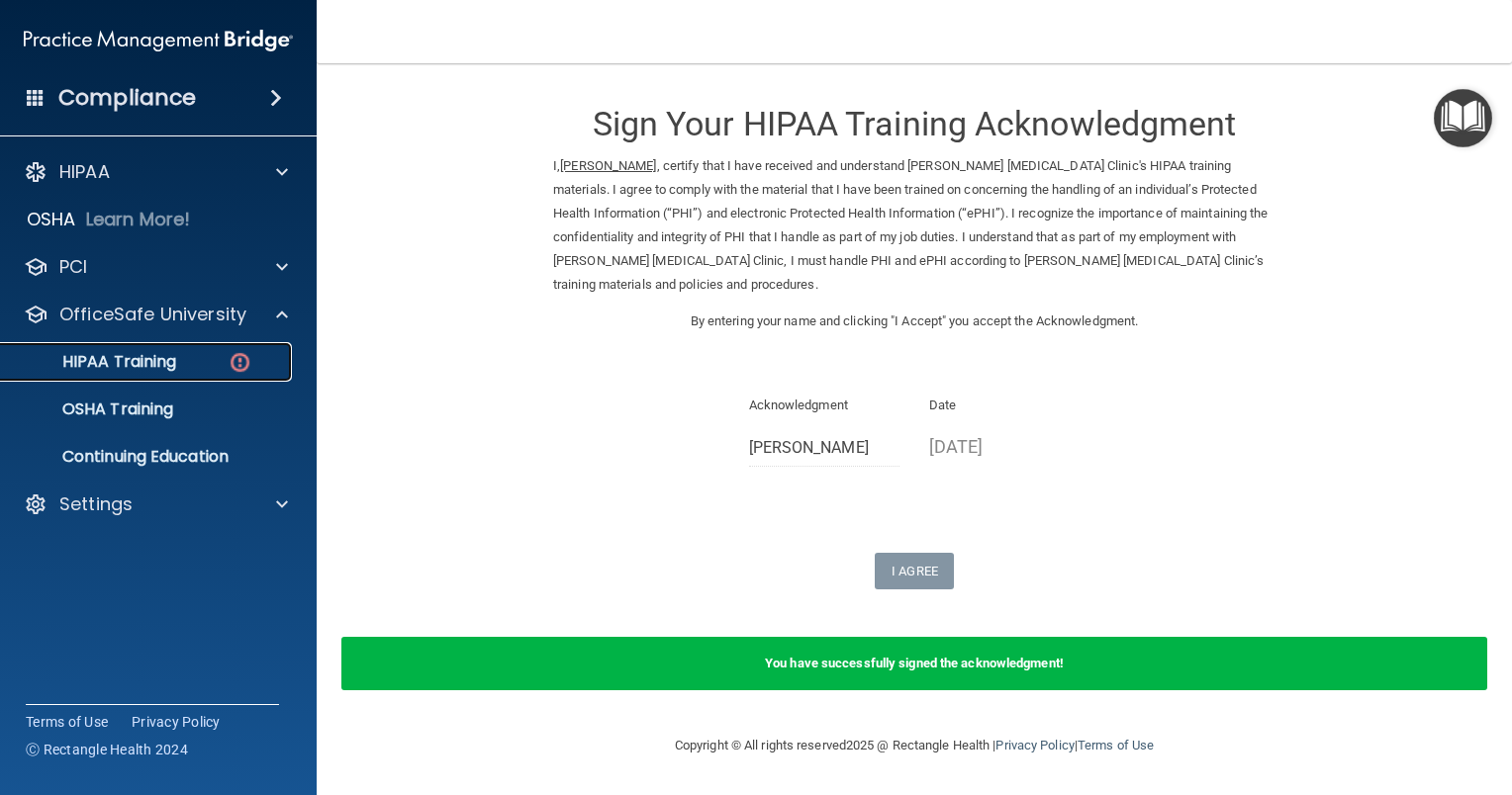
click at [179, 360] on div "HIPAA Training" at bounding box center [148, 362] width 270 height 20
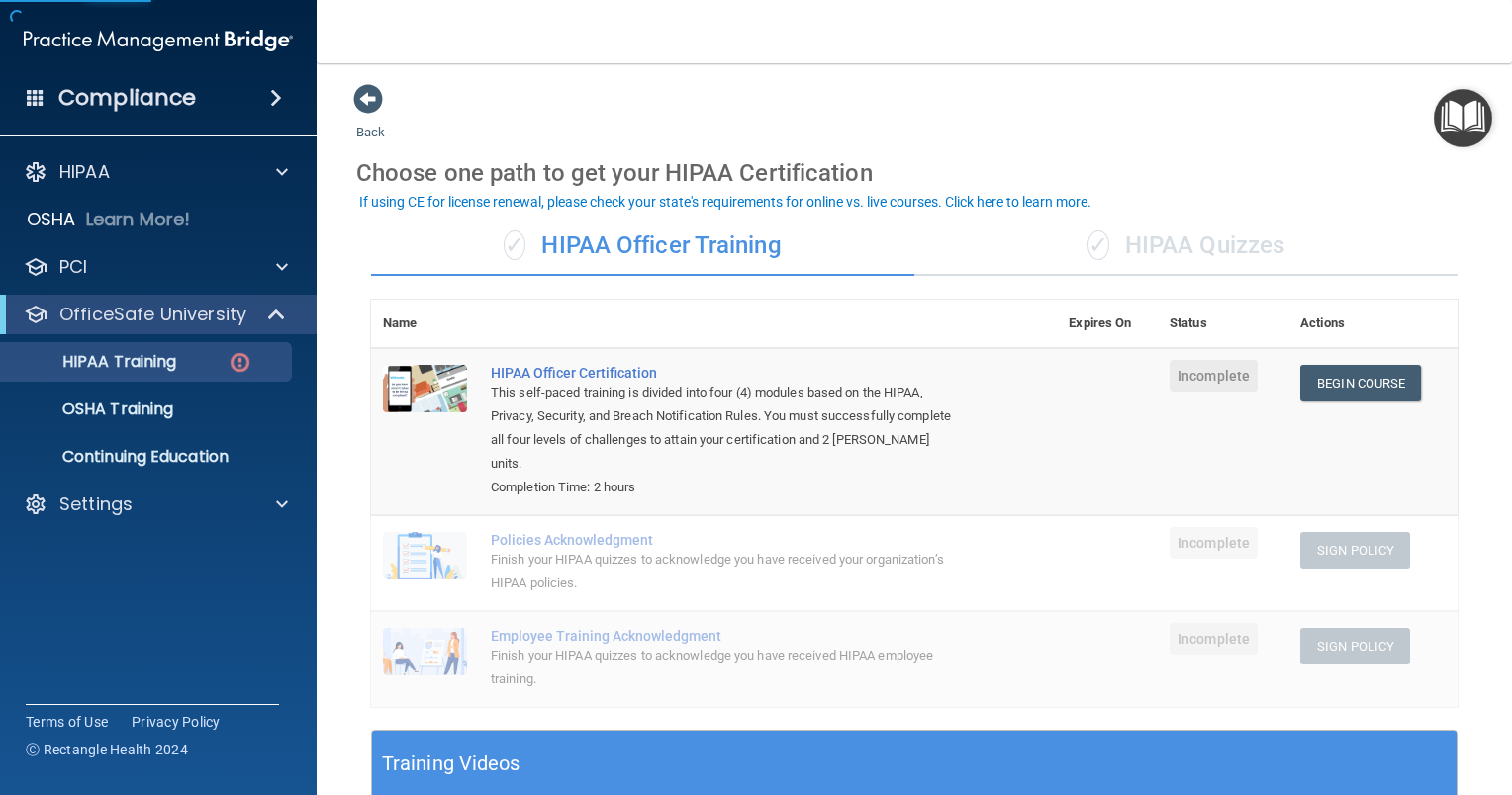
click at [1130, 245] on div "✓ HIPAA Quizzes" at bounding box center [1186, 245] width 543 height 59
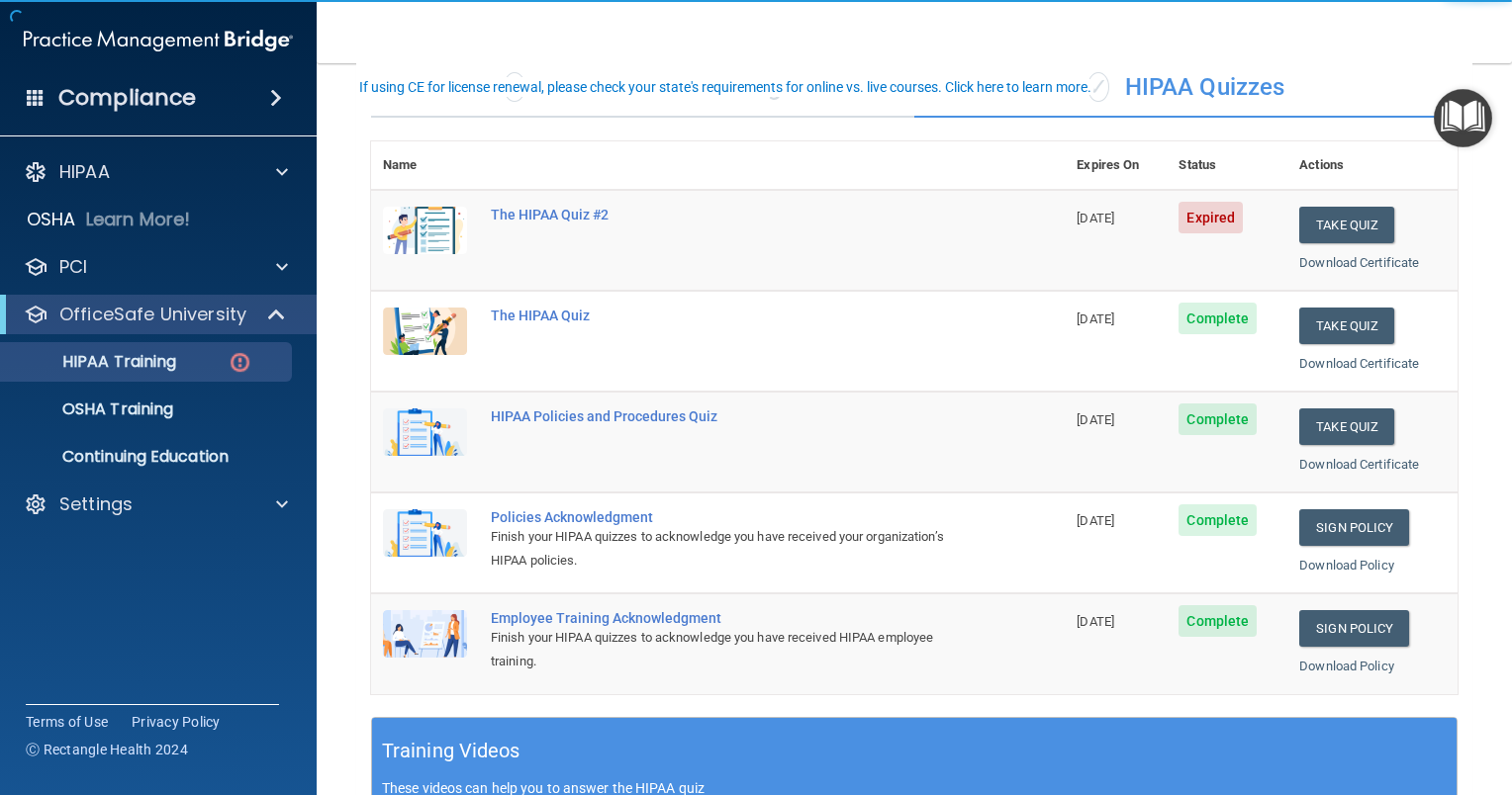
scroll to position [198, 0]
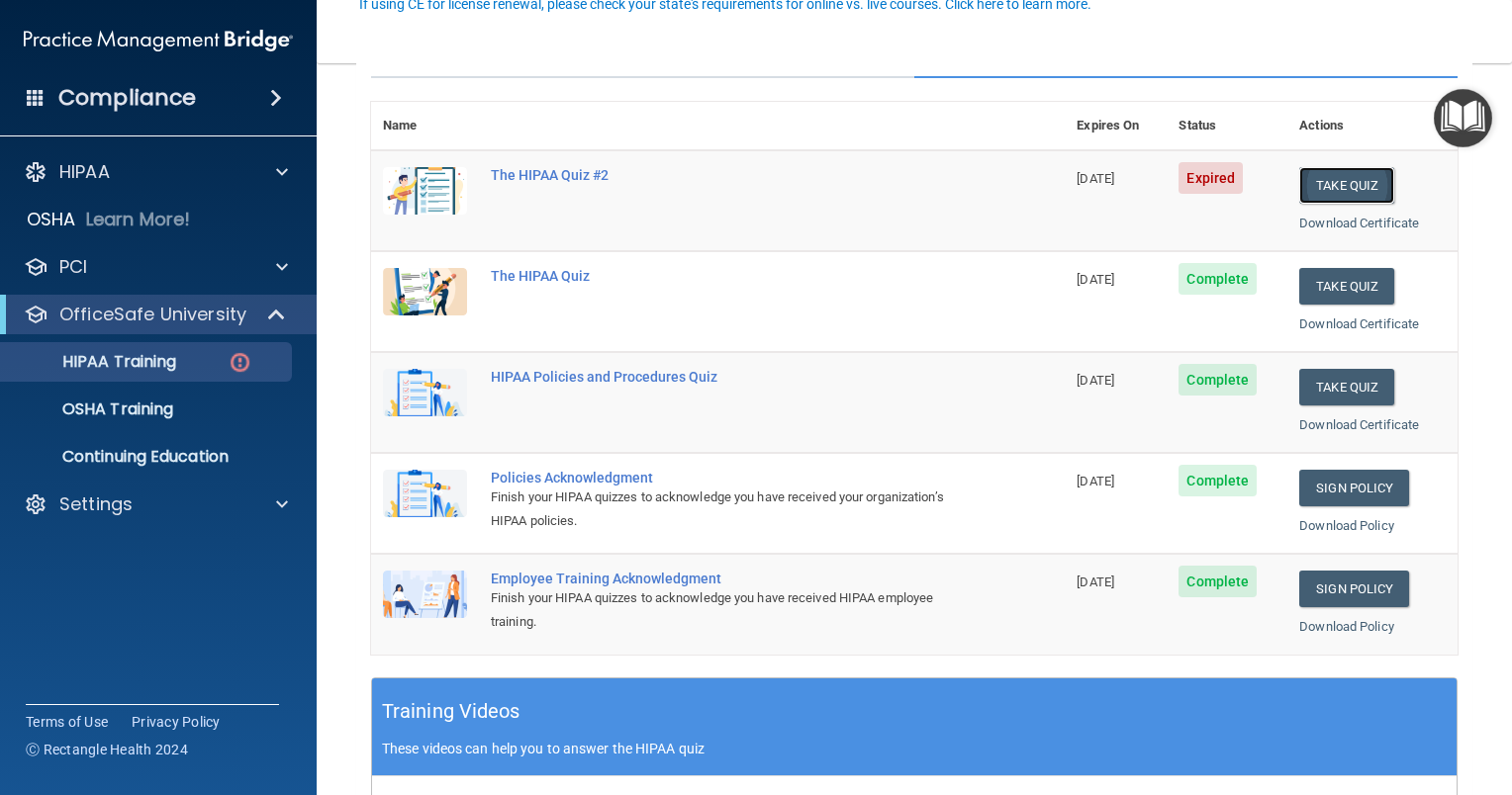
click at [1321, 181] on button "Take Quiz" at bounding box center [1346, 186] width 95 height 37
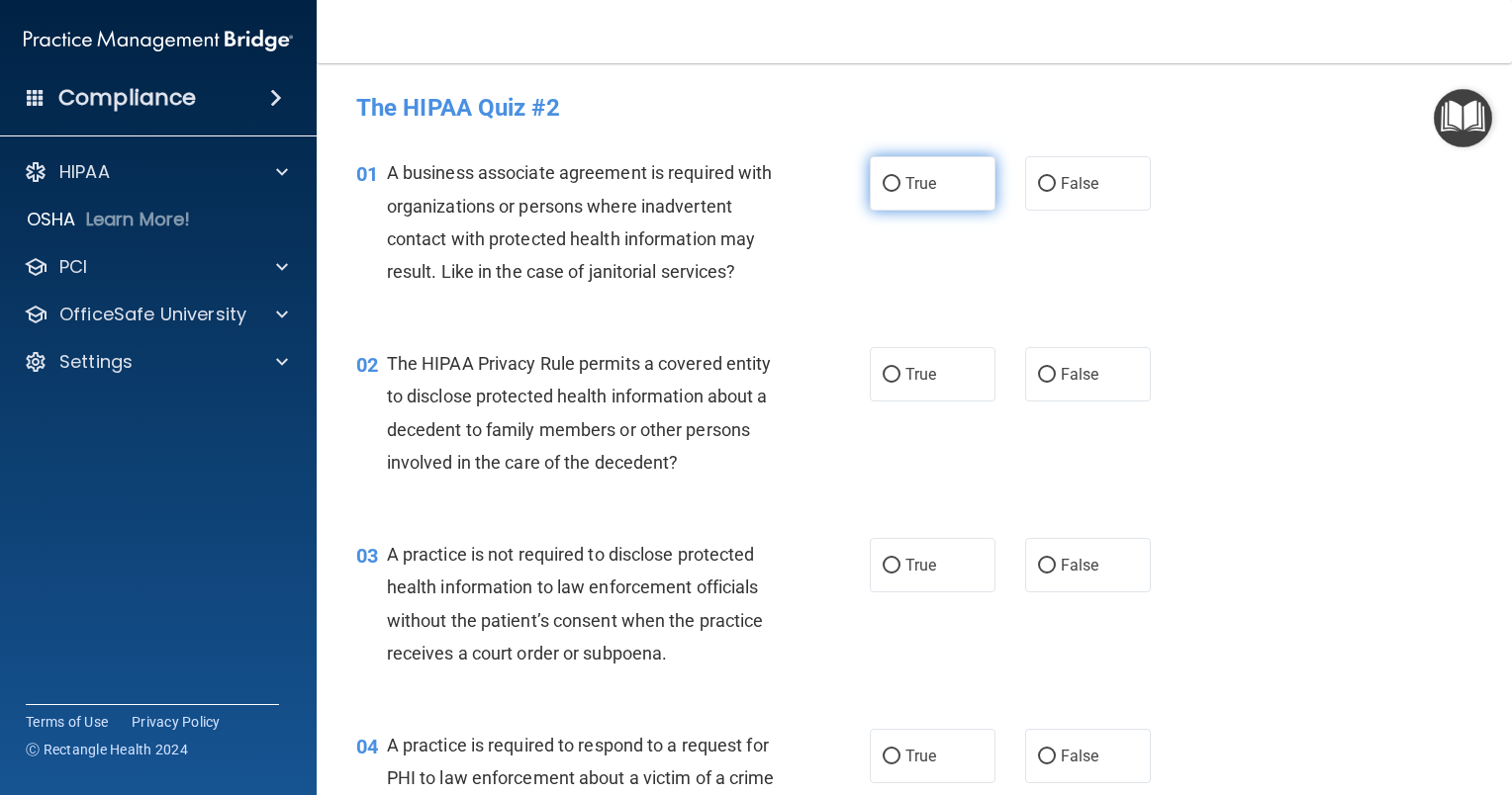
click at [883, 182] on input "True" at bounding box center [891, 184] width 18 height 15
radio input "true"
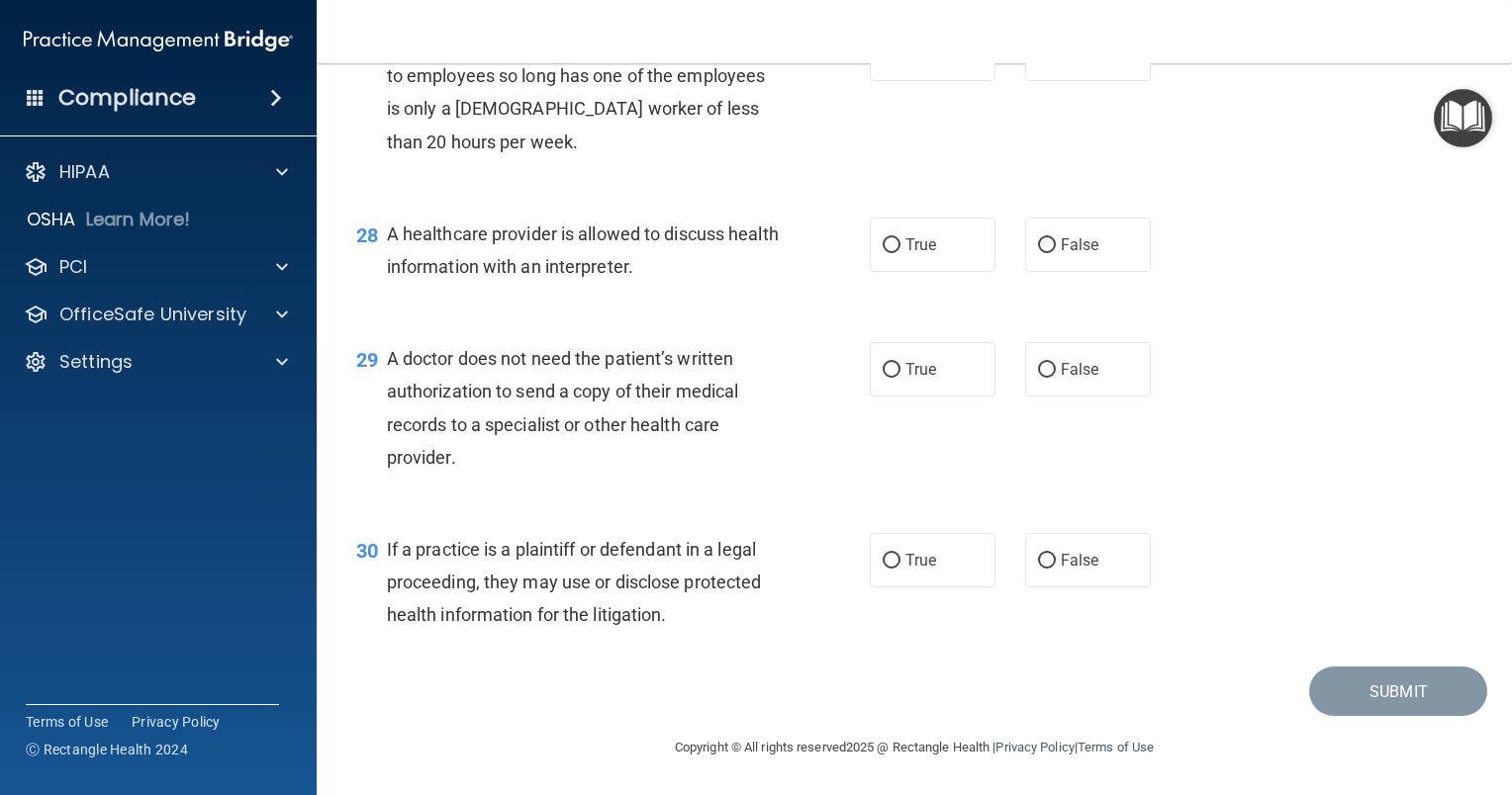
scroll to position [4695, 0]
click at [882, 557] on input "True" at bounding box center [891, 561] width 18 height 15
radio input "true"
click at [1061, 366] on span "False" at bounding box center [1080, 369] width 39 height 19
click at [1051, 366] on input "False" at bounding box center [1047, 370] width 18 height 15
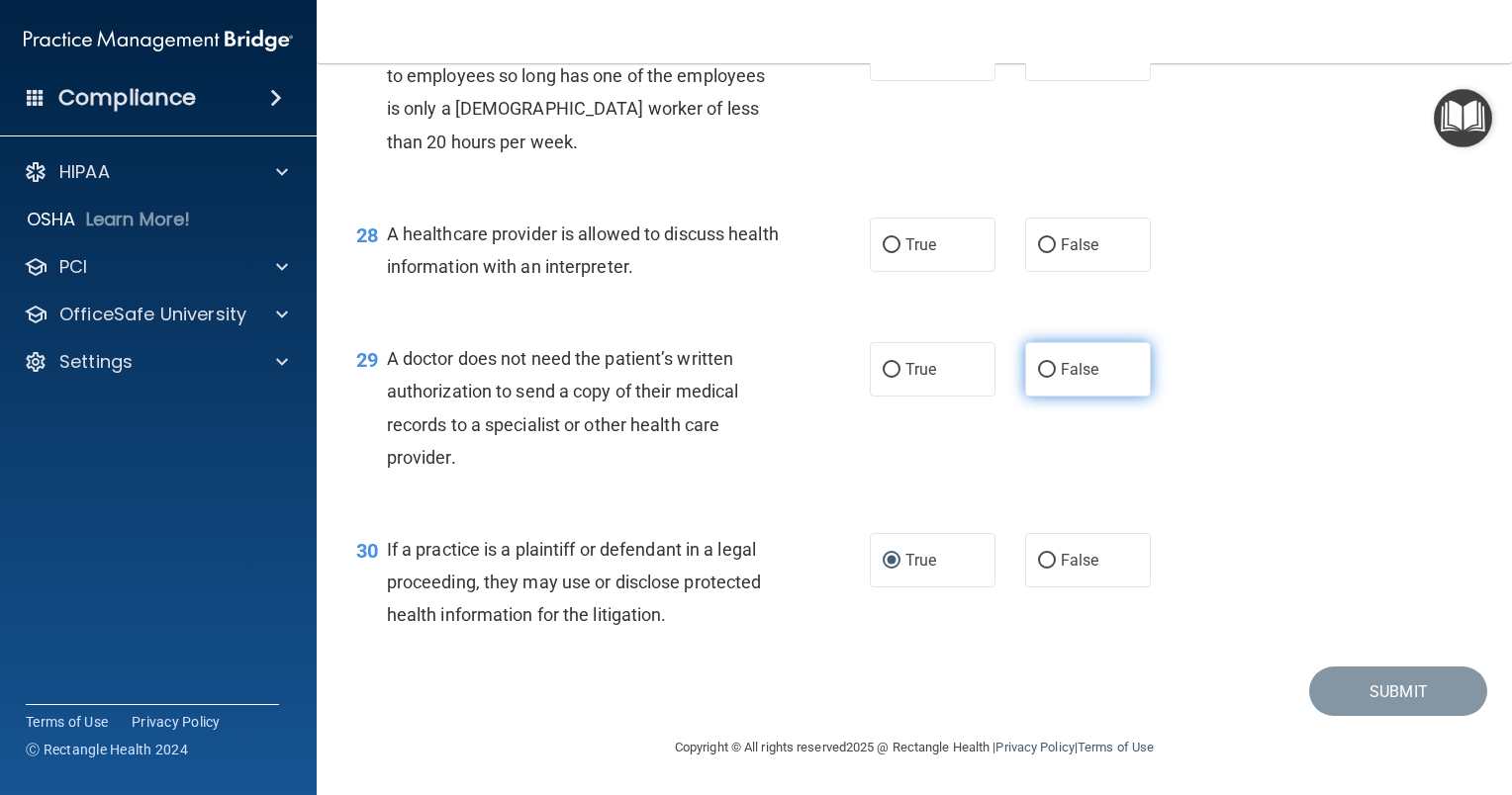
radio input "true"
click at [882, 238] on input "True" at bounding box center [891, 245] width 18 height 15
radio input "true"
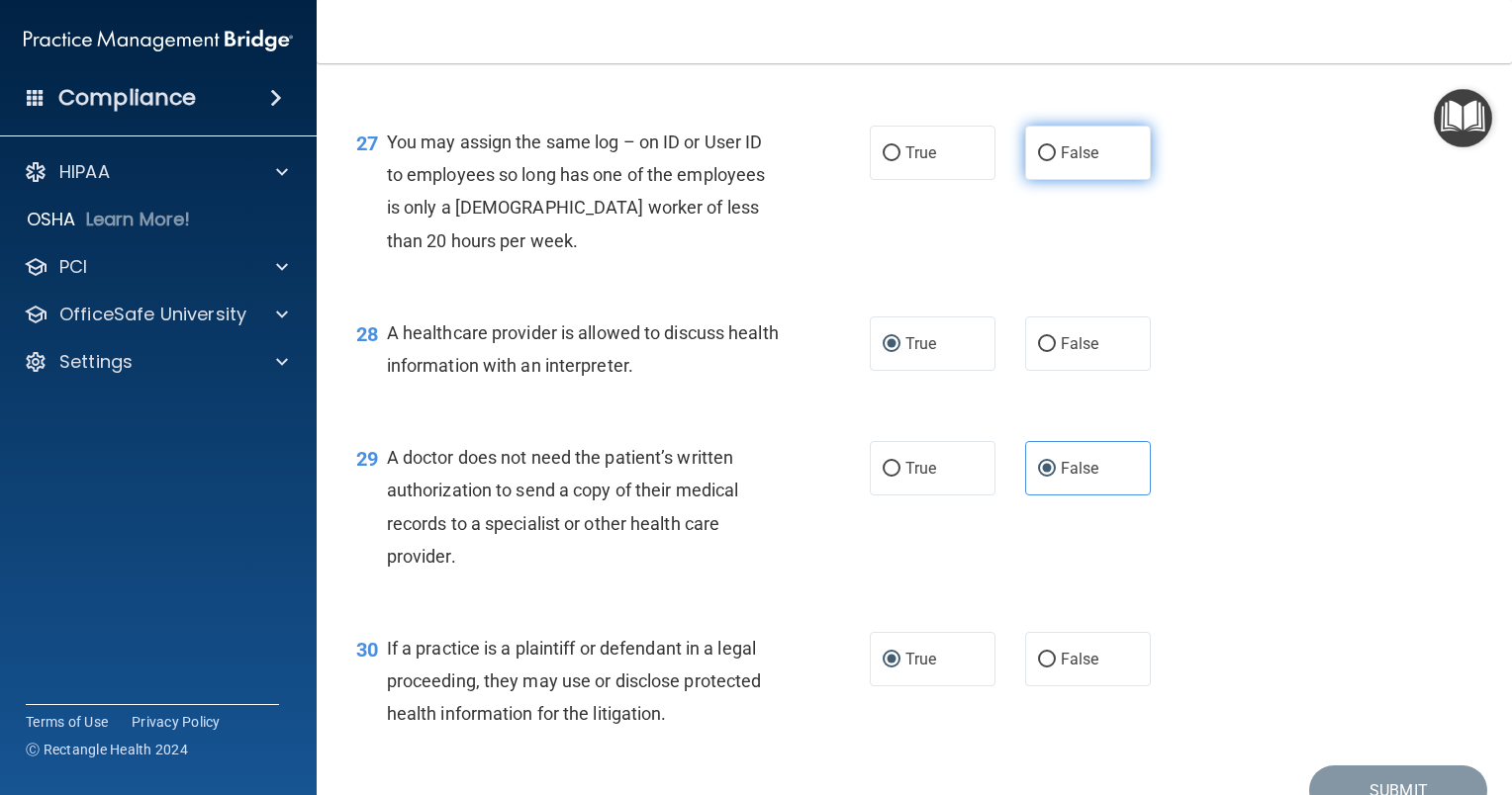
click at [1048, 180] on label "False" at bounding box center [1088, 153] width 126 height 55
click at [1048, 162] on input "False" at bounding box center [1047, 154] width 18 height 15
radio input "true"
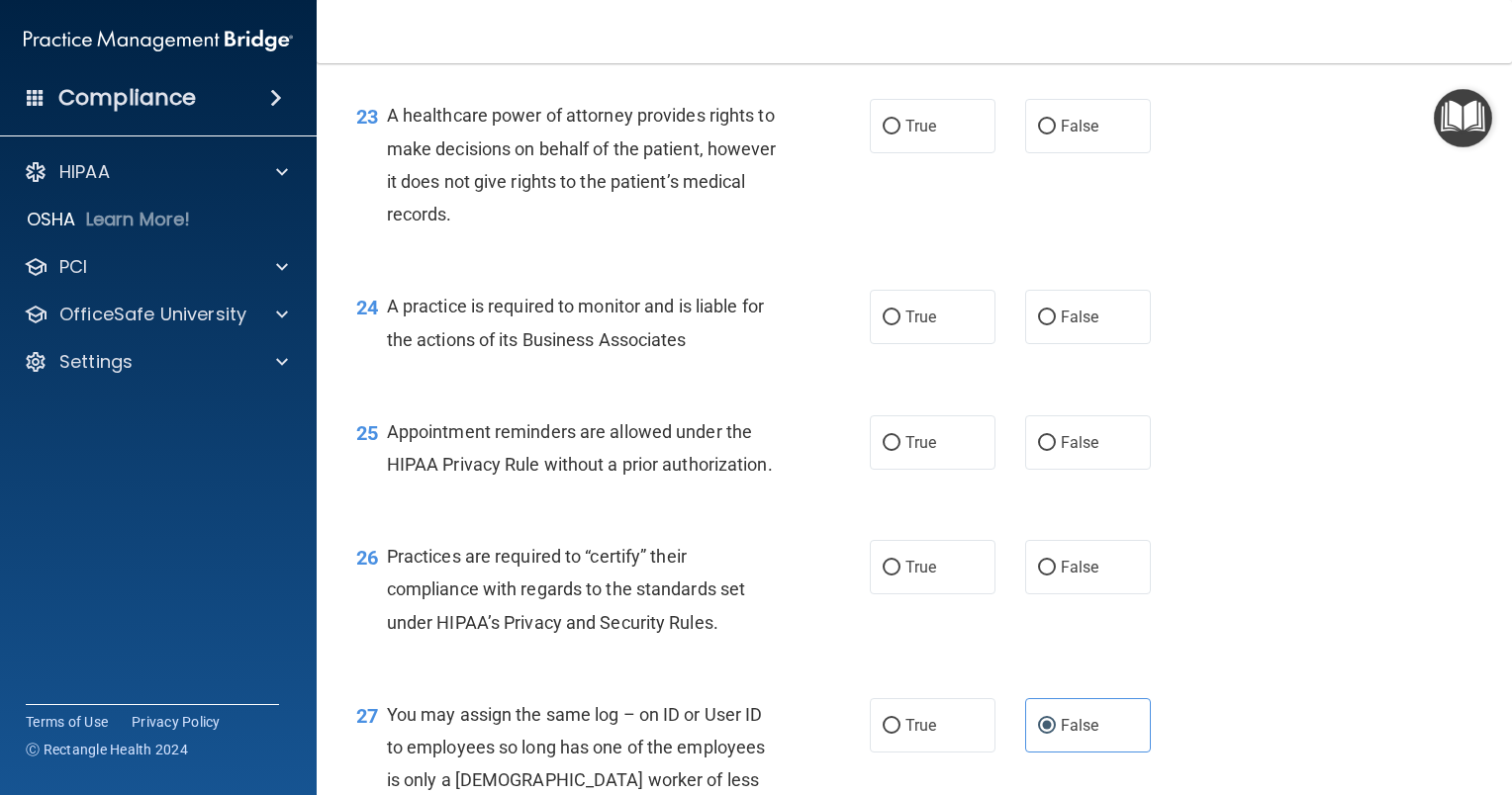
scroll to position [3904, 0]
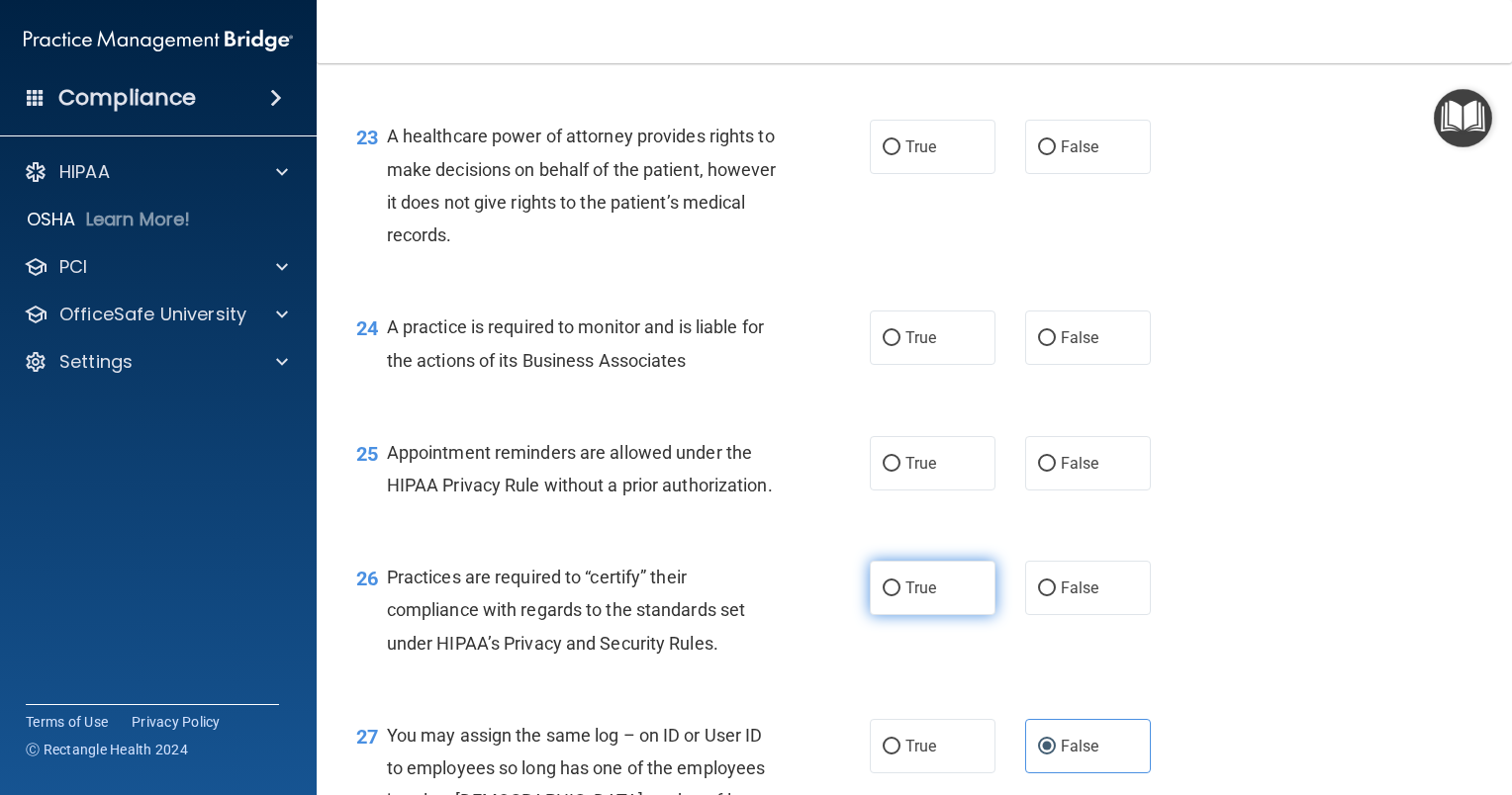
click at [887, 596] on input "True" at bounding box center [891, 589] width 18 height 15
radio input "true"
click at [1038, 472] on input "False" at bounding box center [1047, 464] width 18 height 15
radio input "true"
click at [882, 346] on input "True" at bounding box center [891, 338] width 18 height 15
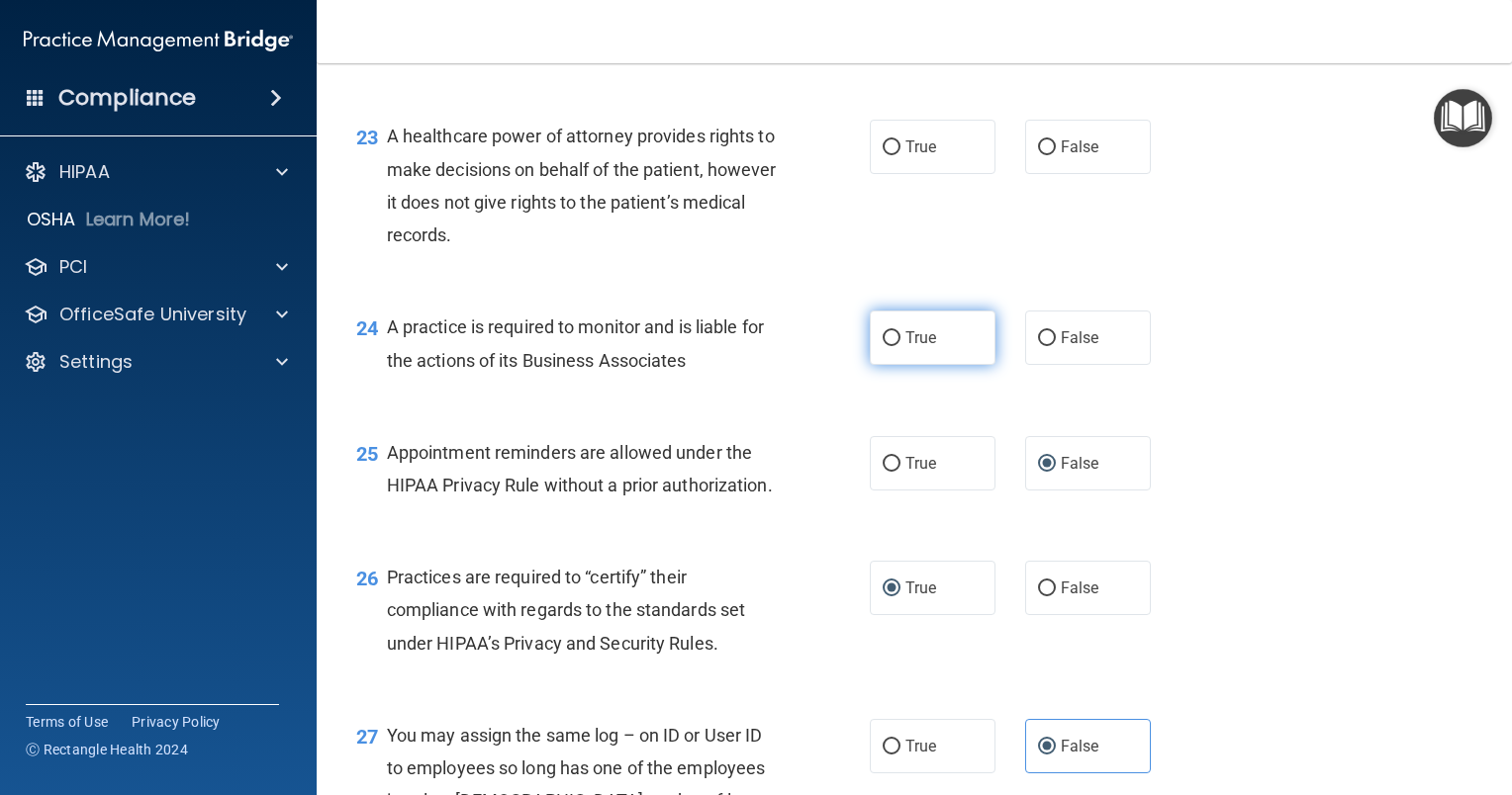
radio input "true"
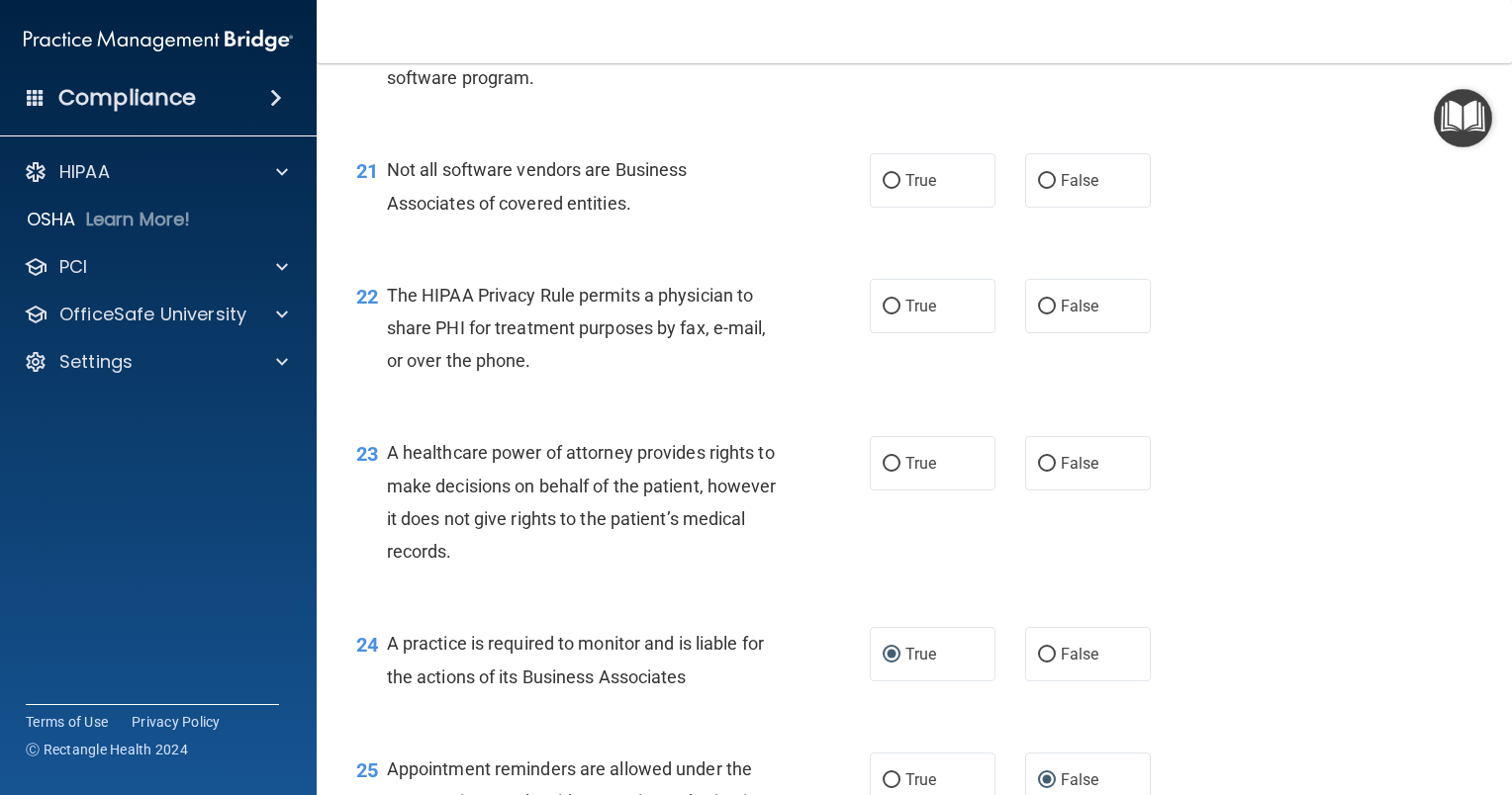
scroll to position [3508, 0]
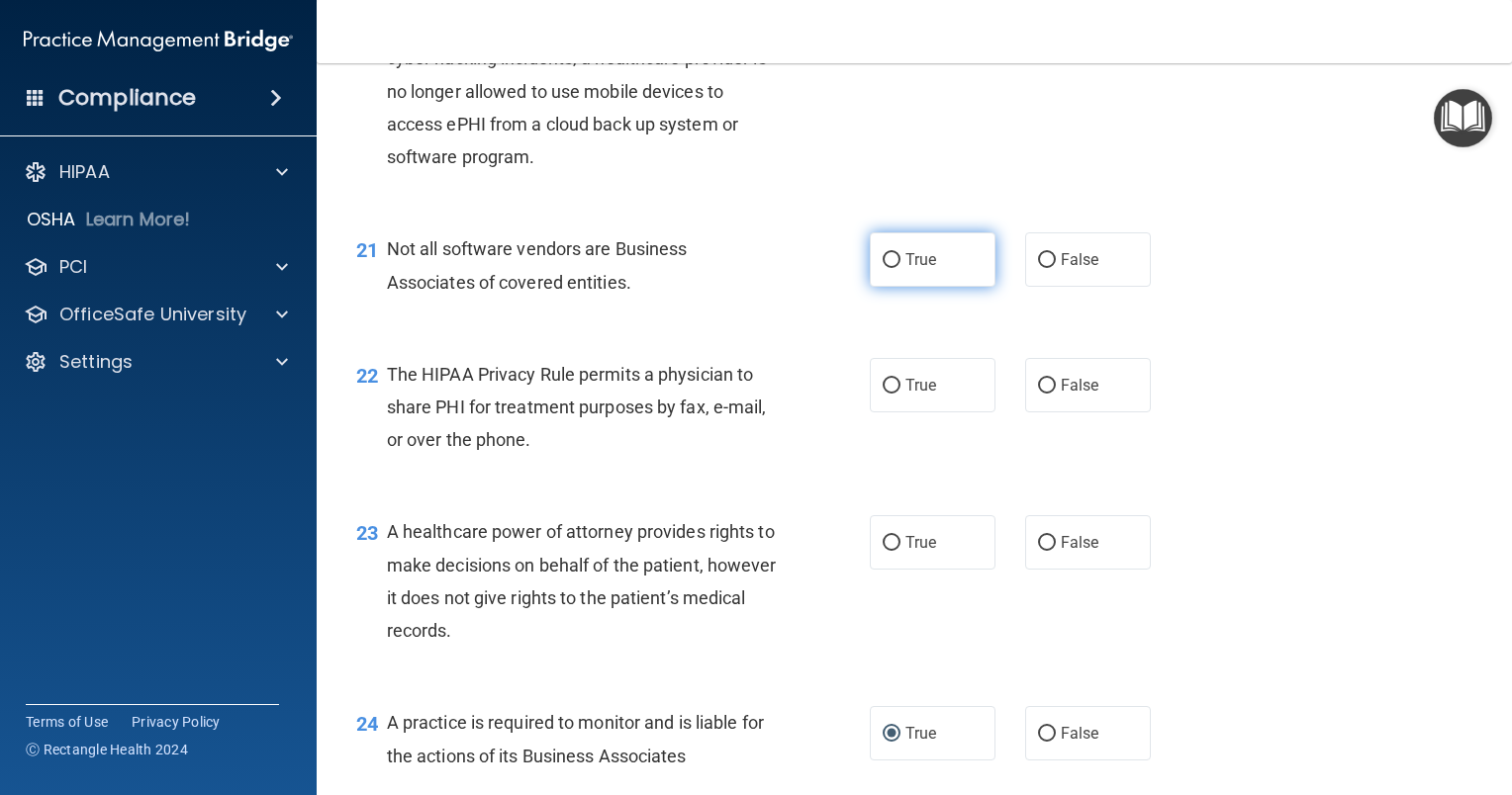
click at [882, 268] on input "True" at bounding box center [891, 260] width 18 height 15
radio input "true"
click at [1038, 45] on input "False" at bounding box center [1047, 37] width 18 height 15
radio input "true"
click at [885, 551] on input "True" at bounding box center [891, 543] width 18 height 15
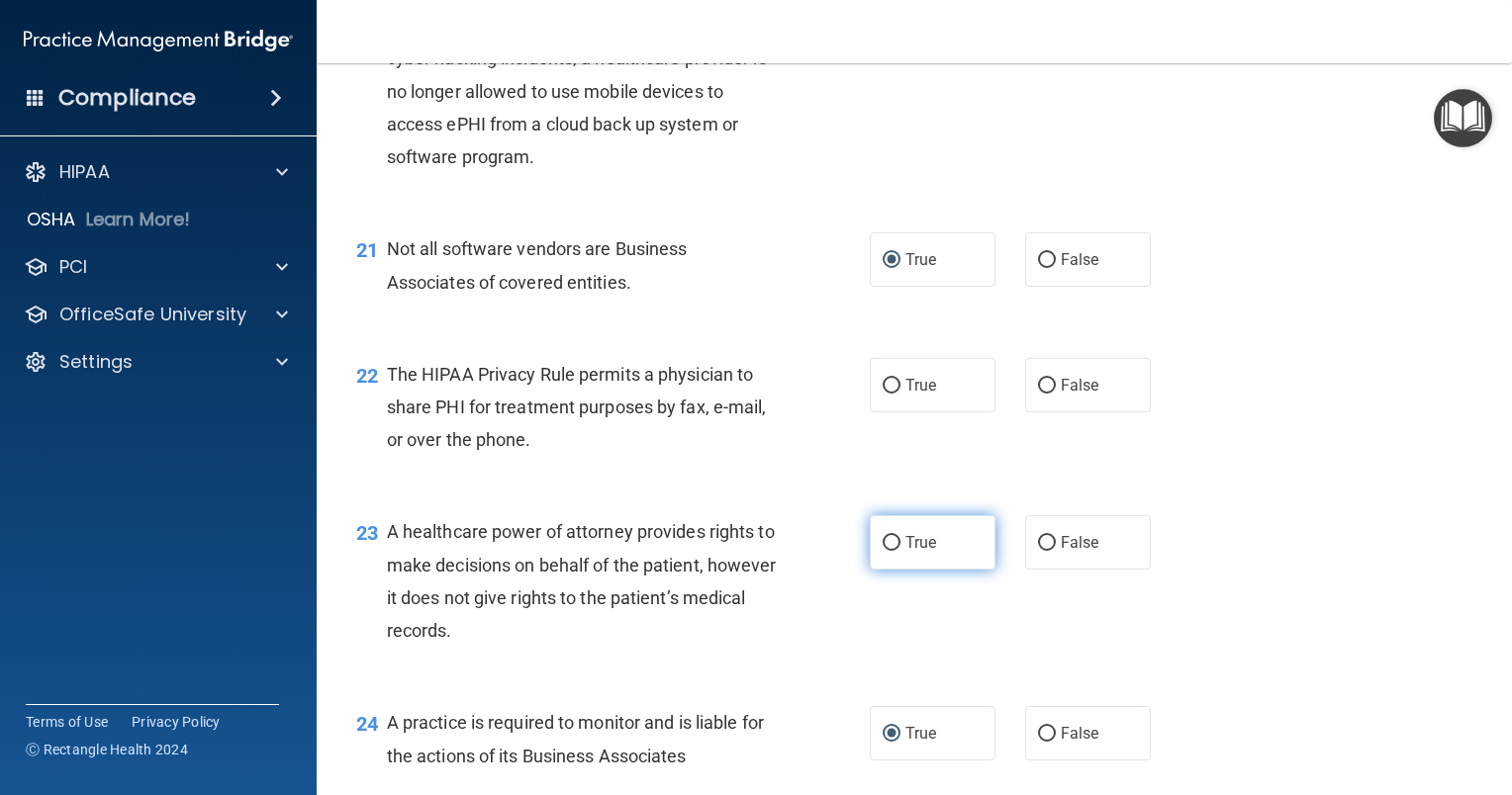
radio input "true"
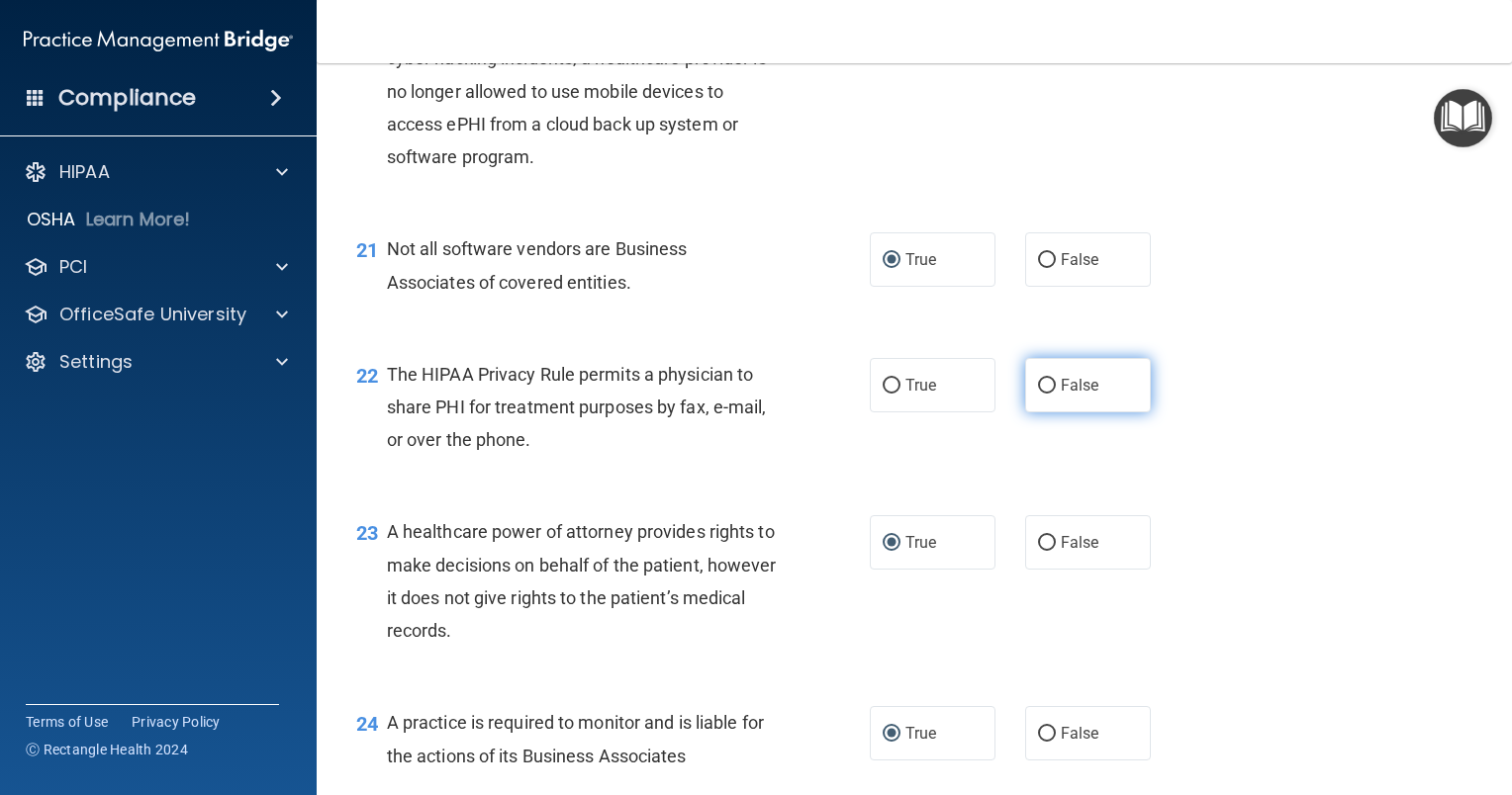
click at [1040, 394] on input "False" at bounding box center [1047, 386] width 18 height 15
radio input "true"
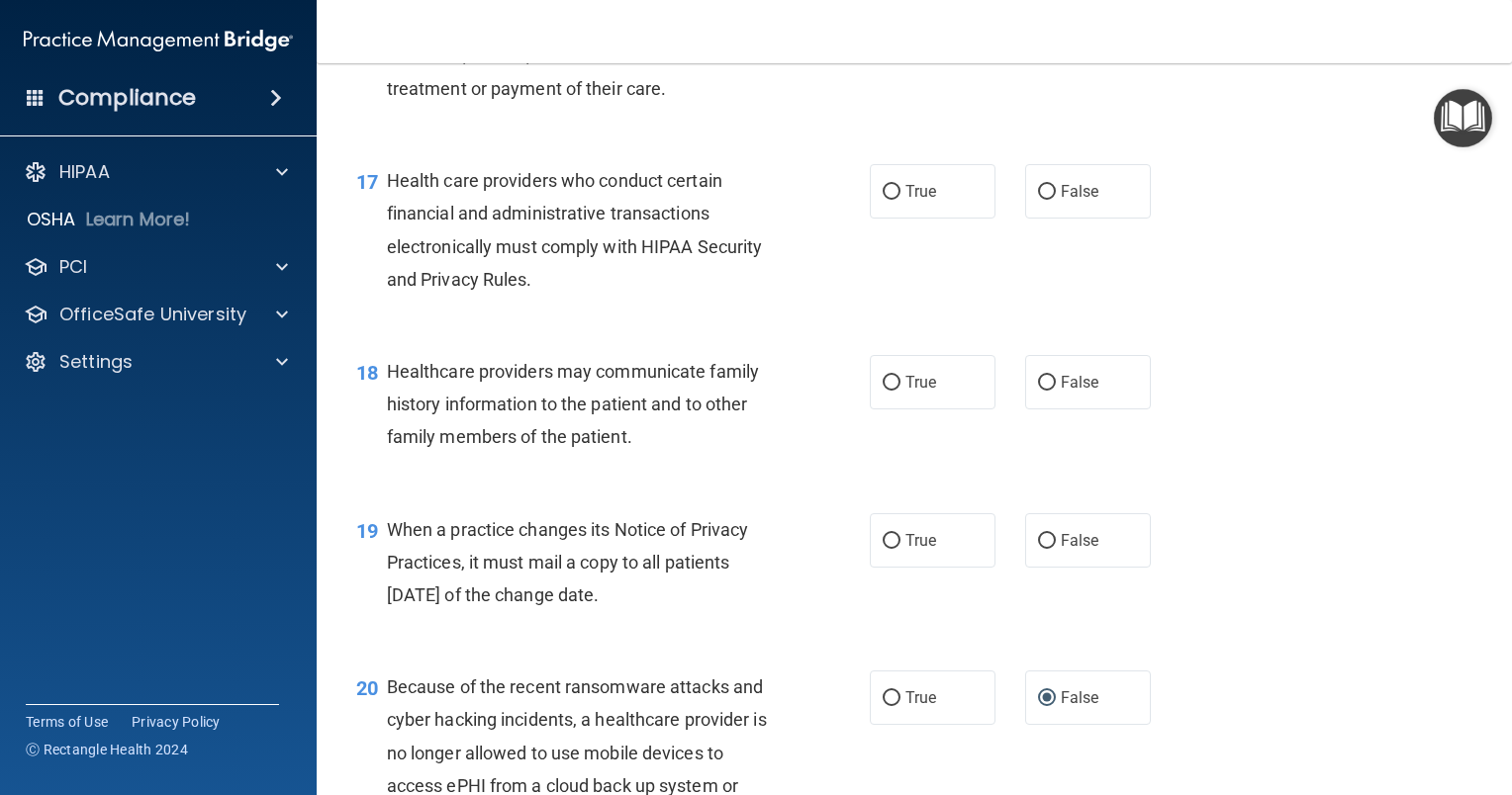
scroll to position [2816, 0]
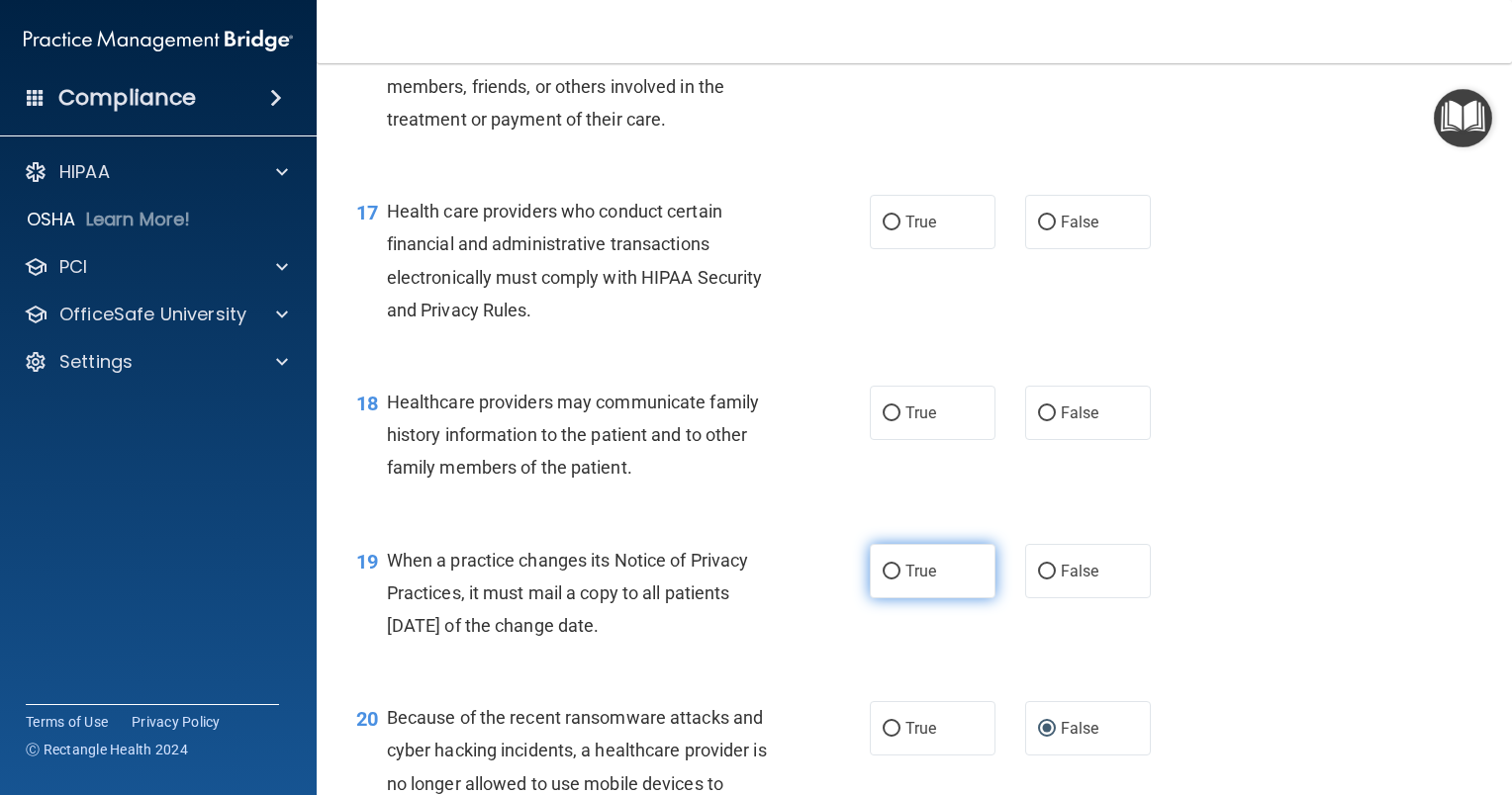
click at [886, 580] on input "True" at bounding box center [891, 572] width 18 height 15
radio input "true"
click at [887, 230] on input "True" at bounding box center [891, 222] width 18 height 15
radio input "true"
click at [1027, 440] on label "False" at bounding box center [1088, 413] width 126 height 55
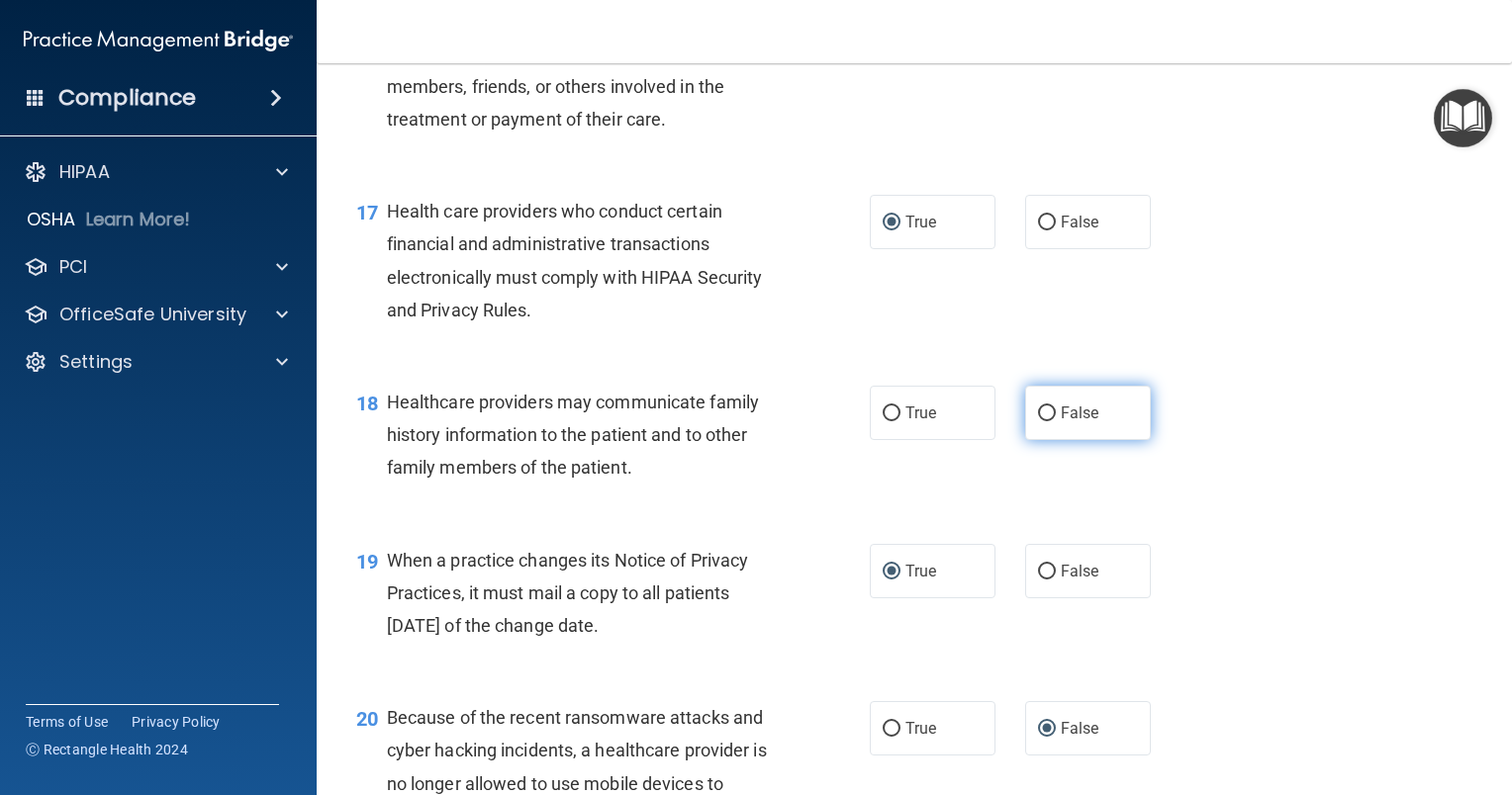
click at [1038, 421] on input "False" at bounding box center [1047, 413] width 18 height 15
radio input "true"
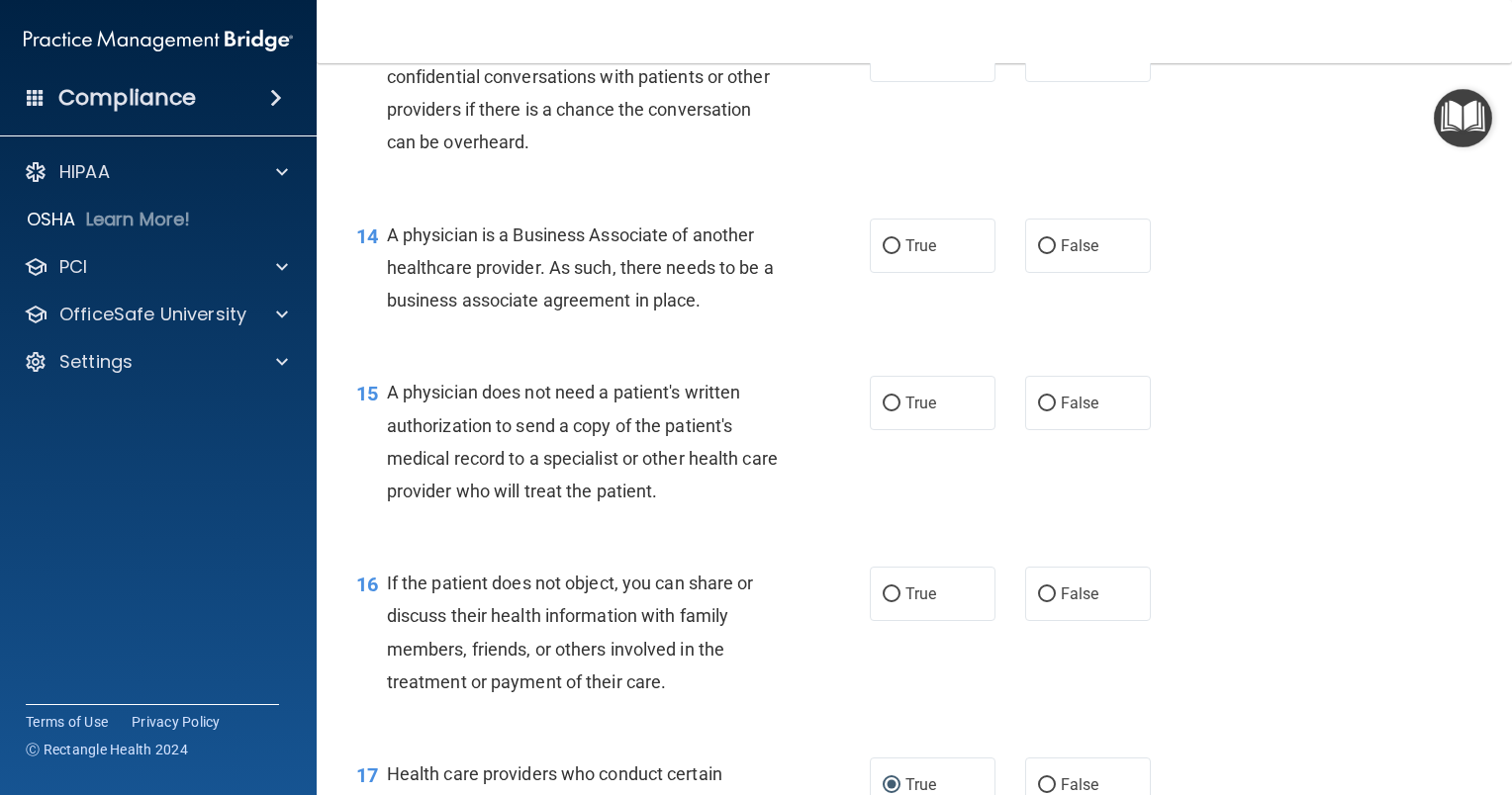
scroll to position [2223, 0]
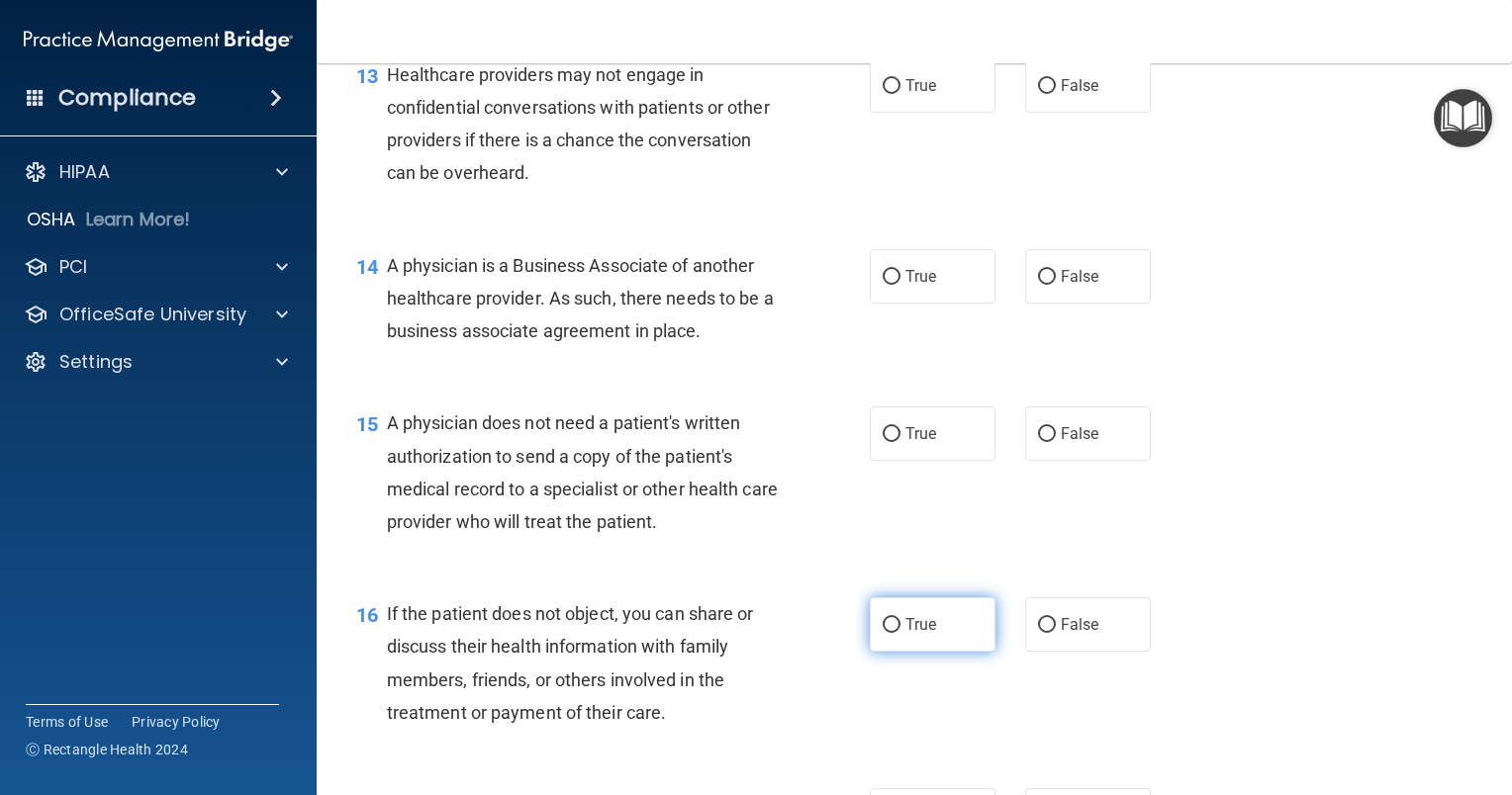
click at [883, 632] on input "True" at bounding box center [891, 625] width 18 height 15
radio input "true"
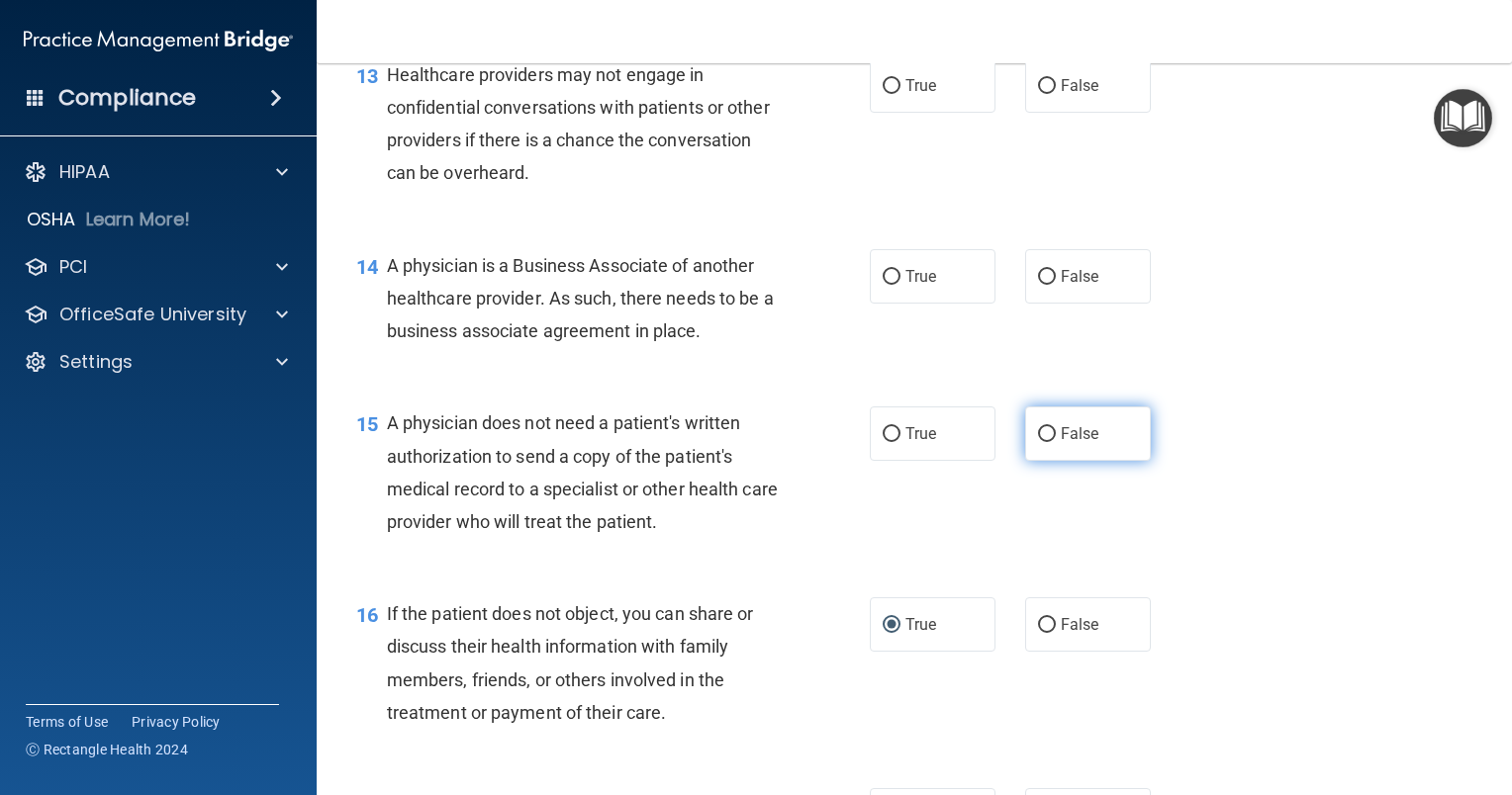
click at [1045, 442] on input "False" at bounding box center [1047, 434] width 18 height 15
radio input "true"
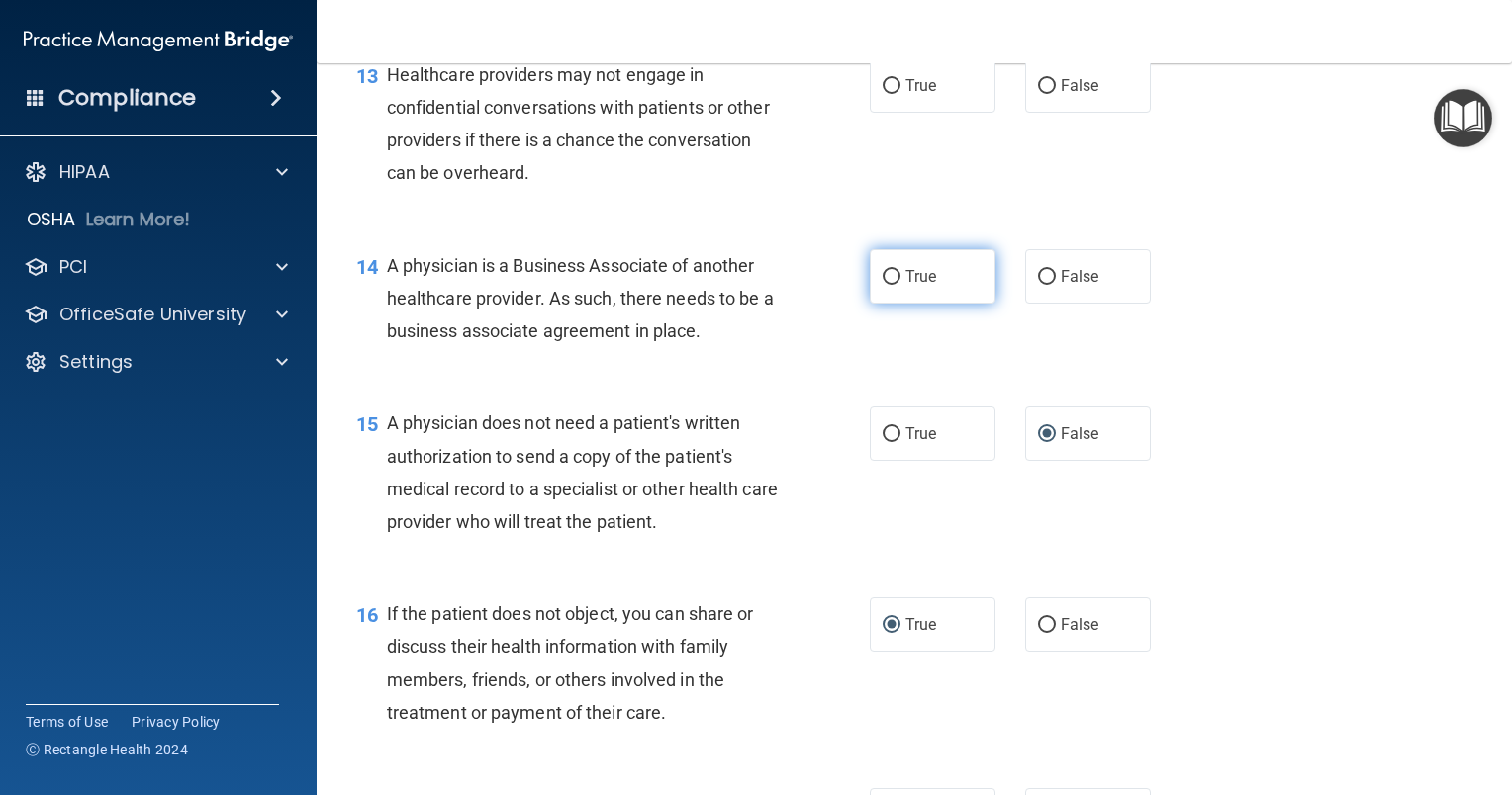
click at [885, 285] on input "True" at bounding box center [891, 277] width 18 height 15
radio input "true"
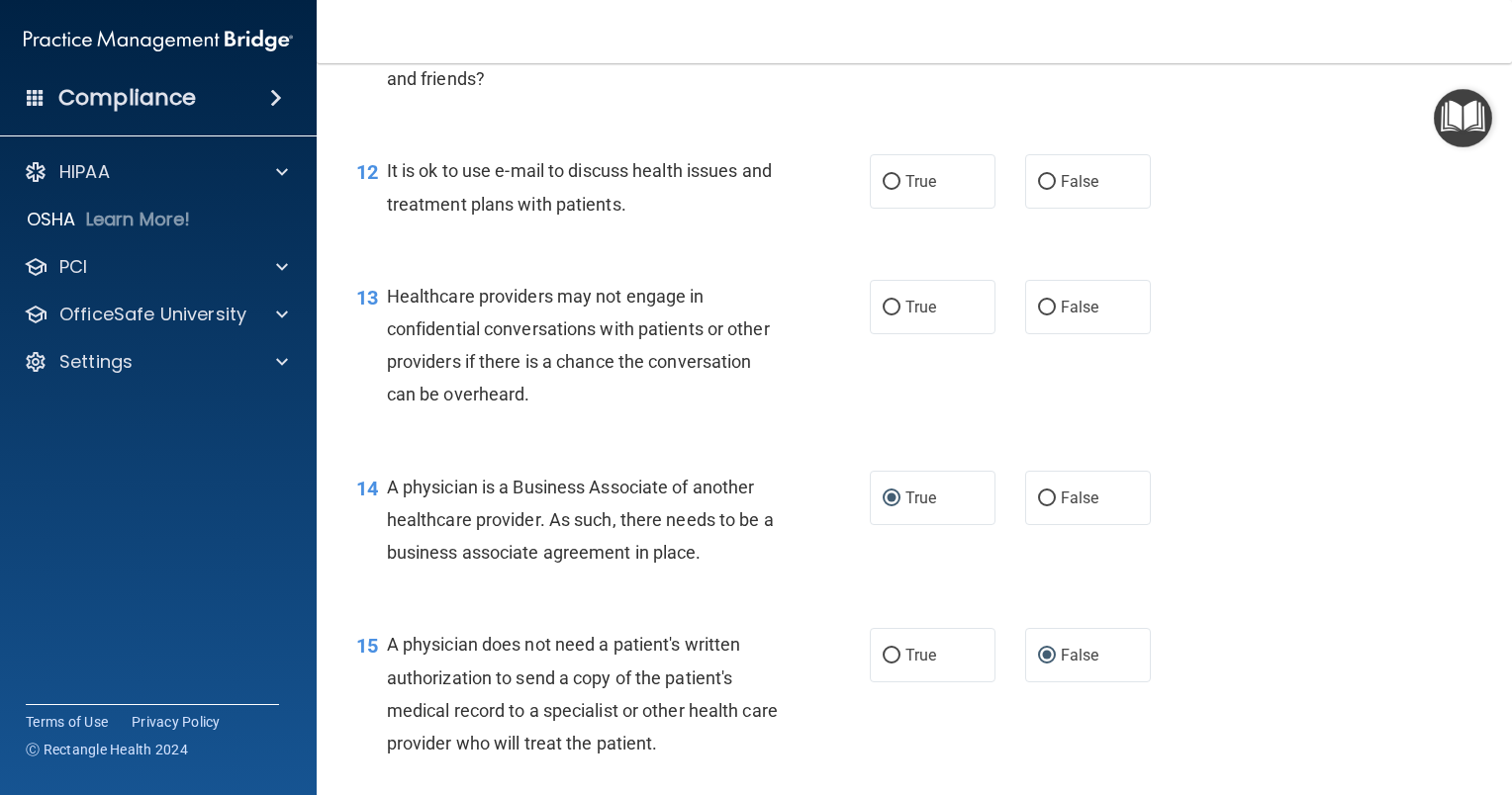
scroll to position [1926, 0]
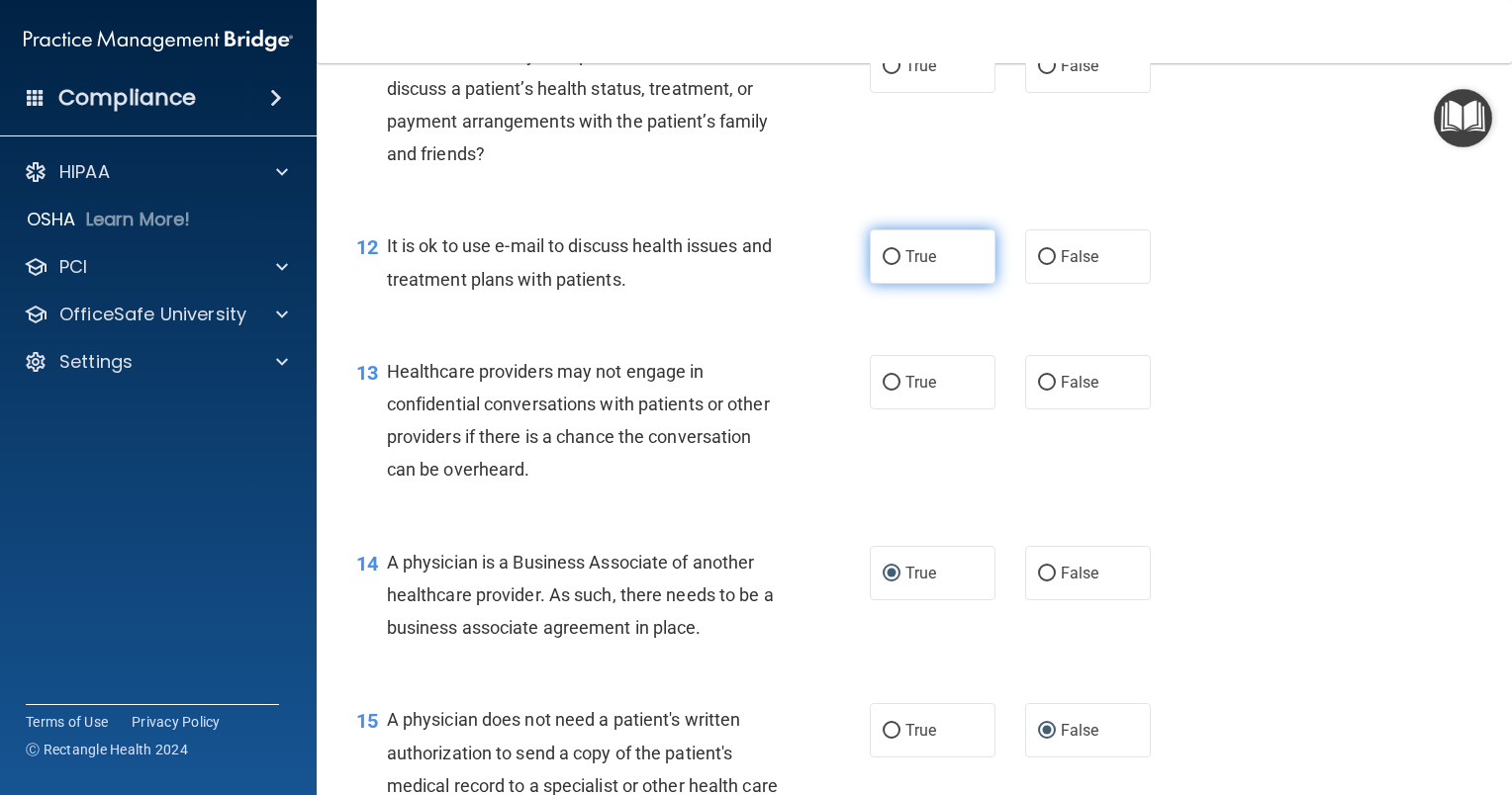
click at [882, 265] on input "True" at bounding box center [891, 257] width 18 height 15
radio input "true"
click at [882, 391] on input "True" at bounding box center [891, 383] width 18 height 15
radio input "true"
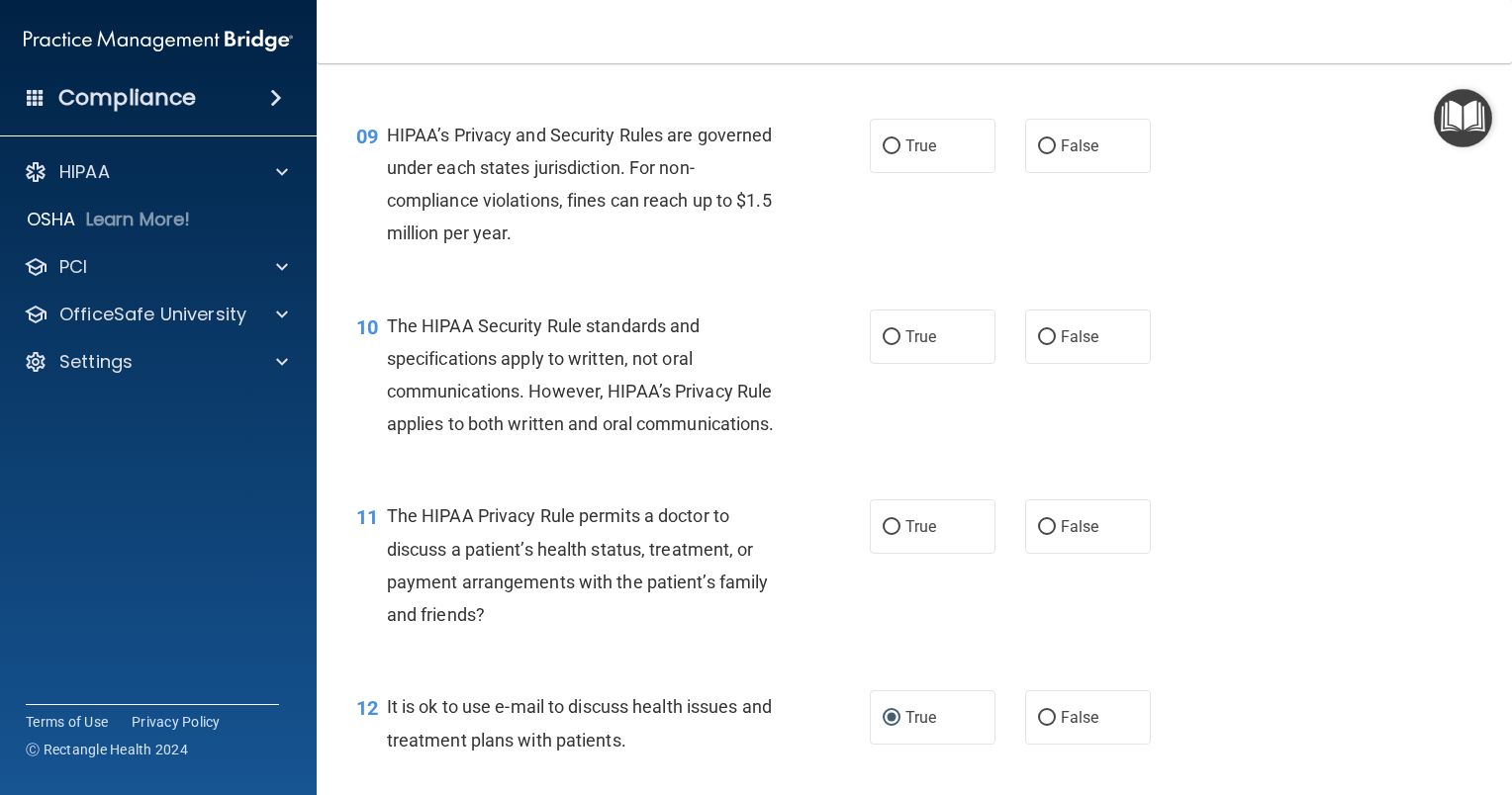
scroll to position [1431, 0]
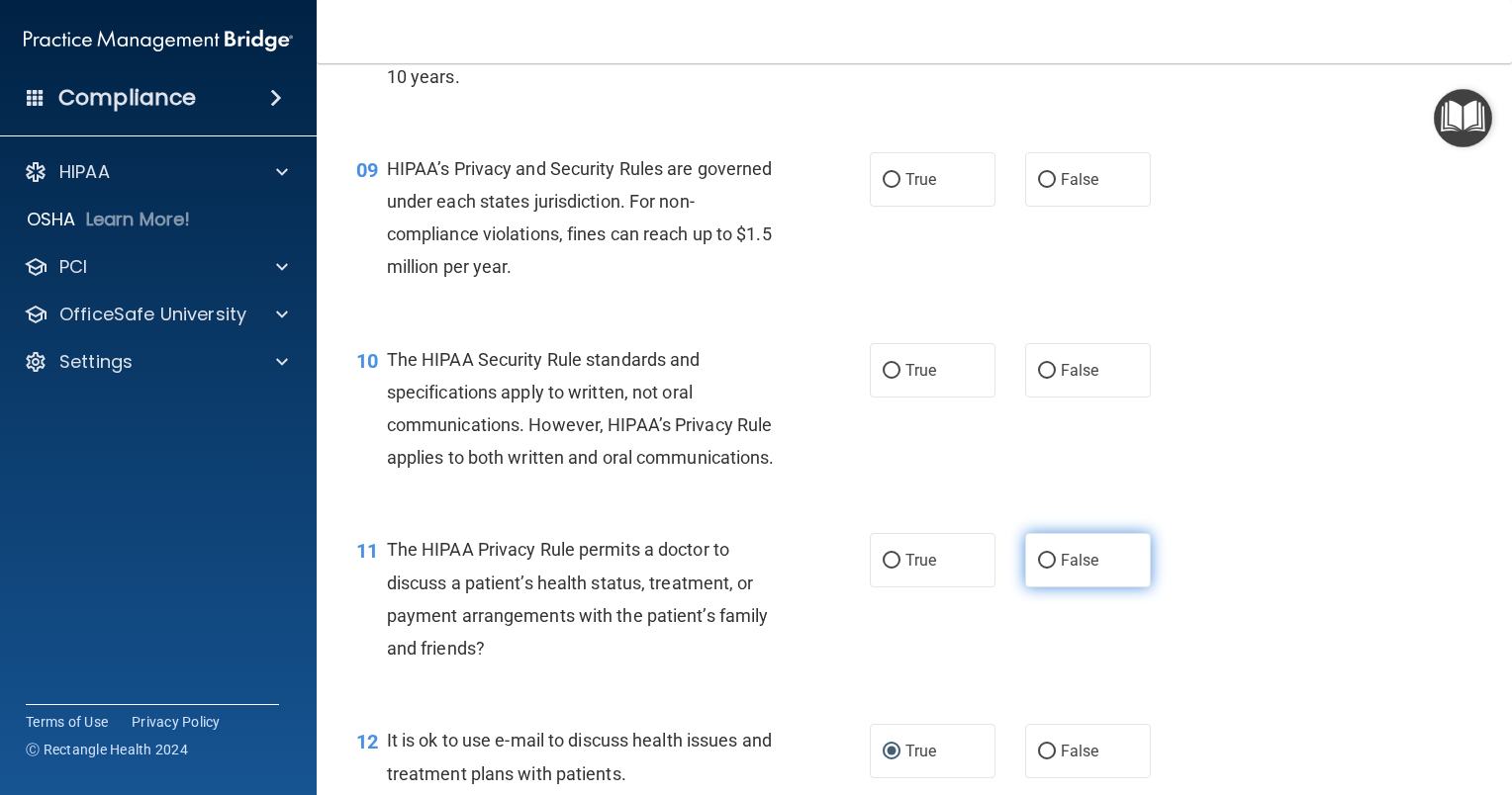
click at [1039, 569] on input "False" at bounding box center [1047, 561] width 18 height 15
radio input "true"
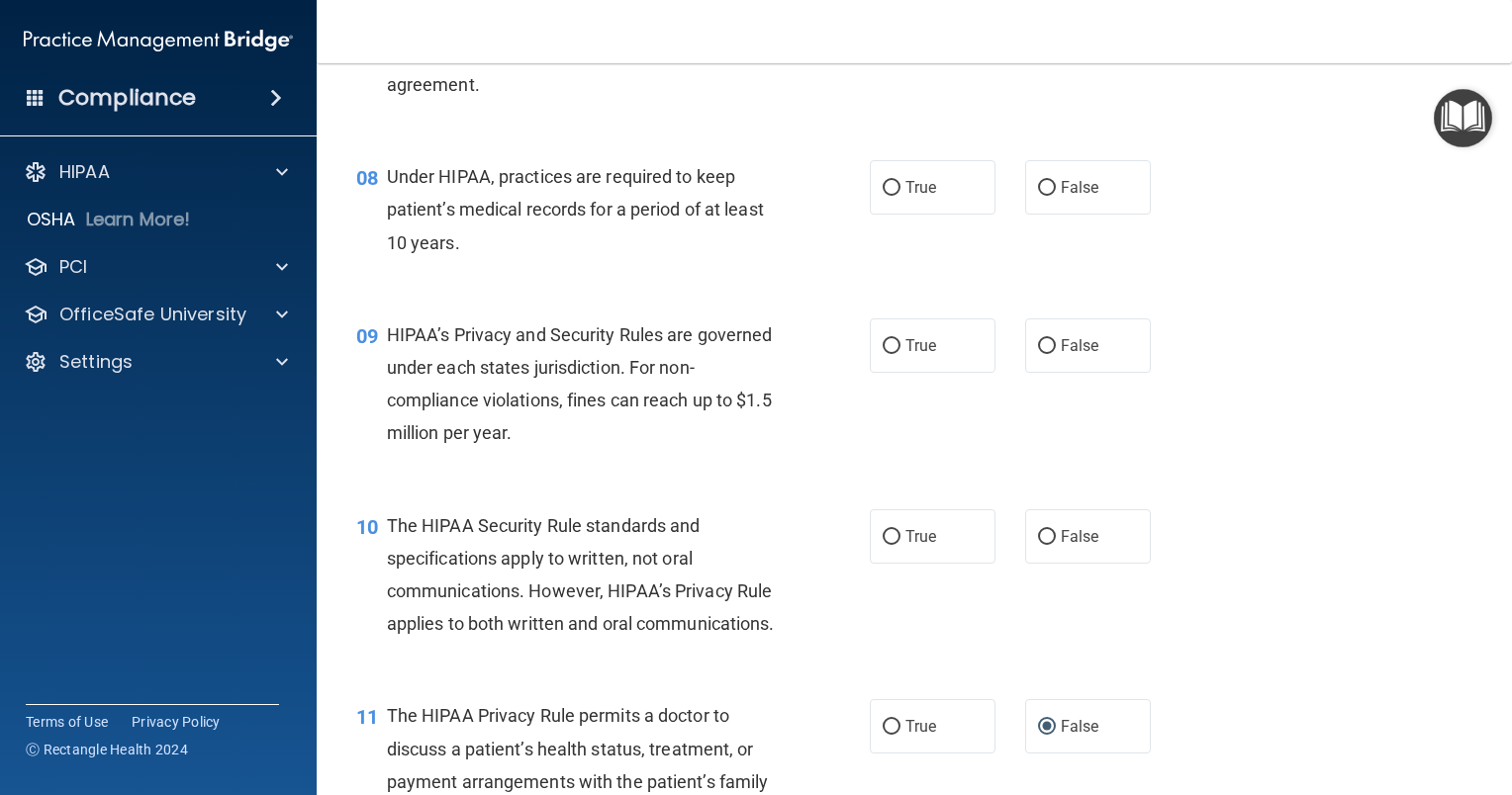
scroll to position [1234, 0]
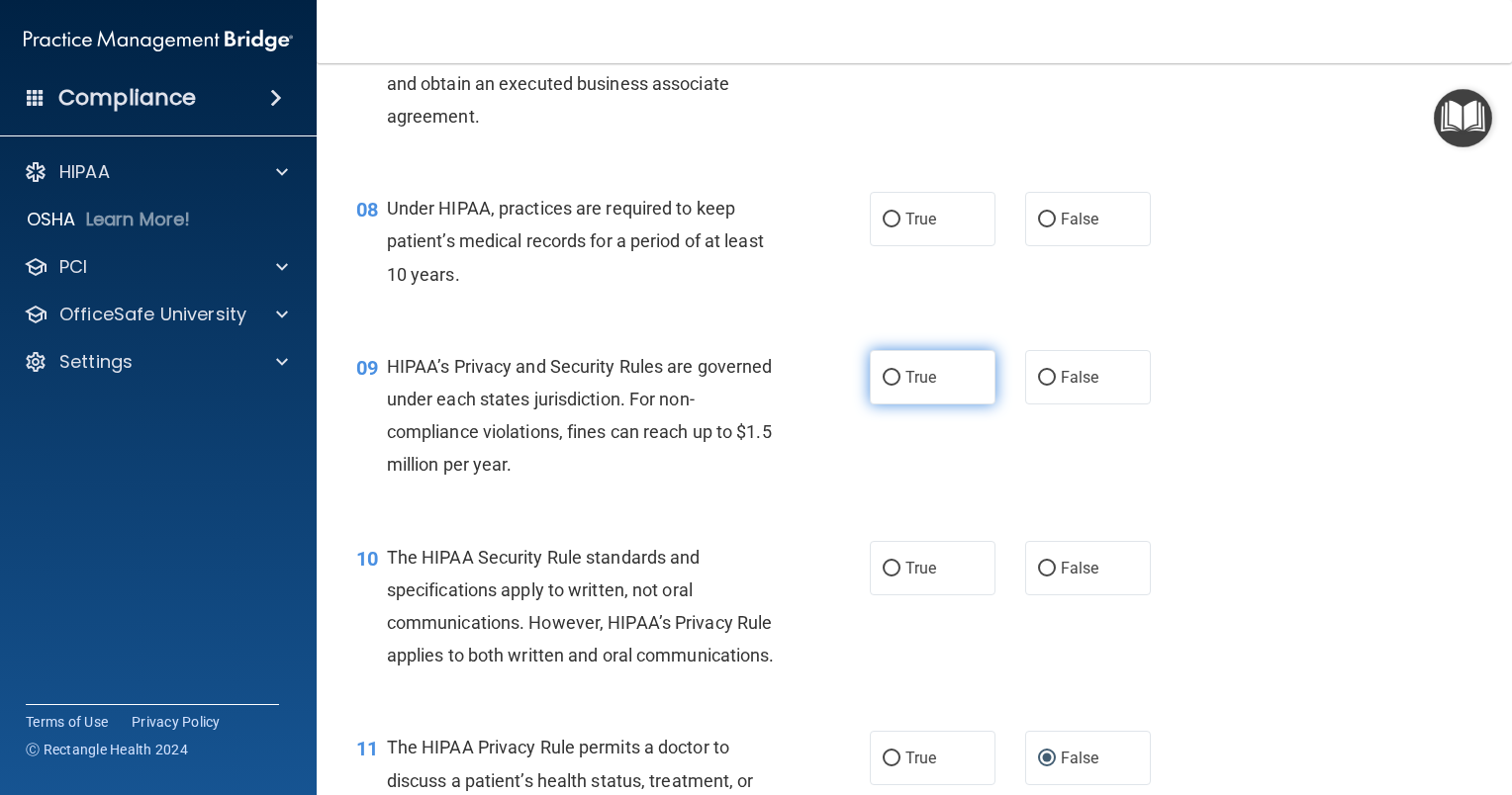
click at [882, 386] on input "True" at bounding box center [891, 378] width 18 height 15
radio input "true"
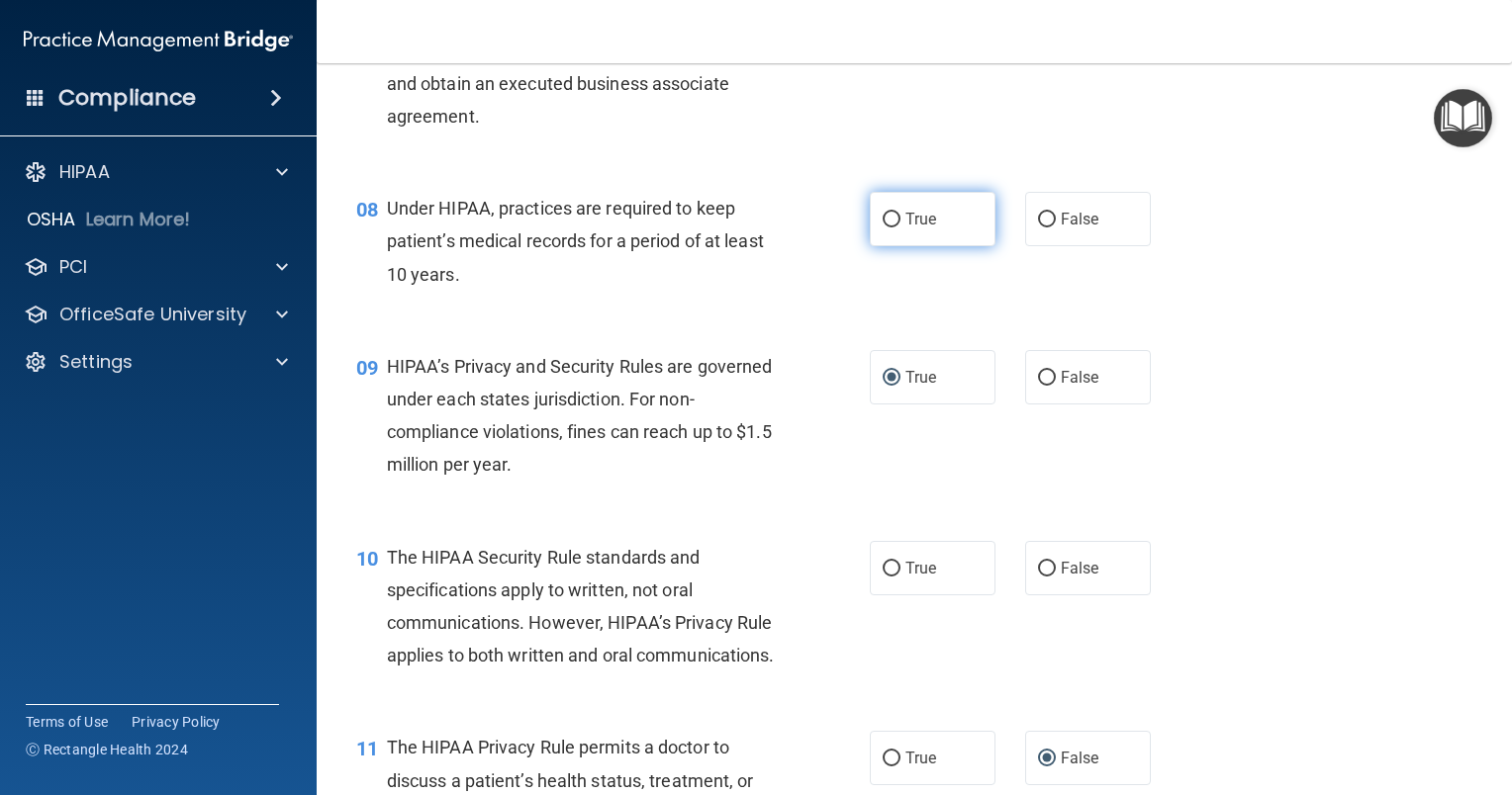
click at [882, 227] on input "True" at bounding box center [891, 219] width 18 height 15
radio input "true"
click at [896, 594] on label "True" at bounding box center [932, 568] width 126 height 55
click at [896, 577] on input "True" at bounding box center [891, 569] width 18 height 15
radio input "true"
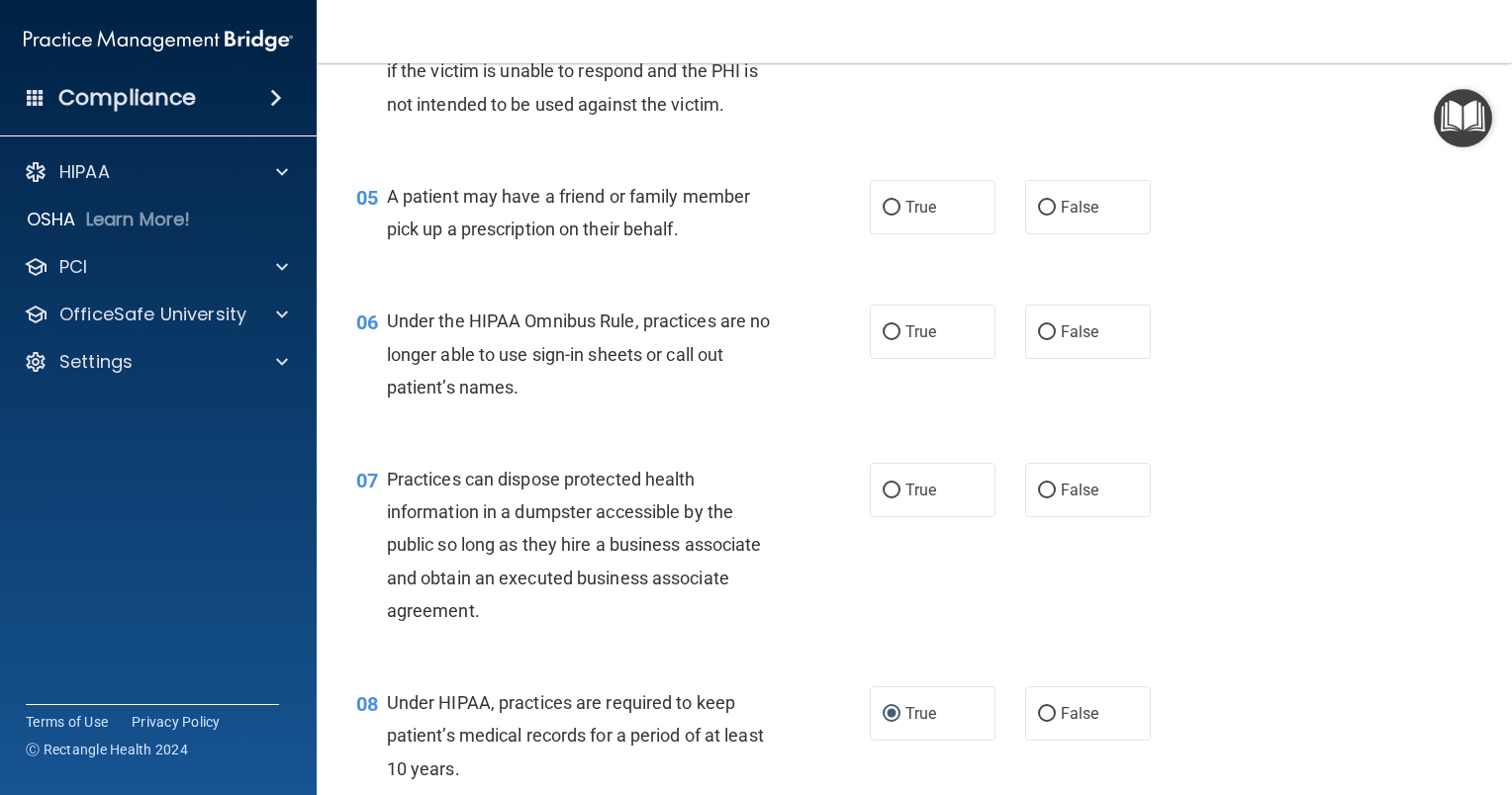
scroll to position [640, 0]
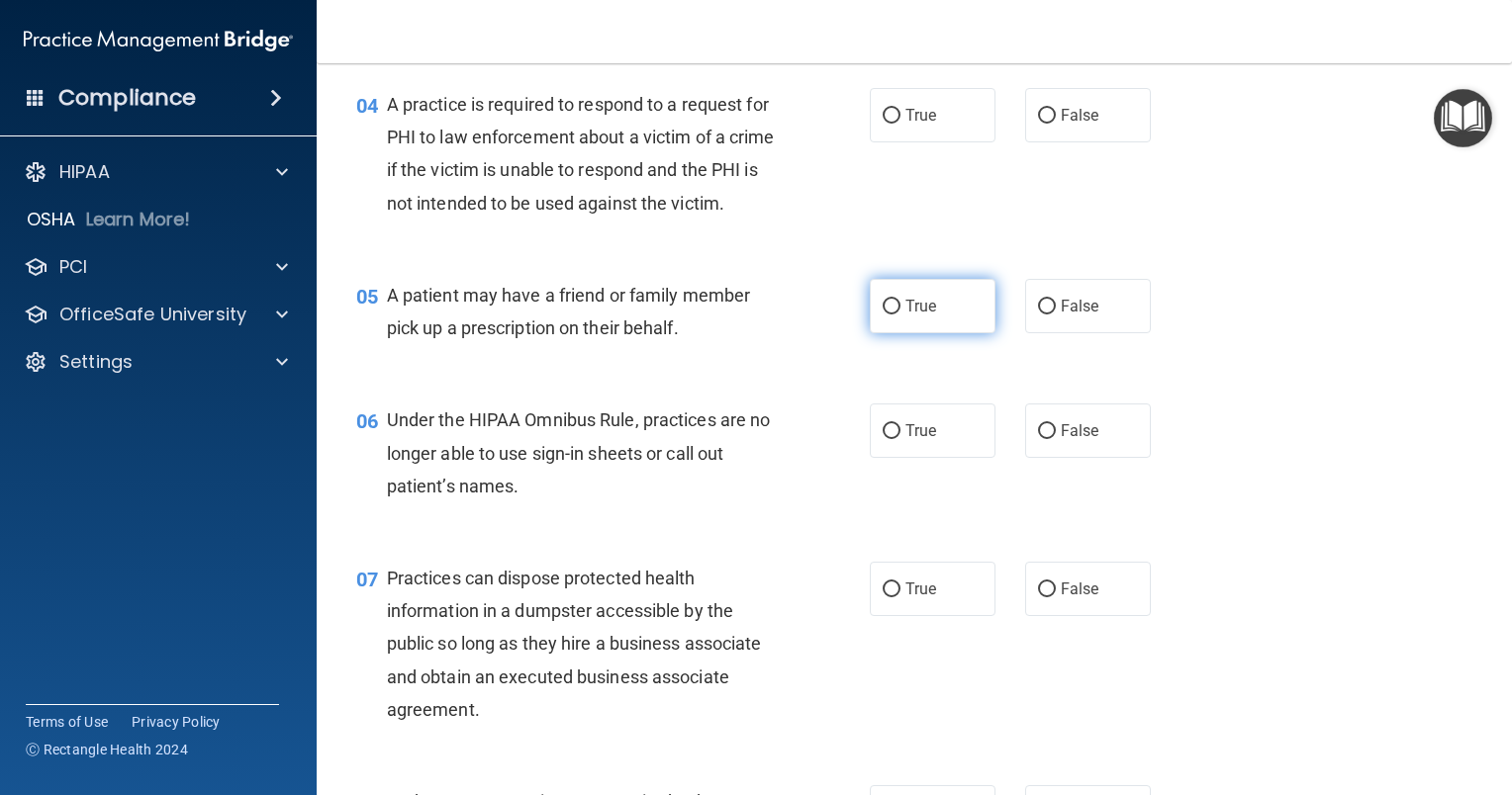
click at [882, 314] on input "True" at bounding box center [891, 306] width 18 height 15
radio input "true"
click at [1048, 458] on label "False" at bounding box center [1088, 430] width 126 height 55
click at [1048, 439] on input "False" at bounding box center [1047, 431] width 18 height 15
radio input "true"
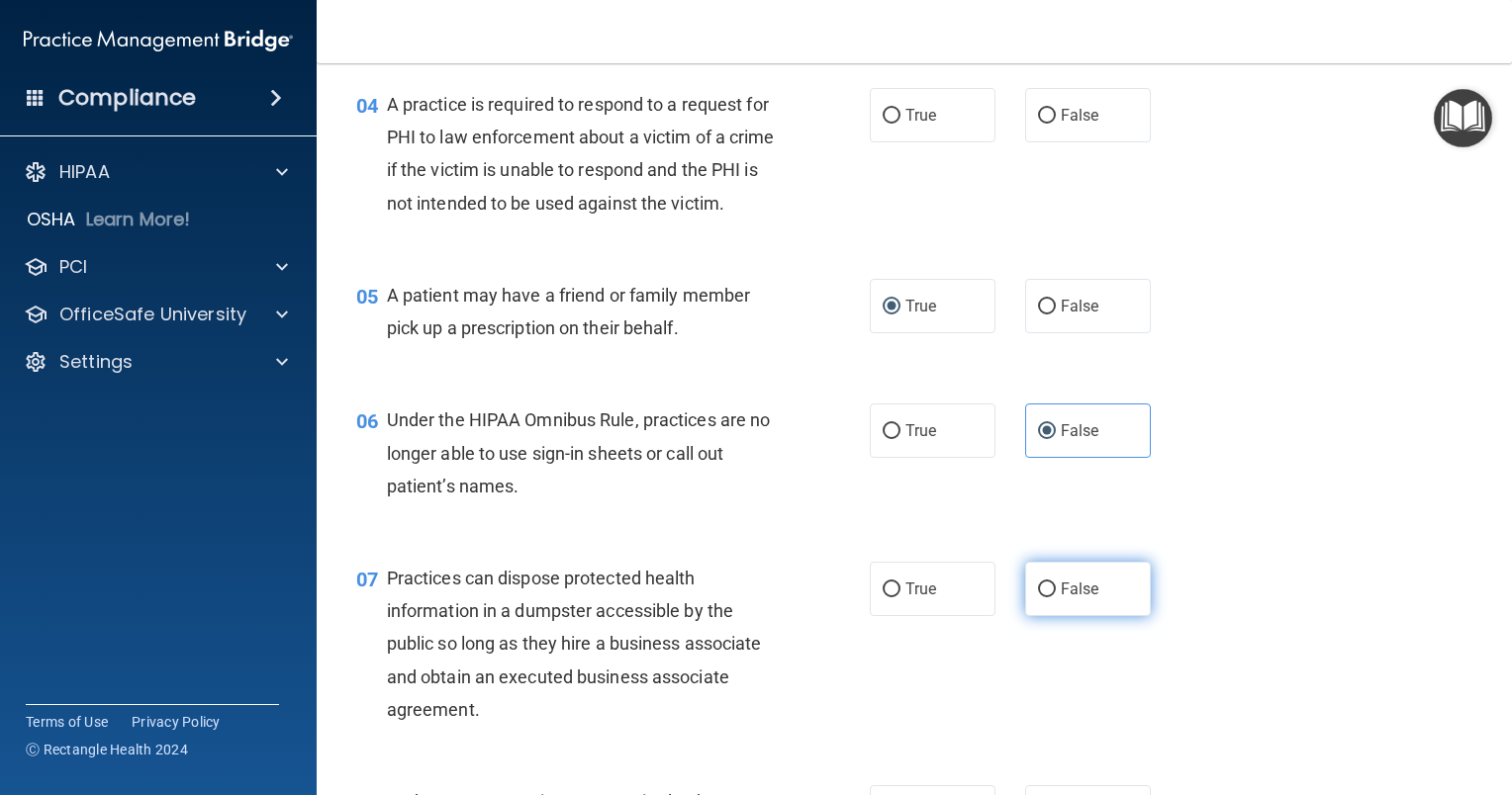
click at [1038, 597] on input "False" at bounding box center [1047, 590] width 18 height 15
radio input "true"
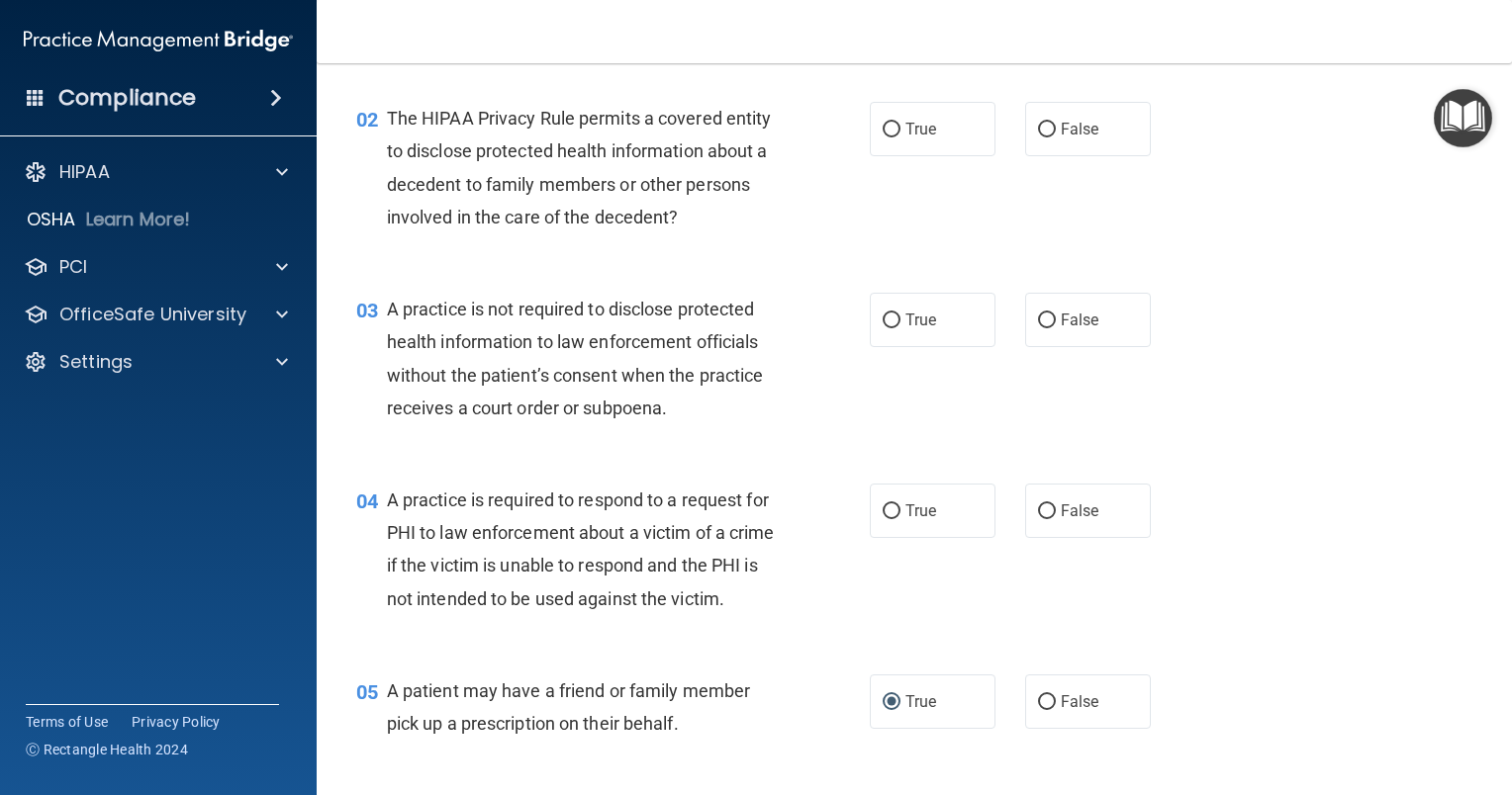
scroll to position [147, 0]
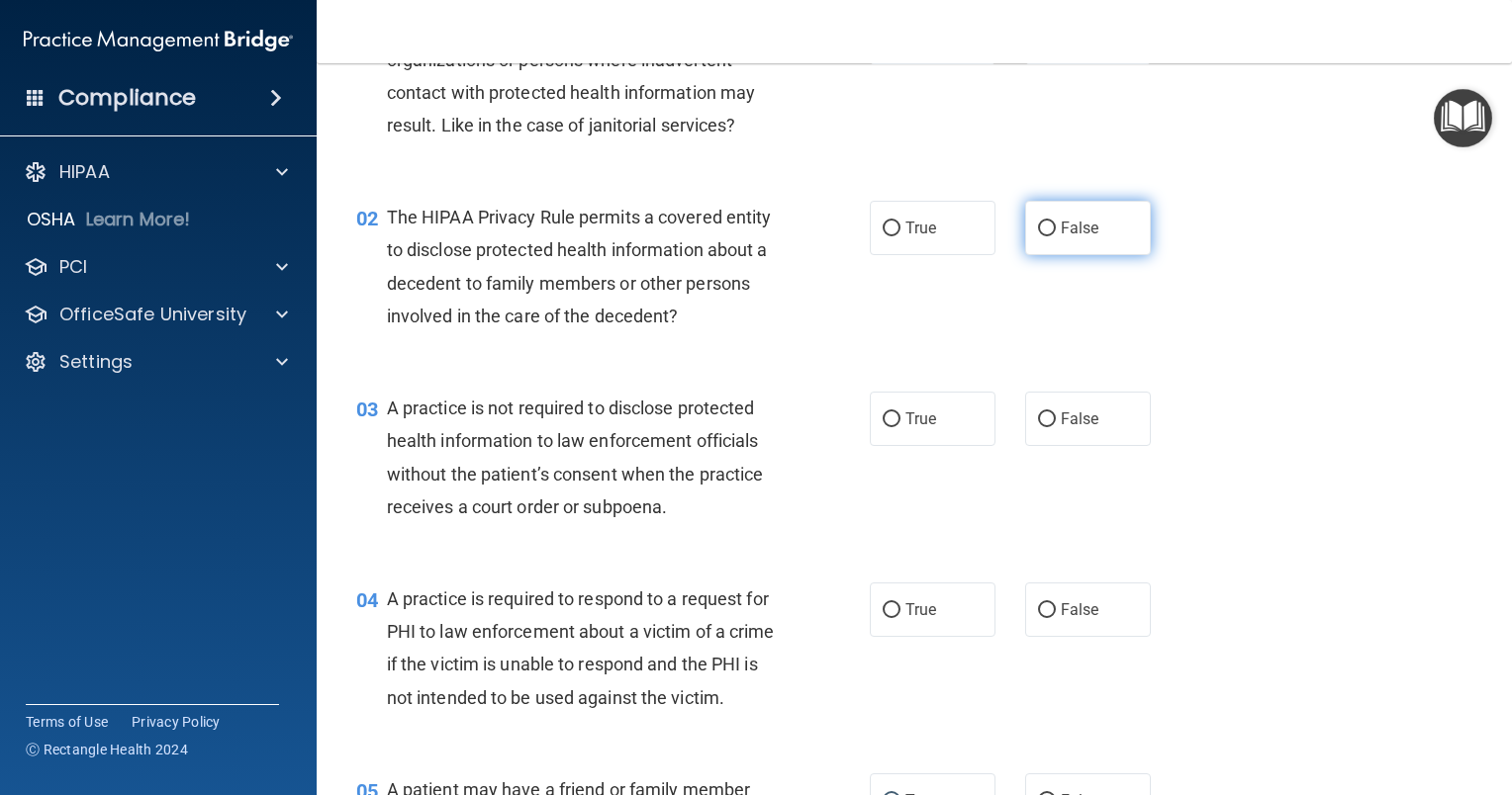
click at [1042, 229] on input "False" at bounding box center [1047, 228] width 18 height 15
radio input "true"
click at [1038, 421] on input "False" at bounding box center [1047, 419] width 18 height 15
radio input "true"
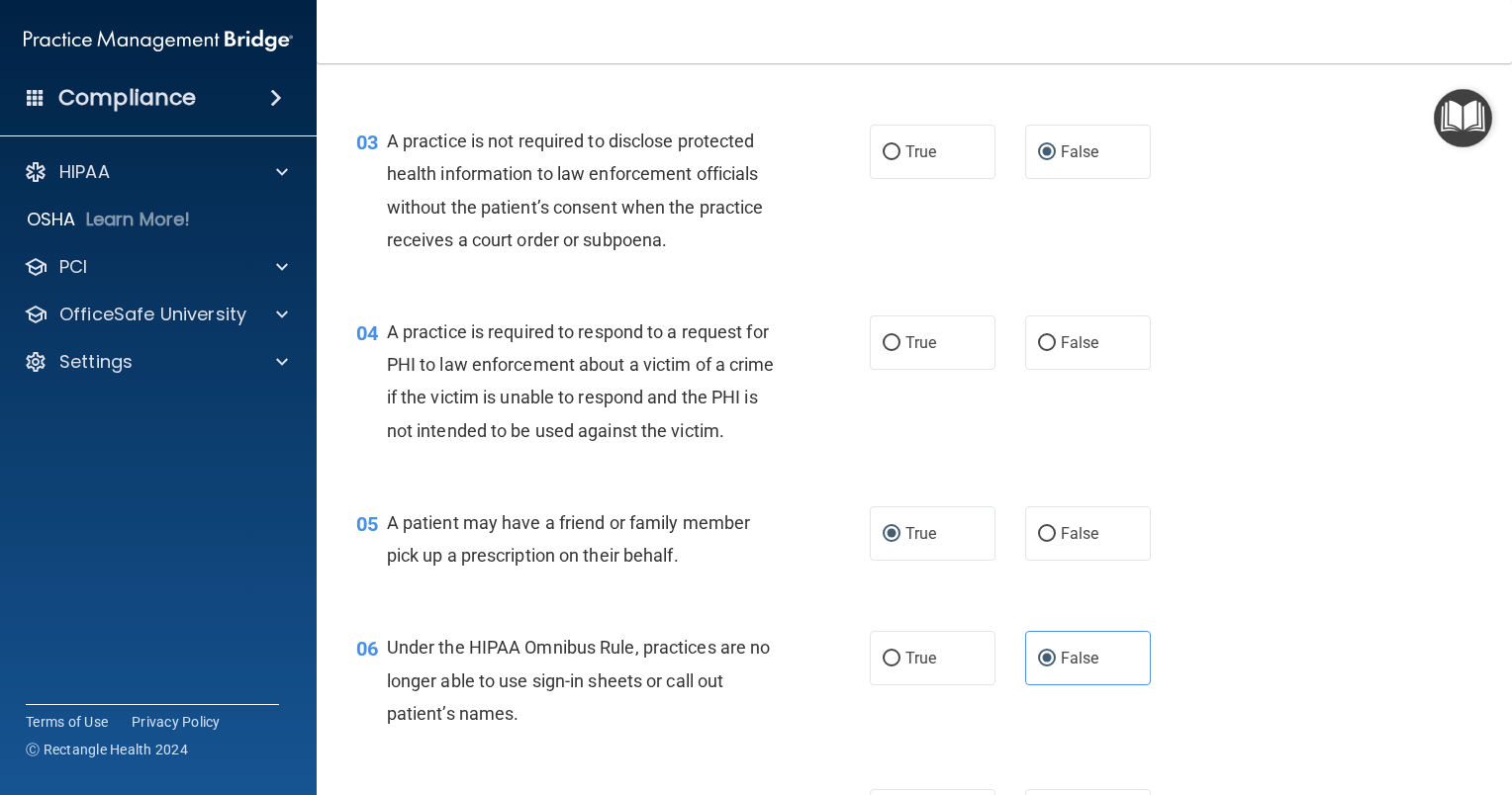
scroll to position [443, 0]
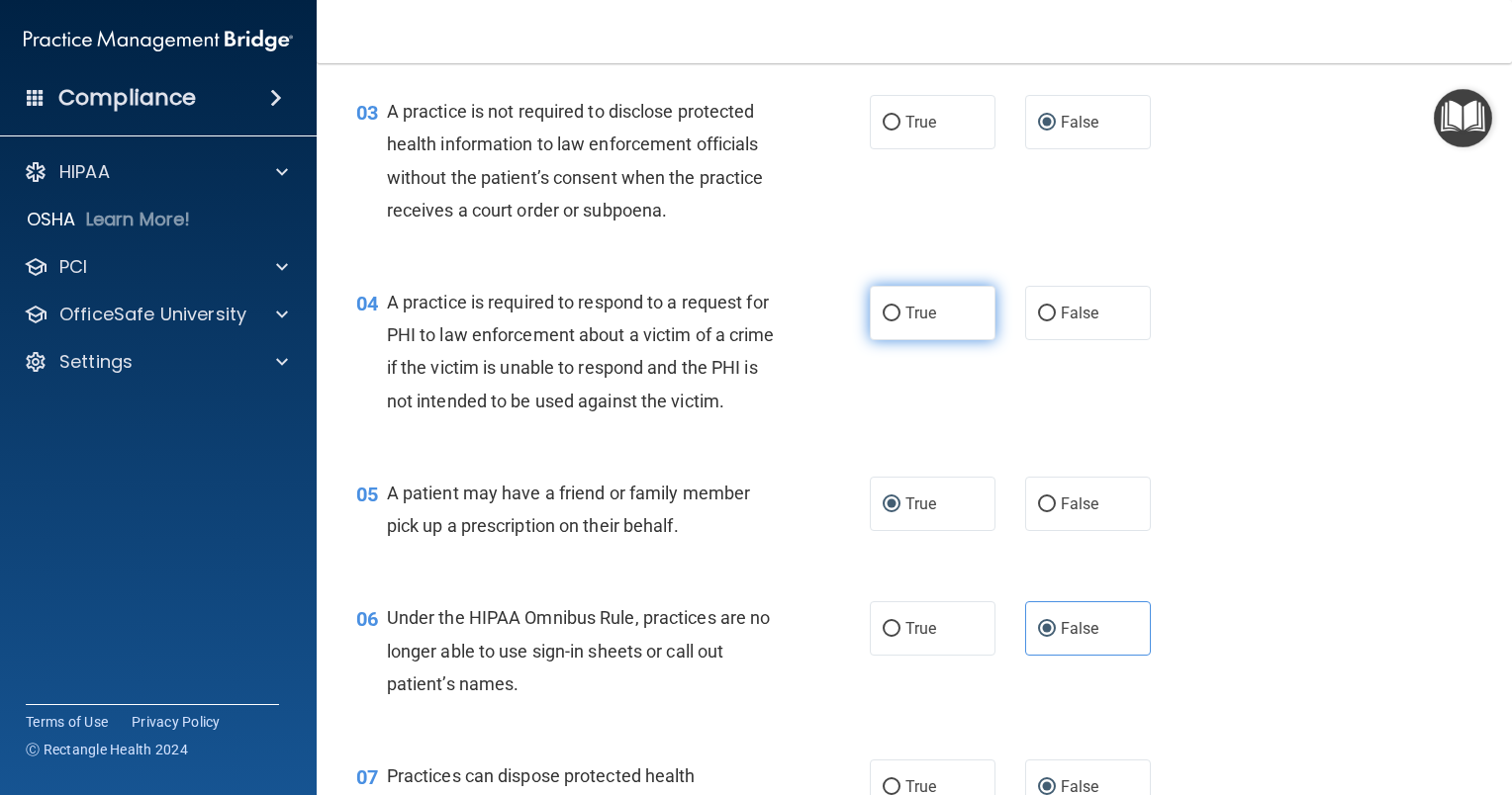
click at [893, 308] on label "True" at bounding box center [932, 312] width 126 height 55
click at [893, 308] on input "True" at bounding box center [891, 313] width 18 height 15
radio input "true"
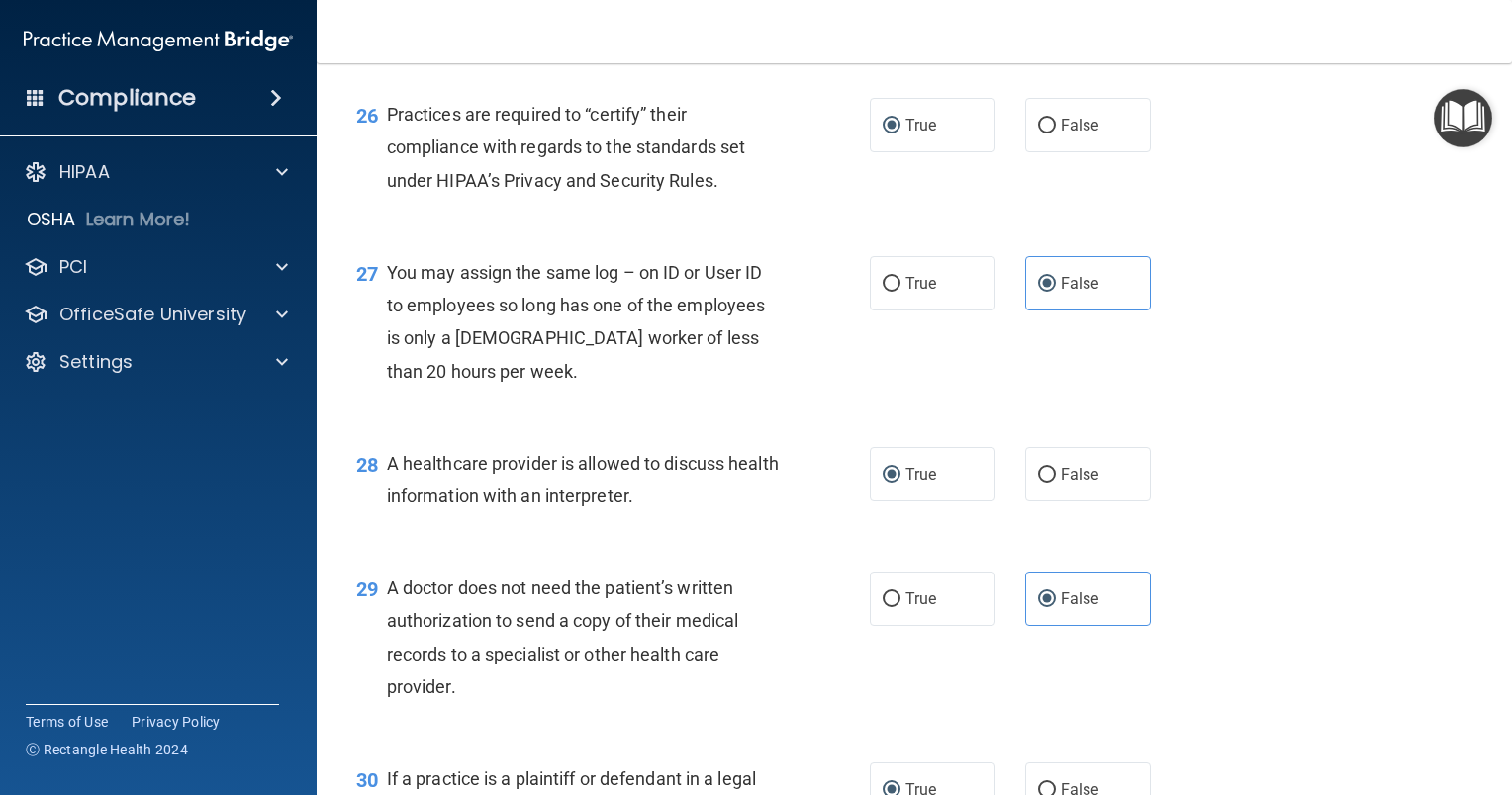
scroll to position [4695, 0]
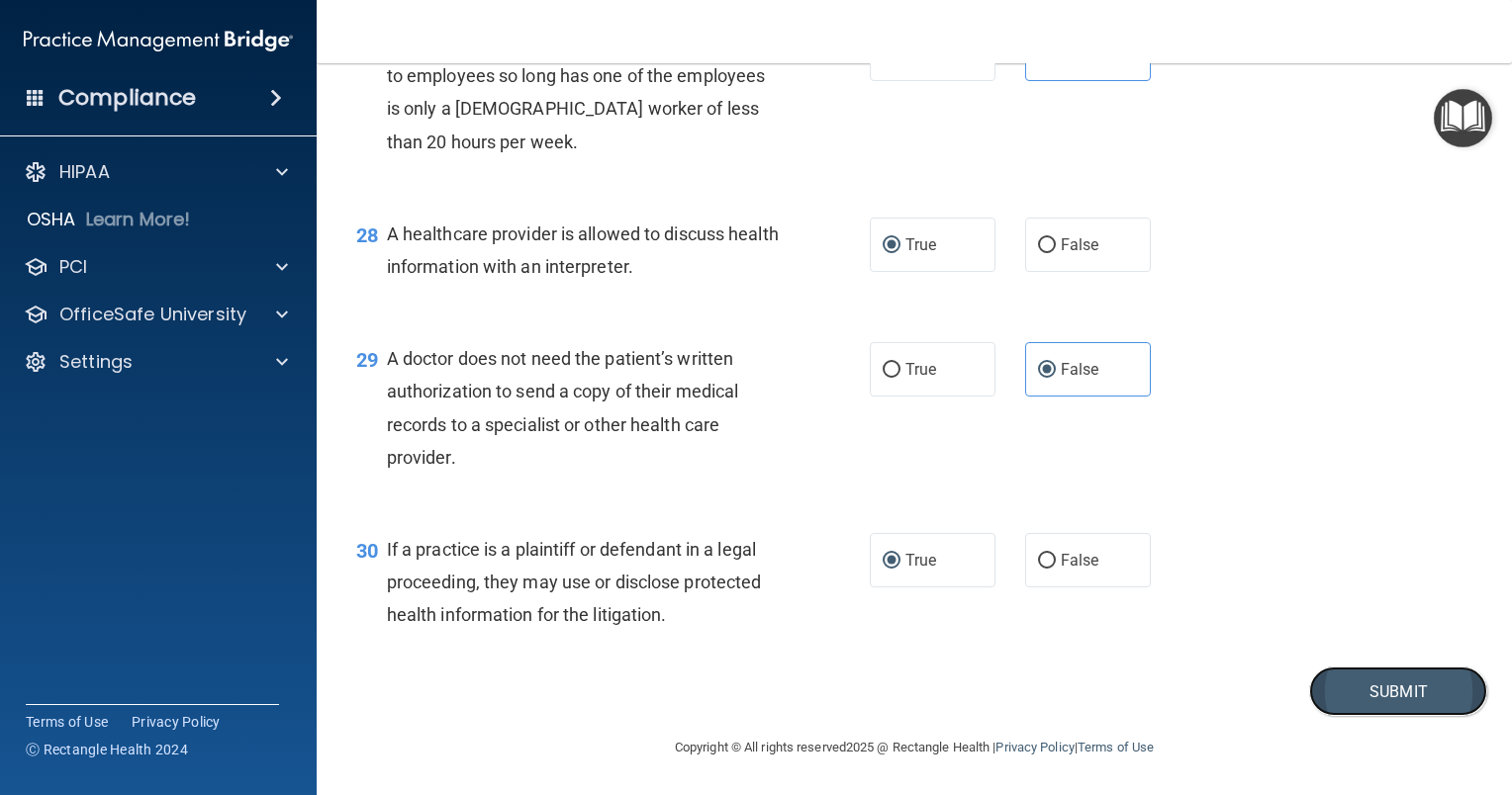
click at [1368, 688] on button "Submit" at bounding box center [1398, 691] width 178 height 51
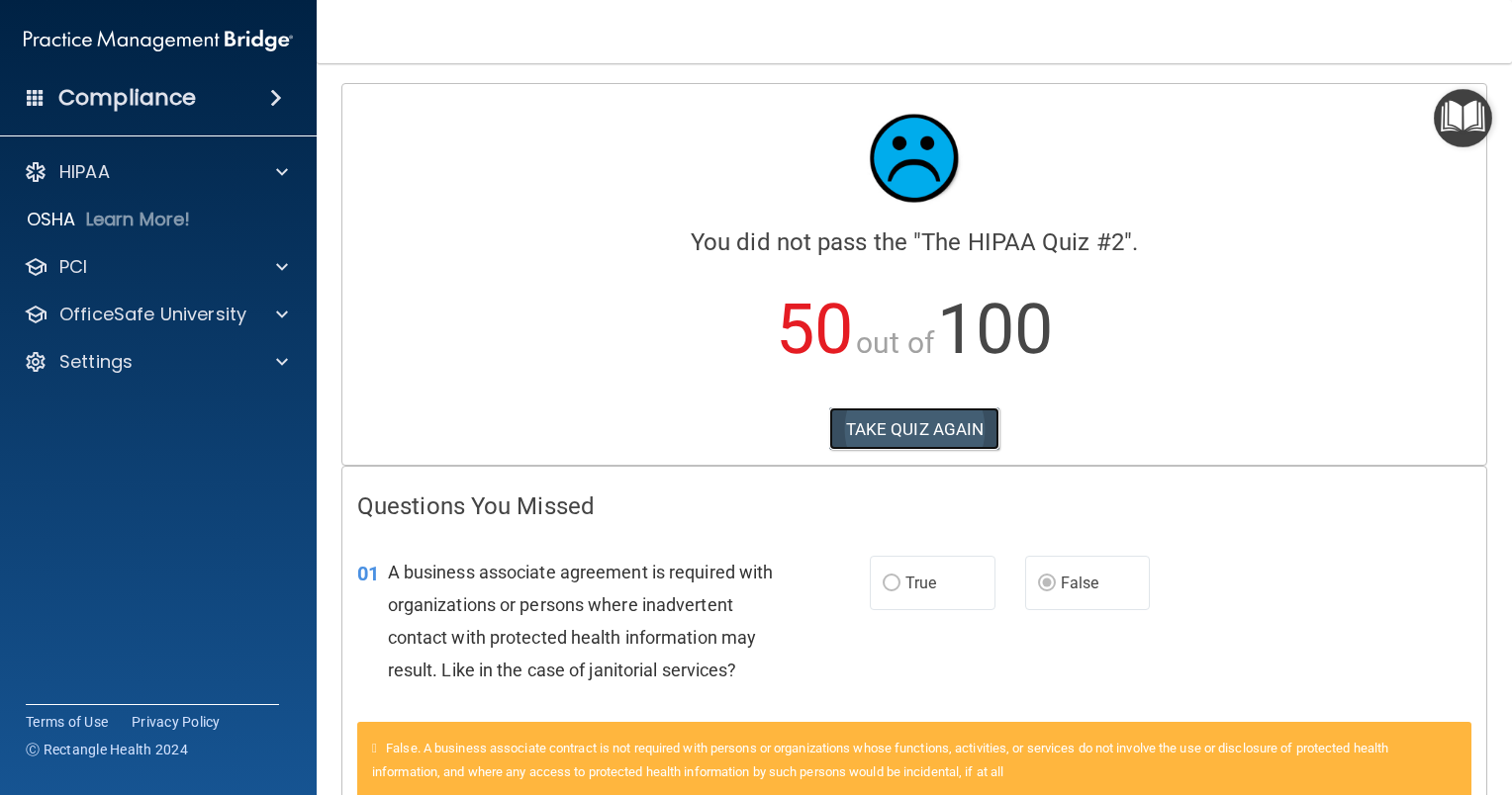
click at [973, 438] on button "TAKE QUIZ AGAIN" at bounding box center [915, 429] width 172 height 44
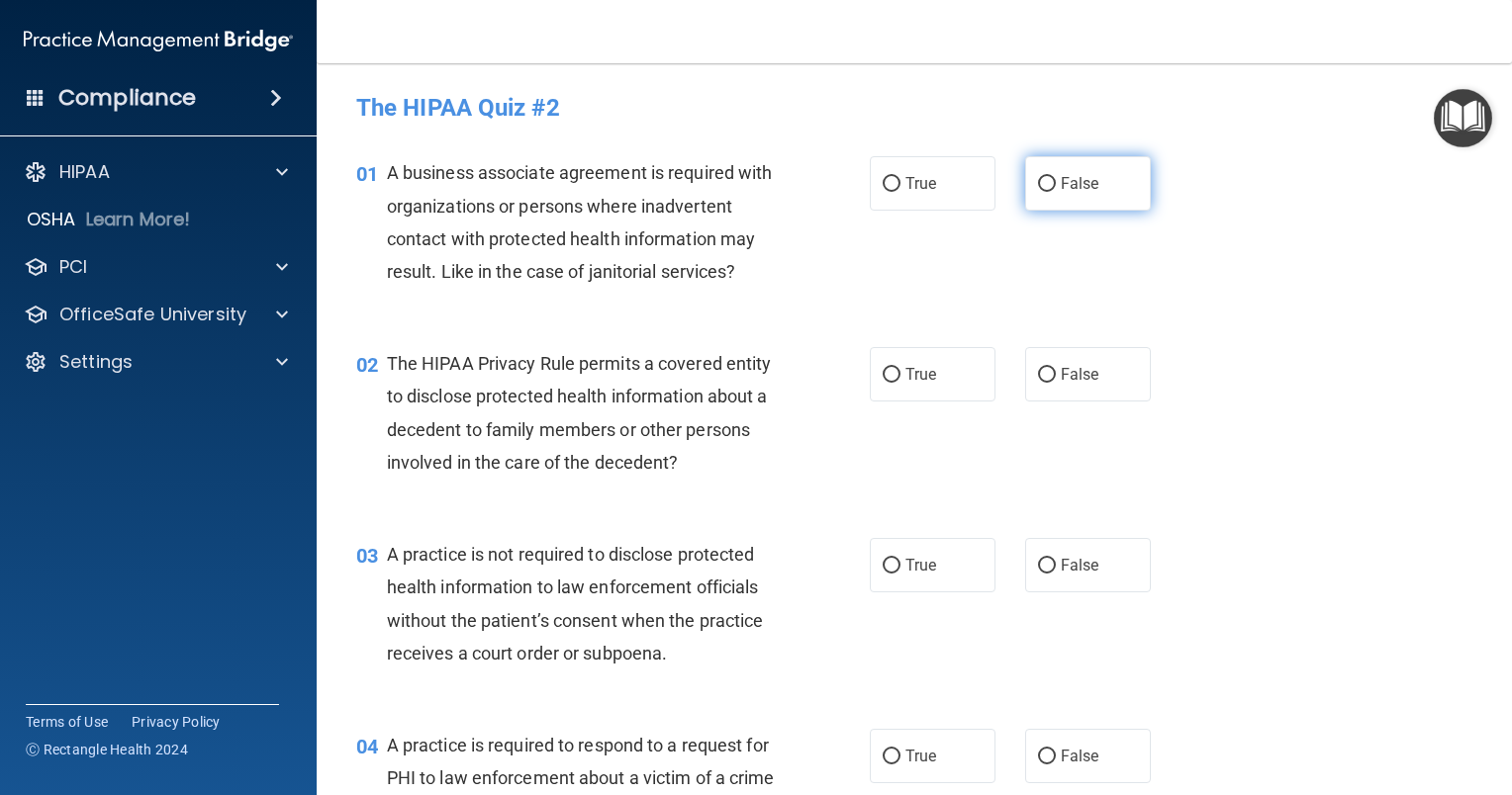
click at [1046, 186] on label "False" at bounding box center [1088, 184] width 126 height 55
click at [1046, 186] on input "False" at bounding box center [1047, 184] width 18 height 15
radio input "true"
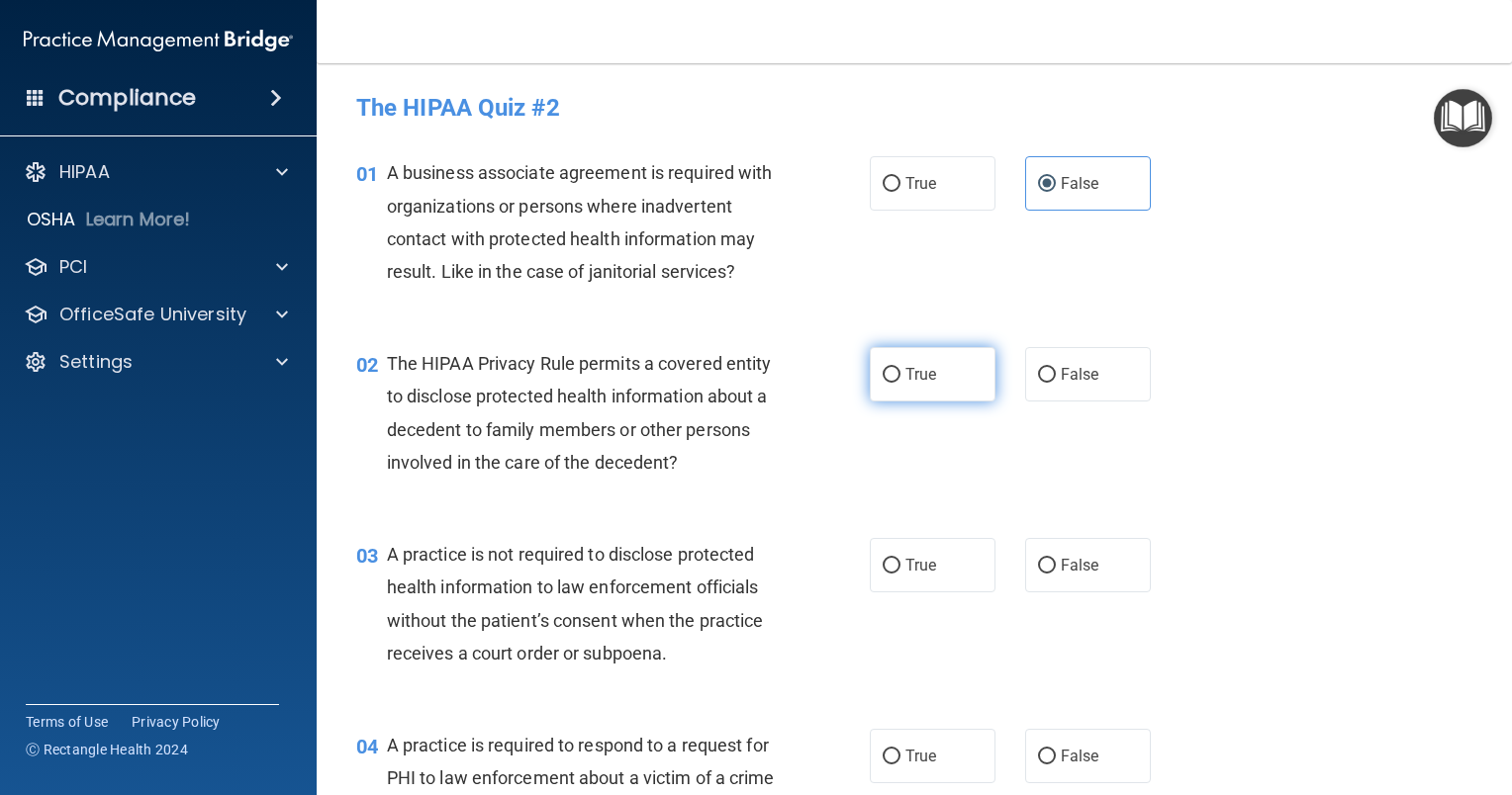
click at [882, 378] on input "True" at bounding box center [891, 375] width 18 height 15
radio input "true"
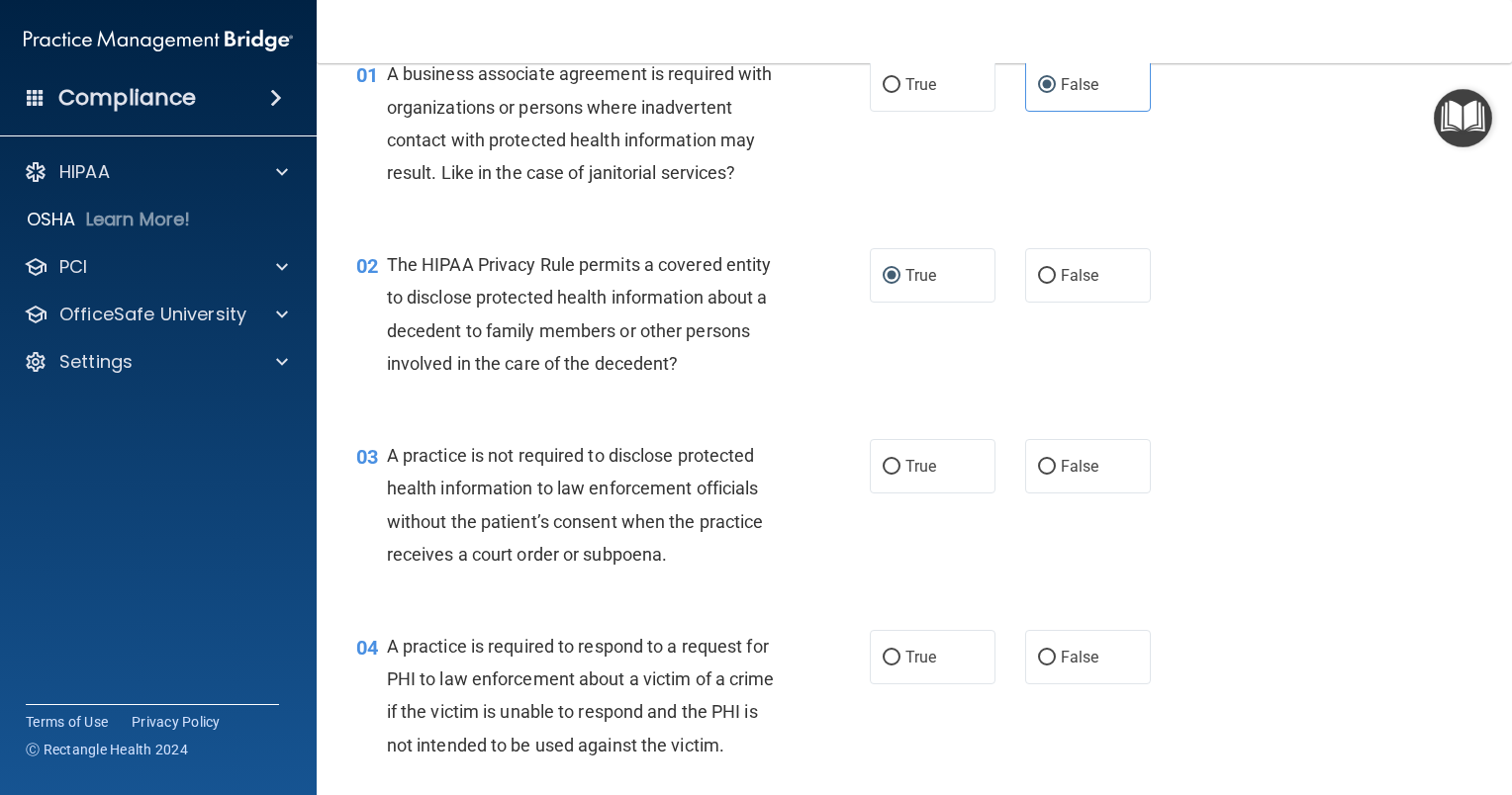
scroll to position [198, 0]
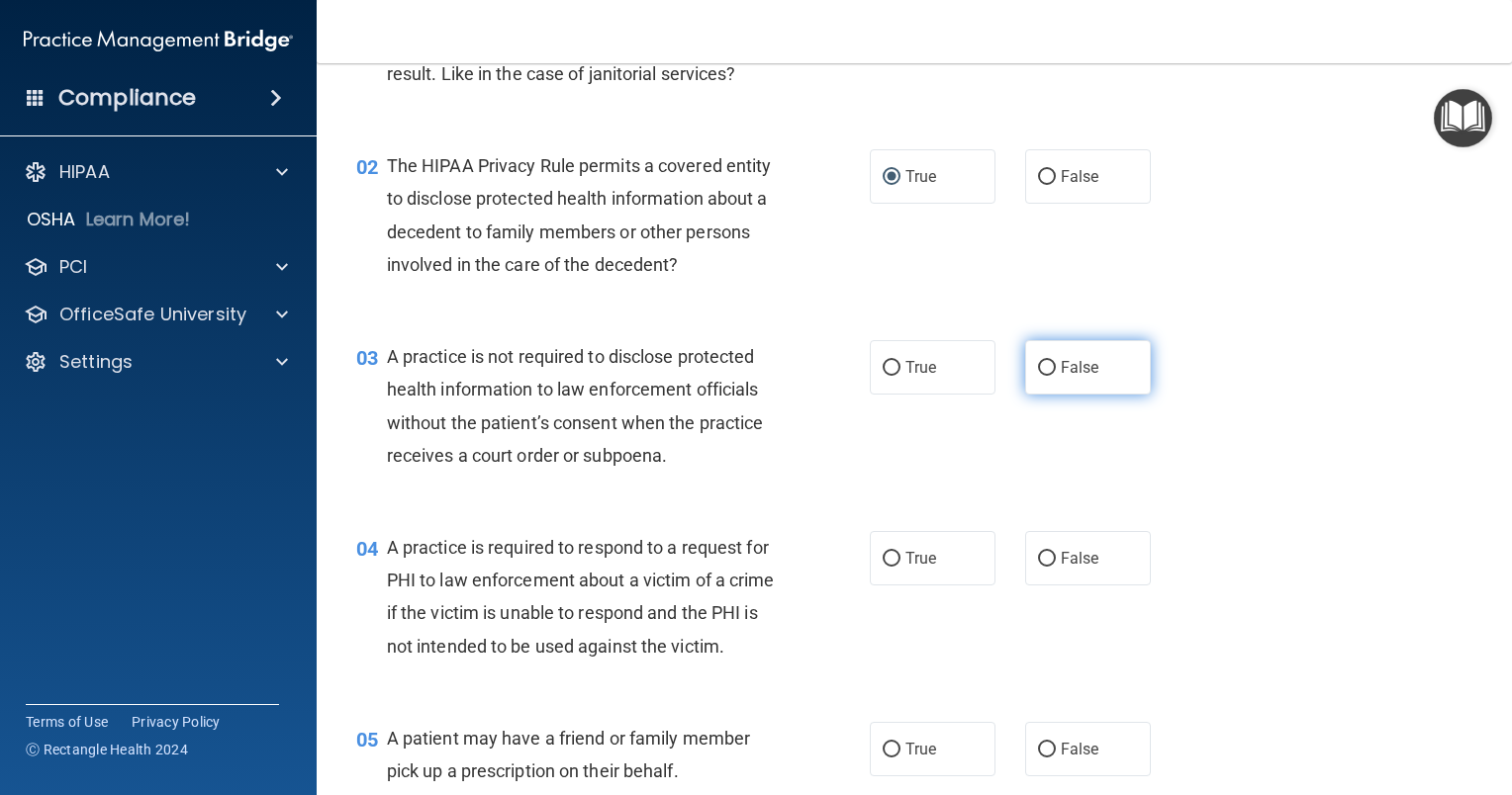
click at [1038, 369] on input "False" at bounding box center [1047, 368] width 18 height 15
radio input "true"
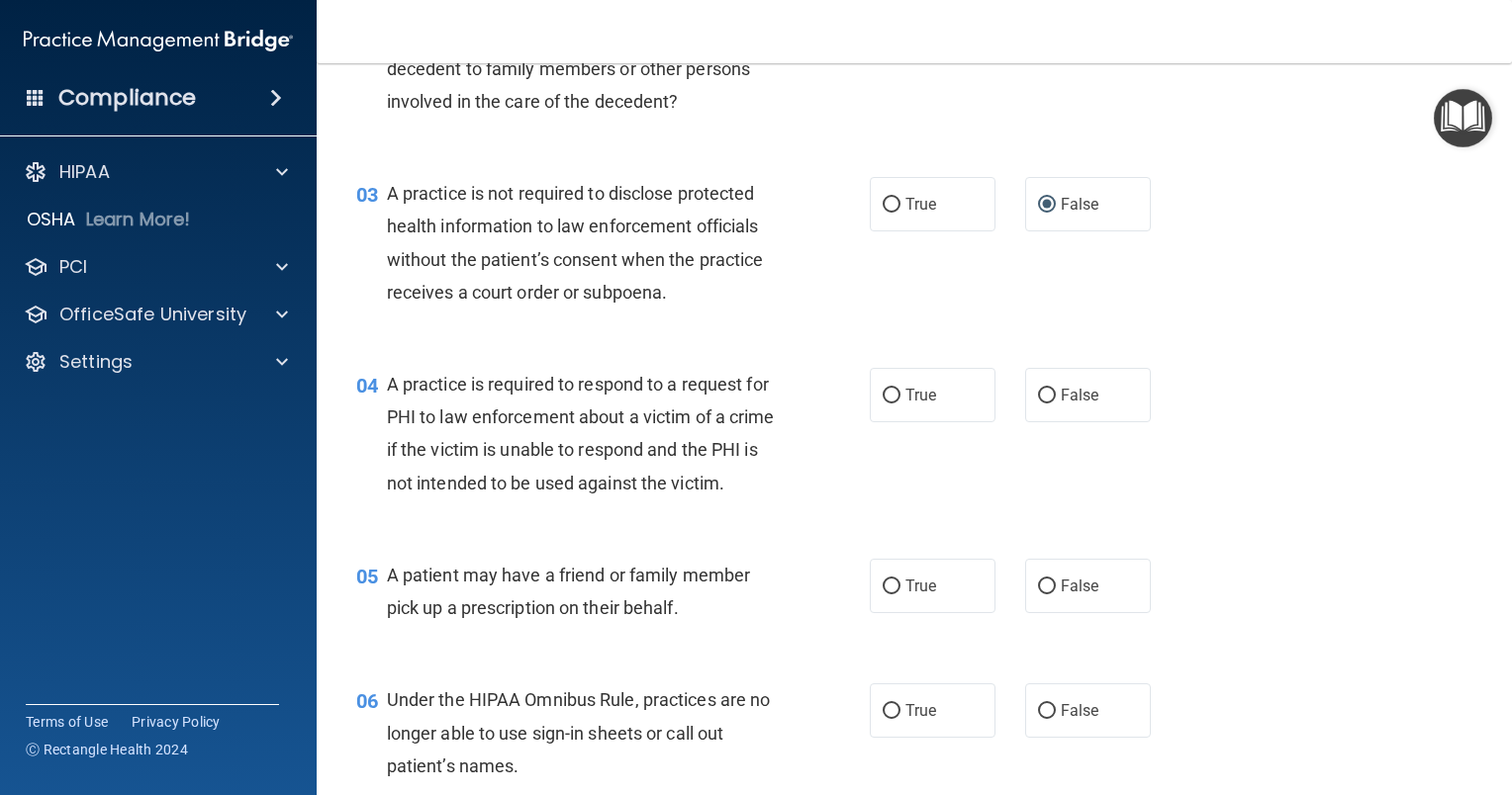
scroll to position [396, 0]
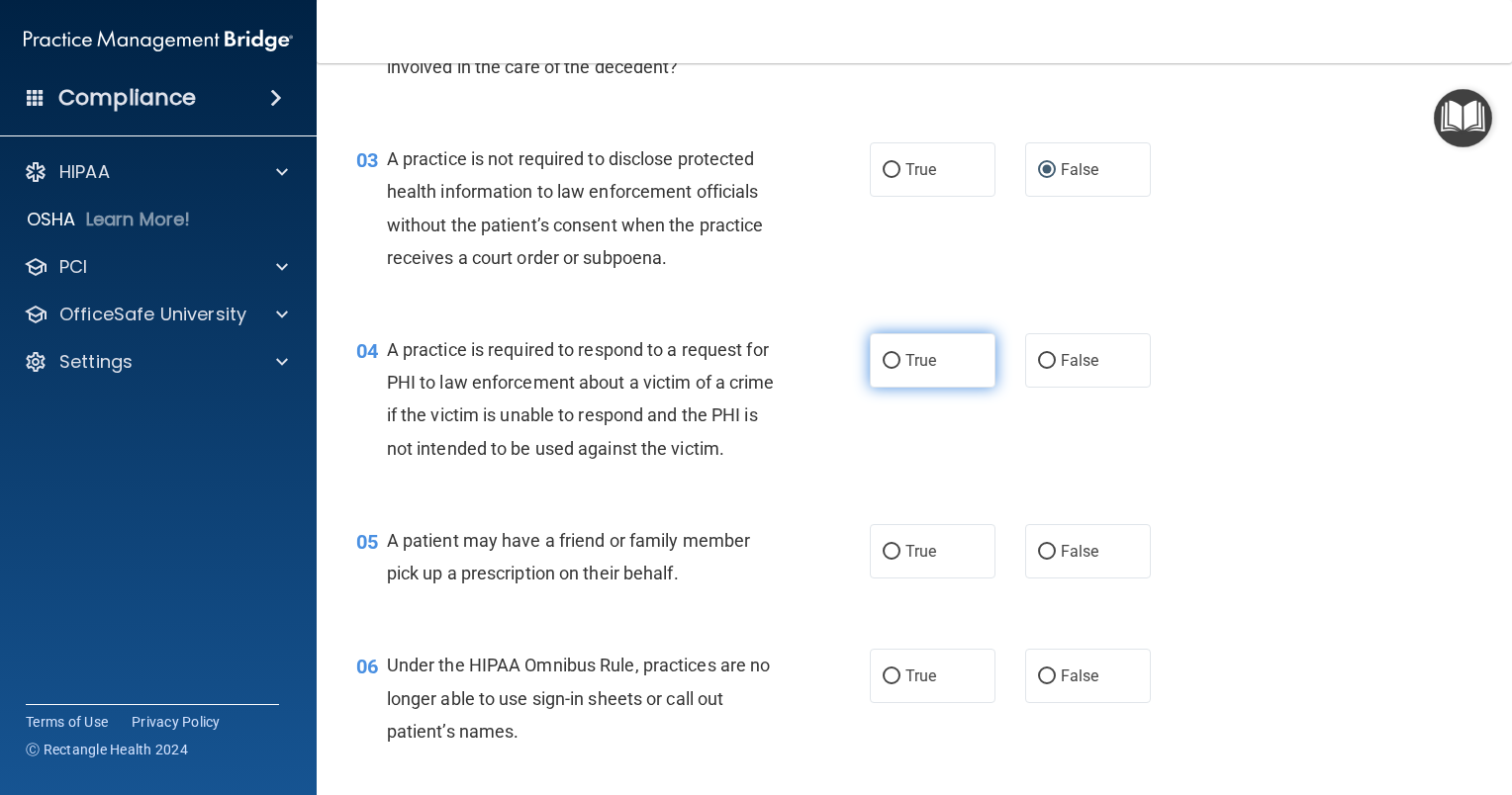
click at [882, 360] on input "True" at bounding box center [891, 361] width 18 height 15
radio input "true"
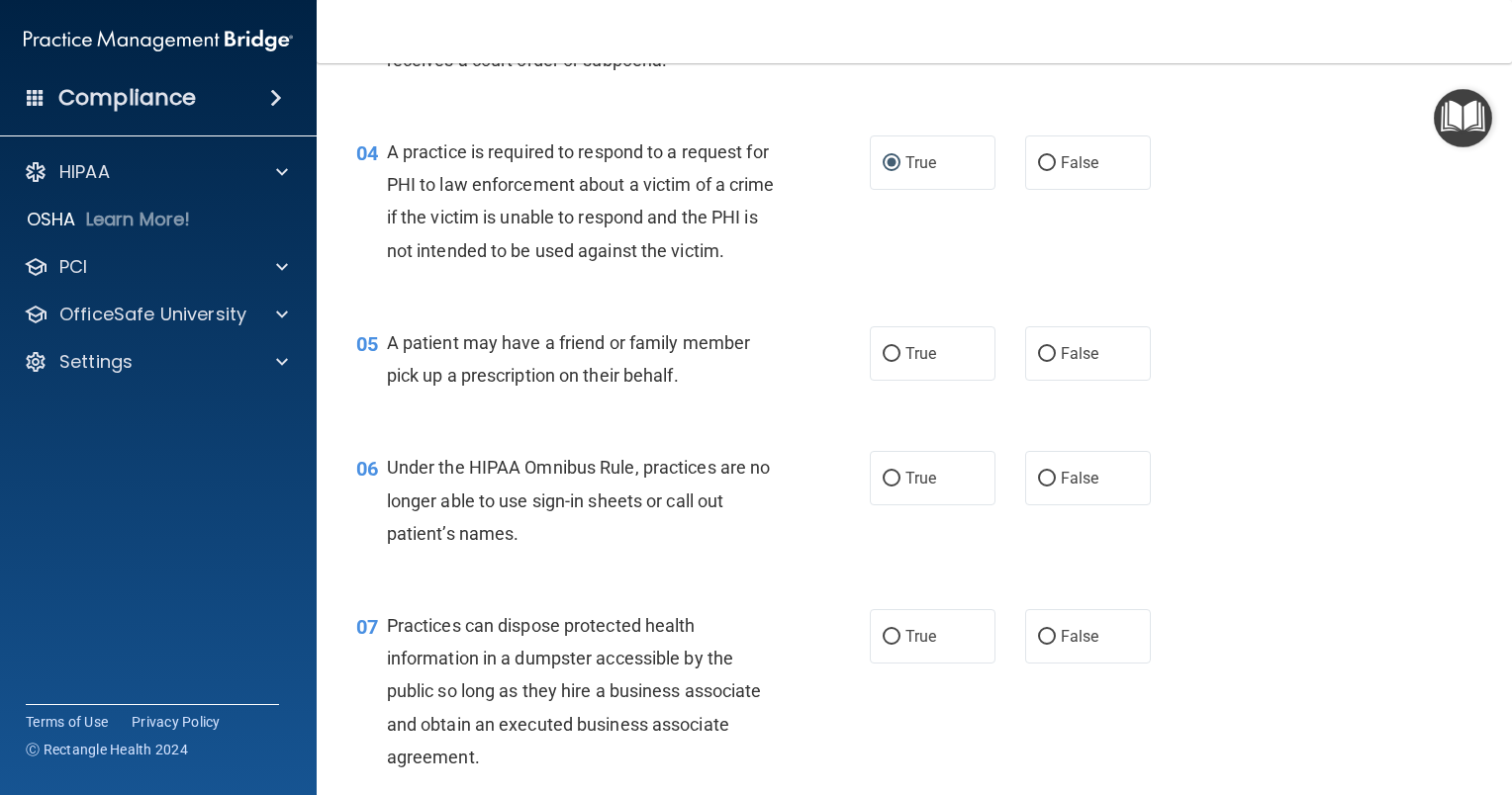
scroll to position [692, 0]
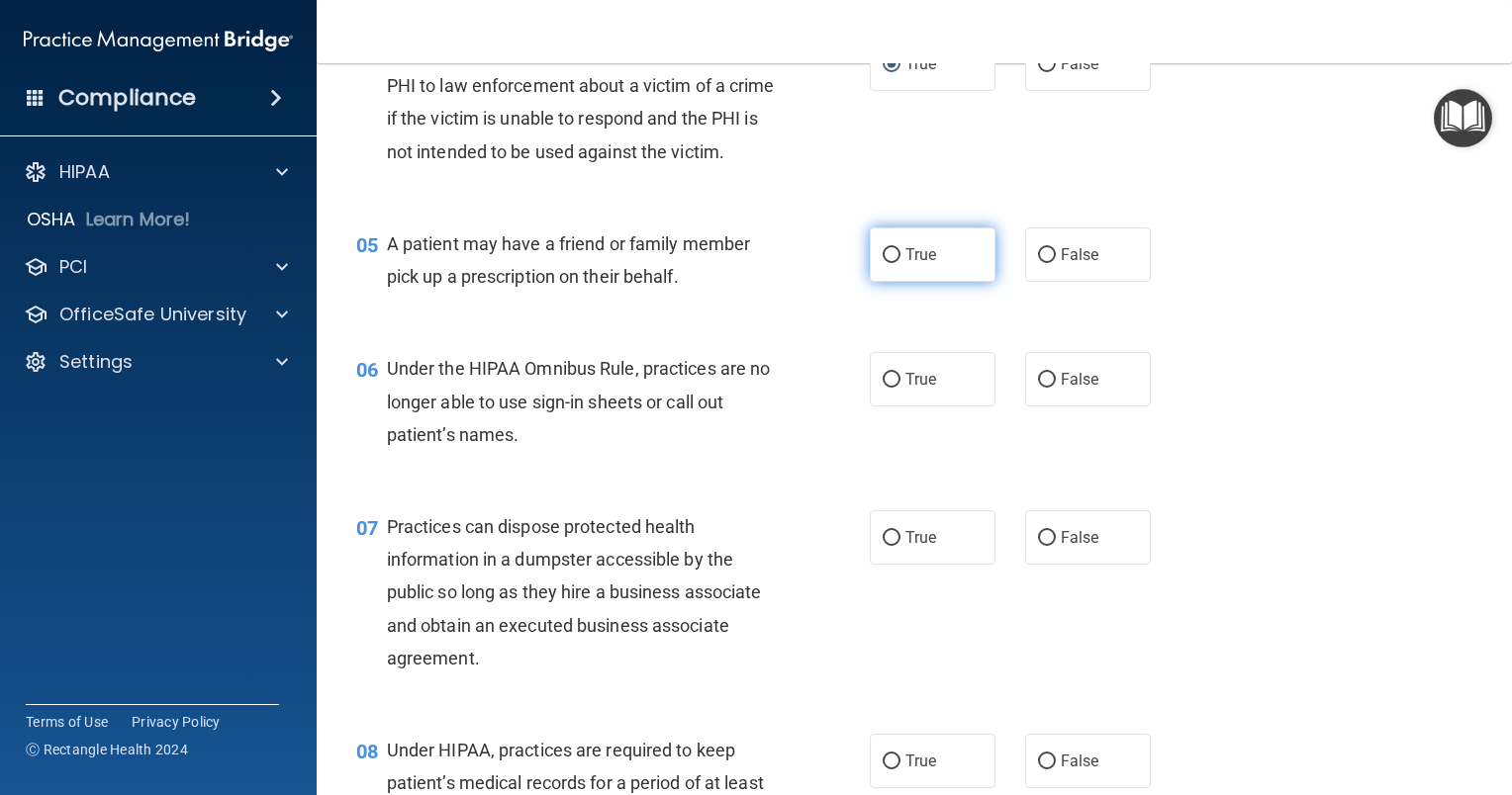
click at [882, 263] on input "True" at bounding box center [891, 255] width 18 height 15
radio input "true"
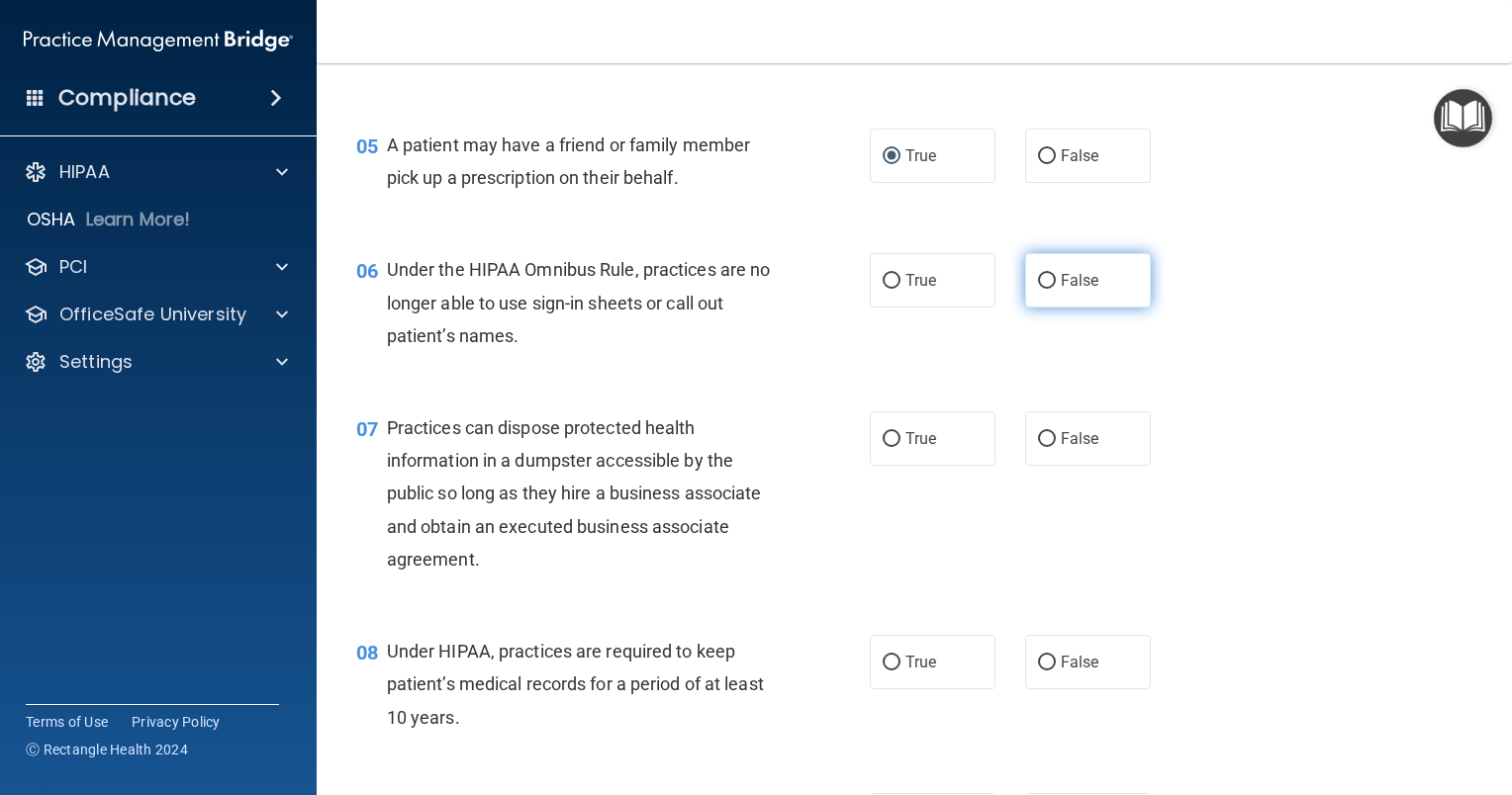
click at [1038, 288] on input "False" at bounding box center [1047, 281] width 18 height 15
radio input "true"
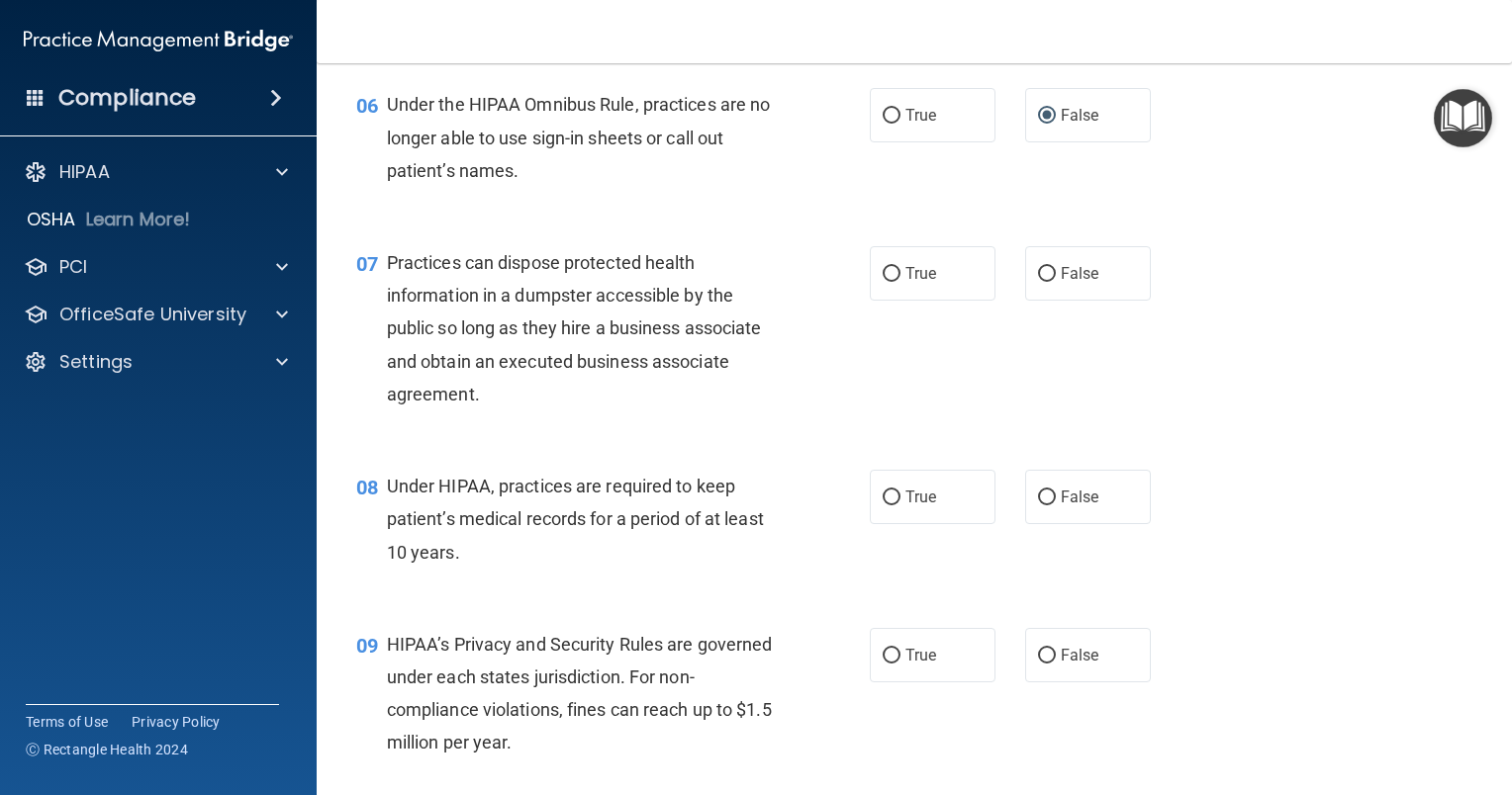
scroll to position [989, 0]
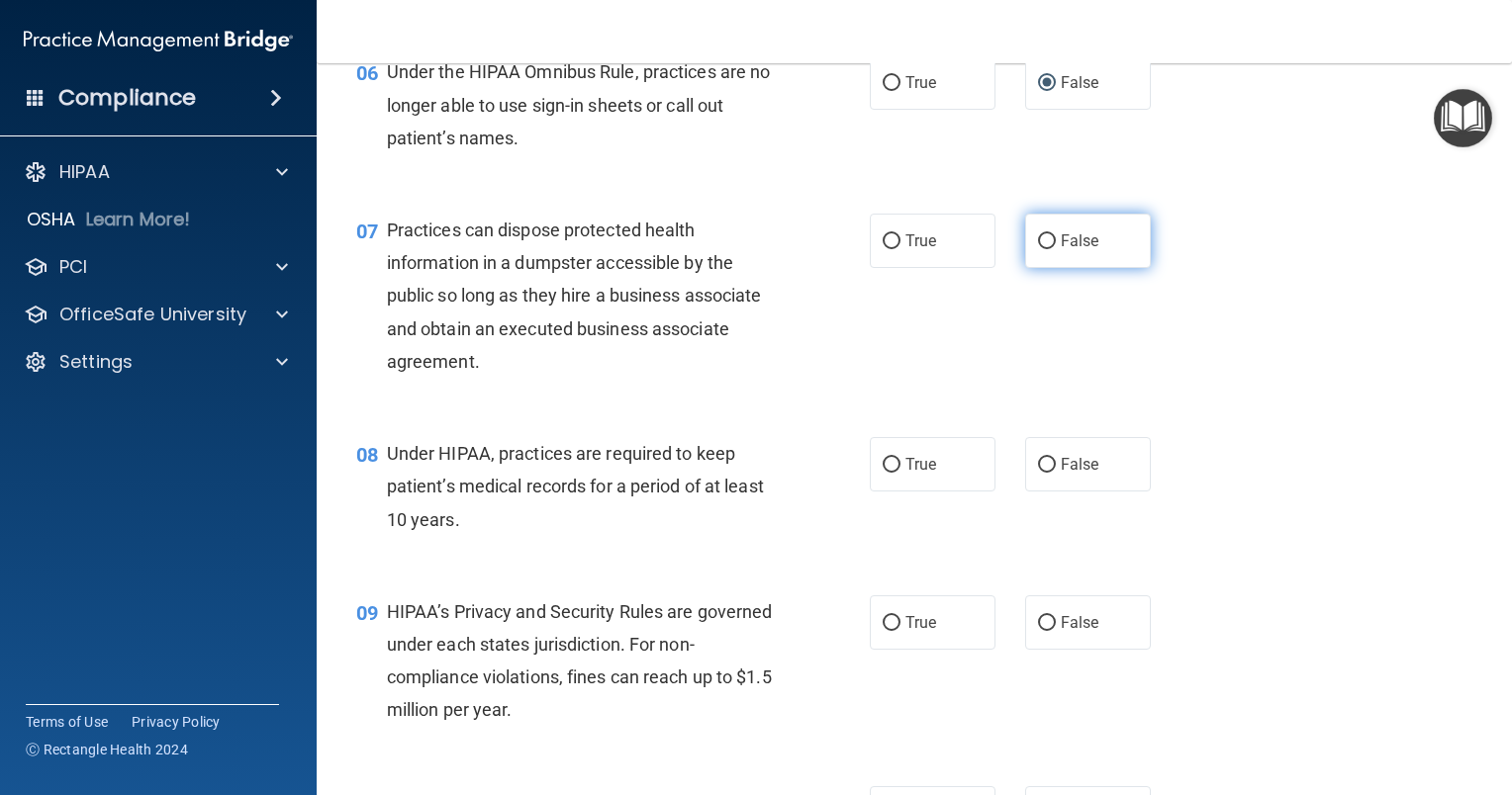
click at [1044, 249] on input "False" at bounding box center [1047, 241] width 18 height 15
radio input "true"
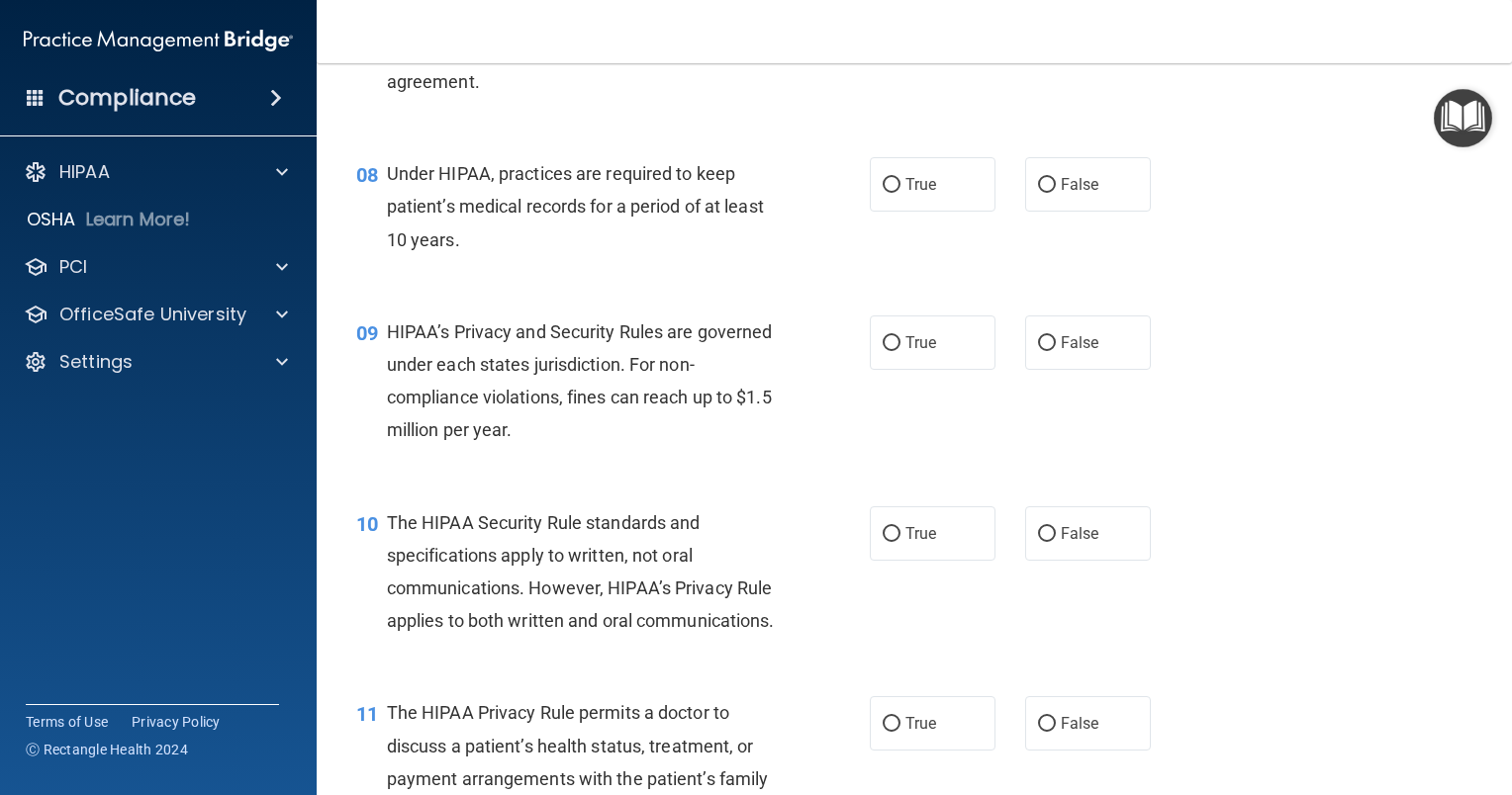
scroll to position [1286, 0]
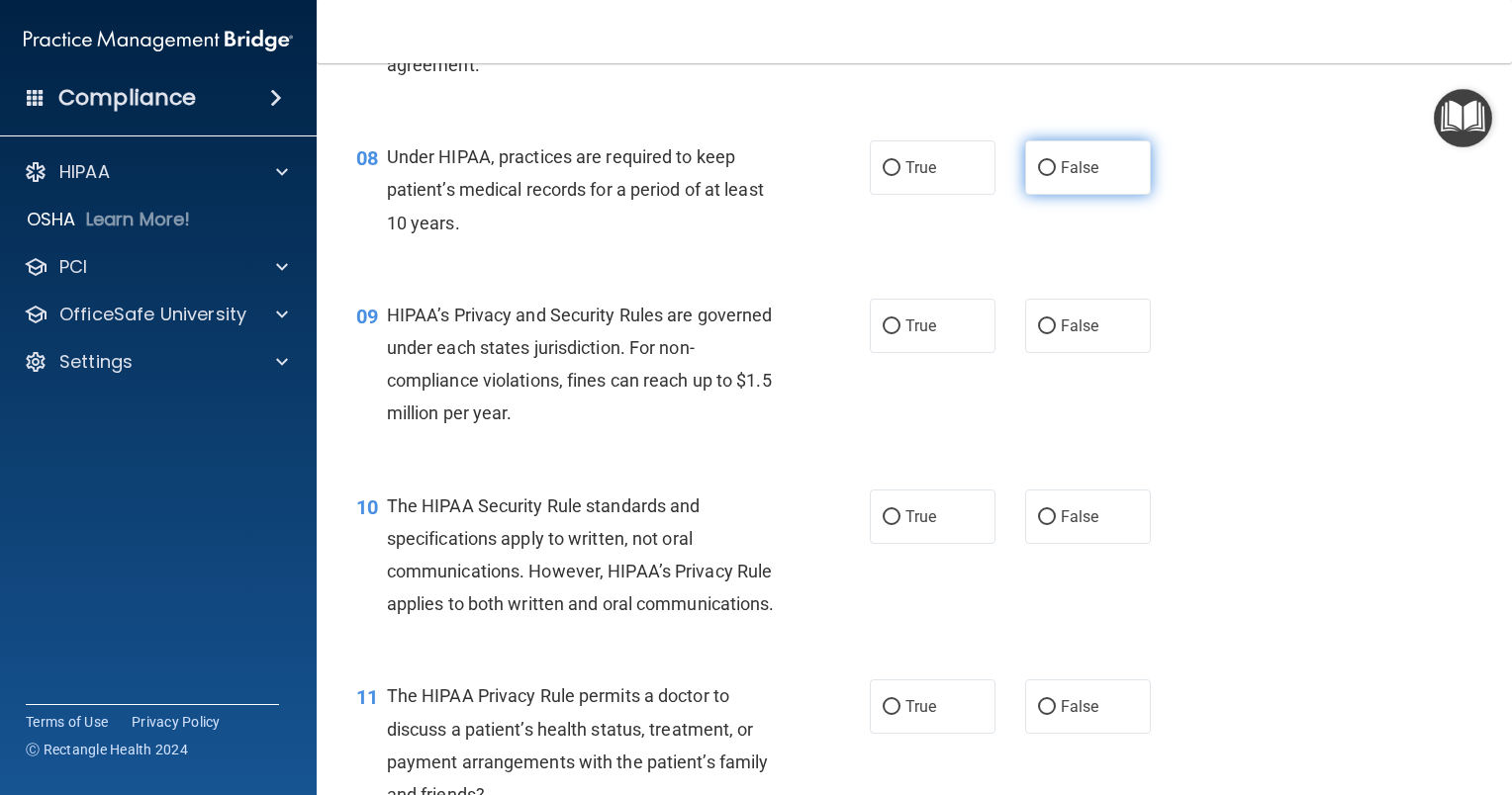
click at [1038, 176] on input "False" at bounding box center [1047, 169] width 18 height 15
radio input "true"
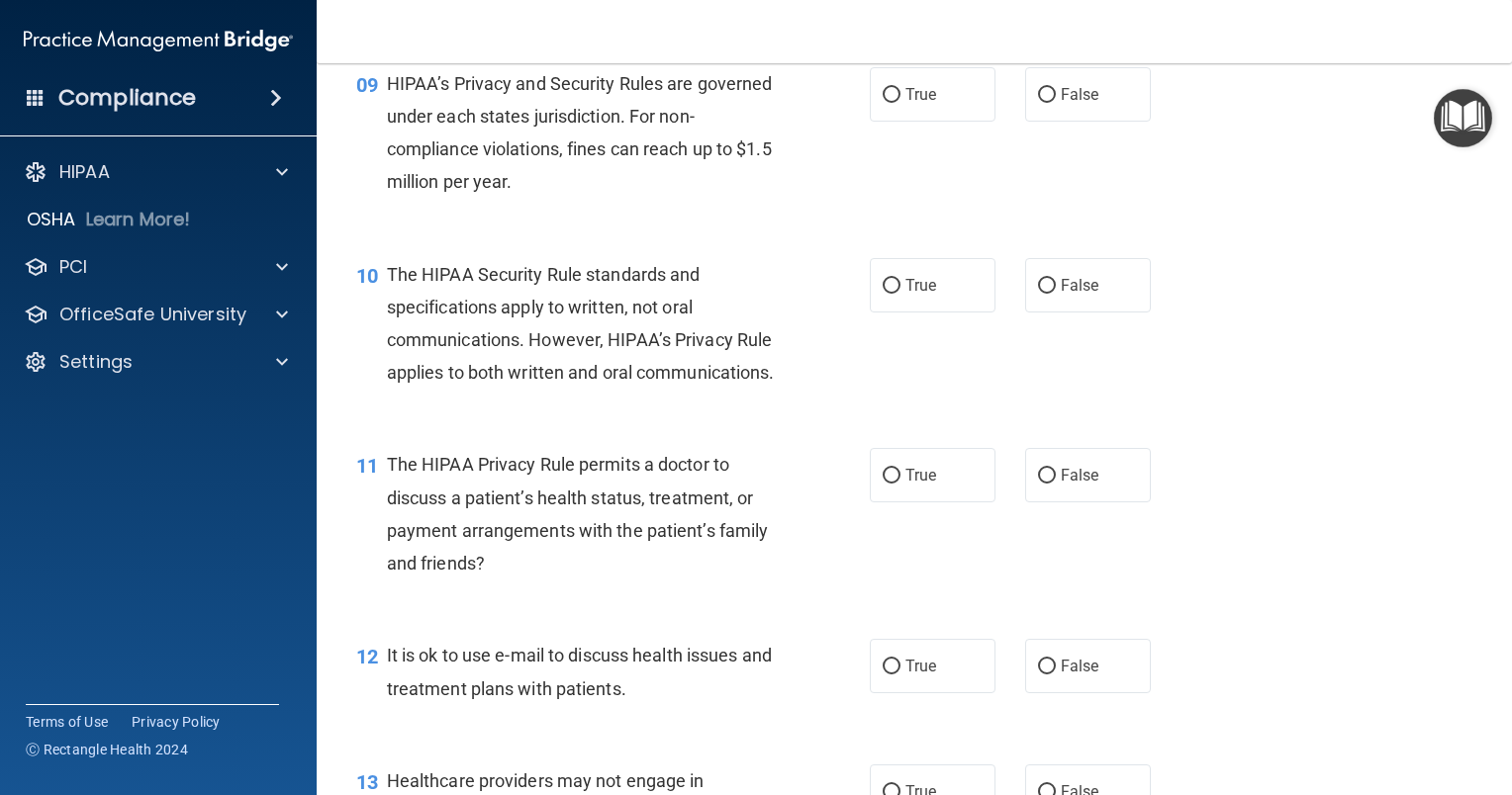
scroll to position [1483, 0]
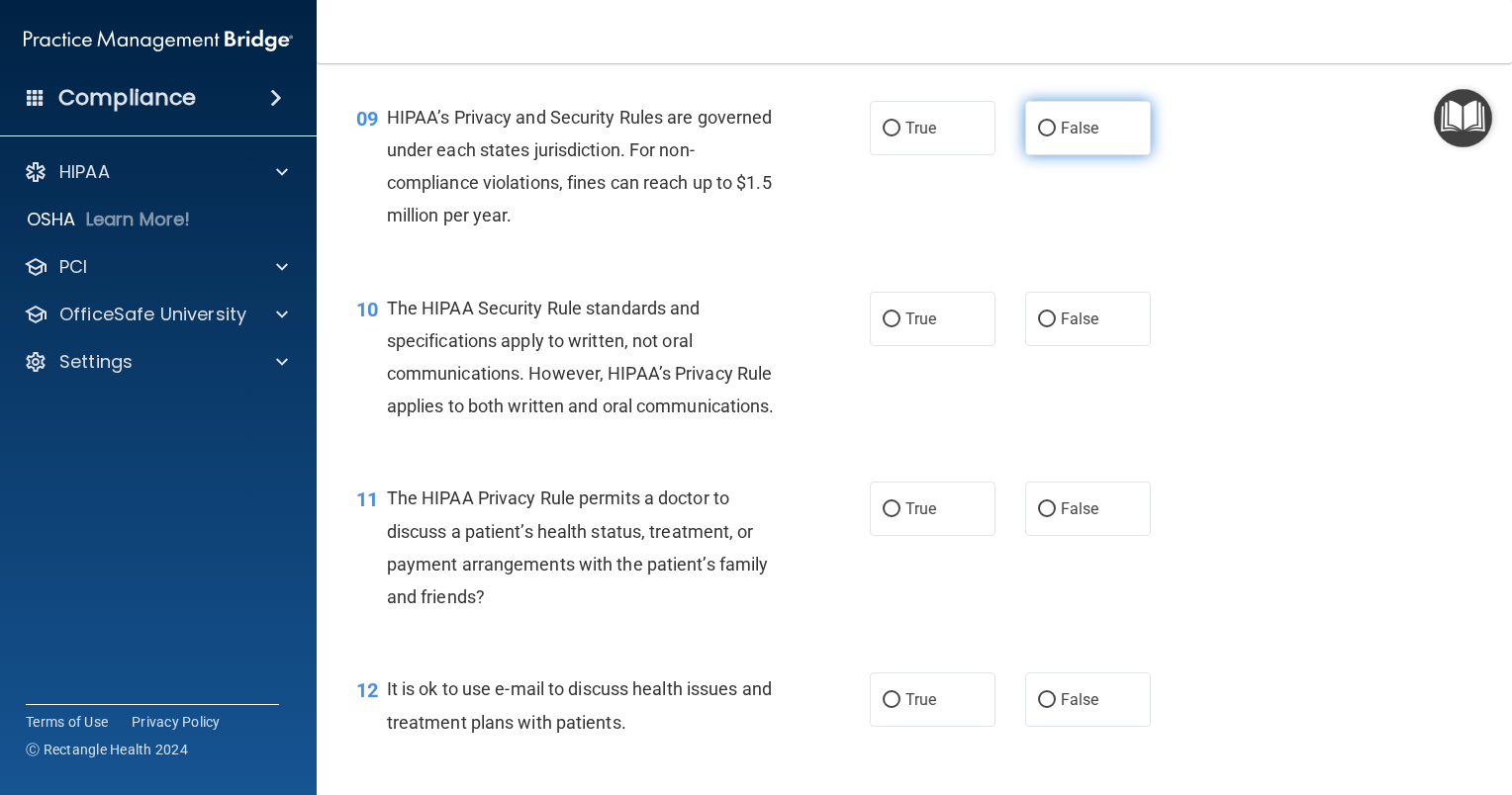
click at [1041, 137] on input "False" at bounding box center [1047, 129] width 18 height 15
radio input "true"
click at [888, 517] on input "True" at bounding box center [891, 510] width 18 height 15
radio input "true"
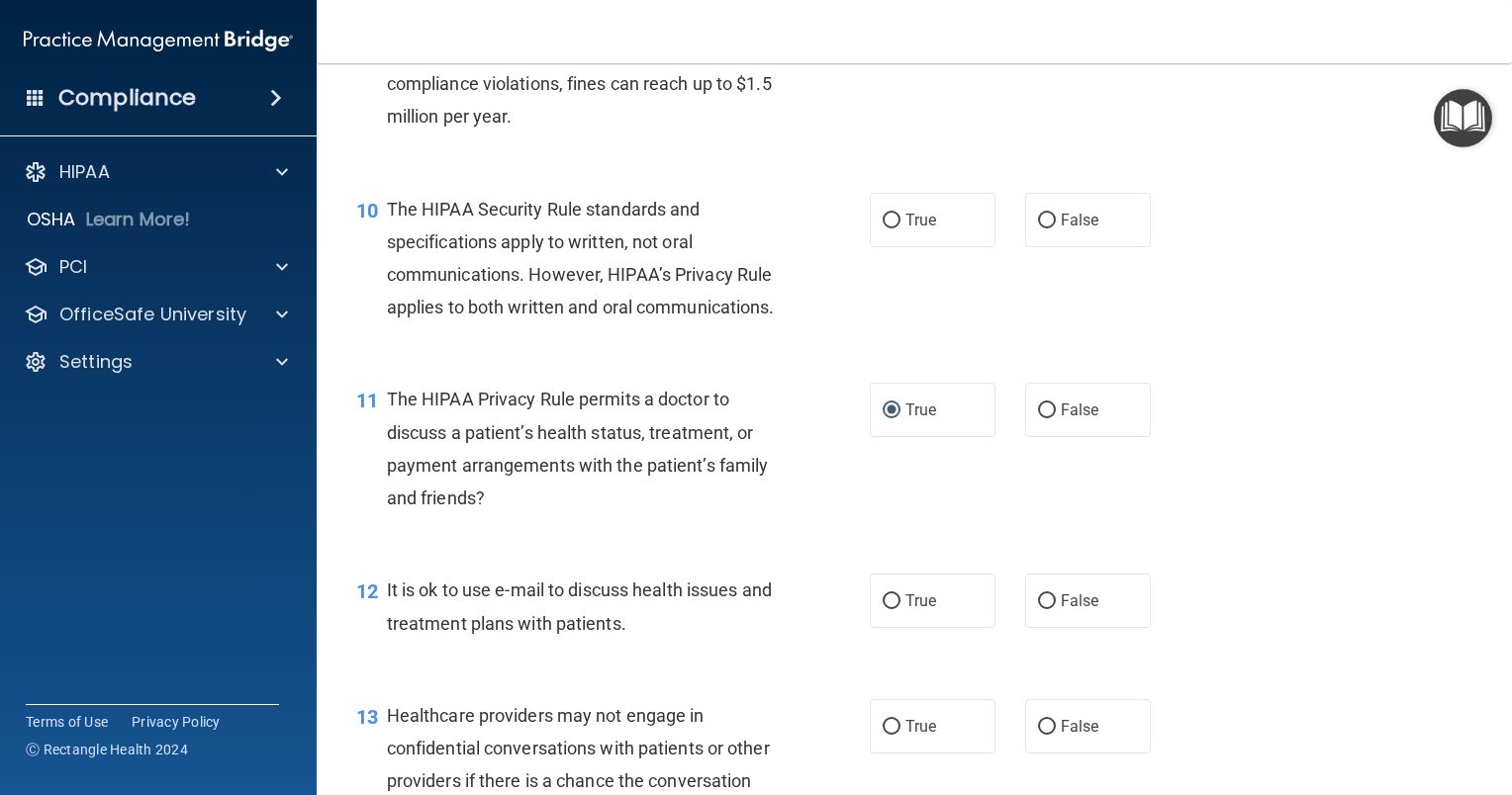
scroll to position [1681, 0]
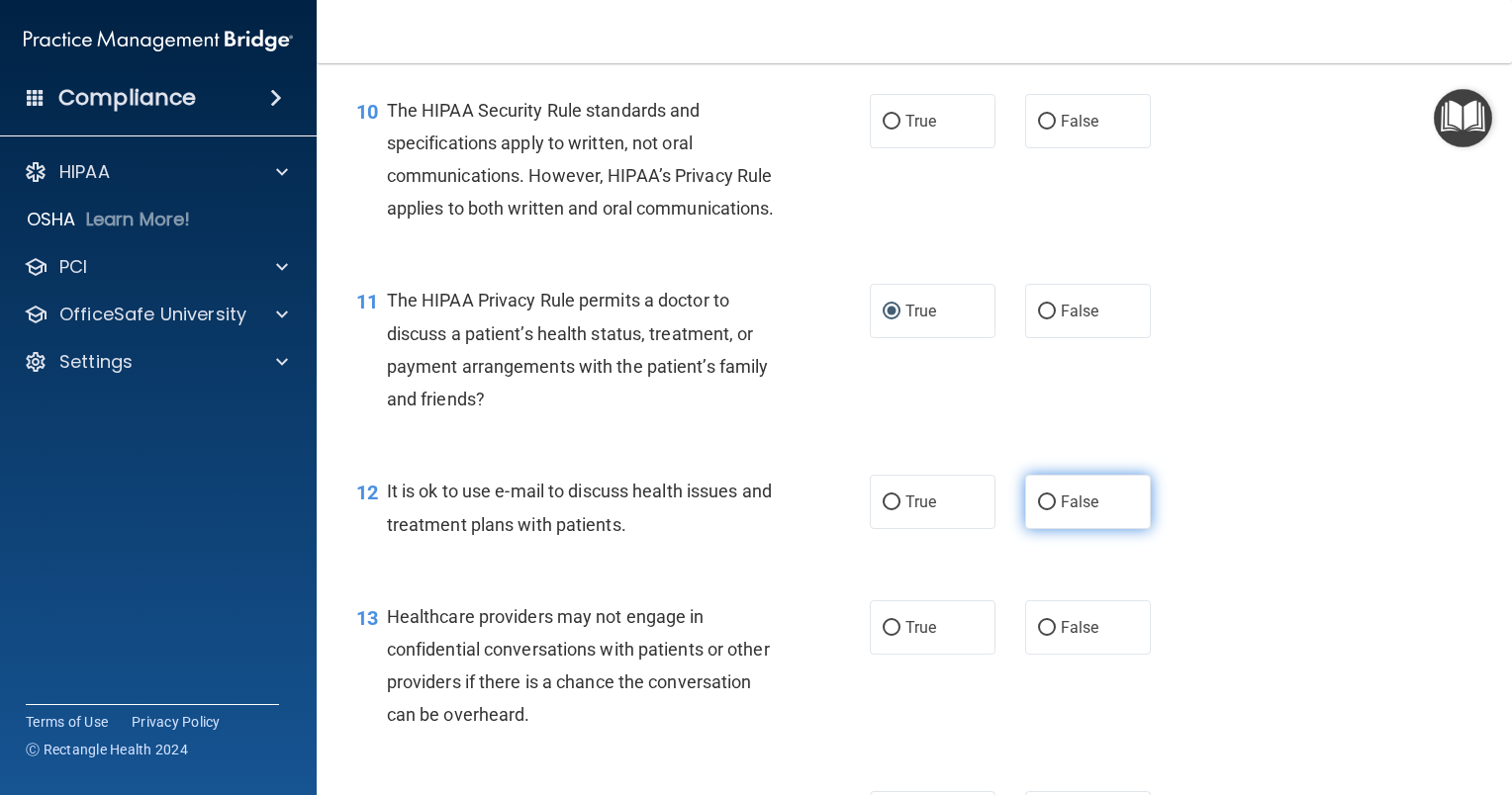
click at [1038, 511] on input "False" at bounding box center [1047, 503] width 18 height 15
radio input "true"
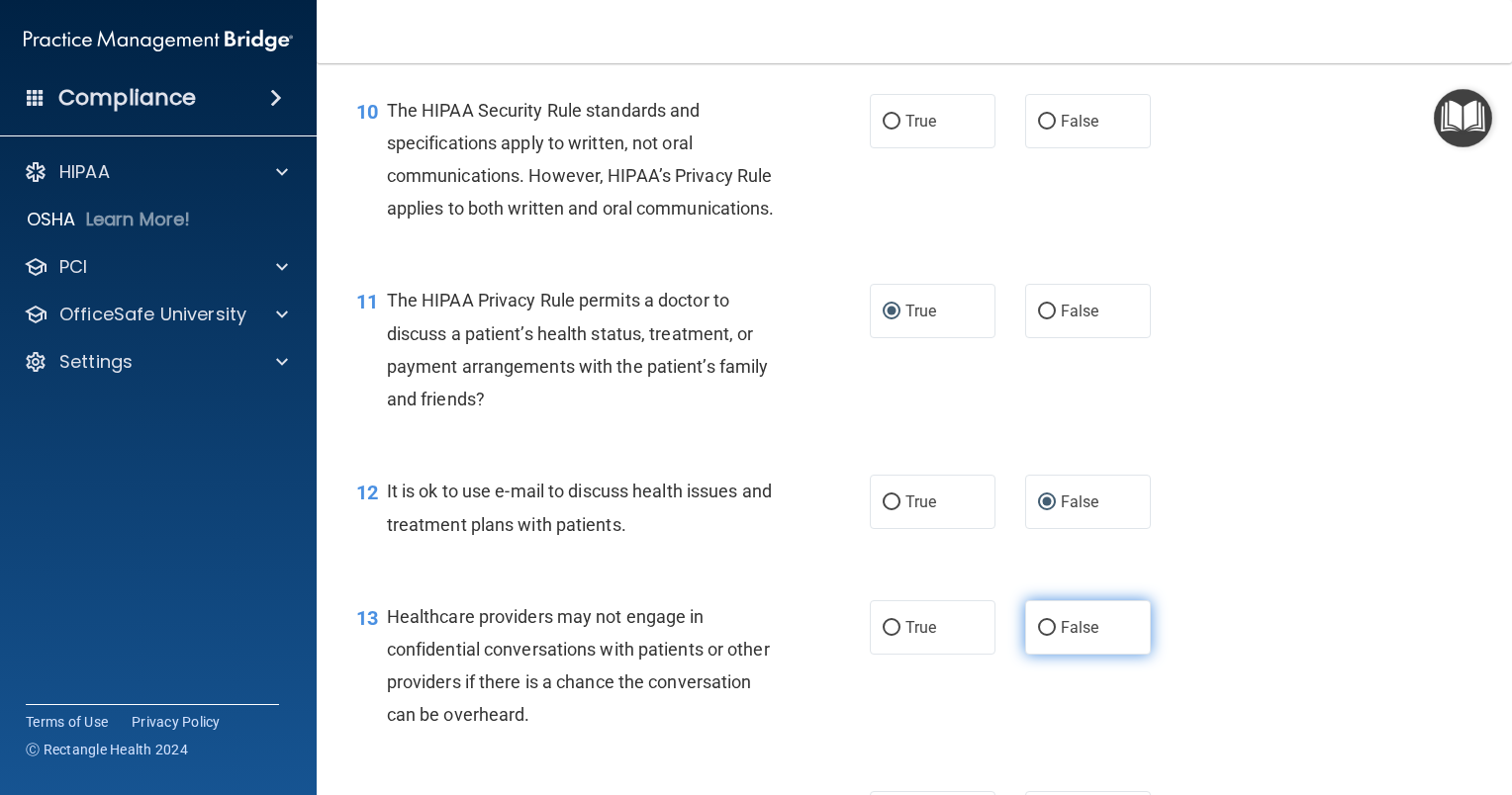
click at [1038, 635] on input "False" at bounding box center [1047, 628] width 18 height 15
radio input "true"
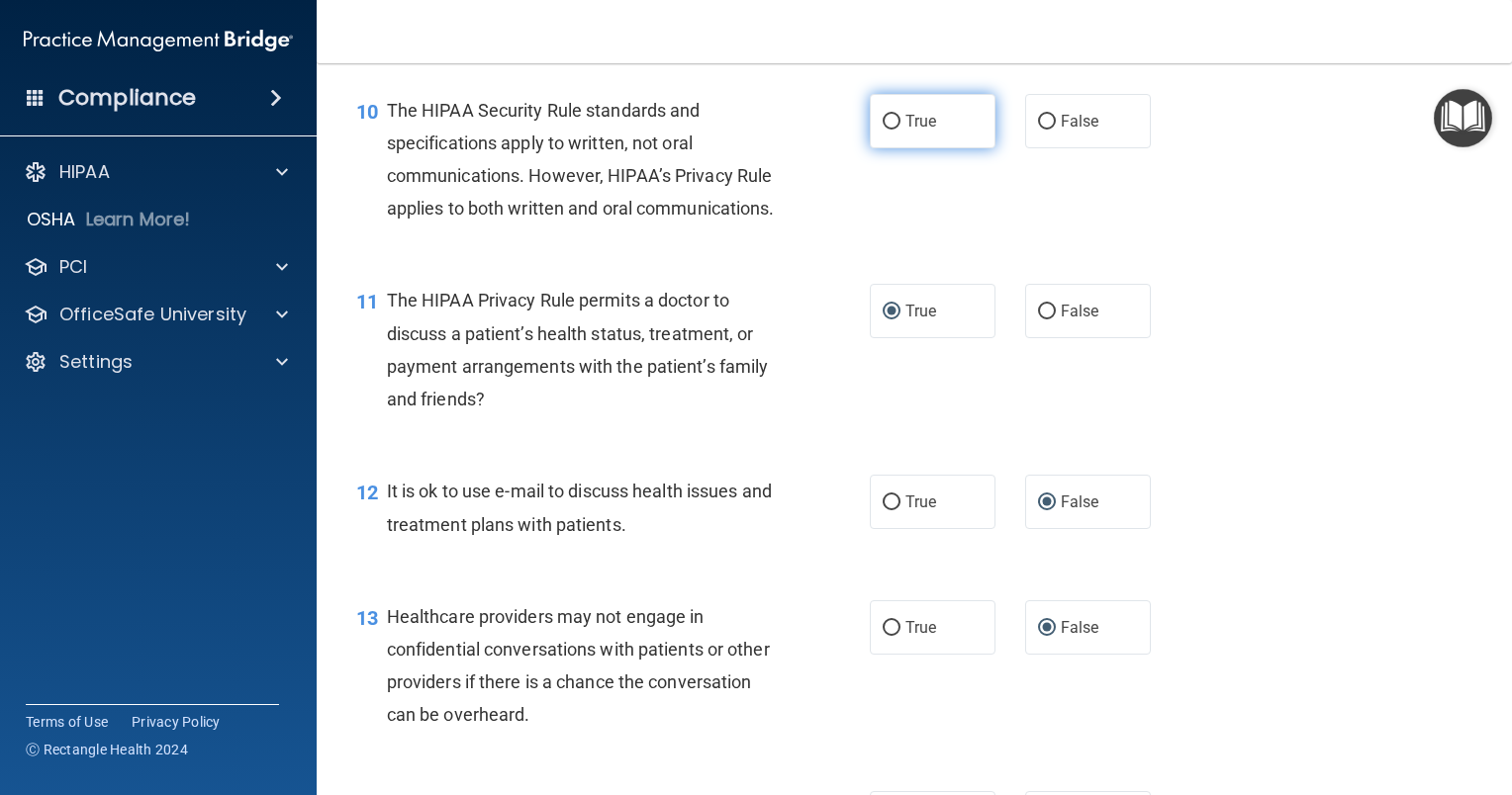
click at [882, 130] on input "True" at bounding box center [891, 122] width 18 height 15
radio input "true"
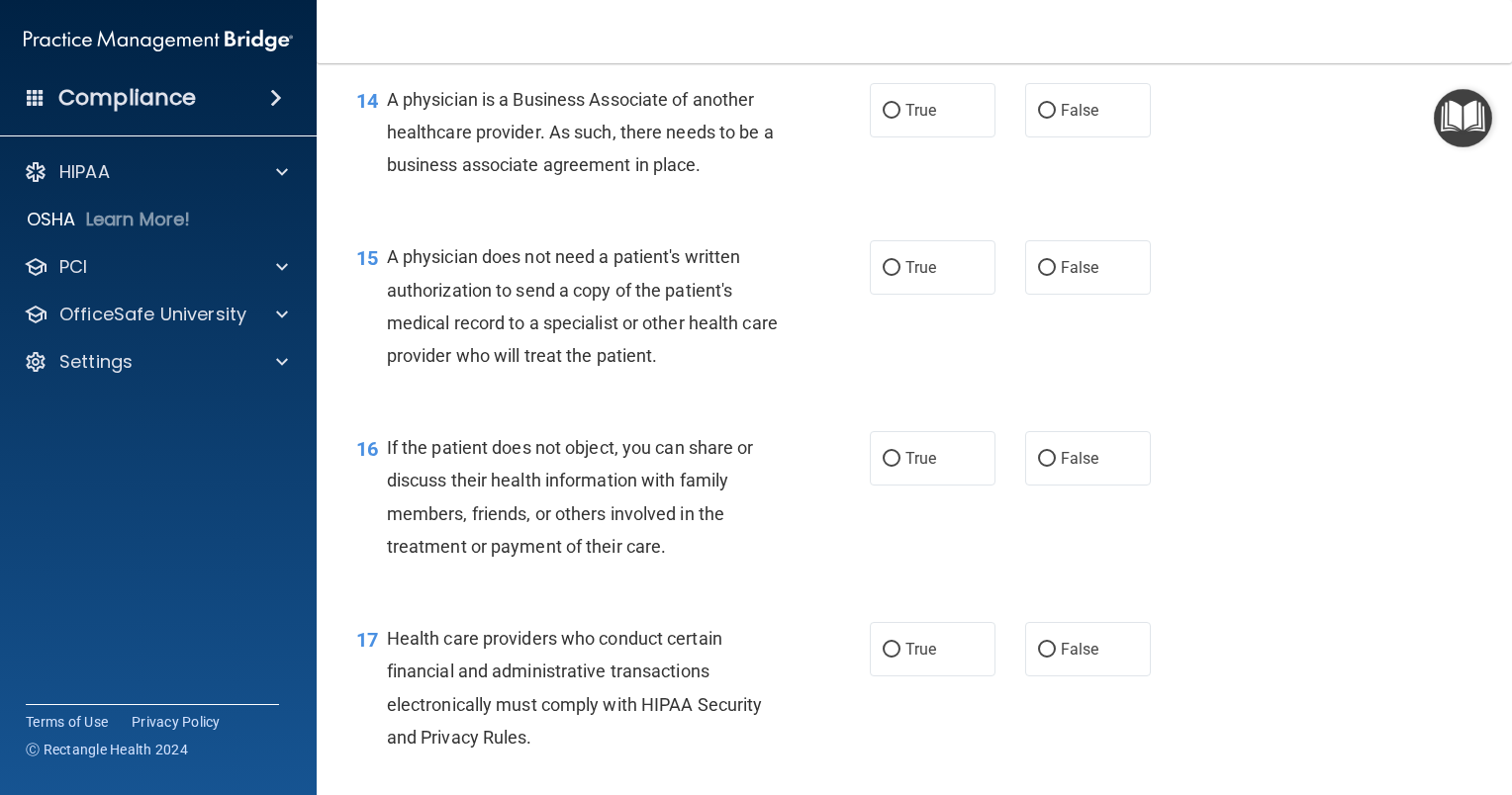
scroll to position [2472, 0]
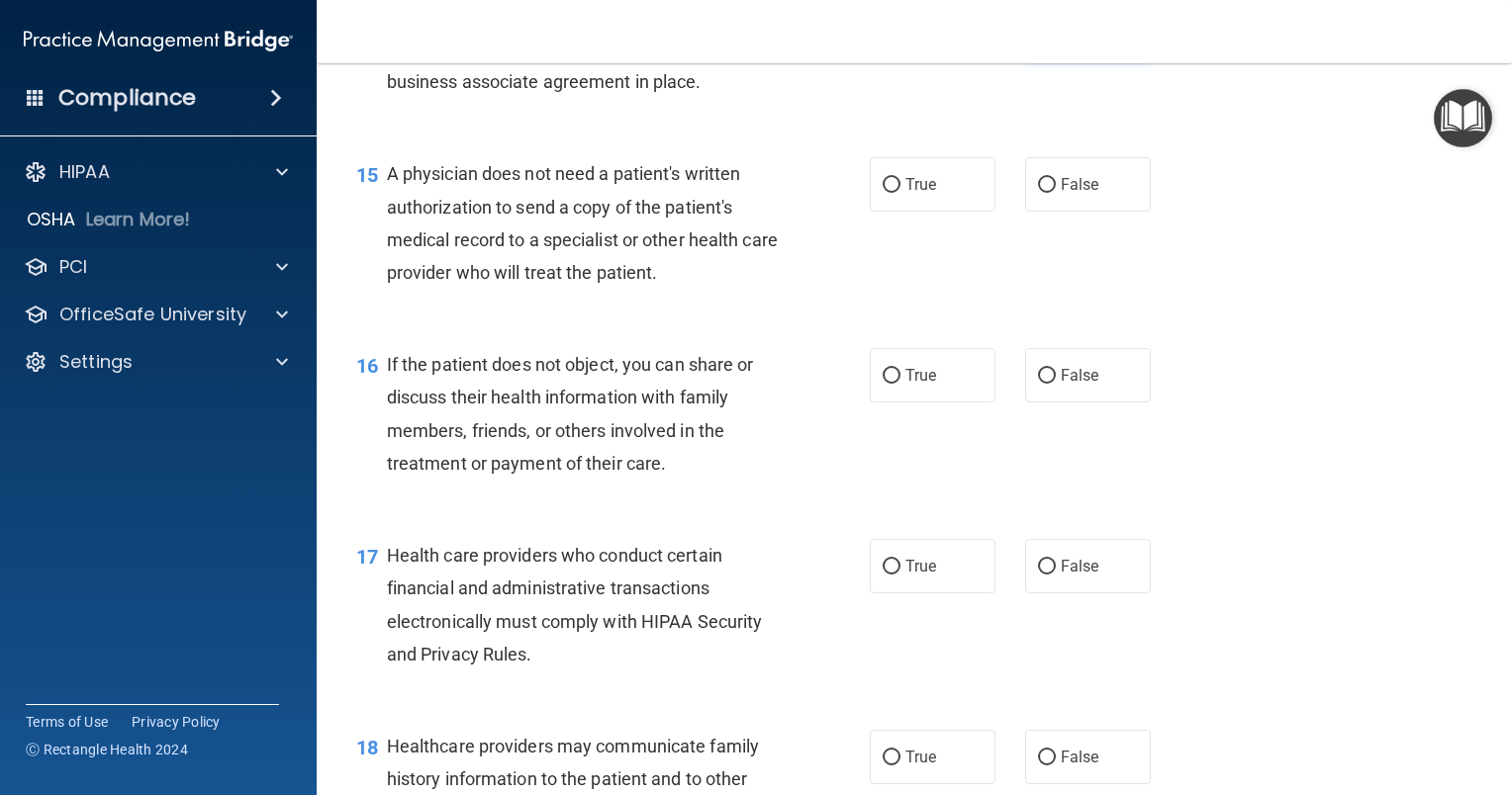
click at [1025, 55] on label "False" at bounding box center [1088, 27] width 126 height 55
click at [1038, 36] on input "False" at bounding box center [1047, 28] width 18 height 15
radio input "true"
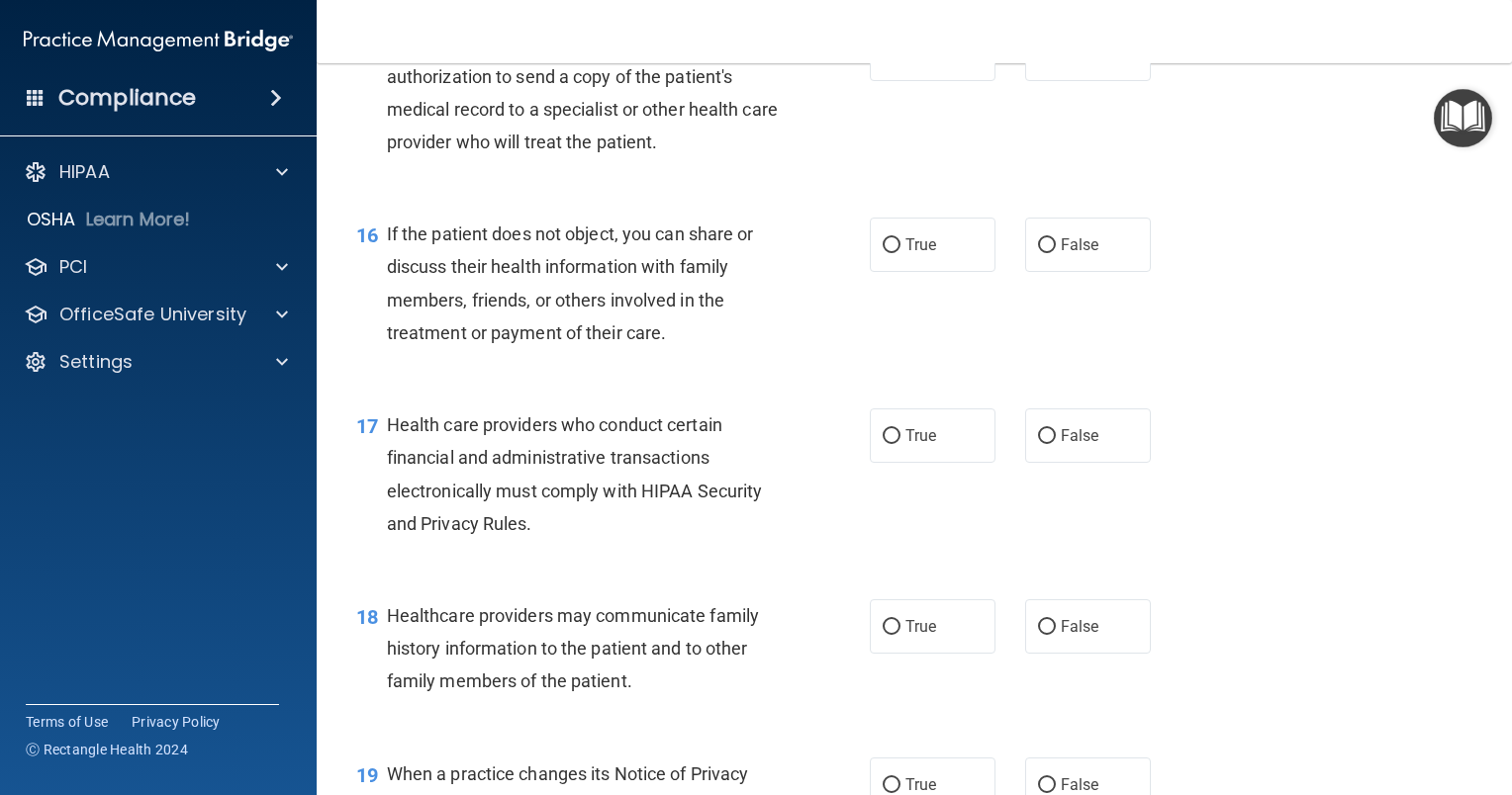
scroll to position [2571, 0]
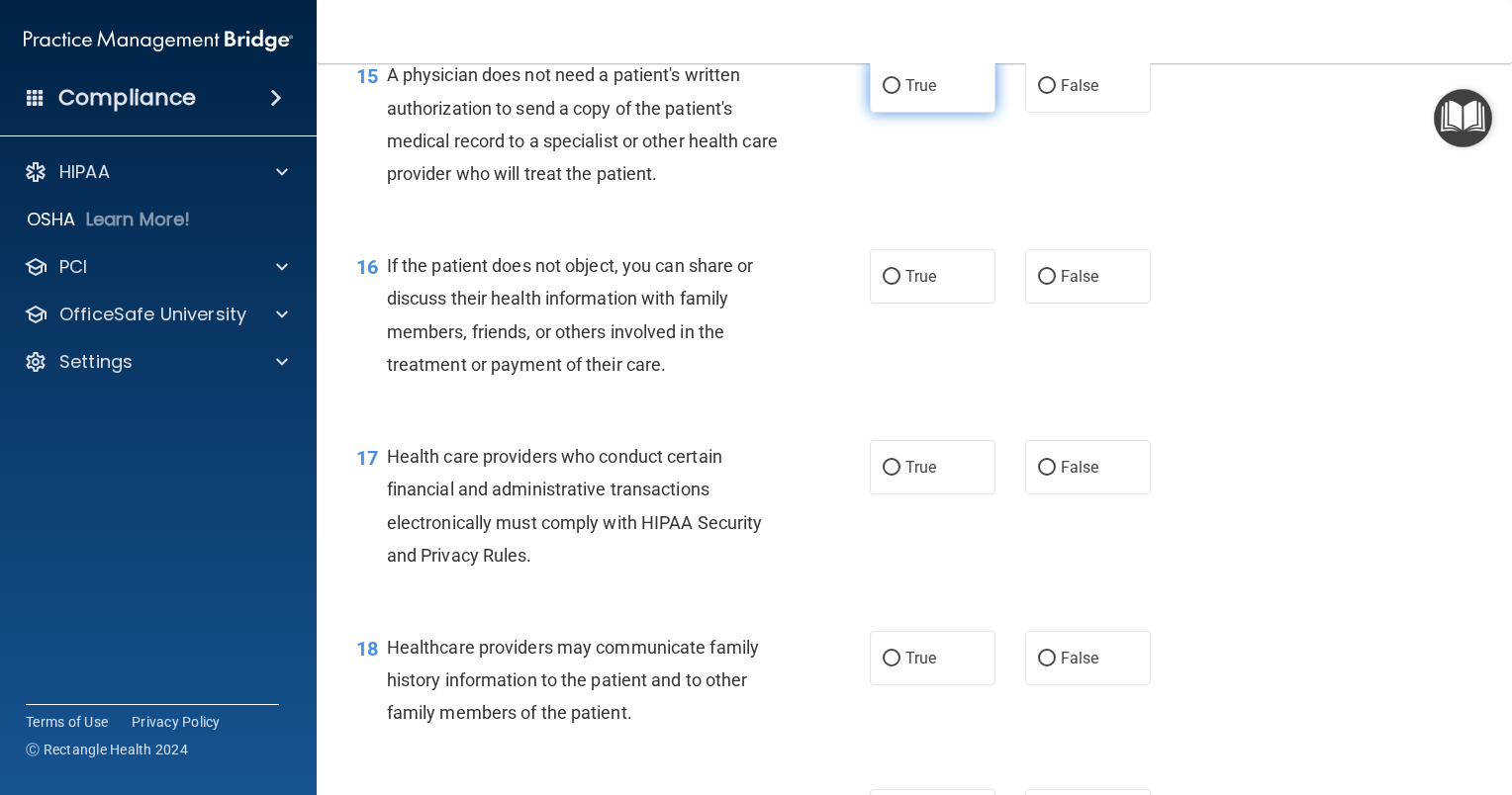
click at [882, 94] on input "True" at bounding box center [891, 86] width 18 height 15
radio input "true"
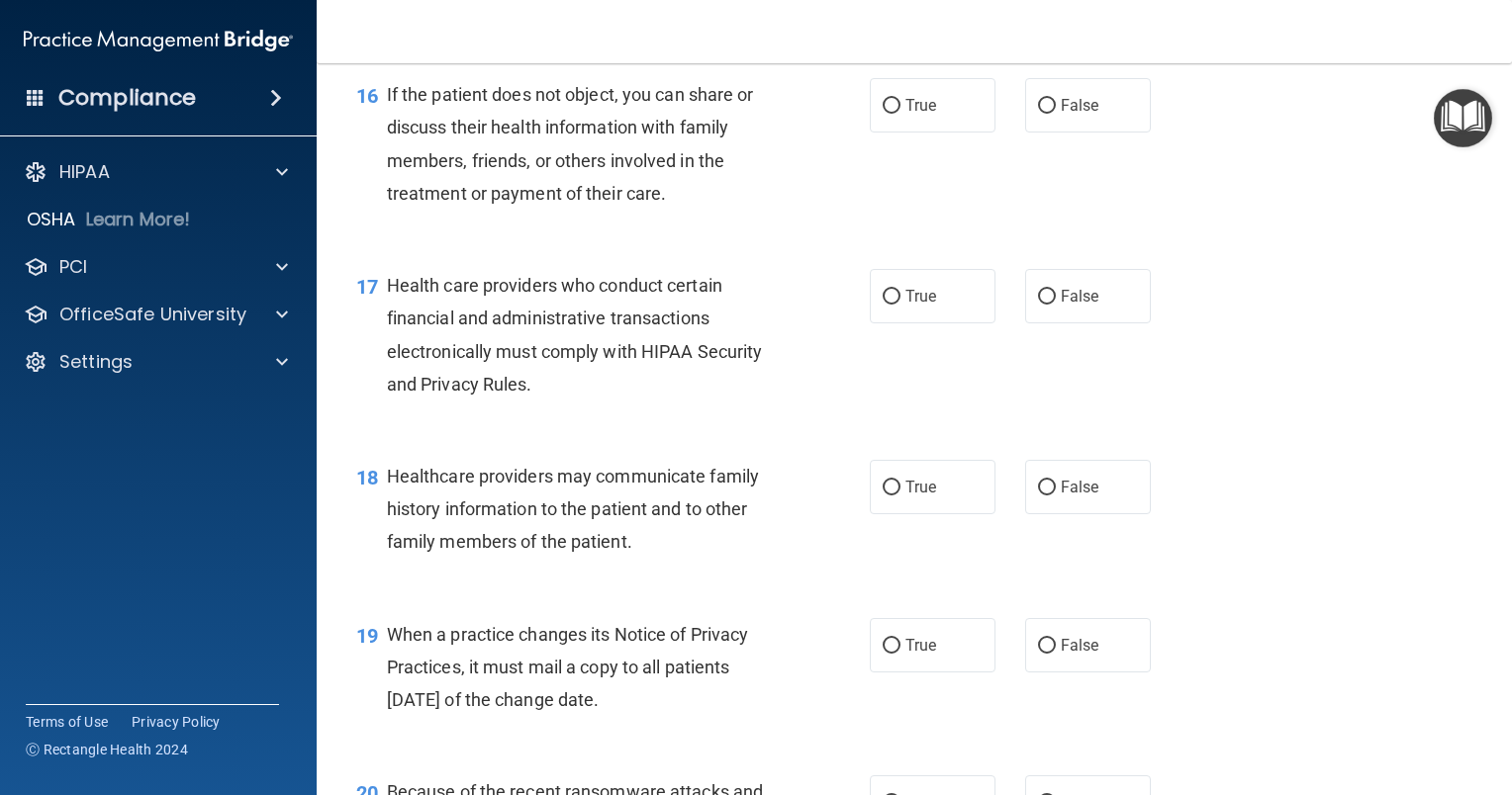
scroll to position [2769, 0]
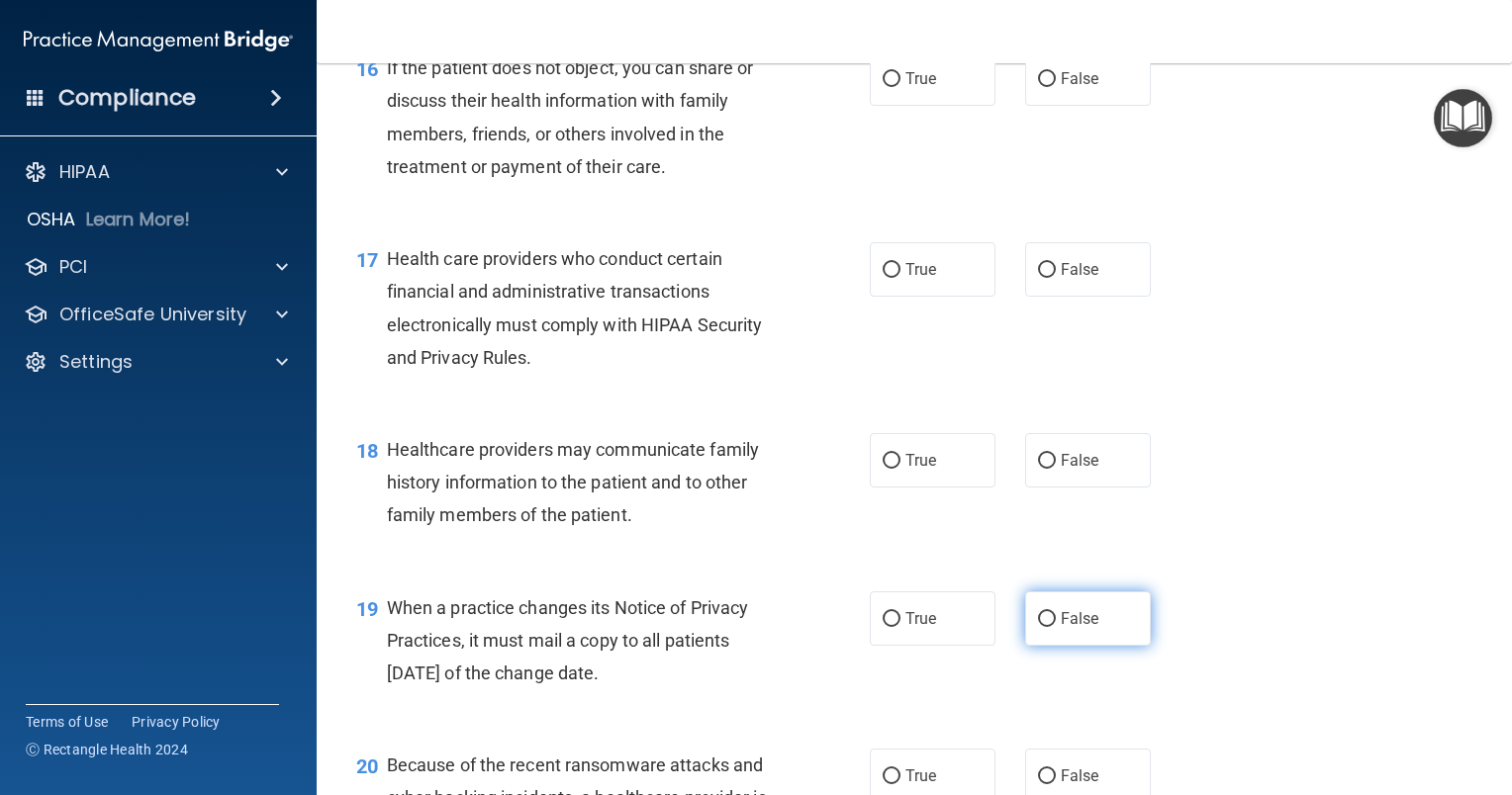
click at [1038, 627] on input "False" at bounding box center [1047, 619] width 18 height 15
radio input "true"
click at [1038, 469] on input "False" at bounding box center [1047, 461] width 18 height 15
radio input "true"
click at [882, 278] on input "True" at bounding box center [891, 270] width 18 height 15
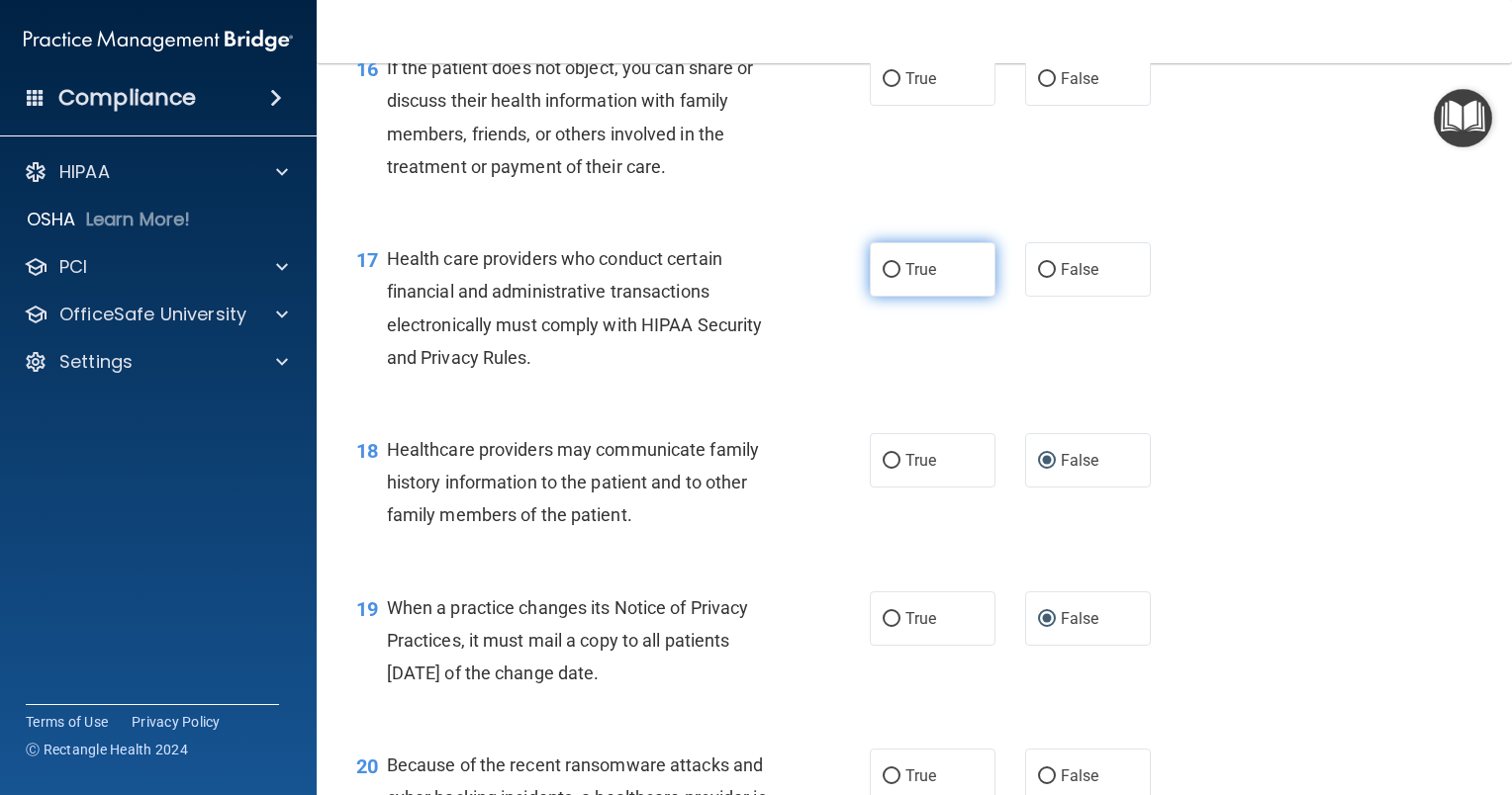
radio input "true"
click at [885, 87] on input "True" at bounding box center [891, 79] width 18 height 15
radio input "true"
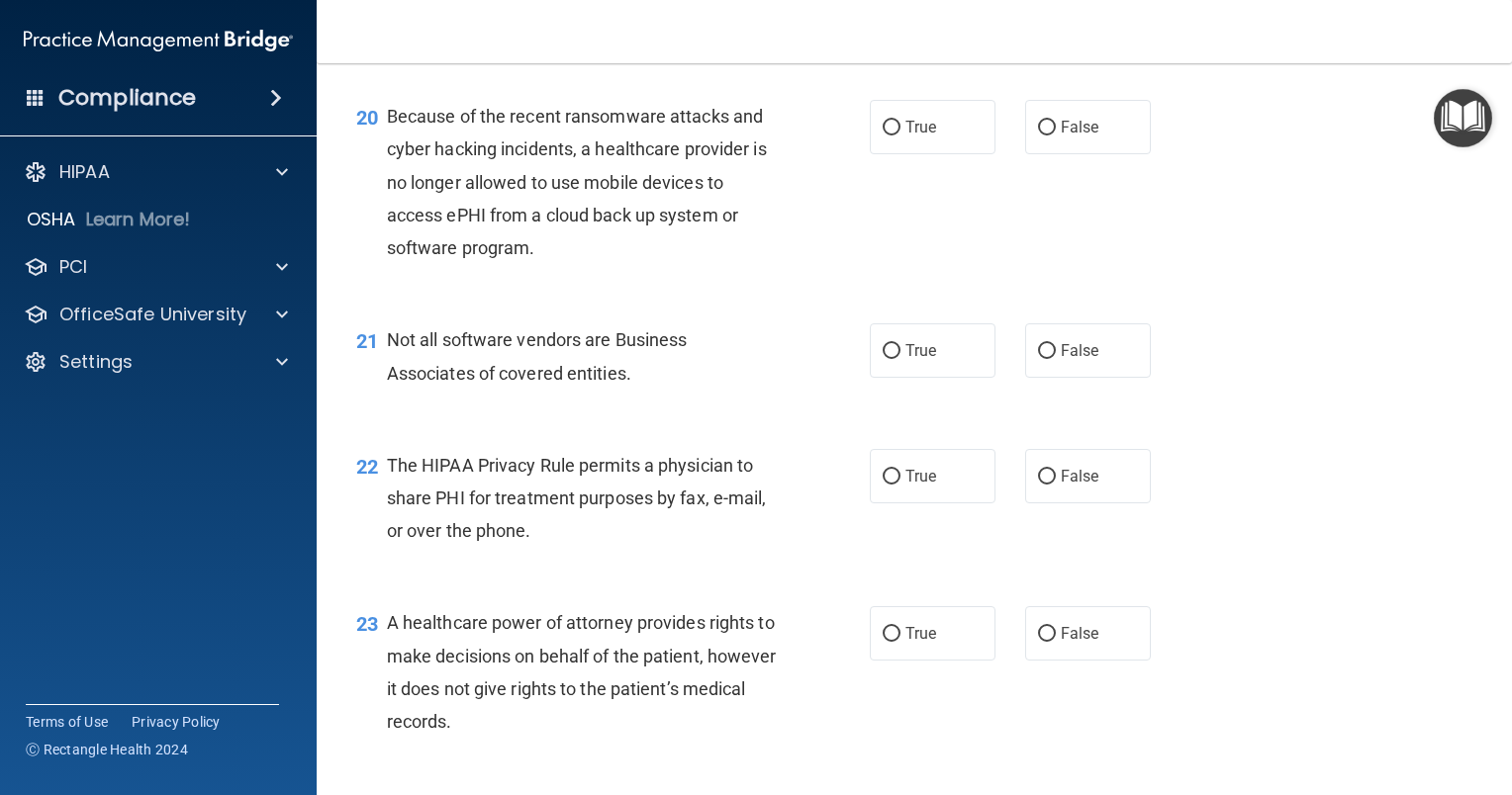
scroll to position [3461, 0]
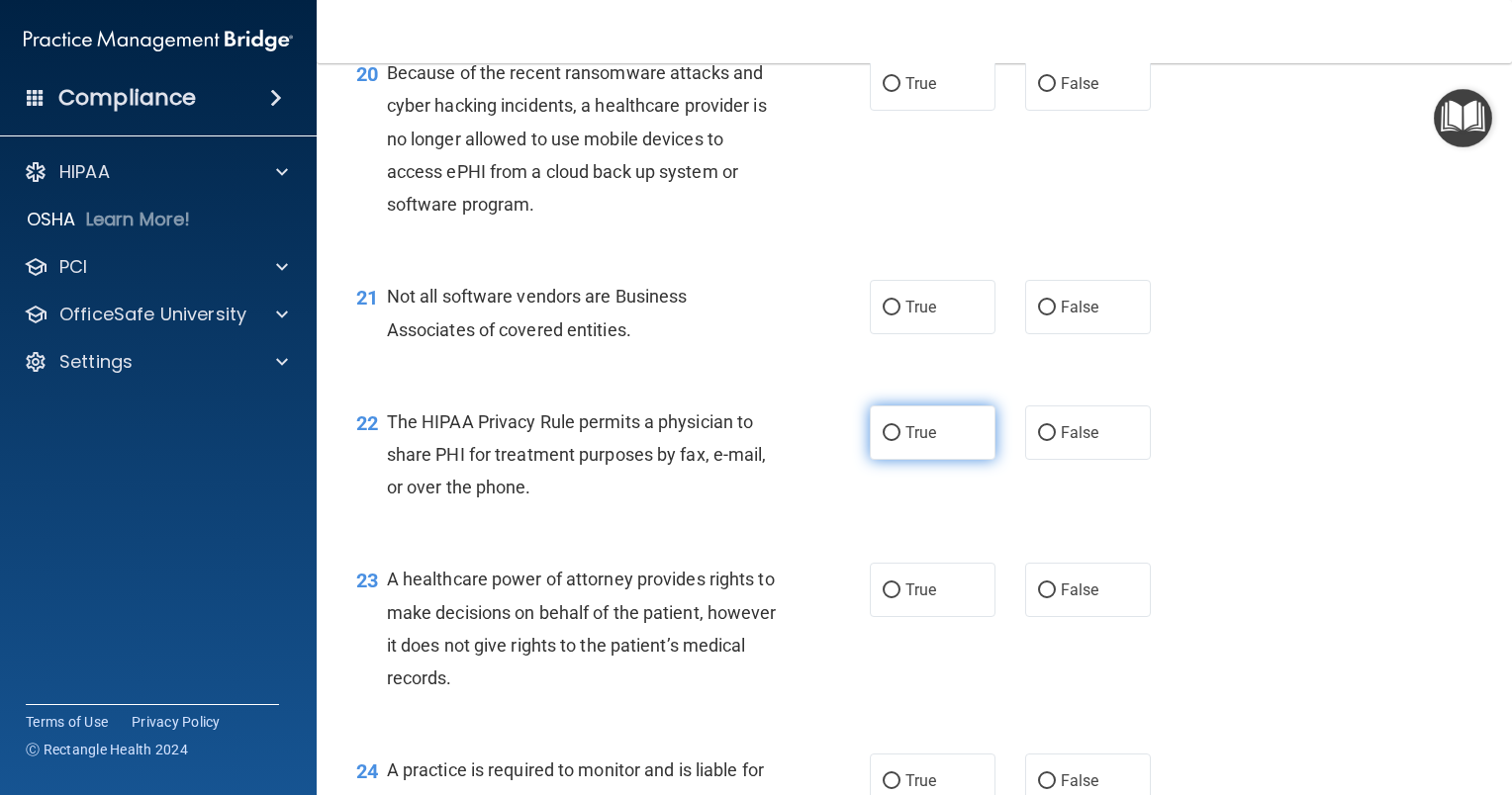
click at [882, 441] on input "True" at bounding box center [891, 433] width 18 height 15
radio input "true"
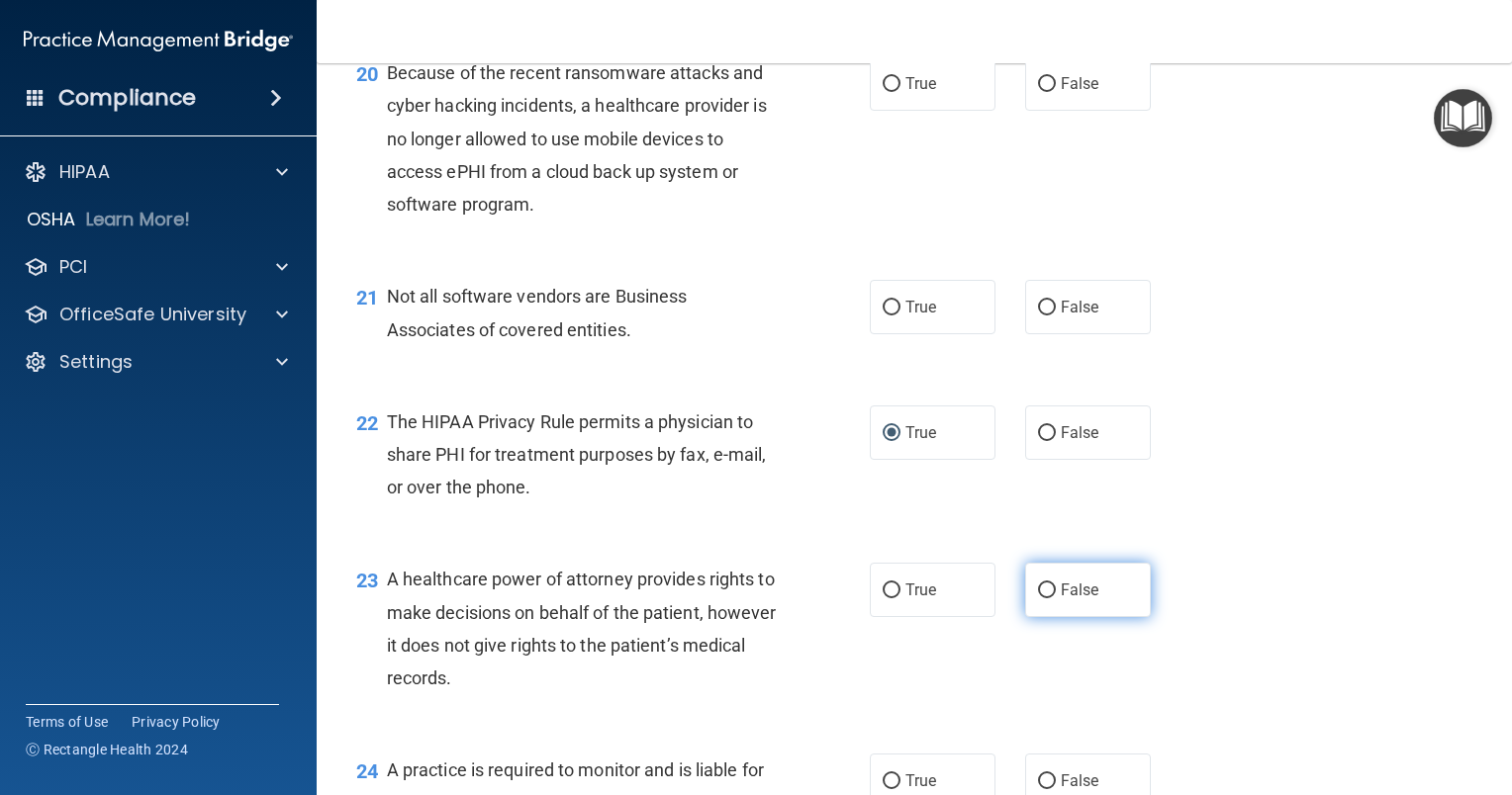
click at [1038, 598] on input "False" at bounding box center [1047, 591] width 18 height 15
radio input "true"
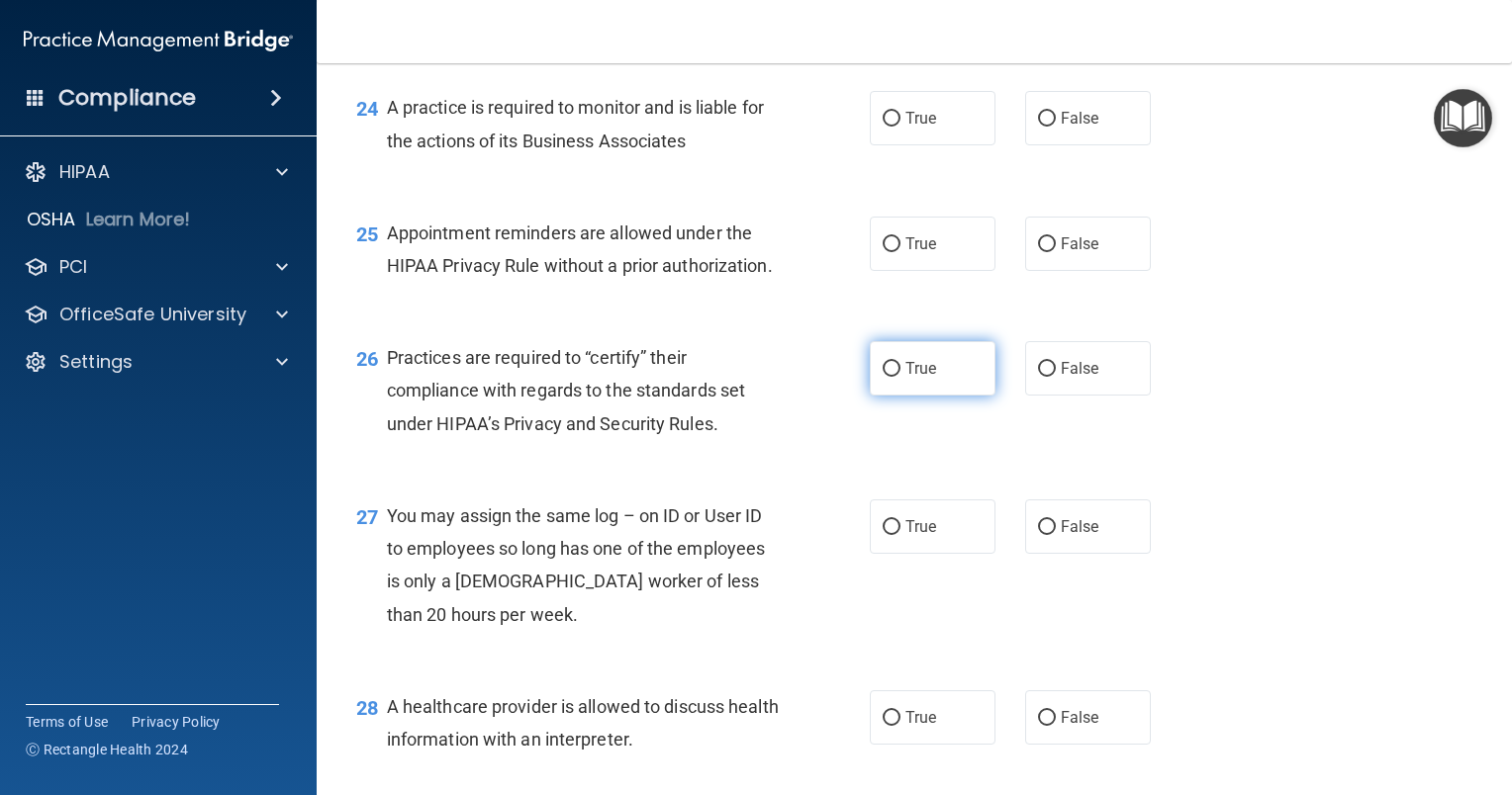
scroll to position [4154, 0]
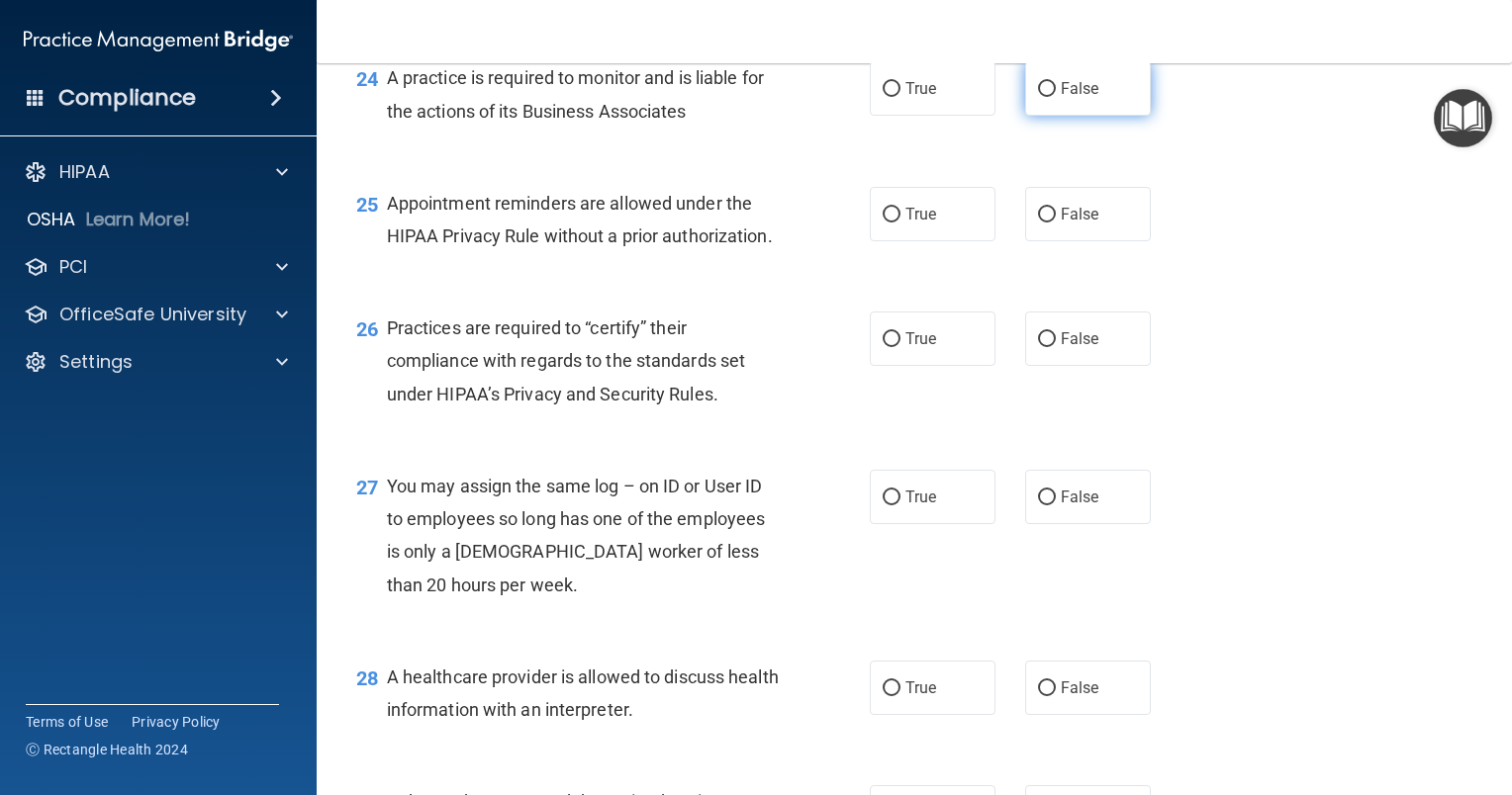
click at [1038, 97] on input "False" at bounding box center [1047, 89] width 18 height 15
radio input "true"
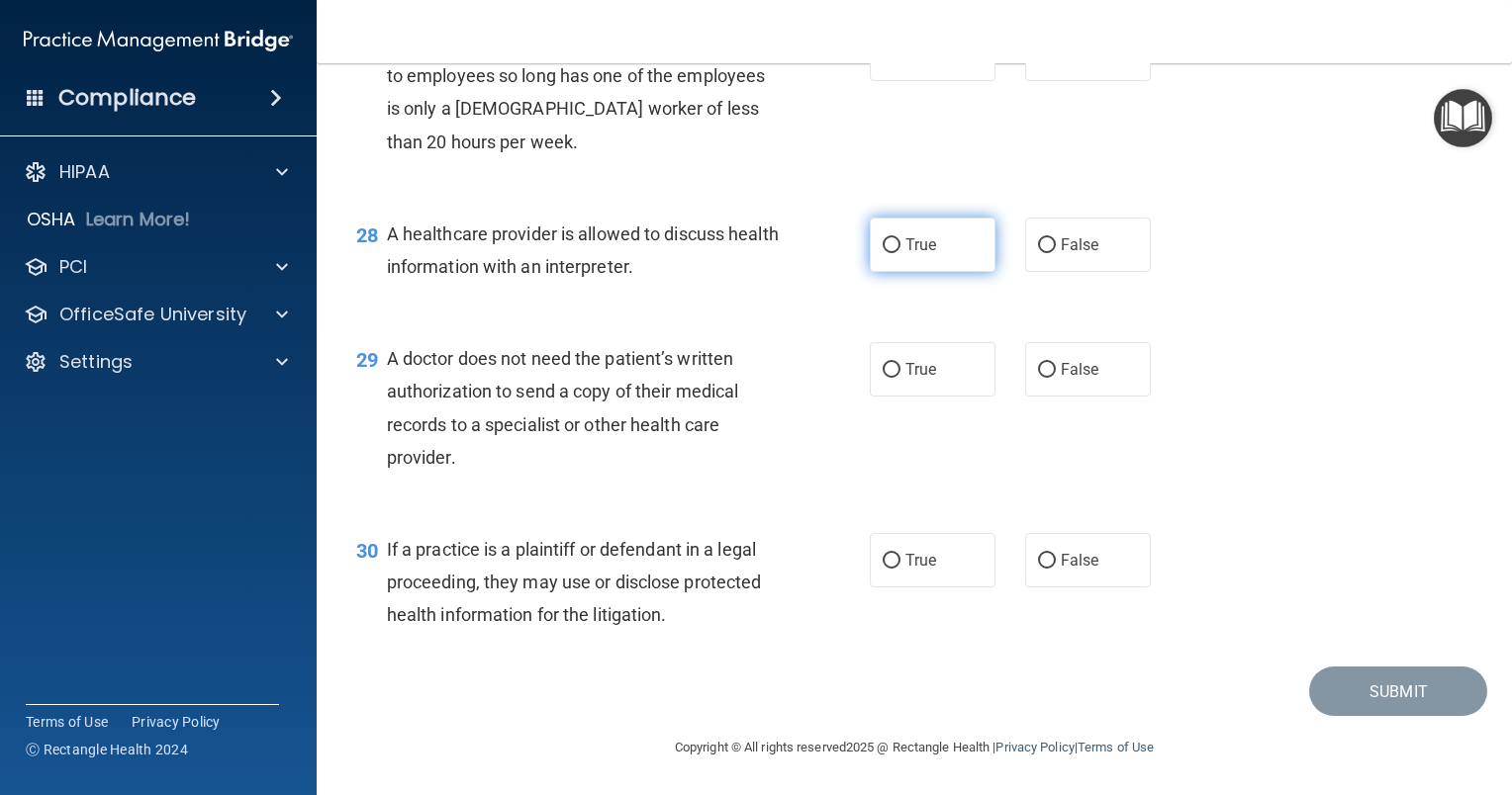
scroll to position [4695, 0]
click at [883, 364] on input "True" at bounding box center [891, 370] width 18 height 15
radio input "true"
click at [885, 566] on input "True" at bounding box center [891, 561] width 18 height 15
radio input "true"
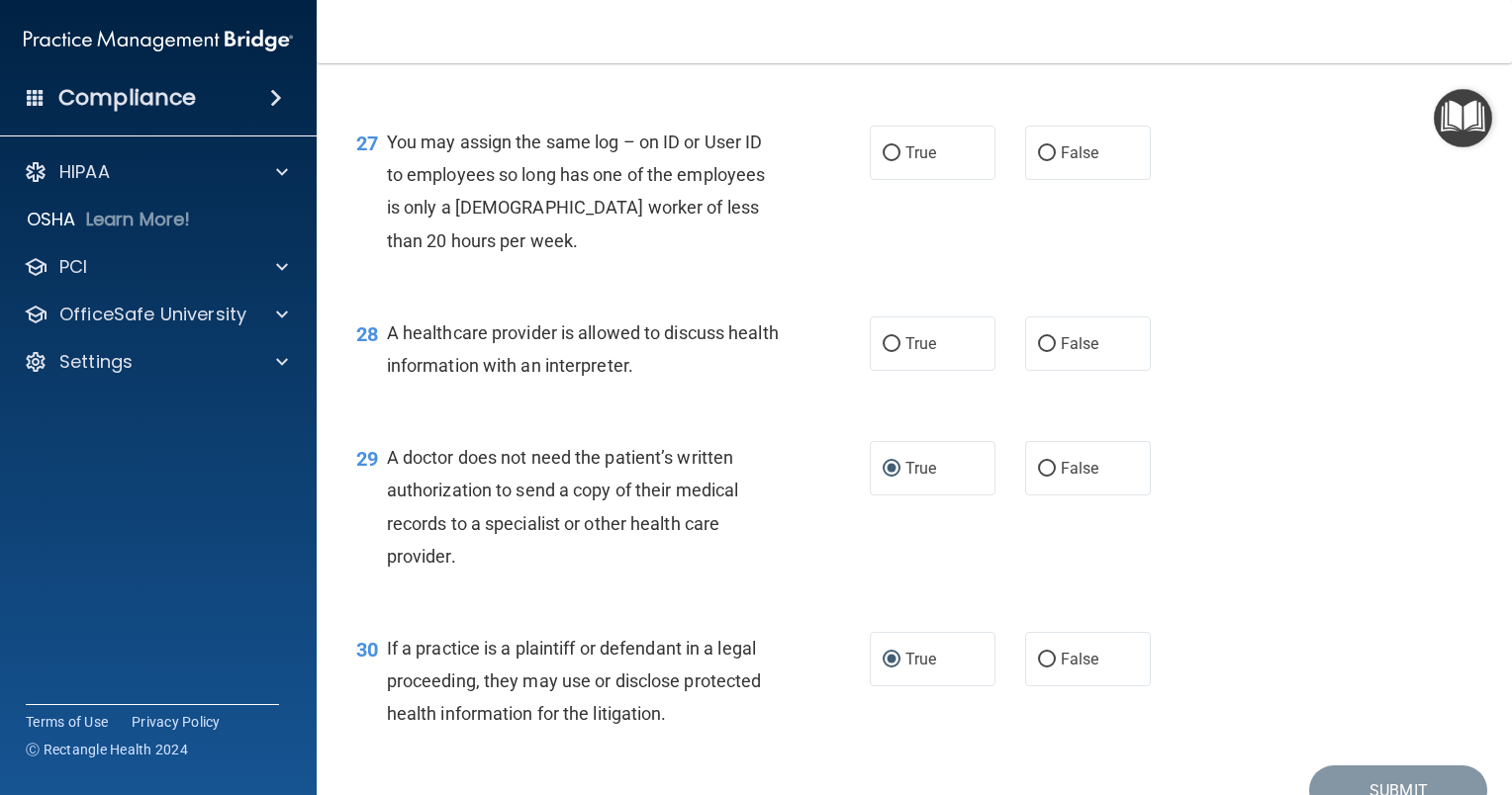
scroll to position [4398, 0]
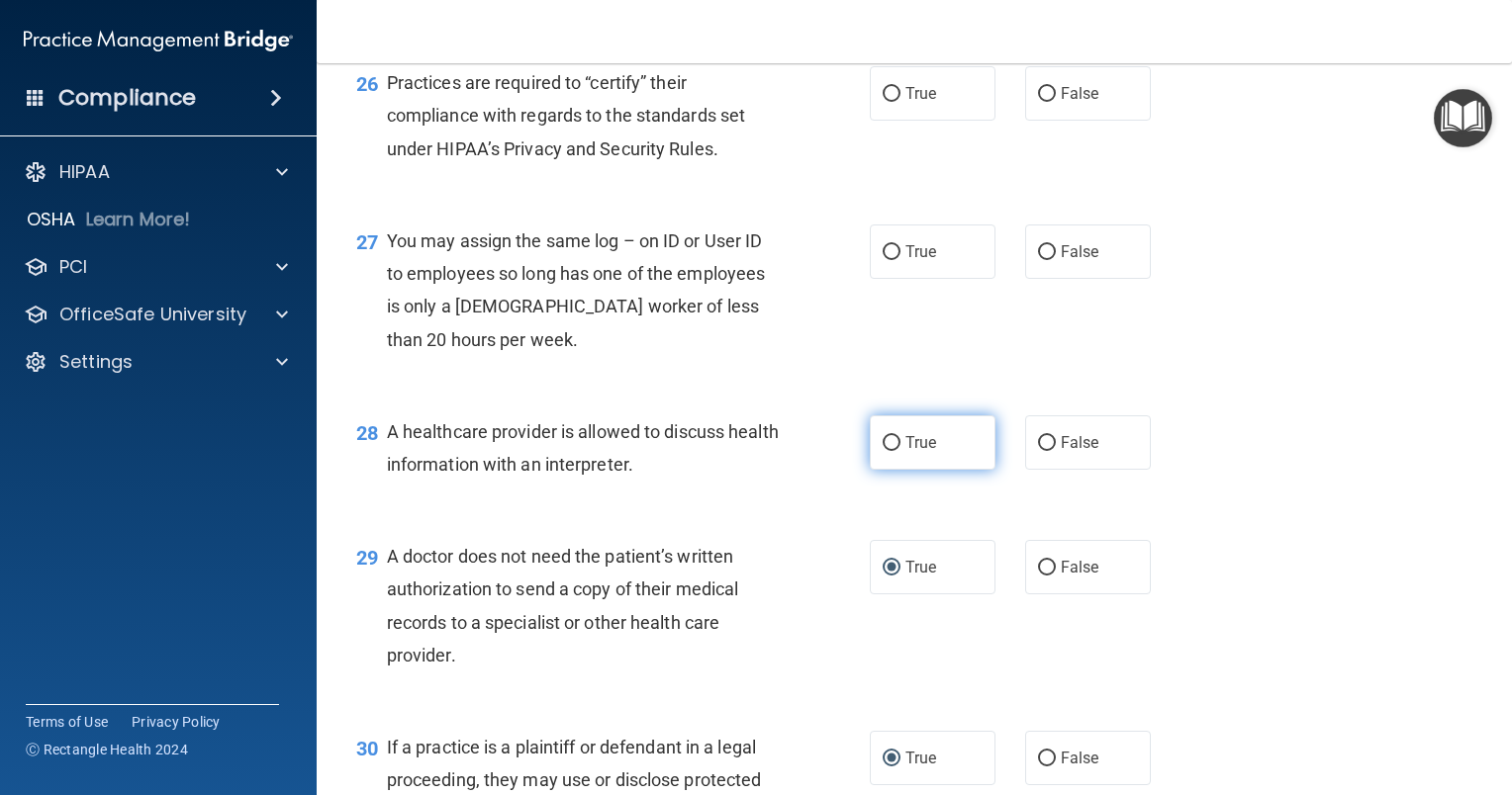
click at [882, 451] on input "True" at bounding box center [891, 443] width 18 height 15
radio input "true"
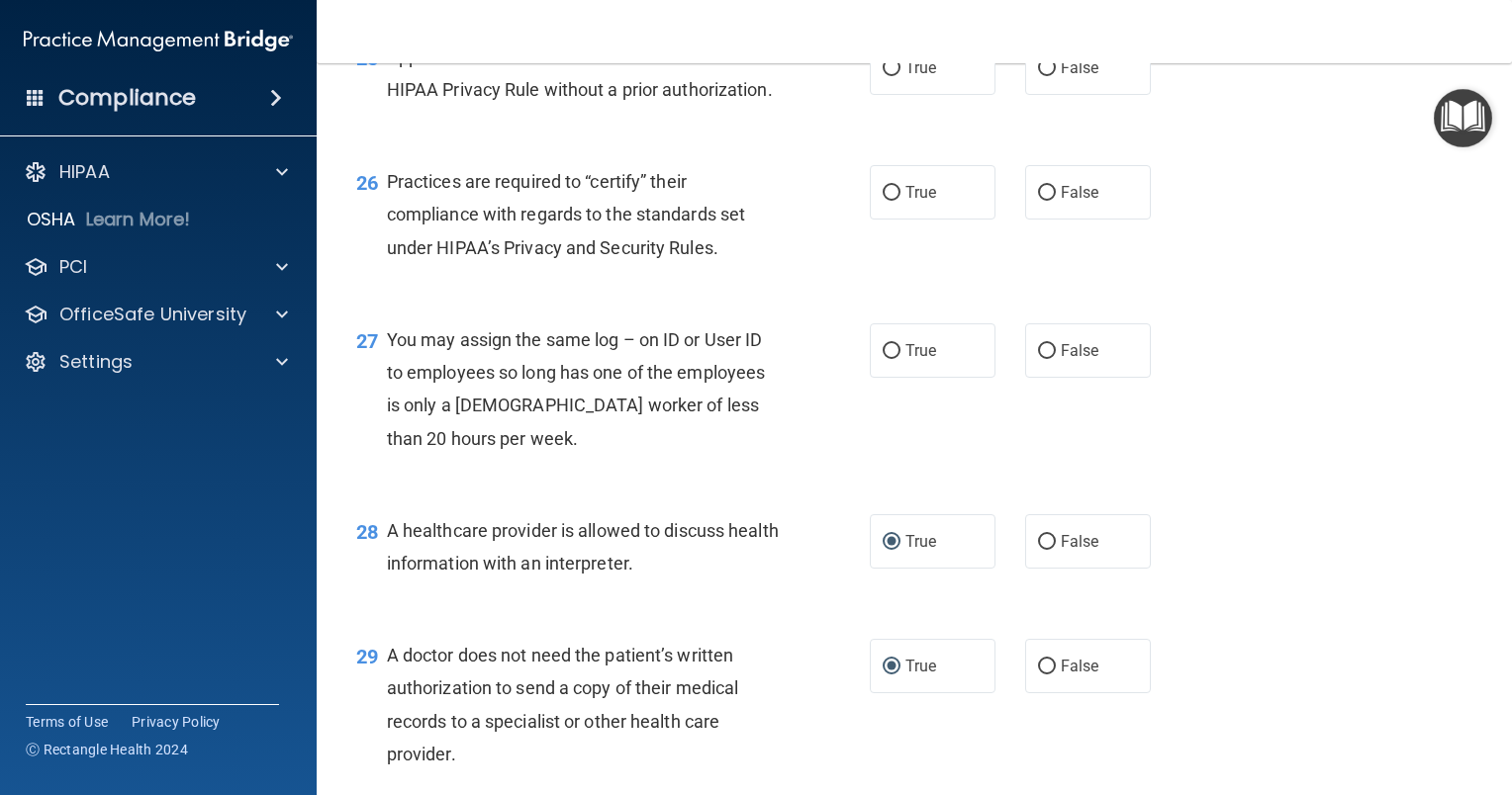
scroll to position [4200, 0]
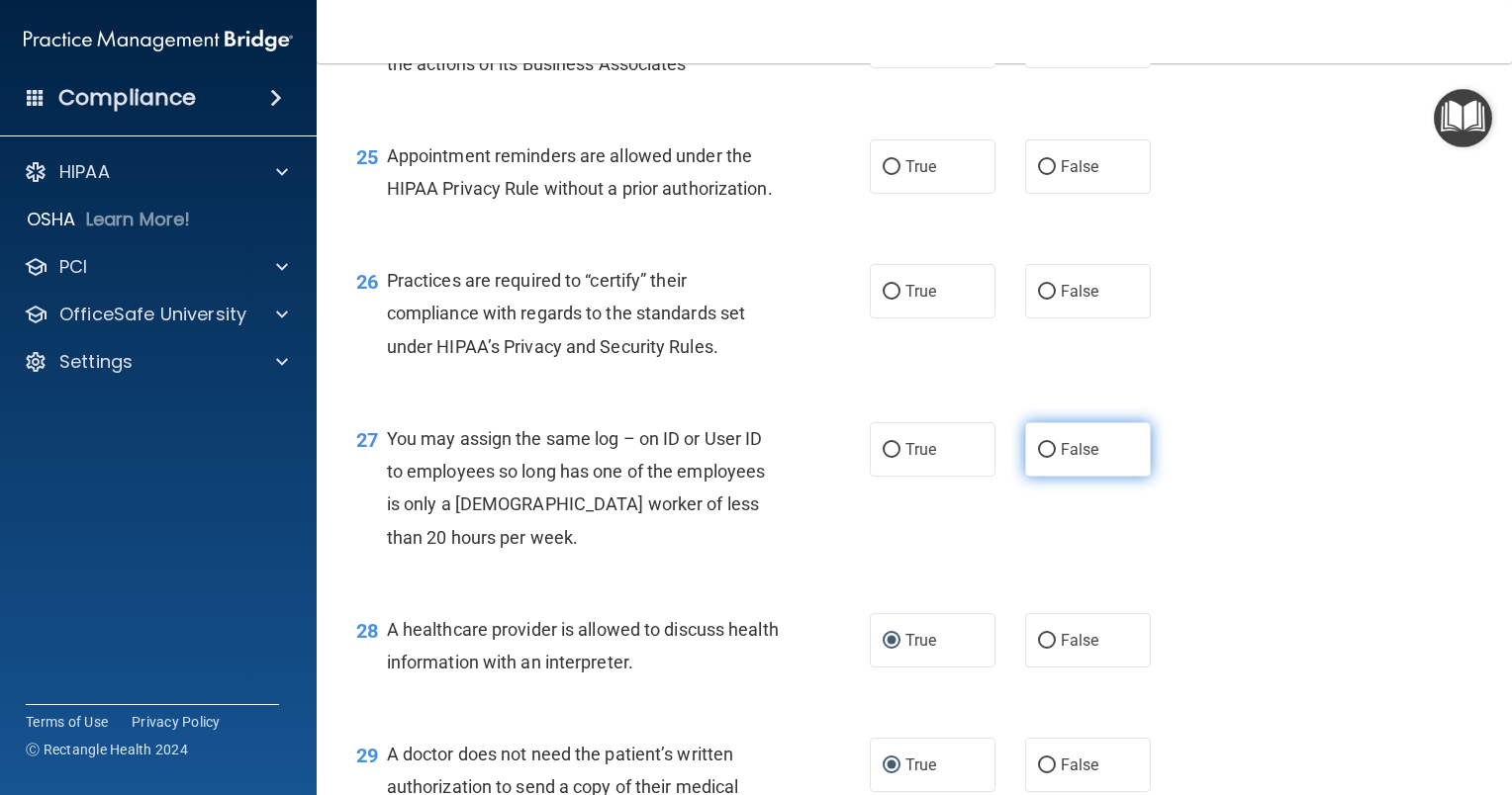
click at [1038, 458] on input "False" at bounding box center [1047, 450] width 18 height 15
radio input "true"
click at [1038, 299] on input "False" at bounding box center [1047, 292] width 18 height 15
radio input "true"
click at [1038, 175] on input "False" at bounding box center [1047, 168] width 18 height 15
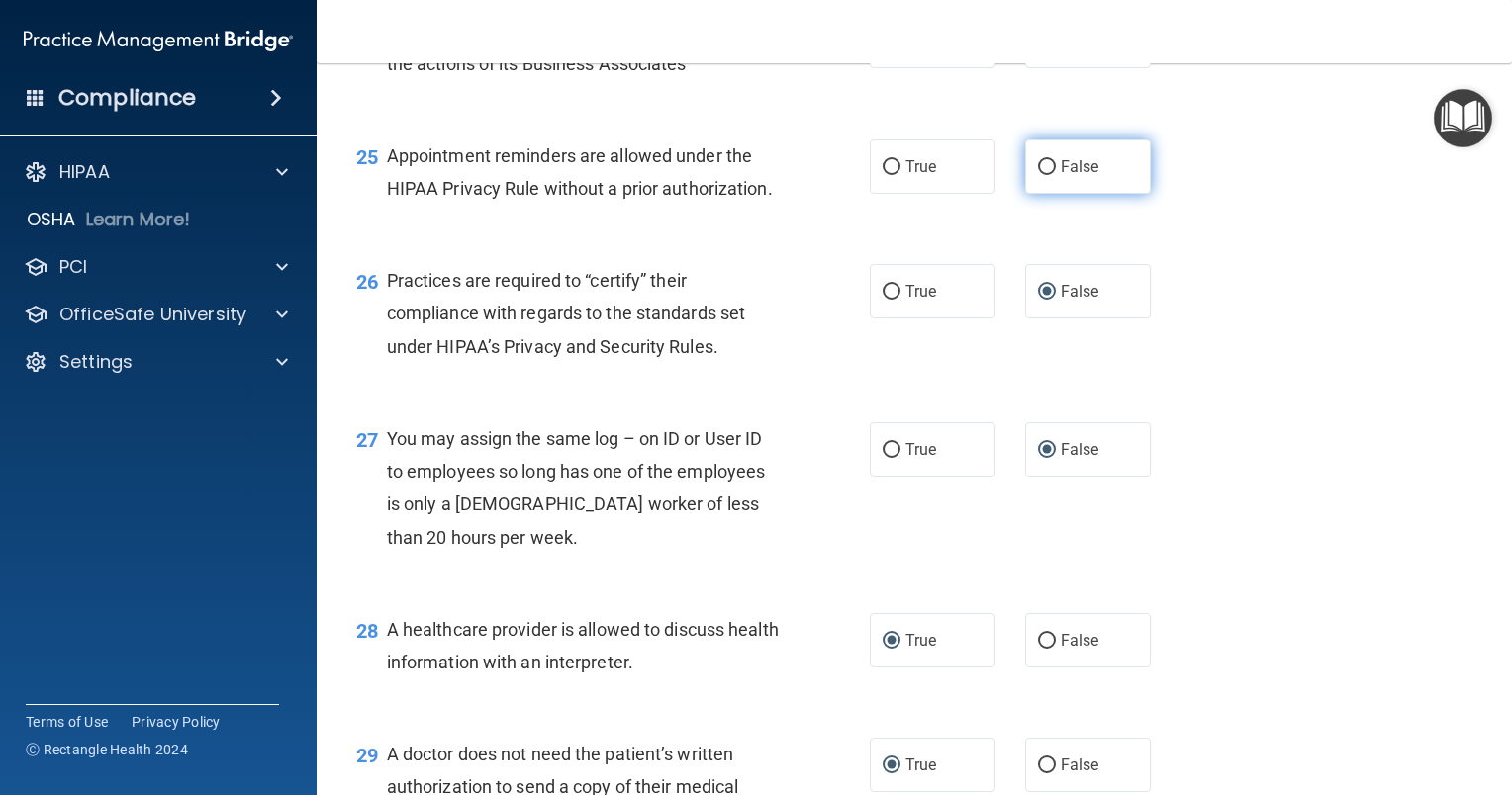
radio input "true"
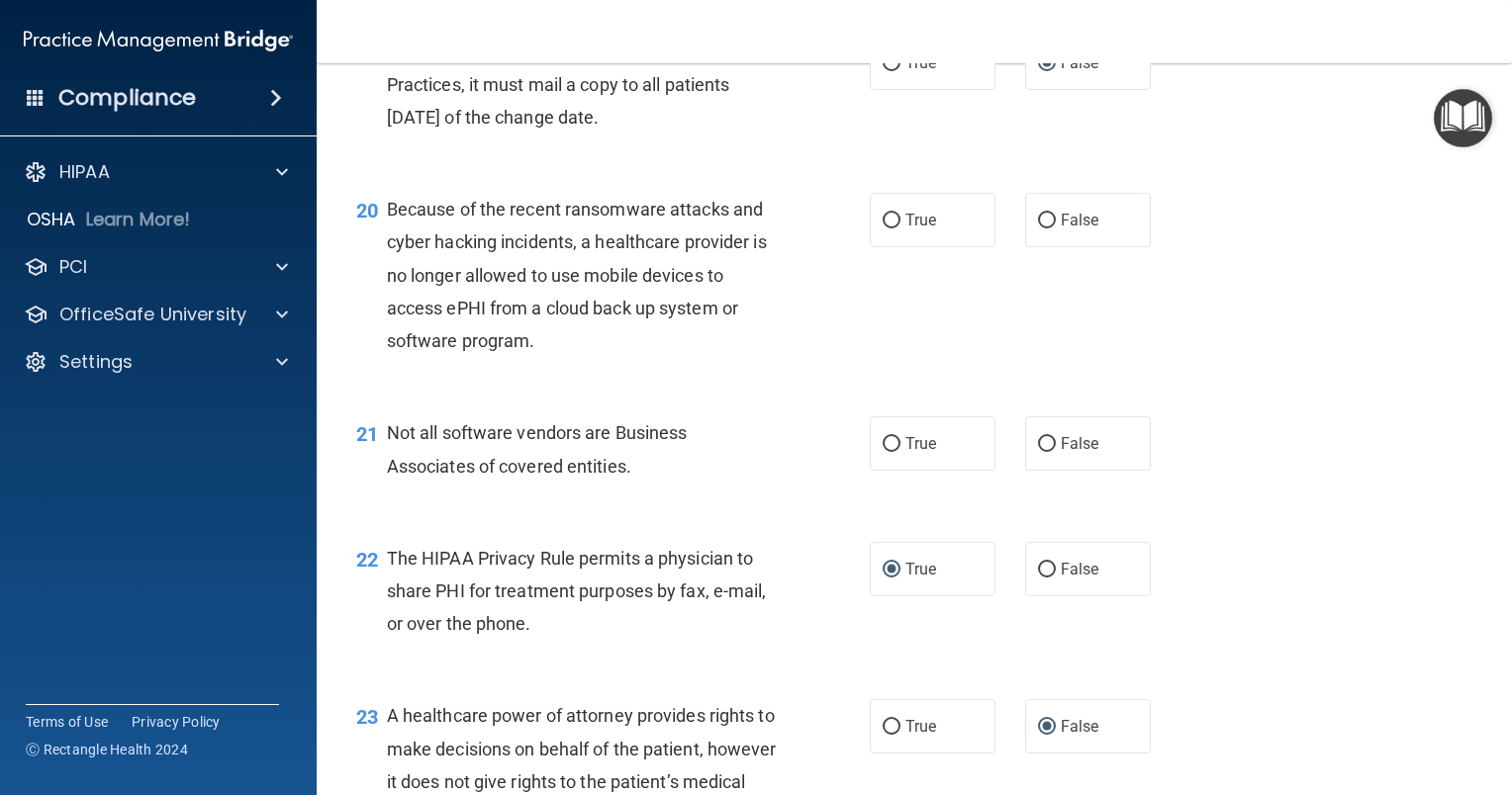
scroll to position [3311, 0]
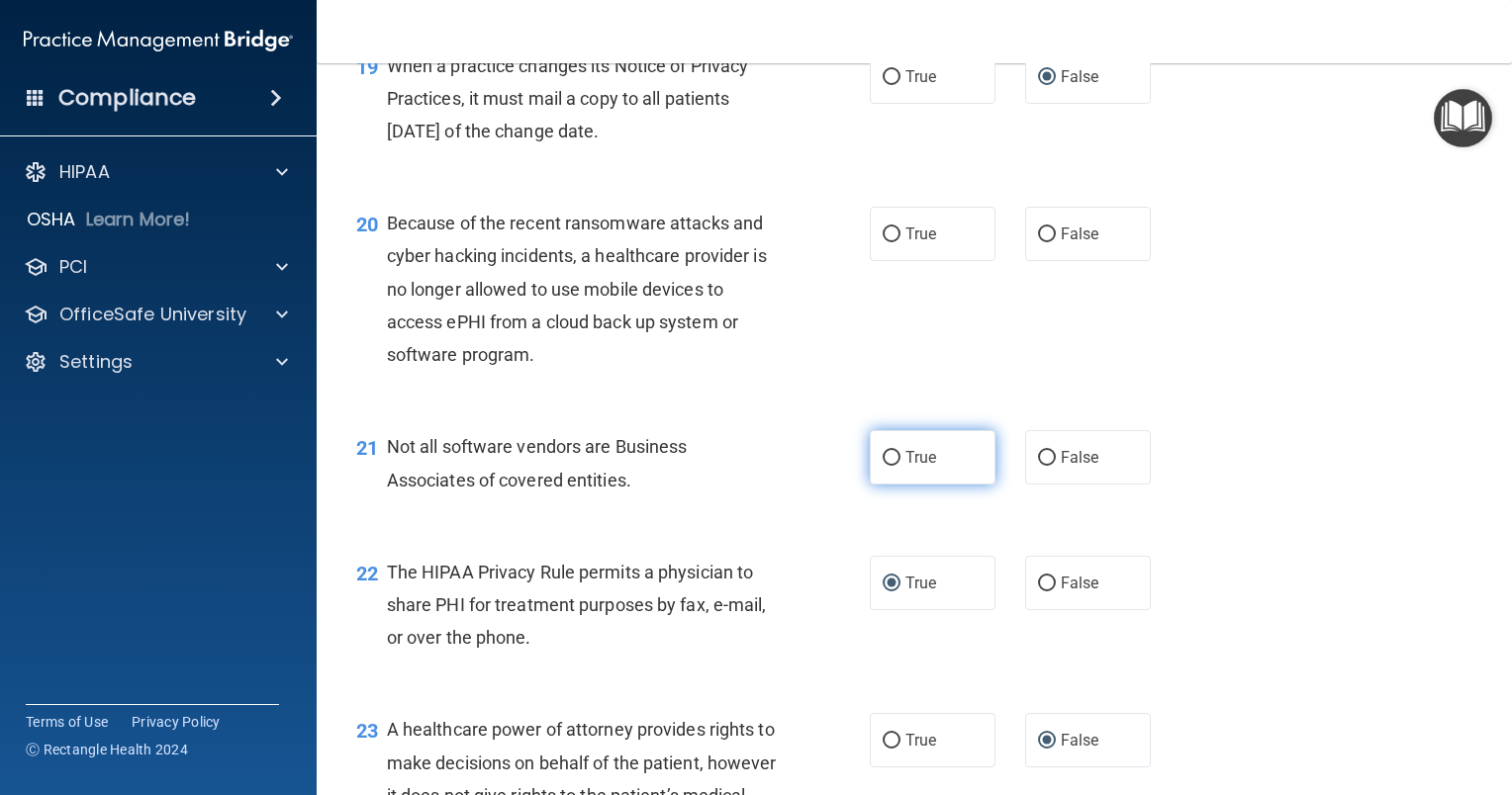
click at [887, 466] on input "True" at bounding box center [891, 458] width 18 height 15
radio input "true"
click at [882, 242] on input "True" at bounding box center [891, 234] width 18 height 15
radio input "true"
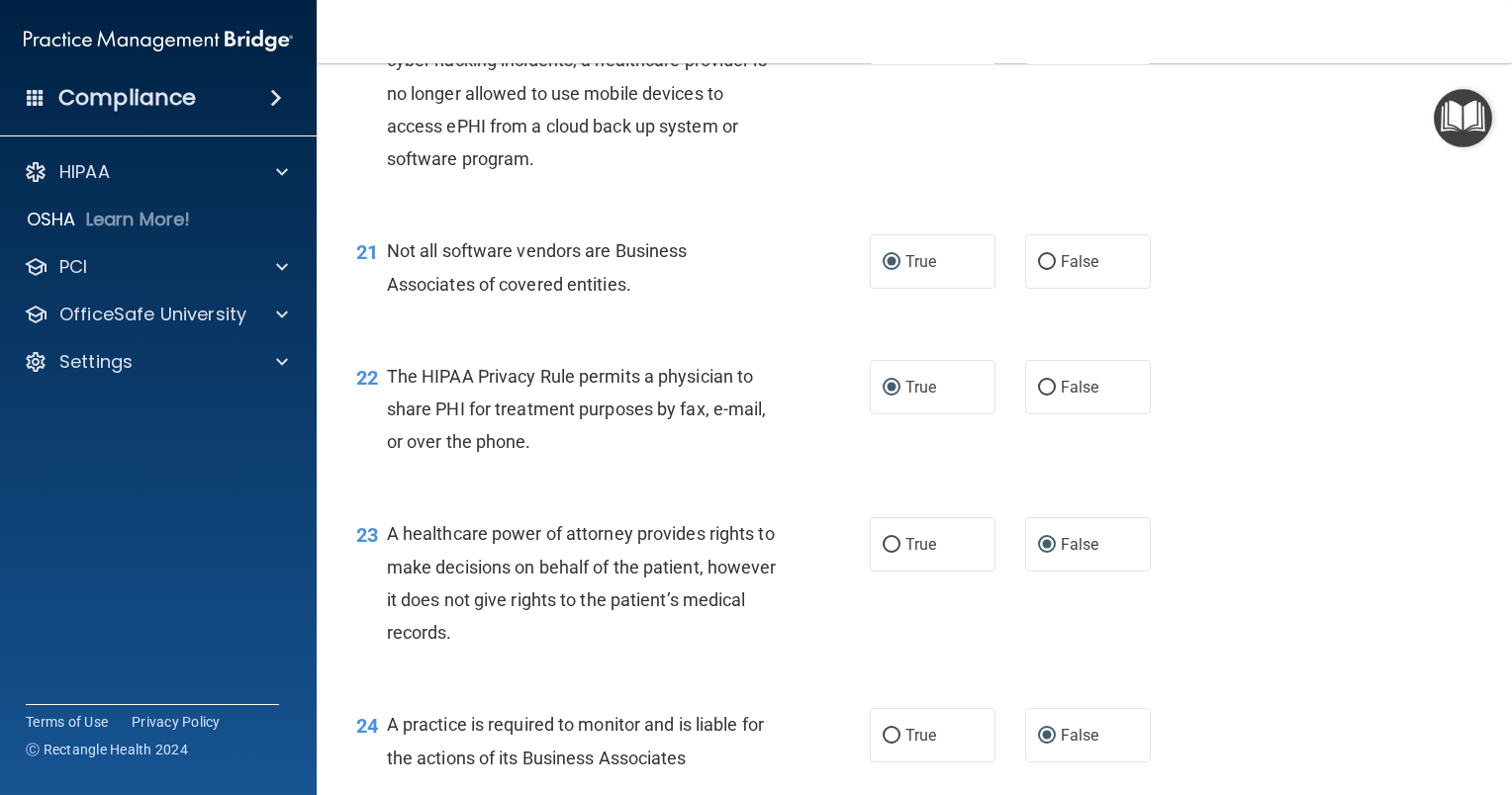
scroll to position [3508, 0]
click at [1025, 63] on label "False" at bounding box center [1088, 36] width 126 height 55
click at [1038, 45] on input "False" at bounding box center [1047, 37] width 18 height 15
radio input "true"
radio input "false"
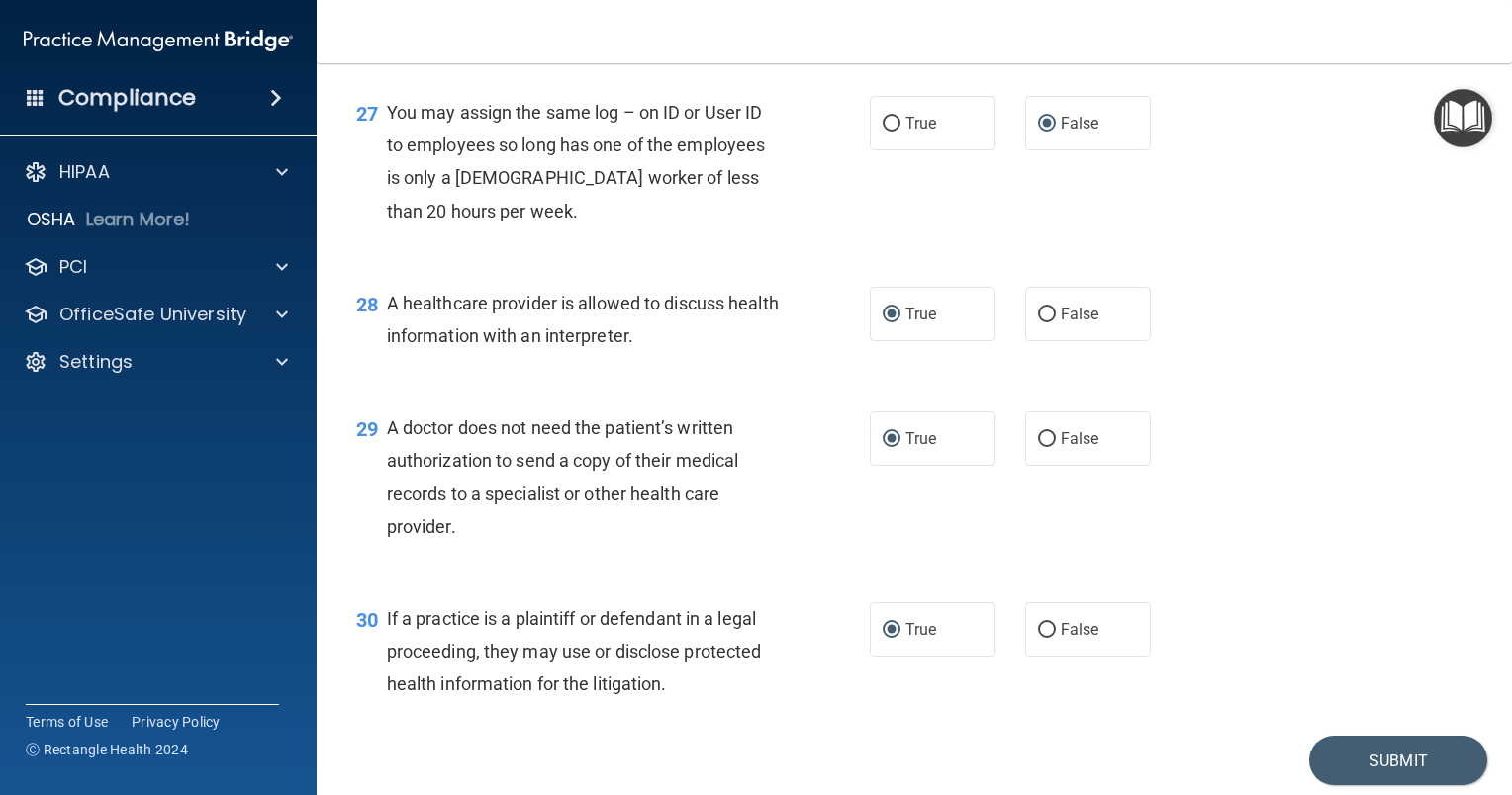
scroll to position [4695, 0]
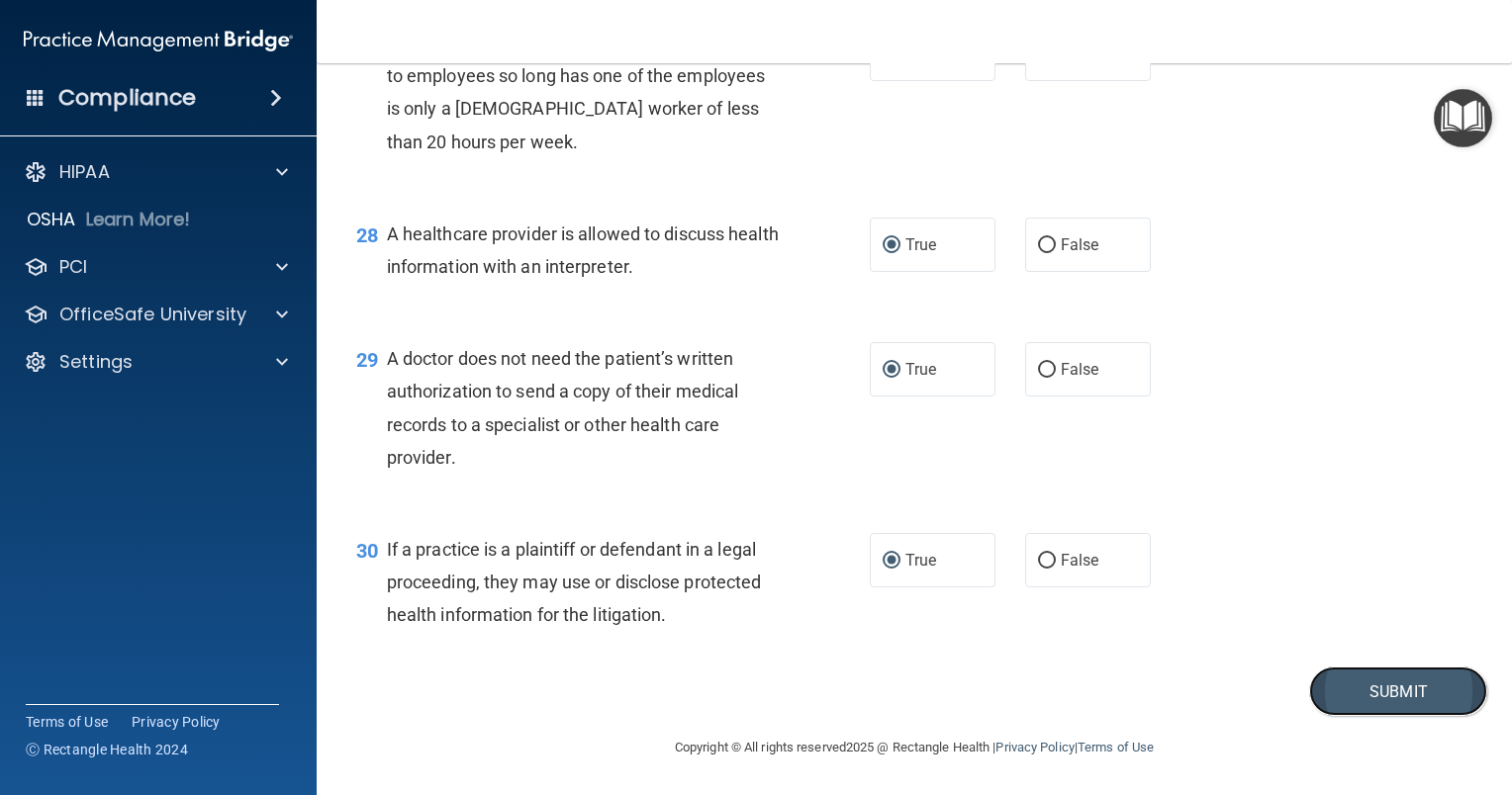
click at [1363, 694] on button "Submit" at bounding box center [1398, 691] width 178 height 51
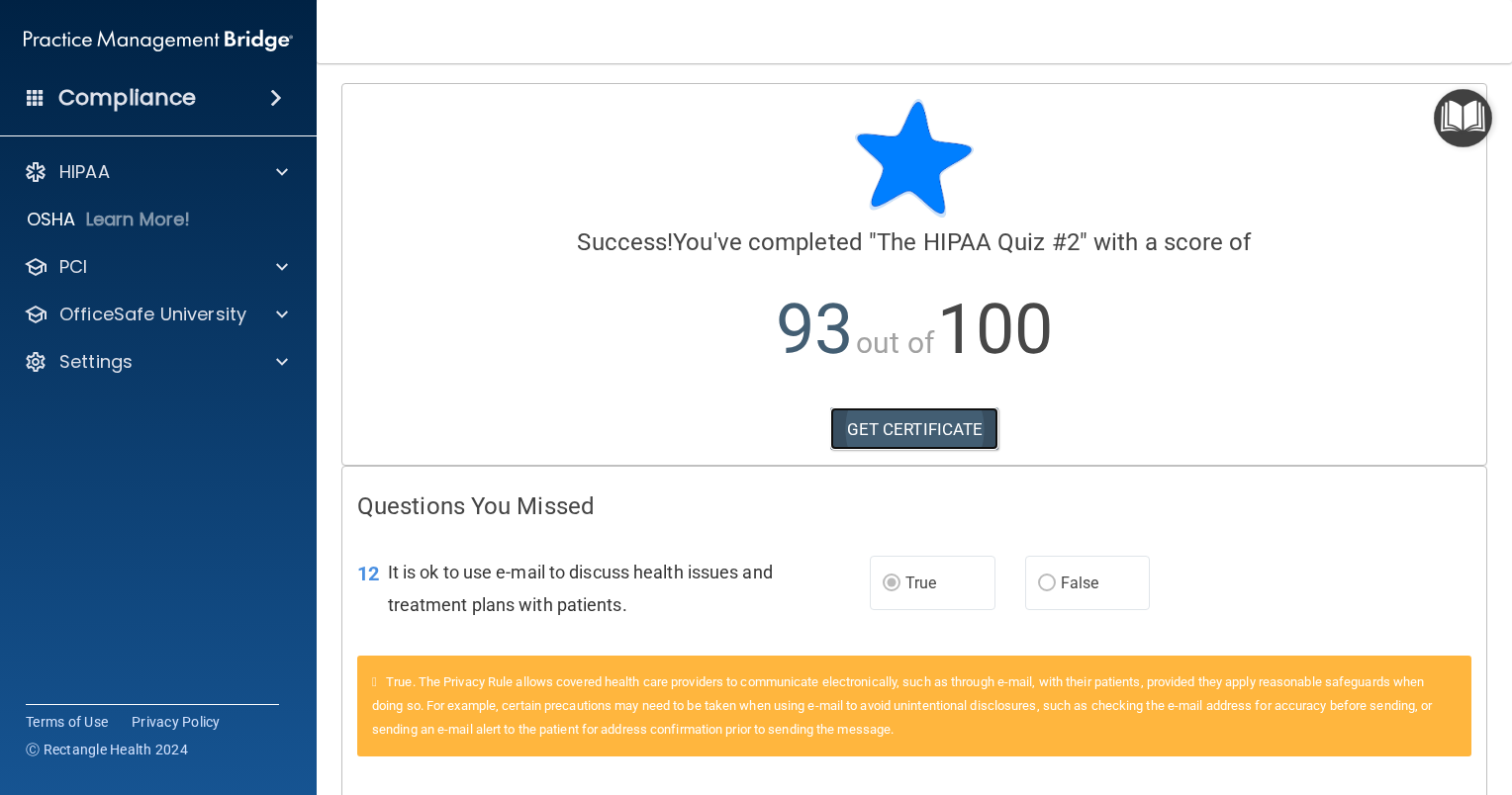
click at [890, 435] on link "GET CERTIFICATE" at bounding box center [915, 429] width 170 height 44
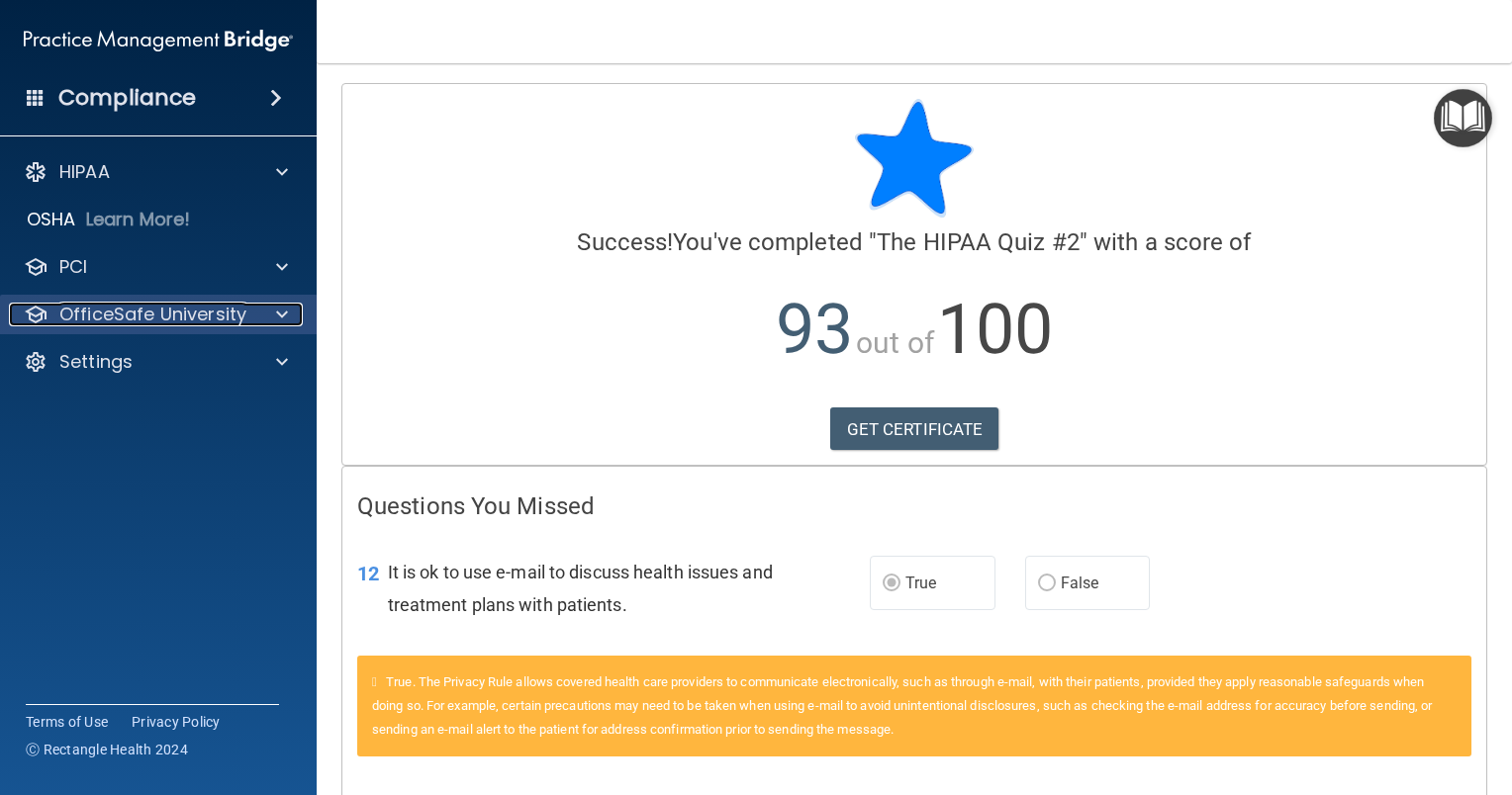
click at [226, 320] on p "OfficeSafe University" at bounding box center [152, 314] width 187 height 24
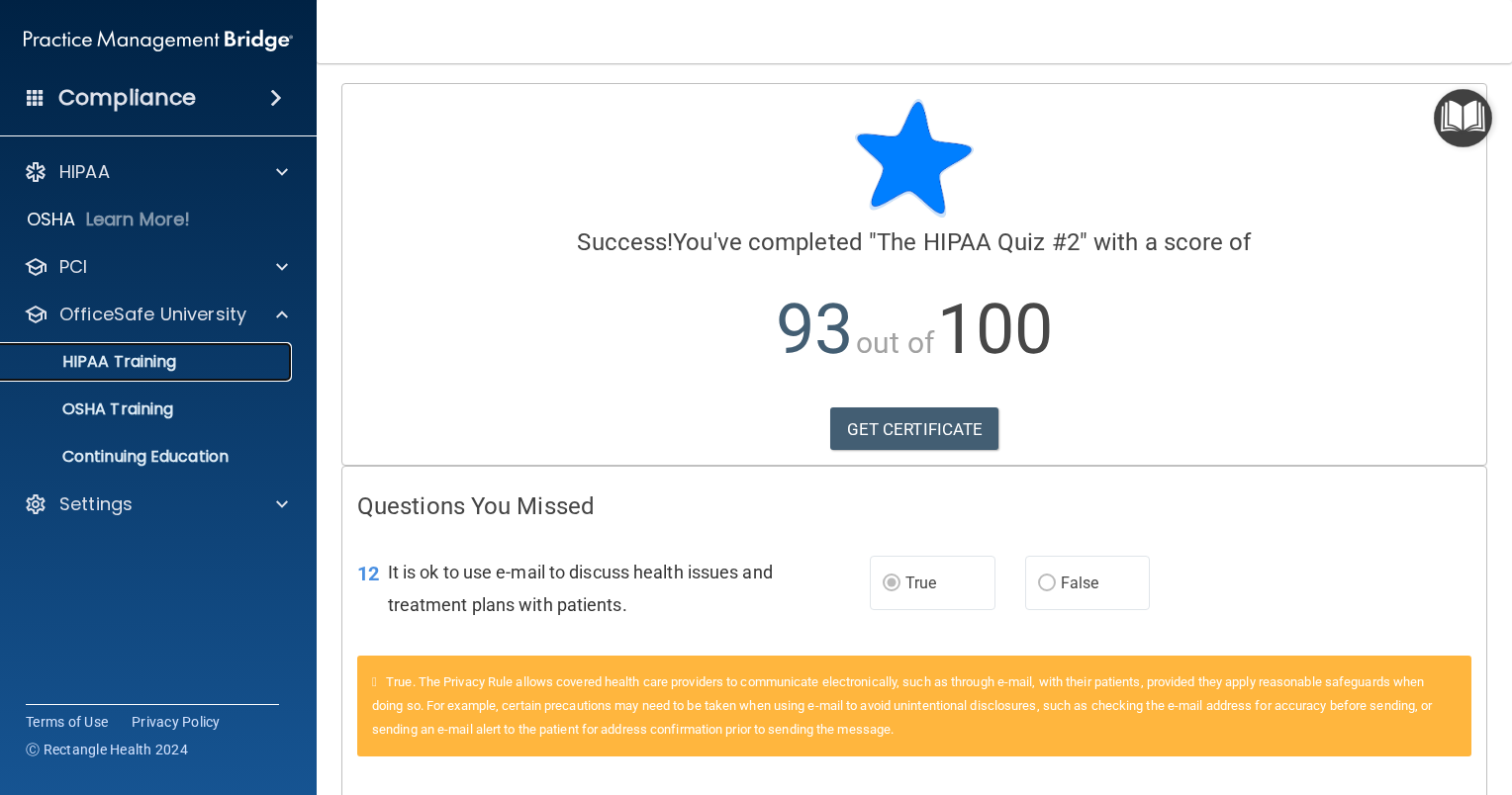
click at [218, 348] on link "HIPAA Training" at bounding box center [136, 362] width 311 height 40
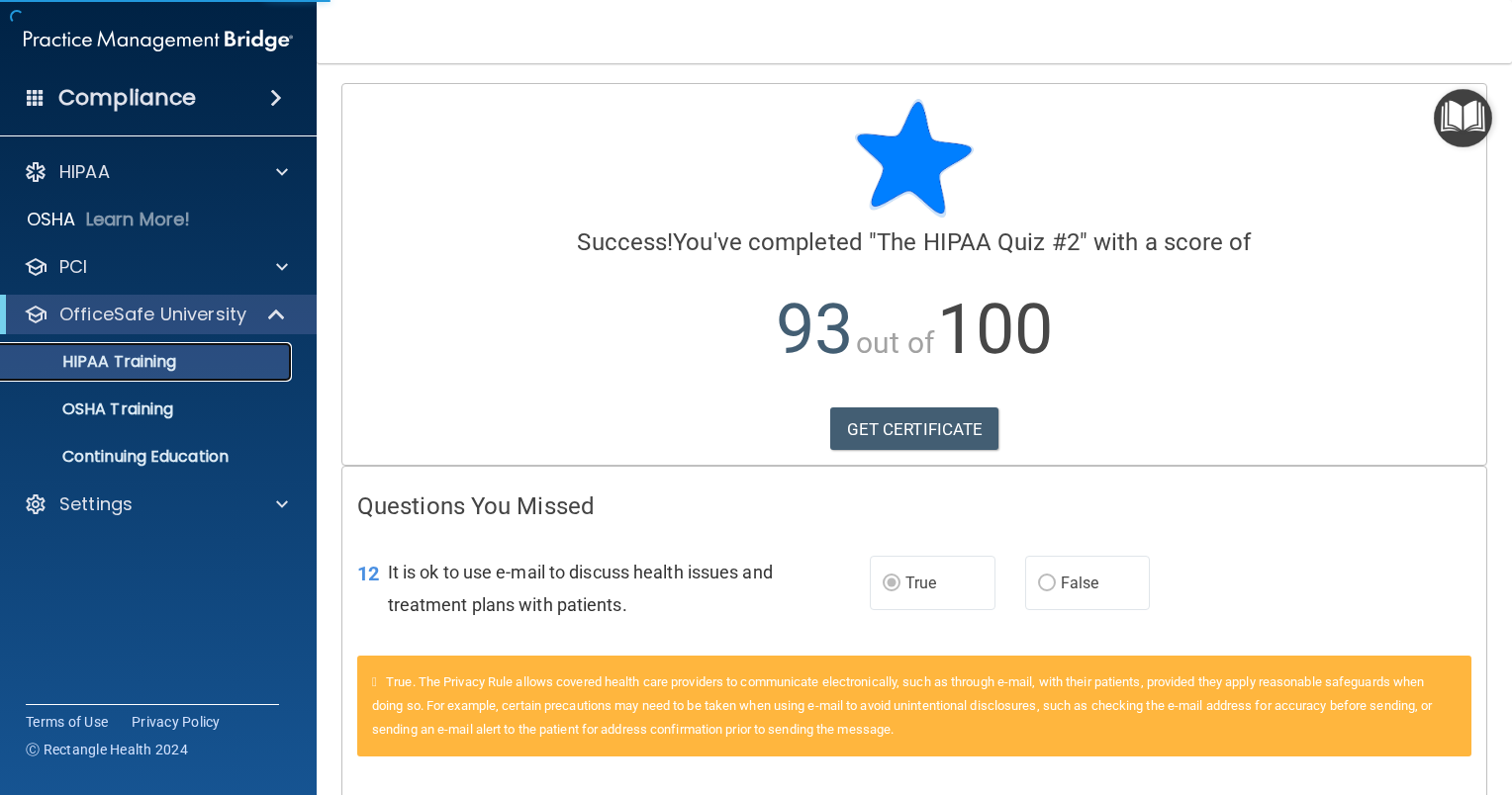
click at [221, 357] on div "HIPAA Training" at bounding box center [148, 362] width 270 height 20
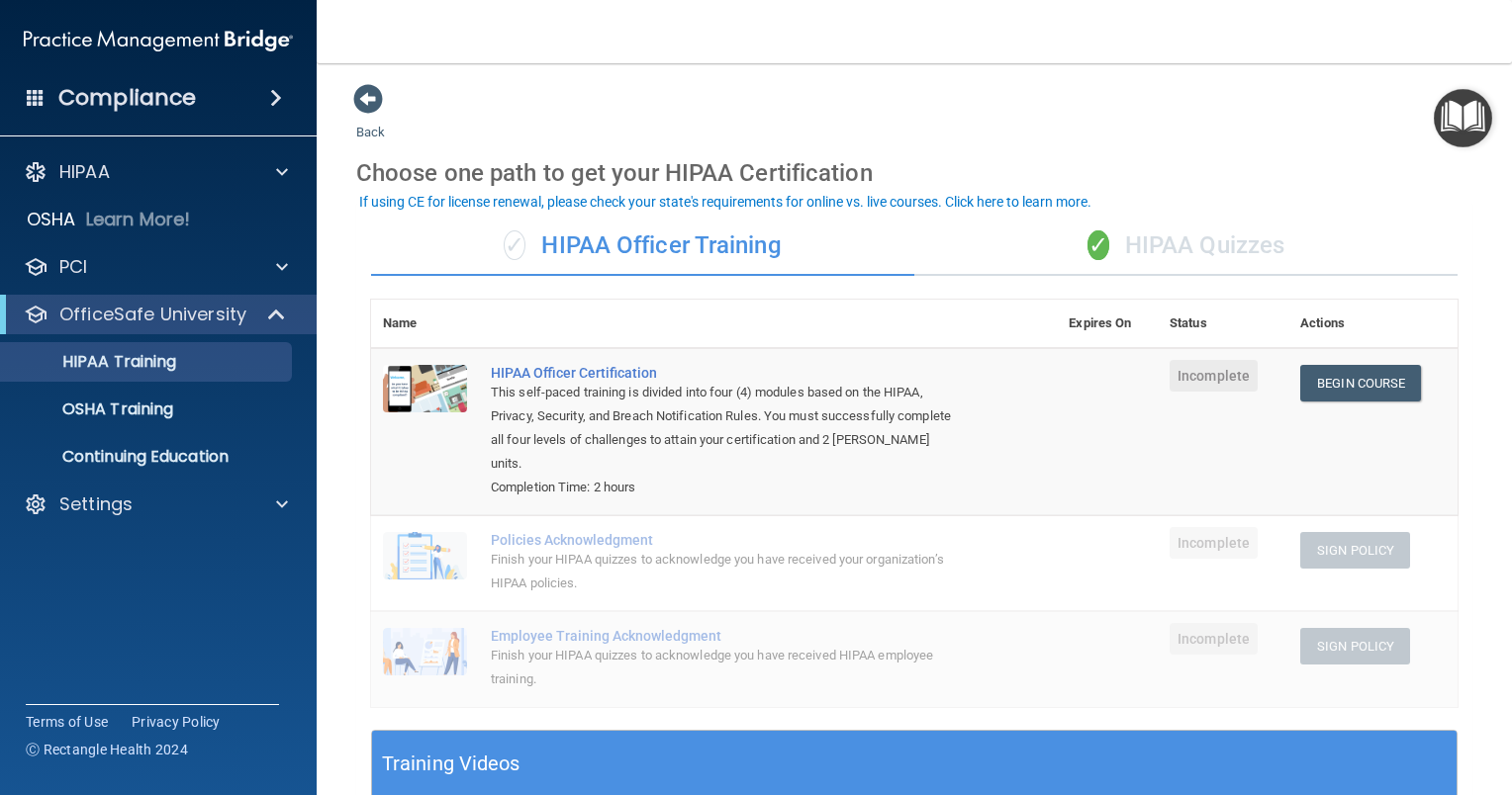
click at [574, 245] on div "✓ HIPAA Officer Training" at bounding box center [643, 245] width 543 height 59
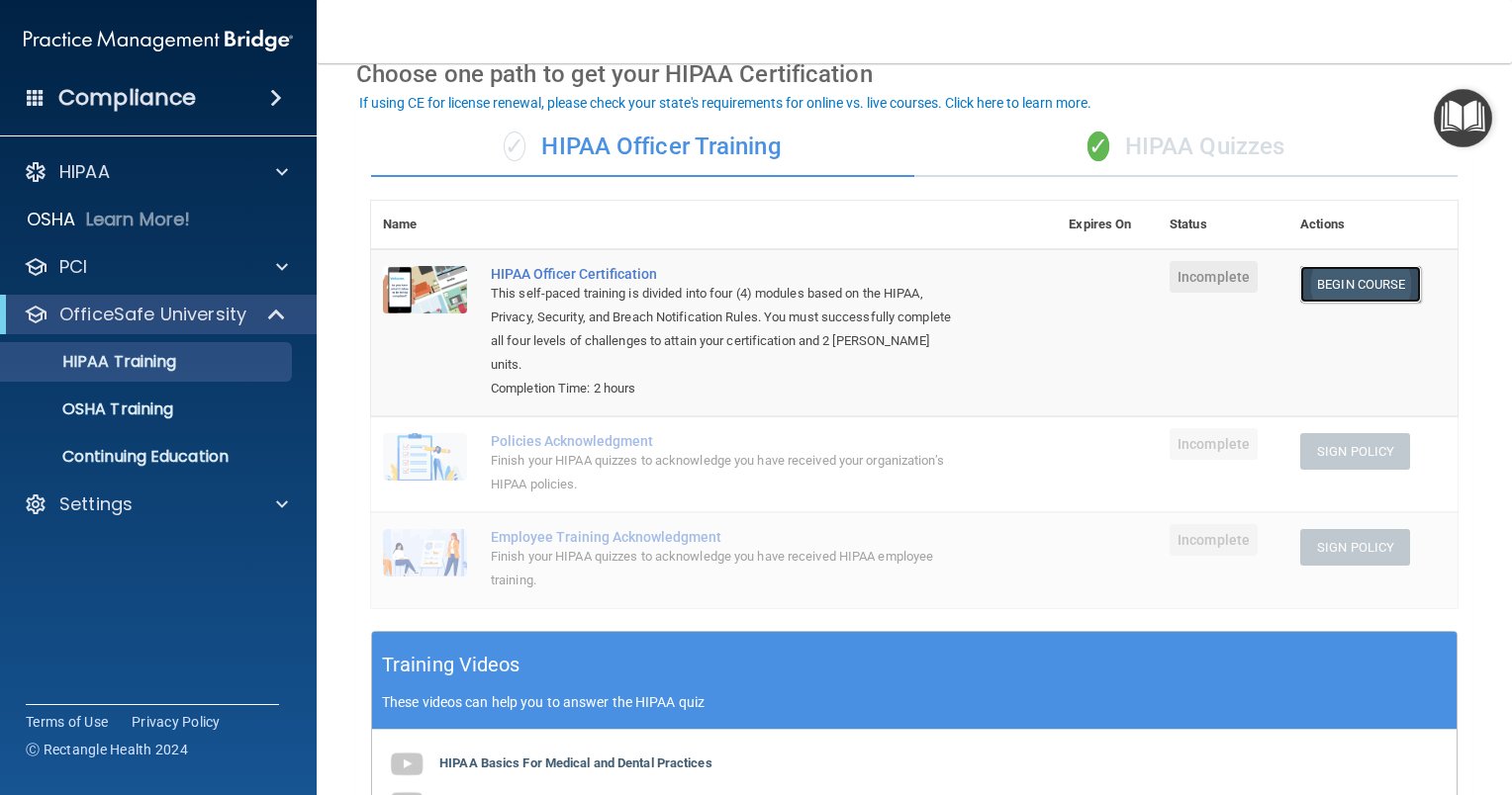
click at [1319, 285] on link "Begin Course" at bounding box center [1360, 284] width 121 height 37
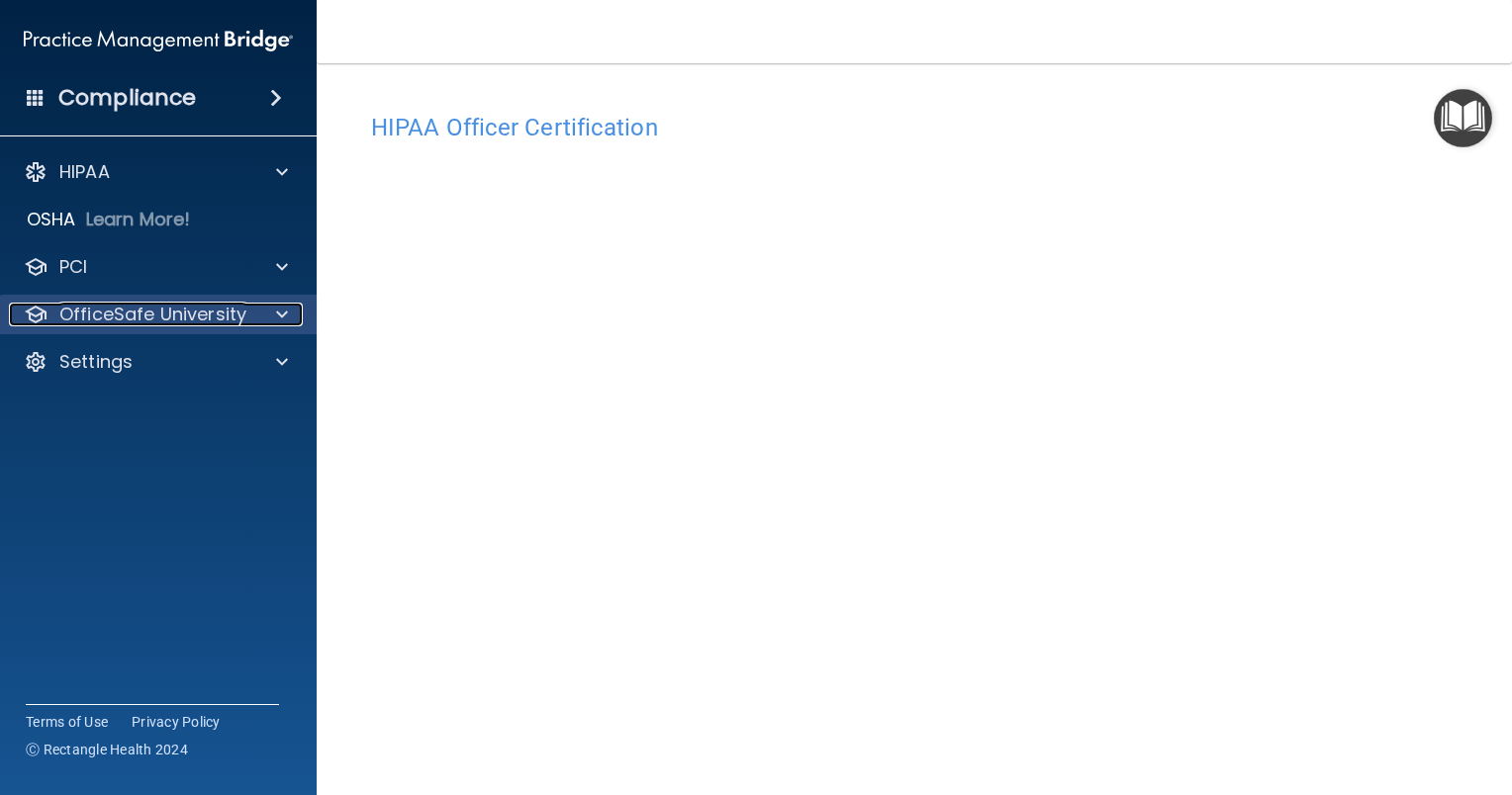
click at [143, 322] on p "OfficeSafe University" at bounding box center [152, 314] width 187 height 24
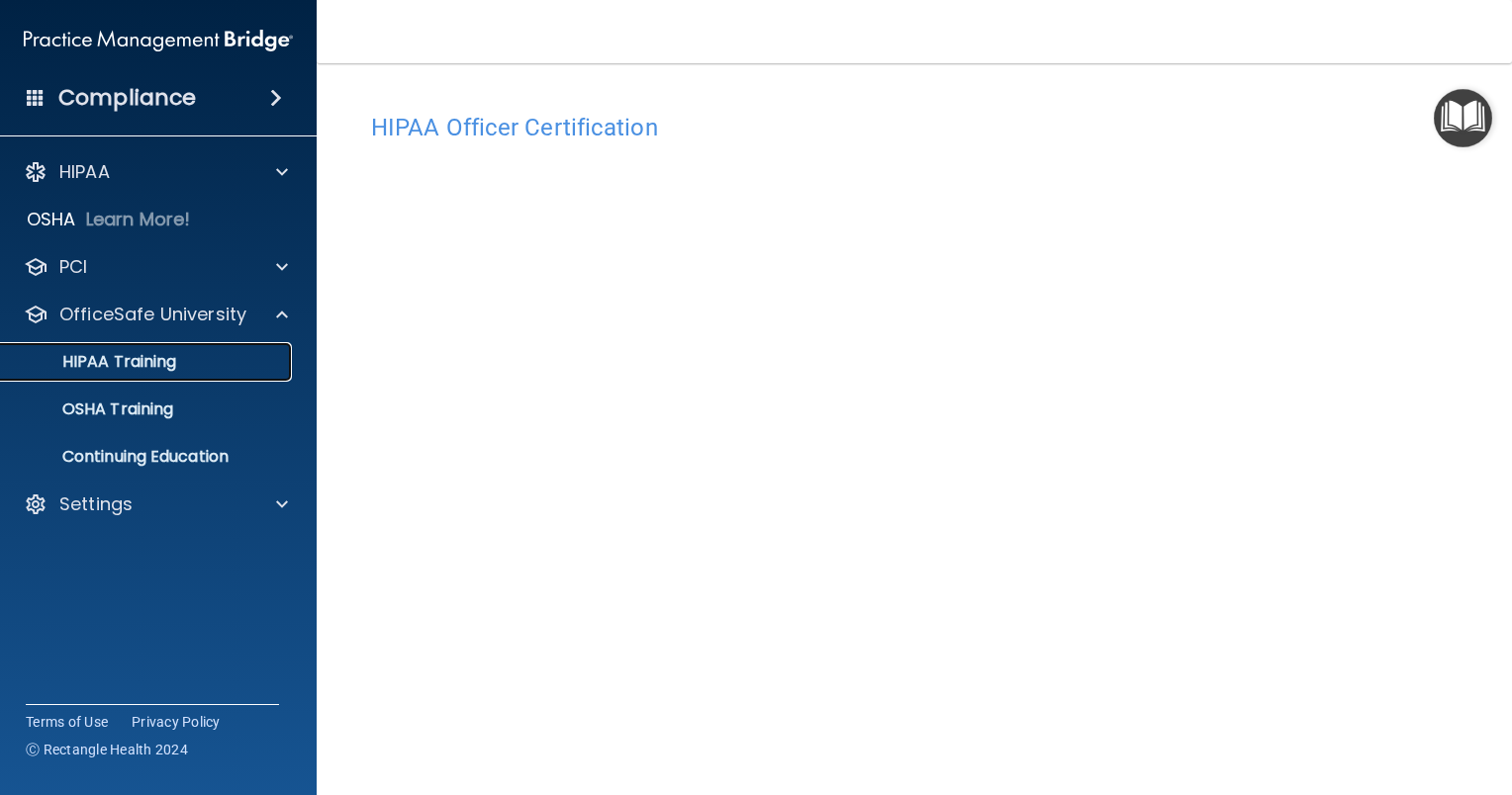
click at [172, 365] on p "HIPAA Training" at bounding box center [95, 362] width 164 height 20
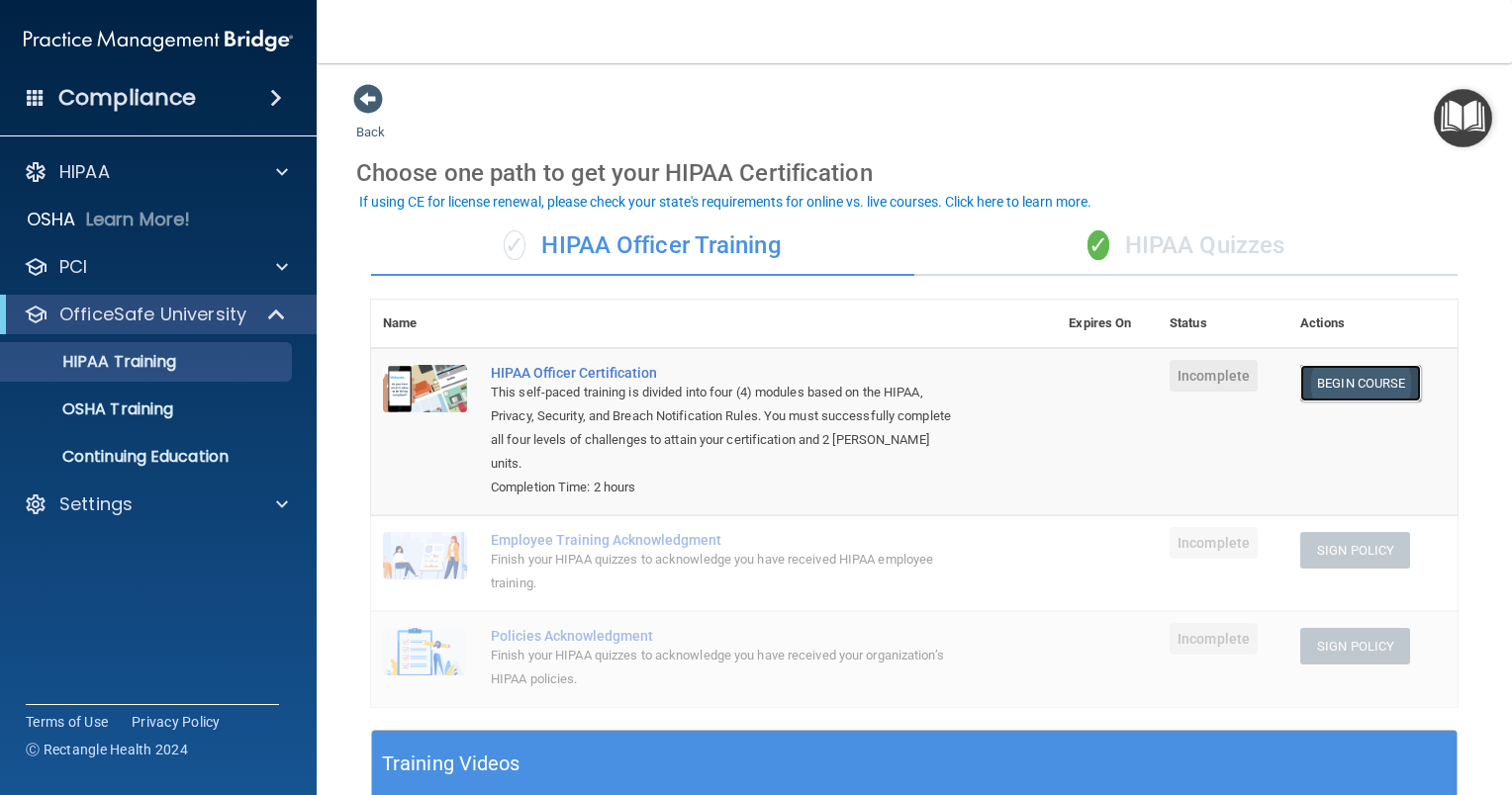
click at [1329, 376] on link "Begin Course" at bounding box center [1360, 383] width 121 height 37
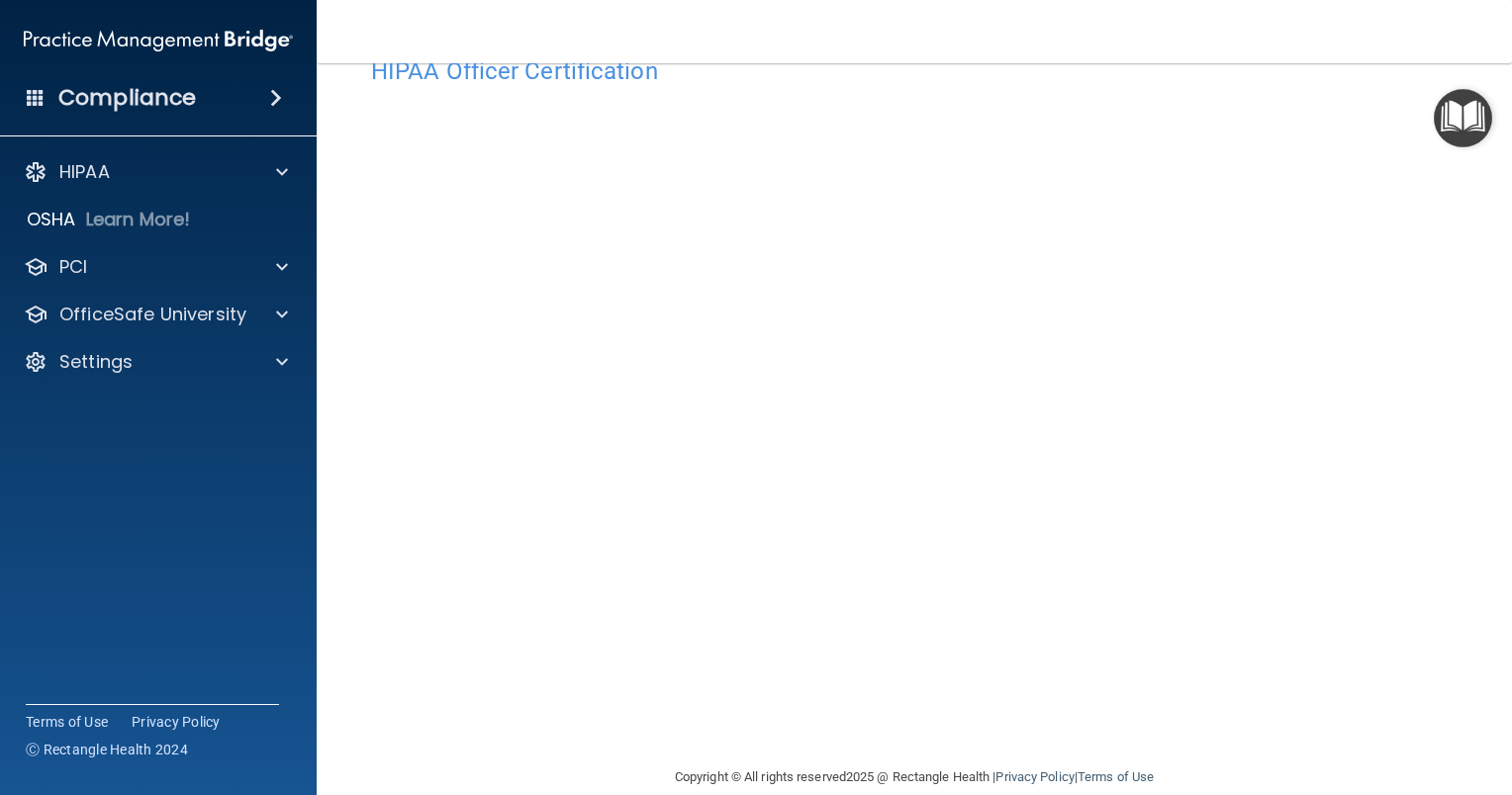
scroll to position [86, 0]
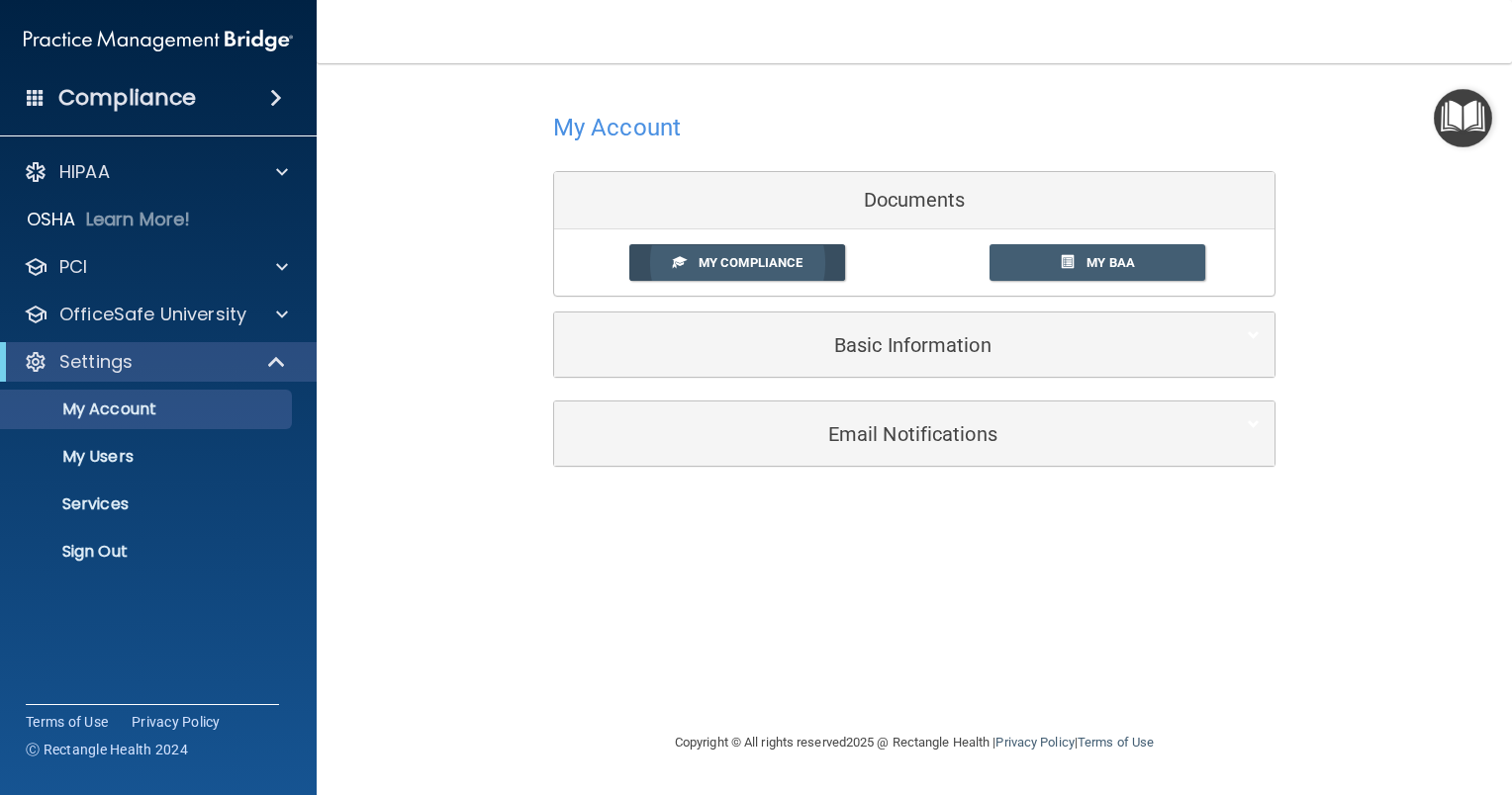
click at [740, 263] on span "My Compliance" at bounding box center [751, 262] width 104 height 15
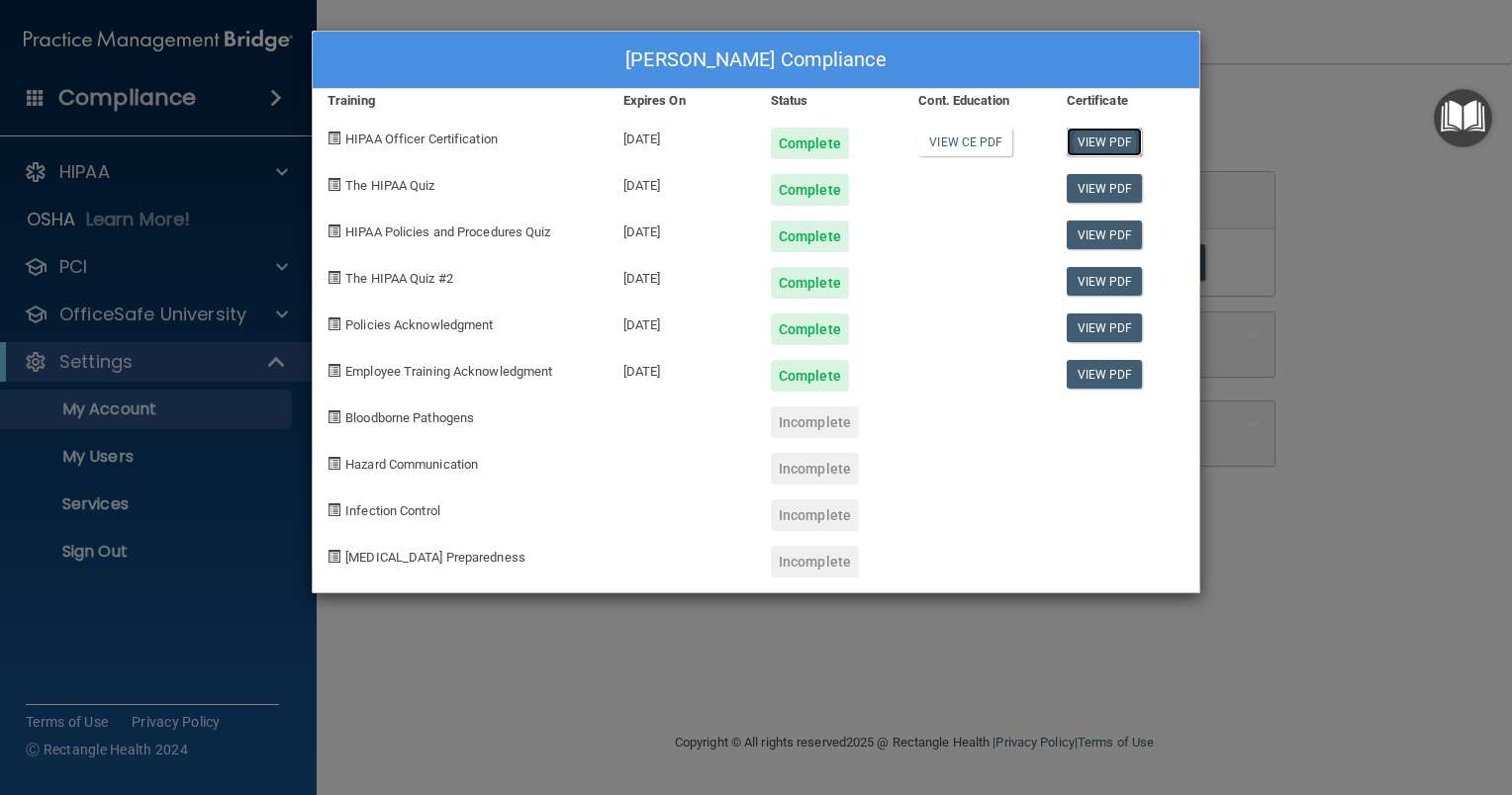
click at [1100, 135] on link "View PDF" at bounding box center [1105, 142] width 76 height 29
click at [818, 58] on div "Tiffany Kay's Compliance" at bounding box center [756, 60] width 886 height 57
click at [823, 71] on div "Tiffany Kay's Compliance" at bounding box center [756, 60] width 886 height 57
click at [976, 73] on div "Tiffany Kay's Compliance" at bounding box center [756, 60] width 886 height 57
click at [74, 405] on div "Tiffany Kay's Compliance Training Expires On Status Cont. Education Certificate…" at bounding box center [756, 397] width 1512 height 795
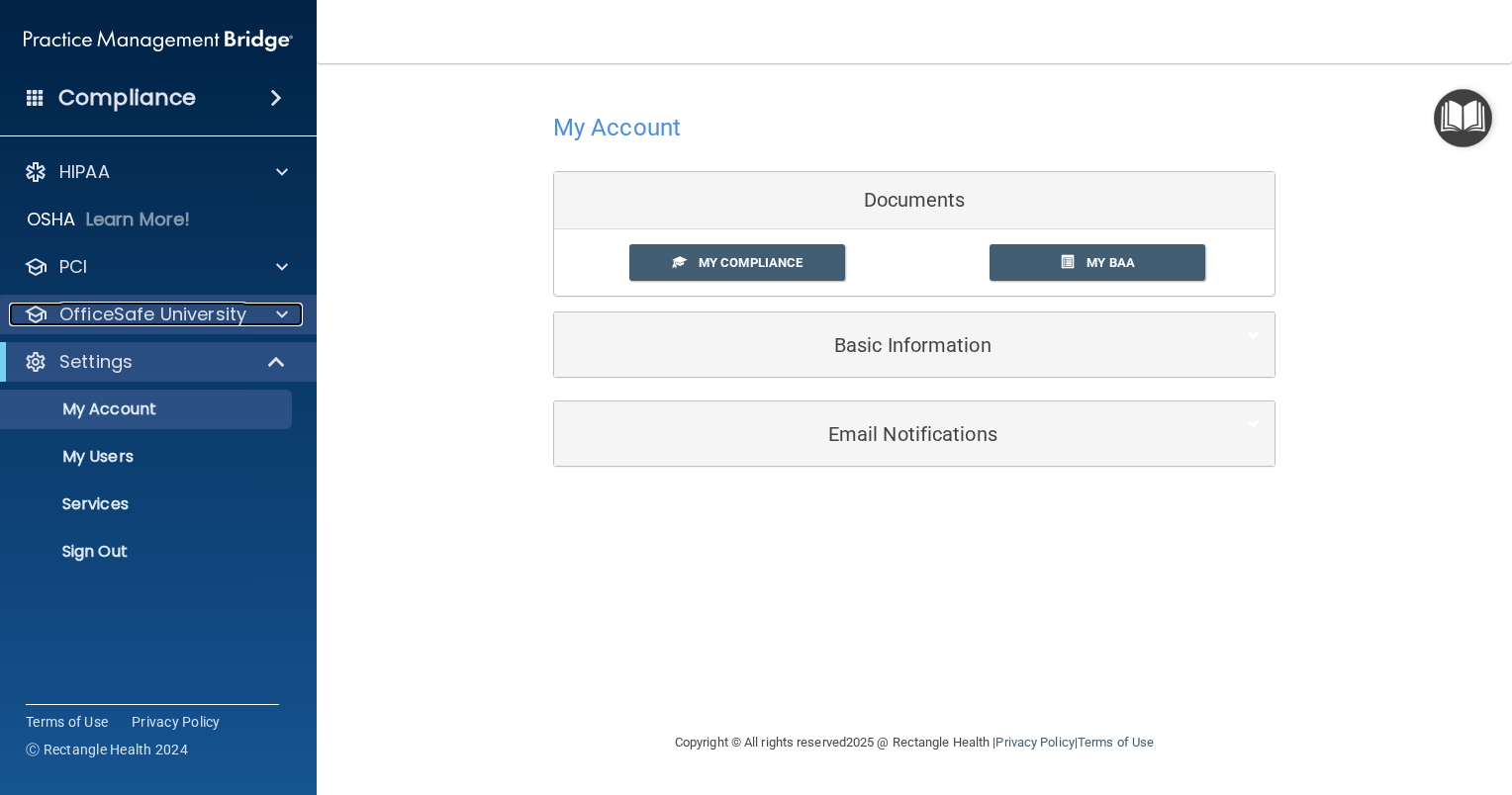
click at [111, 320] on p "OfficeSafe University" at bounding box center [152, 314] width 187 height 24
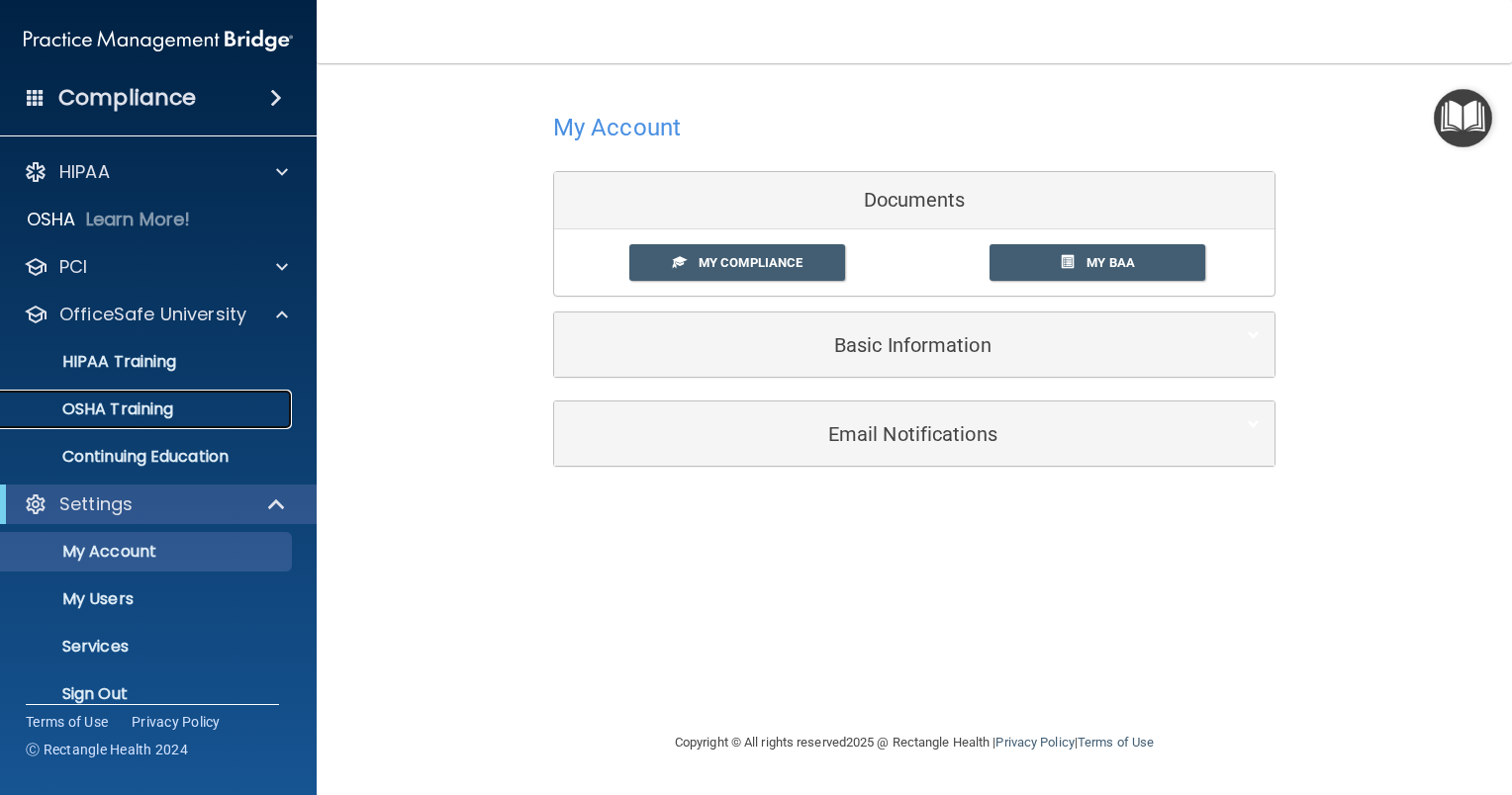
click at [158, 407] on p "OSHA Training" at bounding box center [93, 410] width 161 height 20
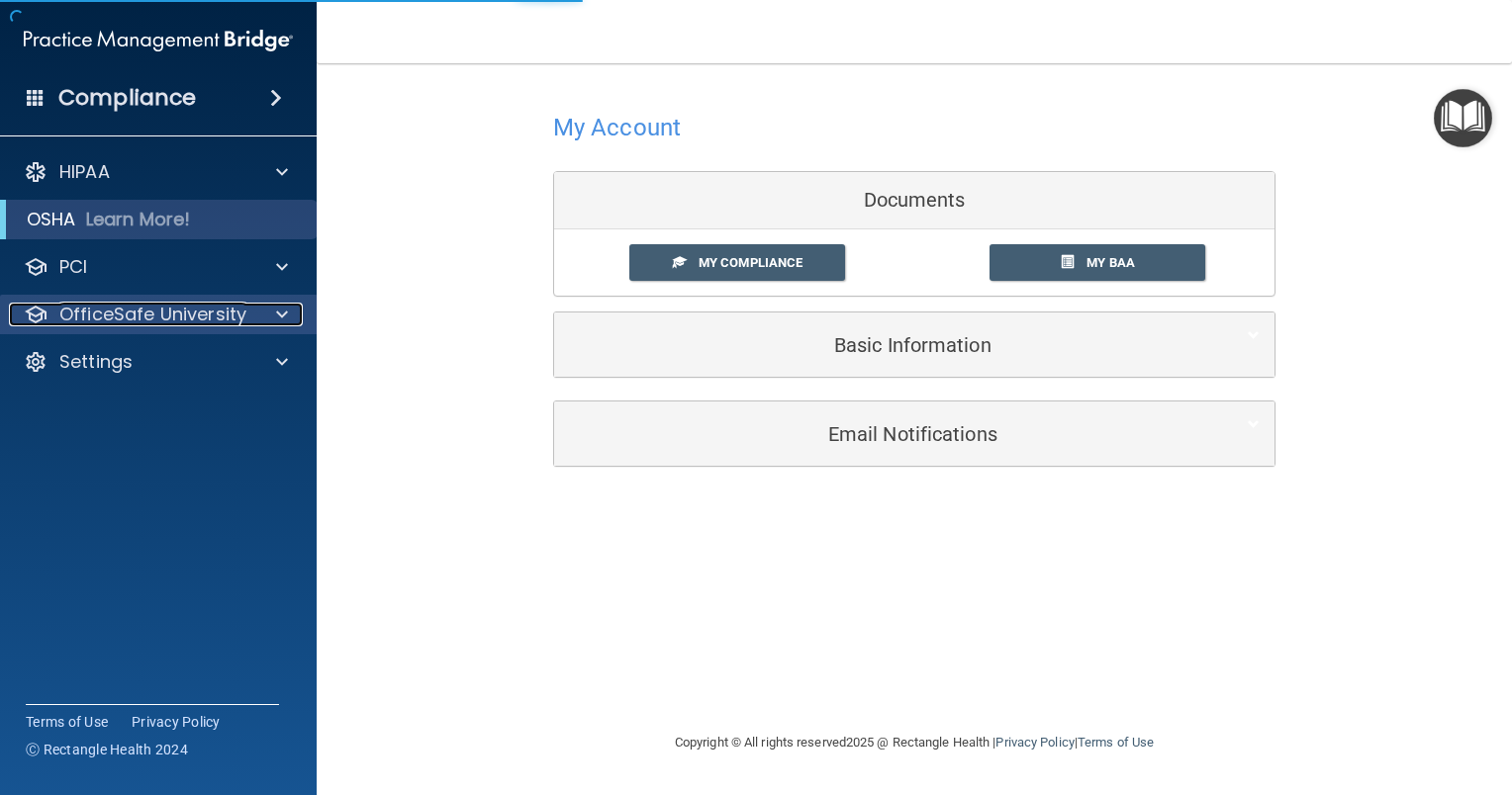
click at [282, 318] on span at bounding box center [282, 314] width 12 height 24
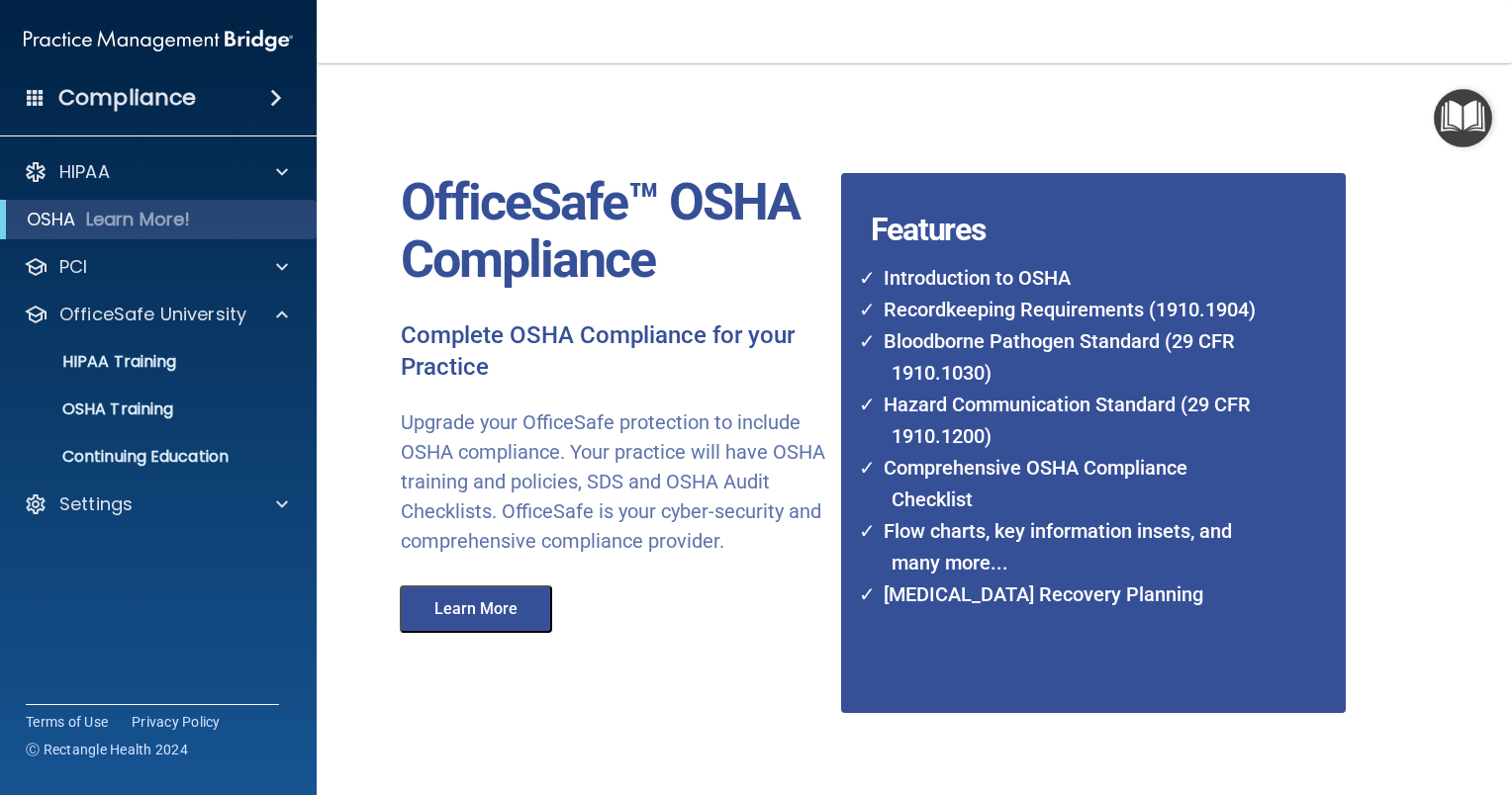
click at [506, 632] on button "Learn More" at bounding box center [476, 609] width 153 height 48
click at [33, 98] on span at bounding box center [36, 97] width 18 height 18
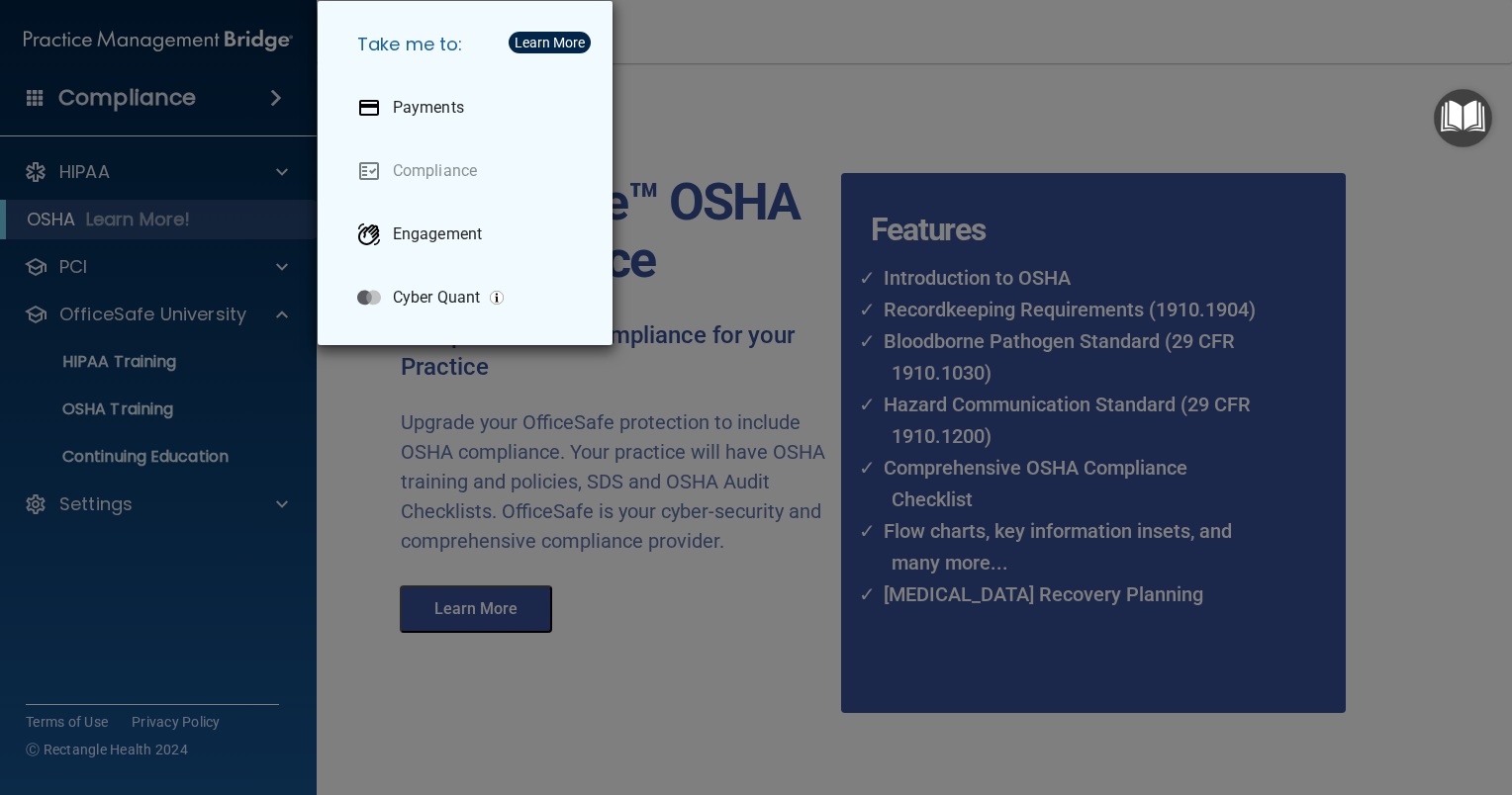
click at [130, 507] on div "Take me to: Payments Compliance Engagement Cyber Quant" at bounding box center [756, 397] width 1512 height 795
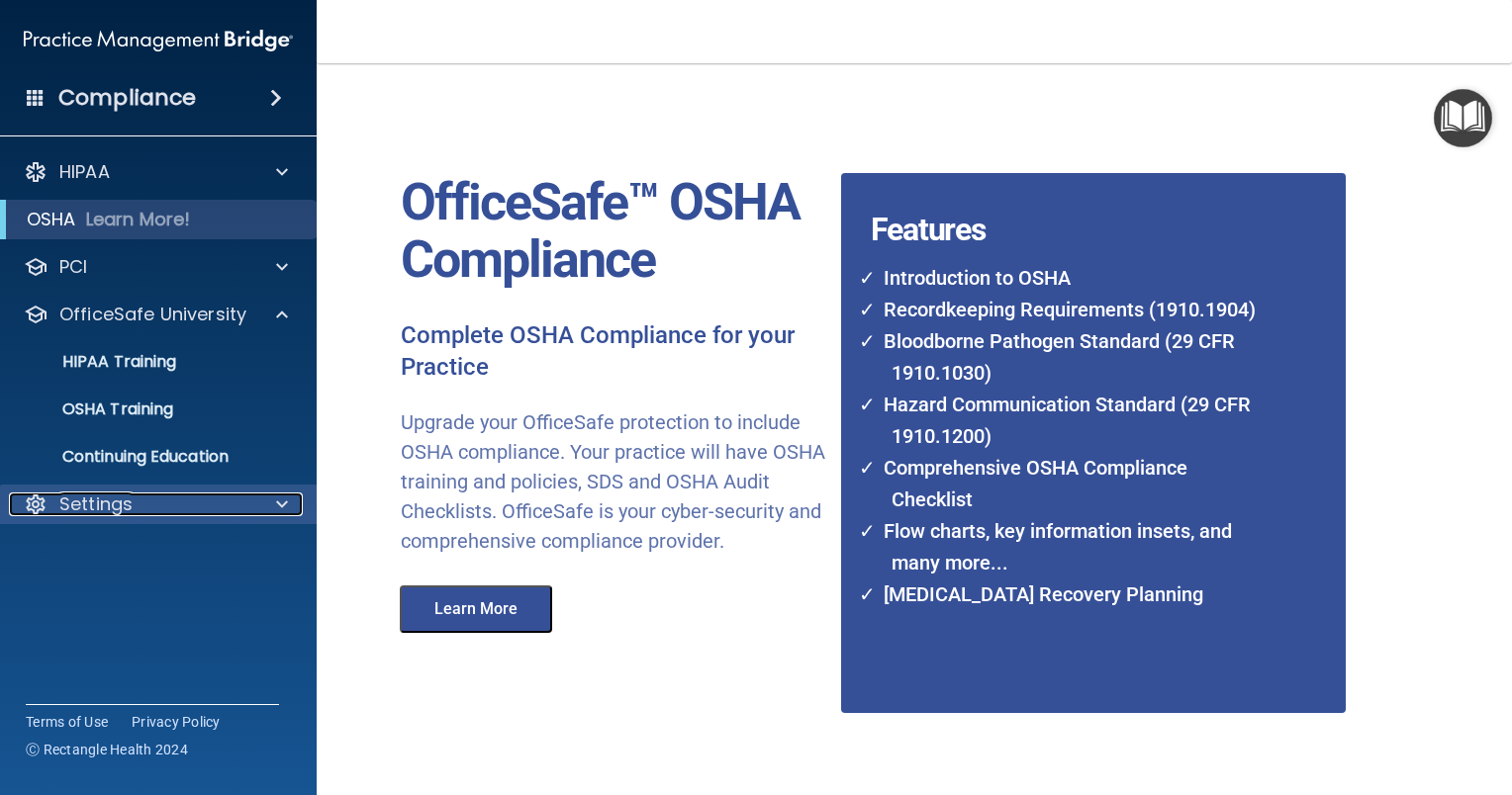
click at [95, 503] on p "Settings" at bounding box center [95, 505] width 73 height 24
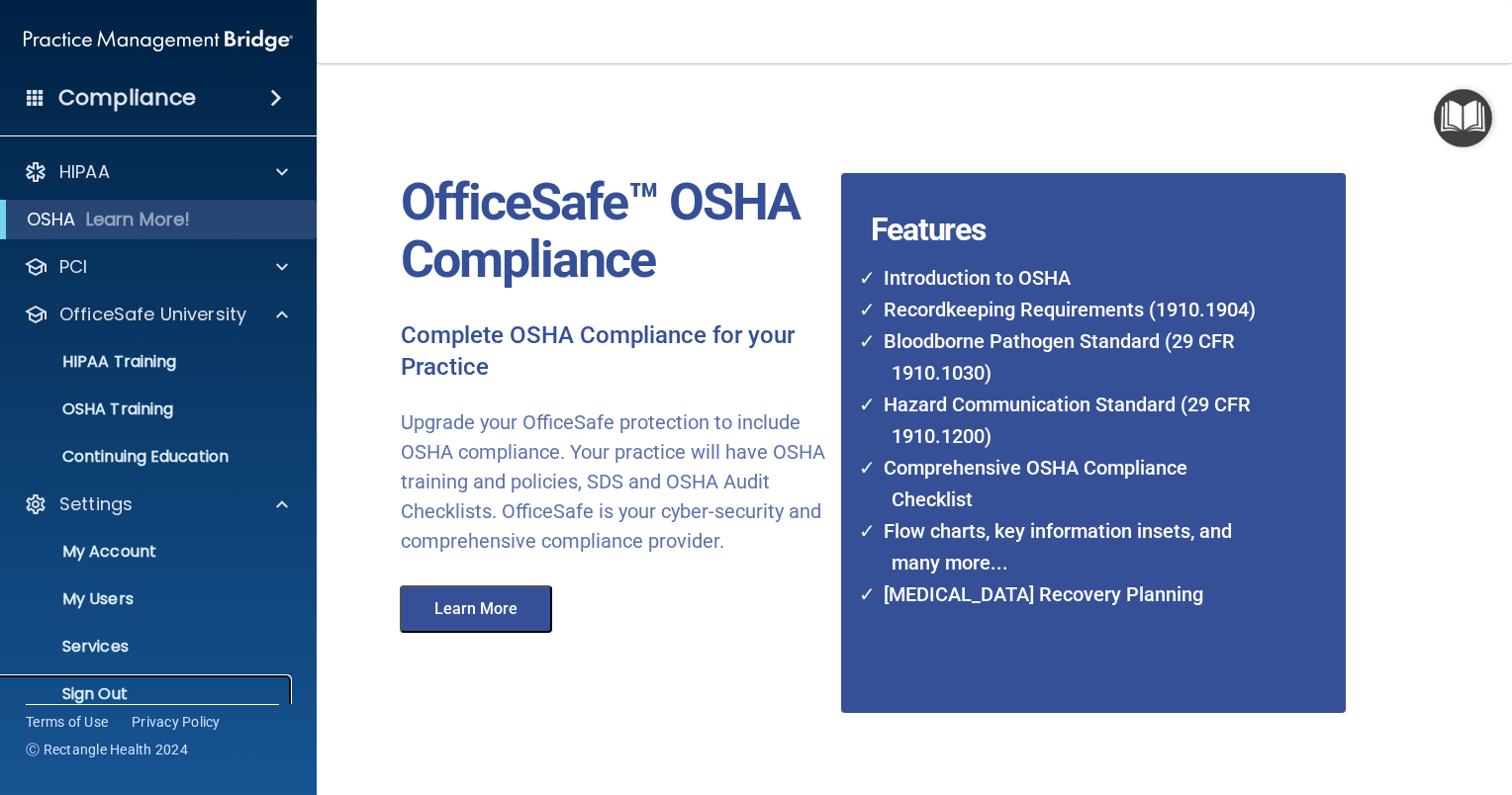
click at [133, 680] on link "Sign Out" at bounding box center [136, 694] width 311 height 40
